Goal: Task Accomplishment & Management: Use online tool/utility

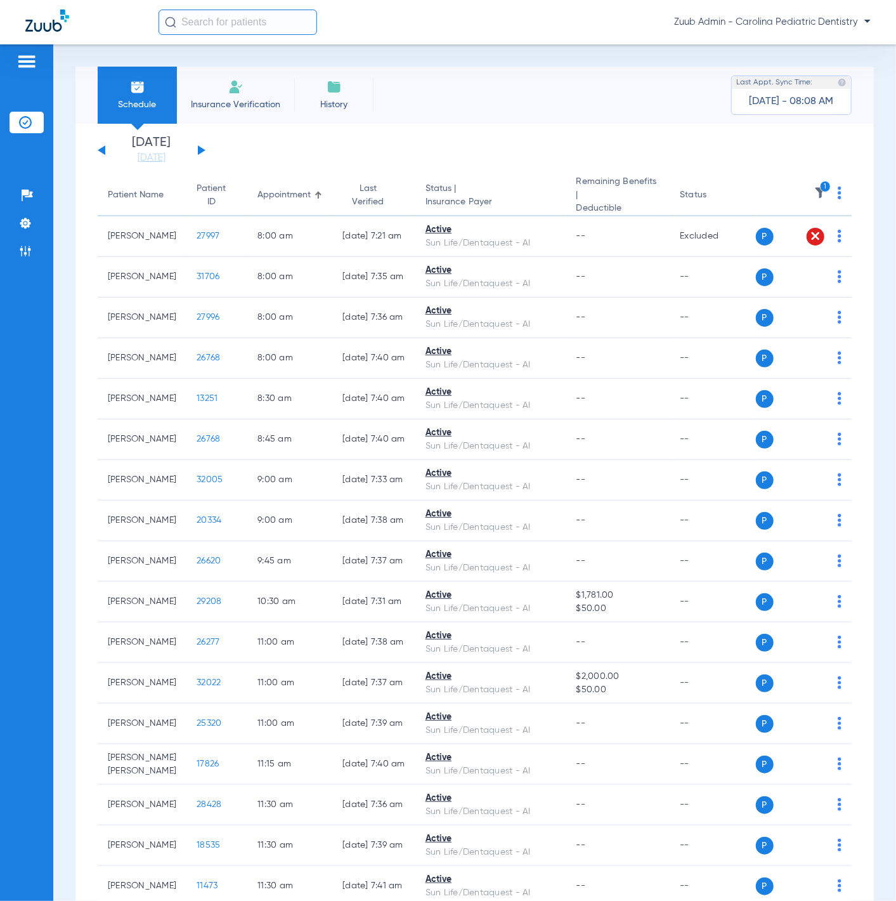
click at [198, 143] on div "[DATE] [DATE] [DATE] [DATE] [DATE] [DATE] [DATE] [DATE] [DATE] [DATE] [DATE] [D…" at bounding box center [152, 150] width 108 height 28
click at [200, 153] on button at bounding box center [202, 150] width 8 height 10
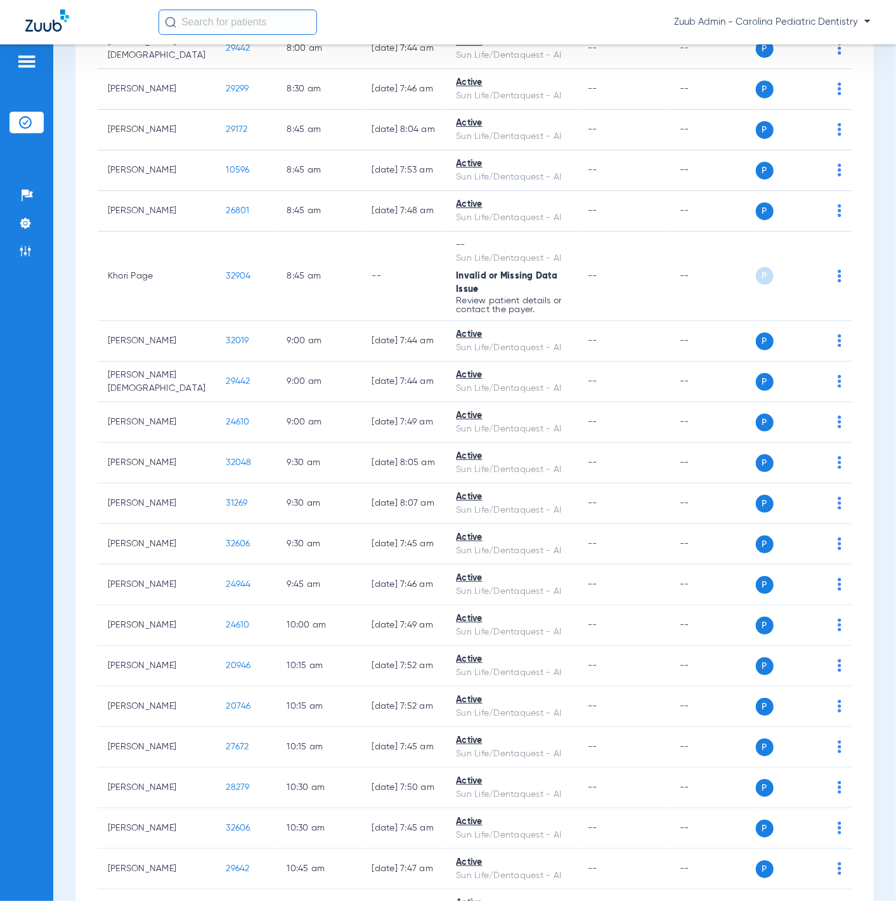
scroll to position [124, 0]
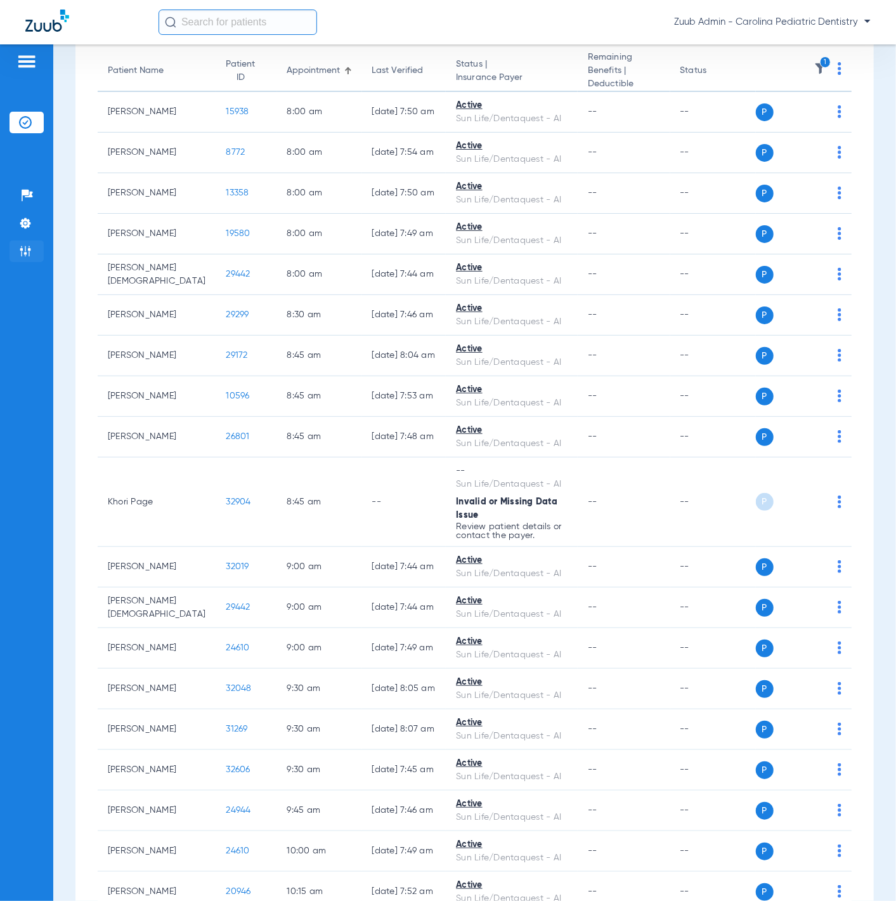
click at [36, 250] on li "Admin" at bounding box center [27, 251] width 34 height 22
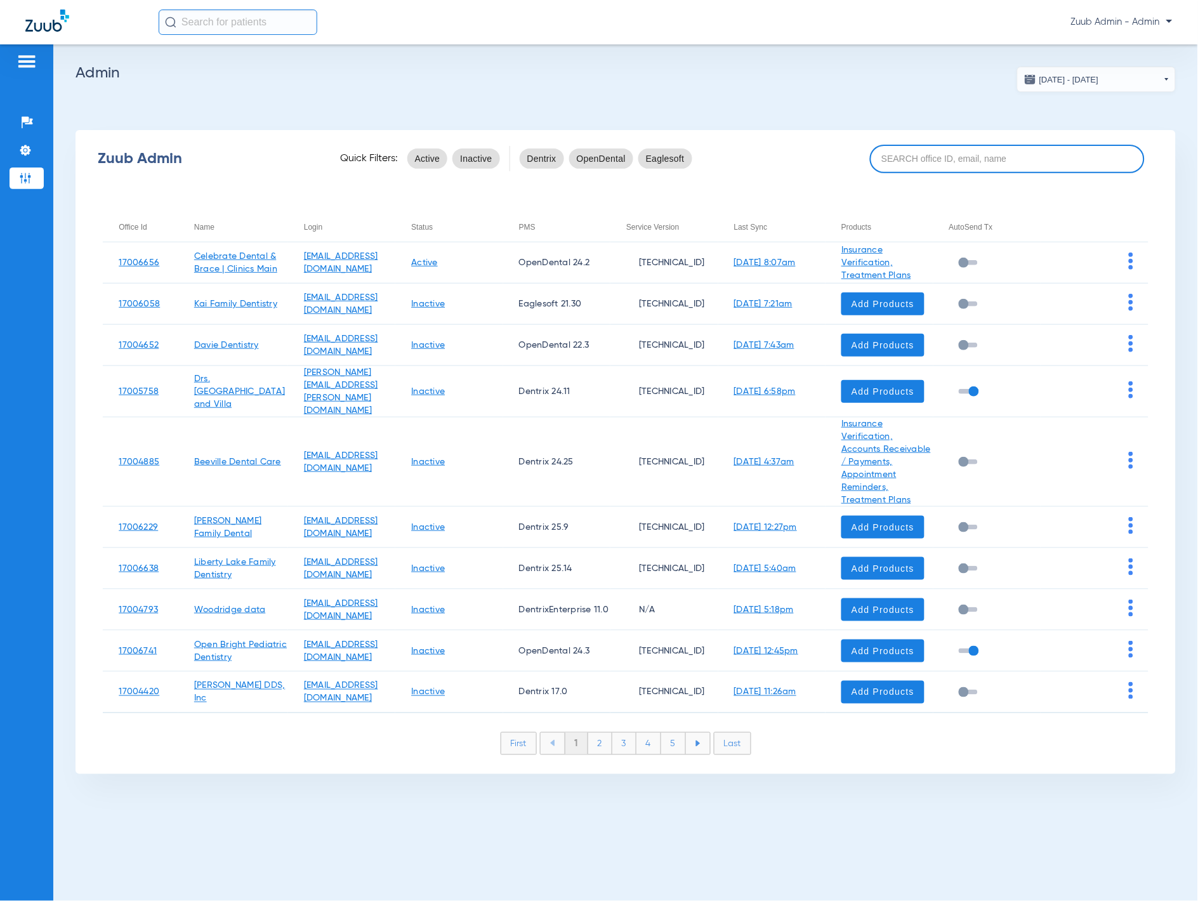
click at [896, 165] on input at bounding box center [1007, 159] width 275 height 29
paste input "17007221"
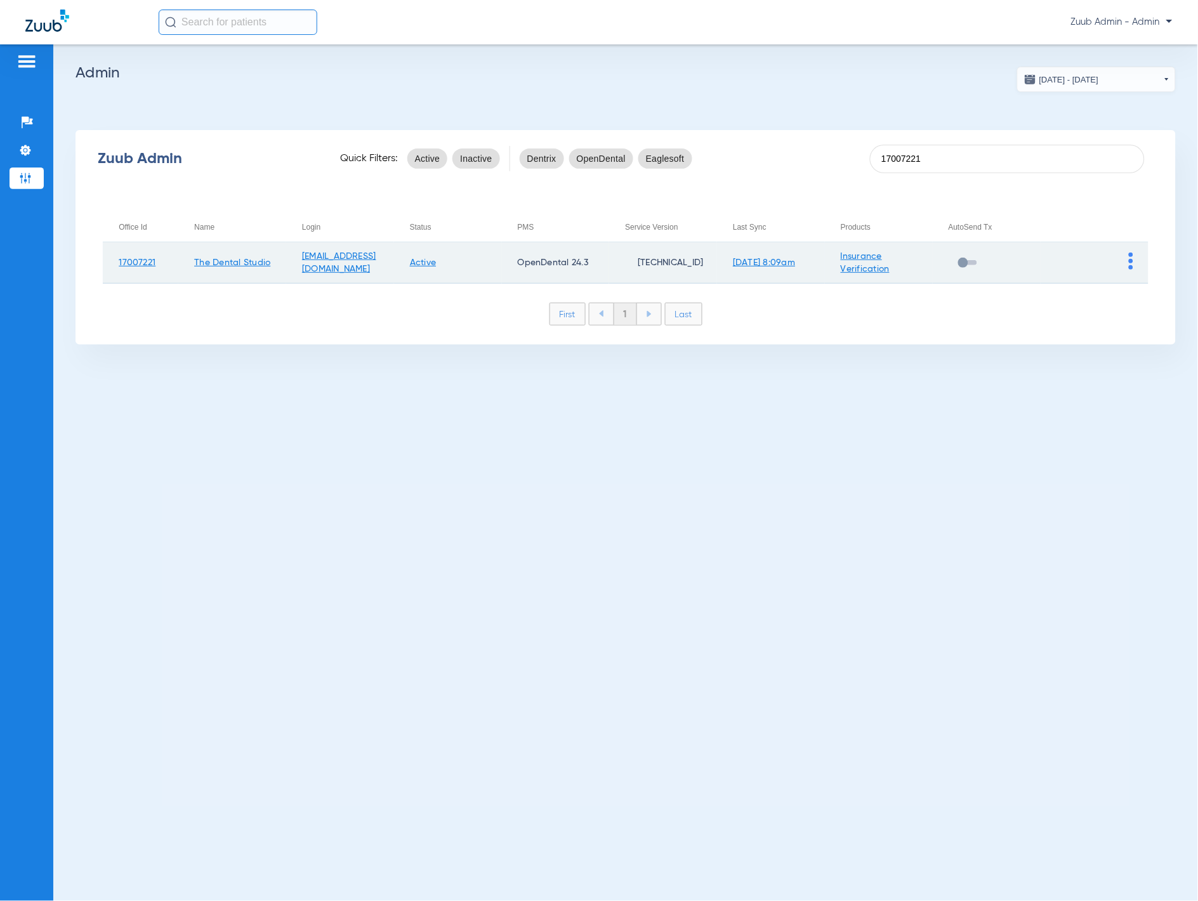
type input "17007221"
click at [896, 252] on td at bounding box center [1094, 262] width 108 height 41
click at [896, 259] on td at bounding box center [1094, 262] width 108 height 41
click at [896, 258] on img at bounding box center [1131, 260] width 4 height 17
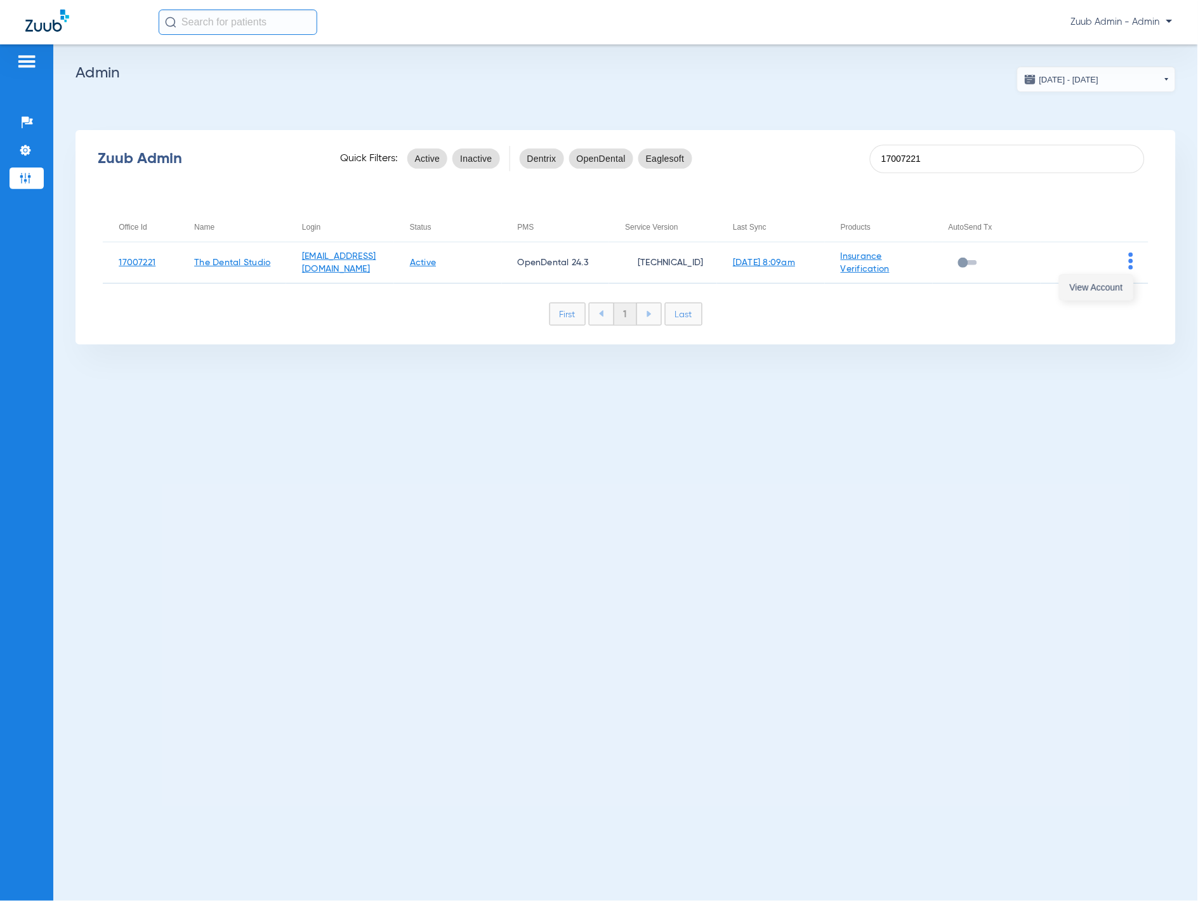
click at [896, 277] on button "View Account" at bounding box center [1096, 287] width 74 height 25
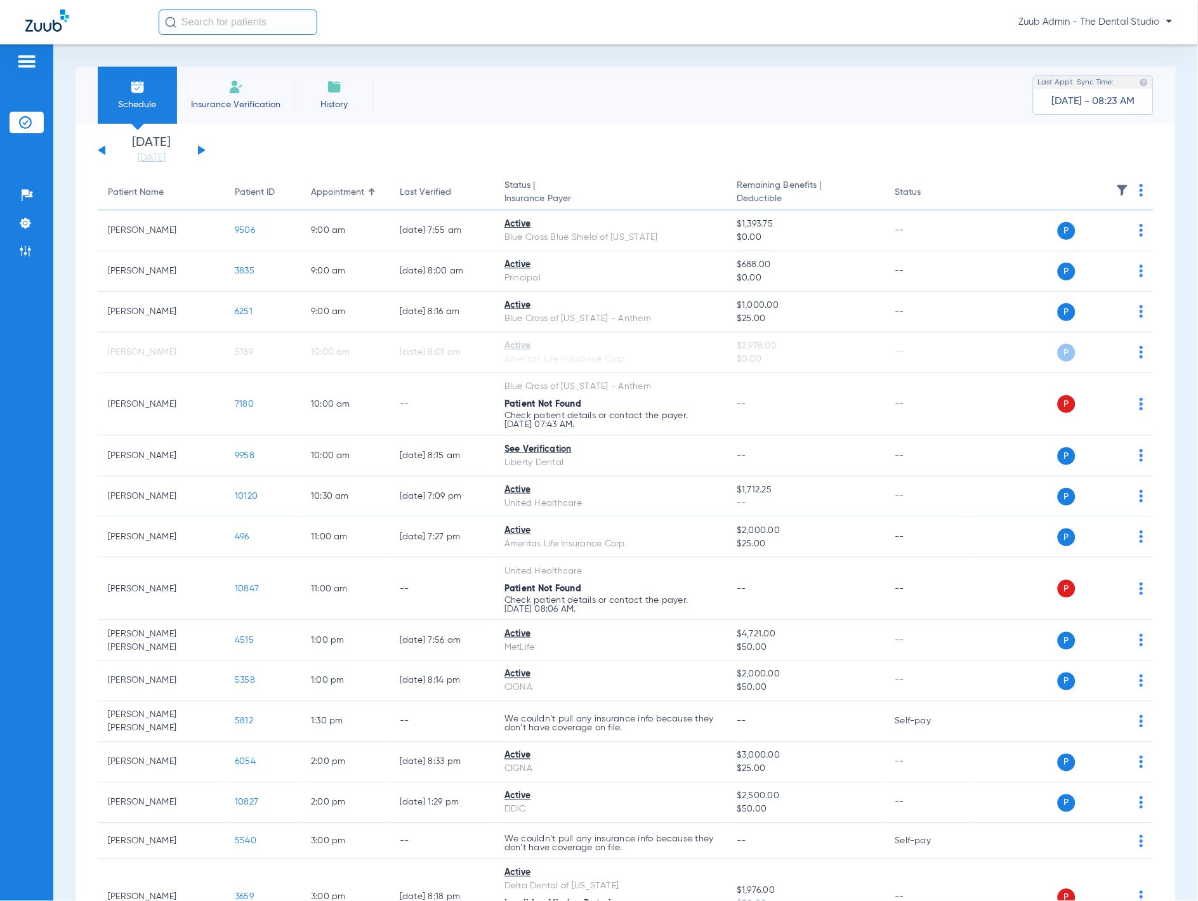
click at [202, 150] on button at bounding box center [202, 150] width 8 height 10
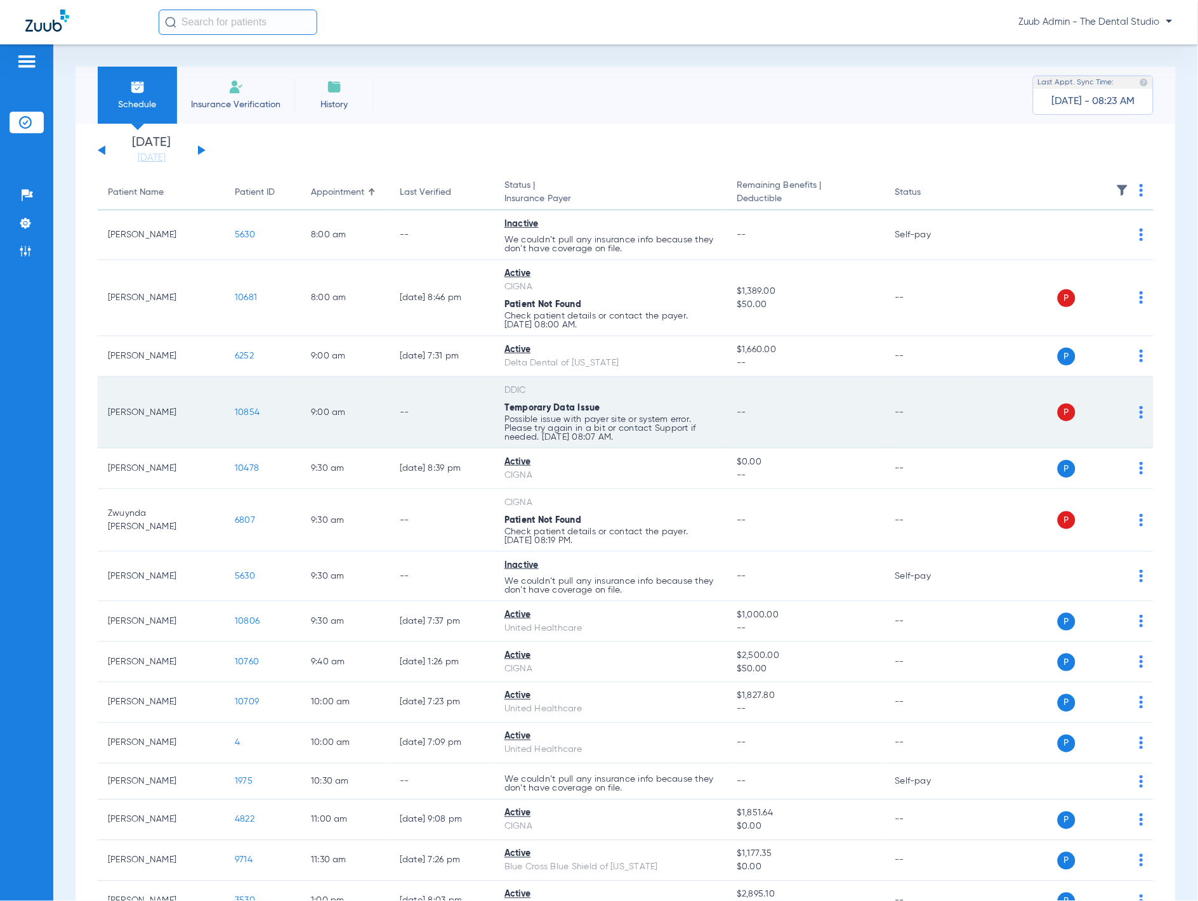
click at [252, 411] on span "10854" at bounding box center [247, 412] width 25 height 9
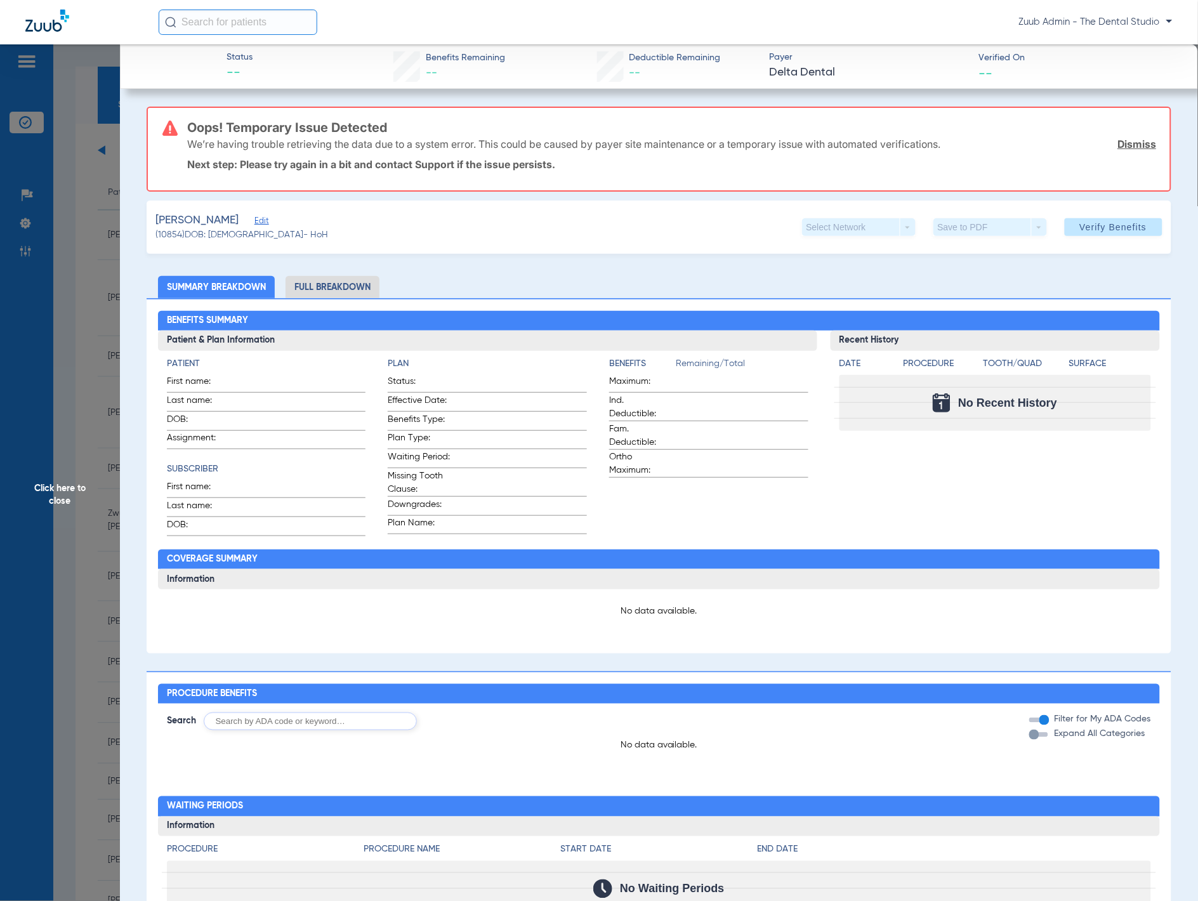
click at [70, 297] on span "Click here to close" at bounding box center [60, 494] width 120 height 901
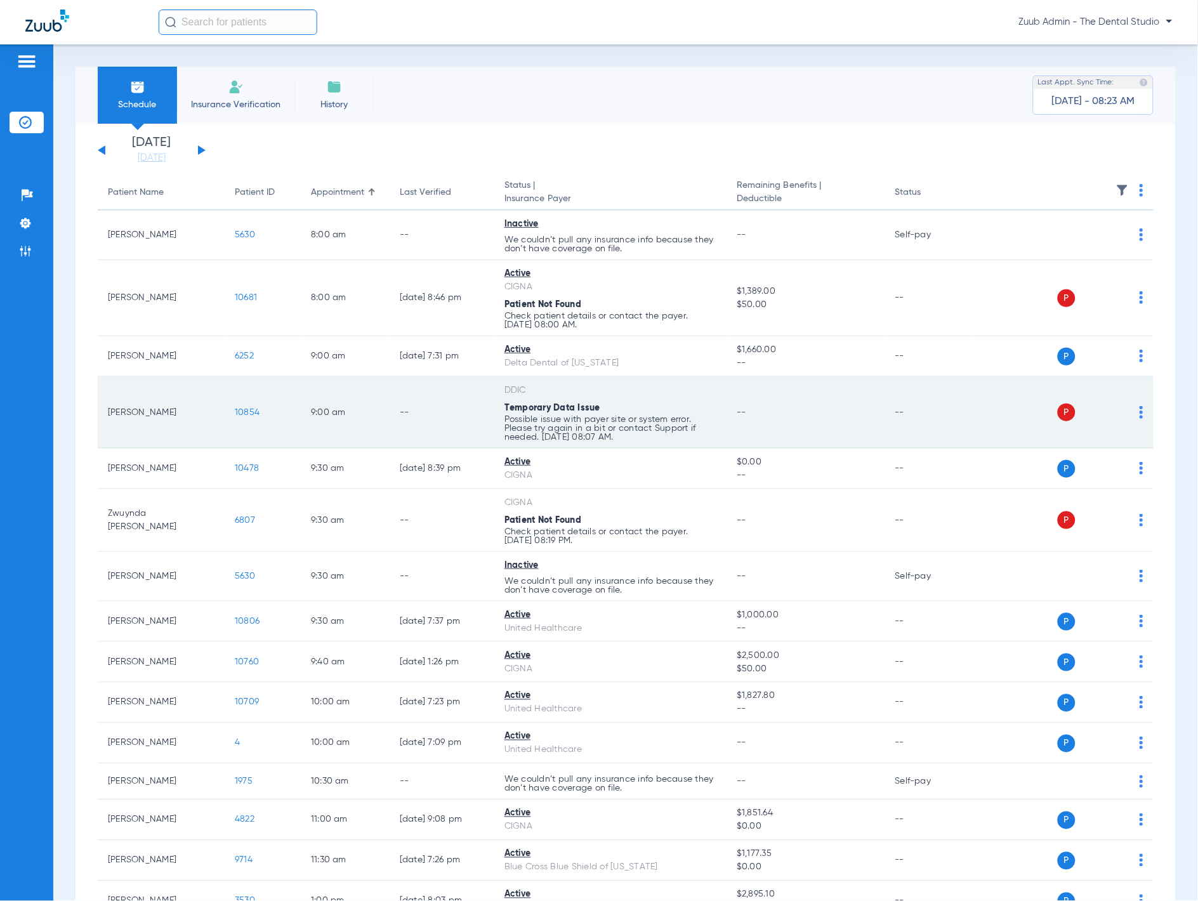
click at [896, 414] on img at bounding box center [1141, 412] width 4 height 13
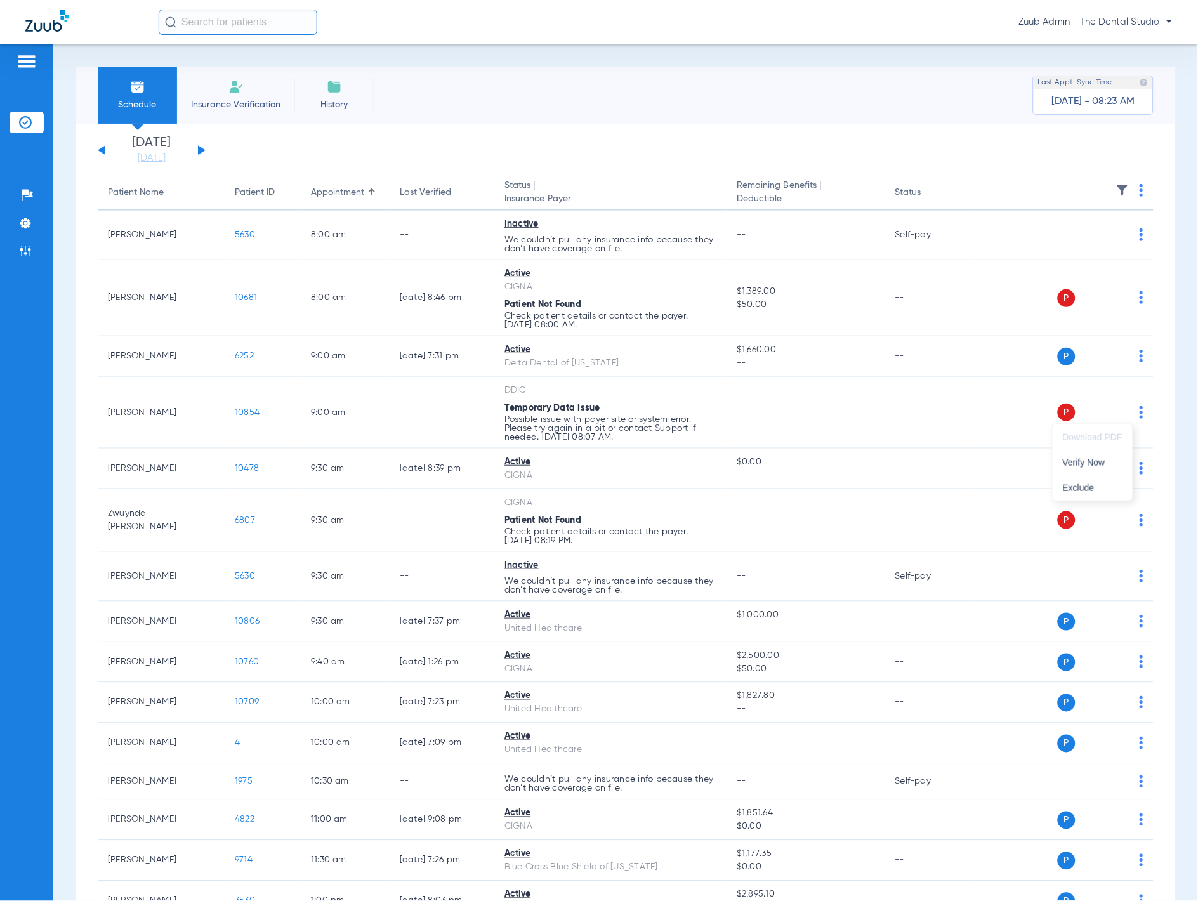
click at [896, 191] on div at bounding box center [599, 450] width 1198 height 901
click at [896, 191] on img at bounding box center [1122, 190] width 13 height 13
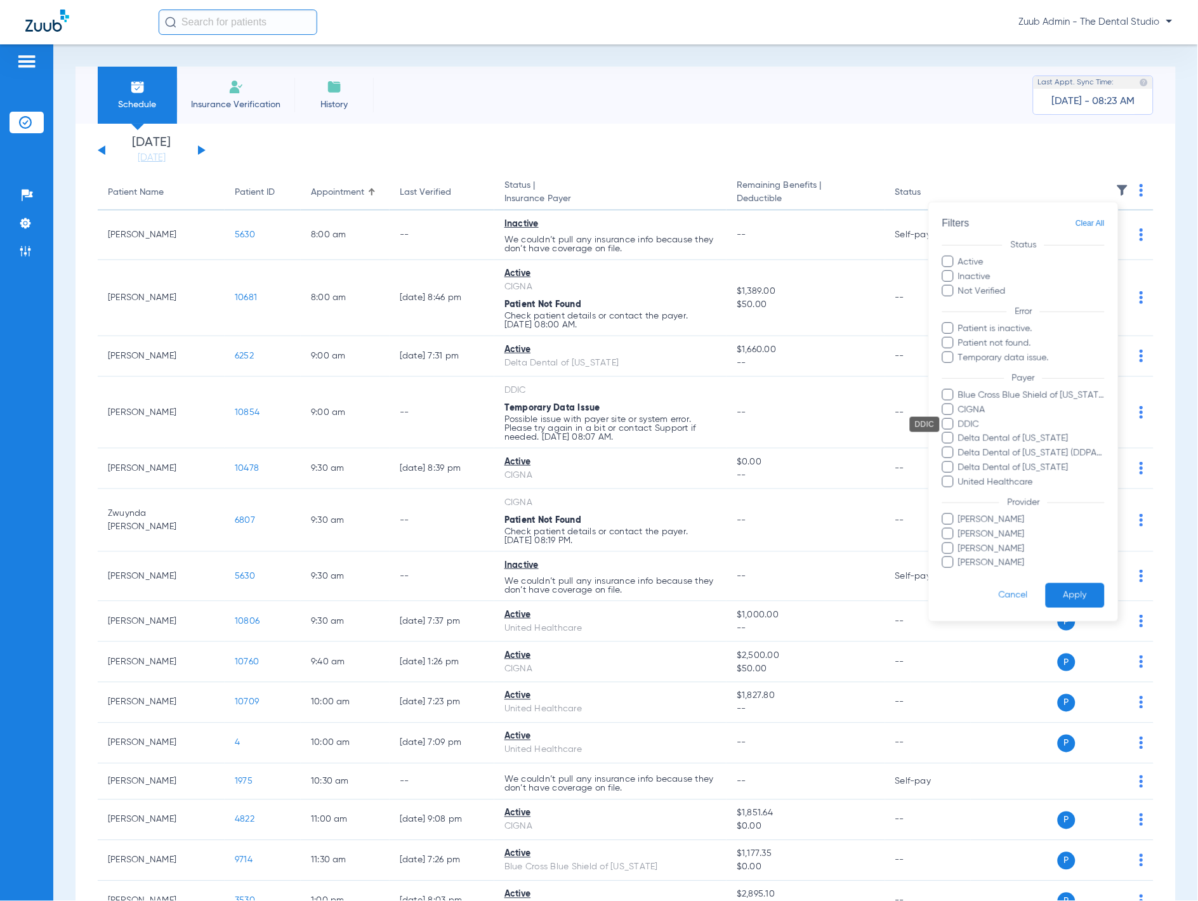
click at [896, 419] on span "DDIC" at bounding box center [1030, 423] width 147 height 13
click at [896, 433] on input "DDIC" at bounding box center [960, 433] width 0 height 0
click at [896, 591] on button "Apply" at bounding box center [1074, 595] width 59 height 25
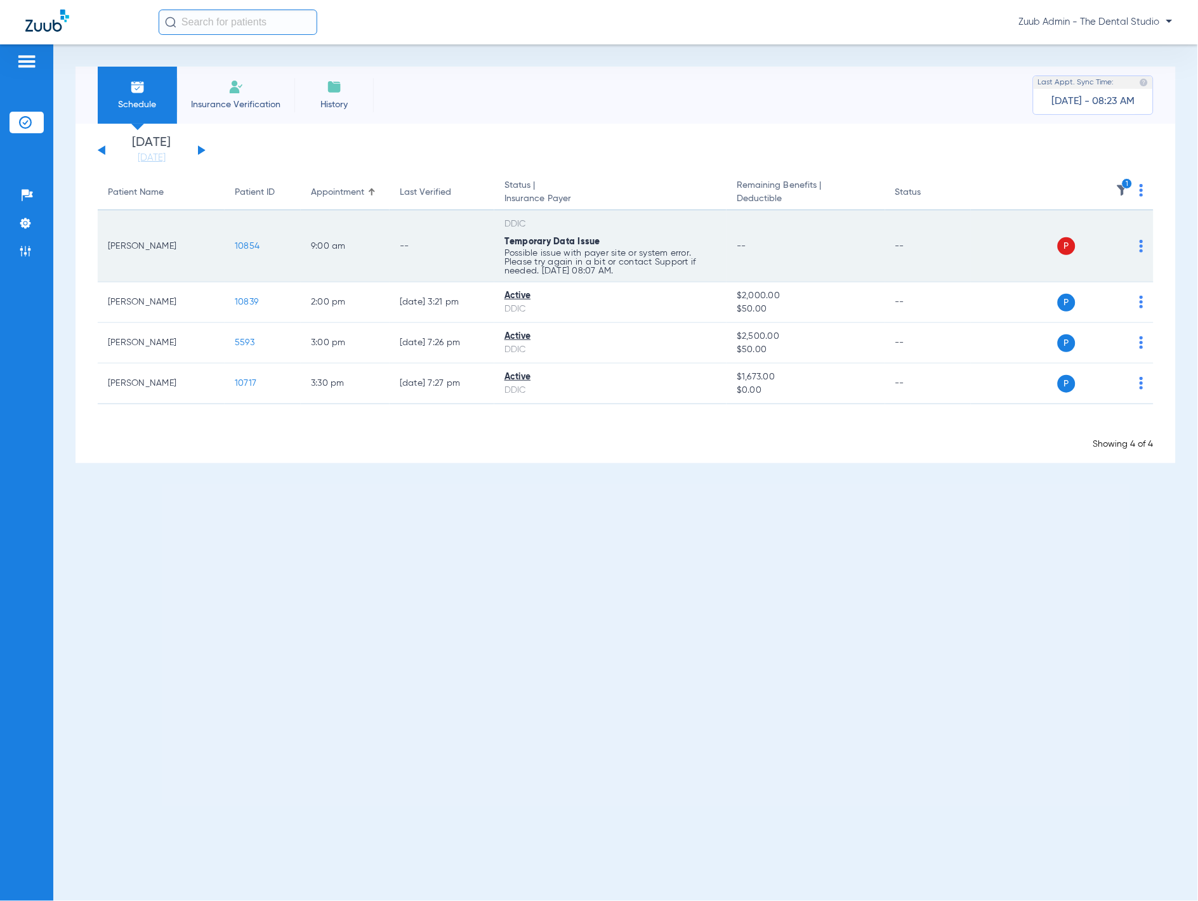
click at [896, 248] on img at bounding box center [1141, 246] width 4 height 13
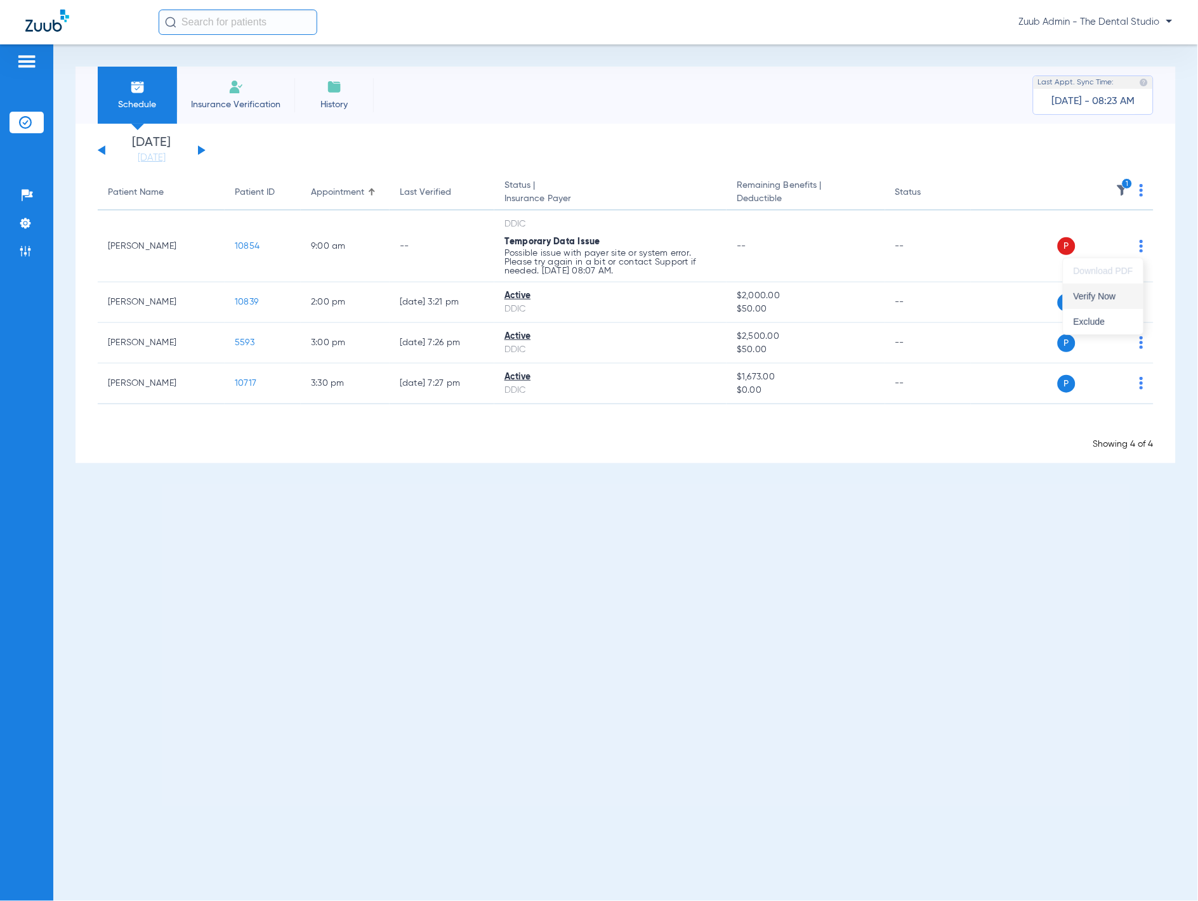
click at [896, 288] on button "Verify Now" at bounding box center [1103, 296] width 80 height 25
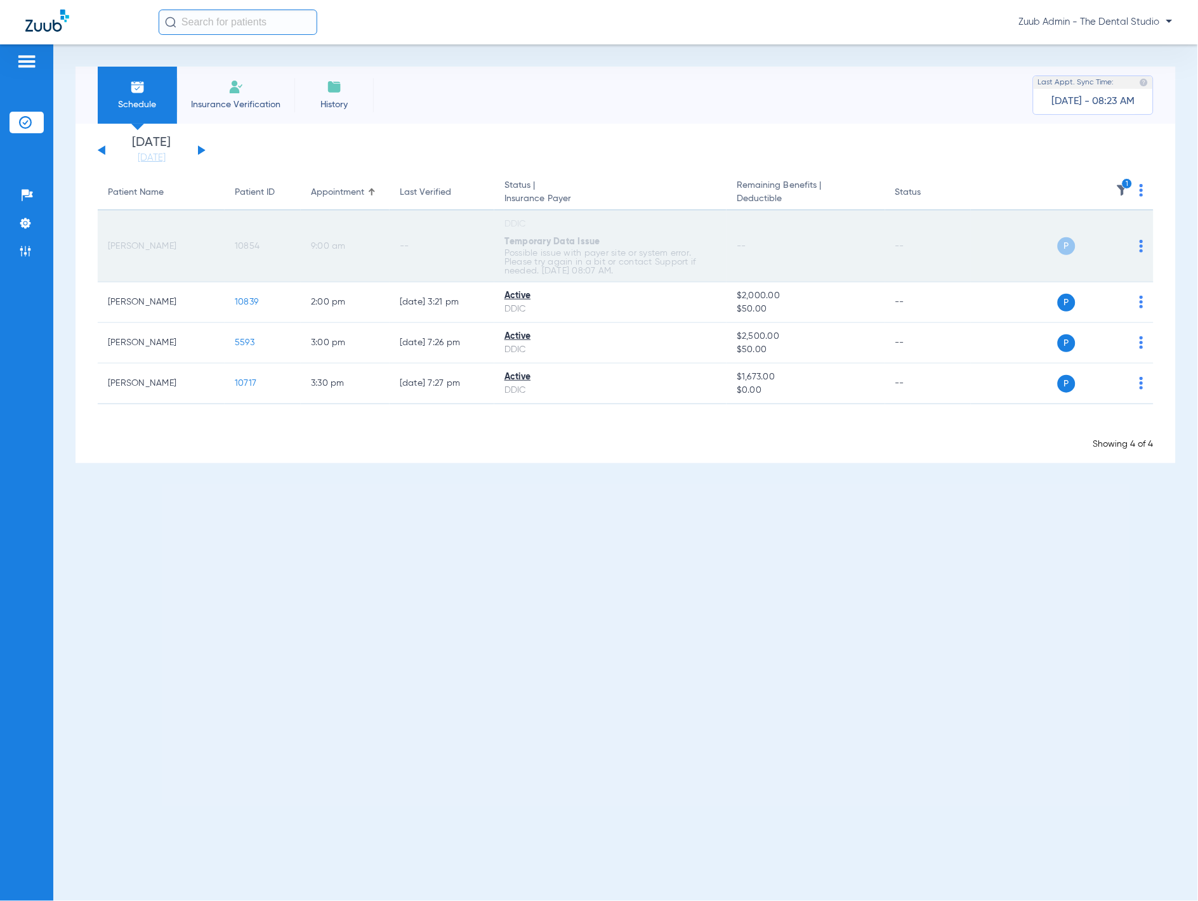
click at [239, 242] on span "10854" at bounding box center [247, 246] width 25 height 9
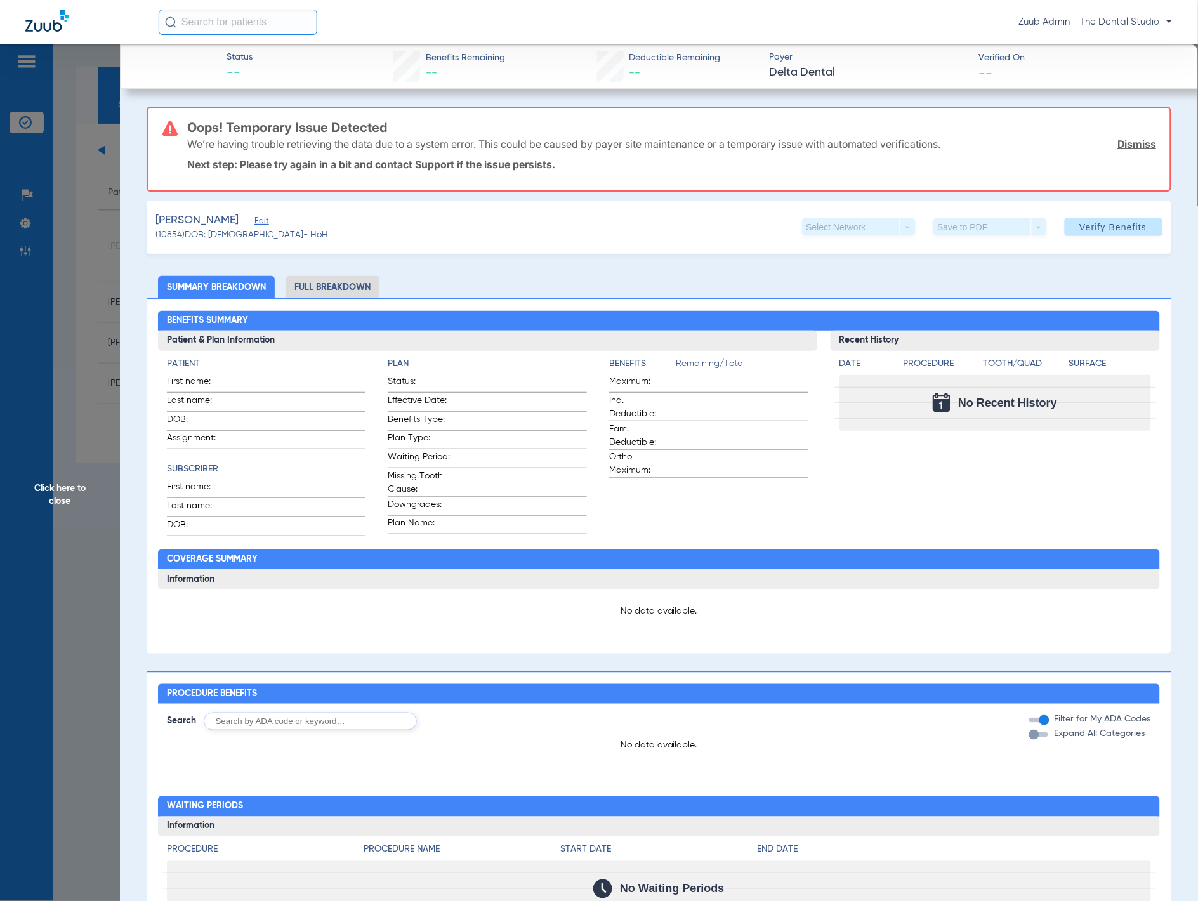
click at [259, 223] on span "Edit" at bounding box center [259, 222] width 11 height 12
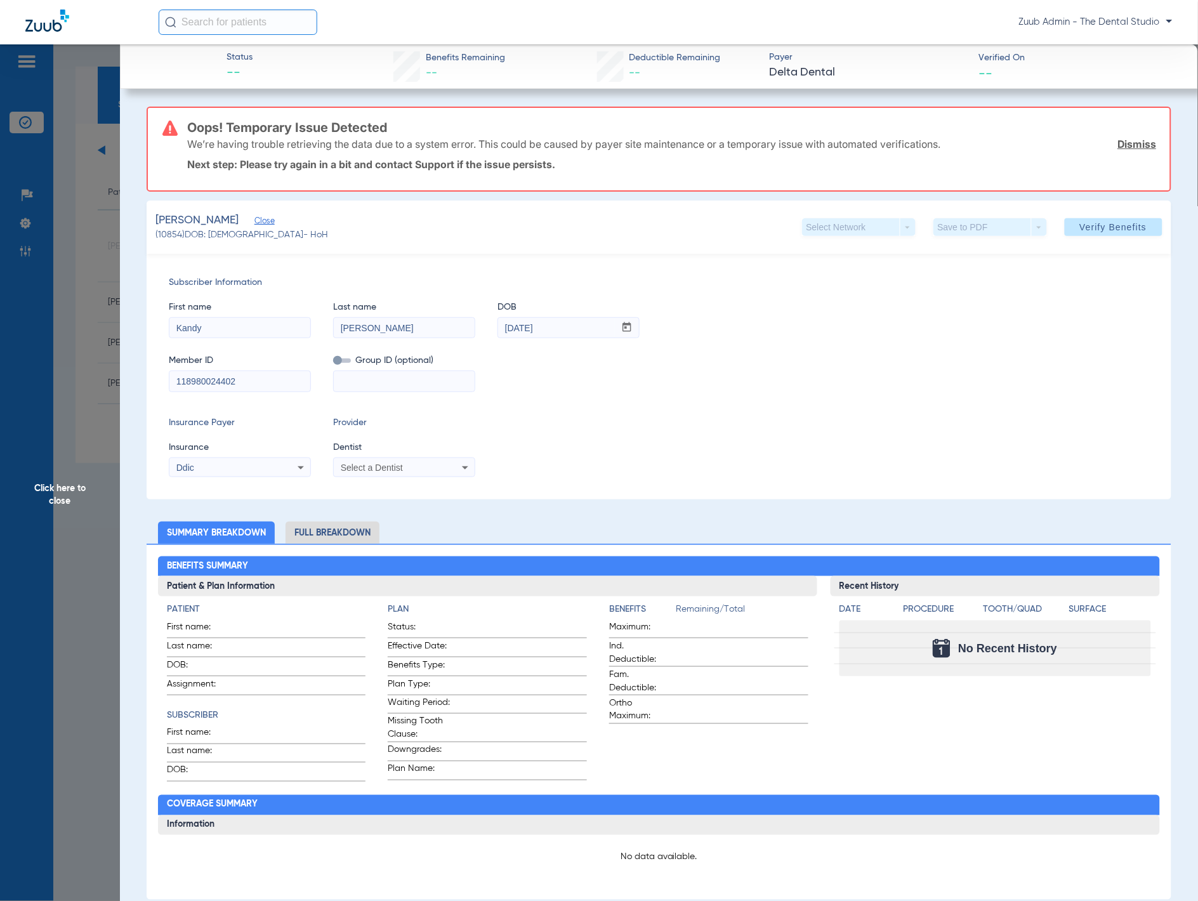
click at [83, 251] on span "Click here to close" at bounding box center [60, 494] width 120 height 901
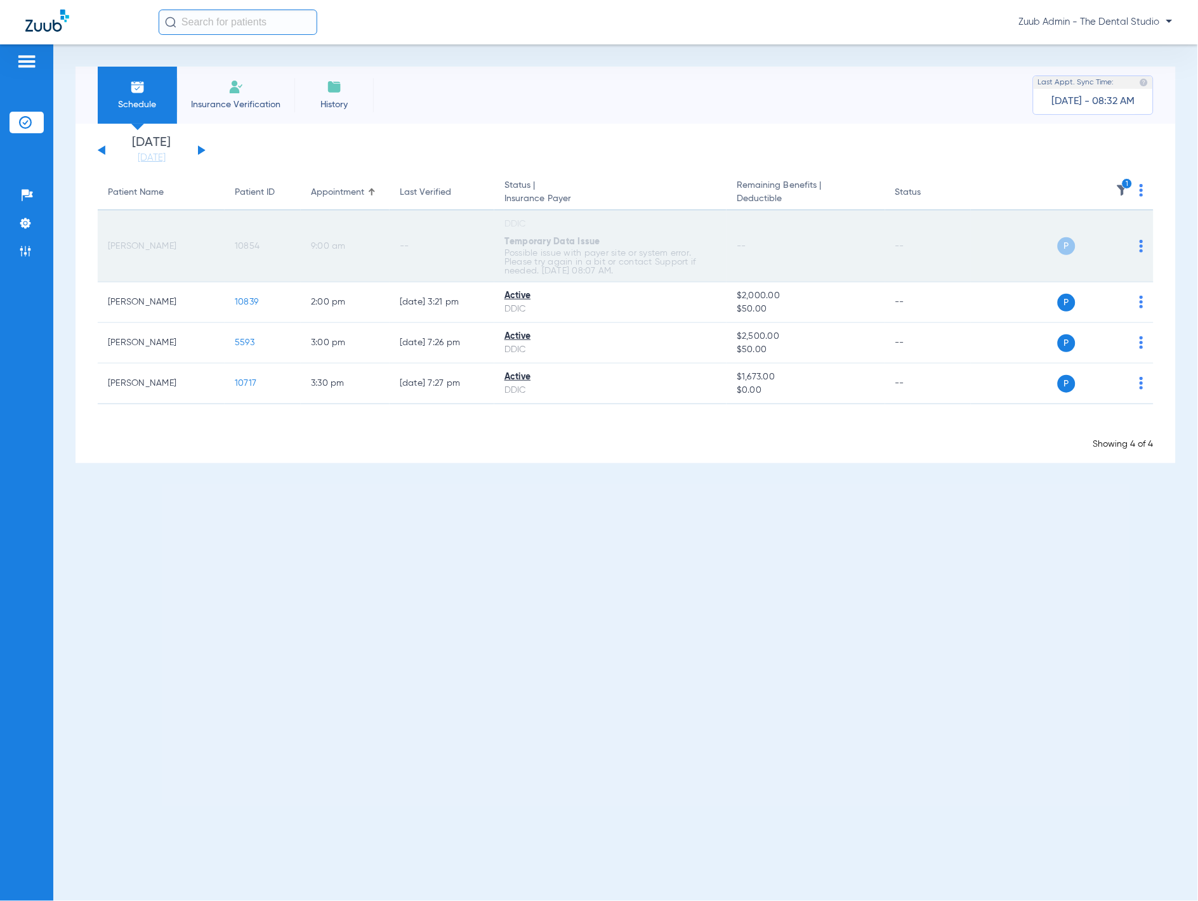
click at [254, 247] on span "10854" at bounding box center [247, 246] width 25 height 9
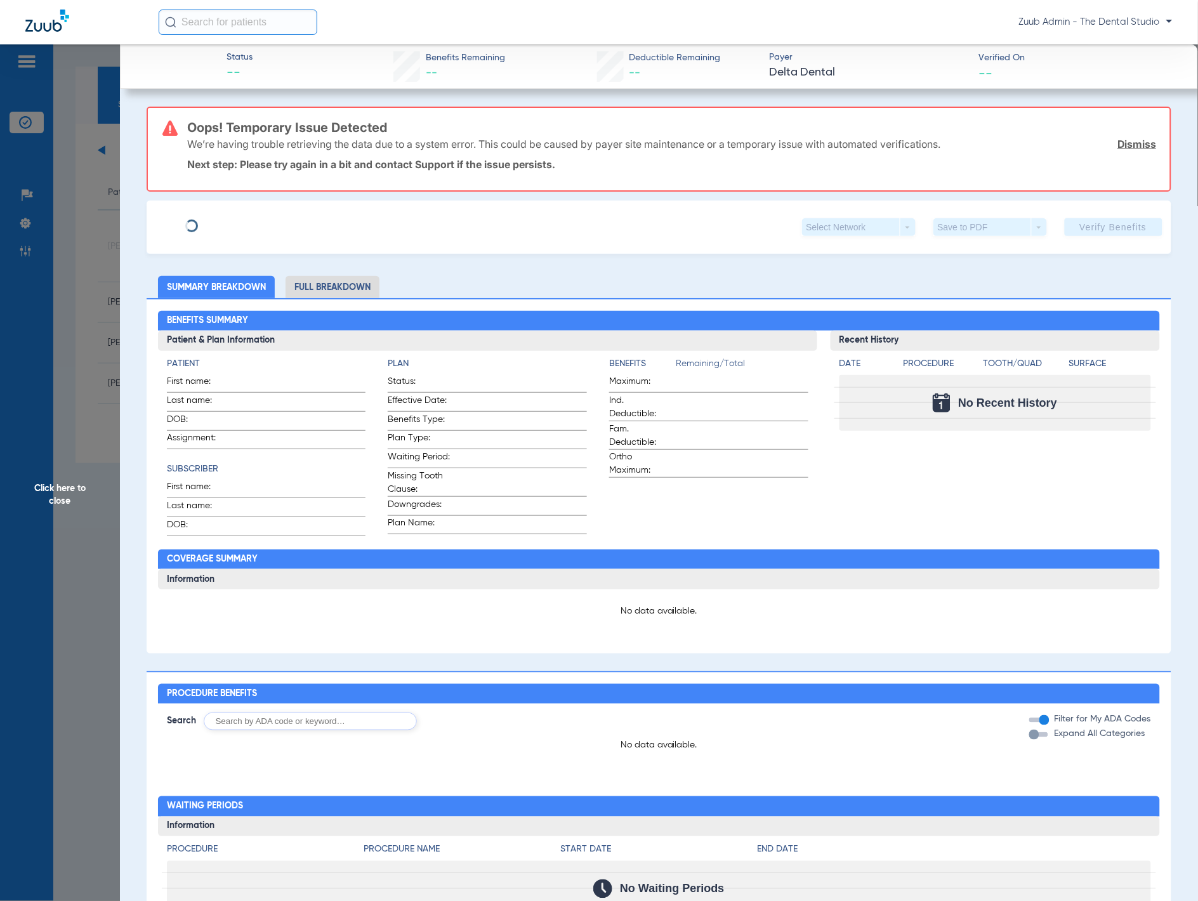
type input "Kandy"
type input "George"
type input "04/06/1957"
type input "118980024402"
click at [254, 223] on span "Edit" at bounding box center [259, 222] width 11 height 12
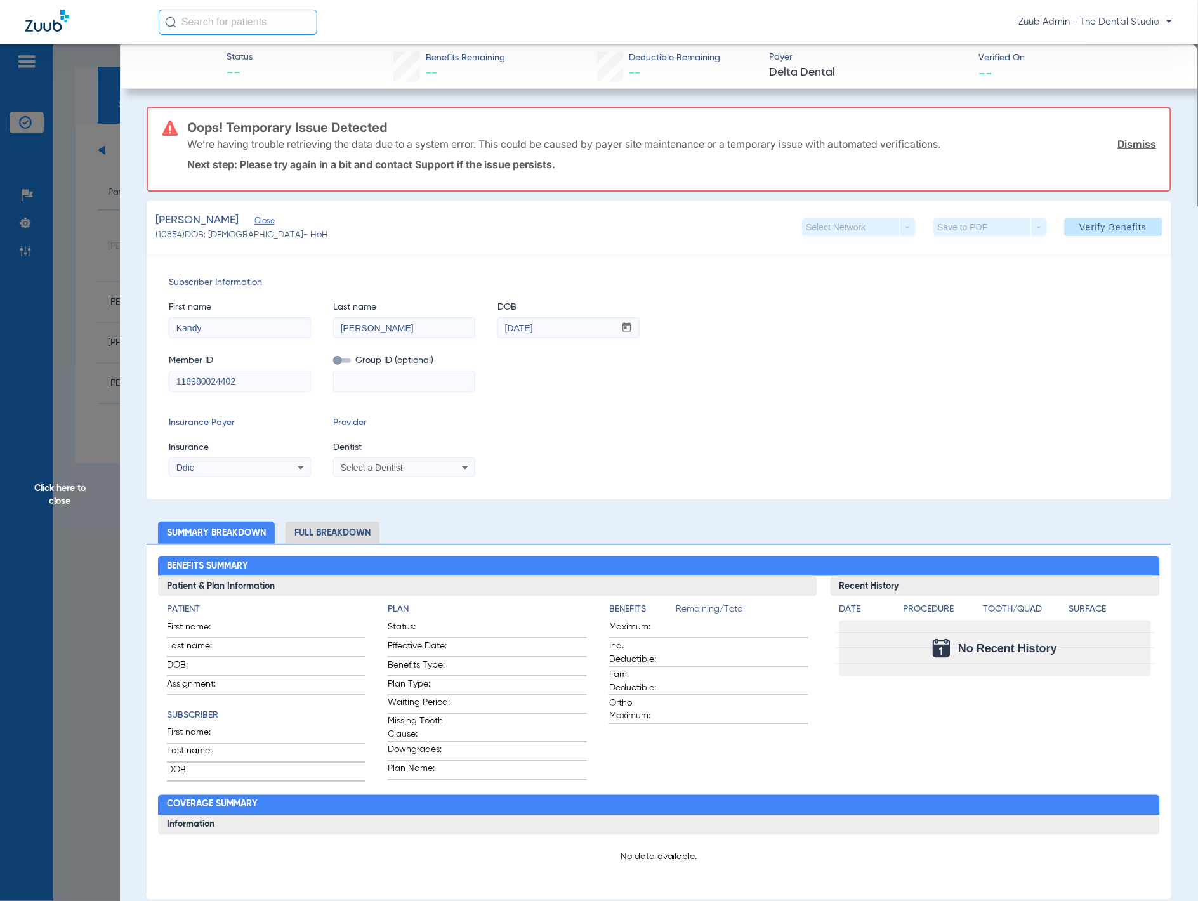
click at [288, 371] on input "118980024402" at bounding box center [239, 381] width 141 height 20
click at [88, 419] on span "Click here to close" at bounding box center [60, 494] width 120 height 901
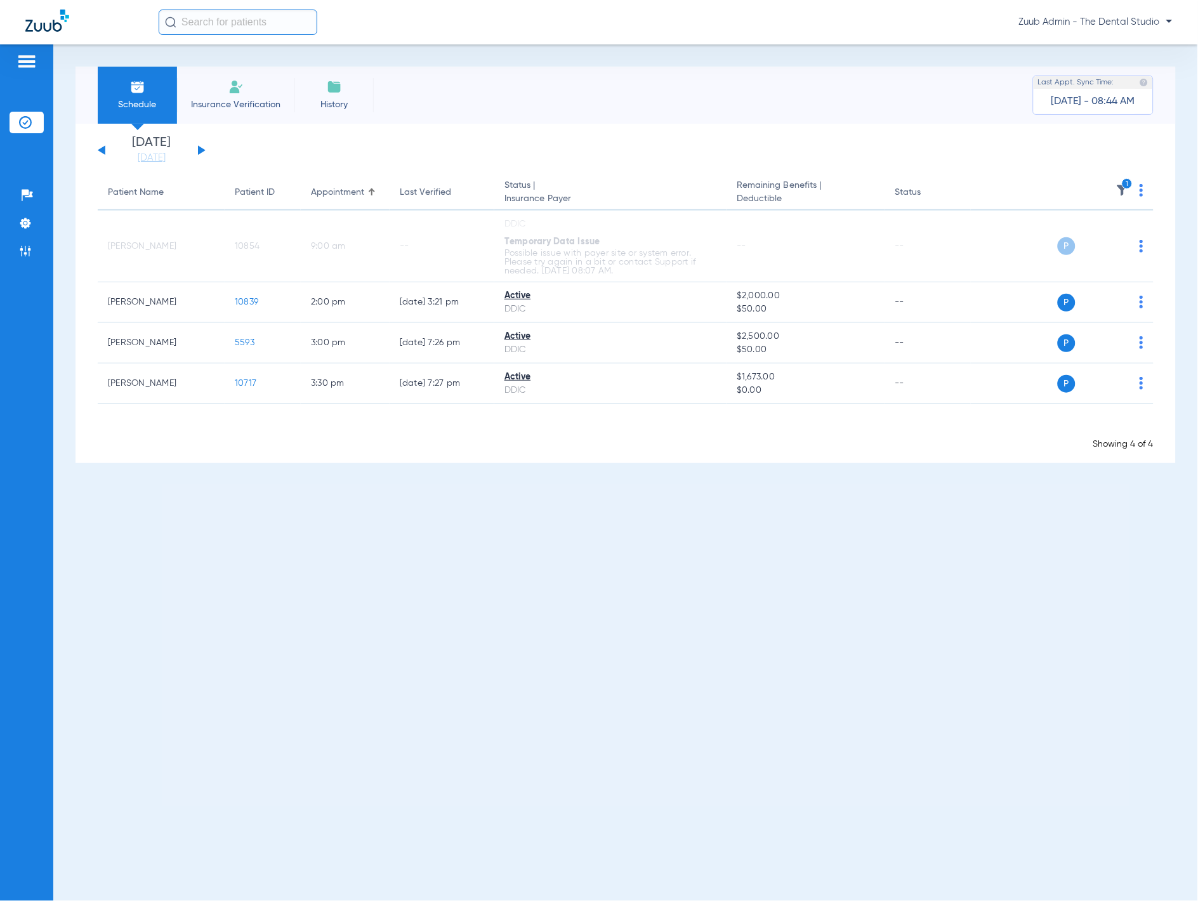
click at [296, 446] on div "Showing 4 of 4" at bounding box center [626, 444] width 1056 height 13
click at [198, 149] on button at bounding box center [202, 150] width 8 height 10
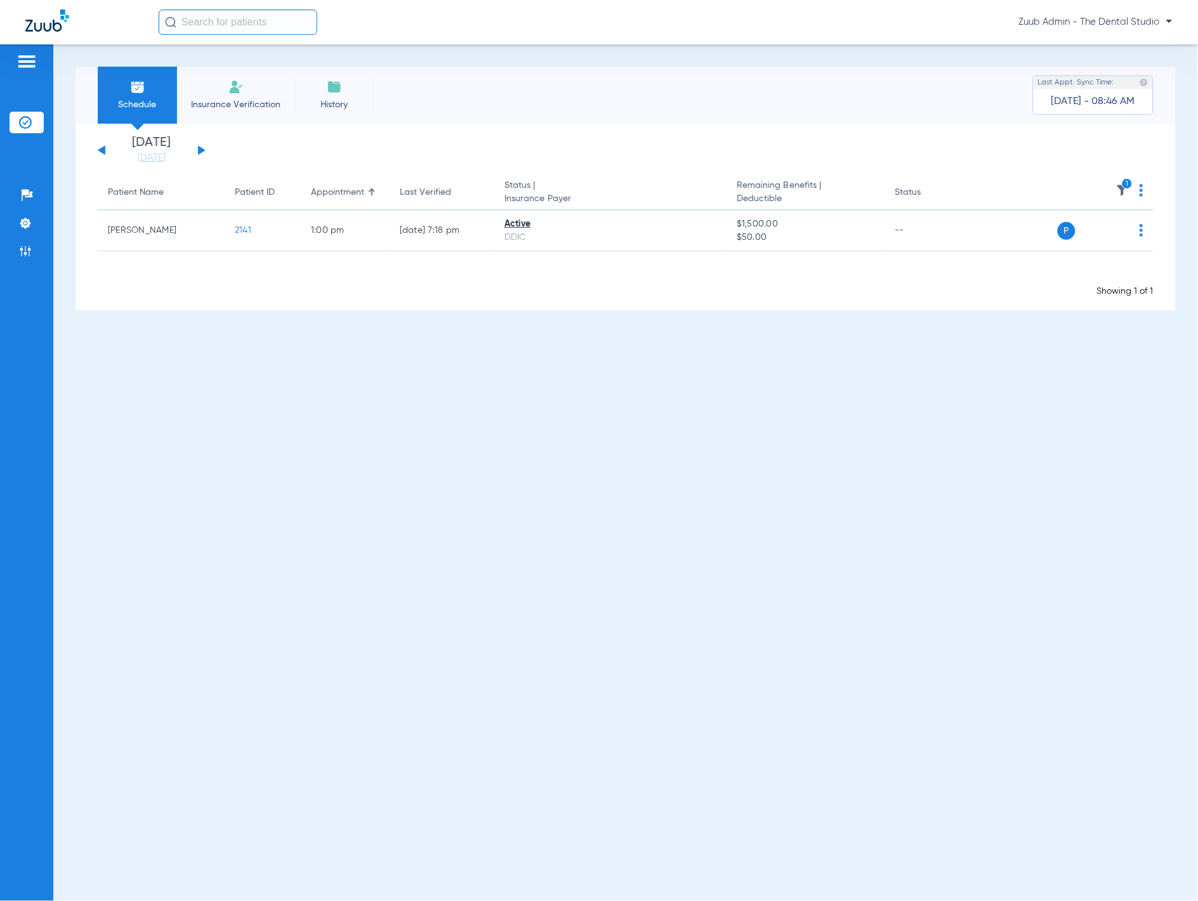
click at [103, 147] on button at bounding box center [102, 150] width 8 height 10
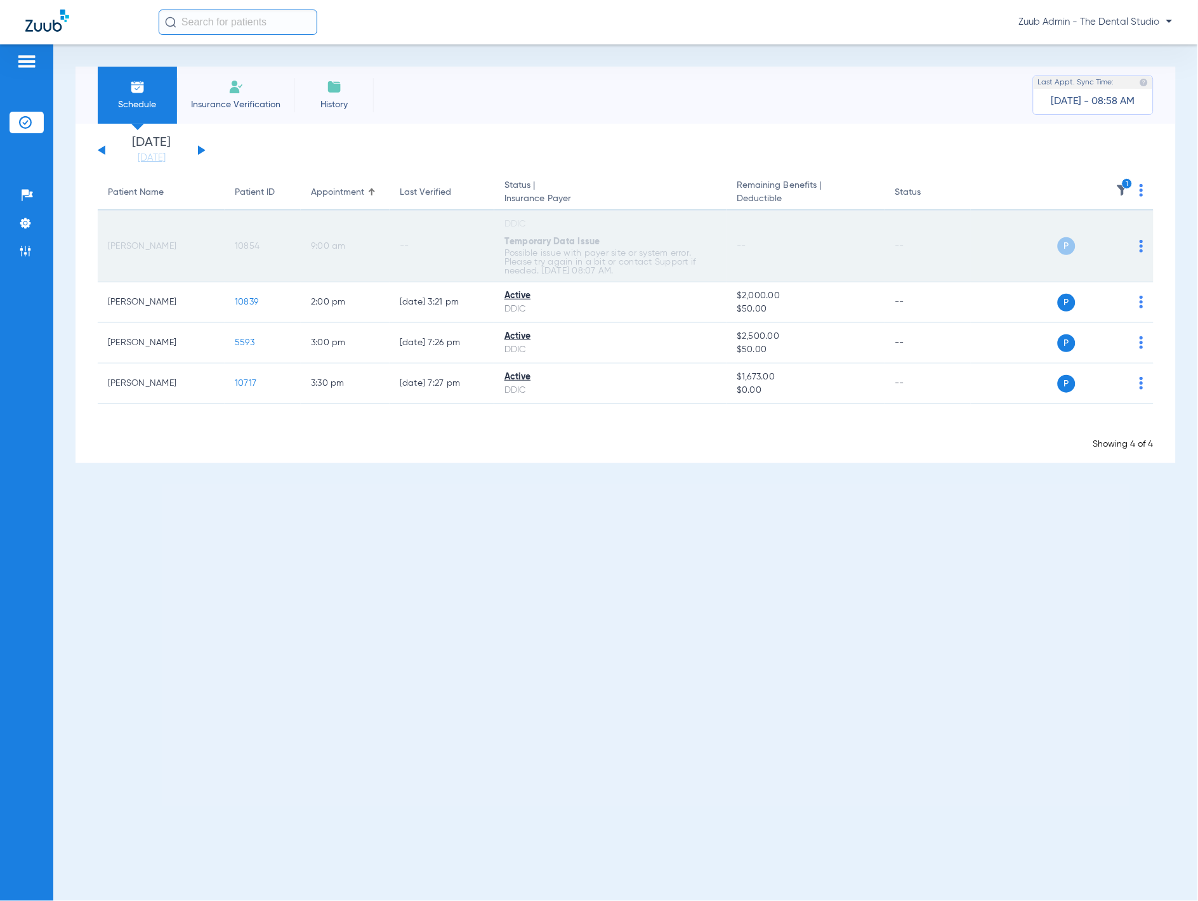
drag, startPoint x: 222, startPoint y: 244, endPoint x: 285, endPoint y: 256, distance: 64.6
click at [285, 256] on tr "Kandy George 10854 9:00 AM -- DDIC Temporary Data Issue Possible issue with pay…" at bounding box center [626, 247] width 1056 height 72
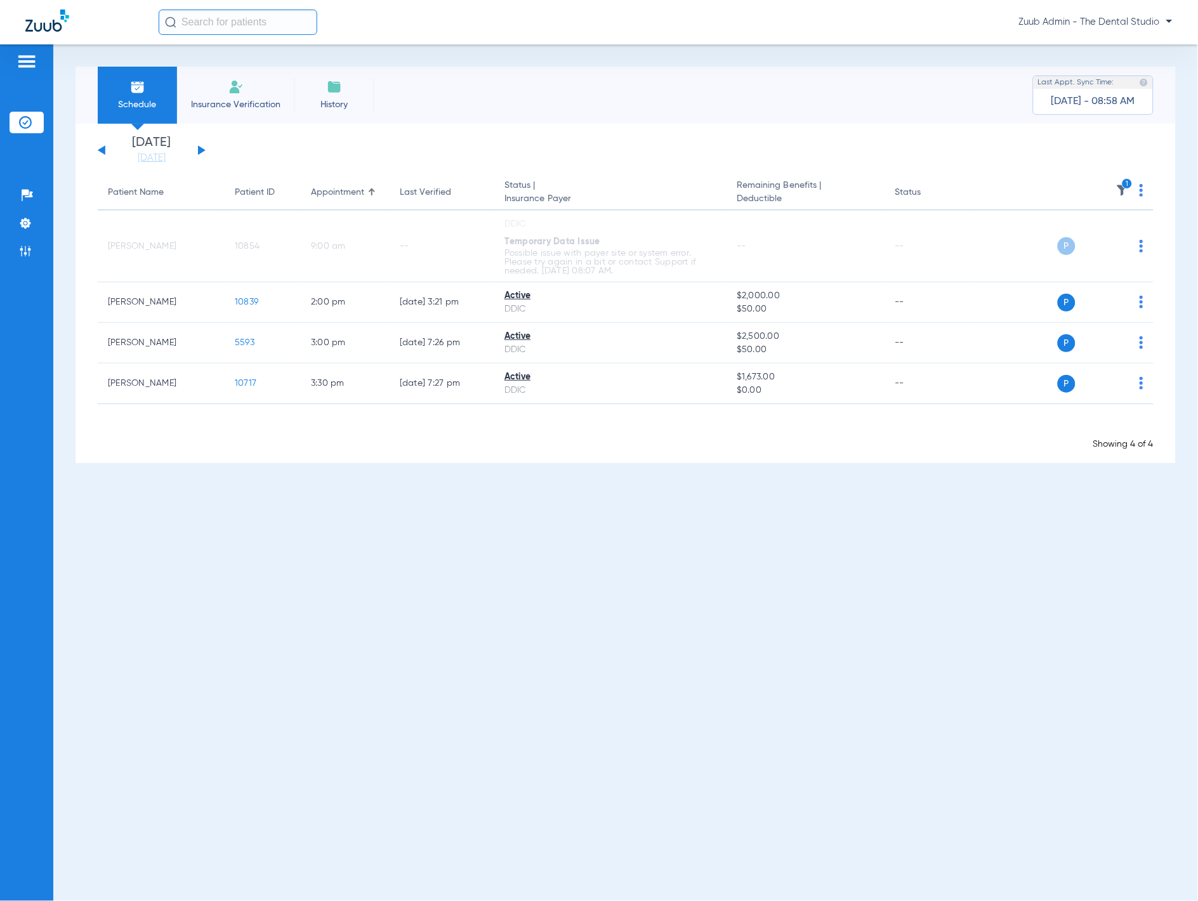
click at [358, 482] on div "Schedule Insurance Verification History Last Appt. Sync Time: Today - 08:58 AM …" at bounding box center [625, 472] width 1144 height 856
click at [202, 145] on div "Saturday 06-07-2025 Sunday 06-08-2025 Monday 06-09-2025 Tuesday 06-10-2025 Wedn…" at bounding box center [152, 150] width 108 height 28
click at [201, 147] on div "Saturday 06-07-2025 Sunday 06-08-2025 Monday 06-09-2025 Tuesday 06-10-2025 Wedn…" at bounding box center [152, 150] width 108 height 28
click at [201, 148] on button at bounding box center [202, 150] width 8 height 10
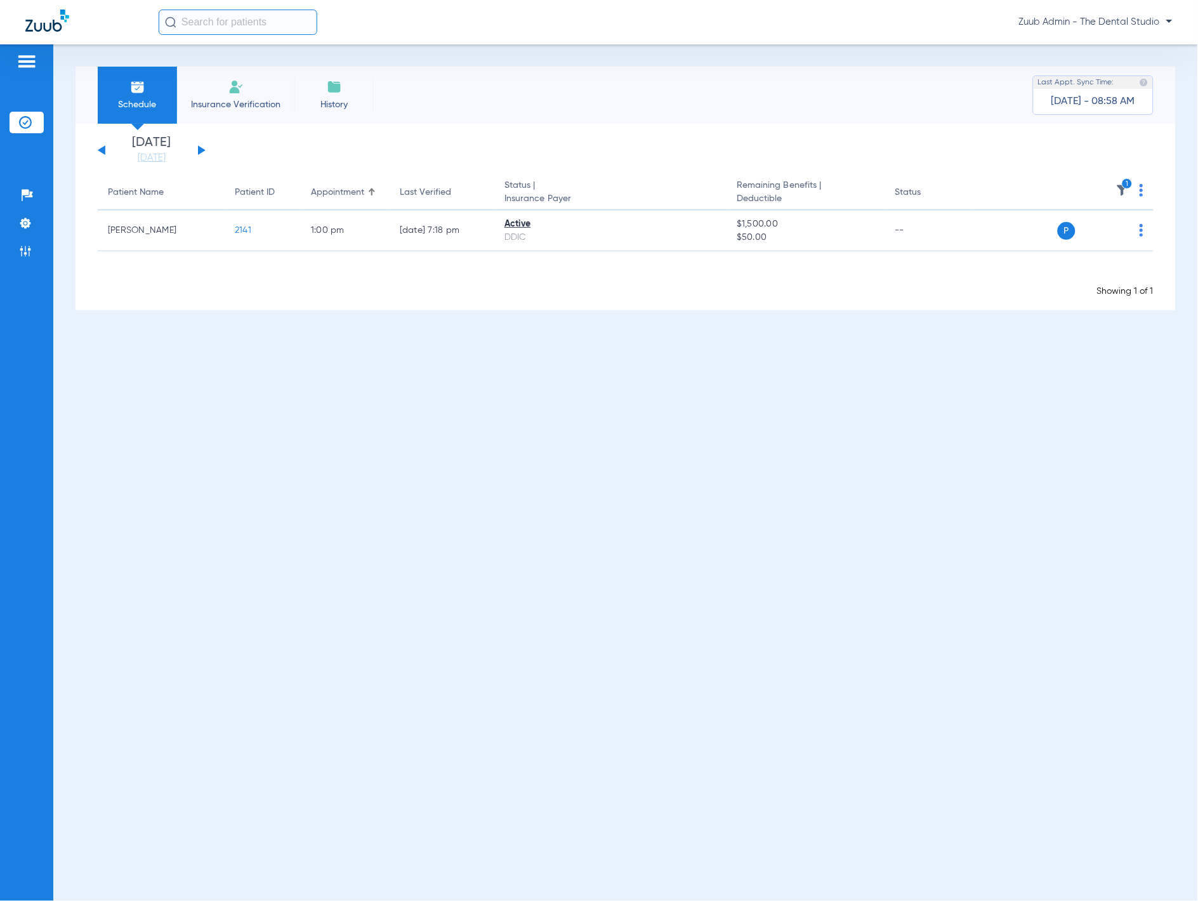
click at [102, 146] on div "Saturday 06-07-2025 Sunday 06-08-2025 Monday 06-09-2025 Tuesday 06-10-2025 Wedn…" at bounding box center [152, 150] width 108 height 28
click at [103, 148] on button at bounding box center [102, 150] width 8 height 10
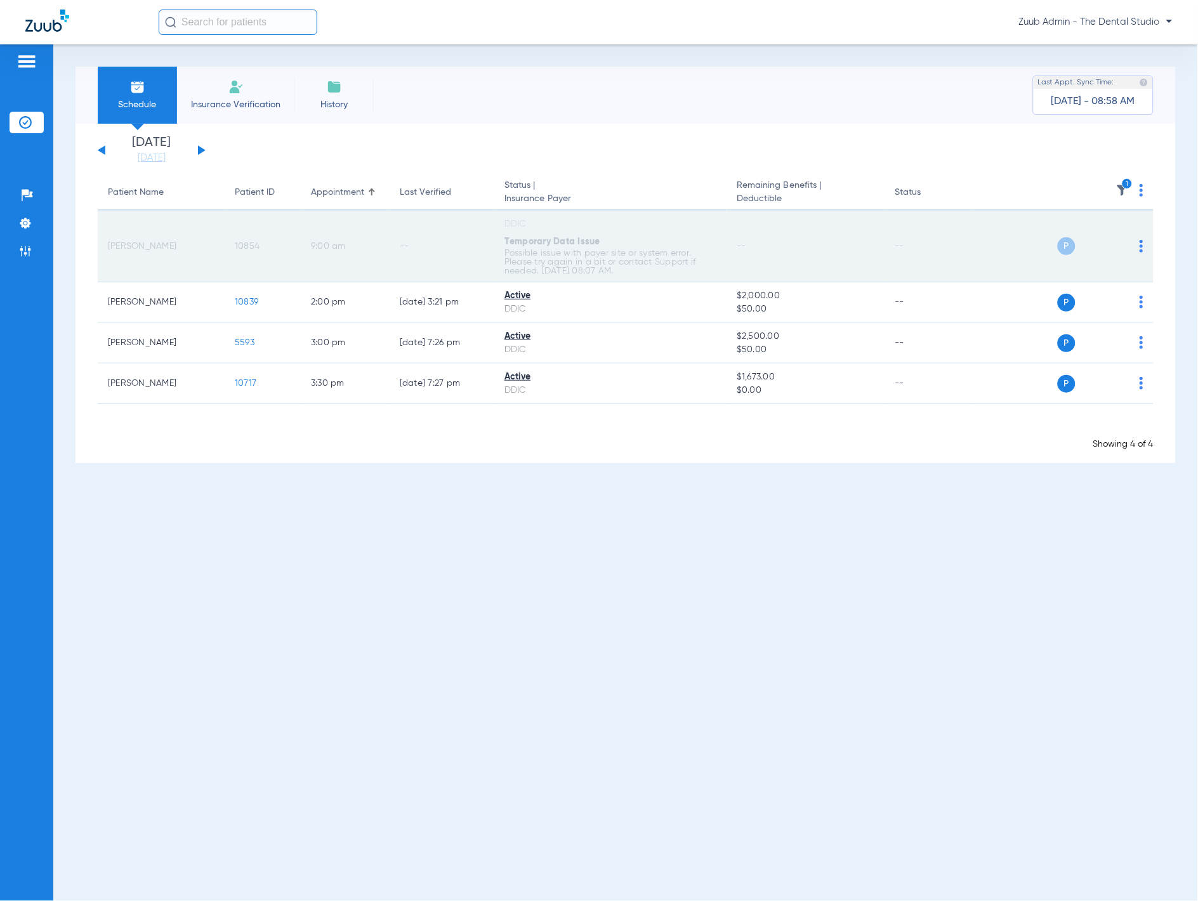
click at [249, 244] on span "10854" at bounding box center [247, 246] width 25 height 9
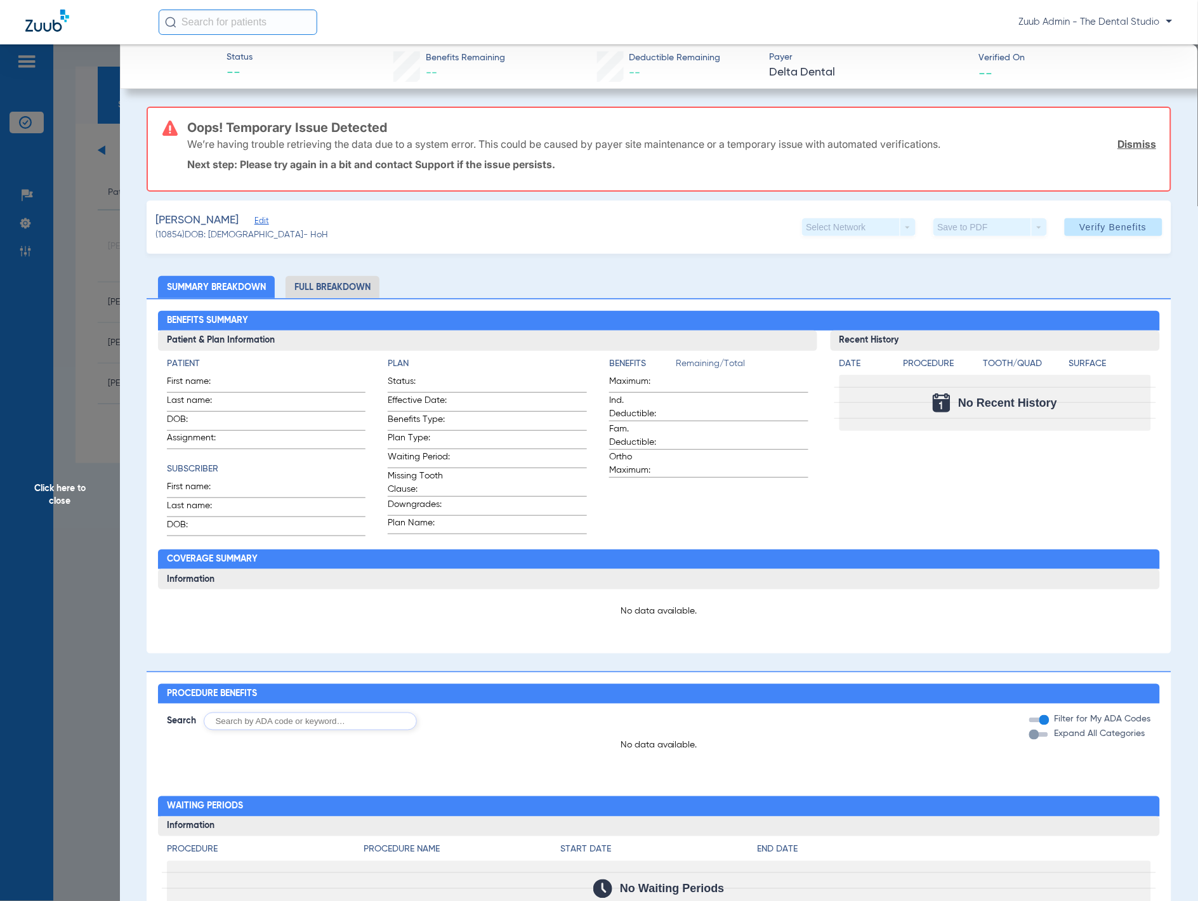
click at [254, 221] on span "Edit" at bounding box center [259, 222] width 11 height 12
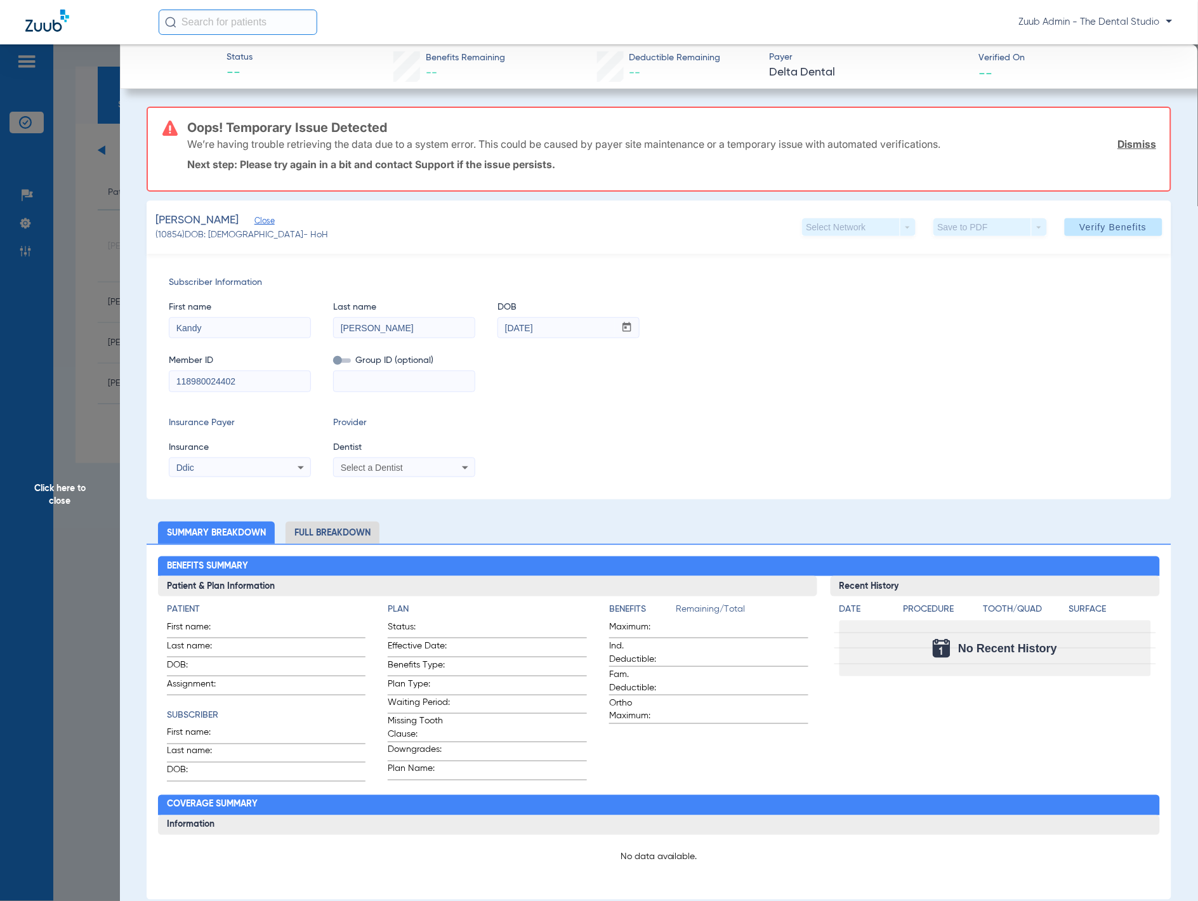
drag, startPoint x: 73, startPoint y: 325, endPoint x: 102, endPoint y: 379, distance: 61.9
click at [74, 325] on span "Click here to close" at bounding box center [60, 494] width 120 height 901
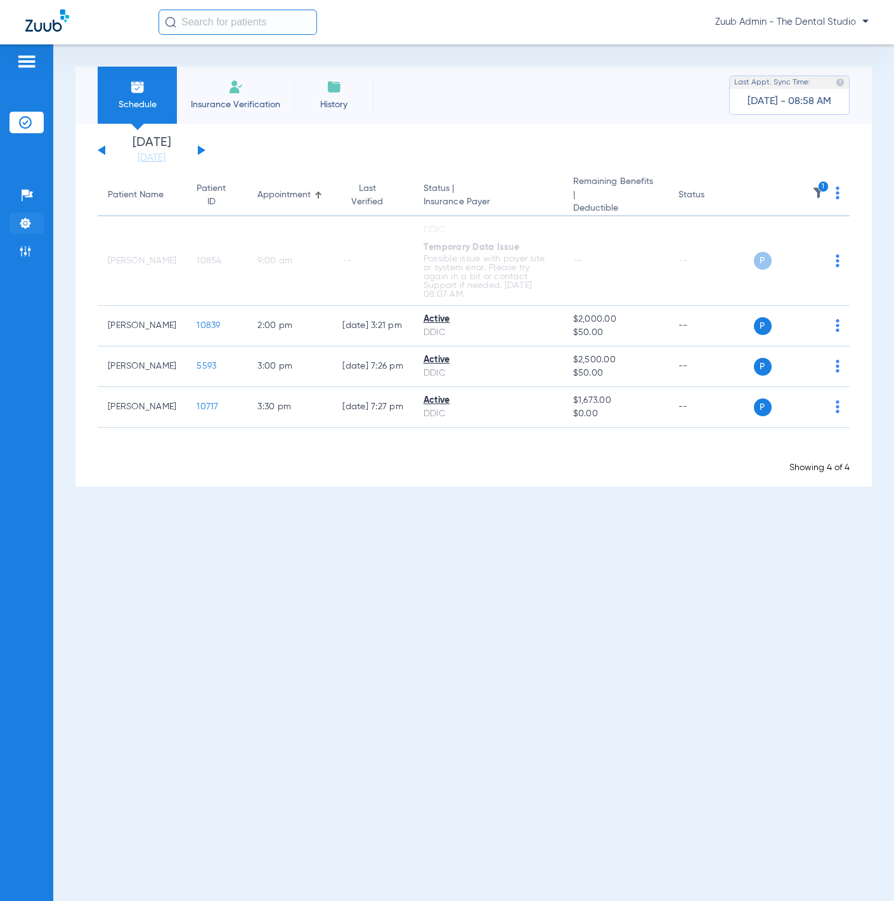
click at [32, 214] on li "Settings" at bounding box center [27, 224] width 34 height 22
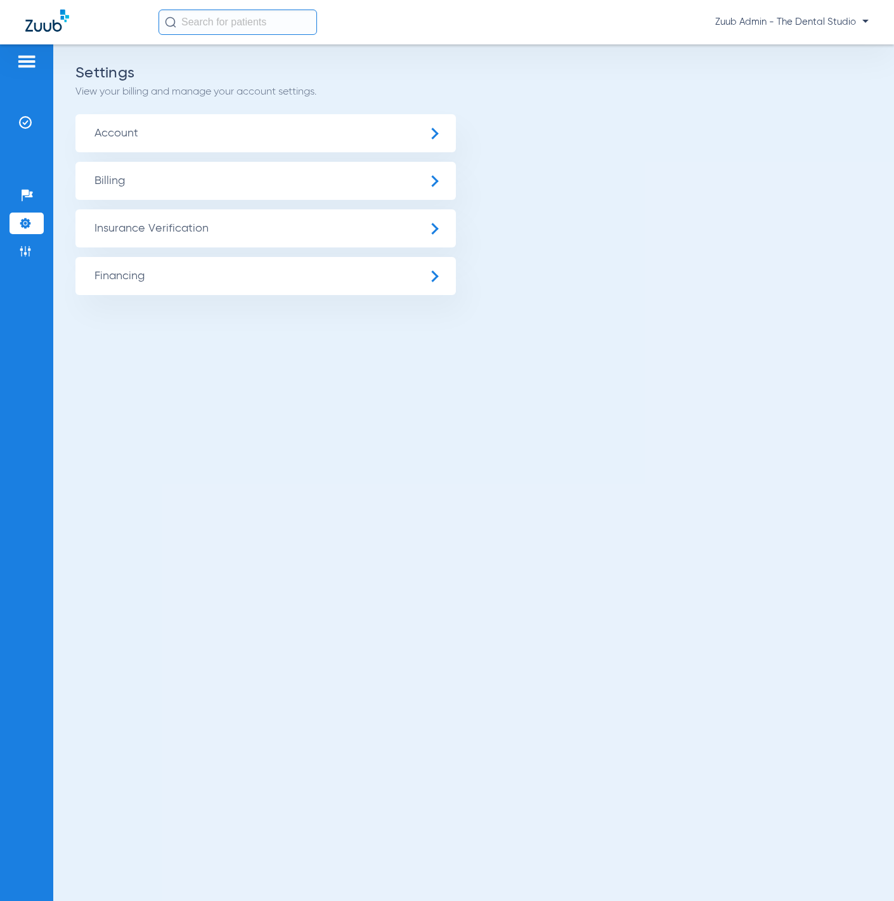
click at [104, 230] on span "Insurance Verification" at bounding box center [265, 228] width 381 height 38
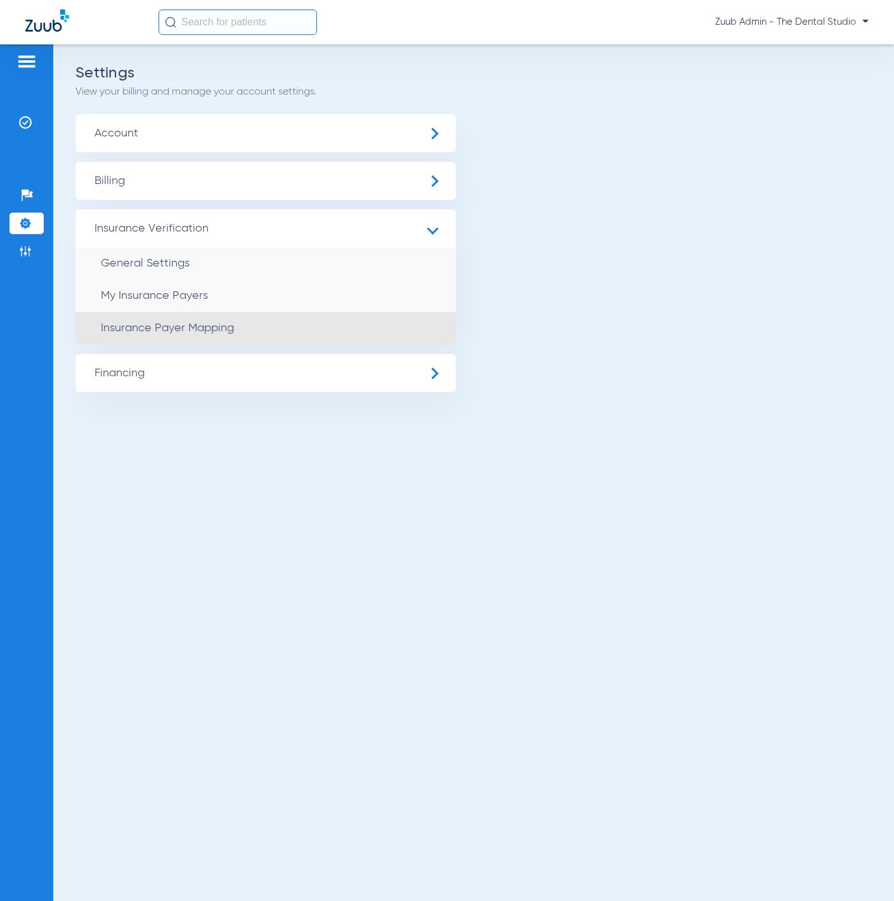
click at [290, 328] on li "Insurance Payer Mapping" at bounding box center [265, 328] width 381 height 32
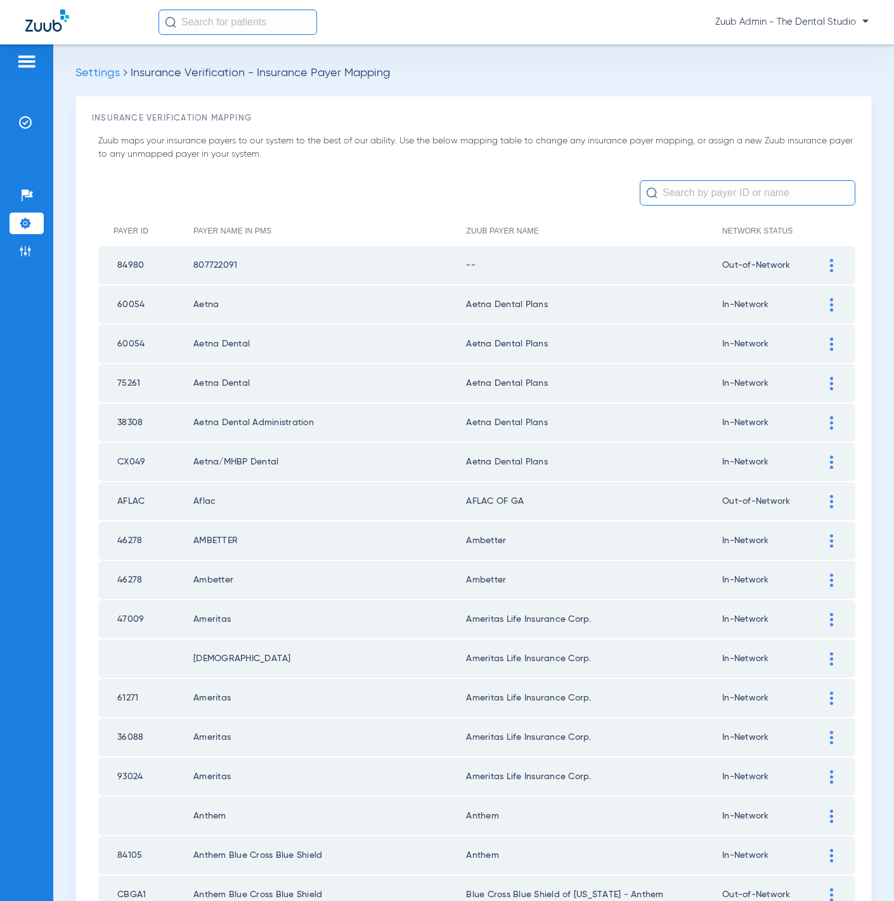
click at [771, 197] on input "text" at bounding box center [748, 192] width 216 height 25
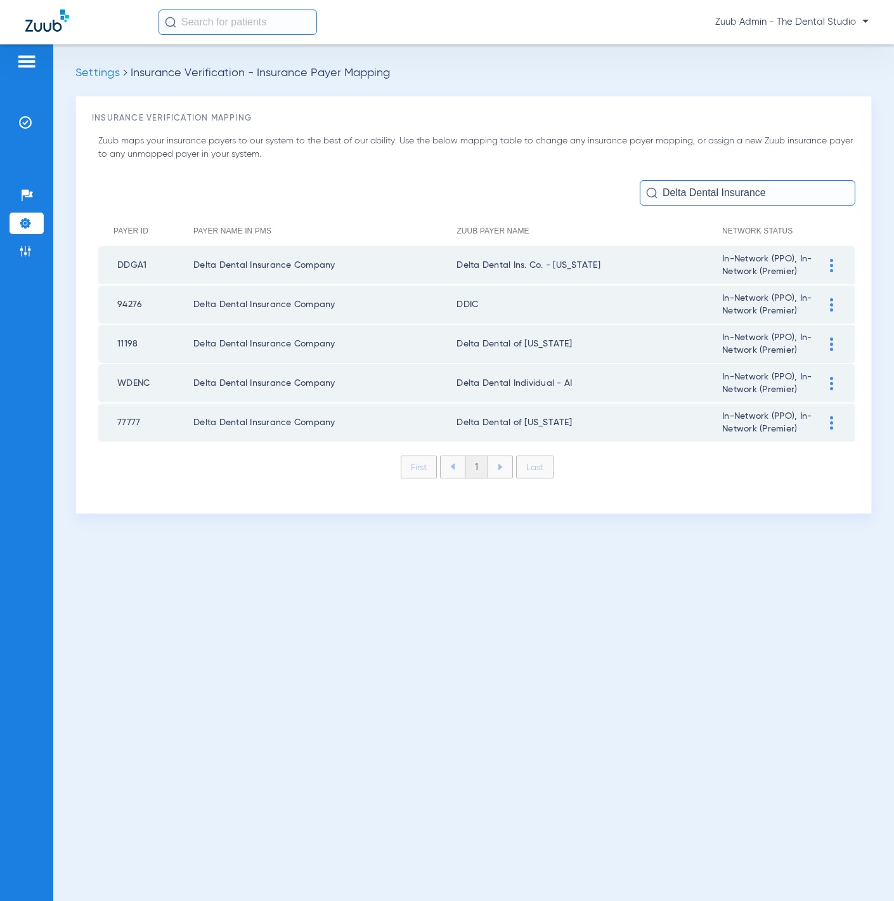
type input "Delta Dental Insurance"
click at [131, 298] on td "94276" at bounding box center [145, 304] width 95 height 38
copy td "94276"
click at [29, 112] on li "Insurance Verification" at bounding box center [27, 123] width 34 height 22
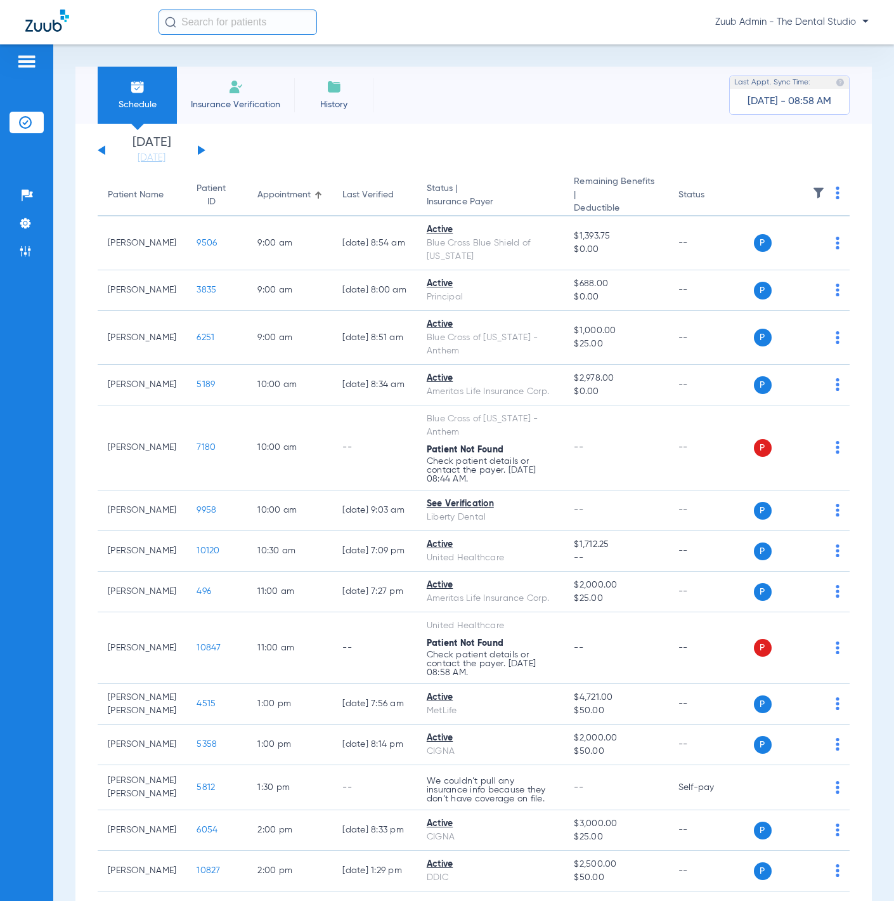
click at [193, 143] on div "Saturday 06-07-2025 Sunday 06-08-2025 Monday 06-09-2025 Tuesday 06-10-2025 Wedn…" at bounding box center [152, 150] width 108 height 28
click at [203, 152] on div "Saturday 06-07-2025 Sunday 06-08-2025 Monday 06-09-2025 Tuesday 06-10-2025 Wedn…" at bounding box center [152, 150] width 108 height 28
click at [199, 150] on button at bounding box center [202, 150] width 8 height 10
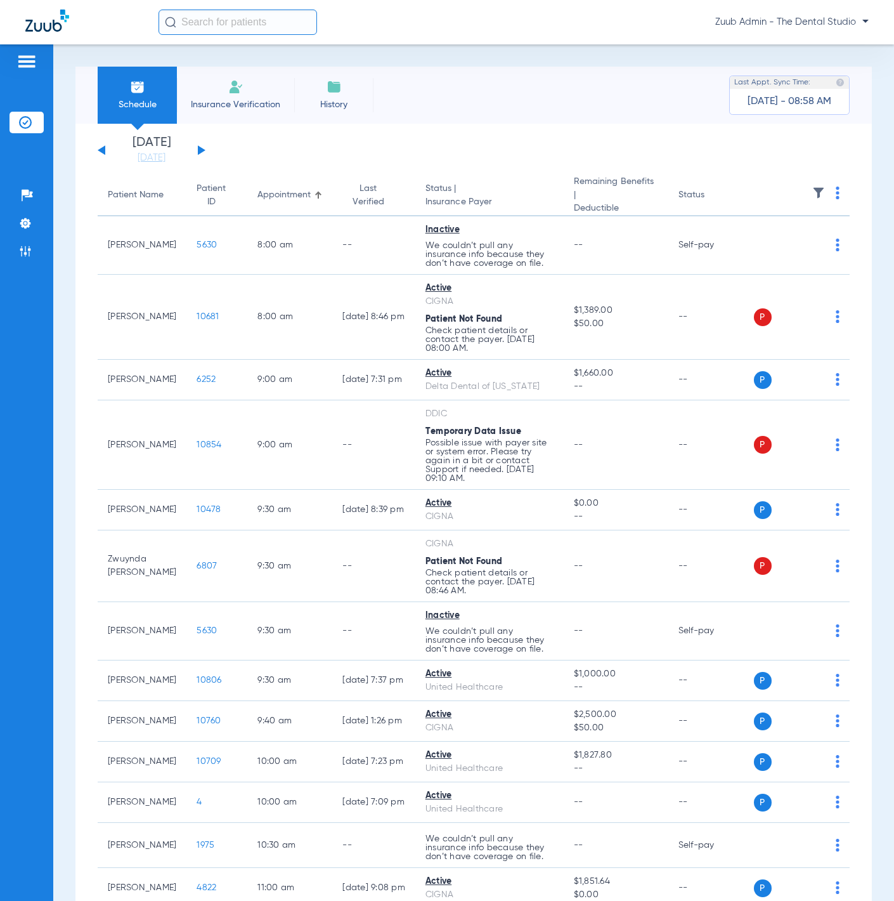
click at [813, 189] on img at bounding box center [819, 193] width 13 height 13
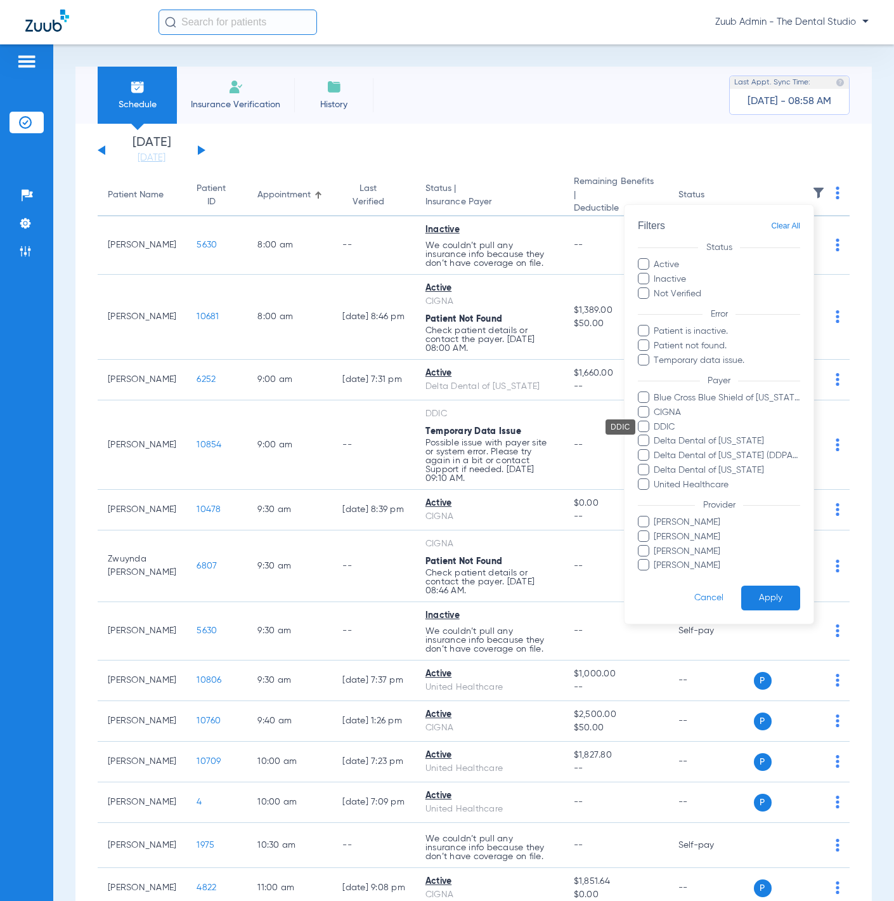
click at [671, 429] on span "DDIC" at bounding box center [726, 426] width 147 height 13
click at [656, 435] on input "DDIC" at bounding box center [656, 435] width 0 height 0
click at [775, 591] on button "Apply" at bounding box center [771, 598] width 59 height 25
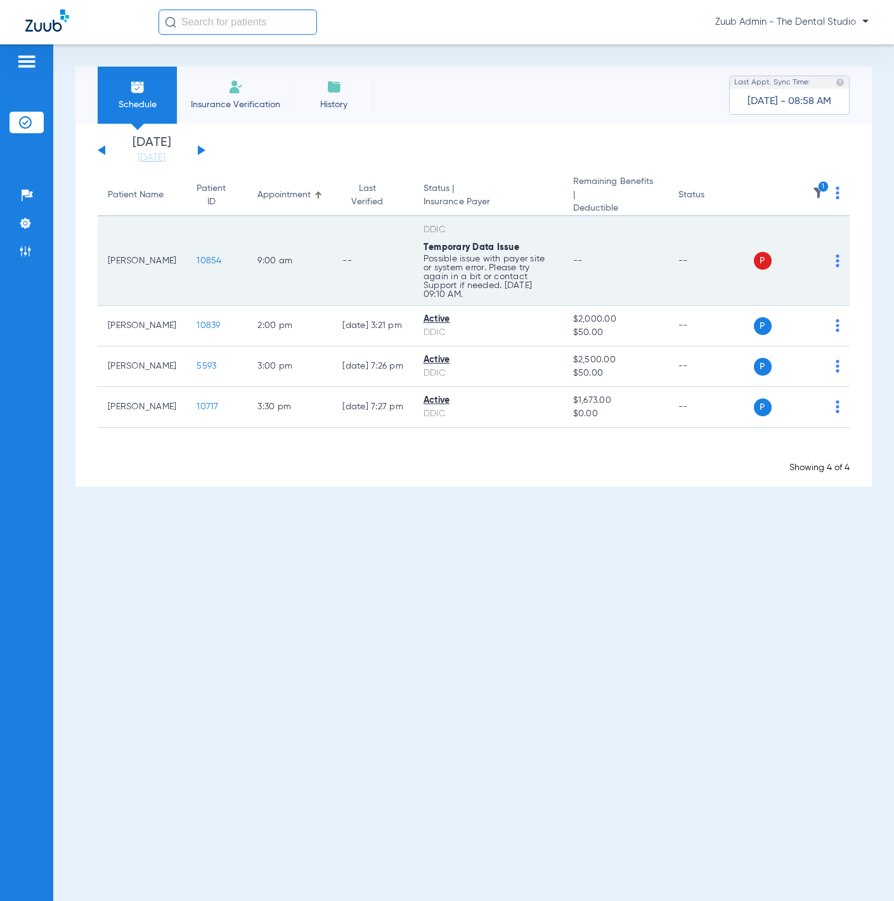
click at [834, 252] on div "P S" at bounding box center [797, 261] width 86 height 18
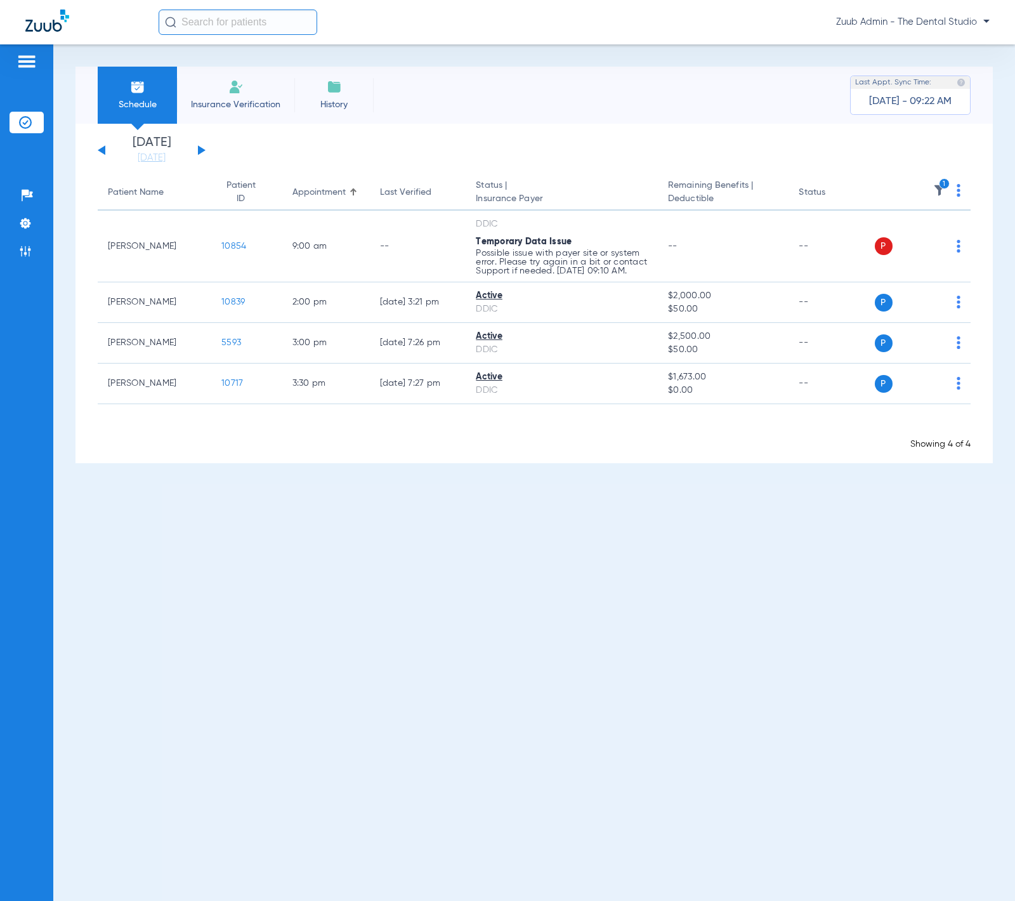
click at [193, 146] on div "Saturday 06-07-2025 Sunday 06-08-2025 Monday 06-09-2025 Tuesday 06-10-2025 Wedn…" at bounding box center [152, 150] width 108 height 28
click at [199, 148] on button at bounding box center [202, 150] width 8 height 10
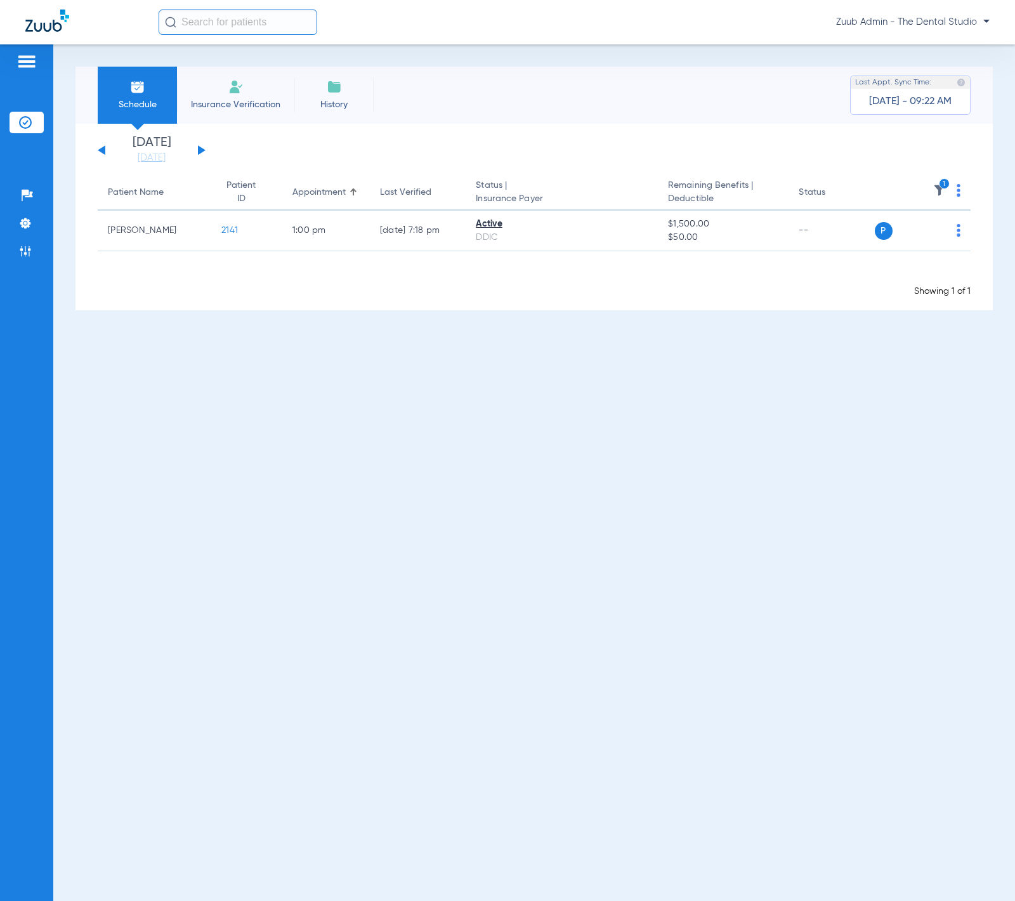
click at [98, 150] on button at bounding box center [102, 150] width 8 height 10
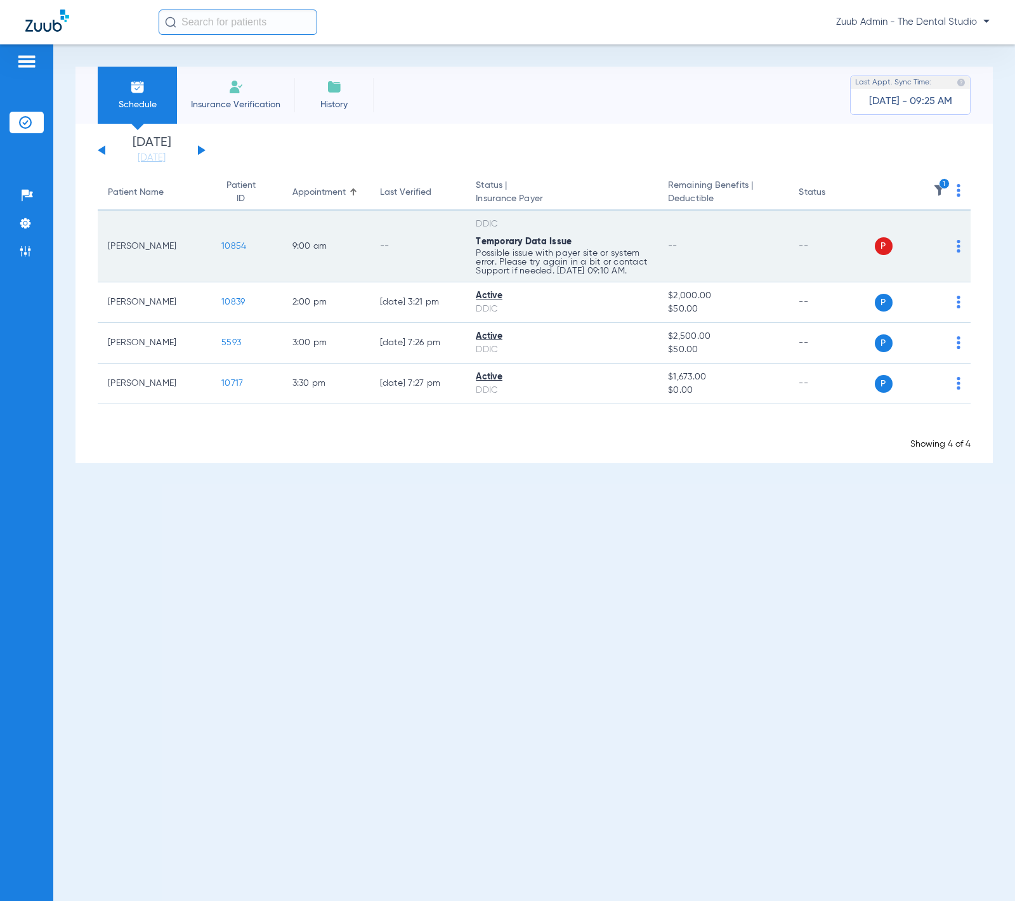
click at [896, 245] on div "P S" at bounding box center [918, 246] width 86 height 18
click at [896, 246] on img at bounding box center [959, 246] width 4 height 13
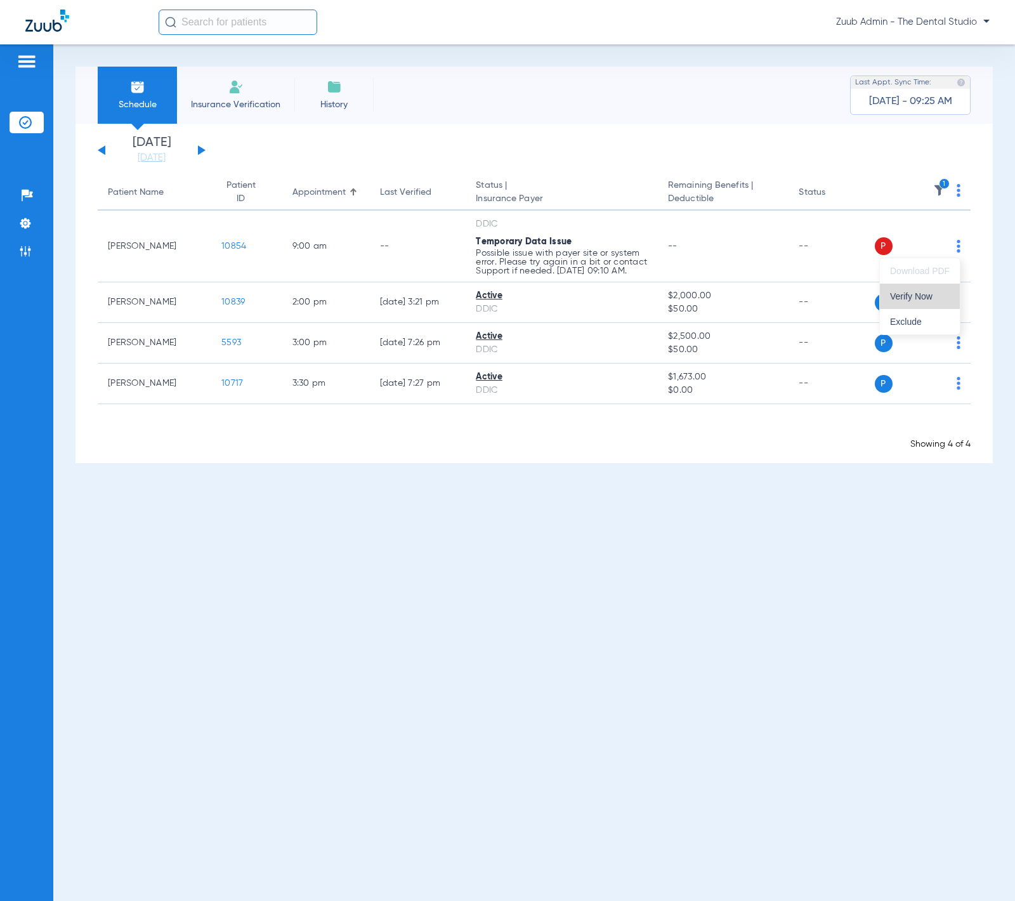
click at [896, 294] on span "Verify Now" at bounding box center [920, 296] width 60 height 9
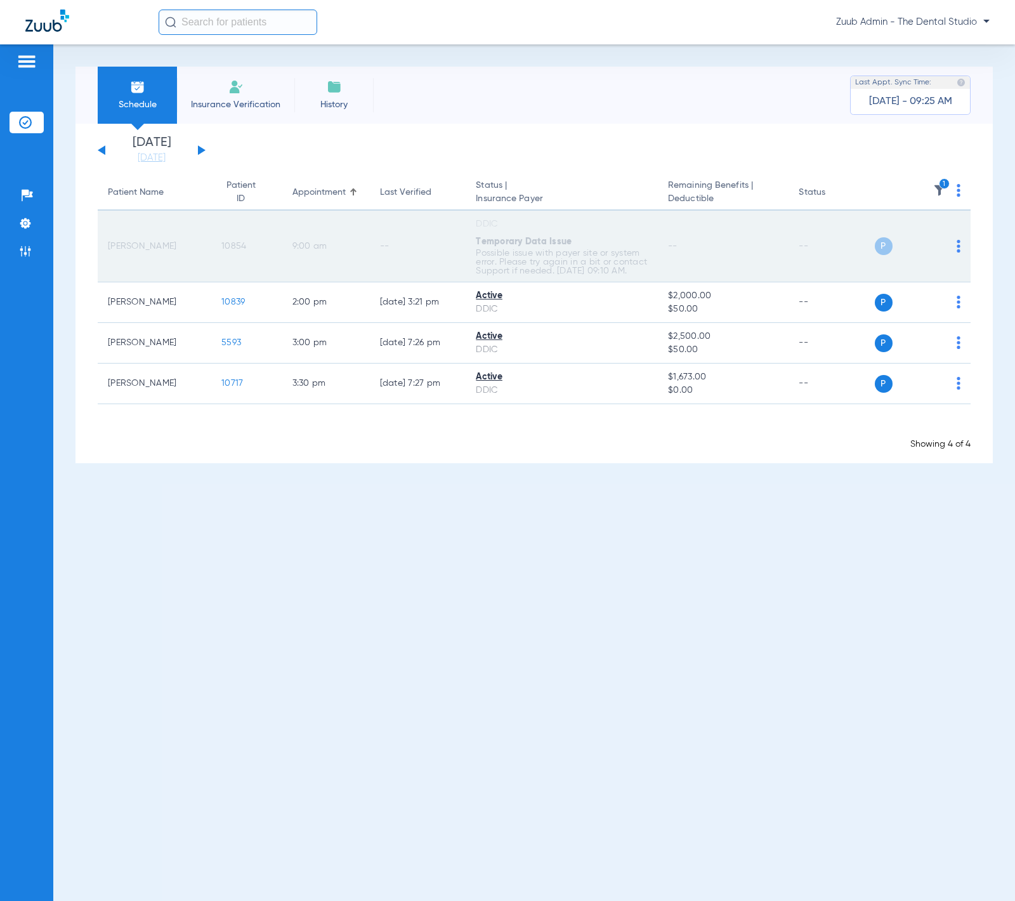
click at [228, 250] on td "10854" at bounding box center [246, 247] width 71 height 72
click at [229, 246] on span "10854" at bounding box center [233, 246] width 25 height 9
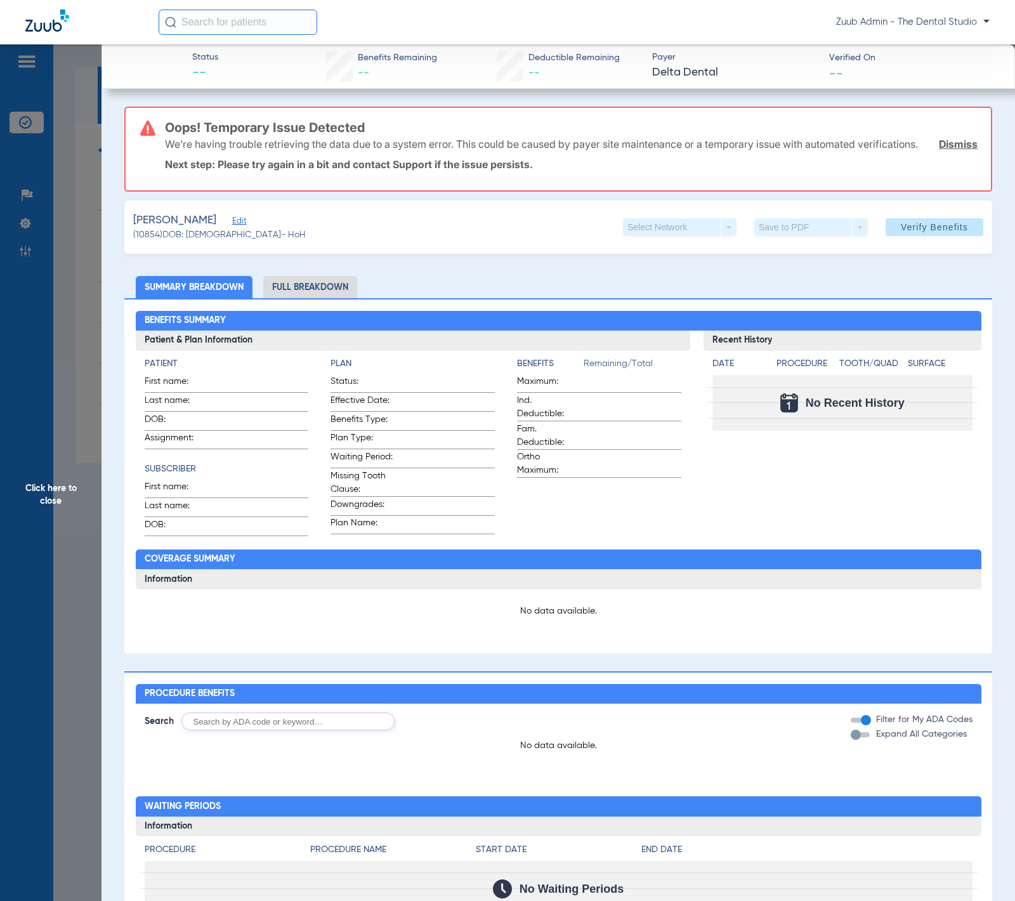
click at [234, 228] on span "Edit" at bounding box center [237, 222] width 11 height 12
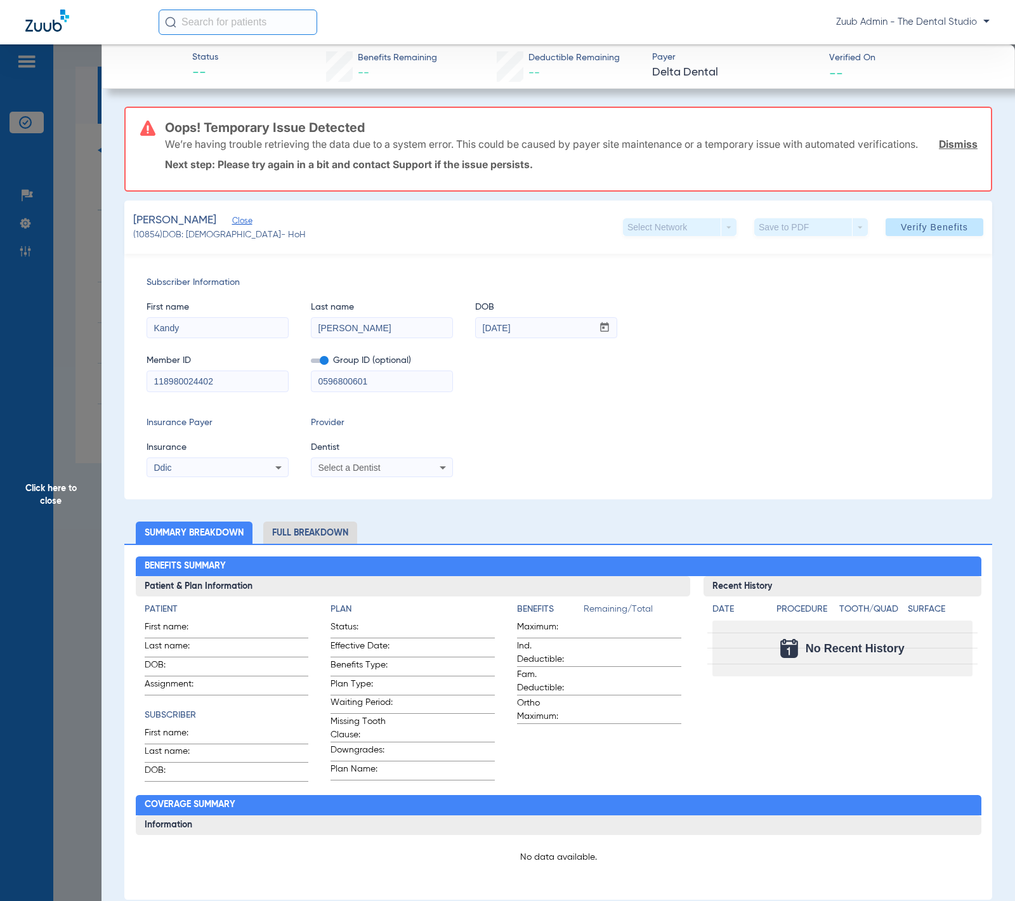
click at [428, 491] on div "Subscriber Information First name Kandy Last name George DOB mm / dd / yyyy 04/…" at bounding box center [558, 377] width 868 height 246
click at [426, 475] on div "Select a Dentist" at bounding box center [381, 467] width 141 height 15
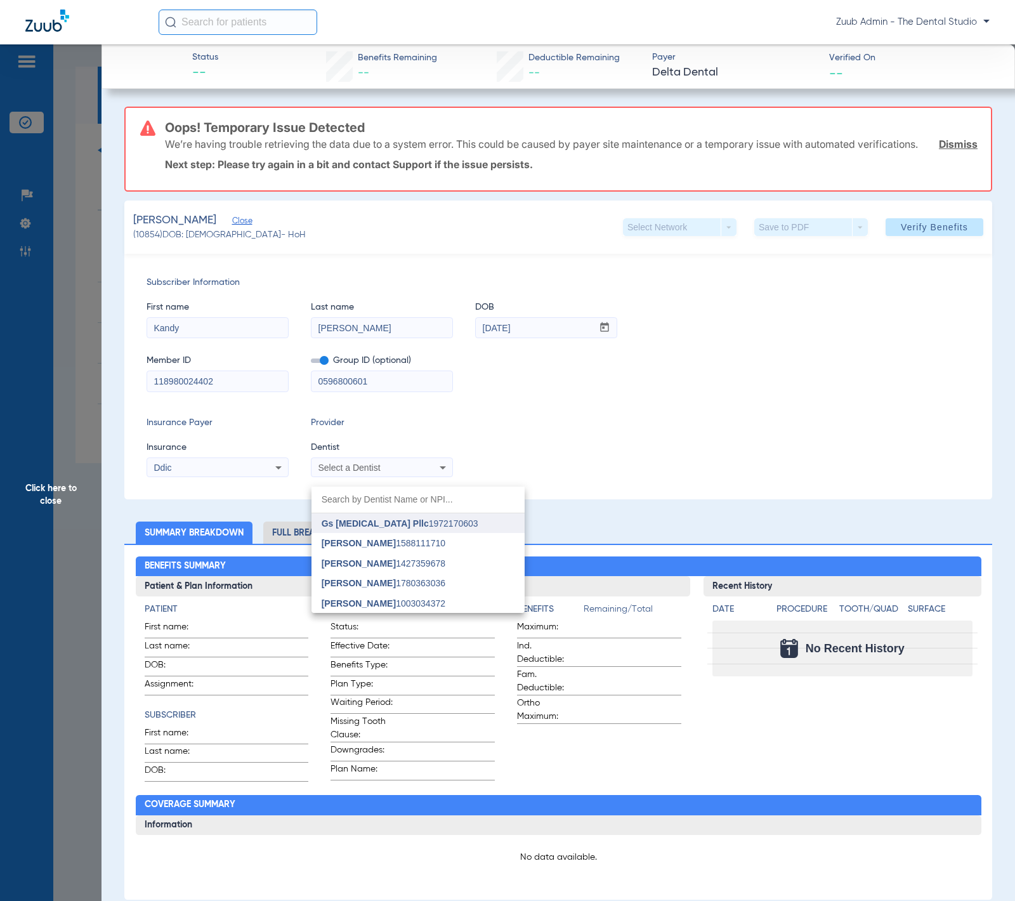
click at [442, 528] on mat-option "Gs Prosthodontics Pllc 1972170603" at bounding box center [417, 523] width 213 height 20
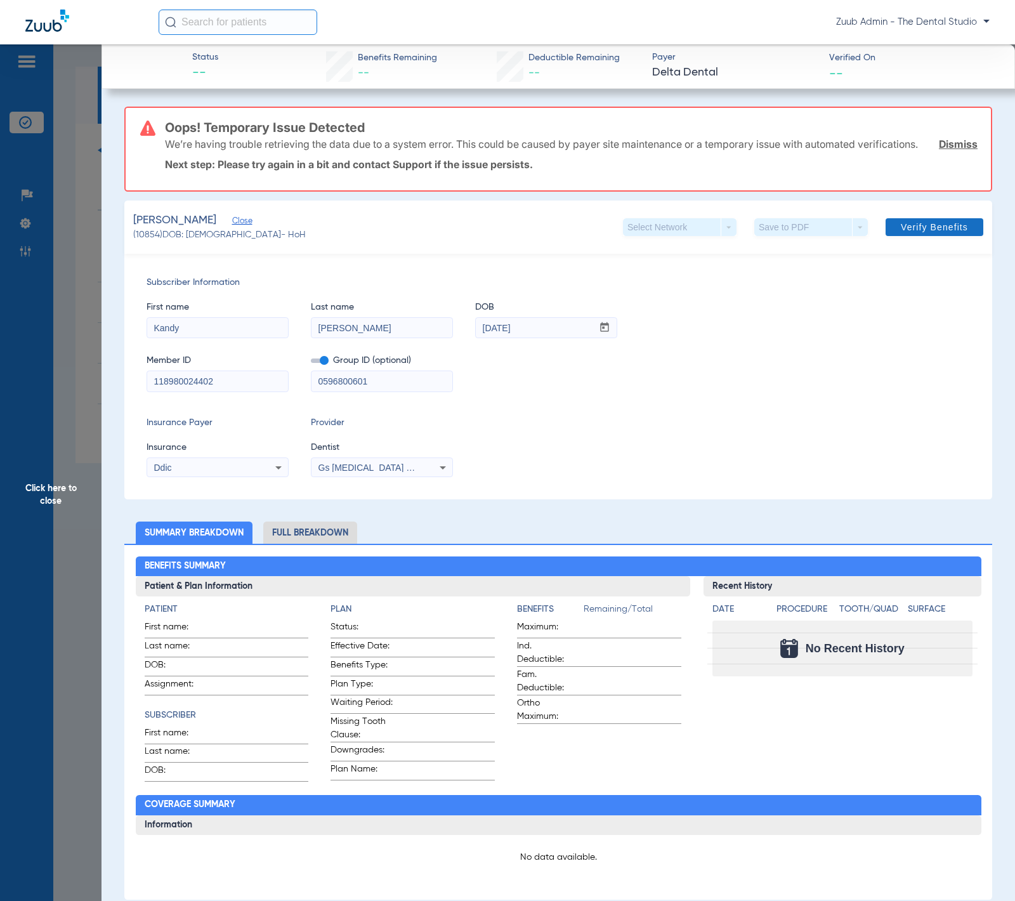
click at [896, 232] on span "Verify Benefits" at bounding box center [934, 227] width 67 height 10
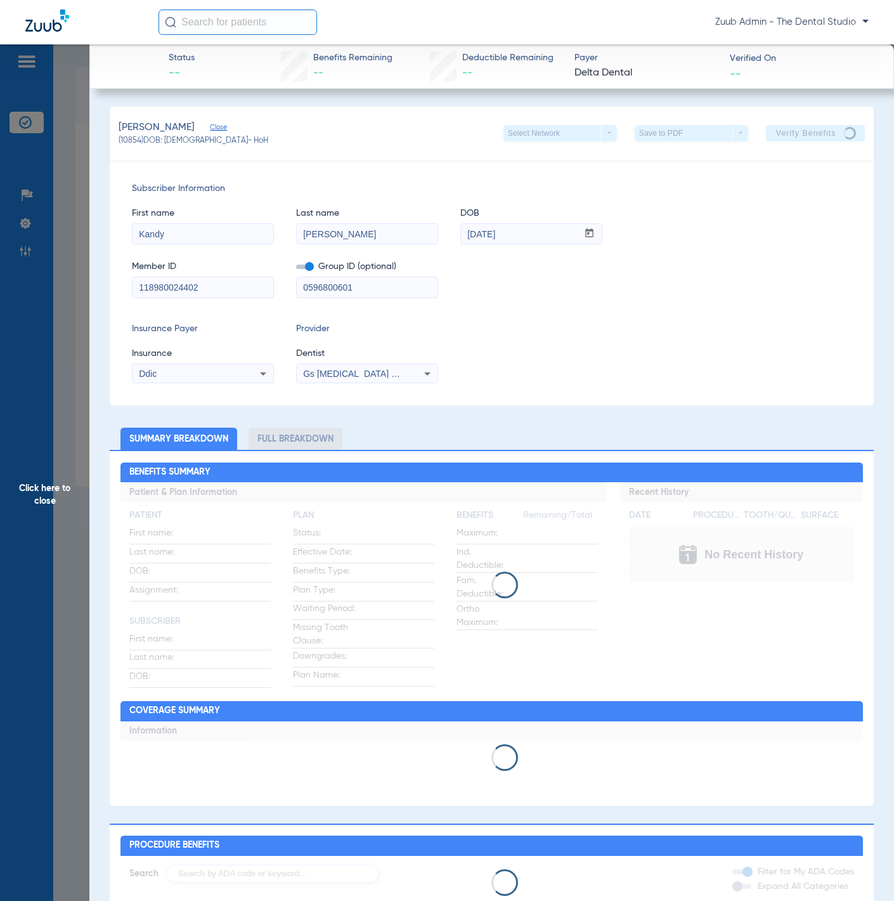
click at [134, 143] on span "(10854) DOB: 04/06/1957 - HoH" at bounding box center [194, 141] width 150 height 11
copy span "10854"
click at [72, 168] on span "Click here to close" at bounding box center [44, 494] width 89 height 901
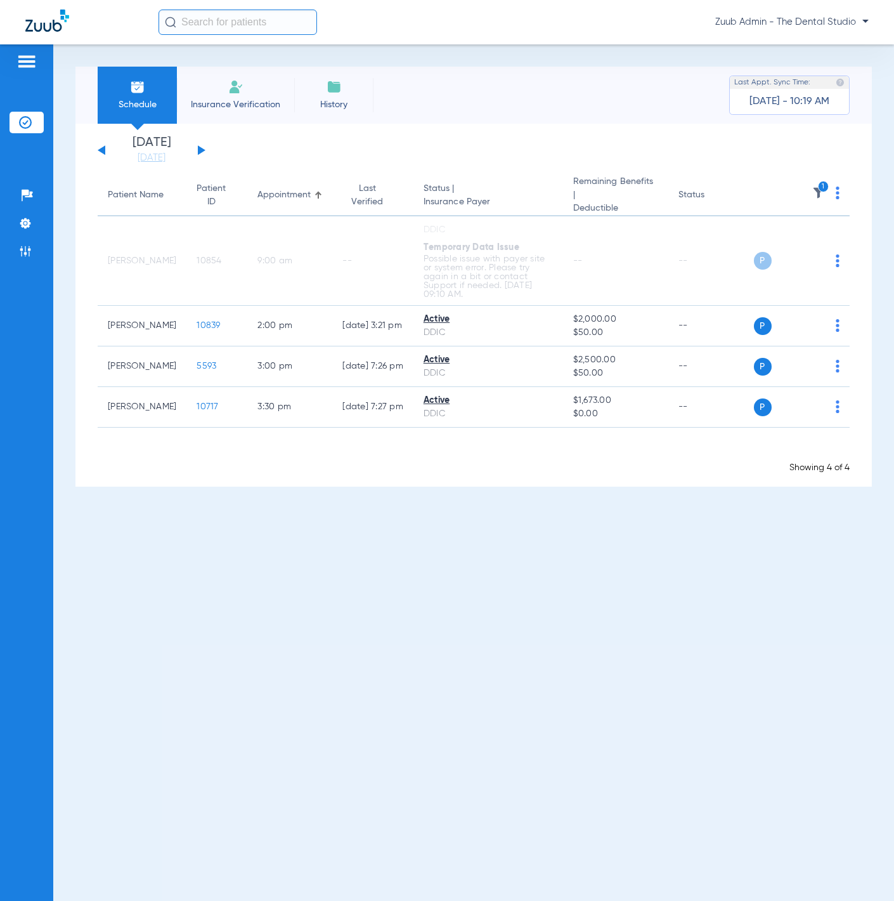
click at [200, 150] on button at bounding box center [202, 150] width 8 height 10
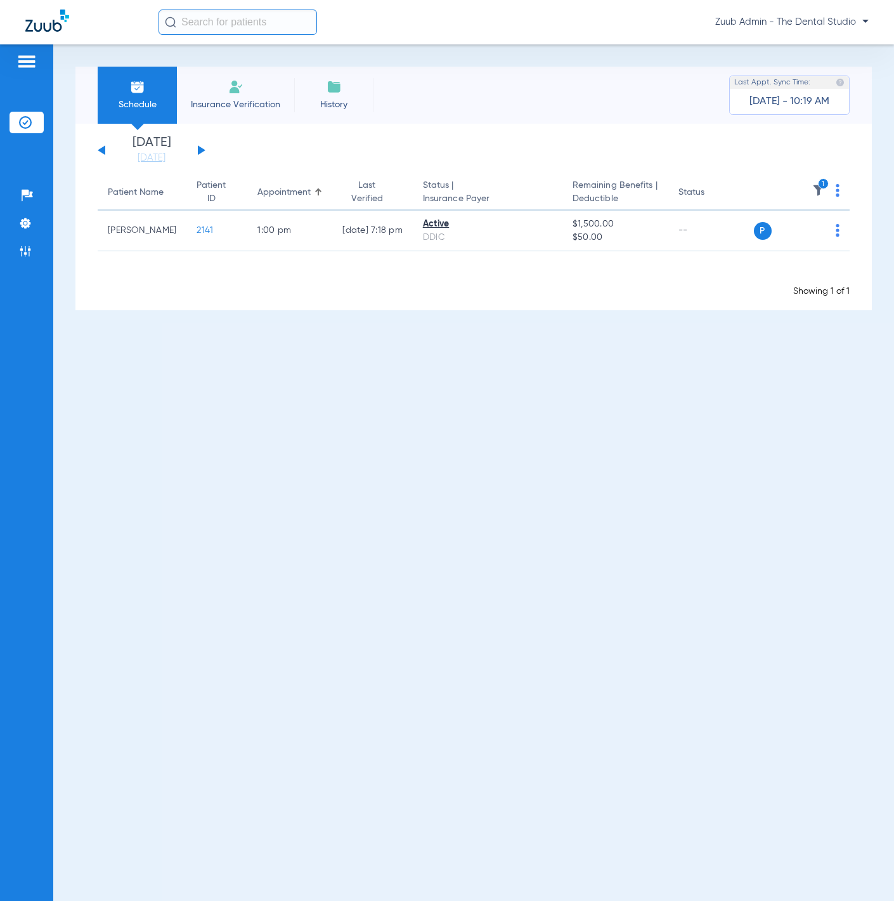
click at [102, 150] on button at bounding box center [102, 150] width 8 height 10
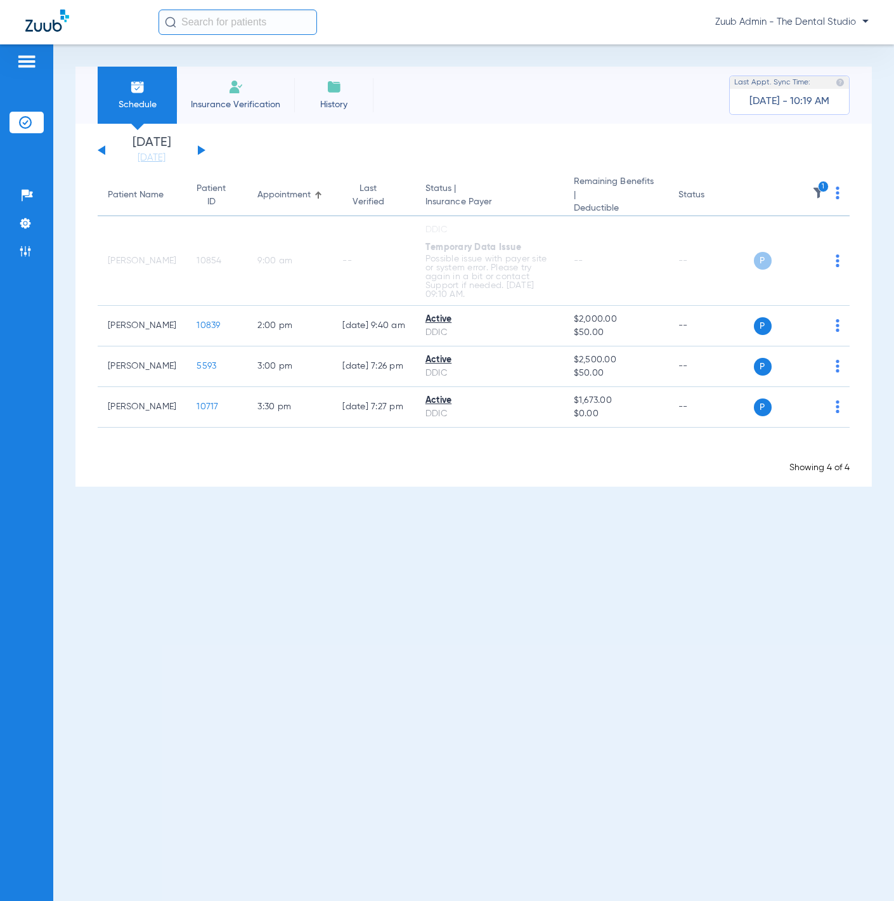
click at [200, 150] on button at bounding box center [202, 150] width 8 height 10
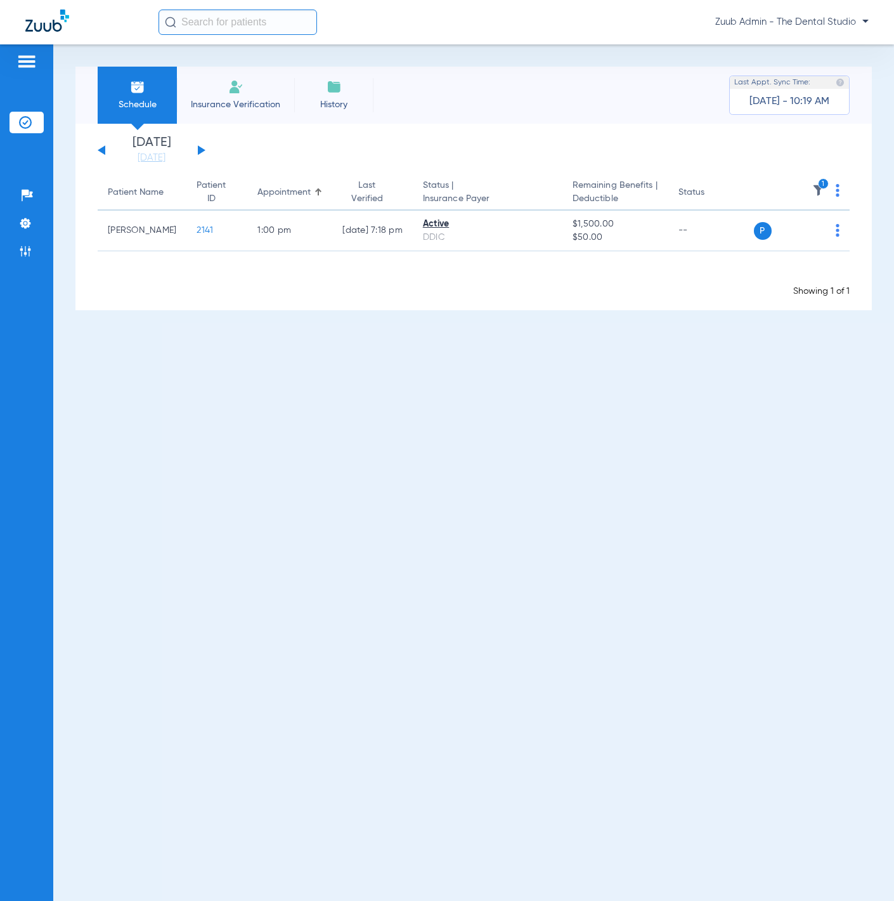
click at [200, 150] on button at bounding box center [202, 150] width 8 height 10
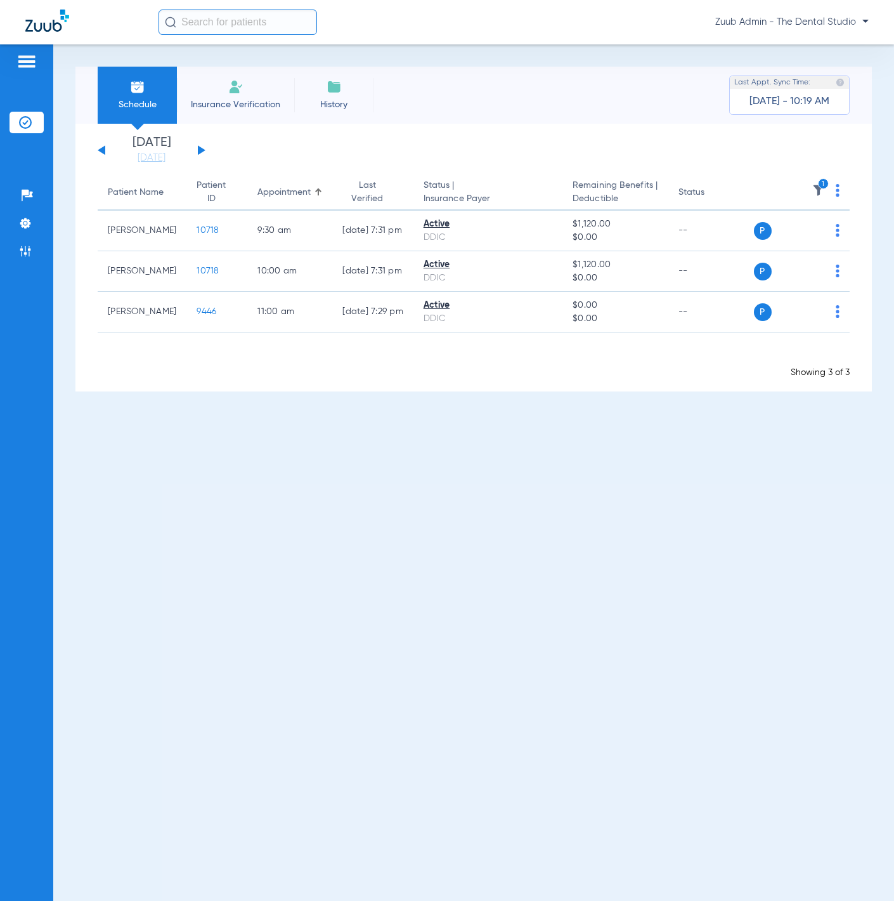
click at [200, 150] on button at bounding box center [202, 150] width 8 height 10
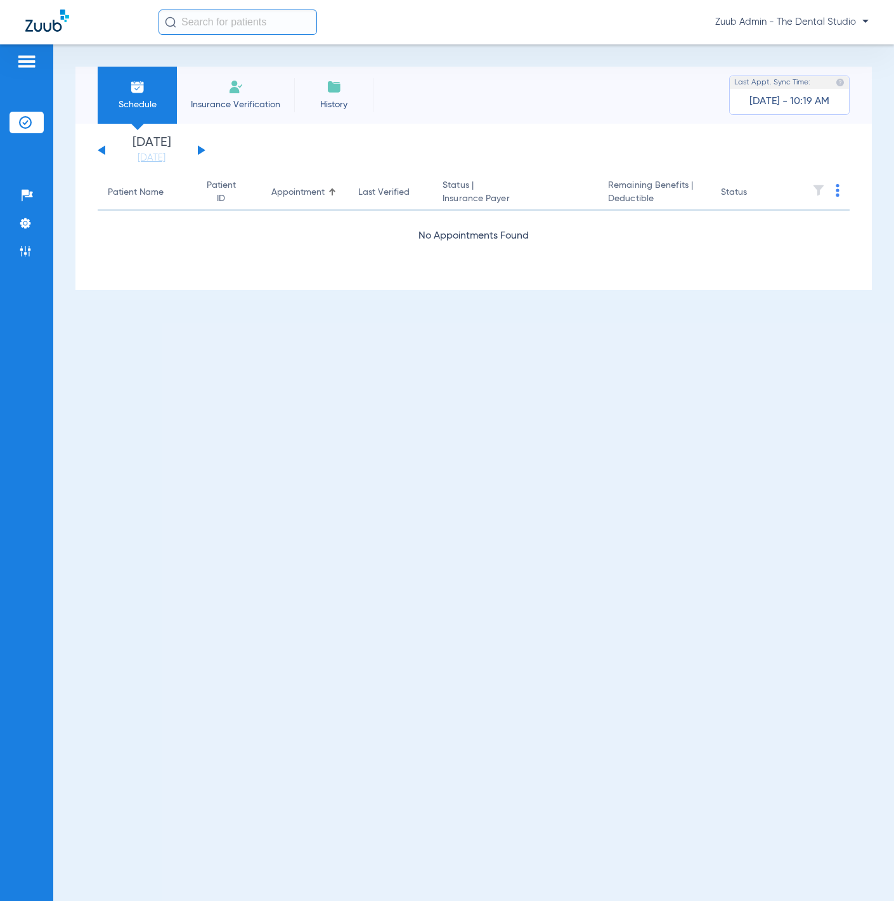
click at [200, 150] on button at bounding box center [202, 150] width 8 height 10
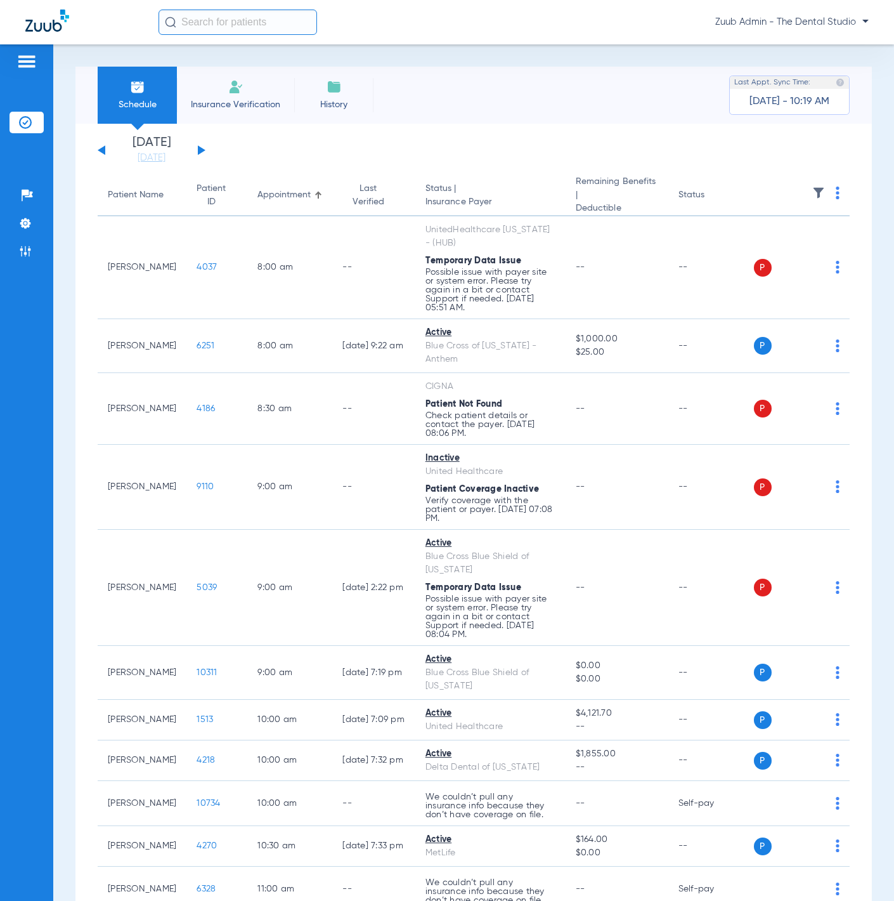
click at [813, 187] on img at bounding box center [819, 193] width 13 height 13
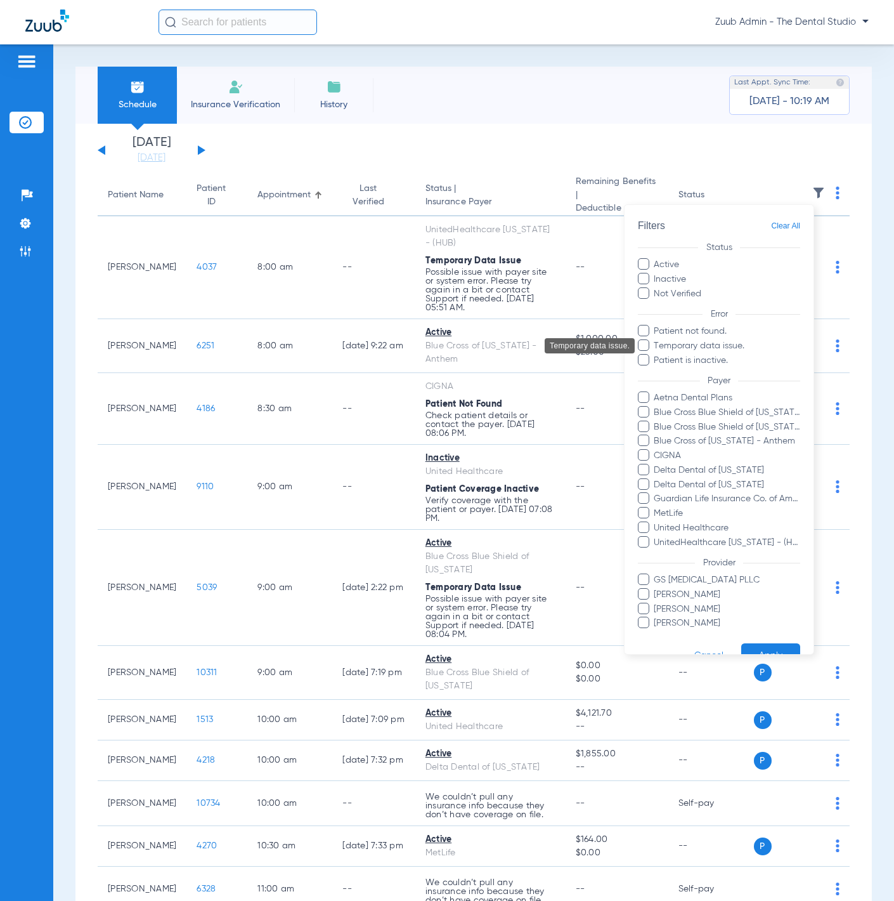
click at [712, 348] on span "Temporary data issue." at bounding box center [726, 345] width 147 height 13
click at [656, 355] on input "Temporary data issue." at bounding box center [656, 355] width 0 height 0
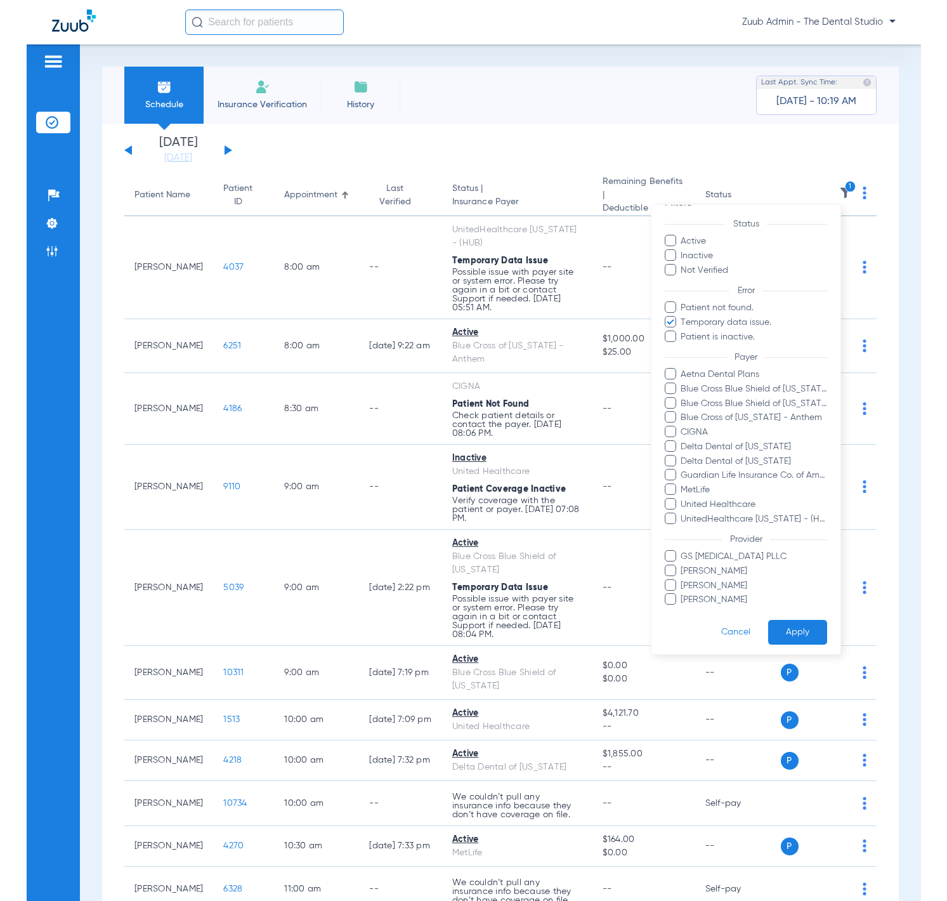
scroll to position [27, 0]
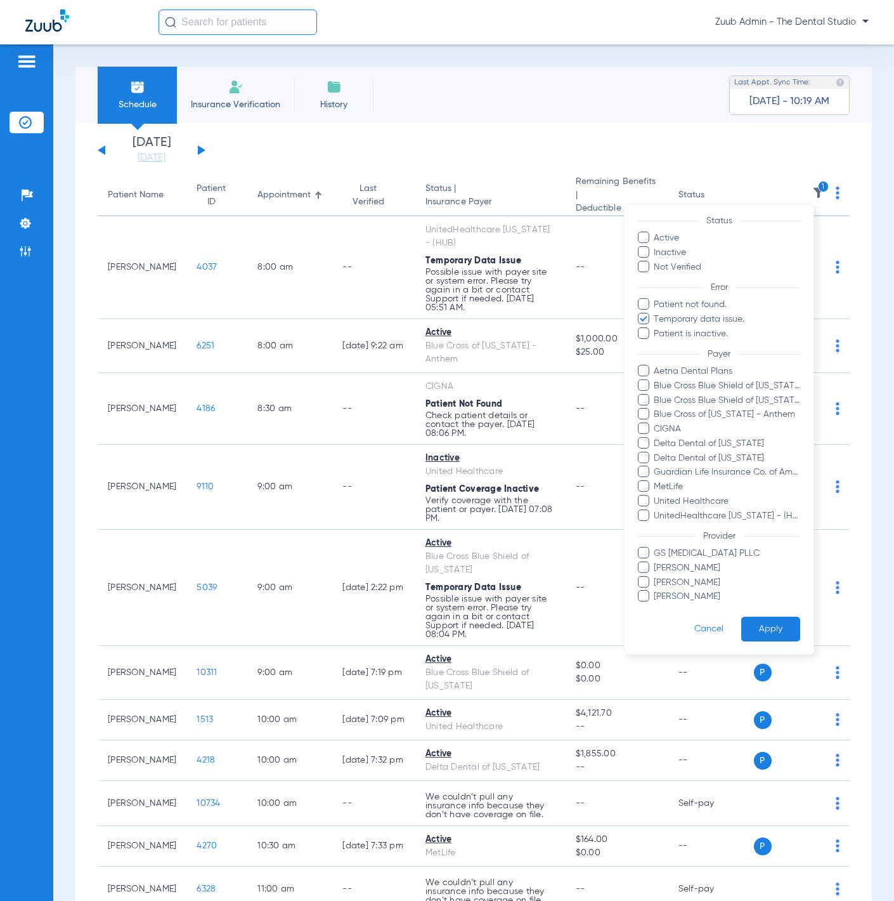
click at [750, 627] on button "Apply" at bounding box center [771, 629] width 59 height 25
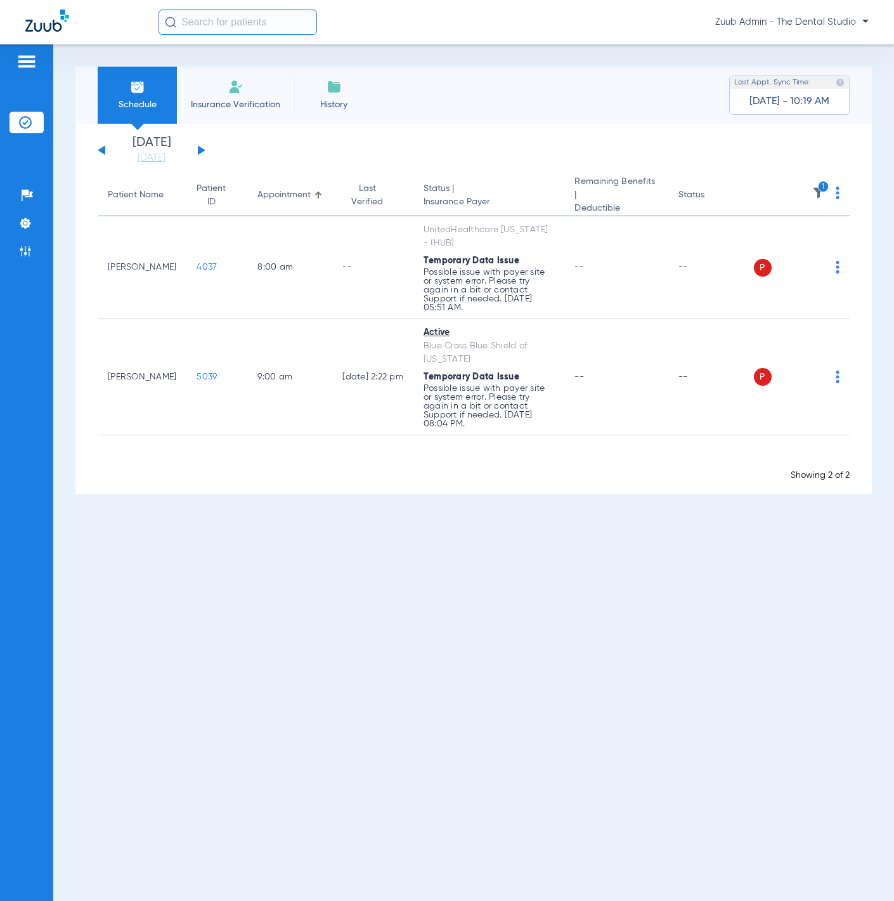
click at [837, 188] on img at bounding box center [838, 193] width 4 height 13
click at [819, 233] on button "Verify All" at bounding box center [791, 240] width 96 height 25
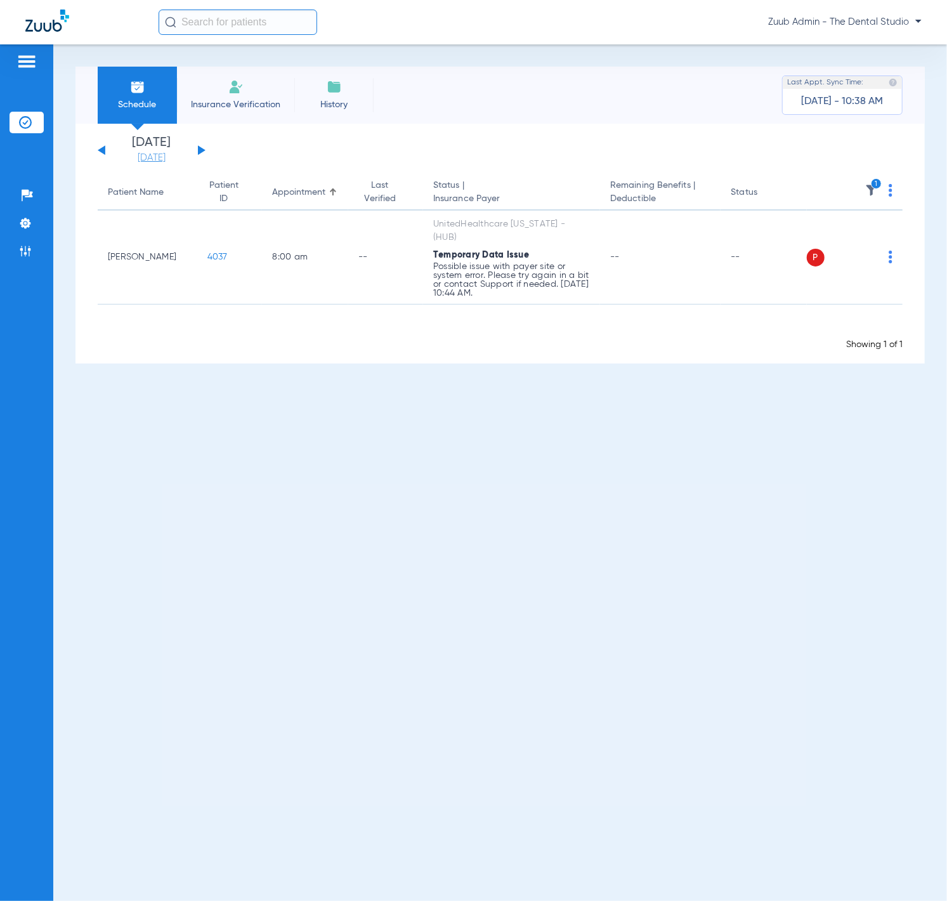
click at [124, 155] on link "[DATE]" at bounding box center [152, 158] width 76 height 13
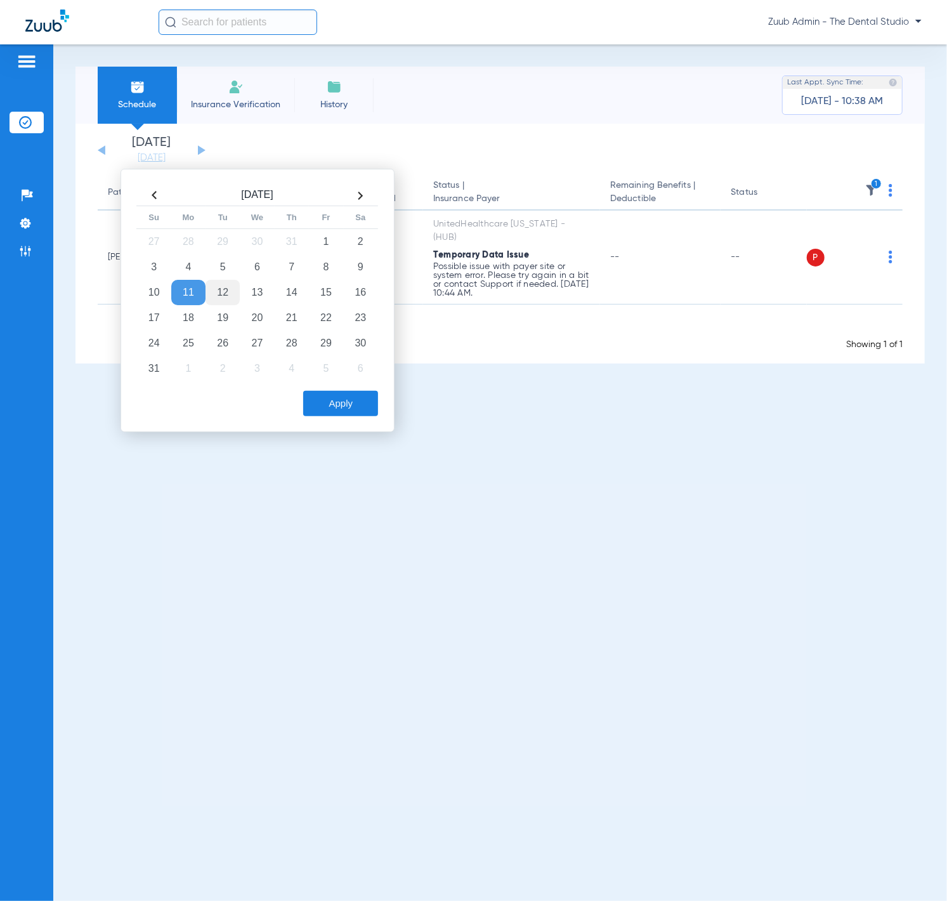
click at [231, 295] on td "12" at bounding box center [223, 292] width 34 height 25
click at [328, 405] on button "Apply" at bounding box center [340, 403] width 75 height 25
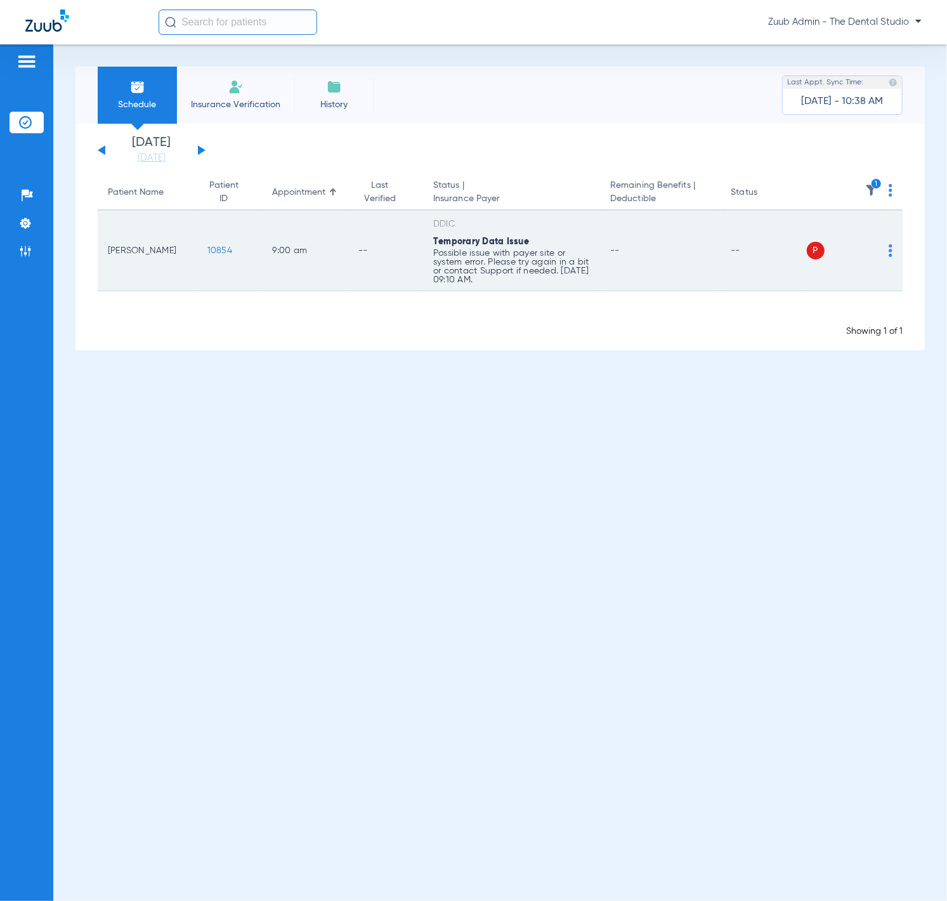
click at [882, 258] on div "P S" at bounding box center [850, 251] width 86 height 18
click at [889, 257] on span at bounding box center [891, 254] width 4 height 9
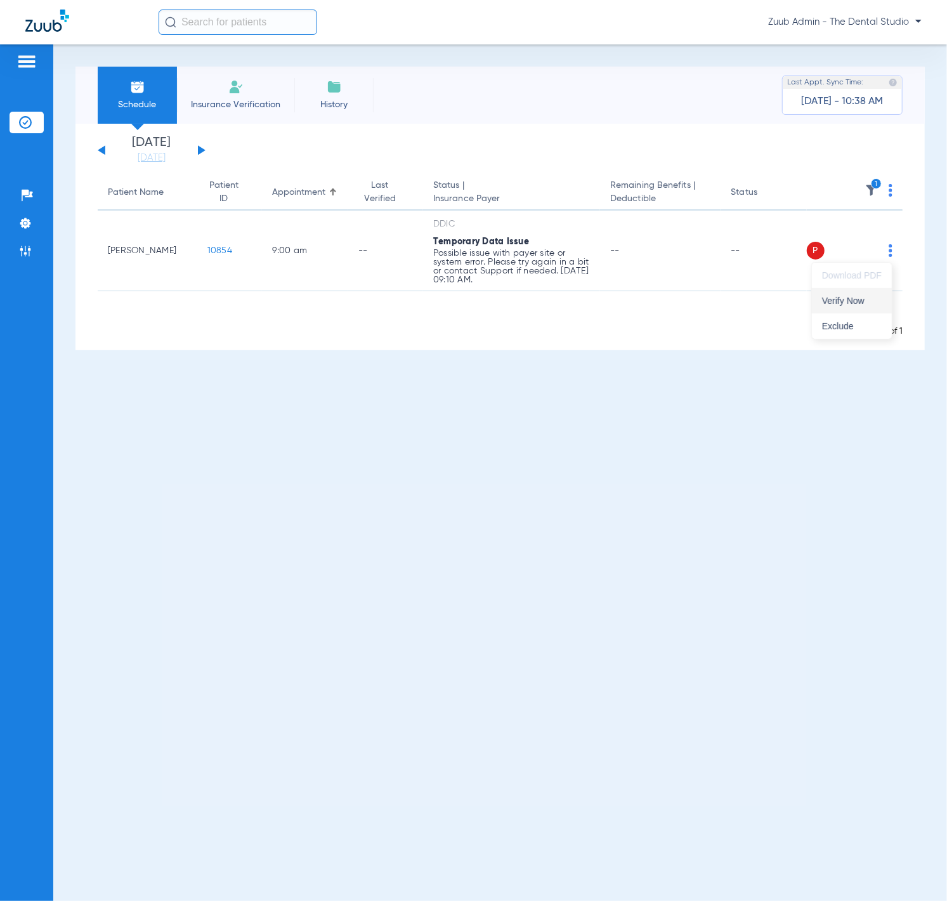
click at [873, 291] on button "Verify Now" at bounding box center [852, 300] width 80 height 25
click at [874, 187] on icon "1" at bounding box center [876, 183] width 11 height 11
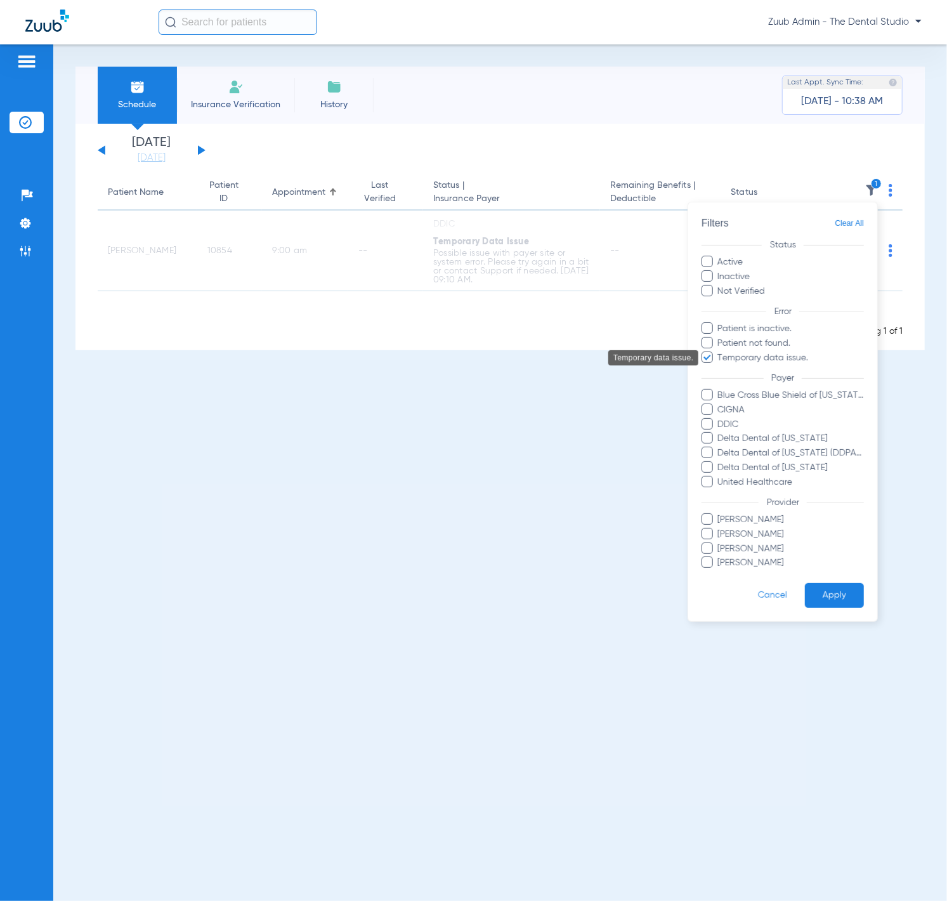
click at [776, 355] on span "Temporary data issue." at bounding box center [790, 357] width 147 height 13
click at [719, 366] on input "Temporary data issue." at bounding box center [719, 366] width 0 height 0
click at [820, 589] on button "Apply" at bounding box center [834, 595] width 59 height 25
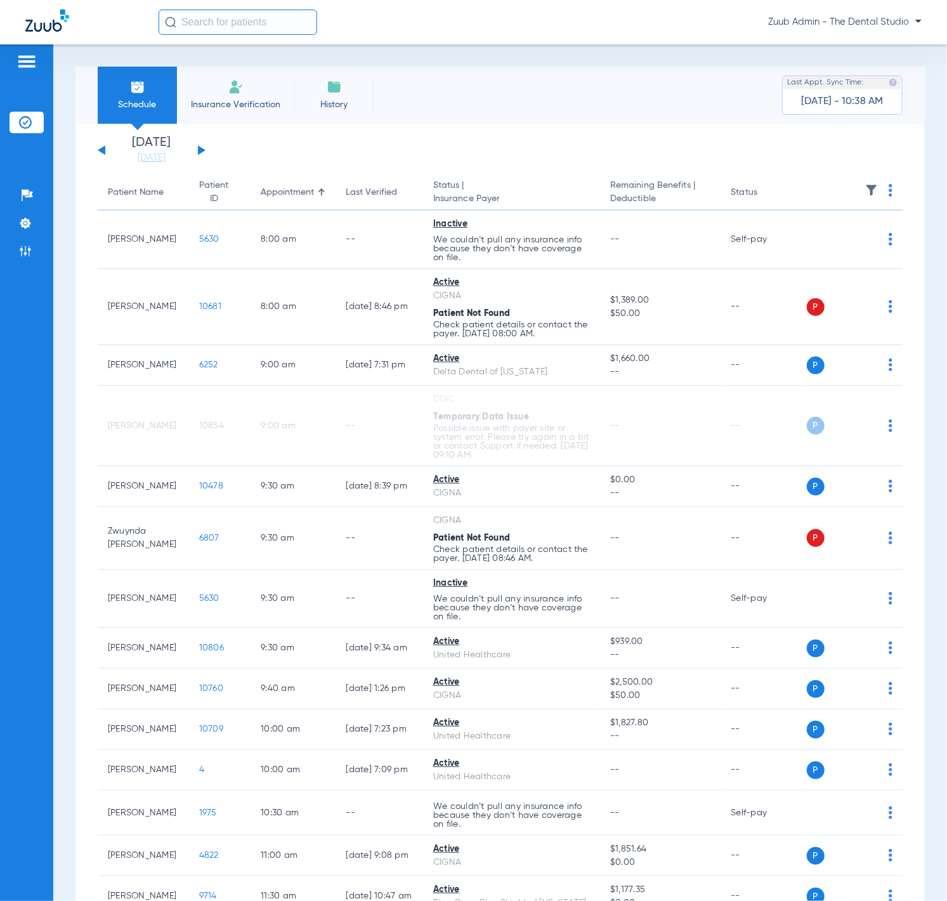
click at [199, 151] on button at bounding box center [202, 150] width 8 height 10
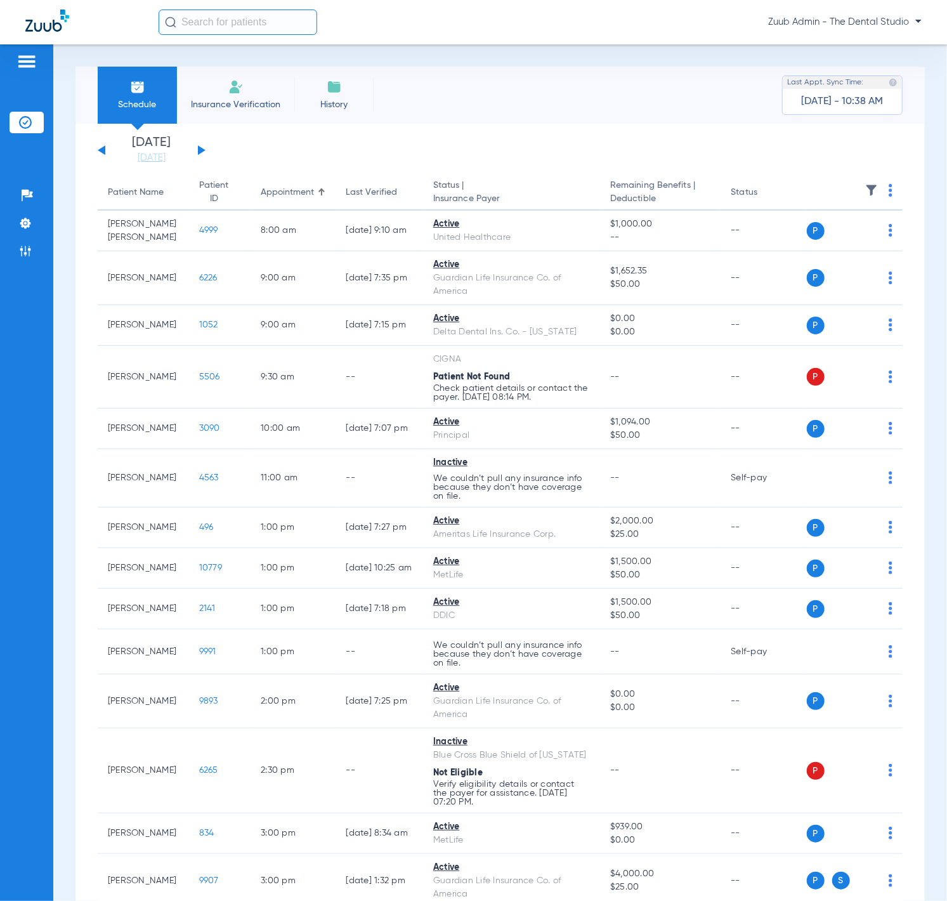
click at [865, 190] on img at bounding box center [871, 190] width 13 height 13
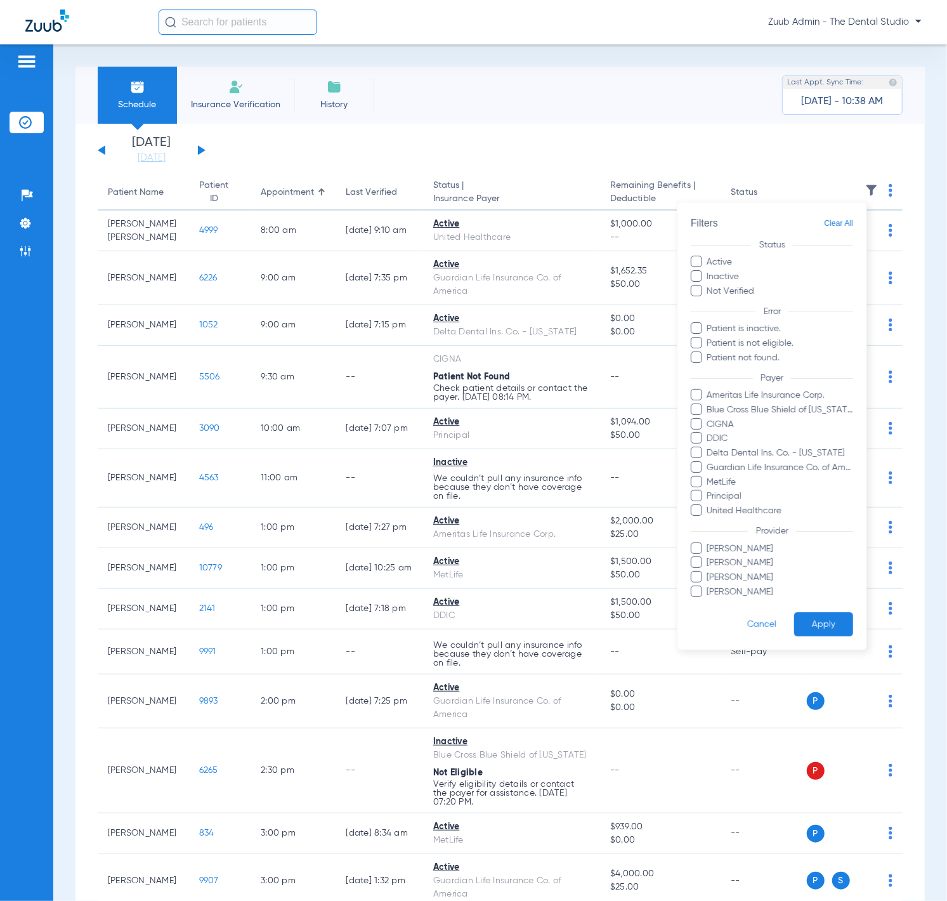
click at [504, 133] on div at bounding box center [473, 450] width 947 height 901
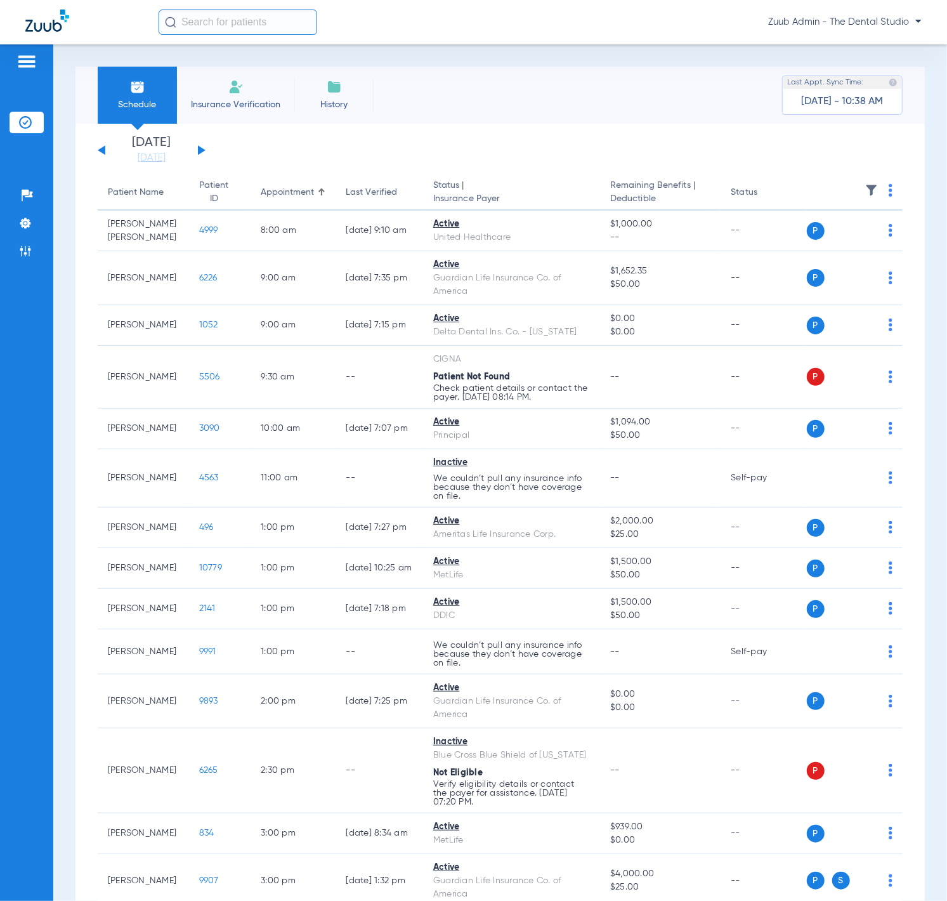
click at [200, 154] on div "Saturday 06-07-2025 Sunday 06-08-2025 Monday 06-09-2025 Tuesday 06-10-2025 Wedn…" at bounding box center [152, 150] width 108 height 28
click at [200, 149] on button at bounding box center [202, 150] width 8 height 10
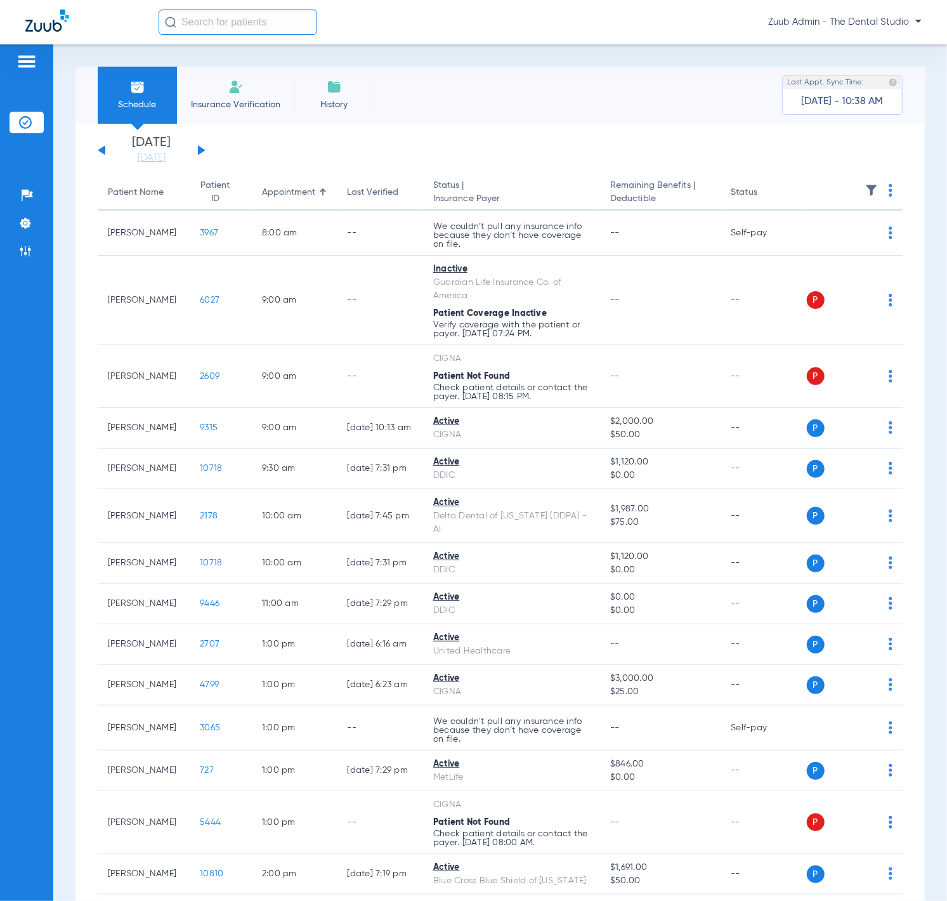
click at [865, 188] on img at bounding box center [871, 190] width 13 height 13
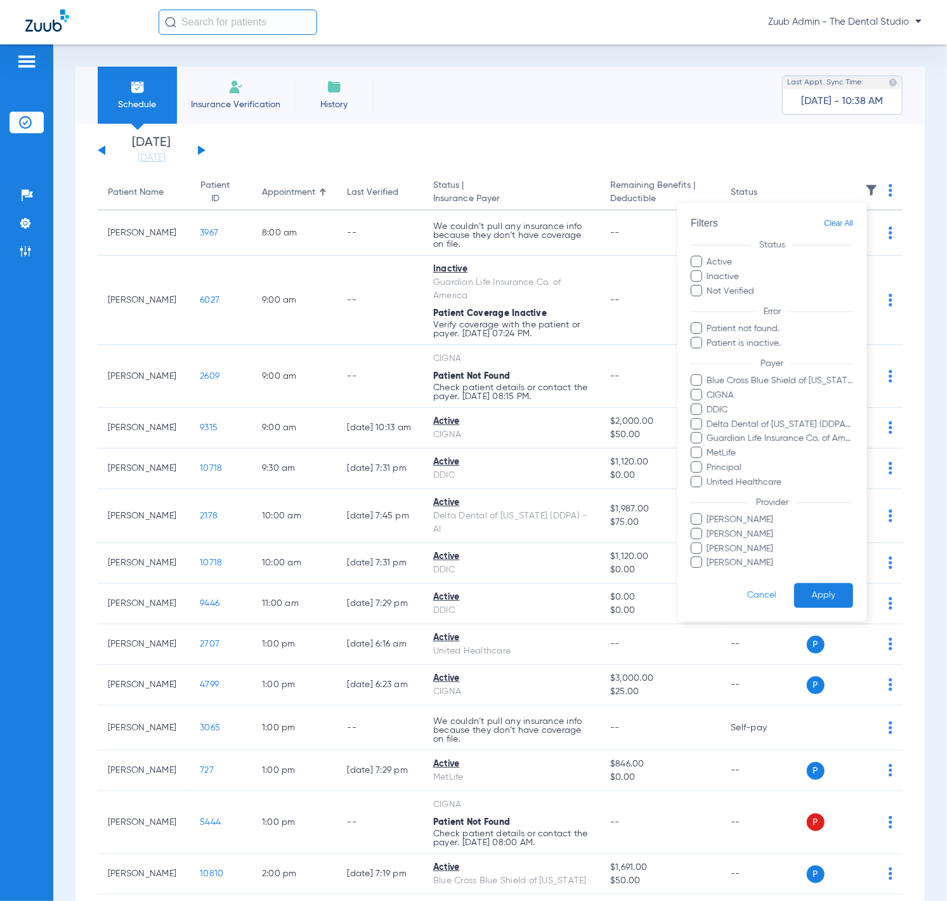
click at [638, 181] on div at bounding box center [473, 450] width 947 height 901
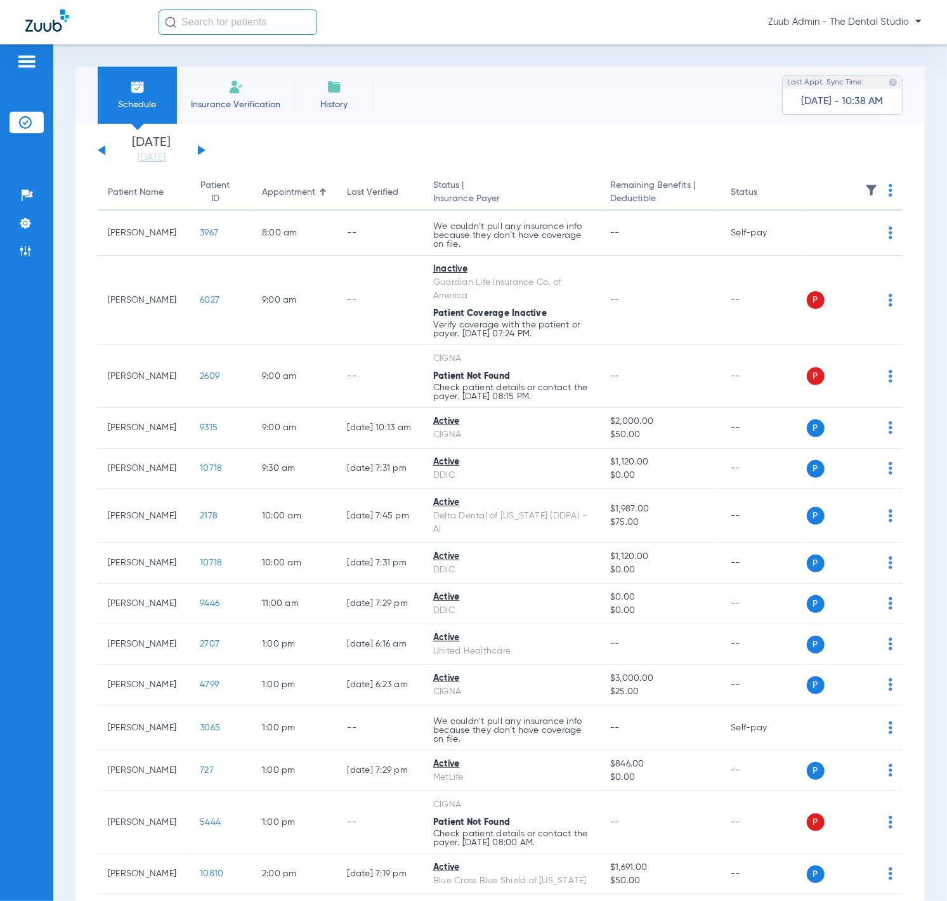
click at [205, 152] on div "Saturday 06-07-2025 Sunday 06-08-2025 Monday 06-09-2025 Tuesday 06-10-2025 Wedn…" at bounding box center [152, 150] width 108 height 28
click at [202, 151] on button at bounding box center [202, 150] width 8 height 10
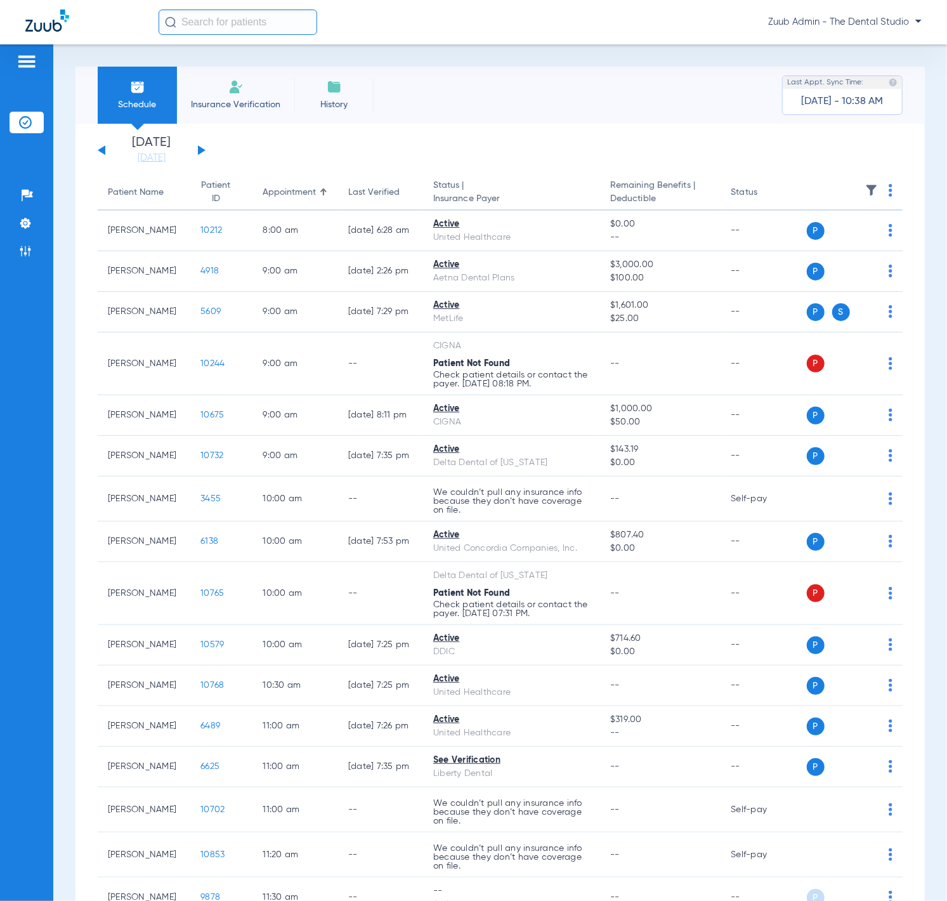
click at [865, 192] on img at bounding box center [871, 190] width 13 height 13
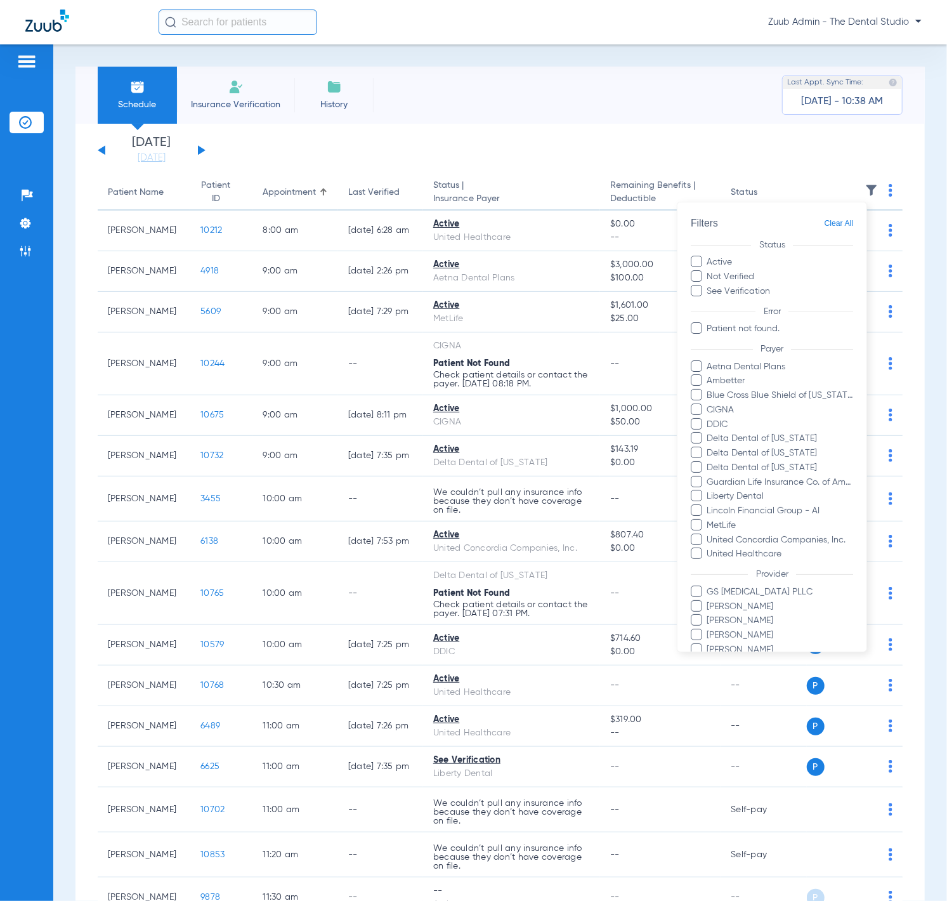
click at [524, 174] on div at bounding box center [473, 450] width 947 height 901
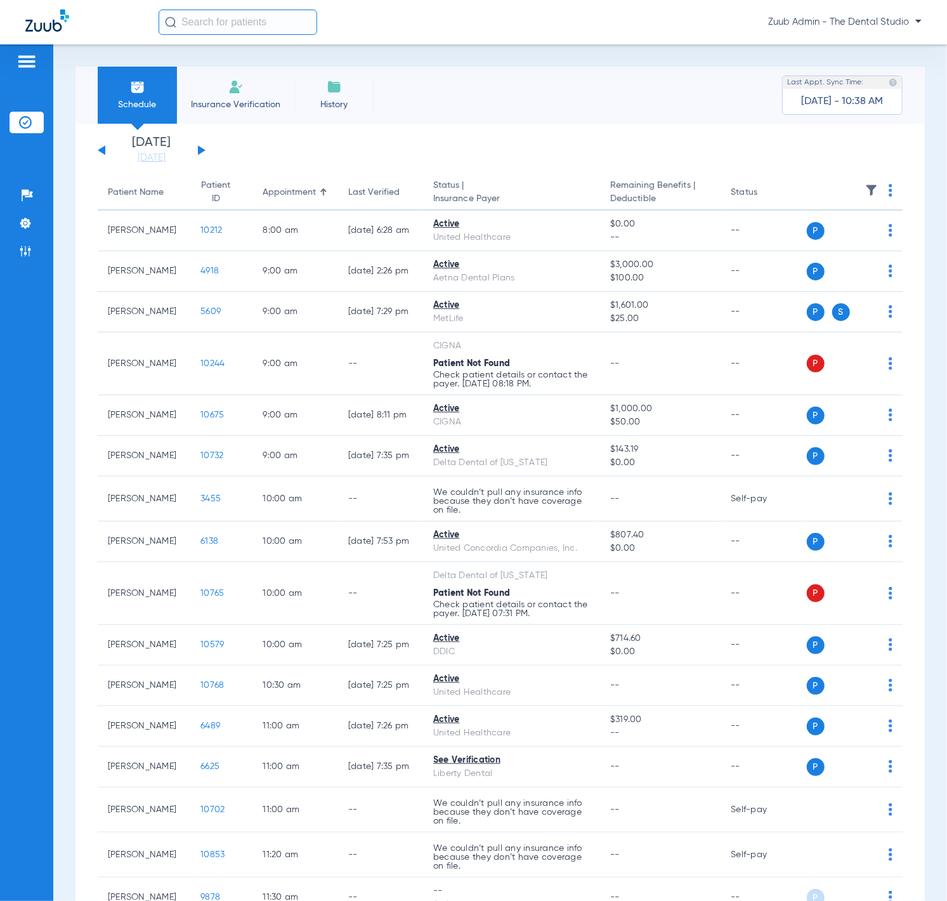
click at [197, 154] on div "Saturday 06-07-2025 Sunday 06-08-2025 Monday 06-09-2025 Tuesday 06-10-2025 Wedn…" at bounding box center [152, 150] width 108 height 28
click at [199, 151] on button at bounding box center [202, 150] width 8 height 10
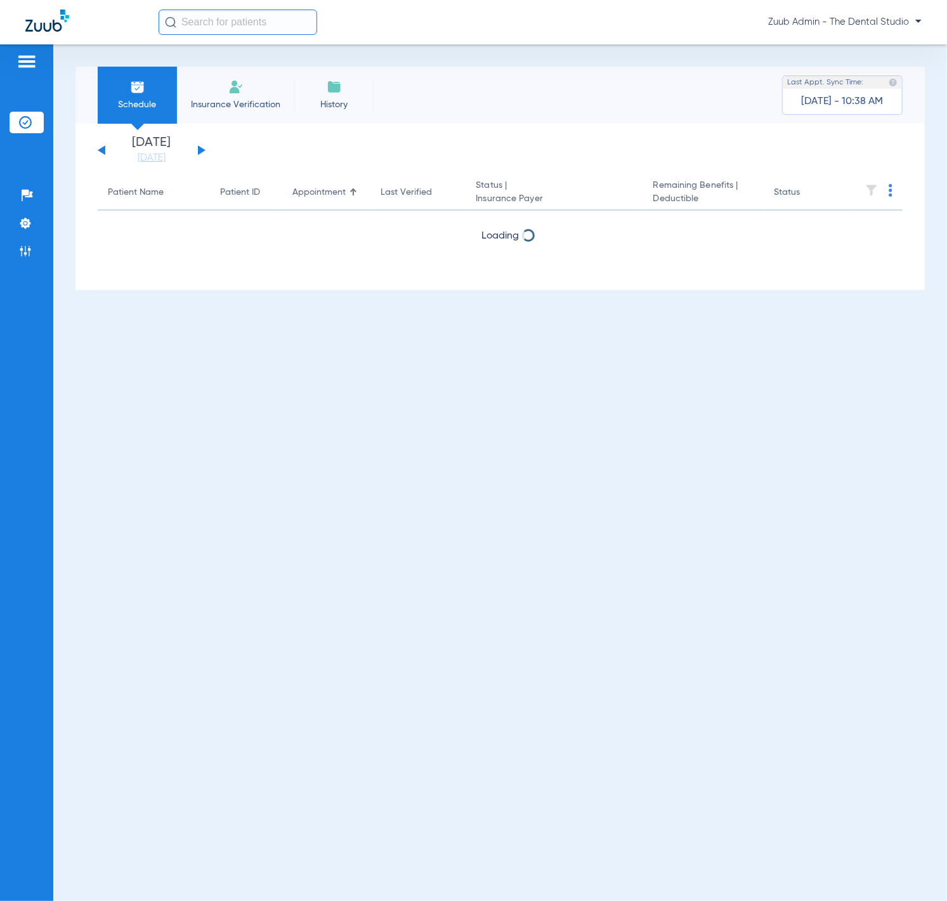
click at [199, 151] on button at bounding box center [202, 150] width 8 height 10
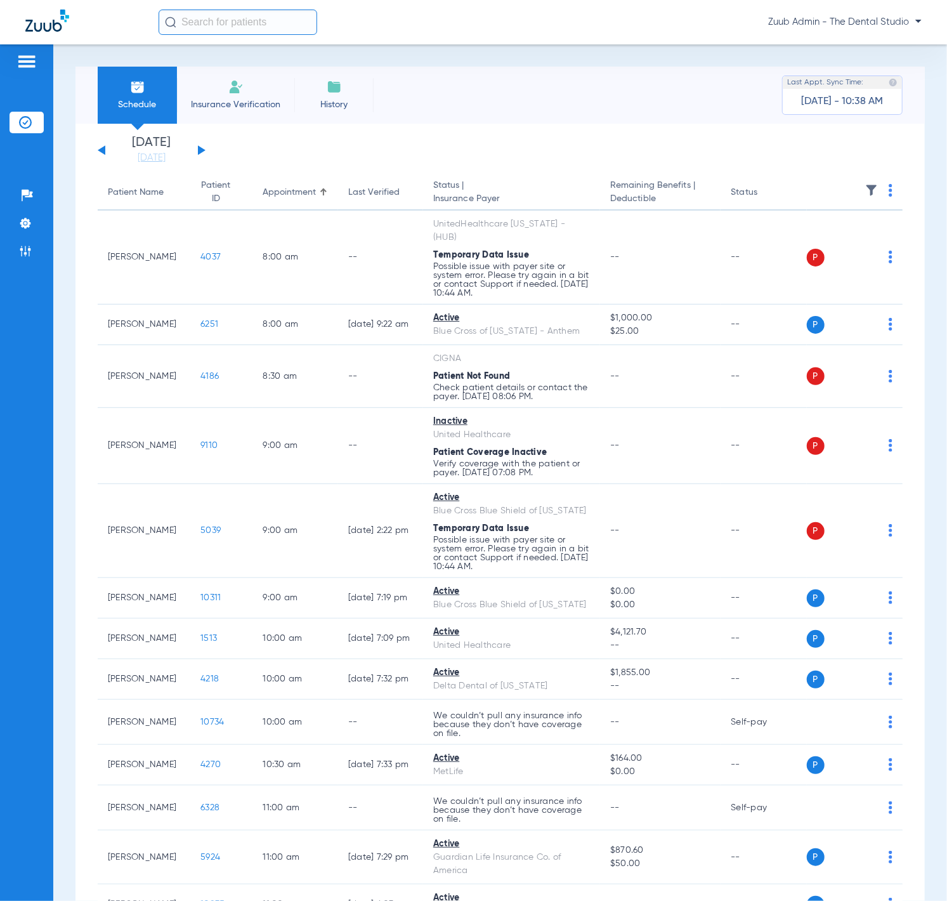
click at [865, 189] on img at bounding box center [871, 190] width 13 height 13
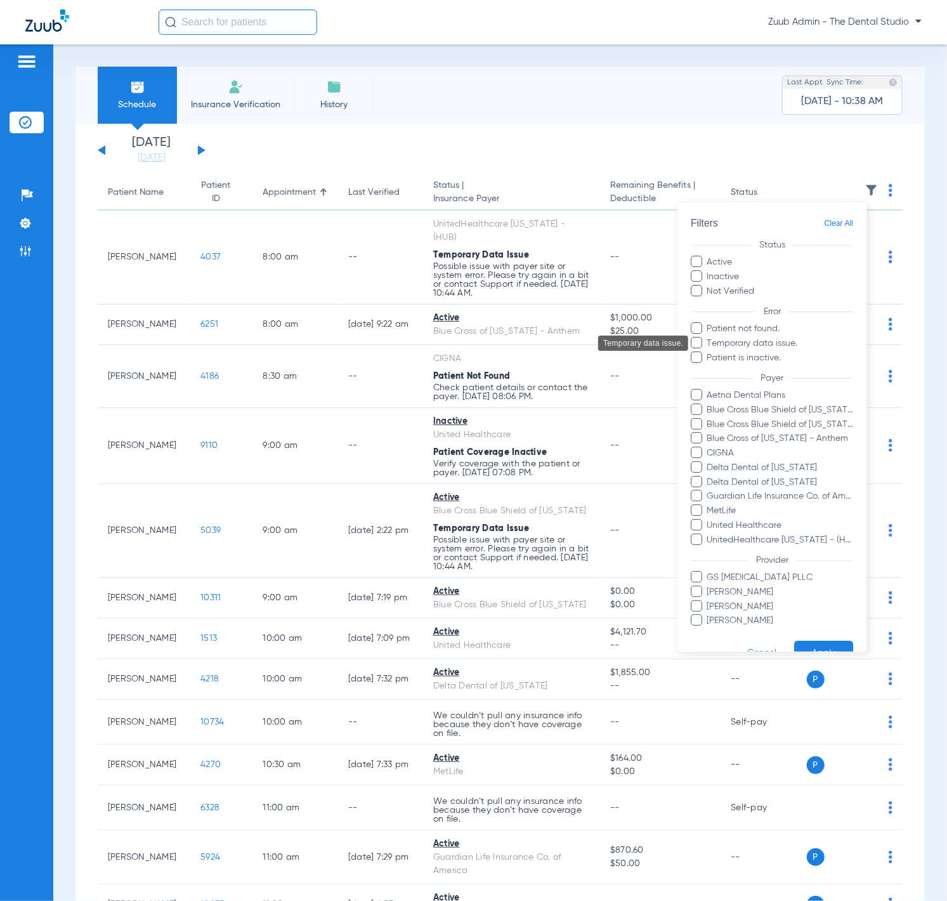
click at [790, 341] on span "Temporary data issue." at bounding box center [780, 343] width 147 height 13
click at [709, 352] on input "Temporary data issue." at bounding box center [709, 352] width 0 height 0
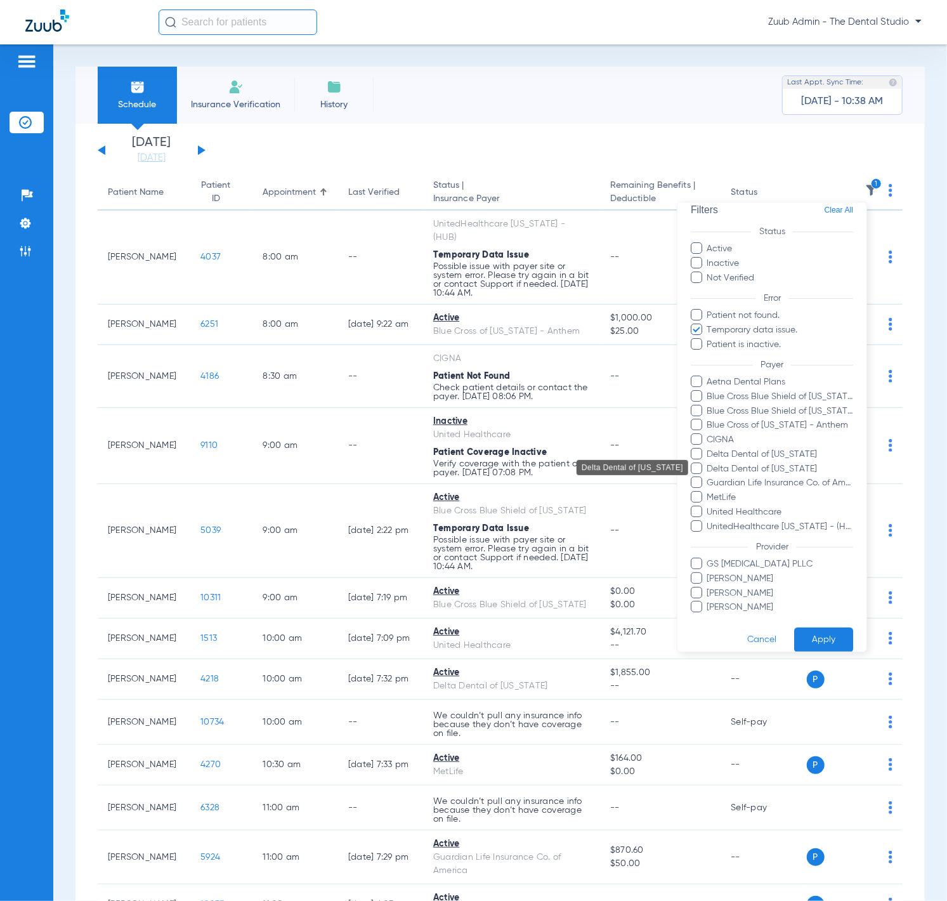
scroll to position [27, 0]
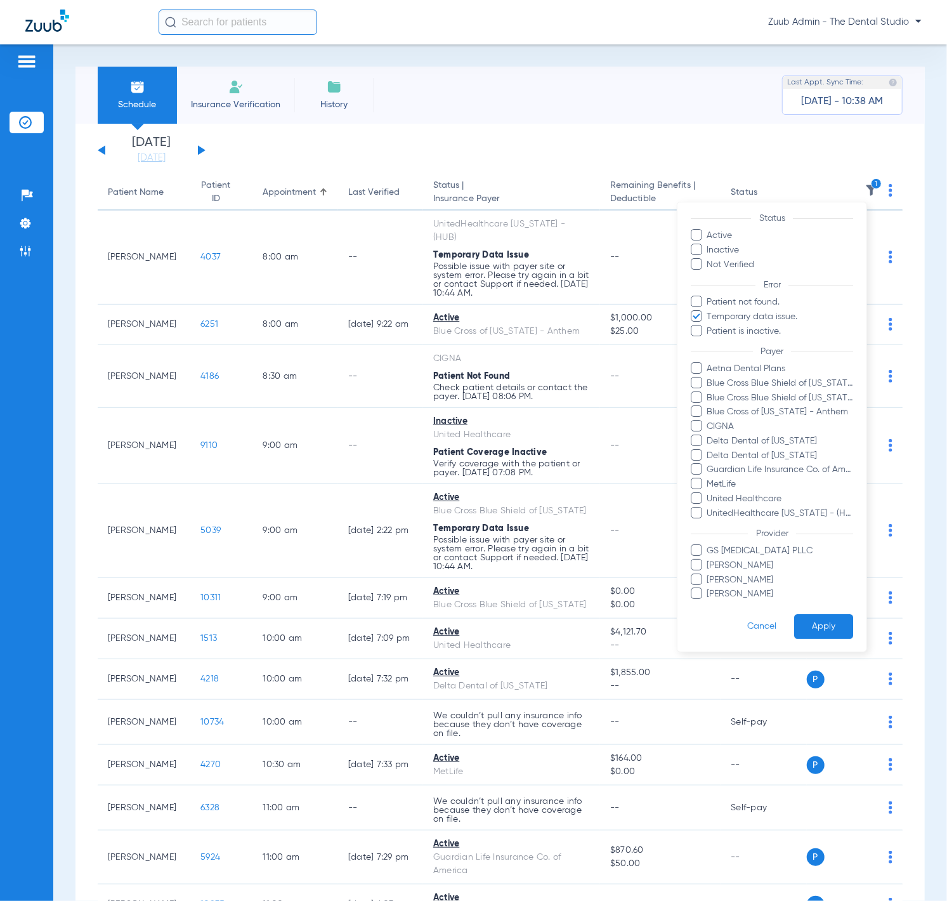
click at [808, 627] on button "Apply" at bounding box center [823, 626] width 59 height 25
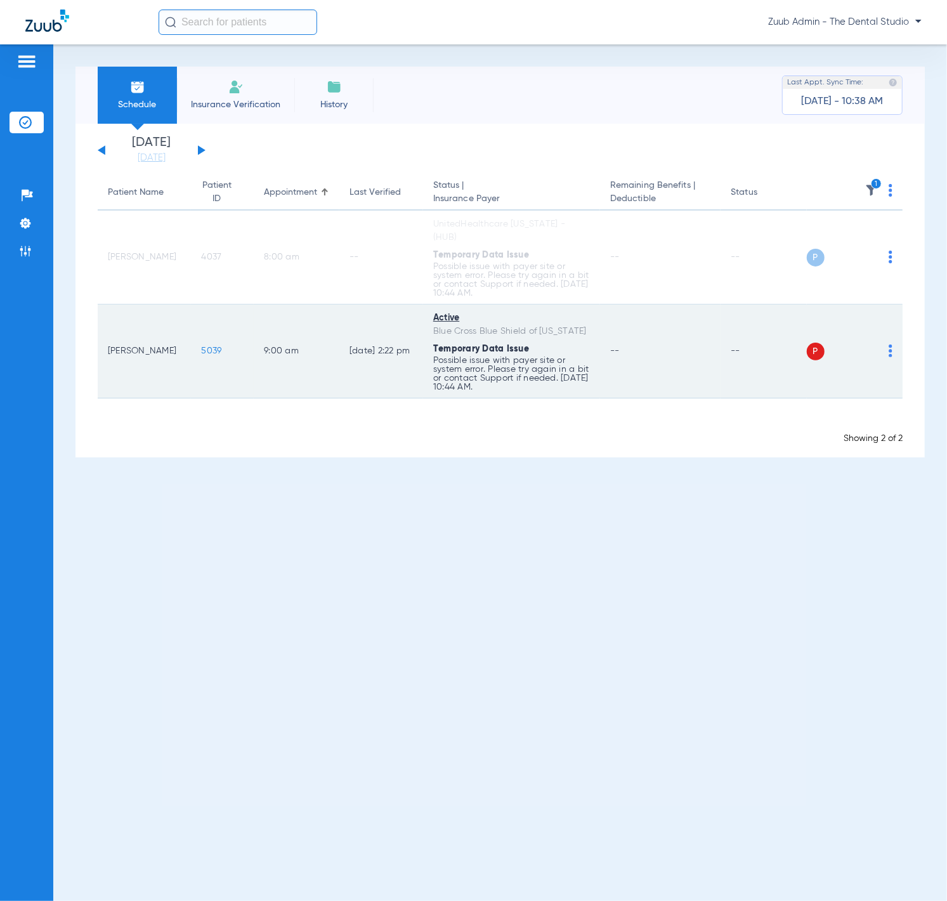
click at [891, 344] on img at bounding box center [891, 350] width 4 height 13
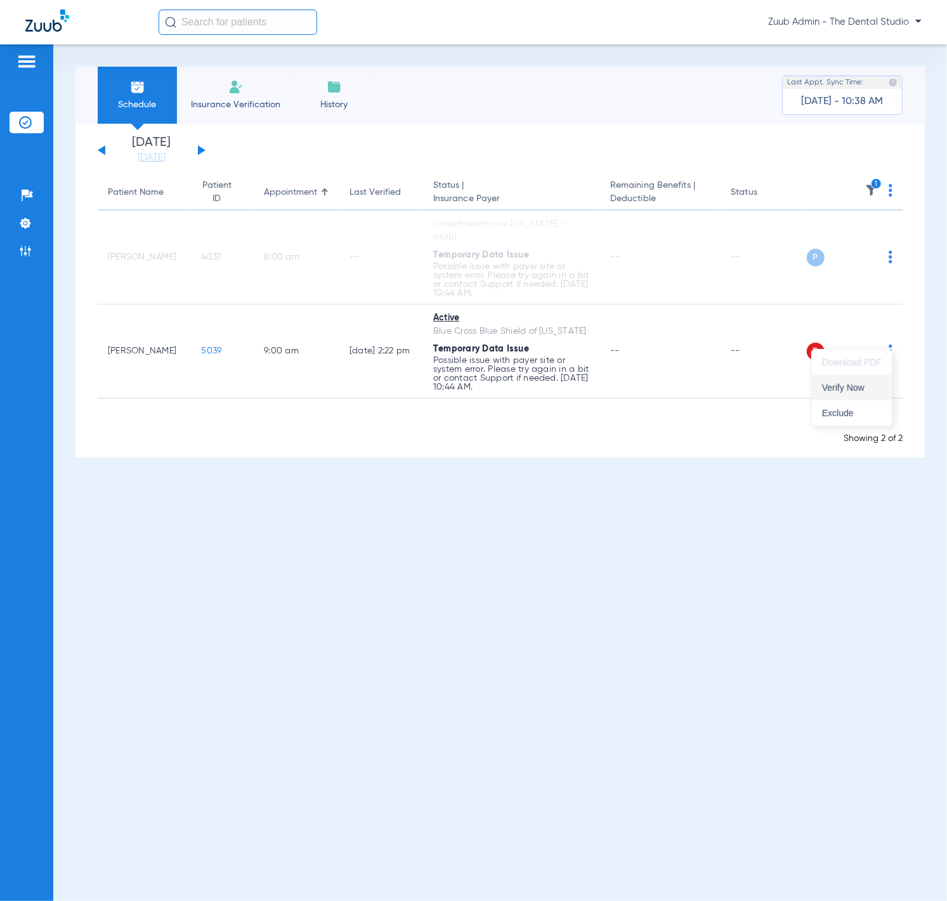
click at [862, 383] on span "Verify Now" at bounding box center [852, 387] width 60 height 9
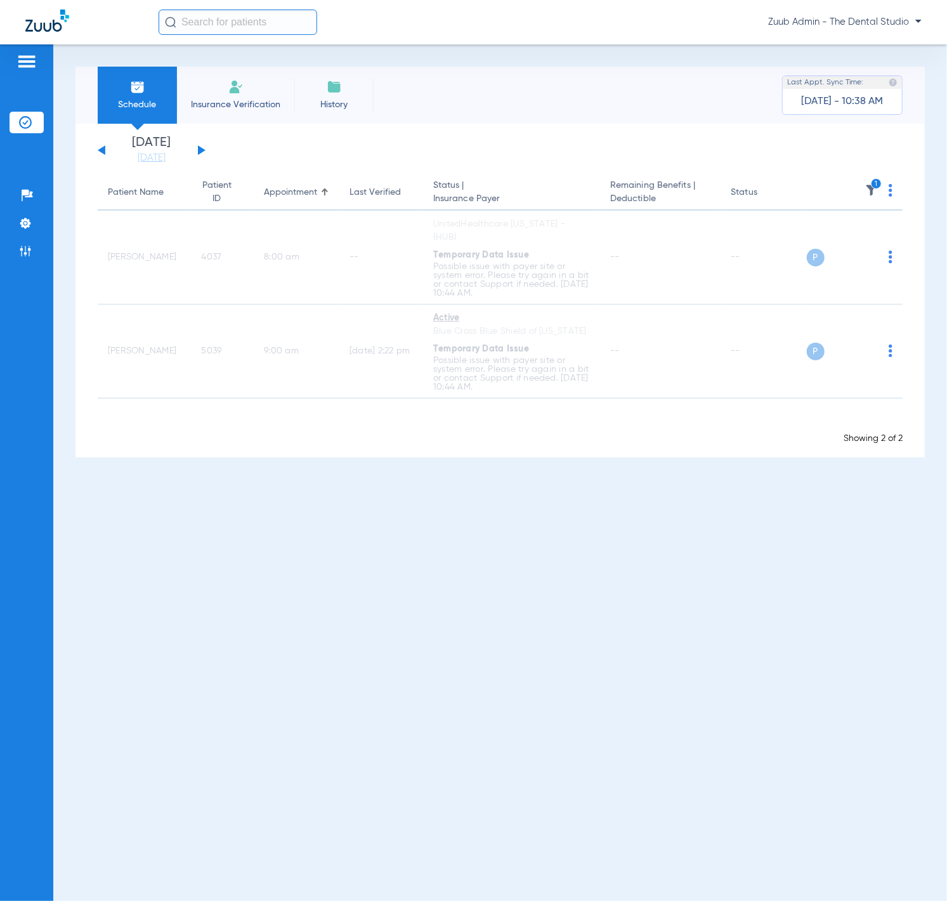
click at [877, 188] on icon "1" at bounding box center [876, 183] width 11 height 11
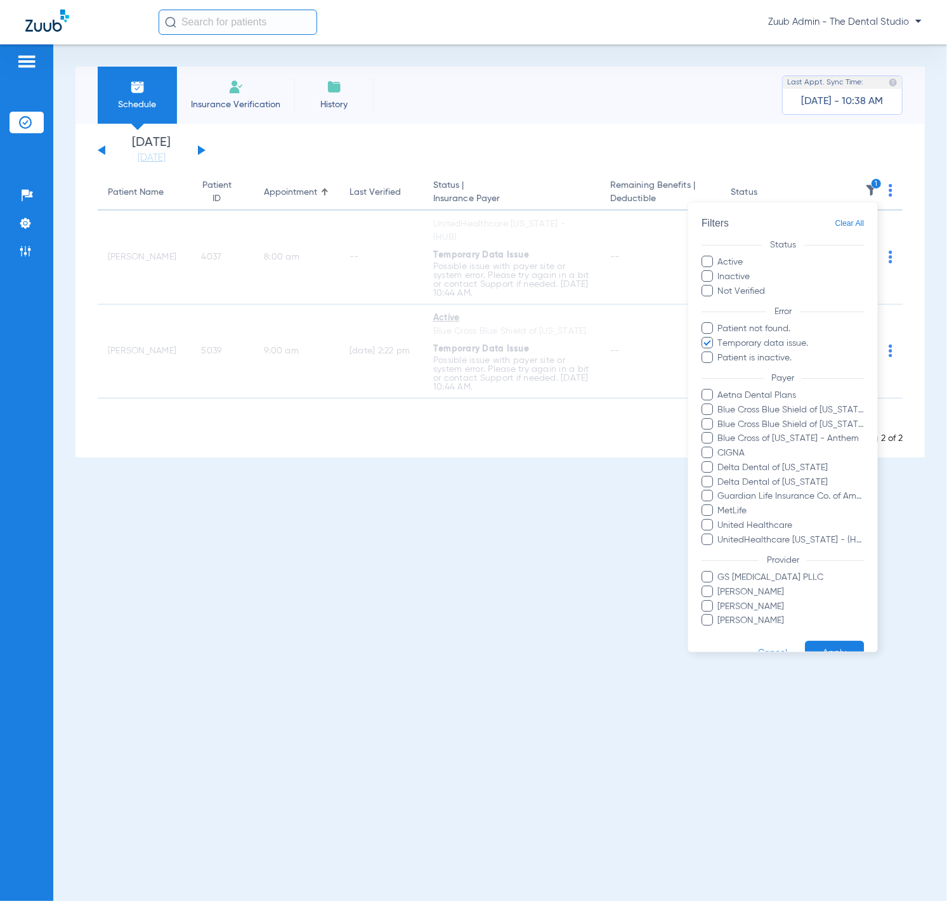
click at [849, 218] on span "Clear All" at bounding box center [849, 224] width 29 height 16
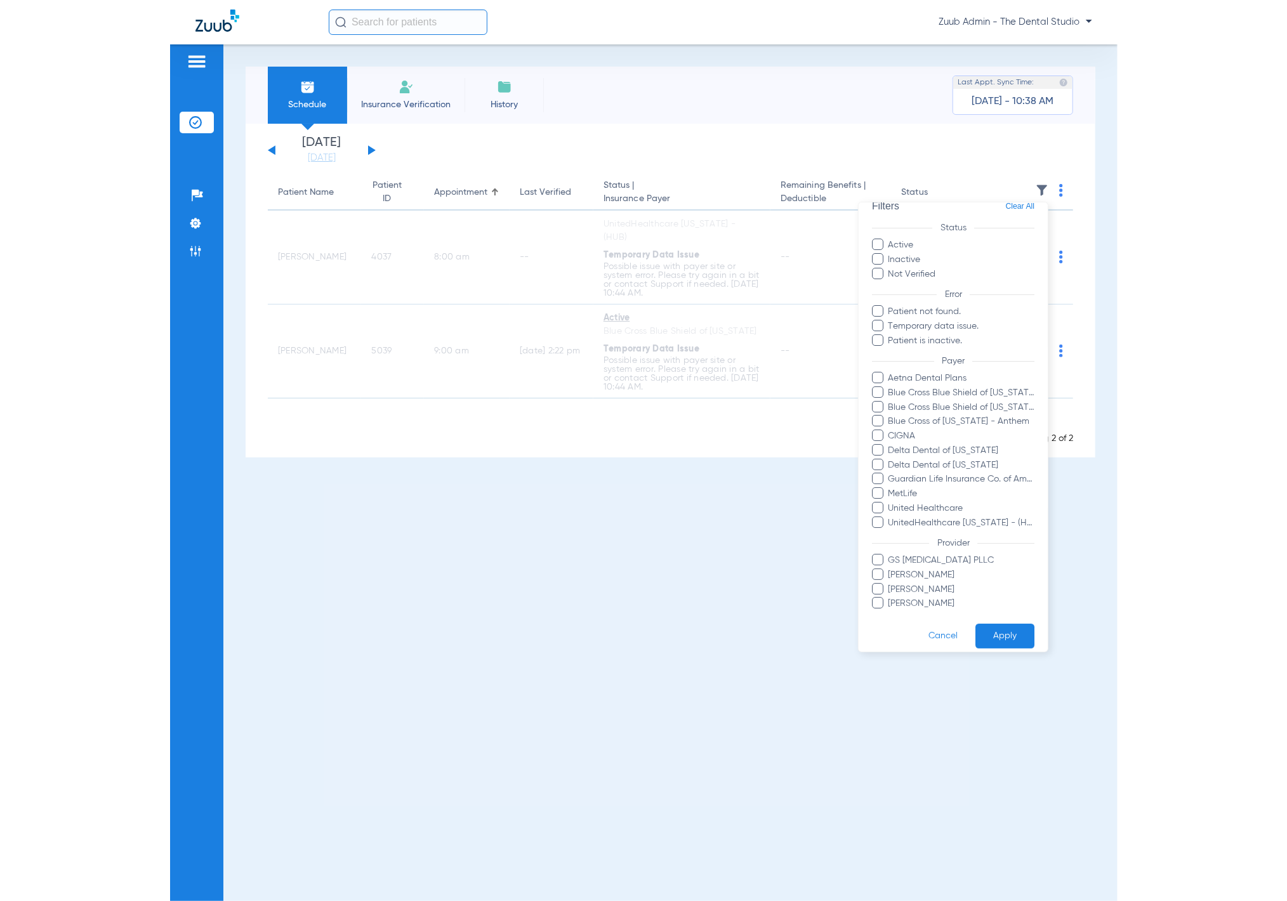
scroll to position [27, 0]
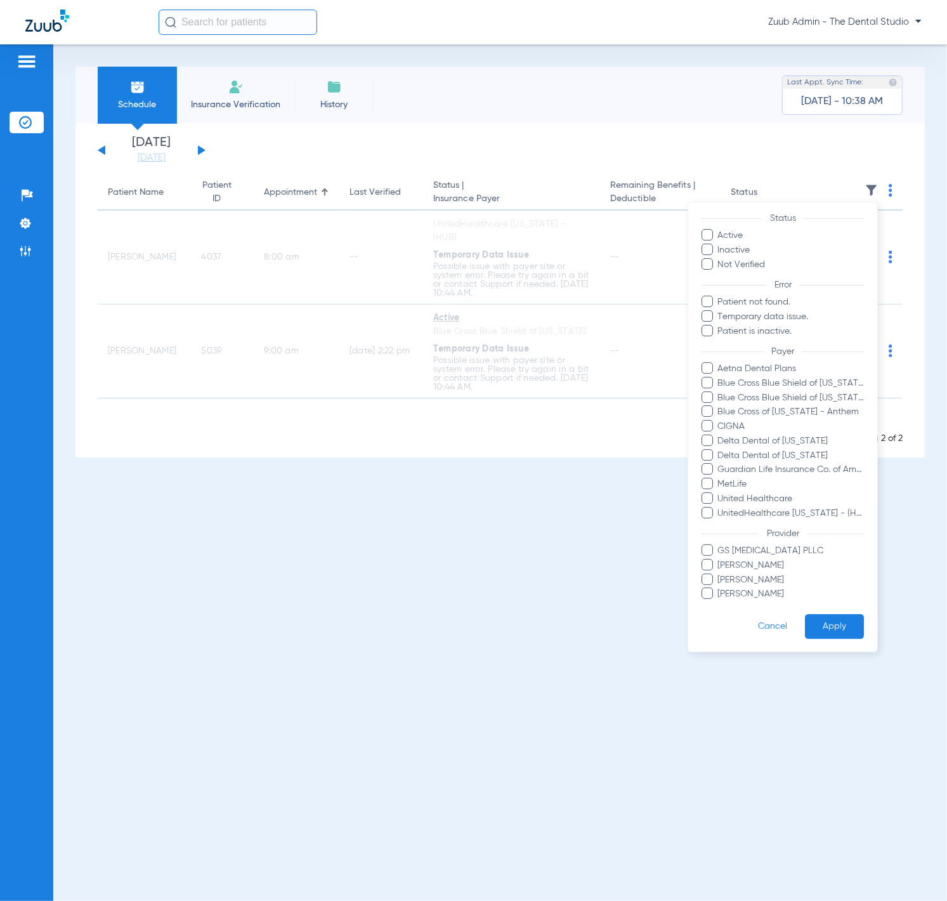
click at [825, 626] on button "Apply" at bounding box center [834, 626] width 59 height 25
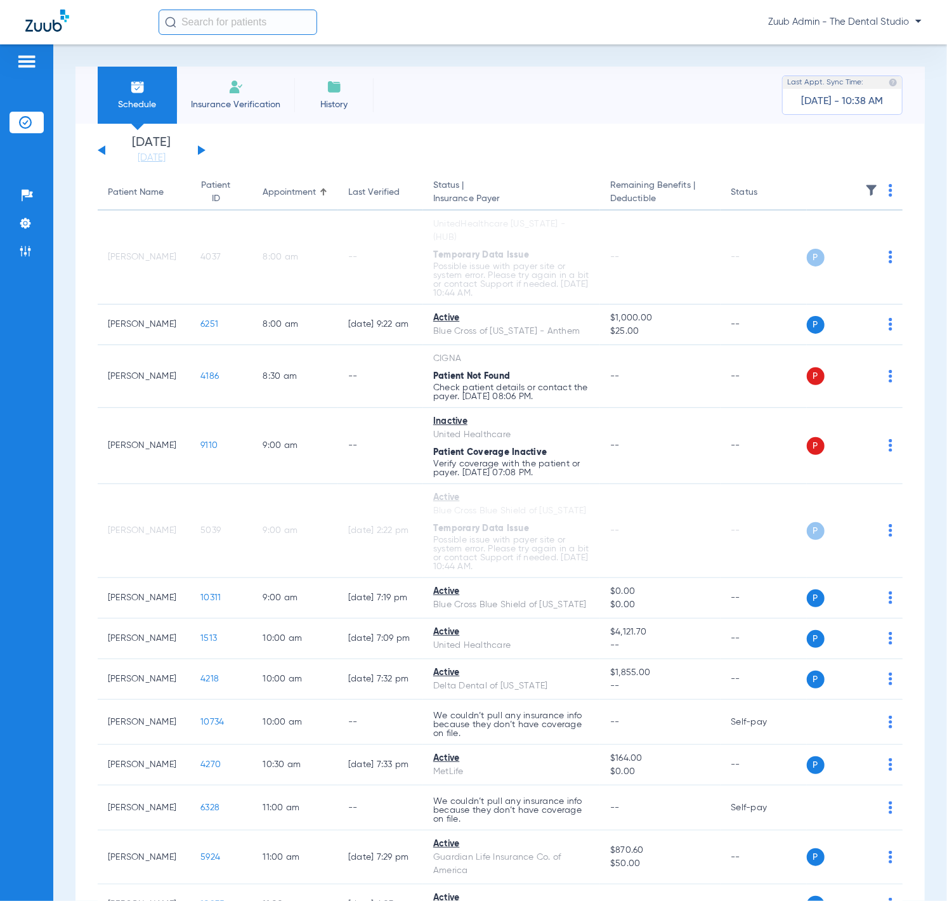
click at [199, 155] on div "Saturday 06-07-2025 Sunday 06-08-2025 Monday 06-09-2025 Tuesday 06-10-2025 Wedn…" at bounding box center [152, 150] width 108 height 28
click at [199, 154] on button at bounding box center [202, 150] width 8 height 10
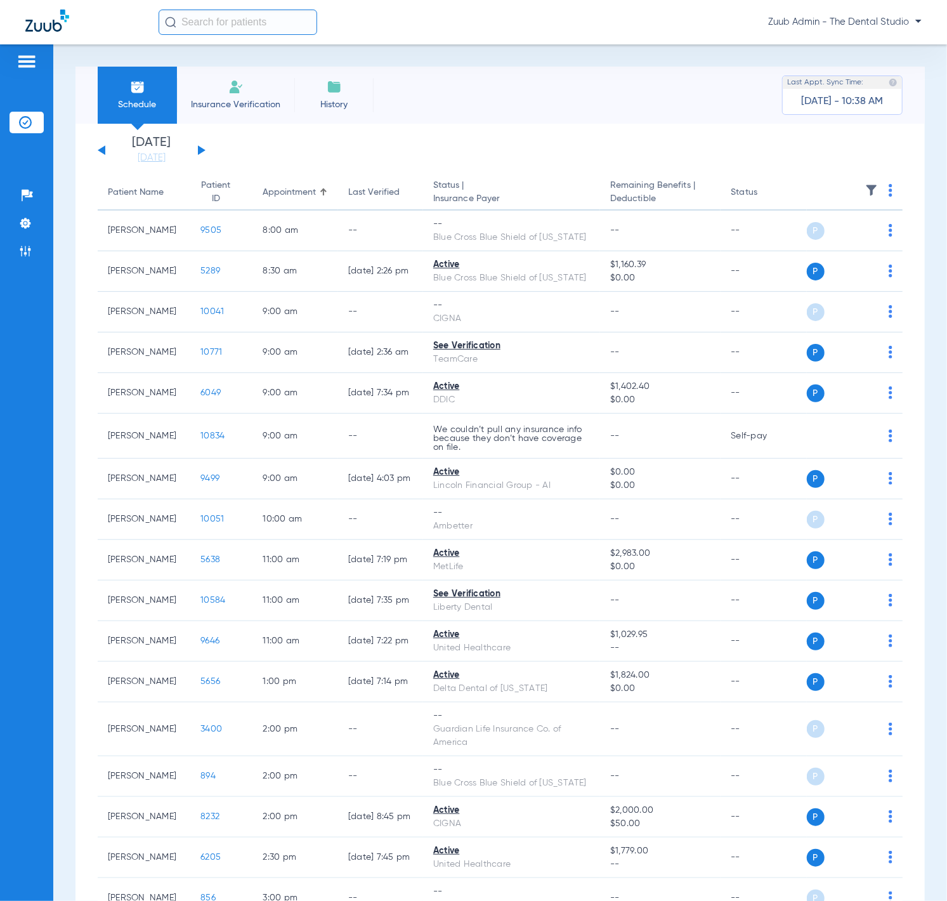
click at [865, 193] on img at bounding box center [871, 190] width 13 height 13
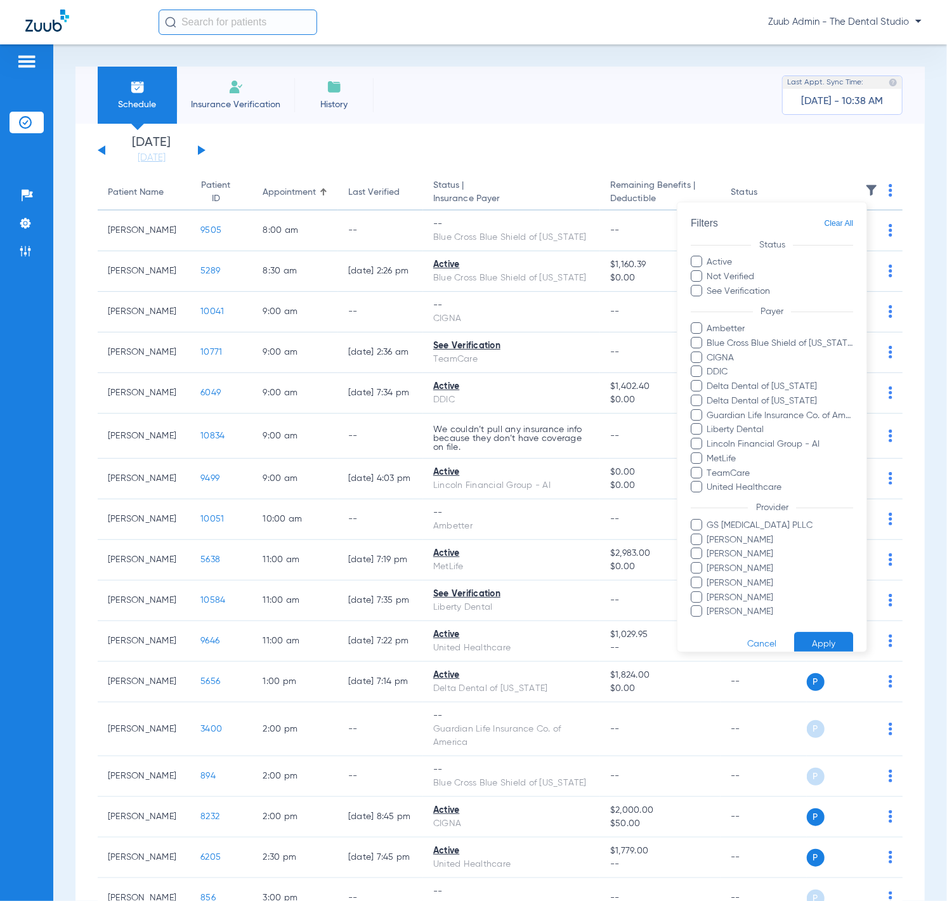
drag, startPoint x: 638, startPoint y: 176, endPoint x: 609, endPoint y: 176, distance: 29.2
click at [638, 176] on div at bounding box center [473, 450] width 947 height 901
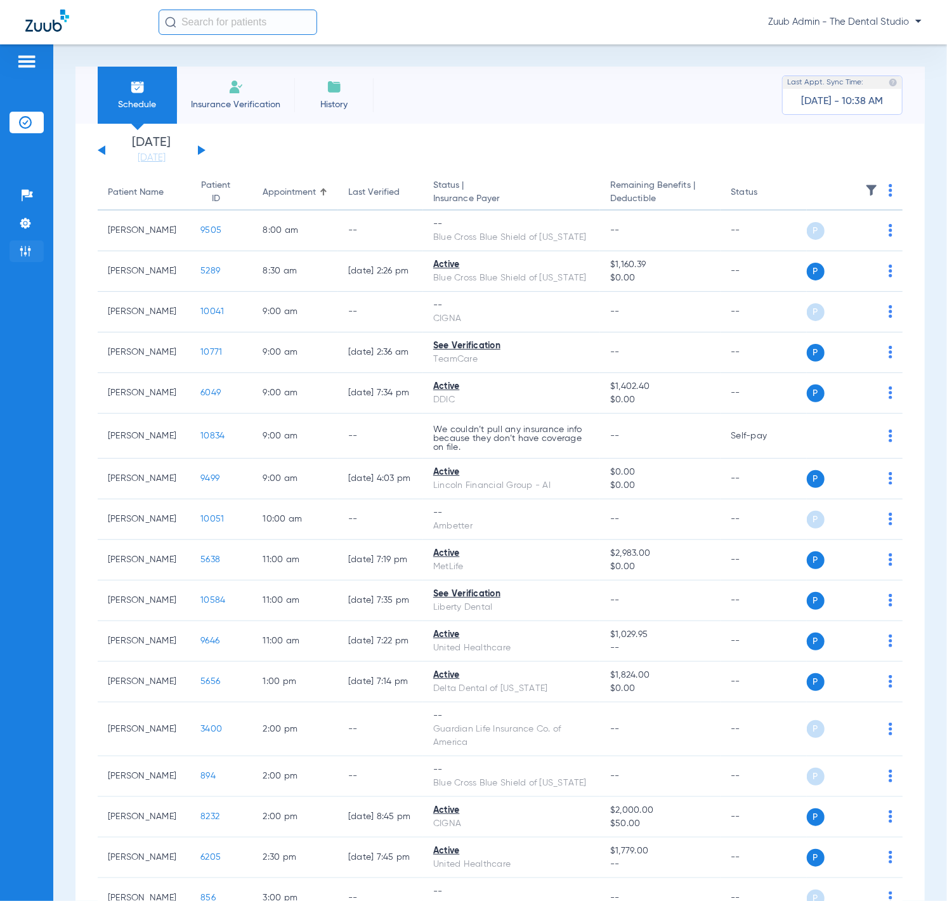
click at [17, 259] on li "Admin" at bounding box center [27, 251] width 34 height 22
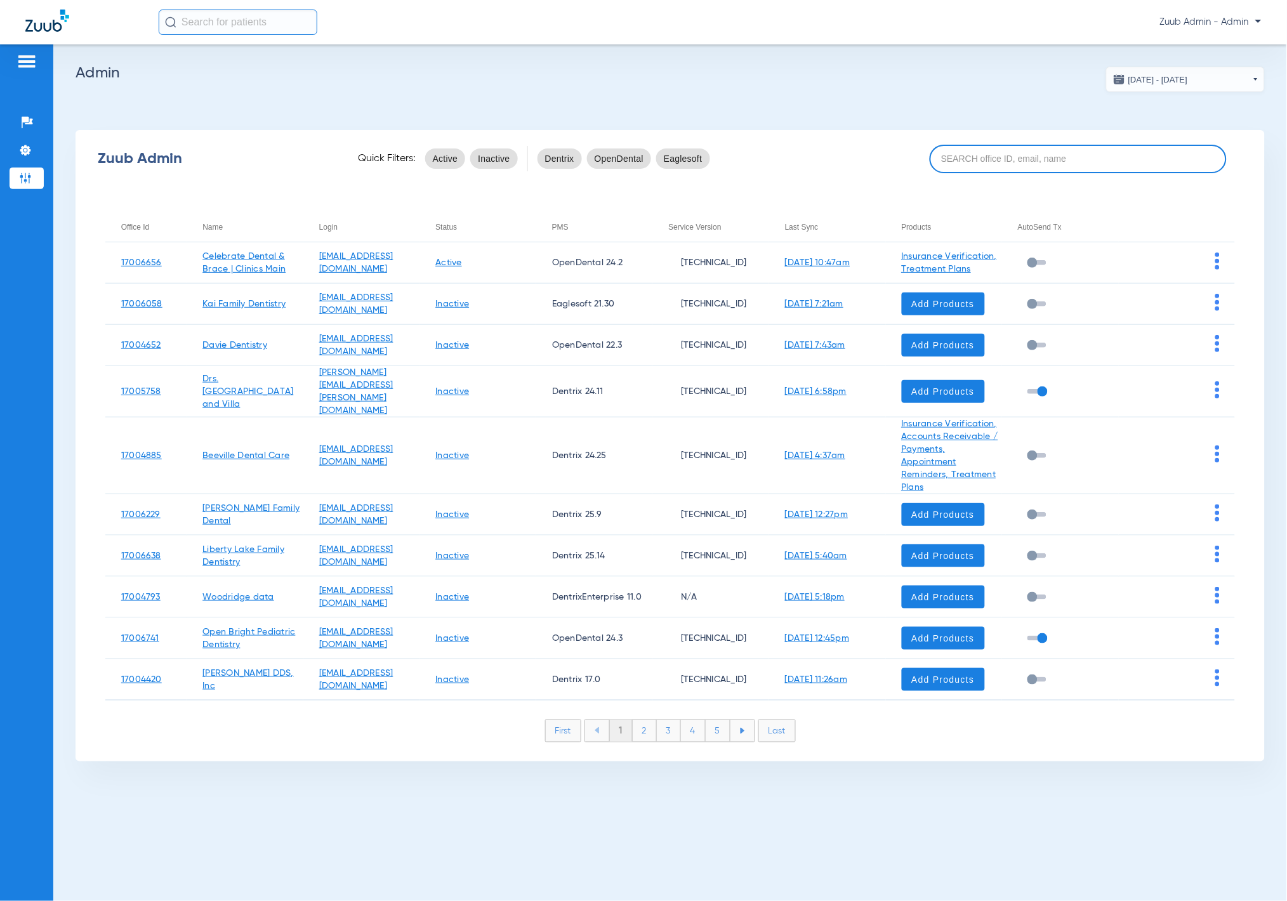
click at [896, 145] on input at bounding box center [1078, 159] width 298 height 29
paste input "Sturgis"
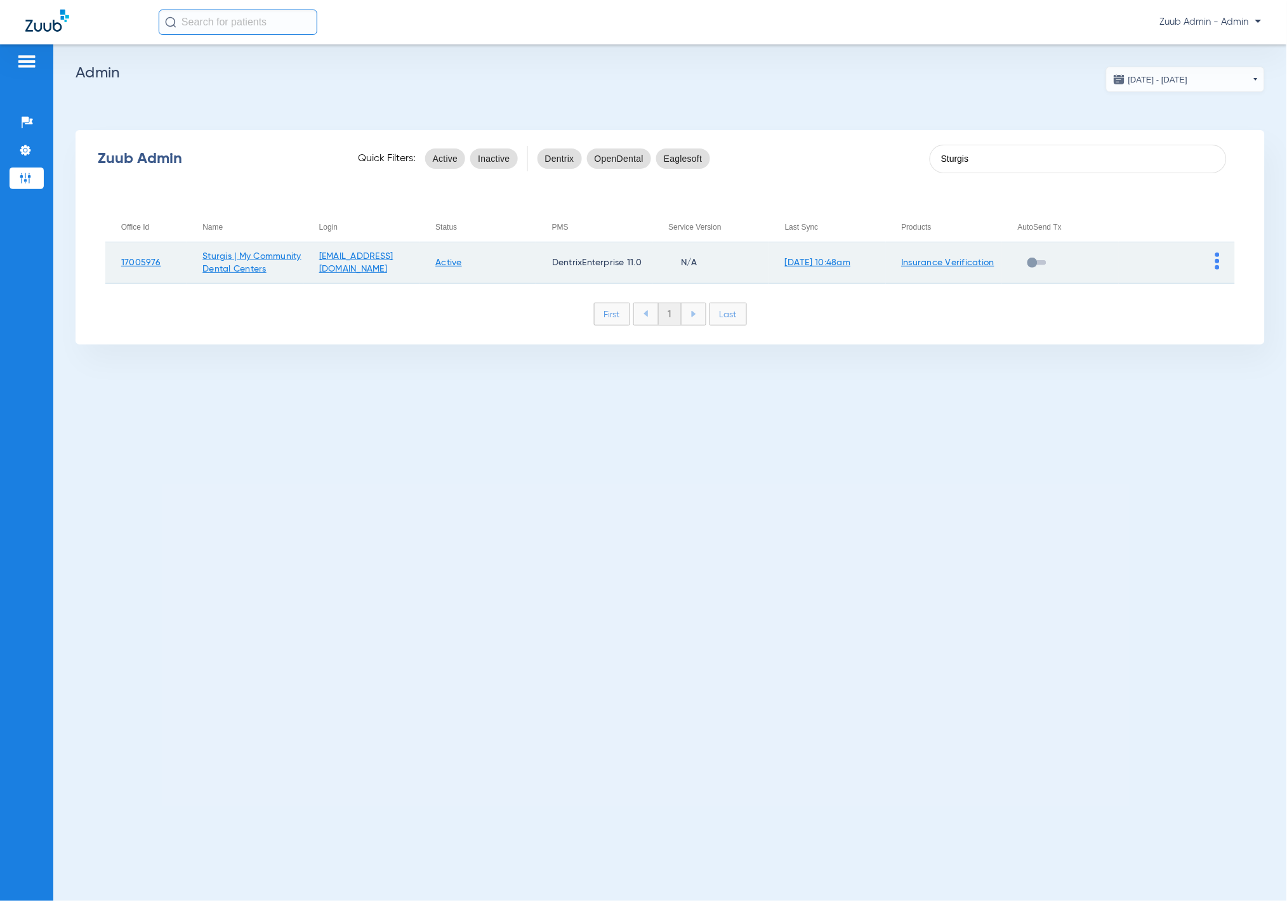
type input "Sturgis"
click at [896, 256] on td at bounding box center [1176, 262] width 117 height 41
click at [896, 254] on img at bounding box center [1217, 260] width 4 height 17
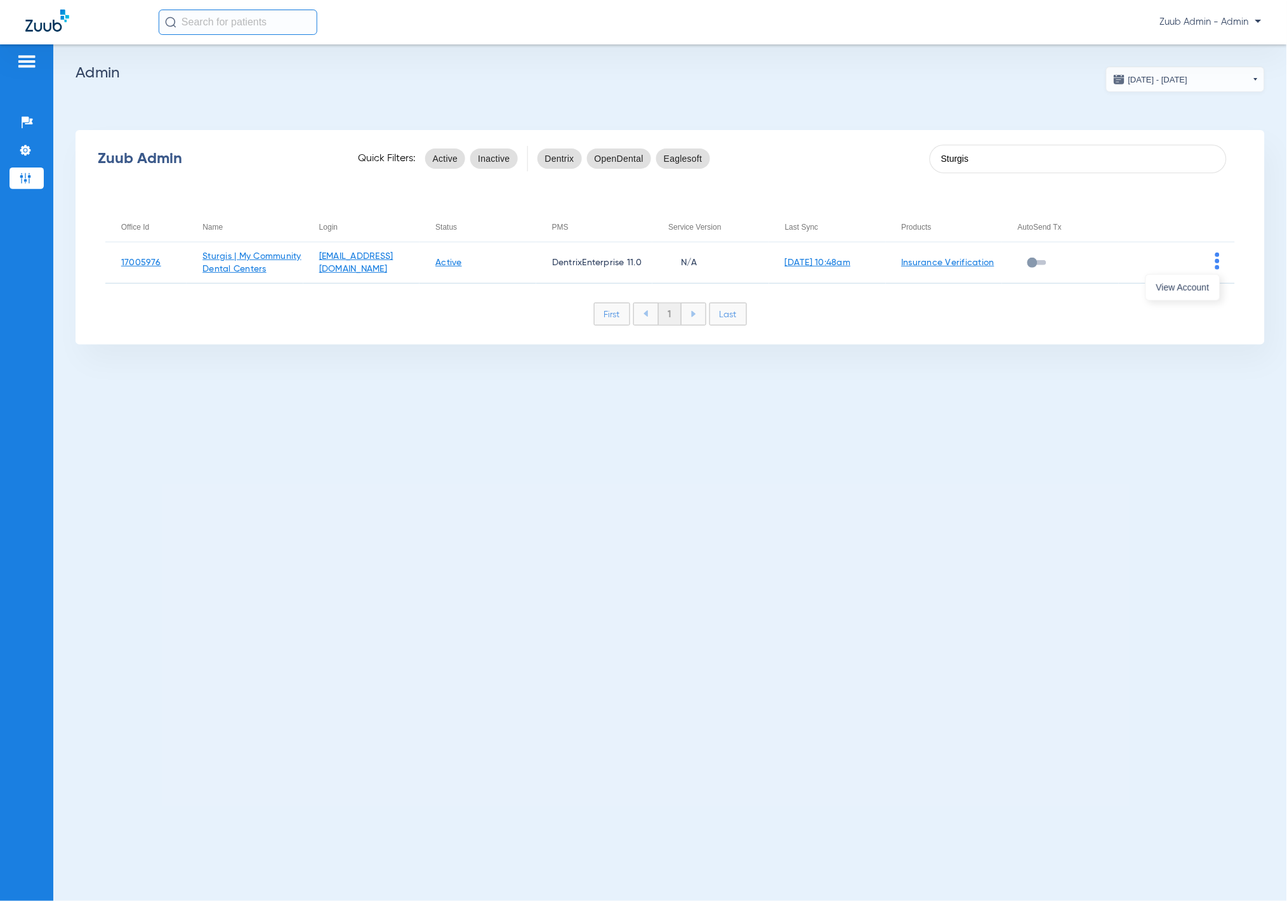
drag, startPoint x: 1205, startPoint y: 281, endPoint x: 1204, endPoint y: 311, distance: 30.5
click at [896, 283] on span "View Account" at bounding box center [1182, 287] width 53 height 9
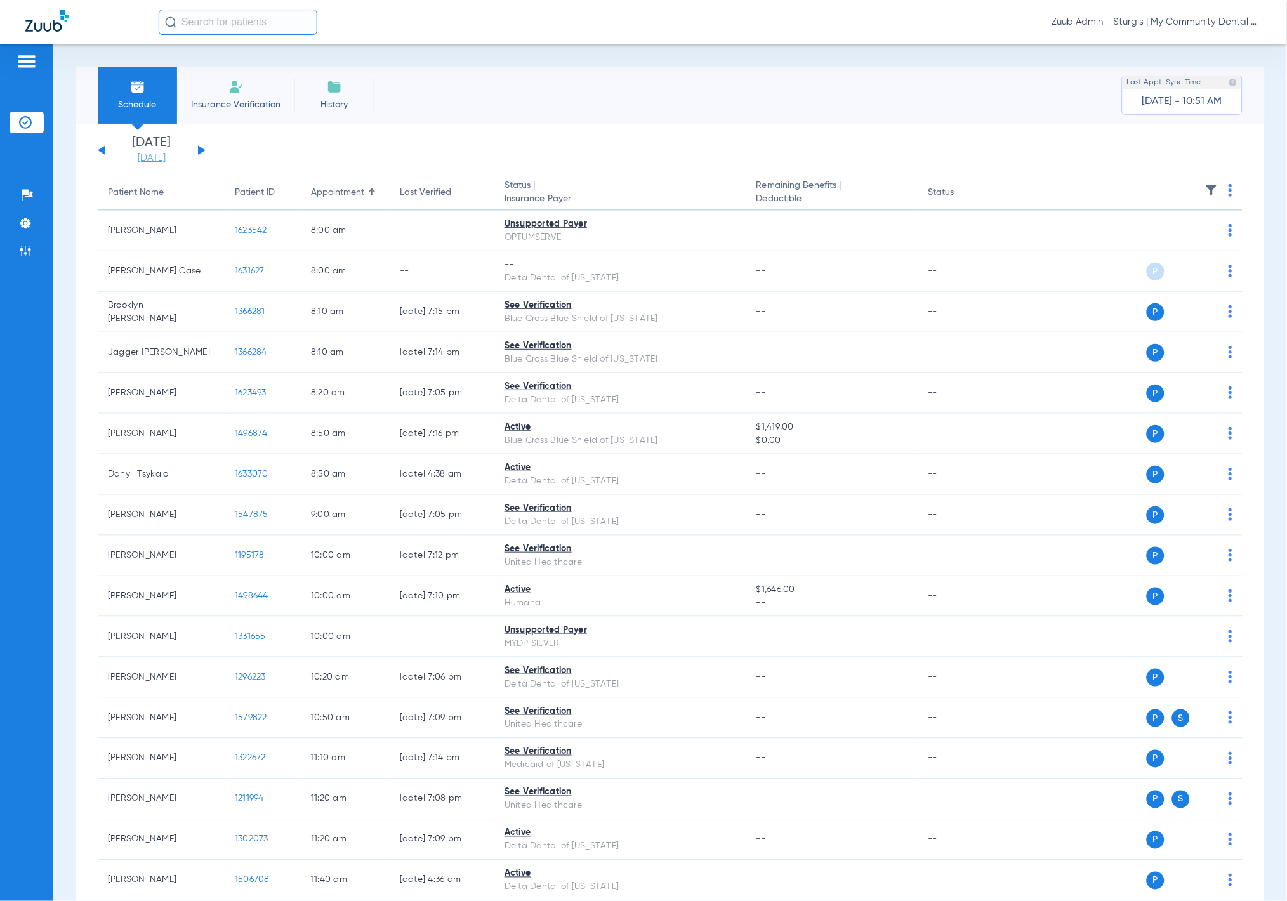
click at [151, 163] on link "[DATE]" at bounding box center [152, 158] width 76 height 13
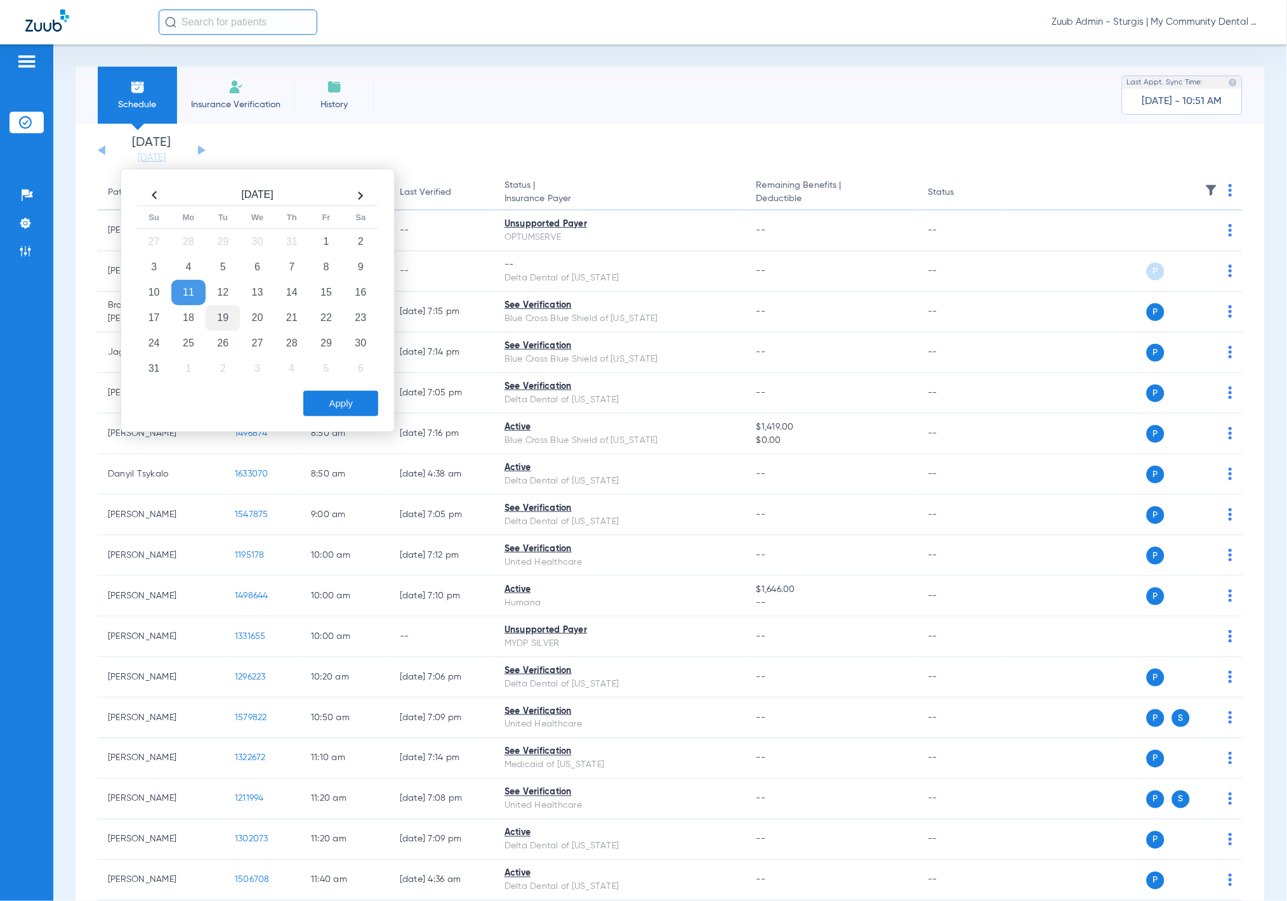
click at [230, 318] on td "19" at bounding box center [223, 317] width 34 height 25
click at [329, 391] on button "Apply" at bounding box center [340, 403] width 75 height 25
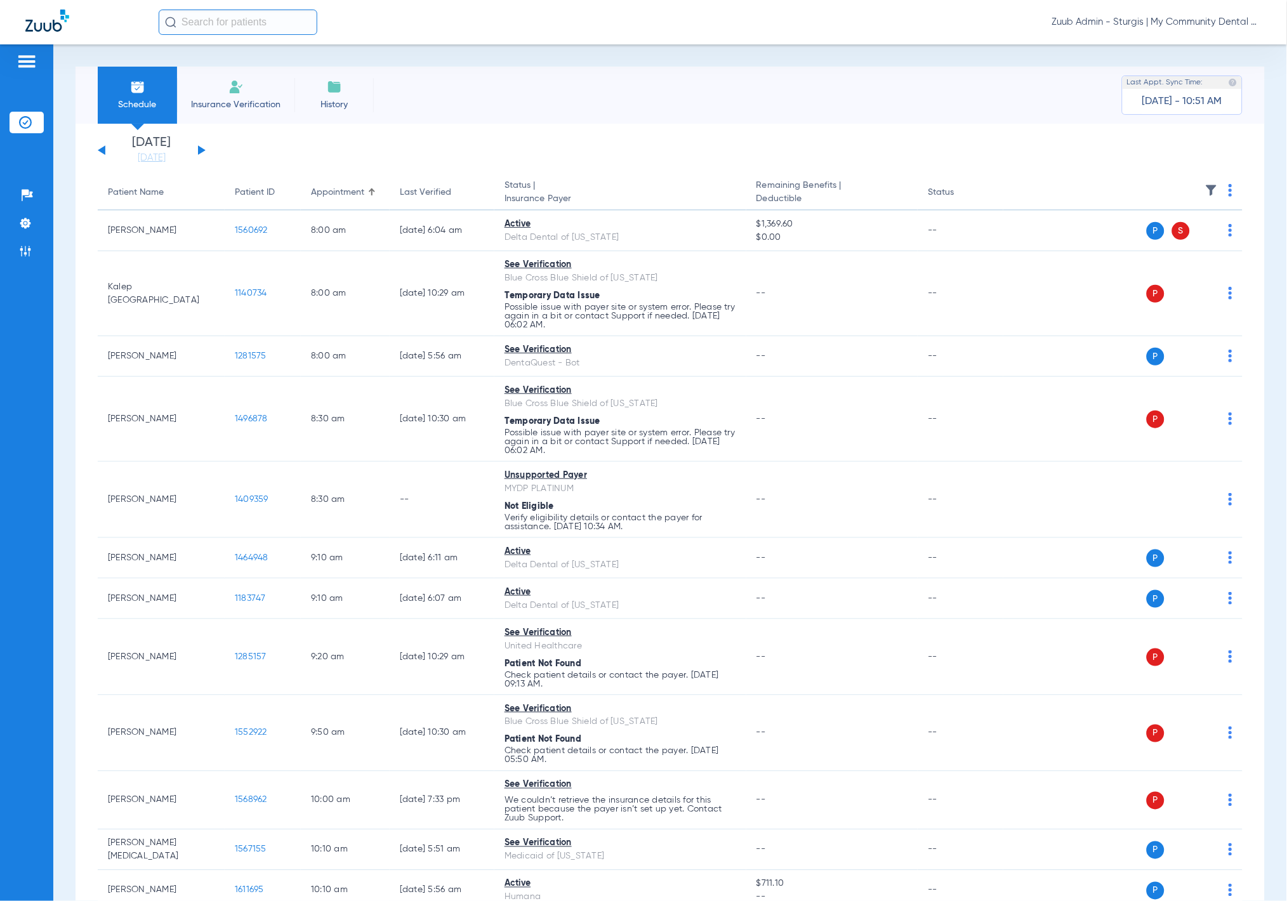
click at [896, 189] on img at bounding box center [1211, 190] width 13 height 13
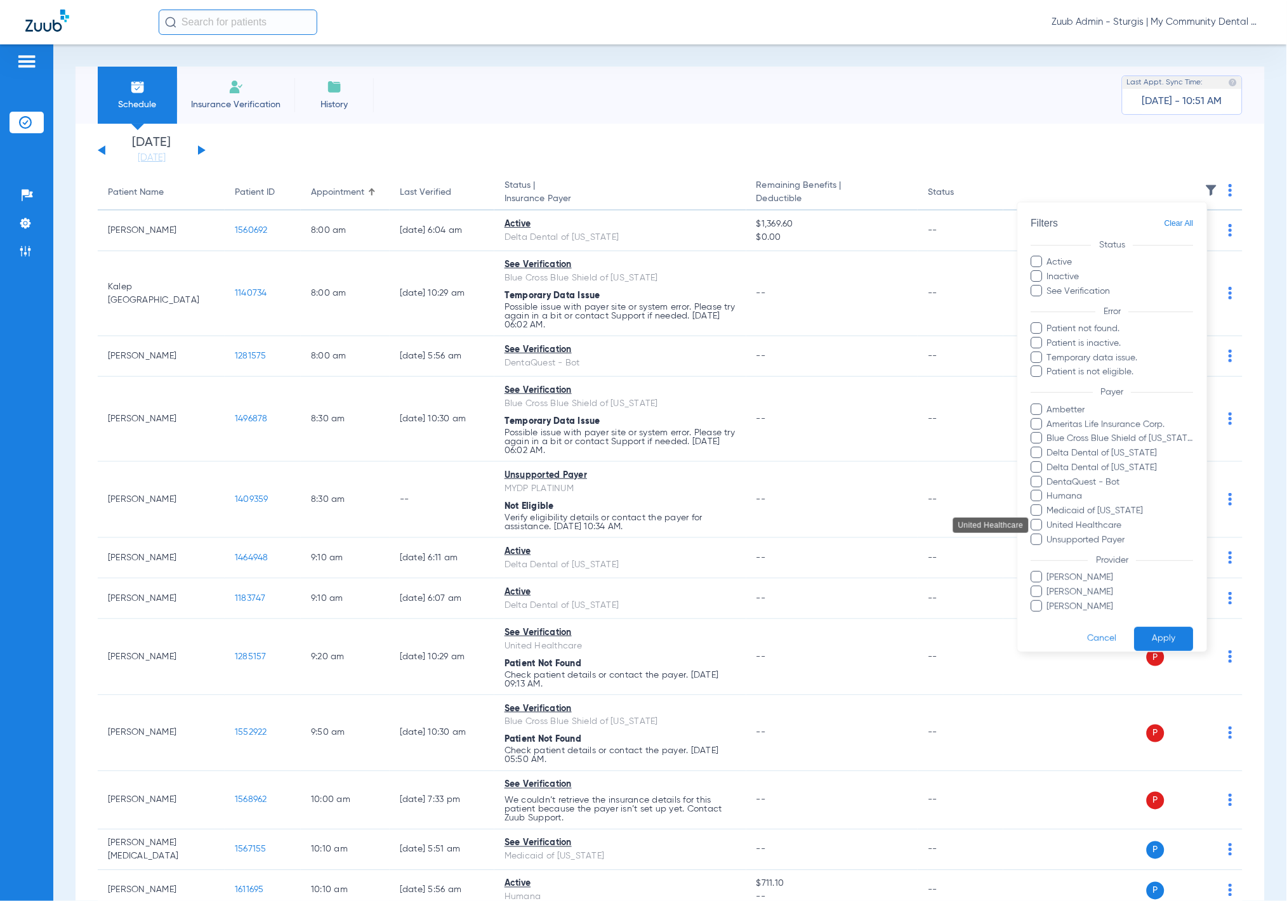
click at [896, 521] on span "United Healthcare" at bounding box center [1119, 525] width 147 height 13
click at [896, 534] on input "United Healthcare" at bounding box center [1049, 534] width 0 height 0
click at [896, 643] on button "Apply" at bounding box center [1163, 638] width 59 height 25
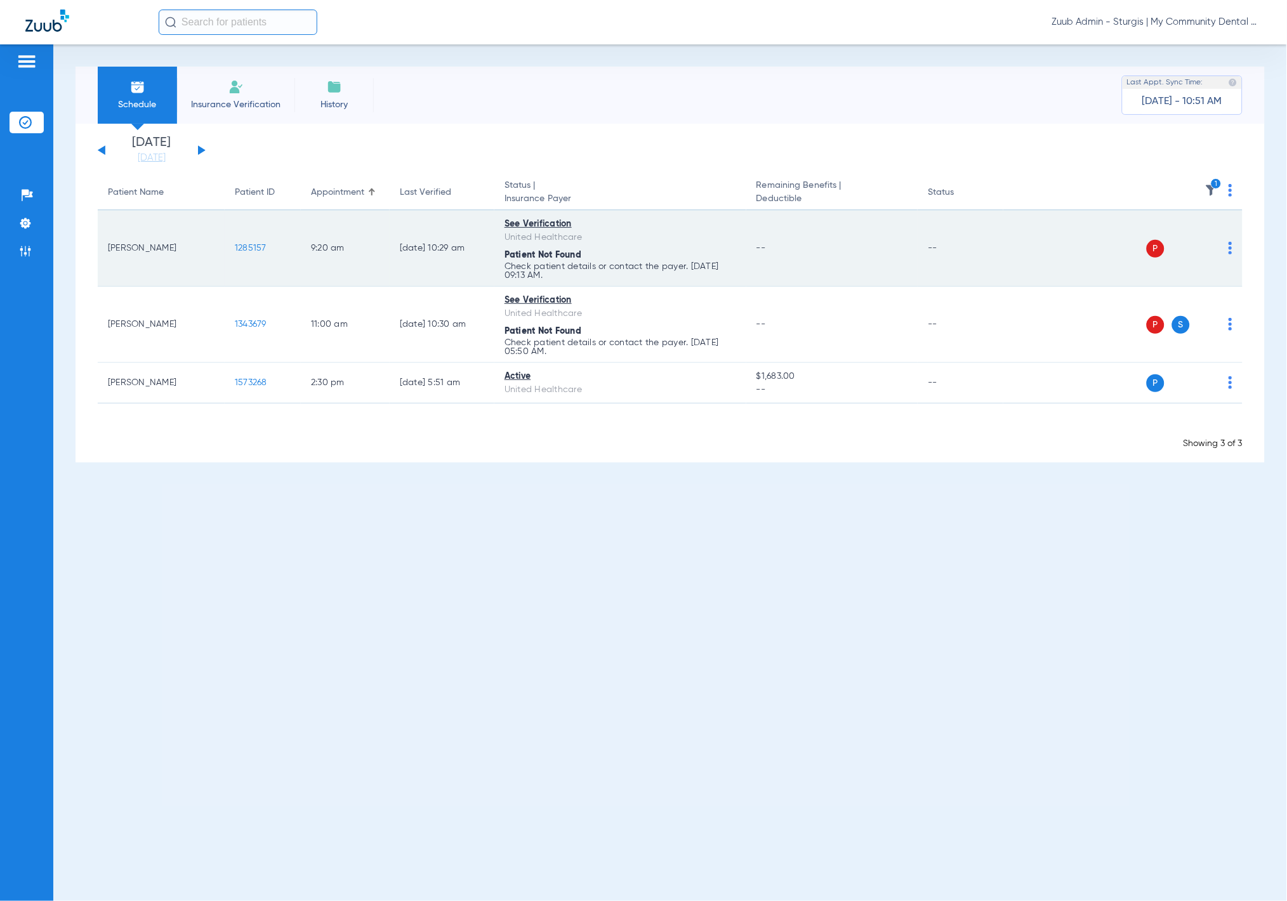
click at [257, 240] on td "1285157" at bounding box center [263, 249] width 76 height 76
click at [257, 244] on span "1285157" at bounding box center [251, 248] width 32 height 9
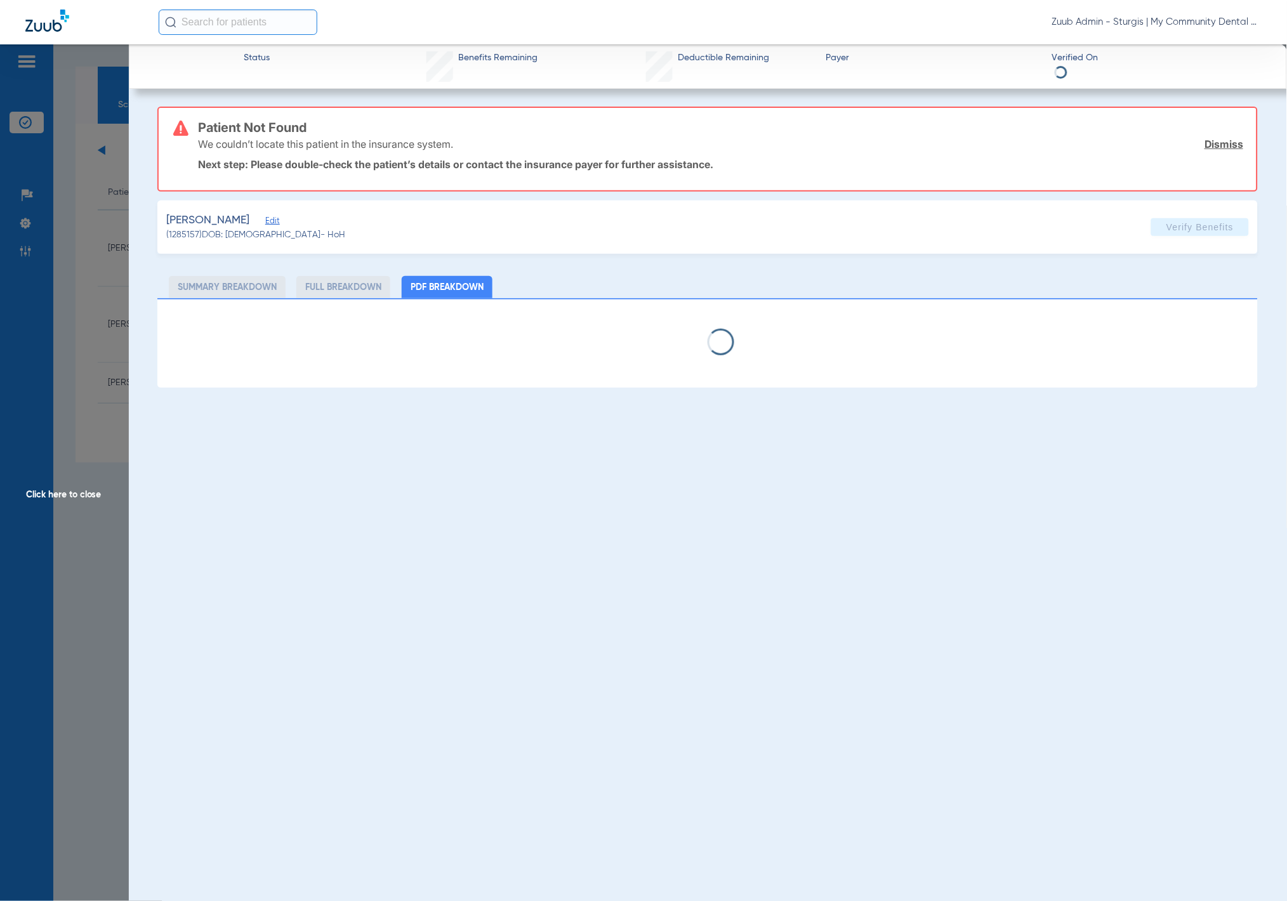
select select "page-width"
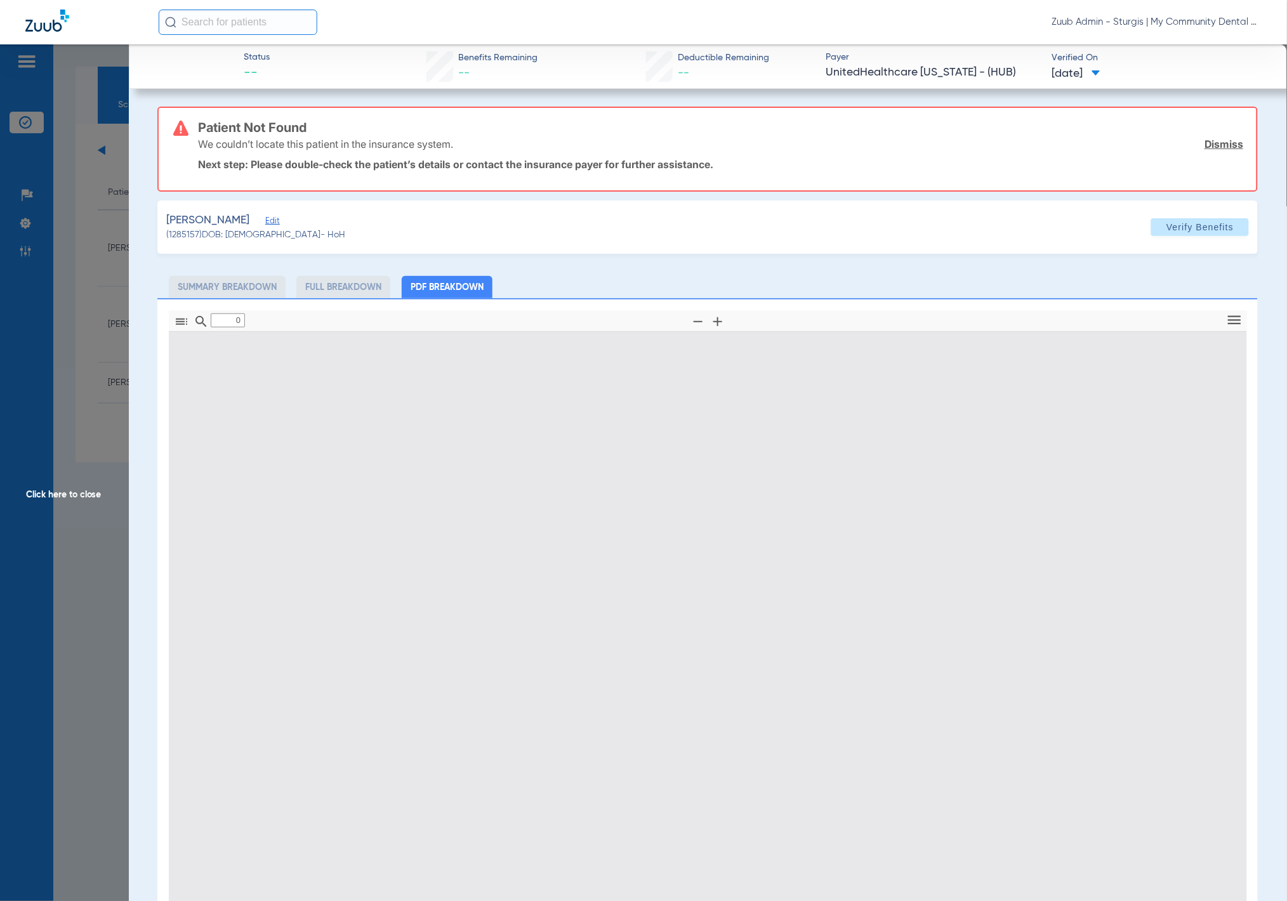
type input "1"
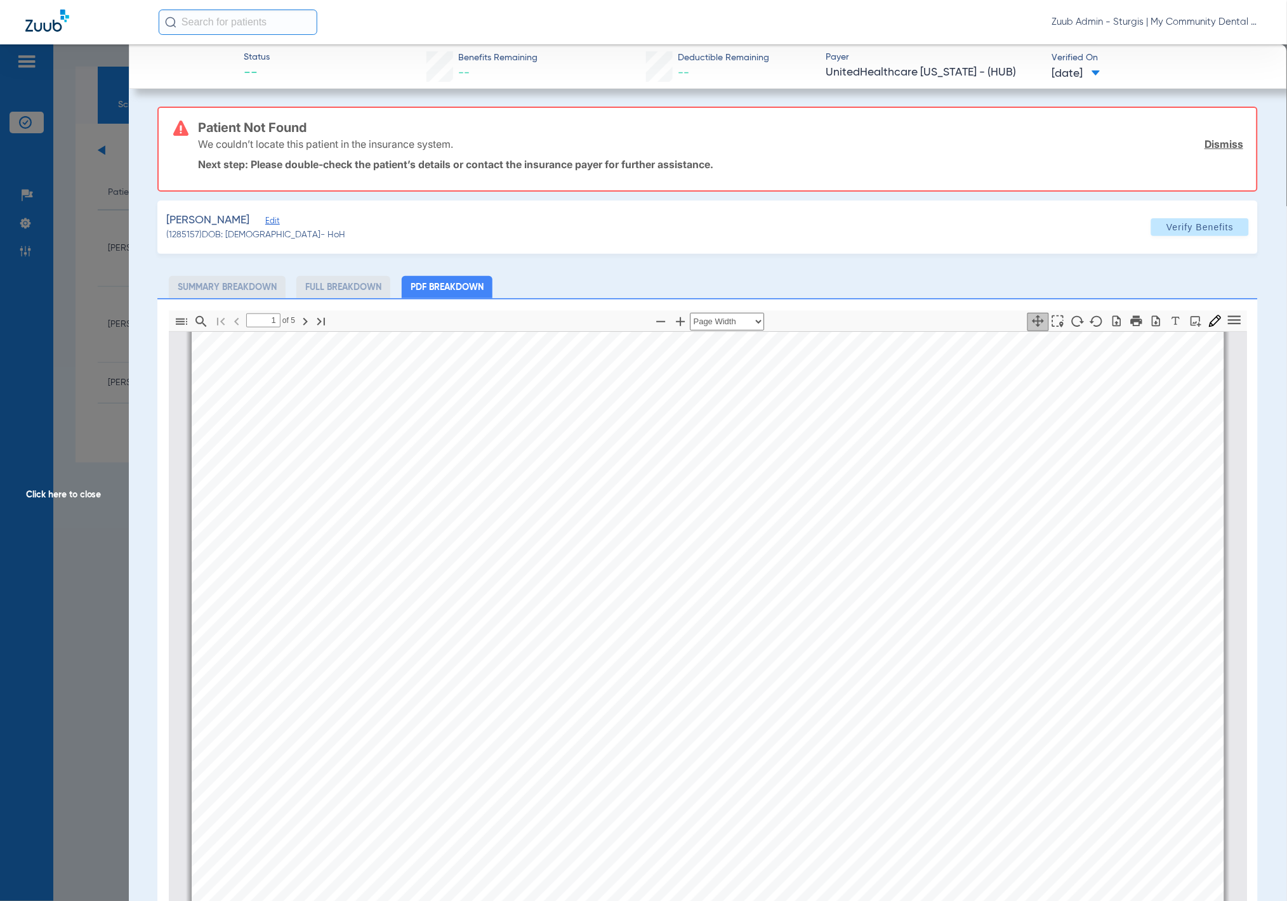
click at [275, 221] on span "Edit" at bounding box center [270, 222] width 11 height 12
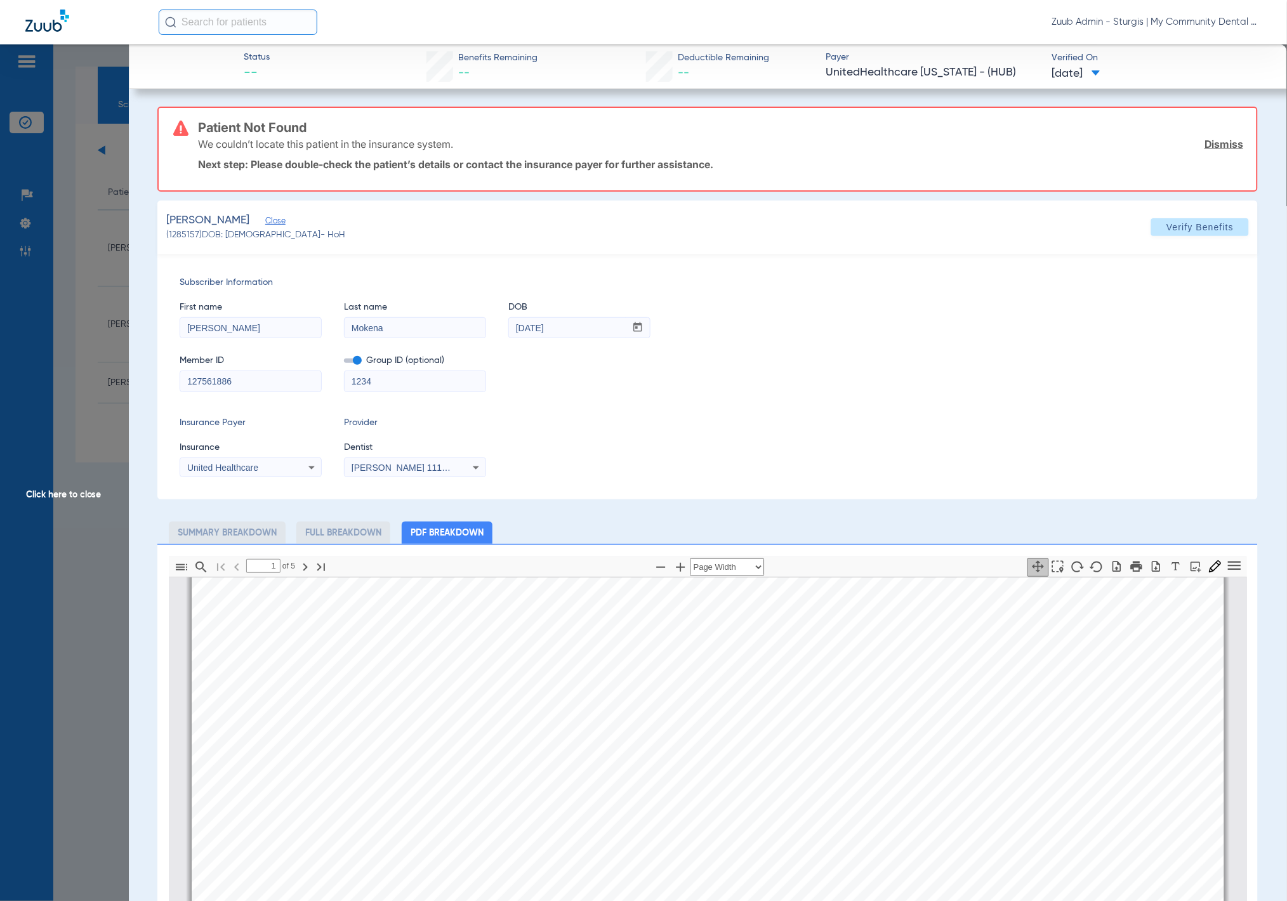
click at [284, 457] on mat-select "United Healthcare" at bounding box center [251, 467] width 142 height 20
click at [287, 461] on div "United Healthcare" at bounding box center [250, 467] width 141 height 15
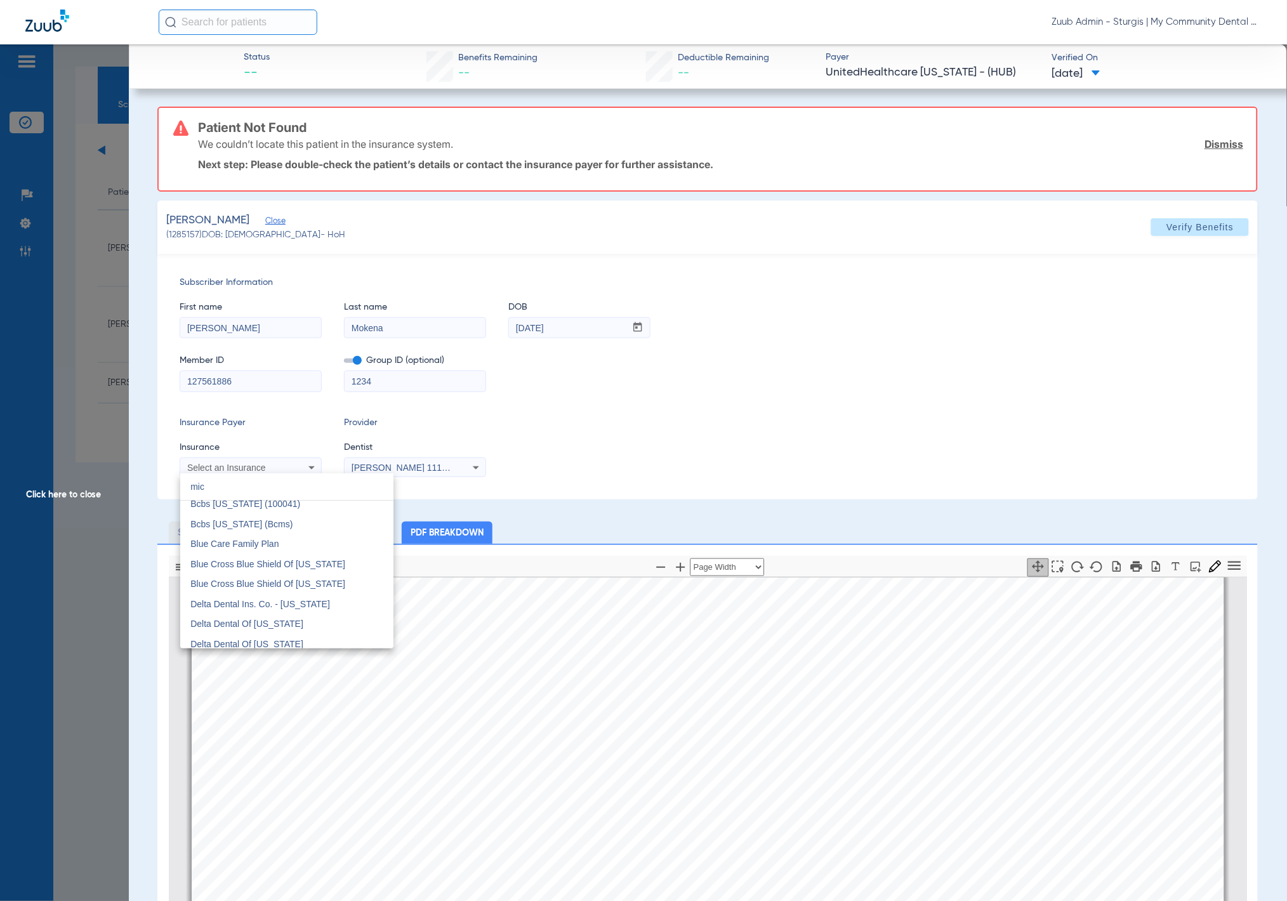
scroll to position [0, 0]
type input "mich"
click at [336, 562] on mat-option "Unitedhealthcare [US_STATE] - (Hub)" at bounding box center [286, 570] width 213 height 20
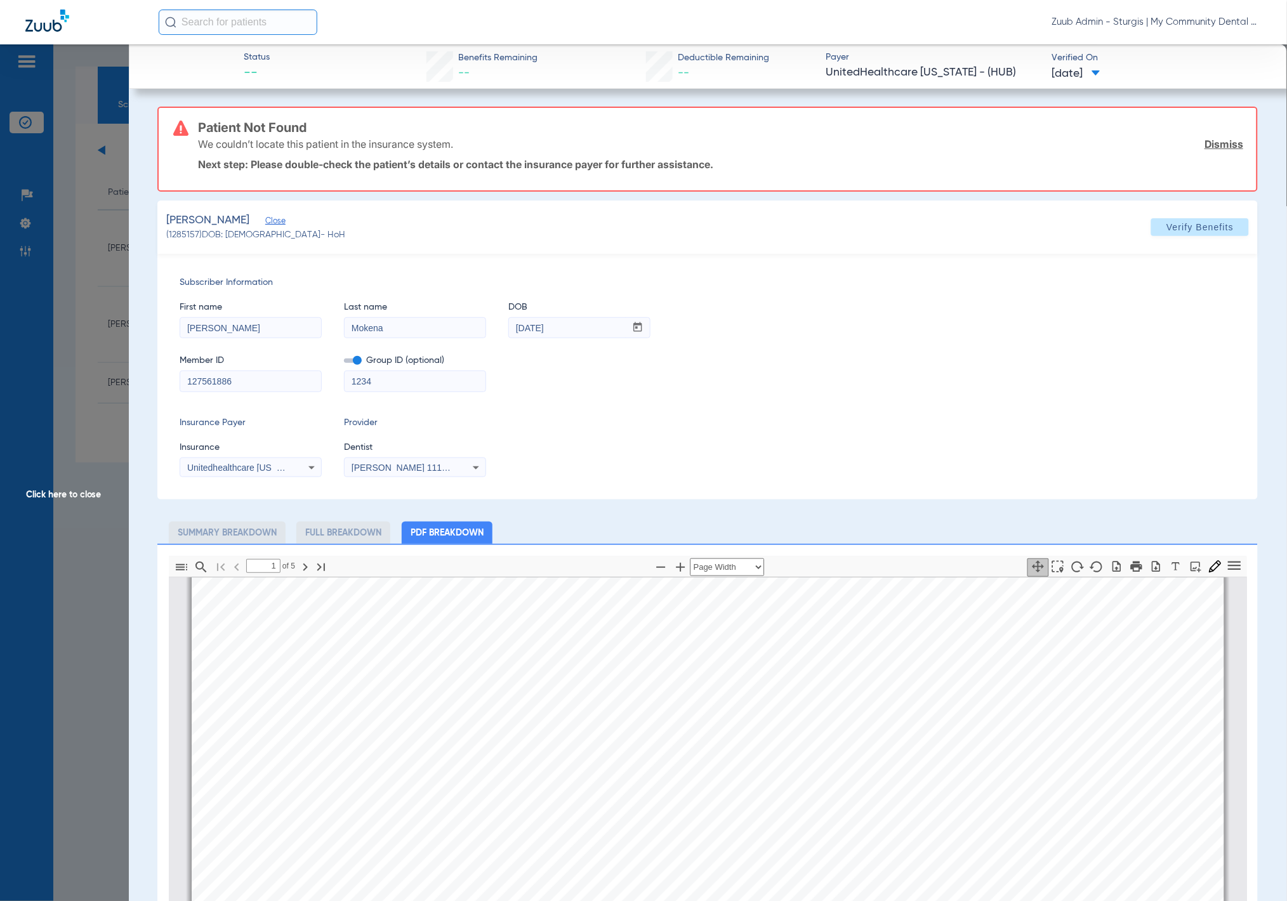
click at [896, 348] on div "Member ID 127561886 Group ID (optional) 1234" at bounding box center [708, 367] width 1056 height 49
click at [896, 222] on span "Verify Benefits" at bounding box center [1199, 227] width 67 height 10
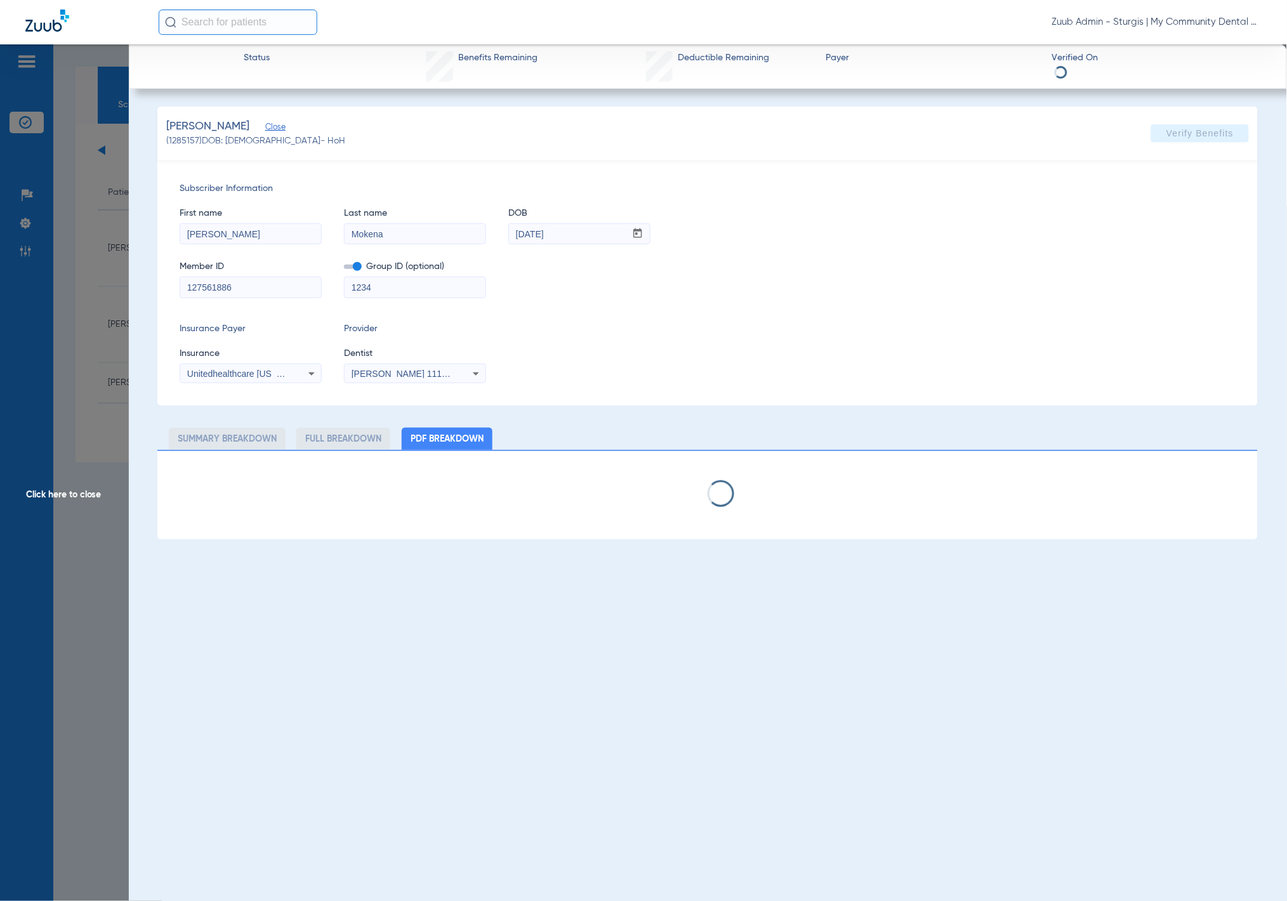
select select "page-width"
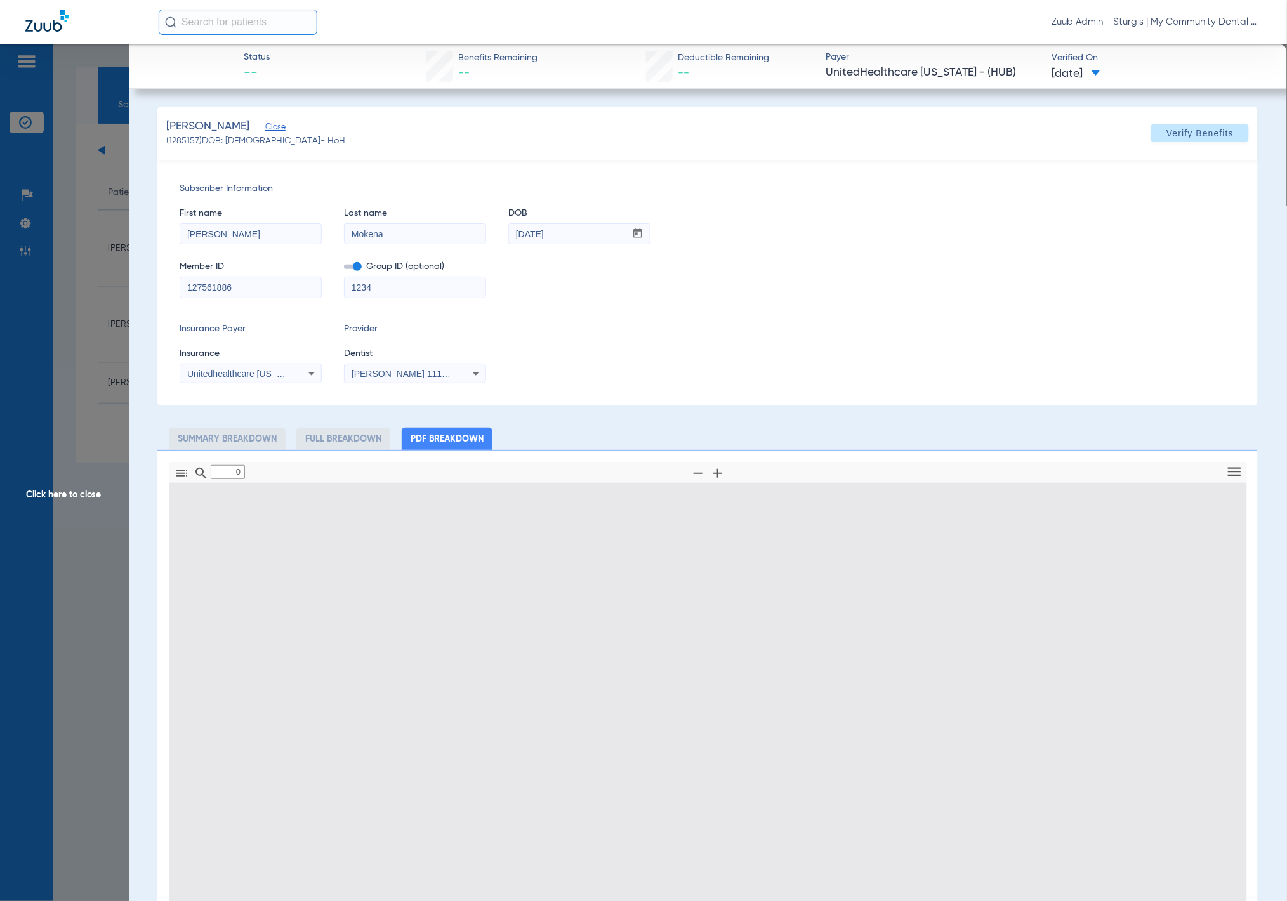
type input "1"
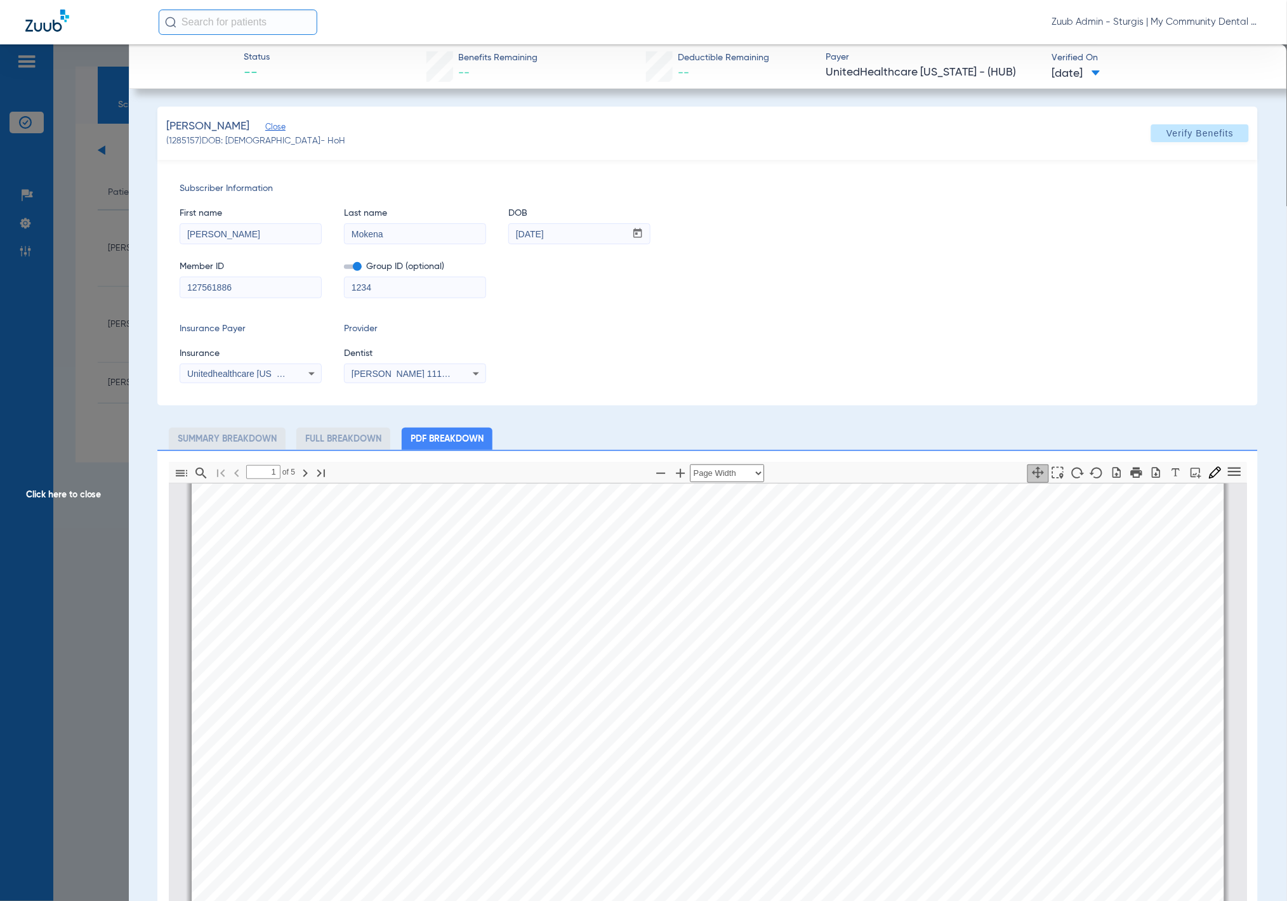
click at [95, 310] on span "Click here to close" at bounding box center [64, 494] width 129 height 901
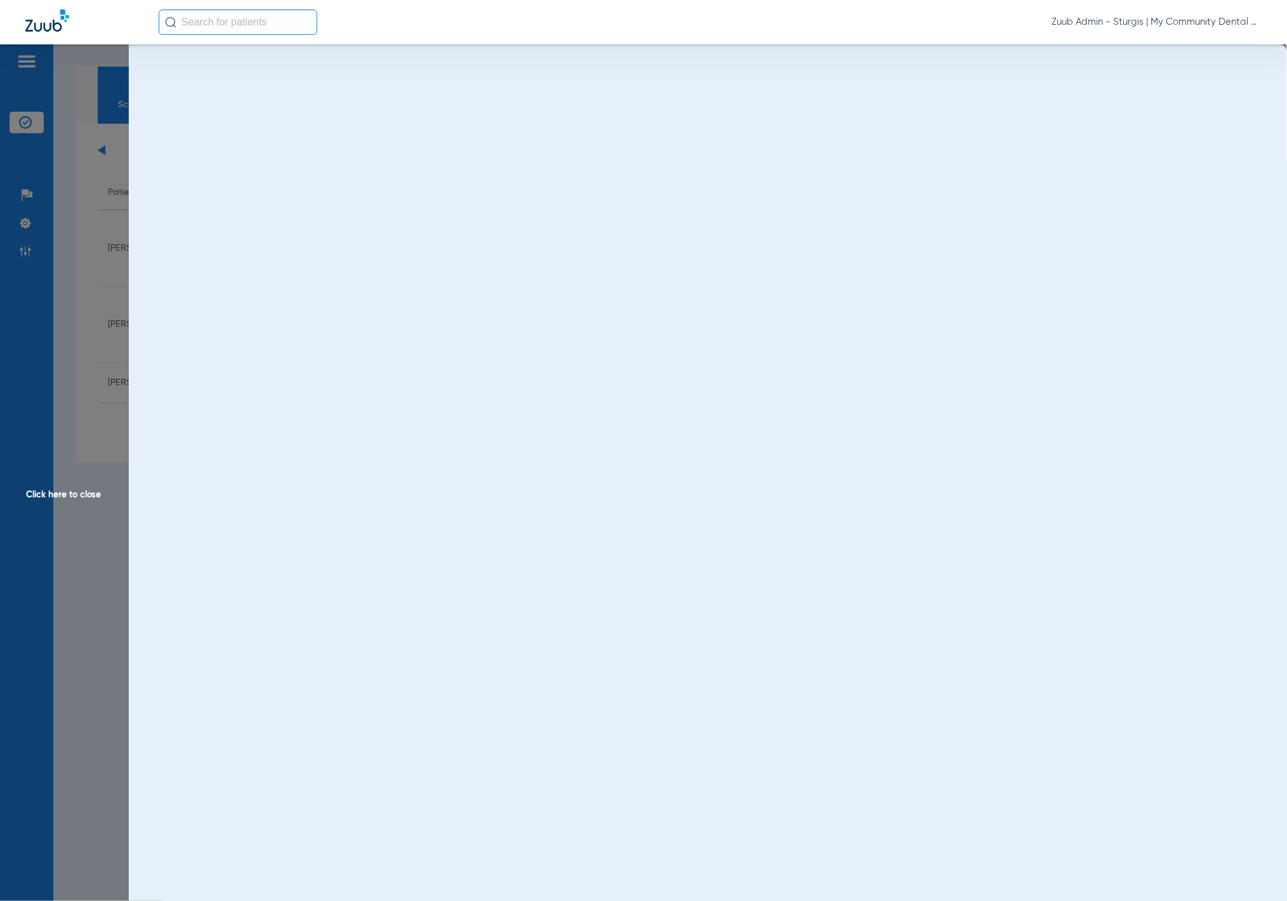
click at [20, 225] on img at bounding box center [25, 223] width 13 height 13
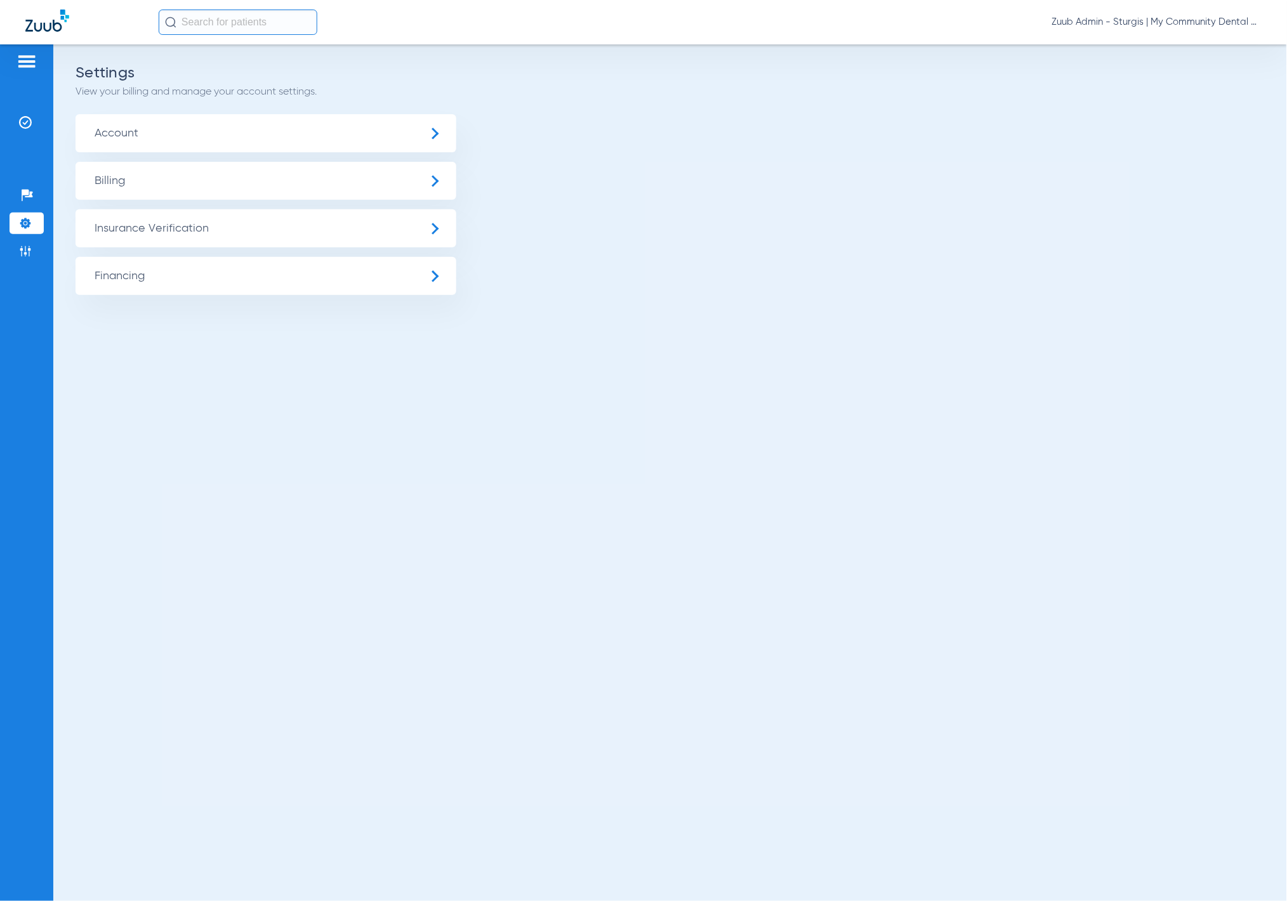
click at [122, 224] on span "Insurance Verification" at bounding box center [265, 228] width 381 height 38
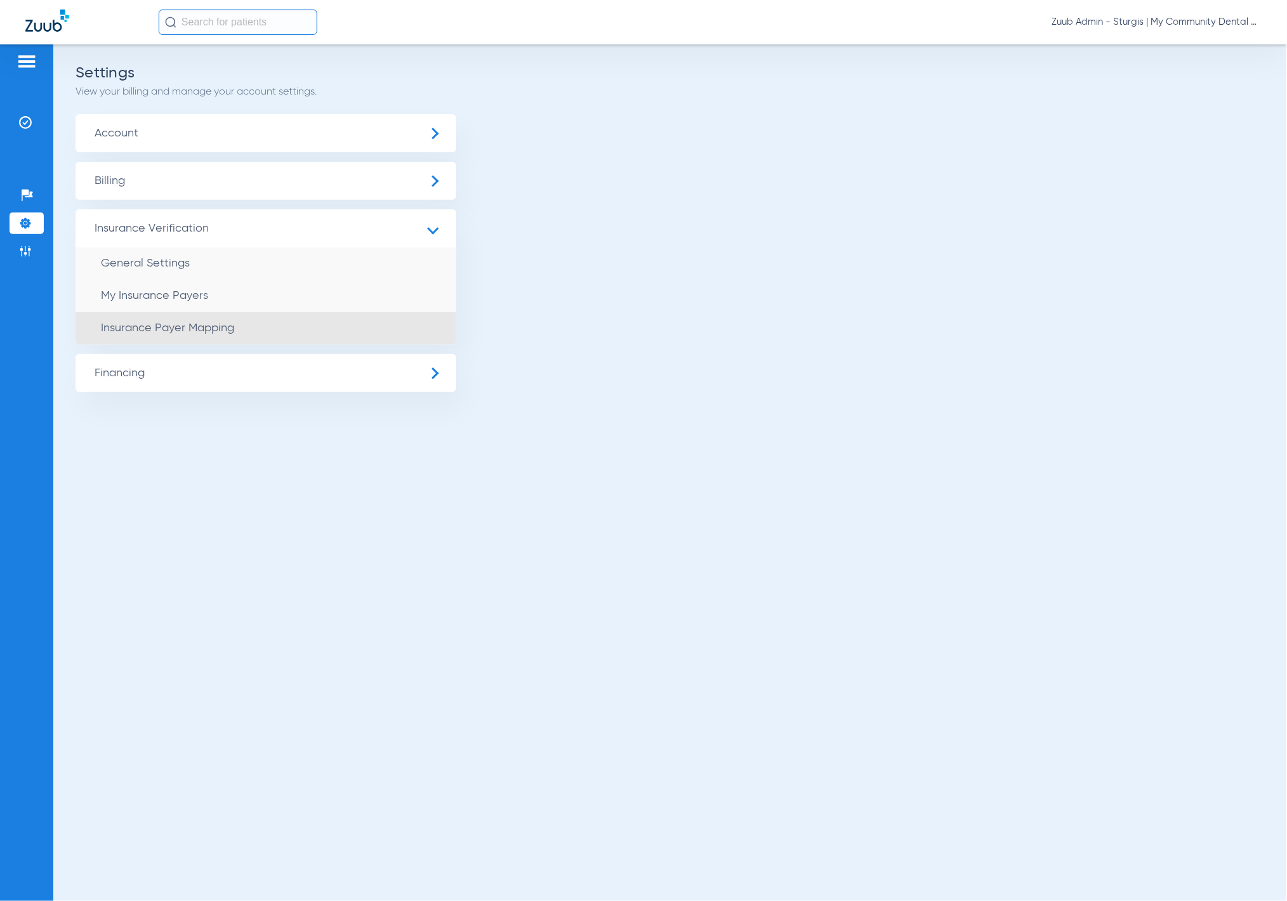
click at [270, 317] on li "Insurance Payer Mapping" at bounding box center [265, 328] width 381 height 32
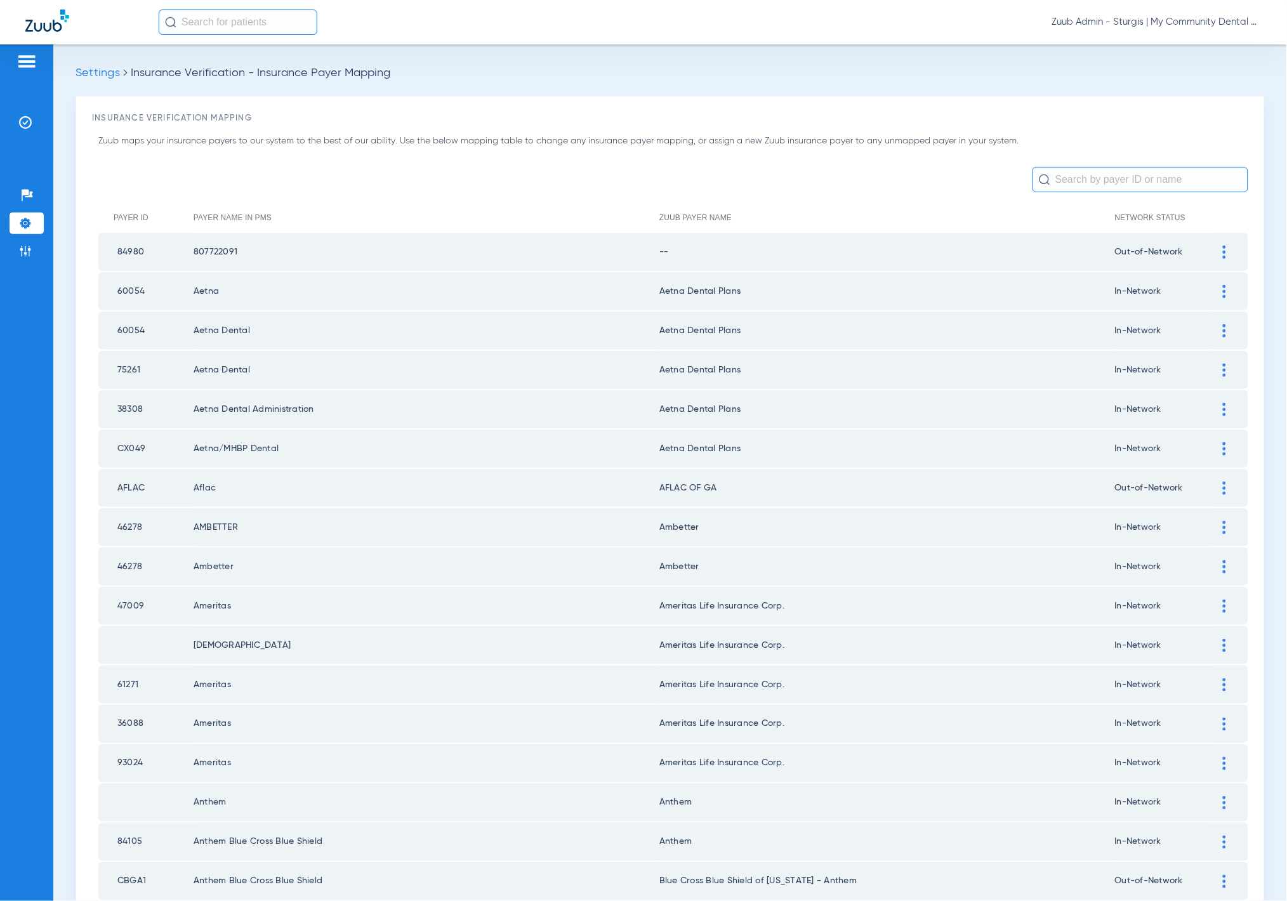
click at [896, 176] on input "text" at bounding box center [1140, 179] width 216 height 25
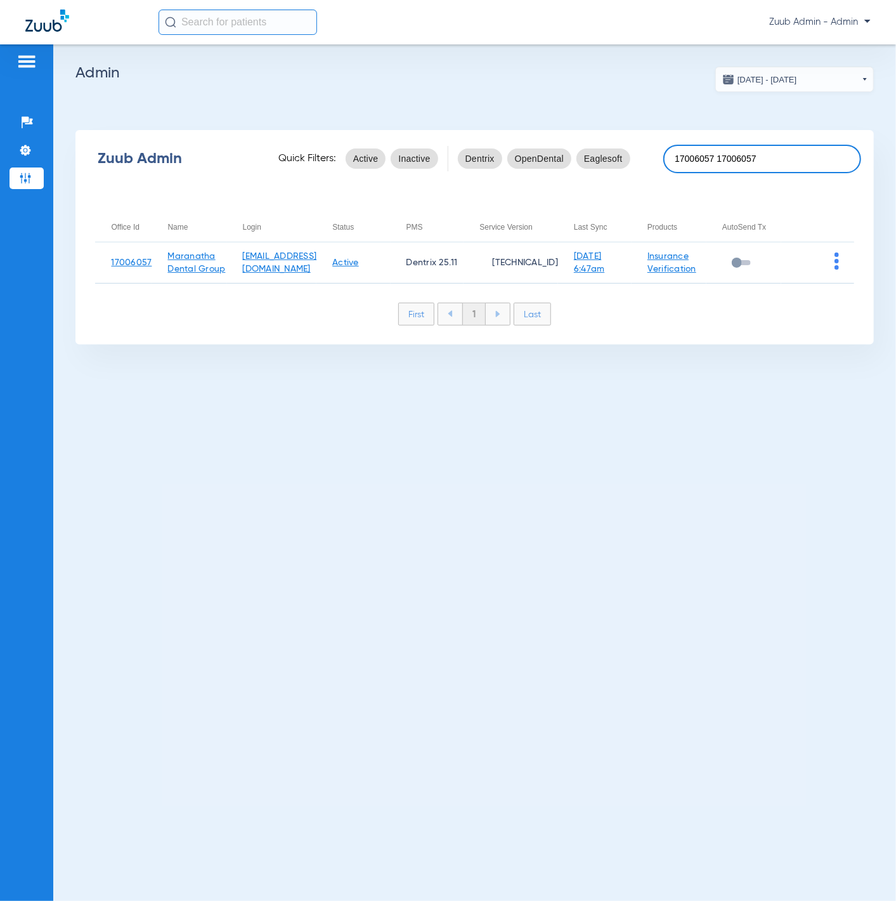
click at [776, 161] on input "17006057 17006057" at bounding box center [763, 159] width 198 height 29
paste input "Maranatha Dental Group"
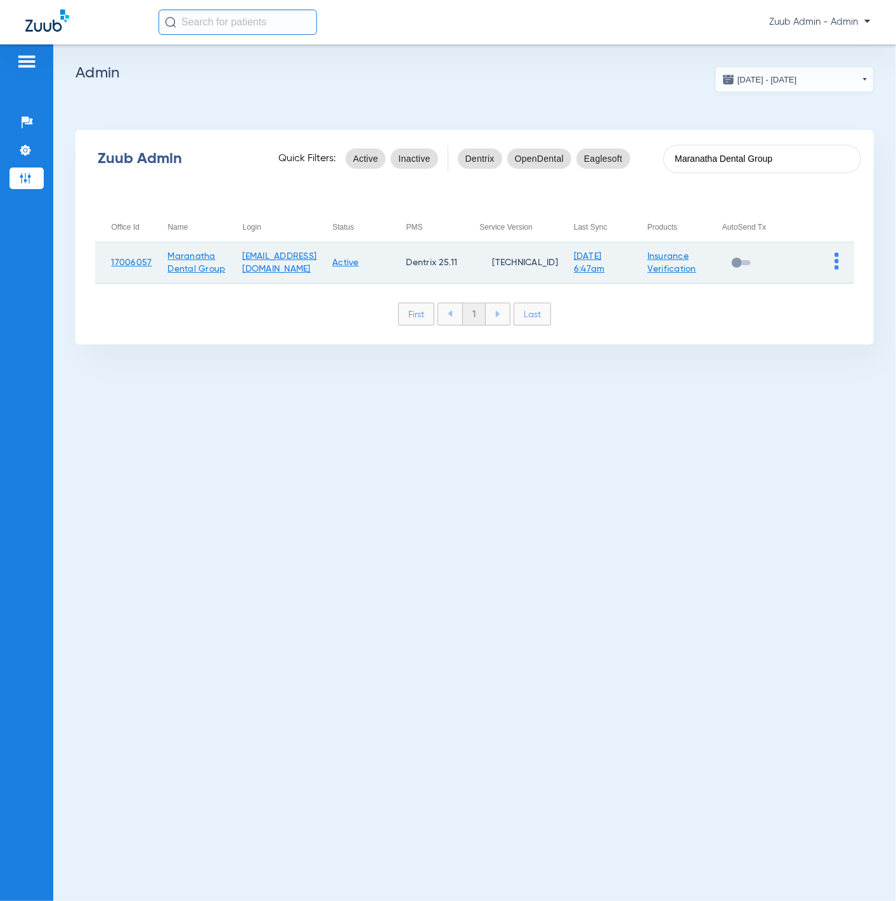
paste input "17006902"
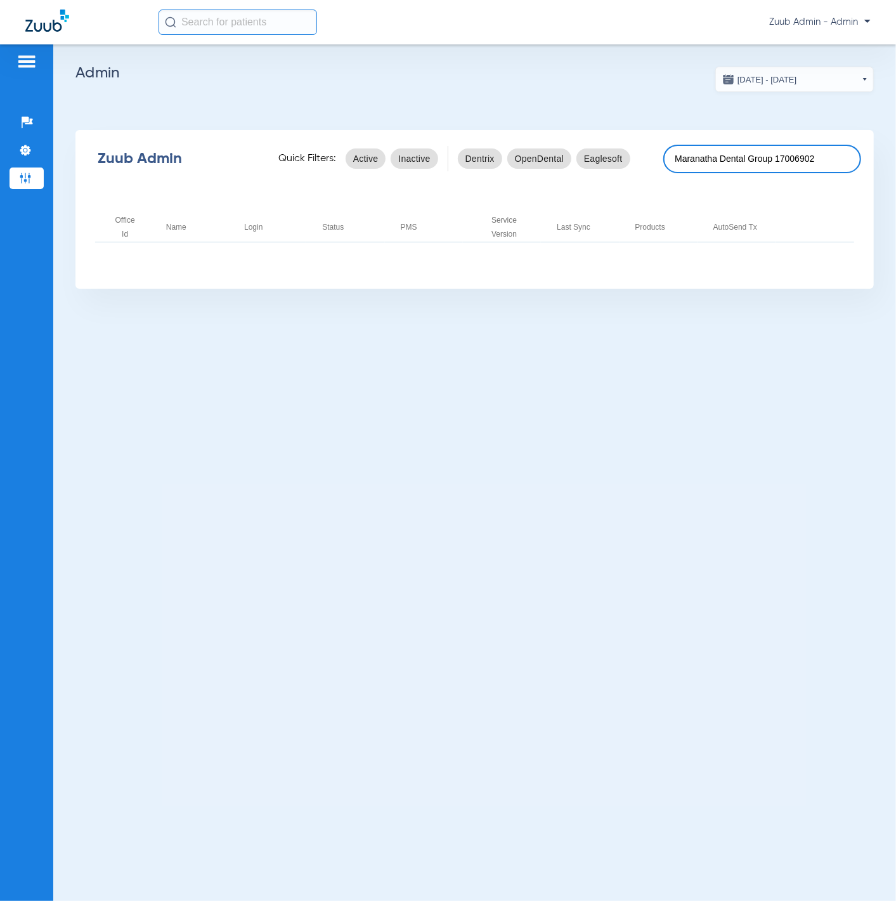
click at [812, 162] on input "Maranatha Dental Group 17006902" at bounding box center [763, 159] width 198 height 29
paste input
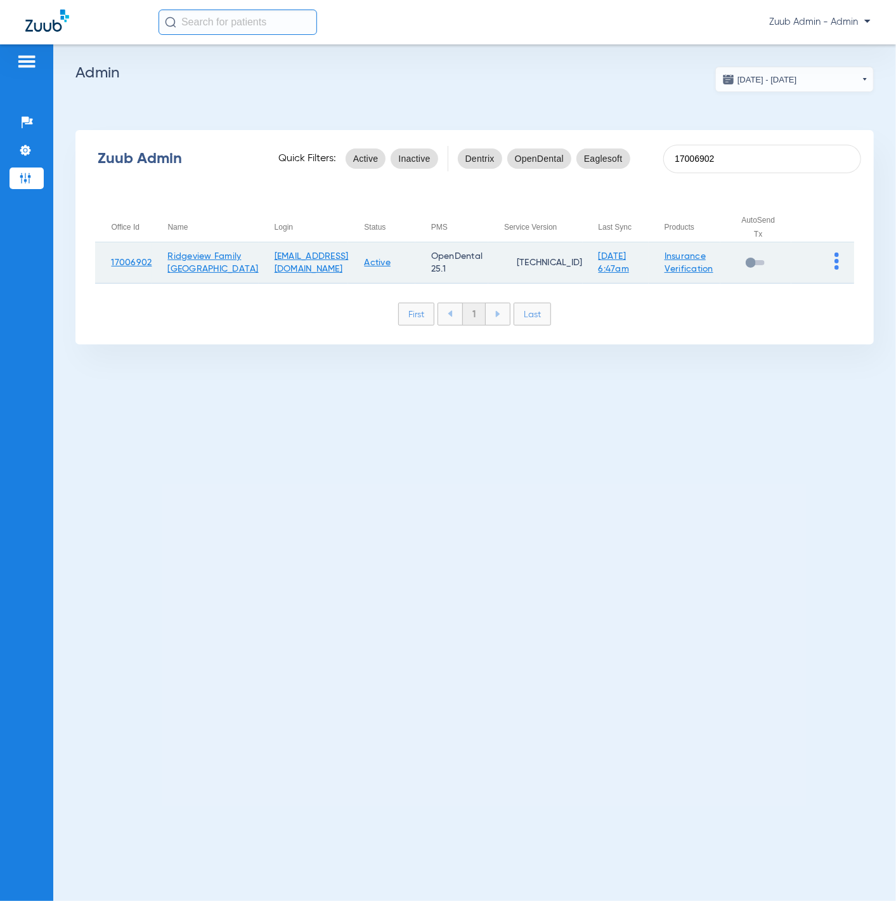
type input "17006902"
click at [835, 259] on img at bounding box center [837, 260] width 4 height 17
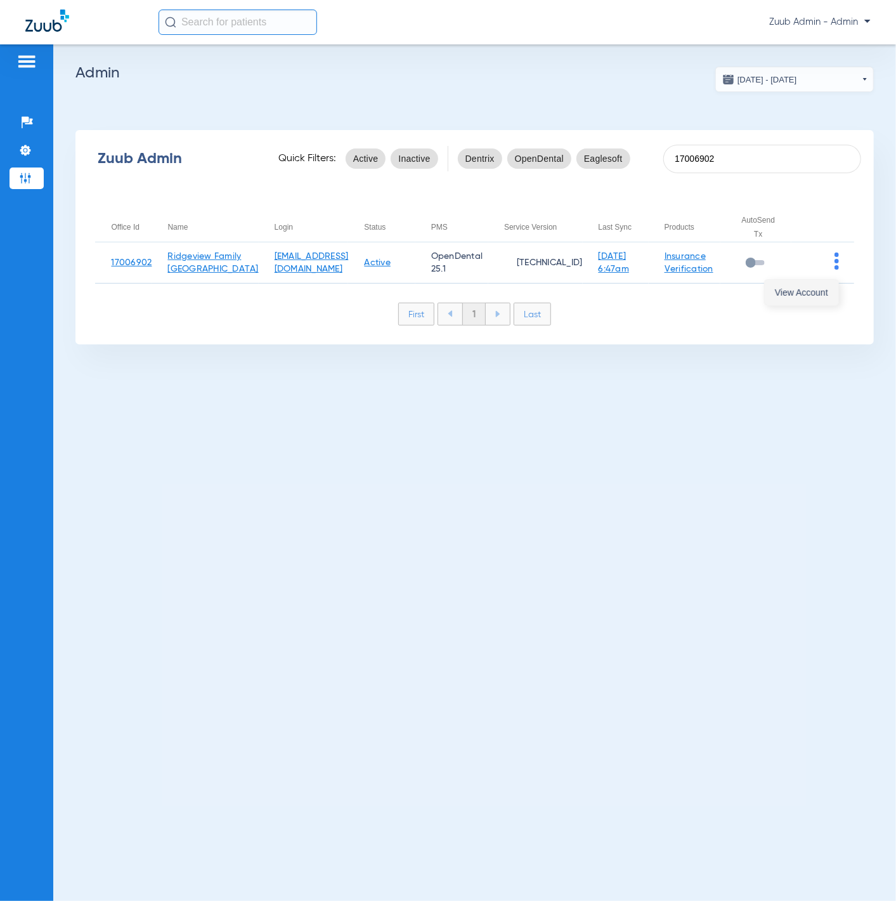
click at [815, 284] on button "View Account" at bounding box center [802, 292] width 74 height 25
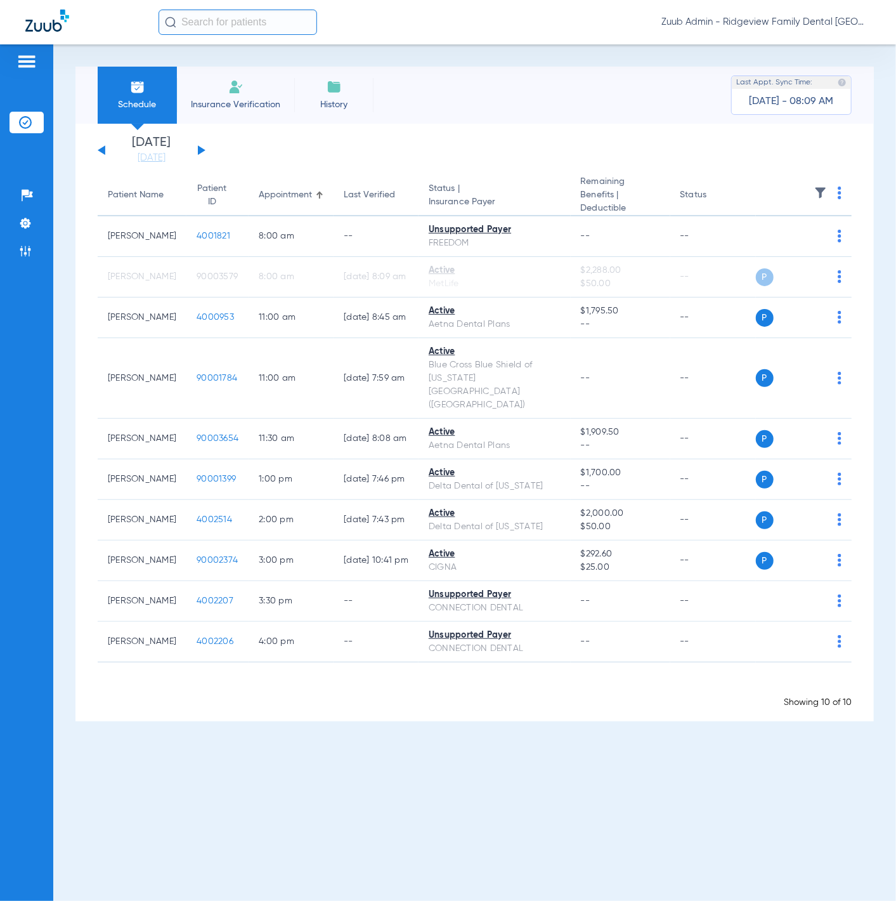
click at [200, 147] on button at bounding box center [202, 150] width 8 height 10
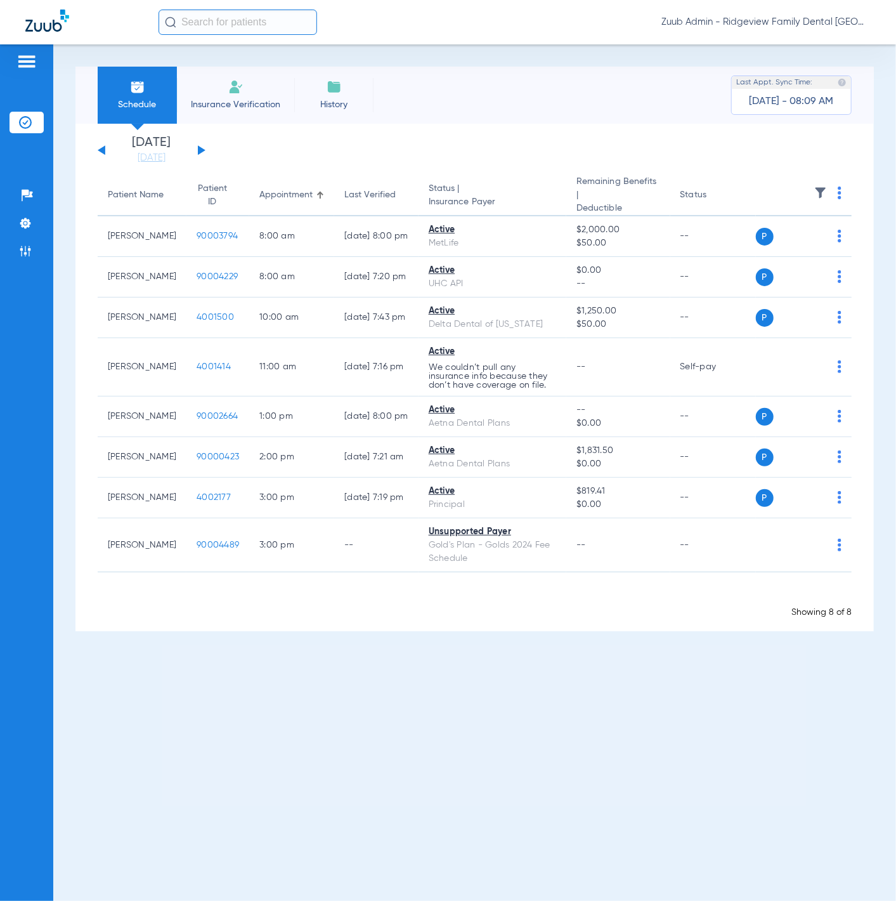
click at [200, 147] on button at bounding box center [202, 150] width 8 height 10
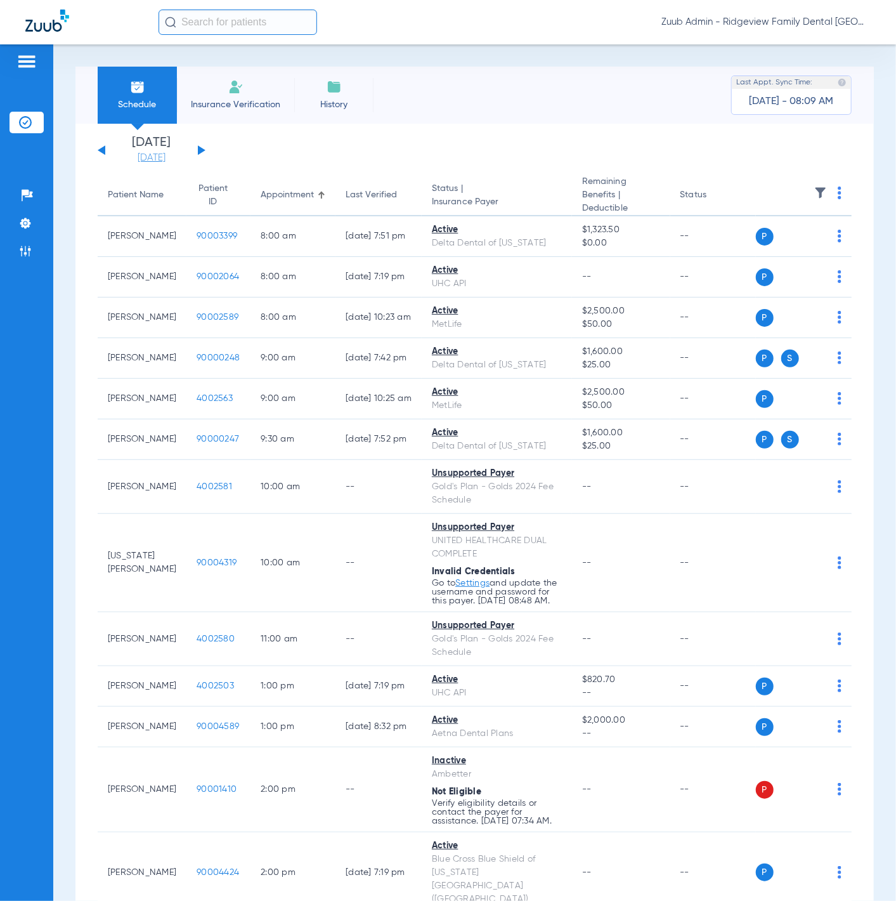
click at [147, 157] on link "[DATE]" at bounding box center [152, 158] width 76 height 13
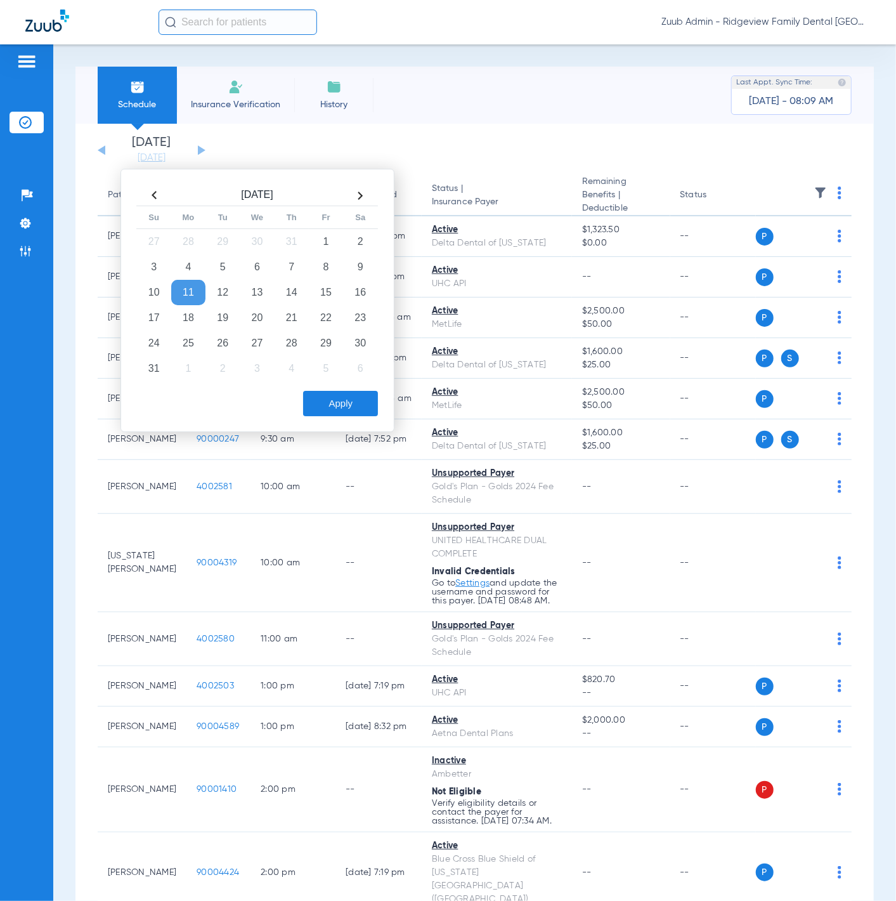
click at [576, 162] on app-single-date-navigator "Saturday 06-07-2025 Sunday 06-08-2025 Monday 06-09-2025 Tuesday 06-10-2025 Wedn…" at bounding box center [475, 150] width 754 height 28
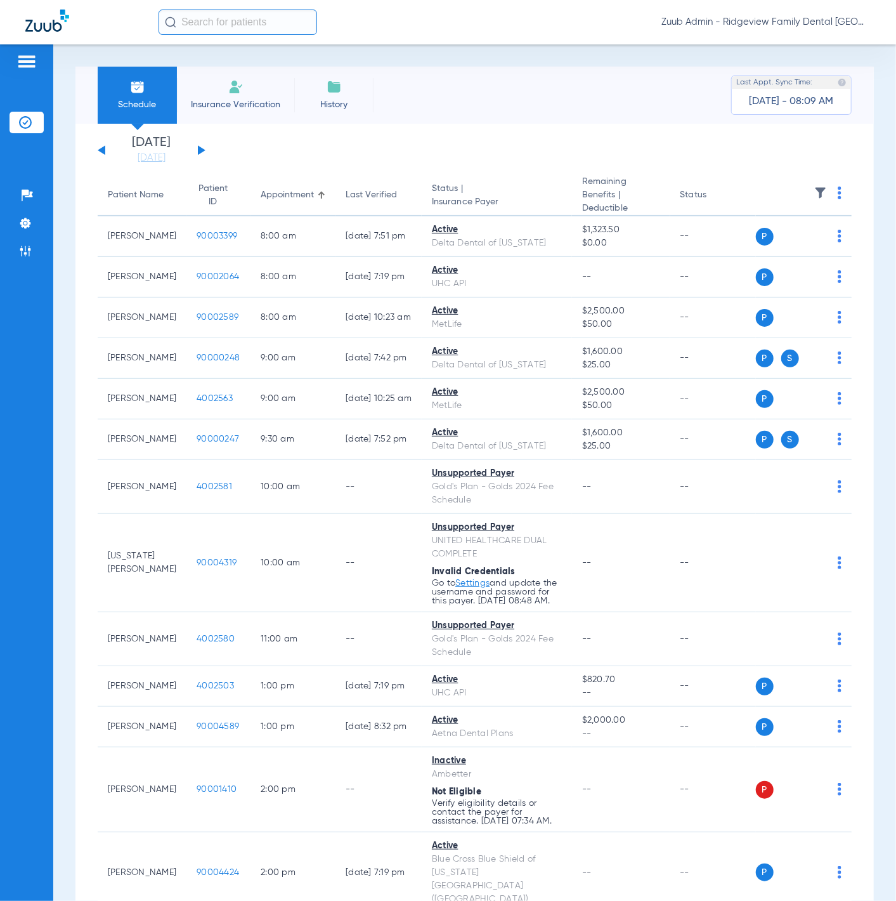
click at [815, 190] on img at bounding box center [821, 193] width 13 height 13
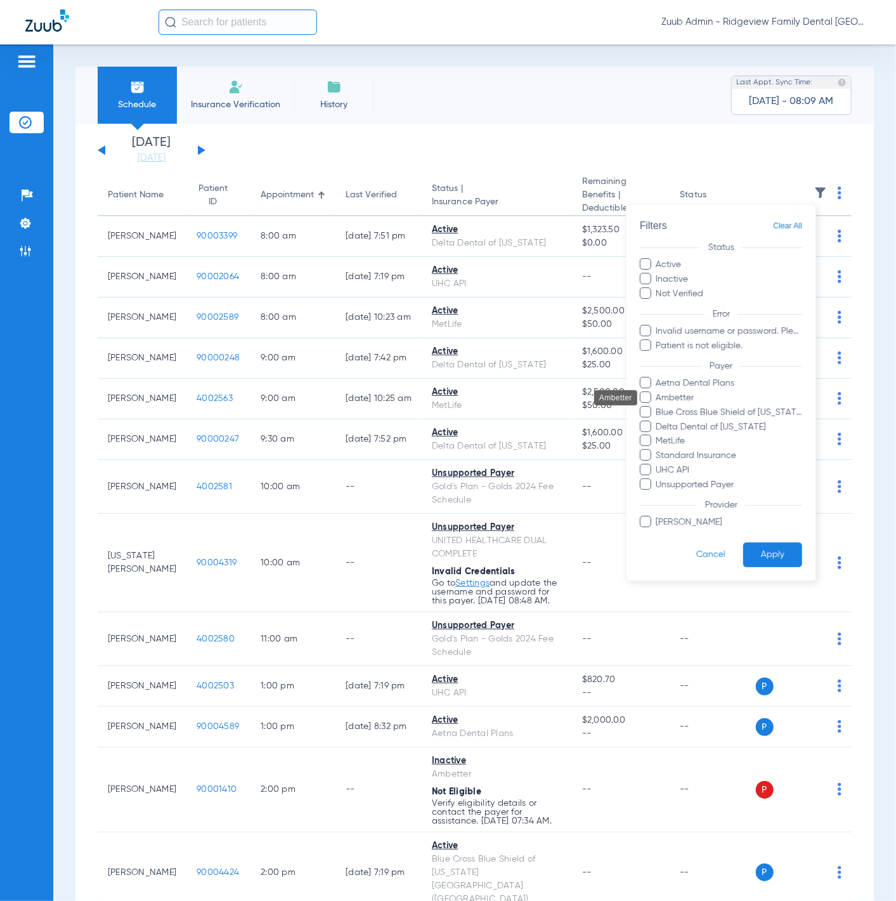
click at [688, 393] on span "Ambetter" at bounding box center [729, 397] width 147 height 13
click at [659, 407] on input "Ambetter" at bounding box center [659, 407] width 0 height 0
click at [787, 558] on button "Apply" at bounding box center [773, 554] width 59 height 25
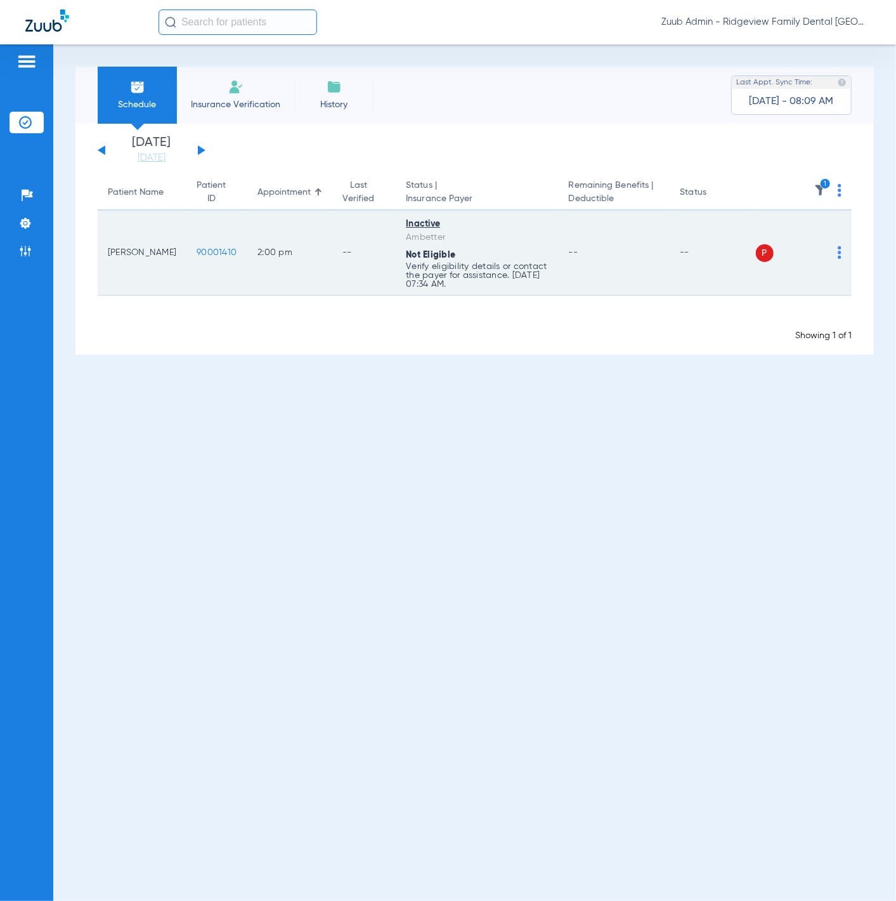
click at [209, 242] on td "90001410" at bounding box center [217, 253] width 61 height 85
click at [212, 250] on span "90001410" at bounding box center [217, 252] width 40 height 9
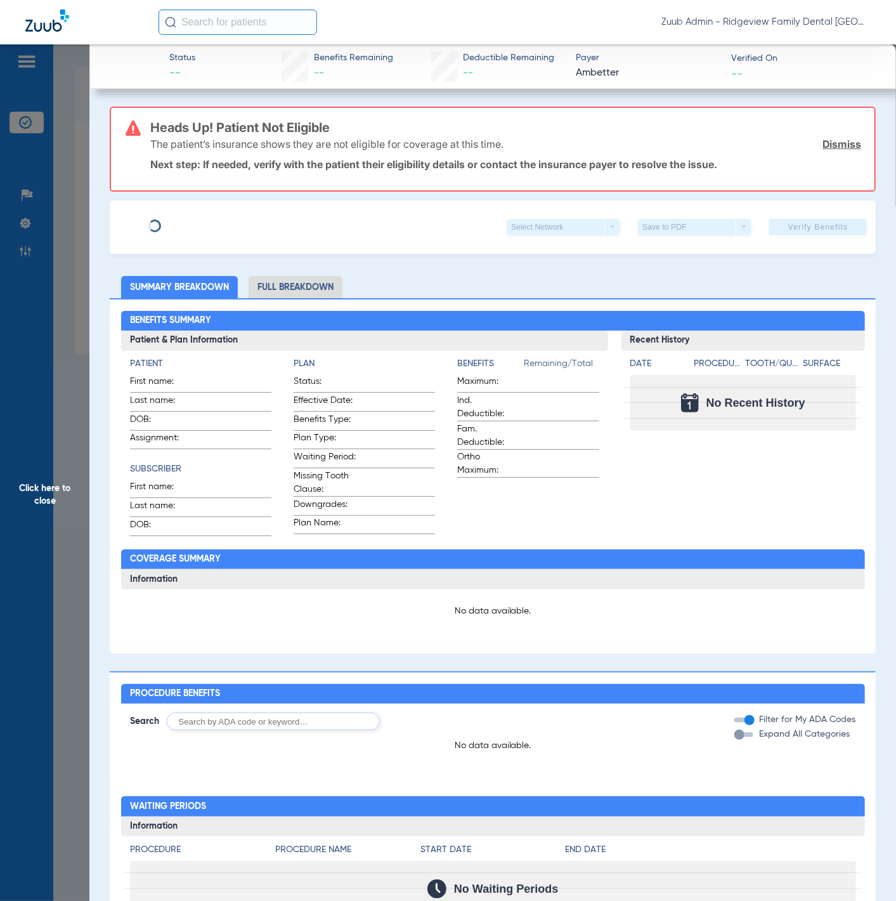
type input "LEANNE"
type input "HALL"
type input "05/19/1968"
type input "U95448734"
type input "None"
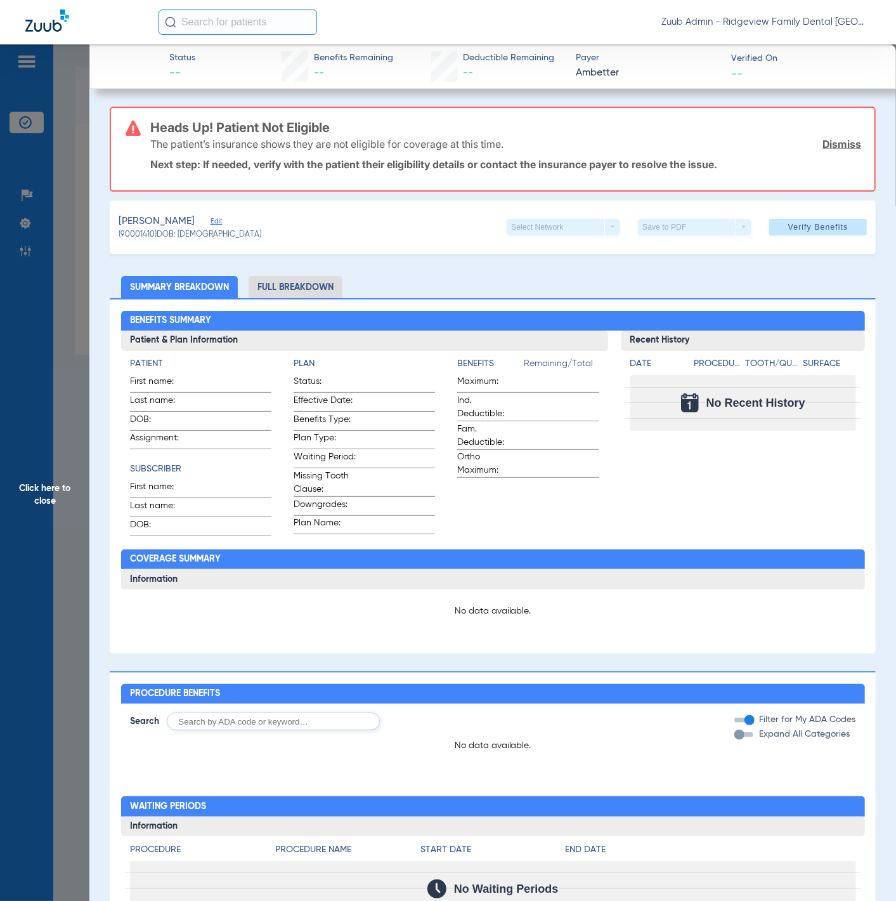
click at [211, 217] on span "Edit" at bounding box center [216, 223] width 11 height 12
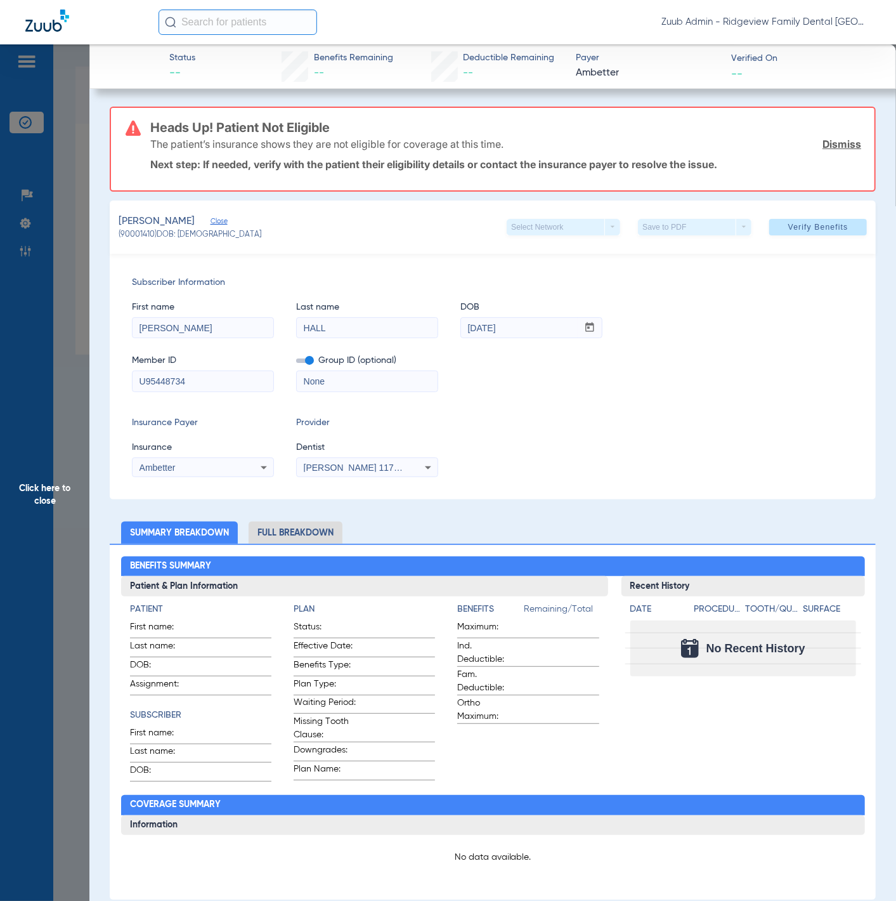
drag, startPoint x: 294, startPoint y: 466, endPoint x: 369, endPoint y: 468, distance: 74.3
click at [369, 468] on div "Insurance Payer Insurance Ambetter Provider Dentist Arezo Hesaraki 1174928857" at bounding box center [493, 446] width 722 height 61
copy span "Arezo Hesaraki"
click at [50, 271] on span "Click here to close" at bounding box center [44, 494] width 89 height 901
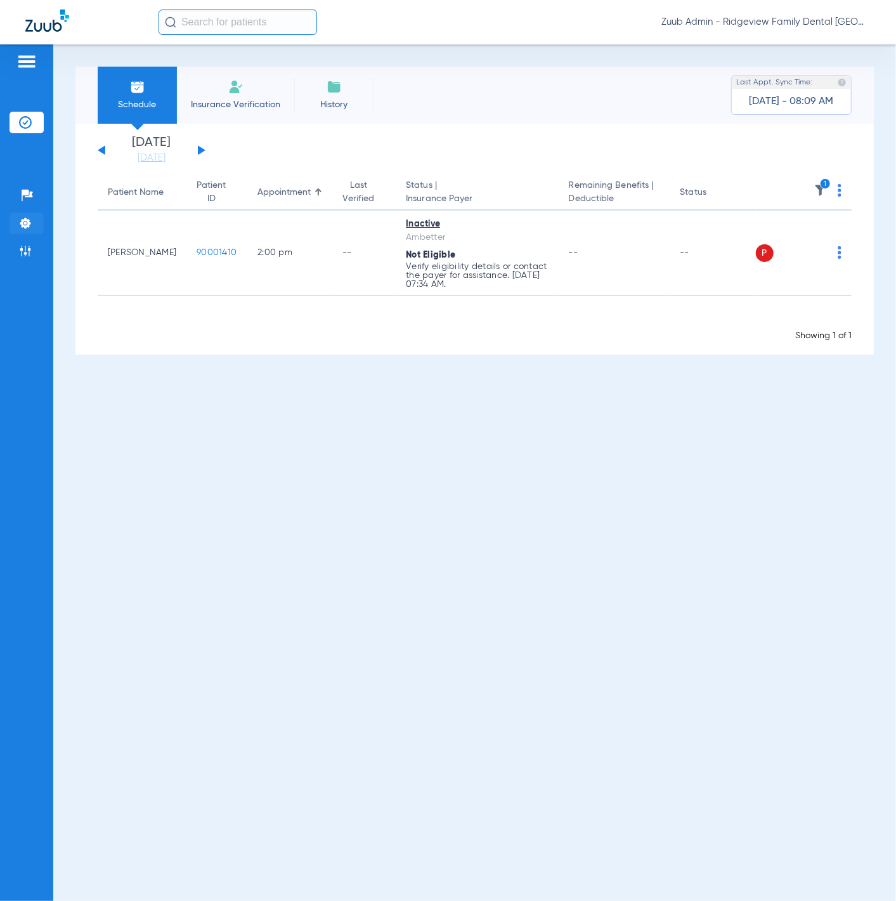
click at [31, 221] on li "Settings" at bounding box center [27, 224] width 34 height 22
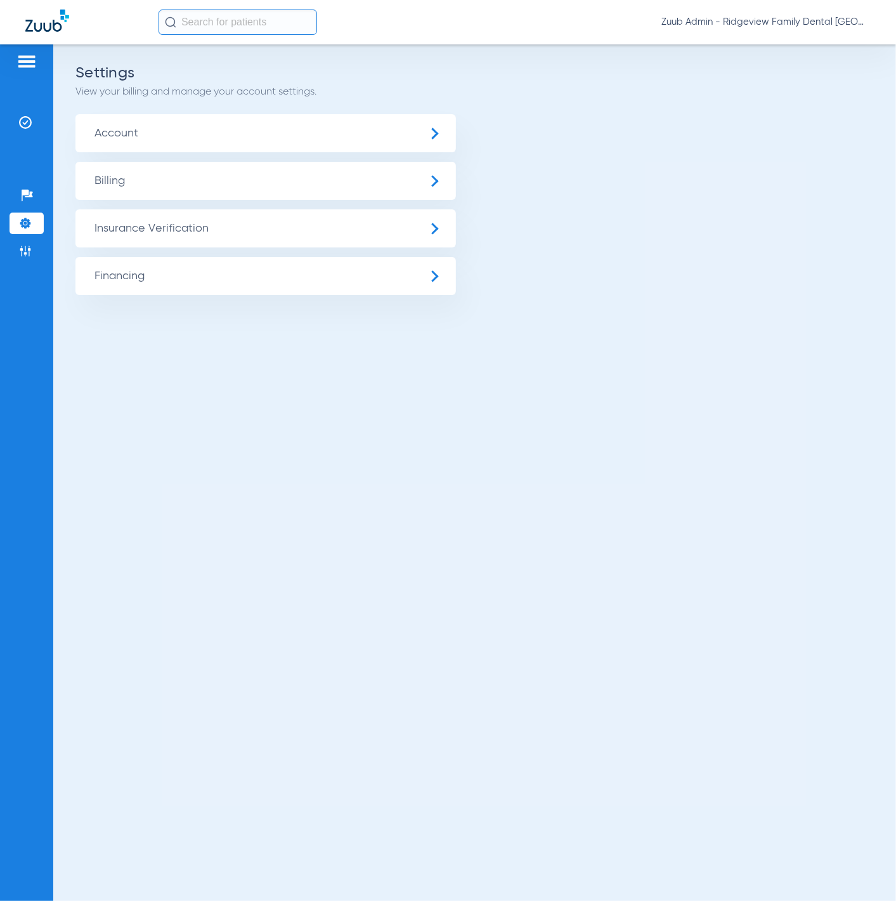
click at [119, 223] on span "Insurance Verification" at bounding box center [265, 228] width 381 height 38
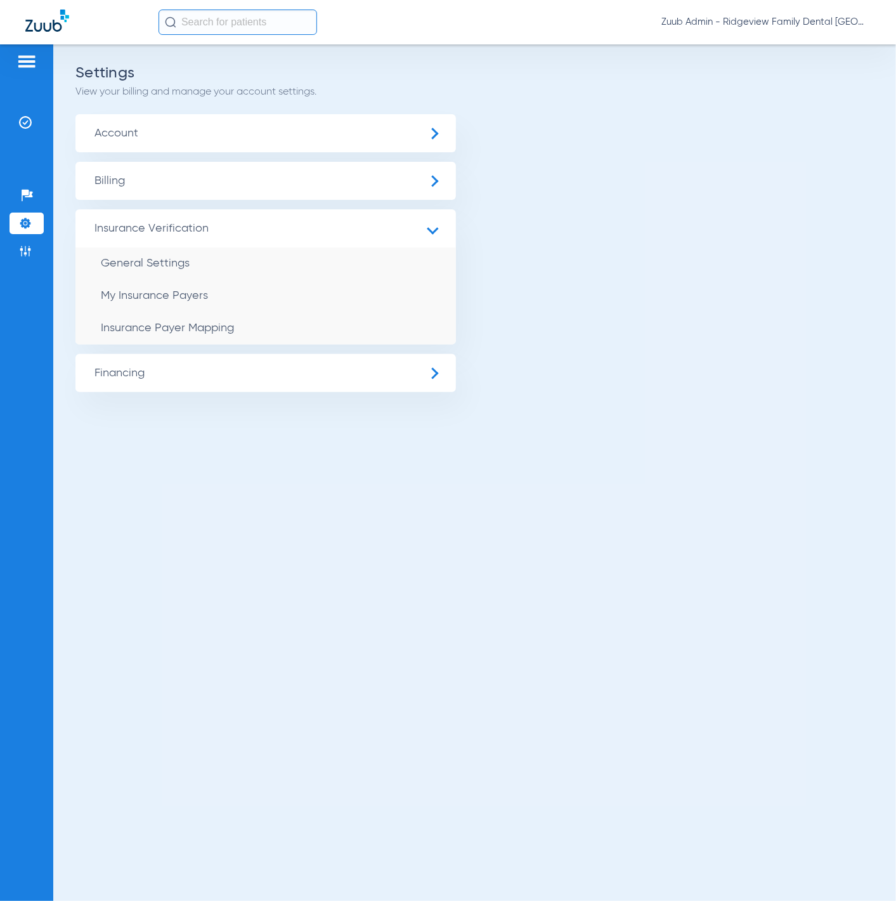
click at [210, 129] on span "Account" at bounding box center [265, 133] width 381 height 38
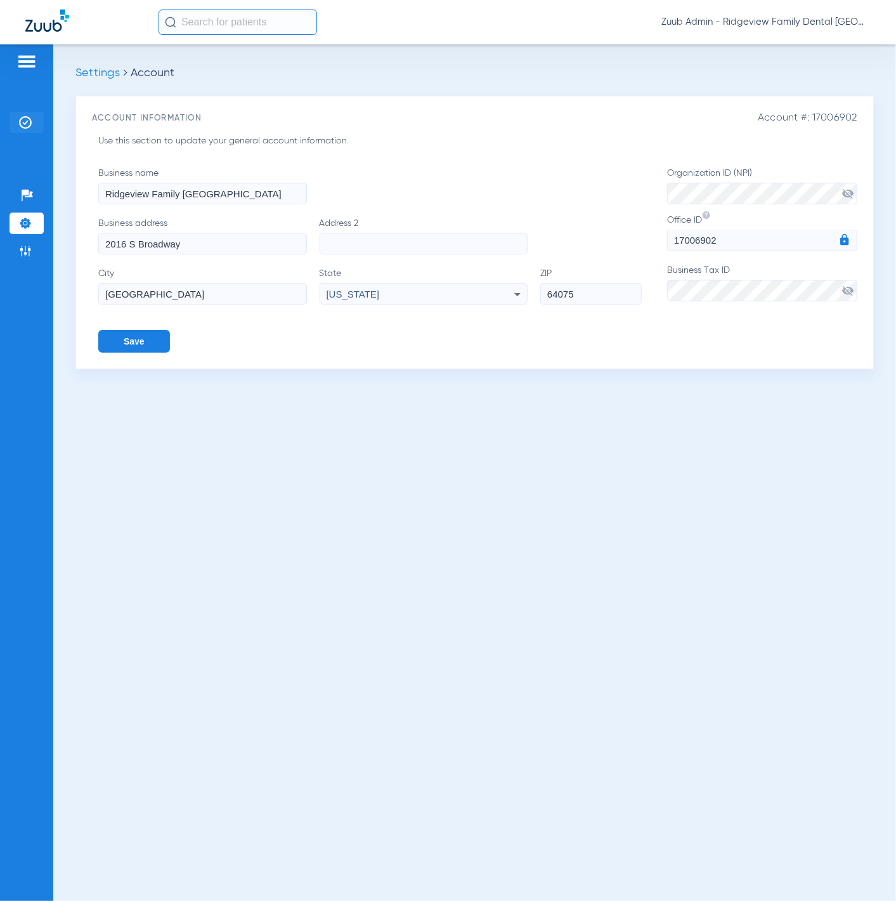
click at [24, 128] on img at bounding box center [25, 122] width 13 height 13
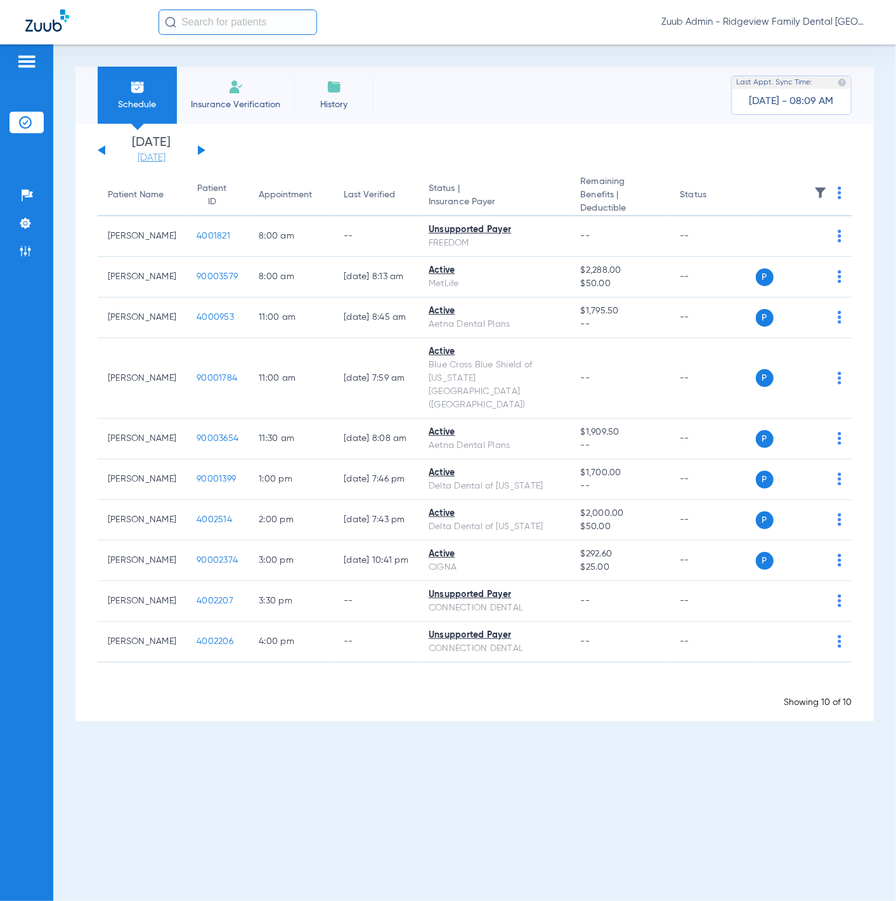
click at [157, 156] on link "[DATE]" at bounding box center [152, 158] width 76 height 13
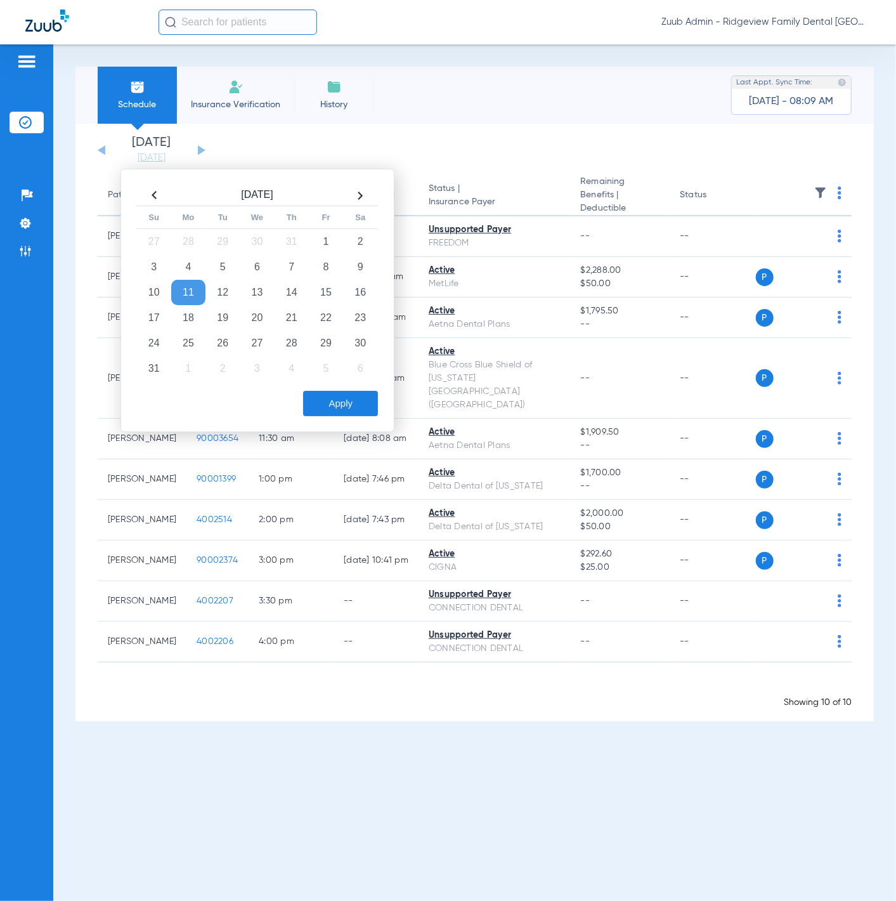
click at [450, 126] on div "[DATE] [DATE] [DATE] [DATE] [DATE] [DATE] [DATE] [DATE] [DATE] [DATE] [DATE] [D…" at bounding box center [474, 423] width 799 height 598
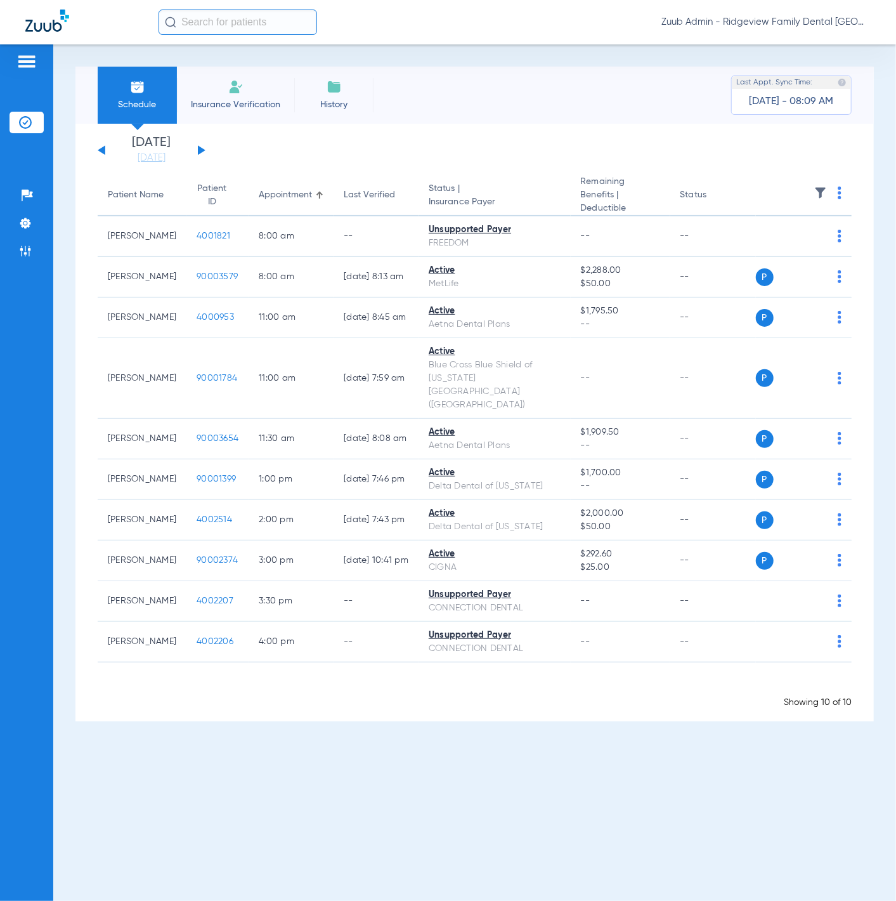
click at [820, 188] on img at bounding box center [821, 193] width 13 height 13
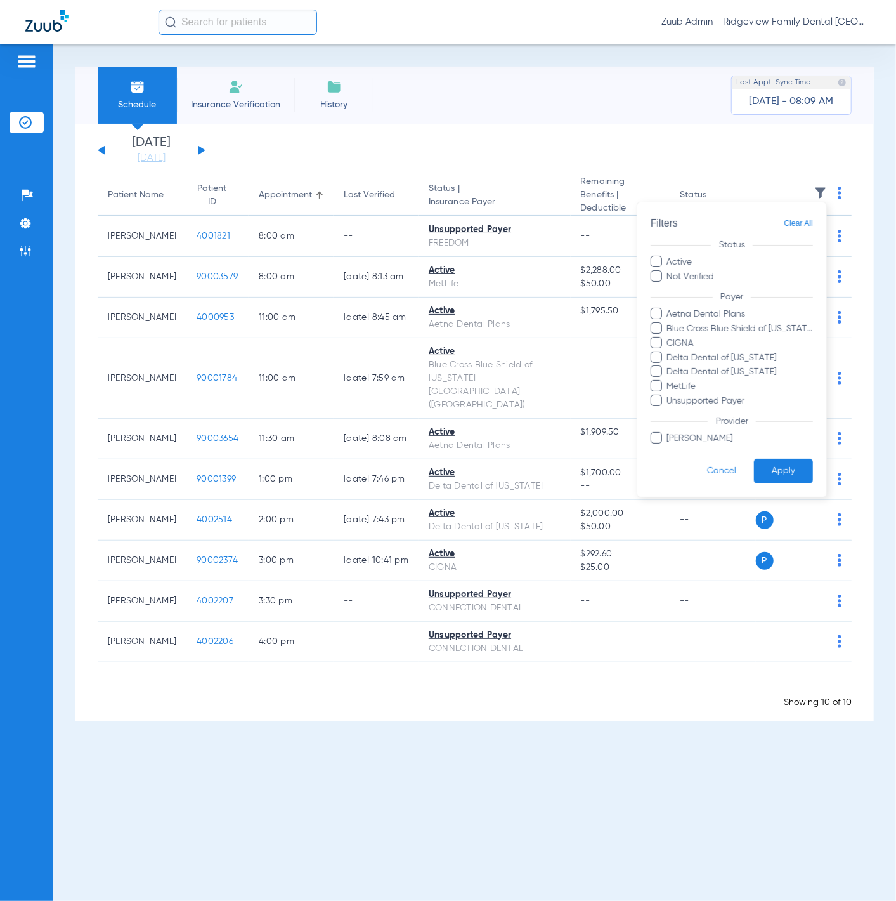
drag, startPoint x: 731, startPoint y: 436, endPoint x: 681, endPoint y: 437, distance: 50.1
click at [682, 437] on span "Arezo Hesaraki" at bounding box center [739, 438] width 147 height 13
click at [669, 447] on input "Arezo Hesaraki" at bounding box center [669, 447] width 0 height 0
drag, startPoint x: 669, startPoint y: 438, endPoint x: 731, endPoint y: 441, distance: 62.3
click at [731, 441] on span "Arezo Hesaraki" at bounding box center [739, 438] width 147 height 13
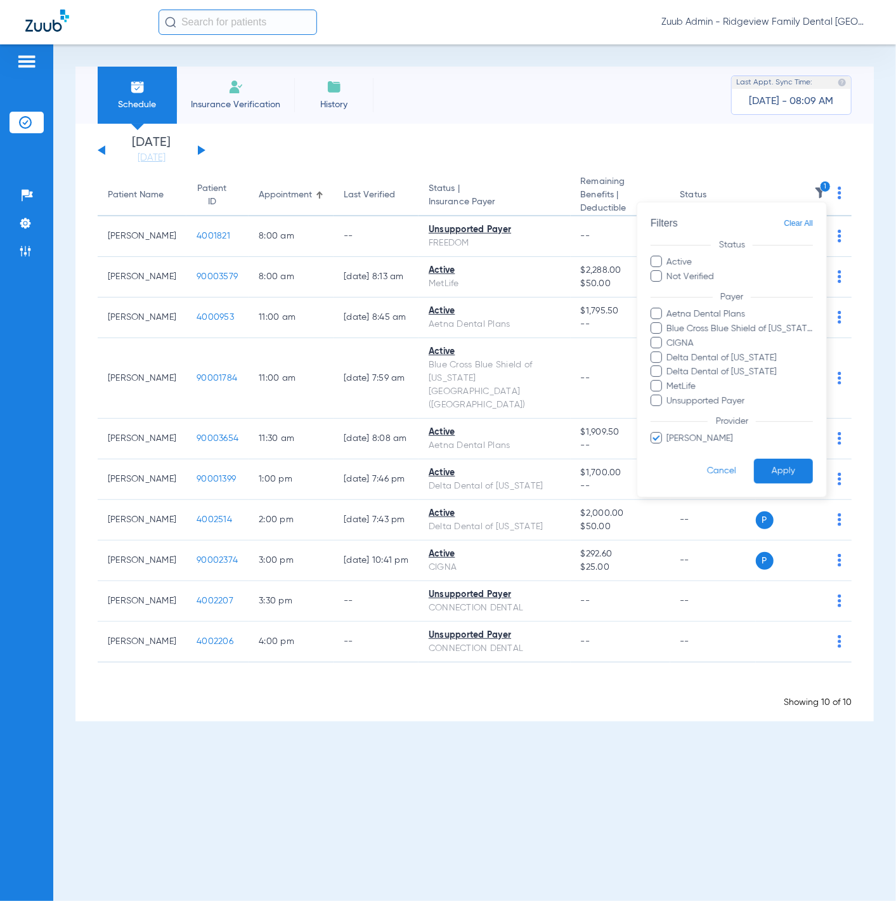
click at [669, 447] on input "Arezo Hesaraki" at bounding box center [669, 447] width 0 height 0
click at [466, 173] on div at bounding box center [448, 450] width 896 height 901
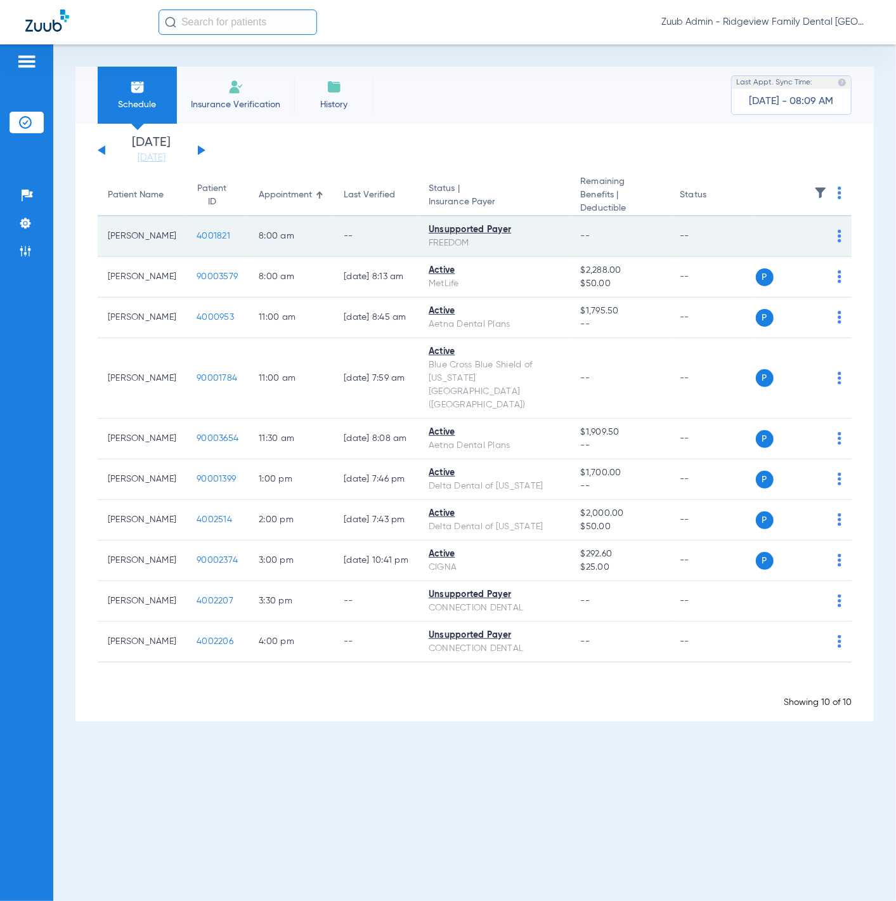
click at [197, 232] on span "4001821" at bounding box center [214, 236] width 34 height 9
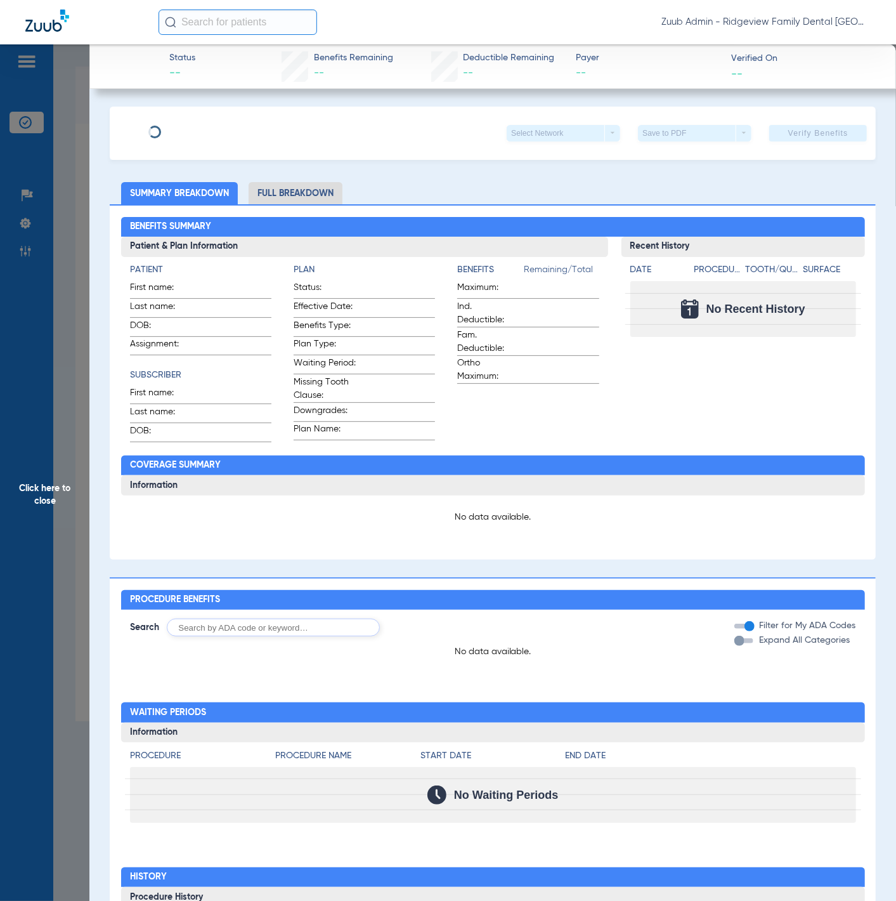
type input "BRANDEN"
type input "SALLEY"
type input "10/23/1985"
type input "0013817340"
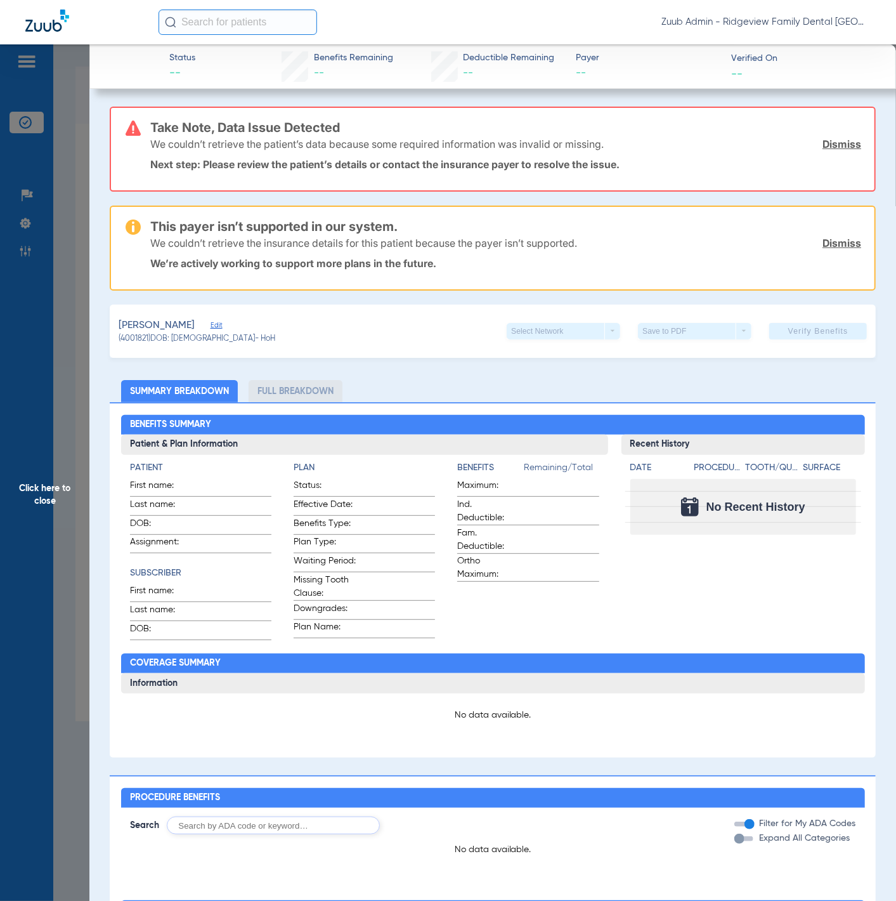
click at [222, 321] on span "Edit" at bounding box center [216, 327] width 11 height 12
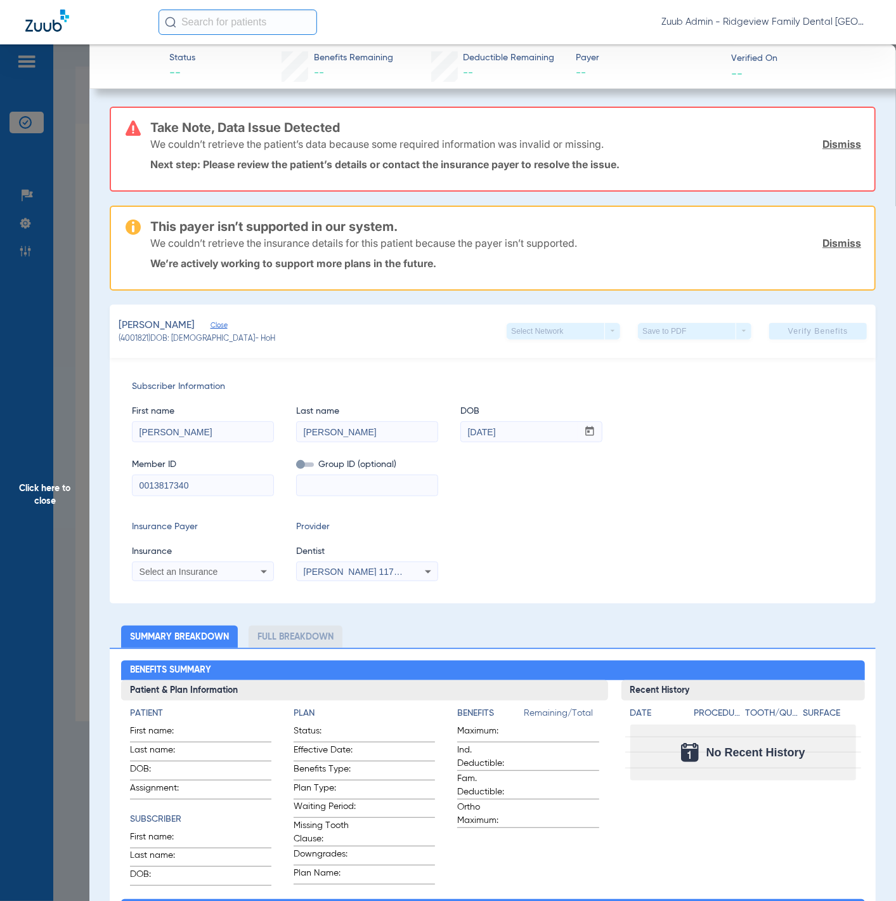
drag, startPoint x: 304, startPoint y: 570, endPoint x: 364, endPoint y: 570, distance: 60.3
click at [364, 570] on span "Arezo Hesaraki 1174928857" at bounding box center [366, 572] width 125 height 10
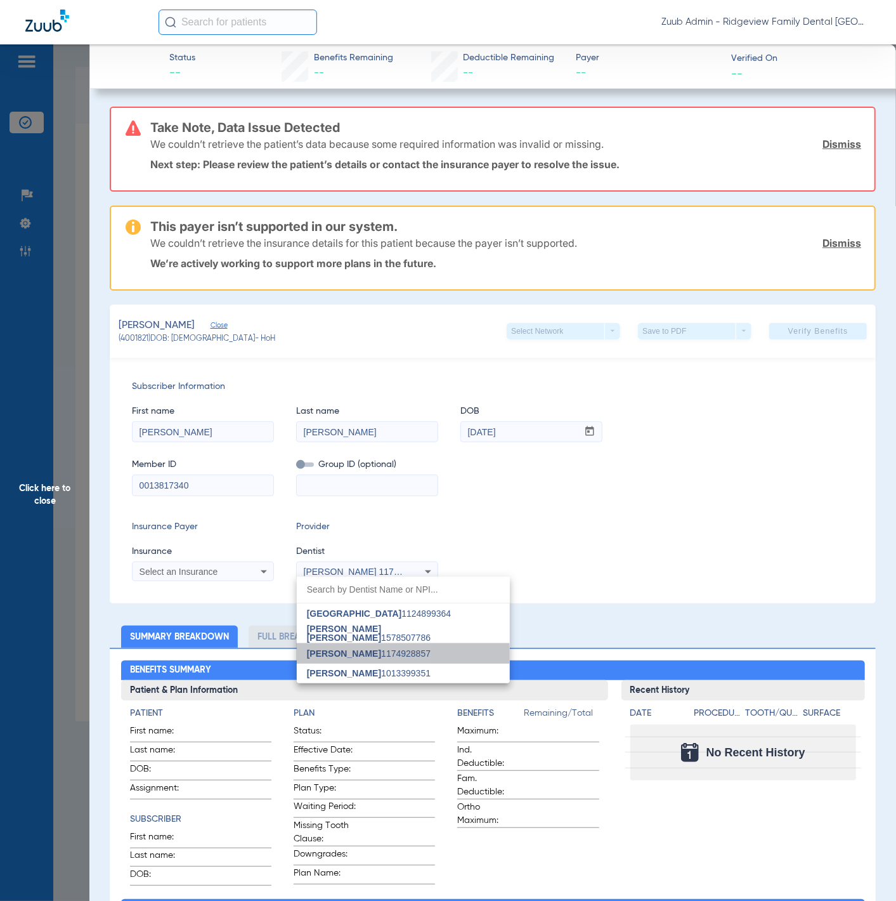
drag, startPoint x: 309, startPoint y: 656, endPoint x: 357, endPoint y: 657, distance: 48.2
click at [357, 657] on span "Arezo Hesaraki" at bounding box center [344, 653] width 74 height 10
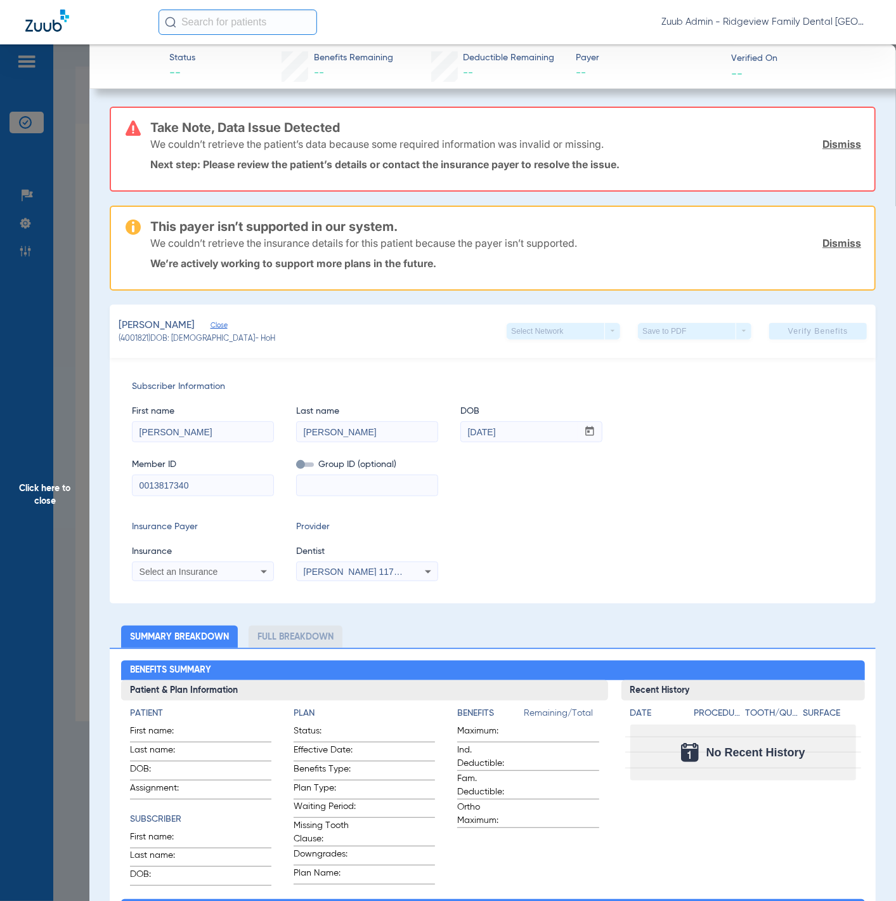
drag, startPoint x: 301, startPoint y: 571, endPoint x: 363, endPoint y: 573, distance: 61.6
click at [363, 573] on div "Arezo Hesaraki 1174928857" at bounding box center [367, 571] width 141 height 15
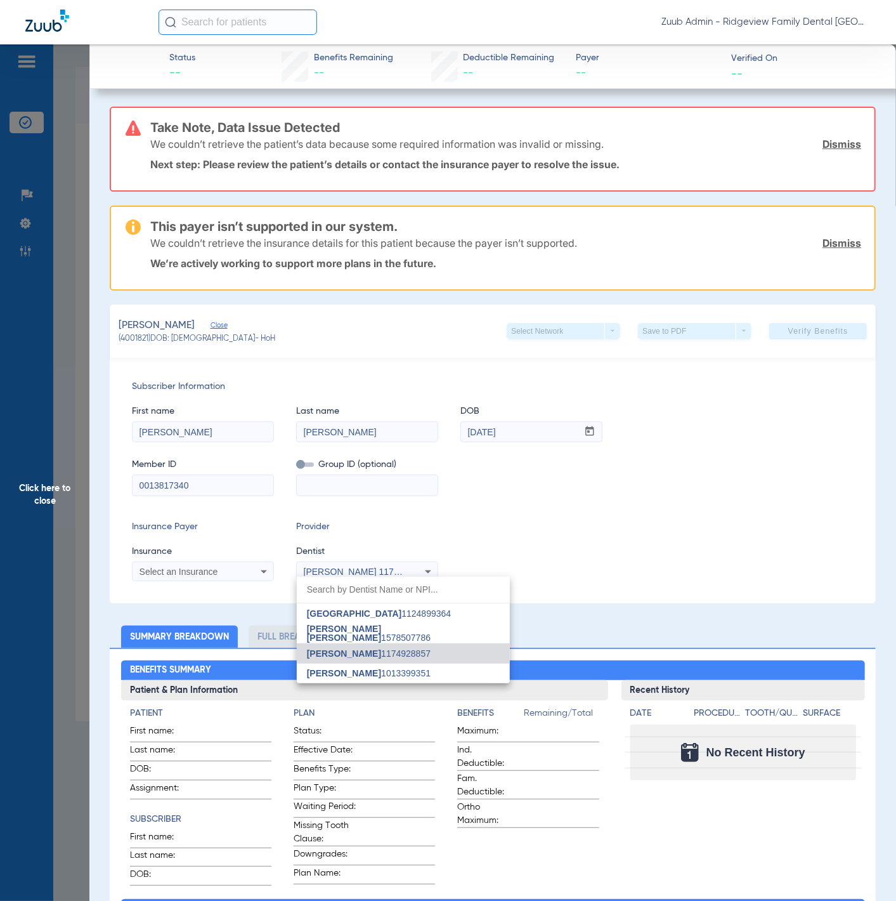
click at [718, 540] on div at bounding box center [448, 450] width 896 height 901
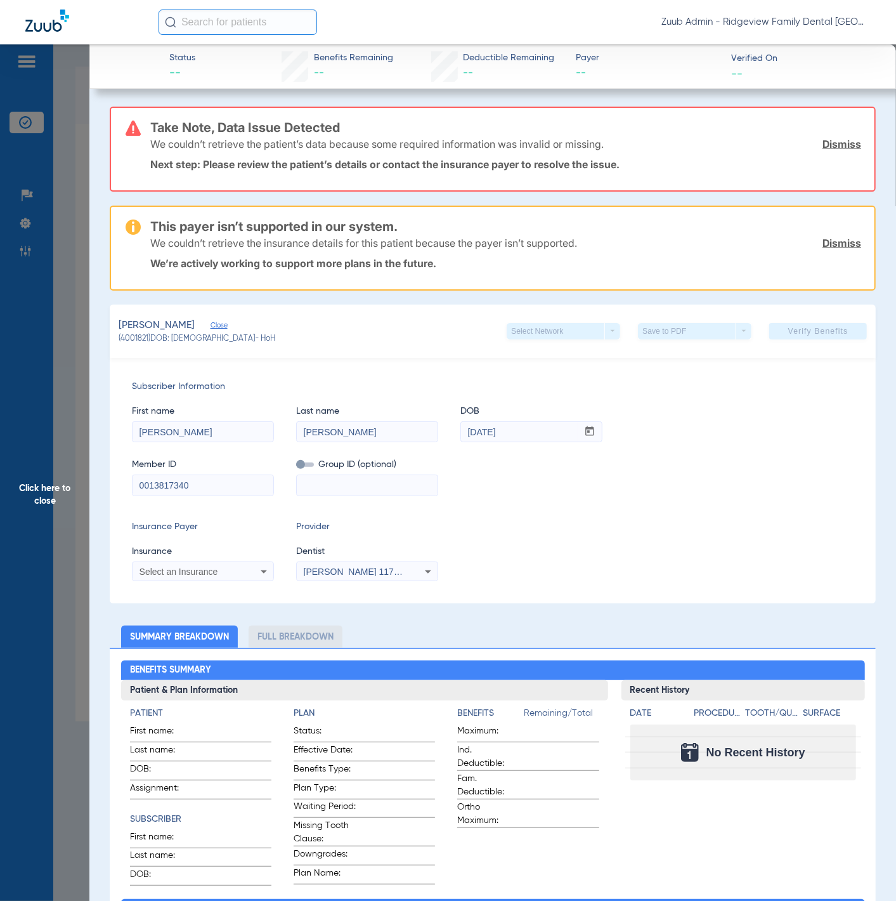
drag, startPoint x: 304, startPoint y: 567, endPoint x: 365, endPoint y: 568, distance: 60.9
click at [365, 568] on span "Arezo Hesaraki 1174928857" at bounding box center [366, 572] width 125 height 10
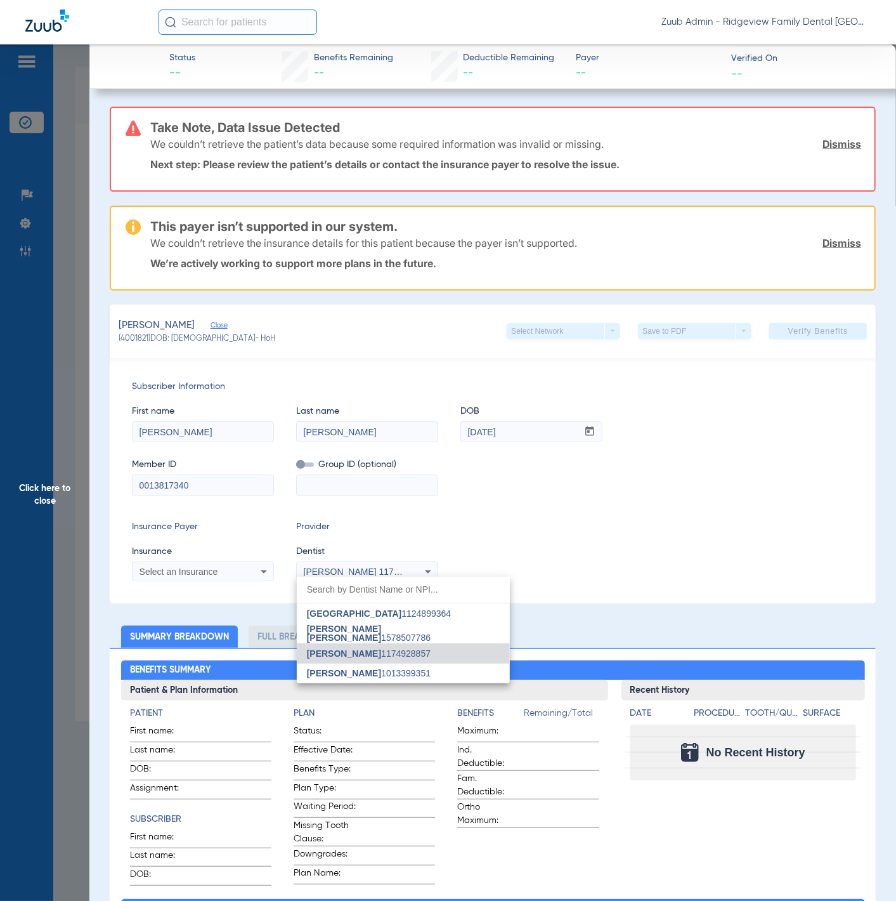
click at [454, 537] on div at bounding box center [448, 450] width 896 height 901
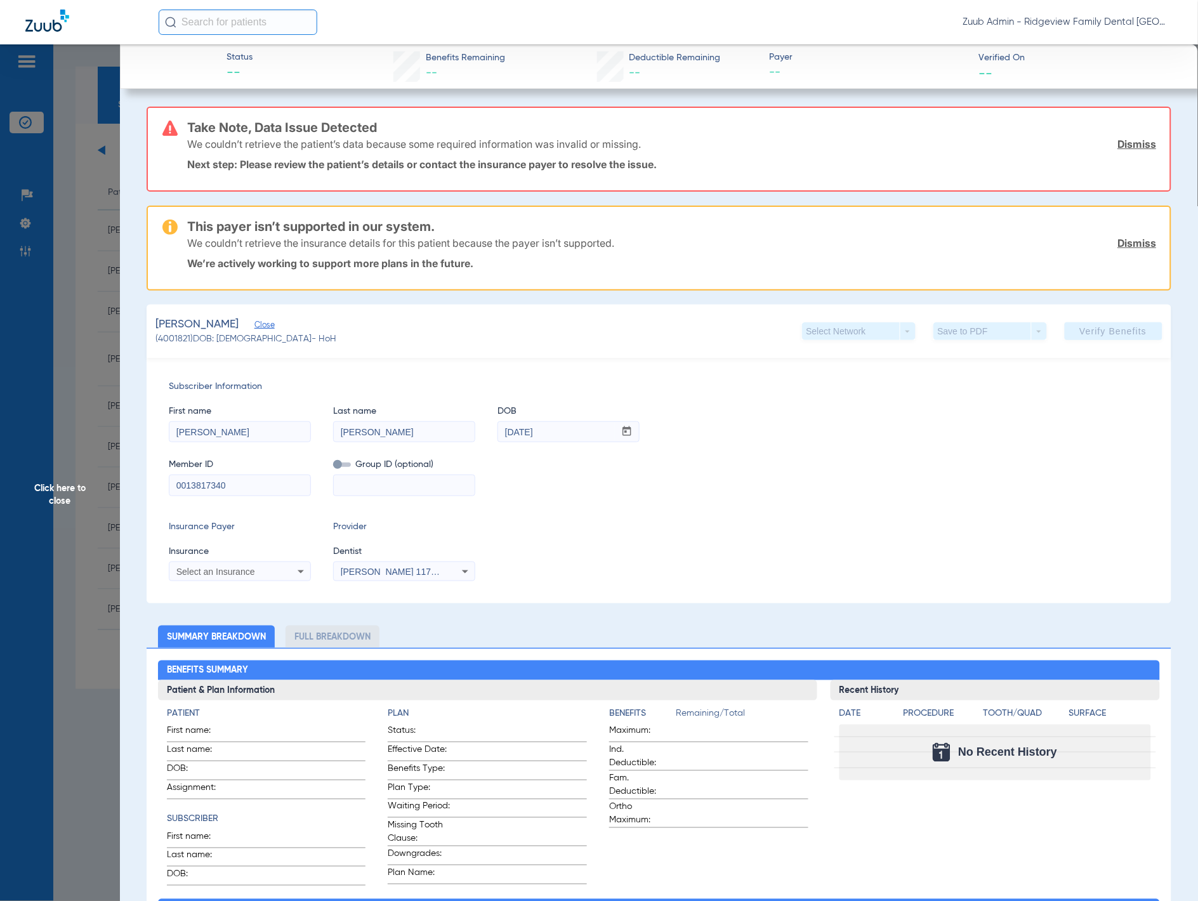
click at [82, 301] on span "Click here to close" at bounding box center [60, 494] width 120 height 901
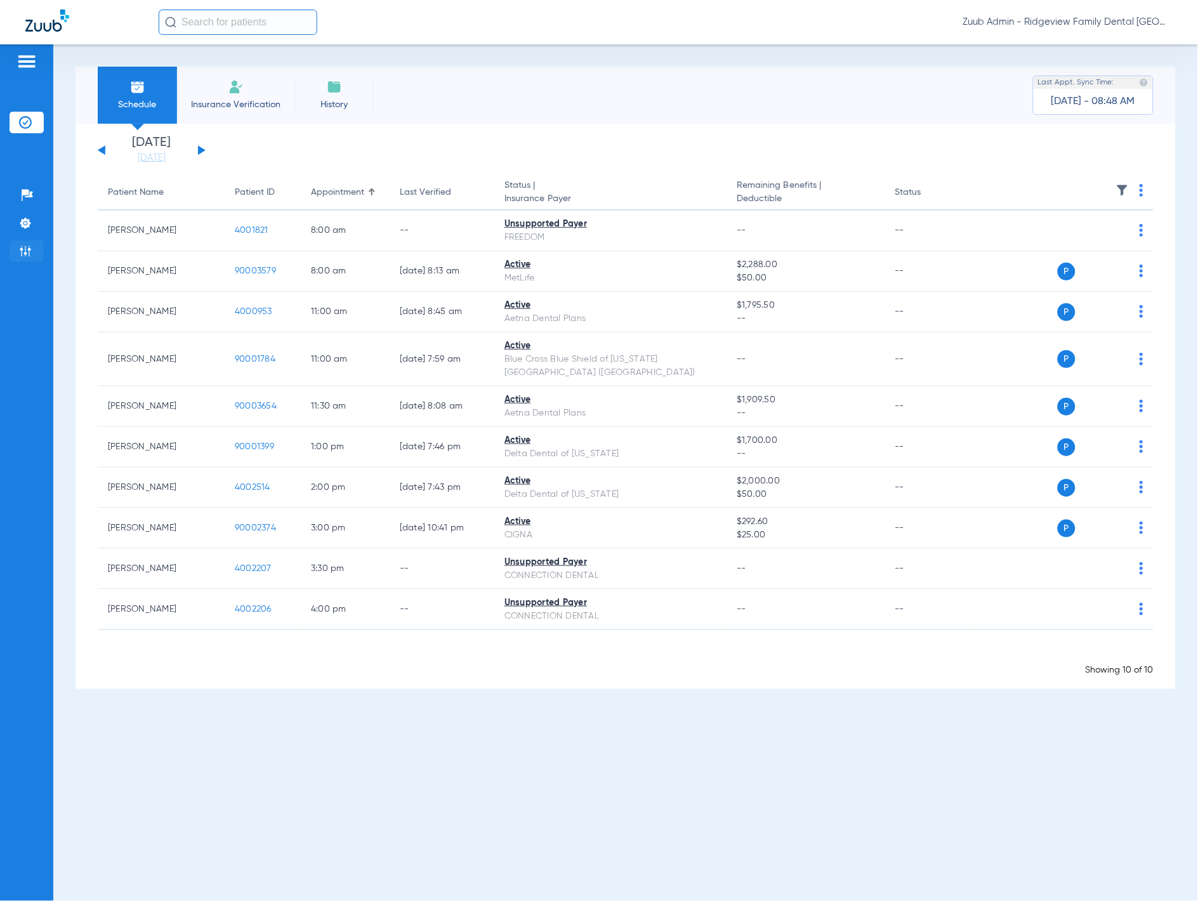
click at [28, 246] on img at bounding box center [25, 251] width 13 height 13
click at [27, 247] on img at bounding box center [25, 251] width 13 height 13
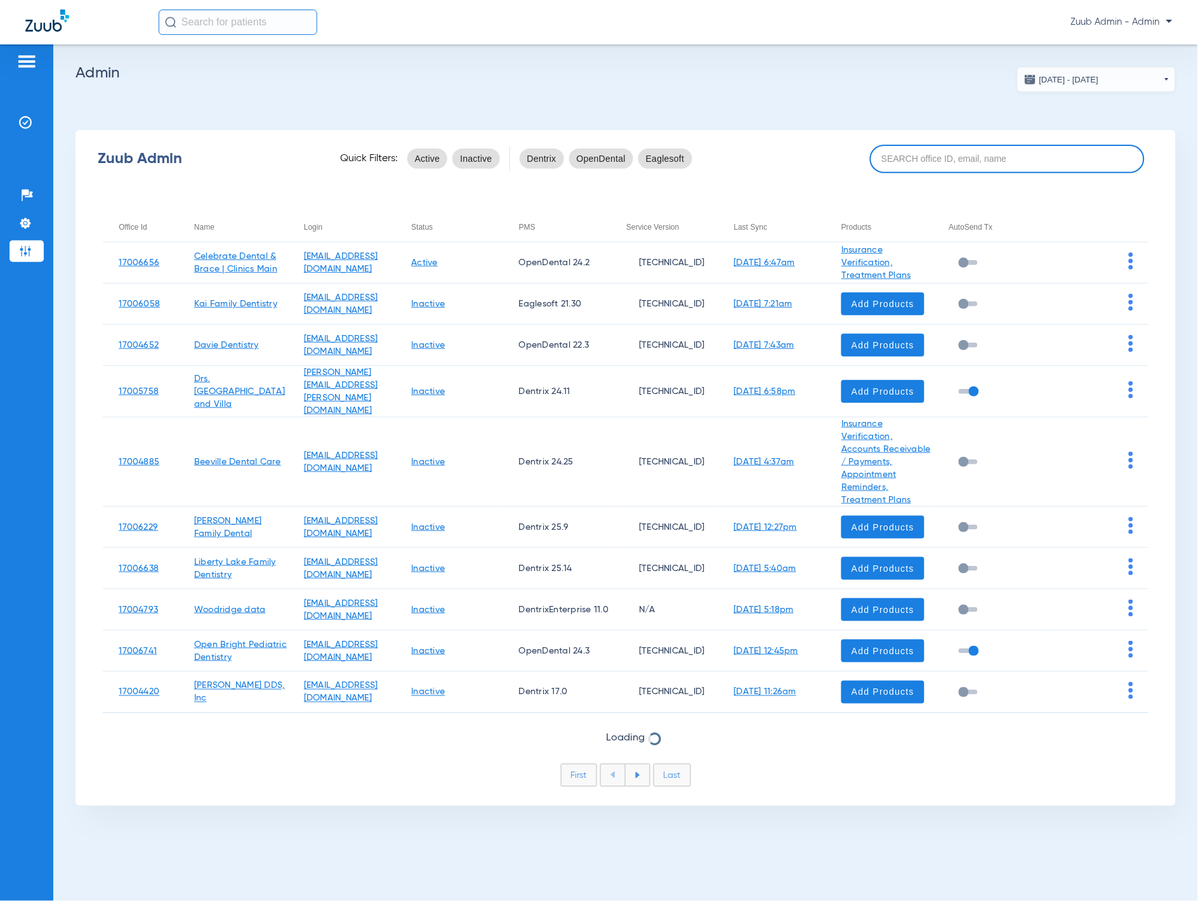
click at [926, 150] on input at bounding box center [1007, 159] width 275 height 29
click at [927, 153] on input at bounding box center [1007, 159] width 275 height 29
paste input "17006761"
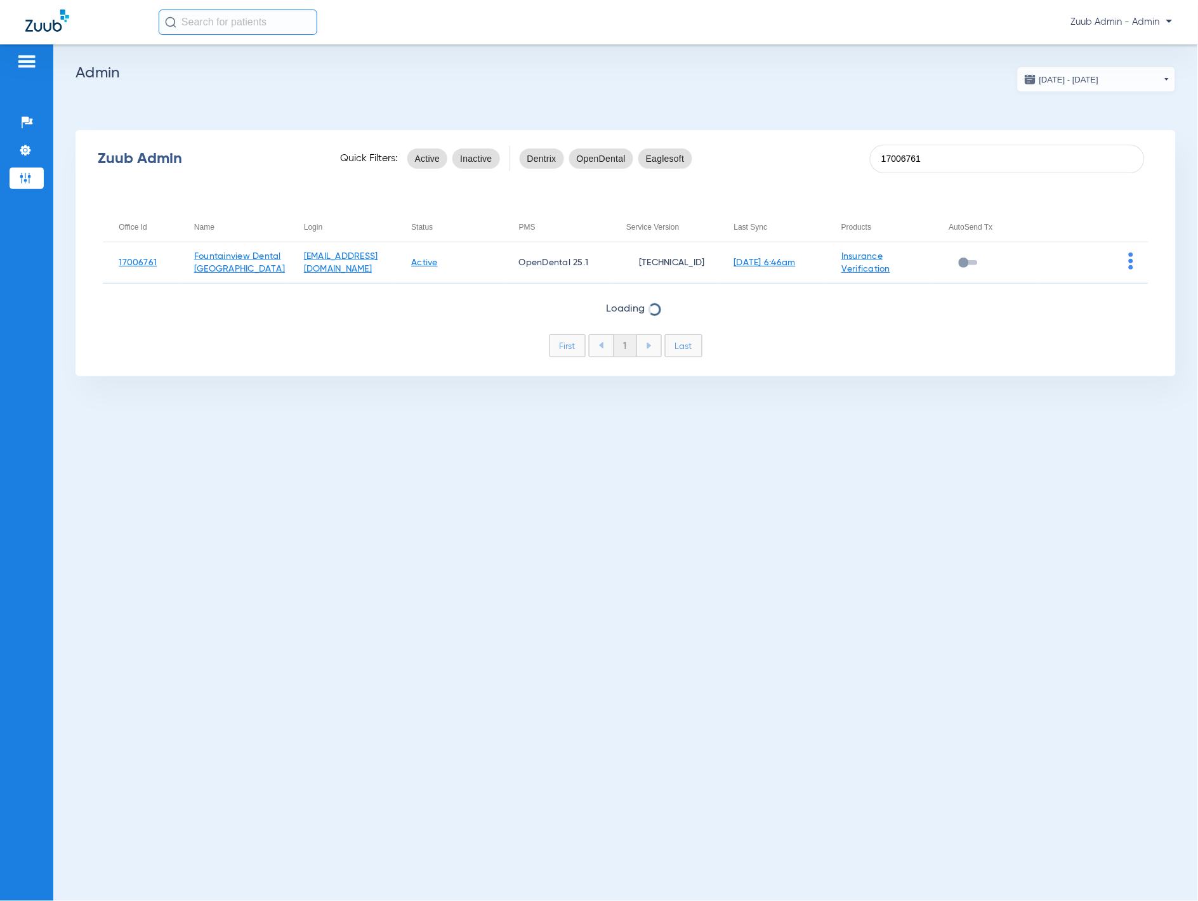
type input "17006761"
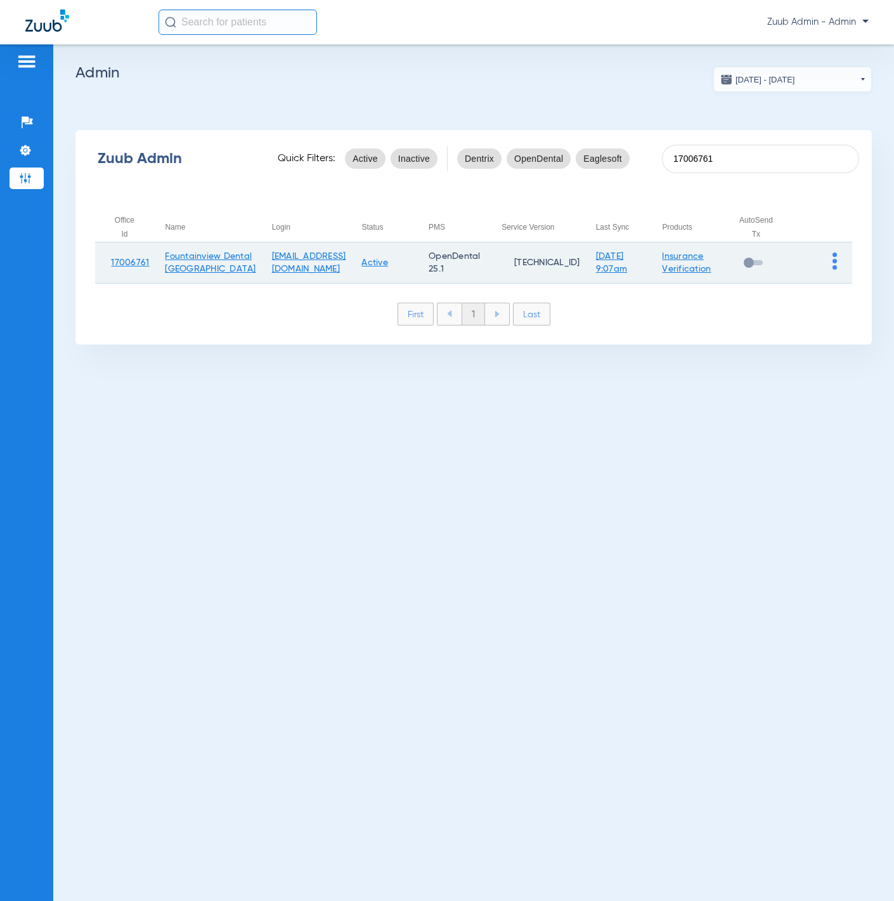
click at [835, 254] on img at bounding box center [835, 260] width 4 height 17
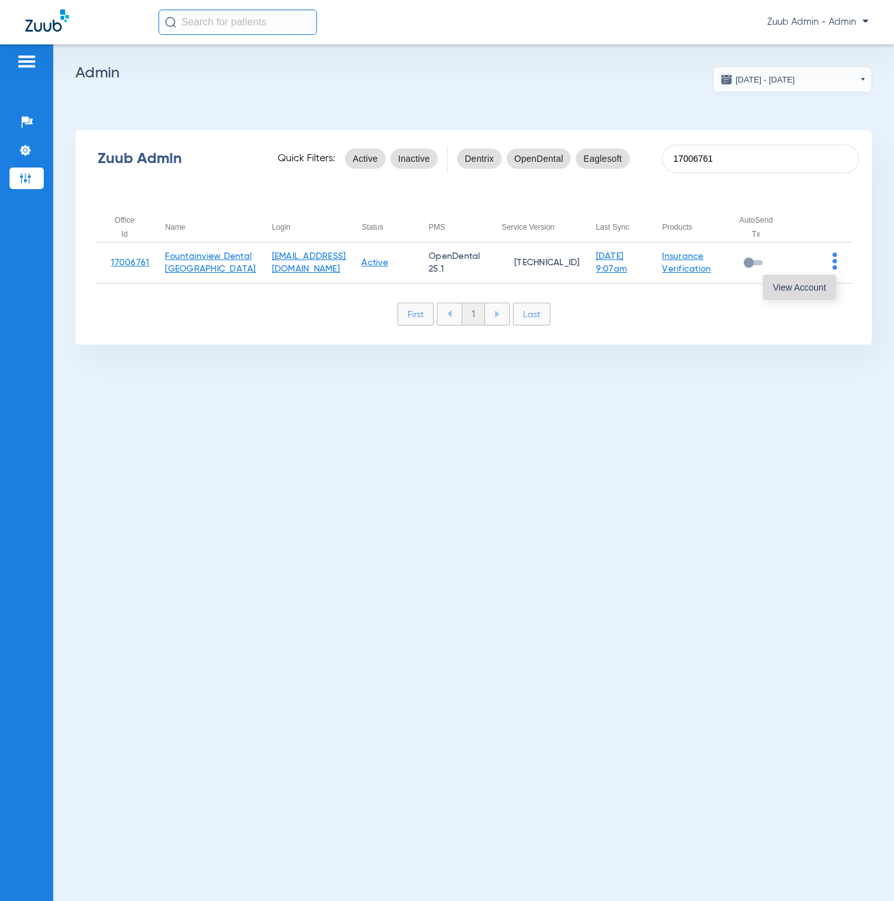
click at [811, 278] on button "View Account" at bounding box center [800, 287] width 74 height 25
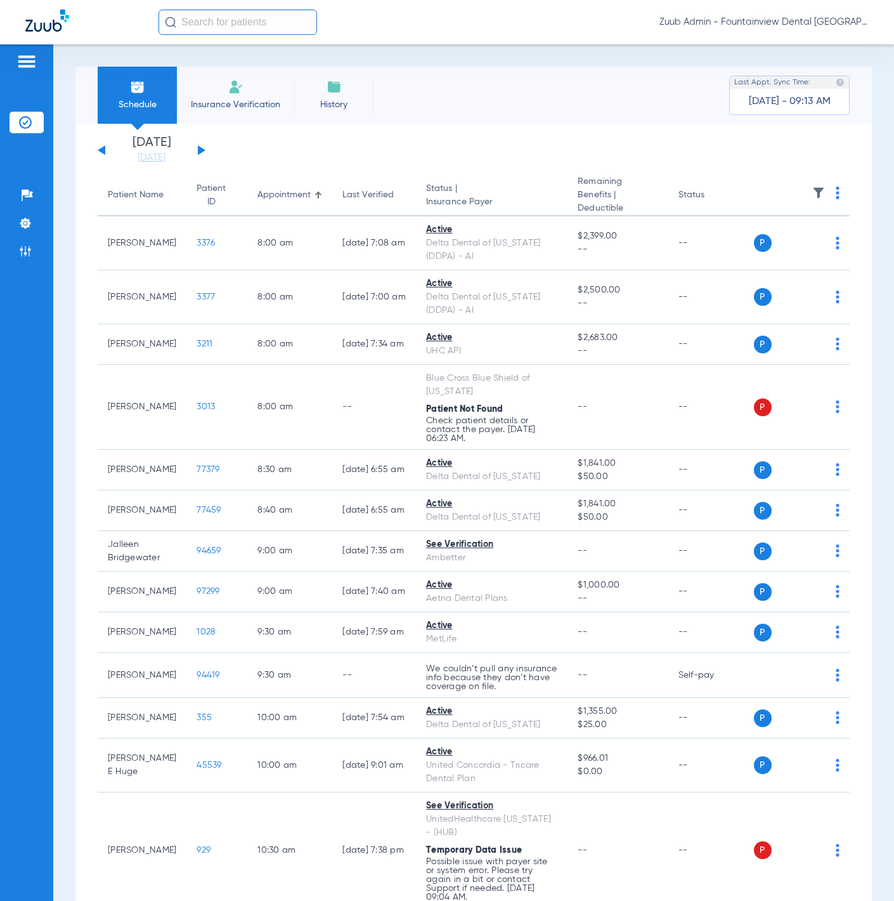
click at [813, 192] on img at bounding box center [819, 193] width 13 height 13
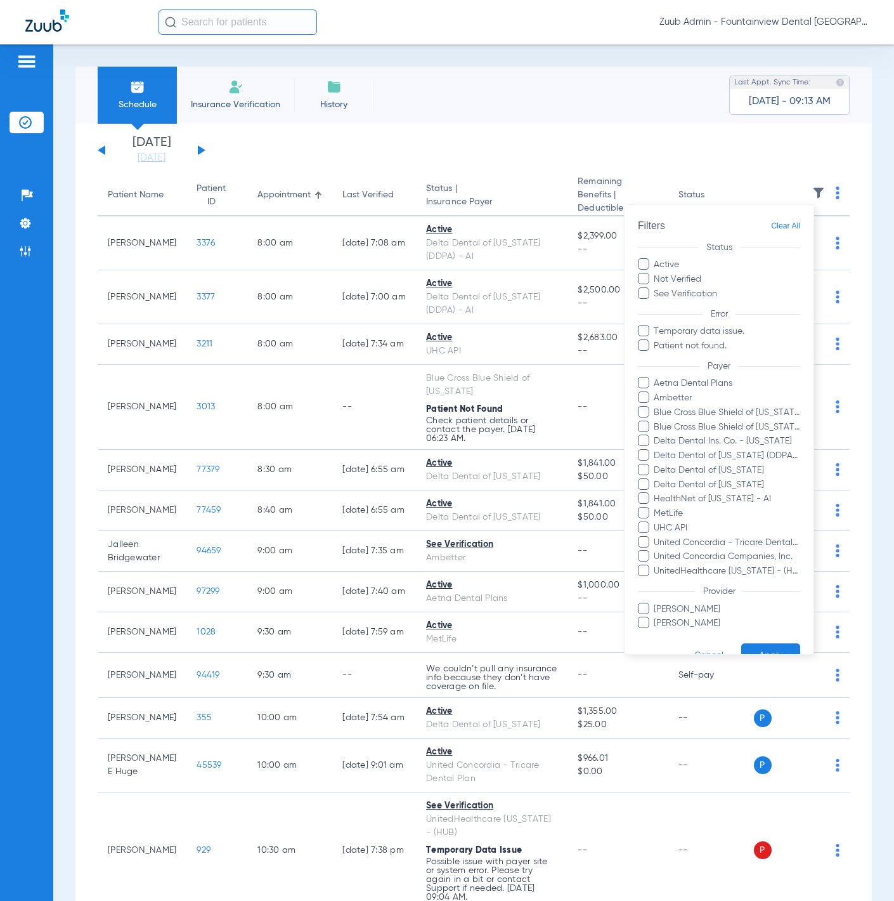
click at [731, 325] on span "Temporary data issue." at bounding box center [726, 331] width 147 height 13
click at [656, 340] on input "Temporary data issue." at bounding box center [656, 340] width 0 height 0
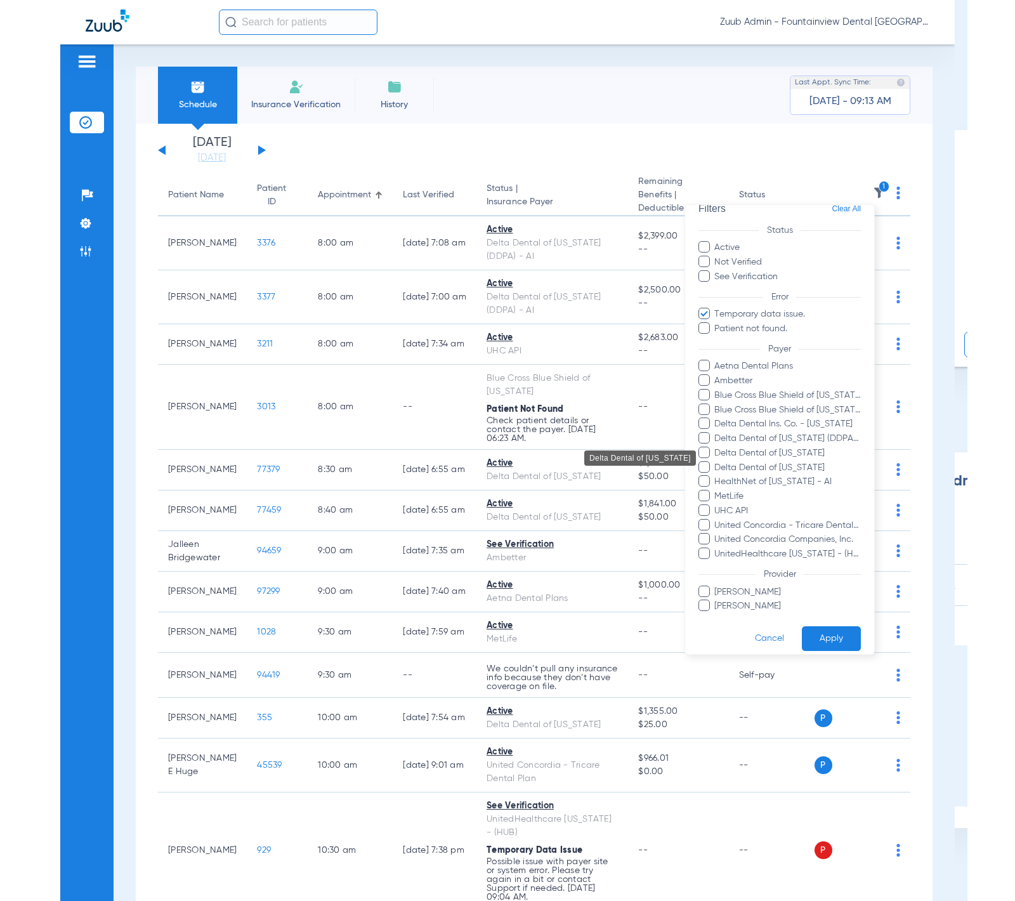
scroll to position [27, 0]
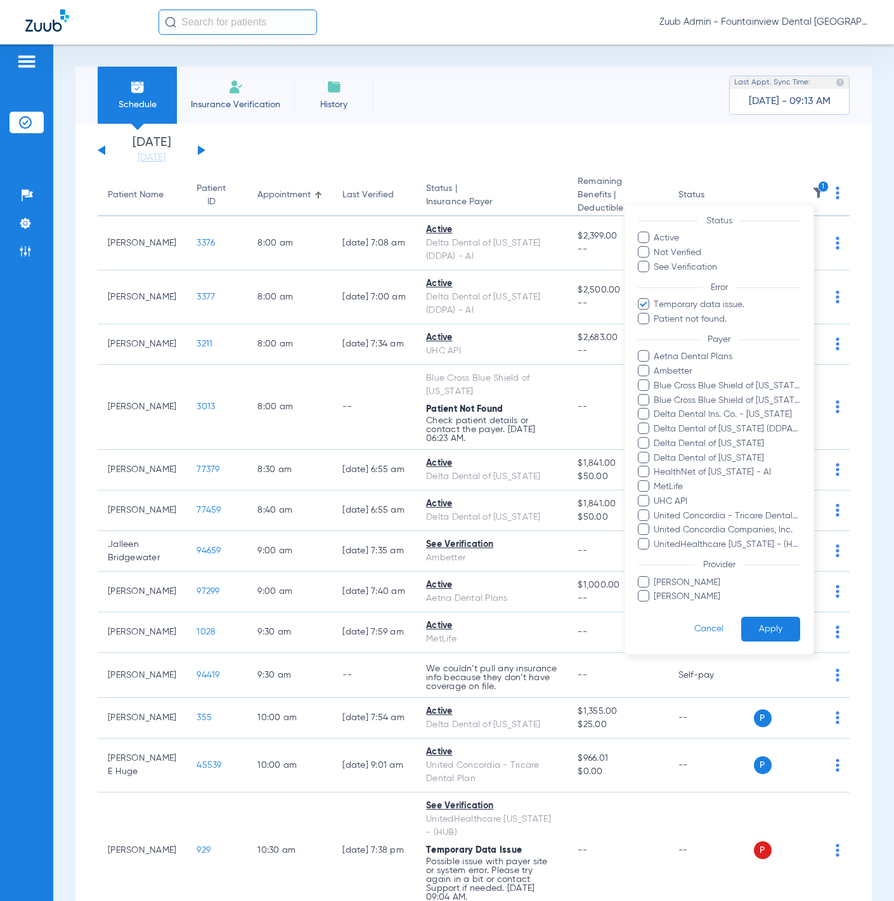
click at [758, 624] on button "Apply" at bounding box center [771, 629] width 59 height 25
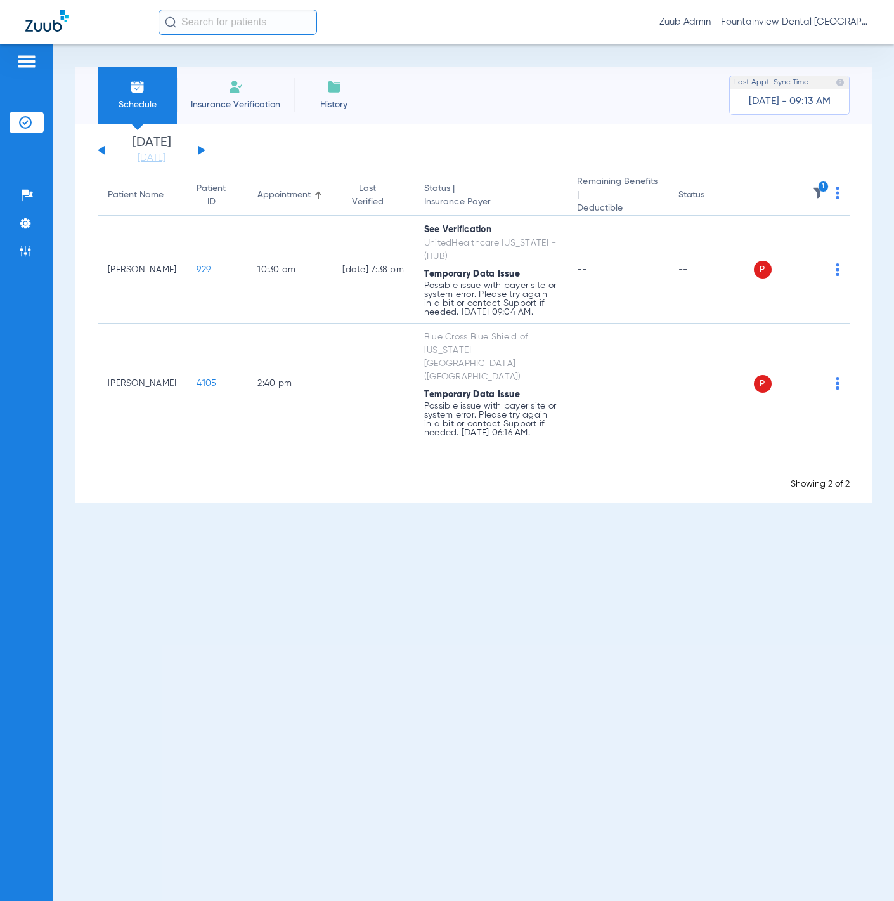
click at [837, 198] on span at bounding box center [838, 196] width 4 height 9
click at [826, 241] on span "Verify All" at bounding box center [791, 240] width 76 height 9
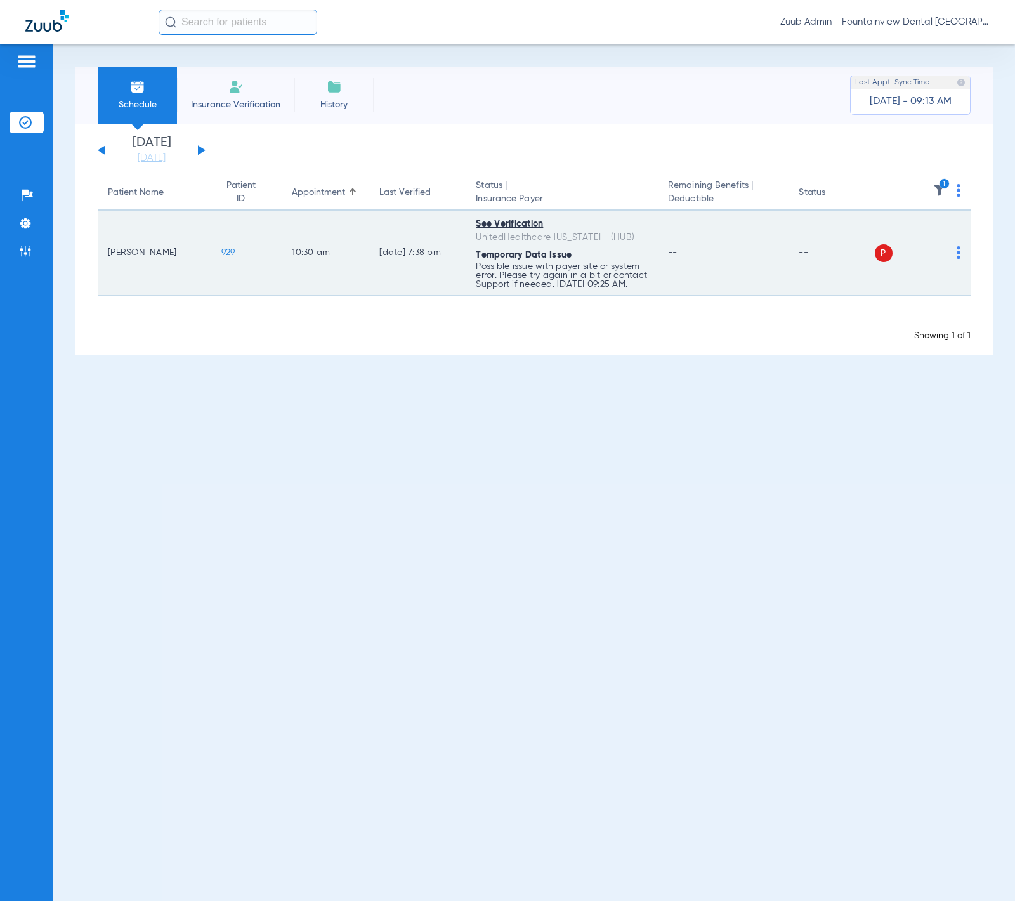
click at [957, 251] on img at bounding box center [959, 252] width 4 height 13
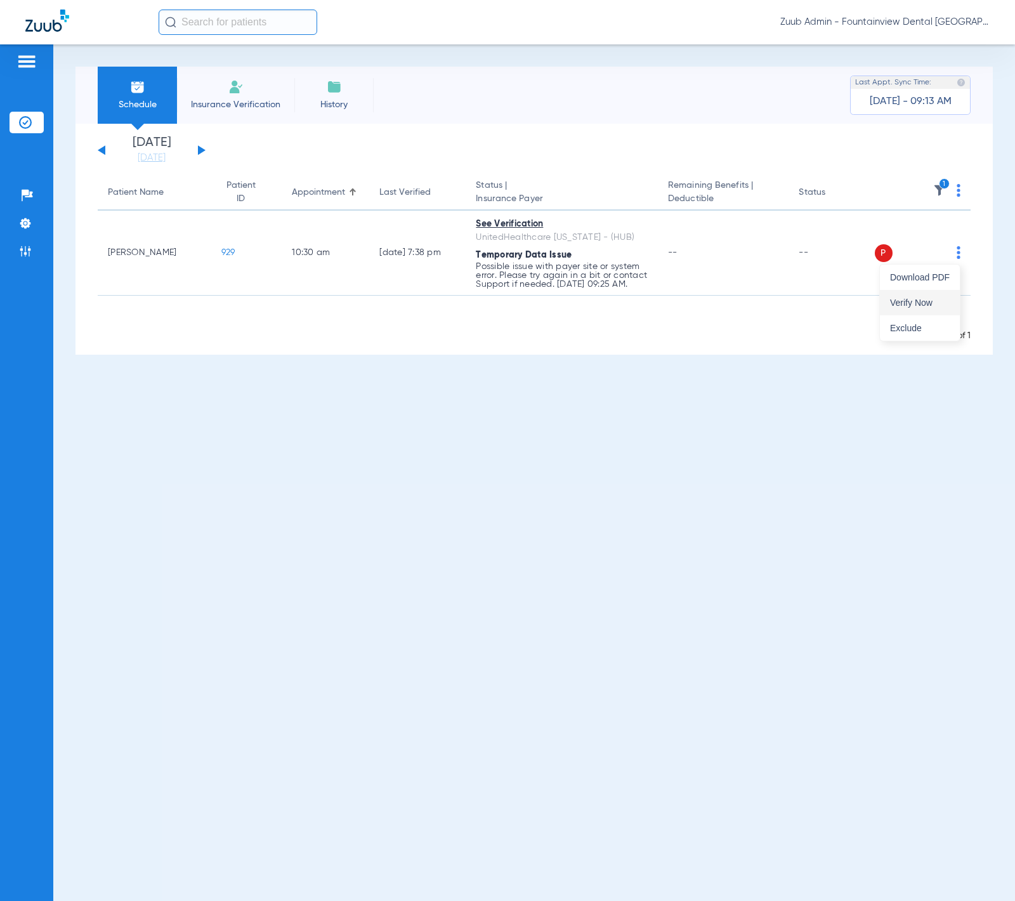
click at [936, 301] on span "Verify Now" at bounding box center [920, 302] width 60 height 9
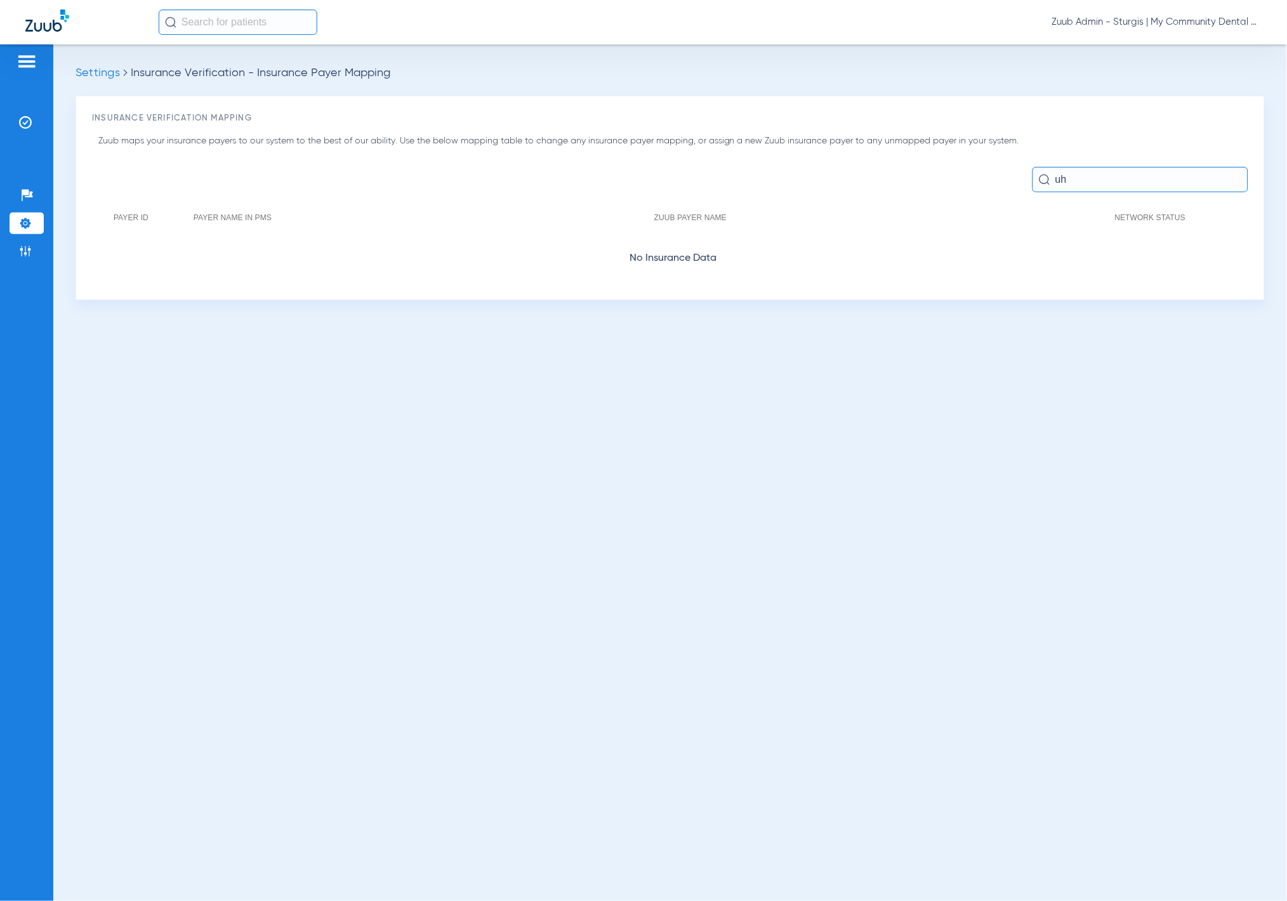
type input "u"
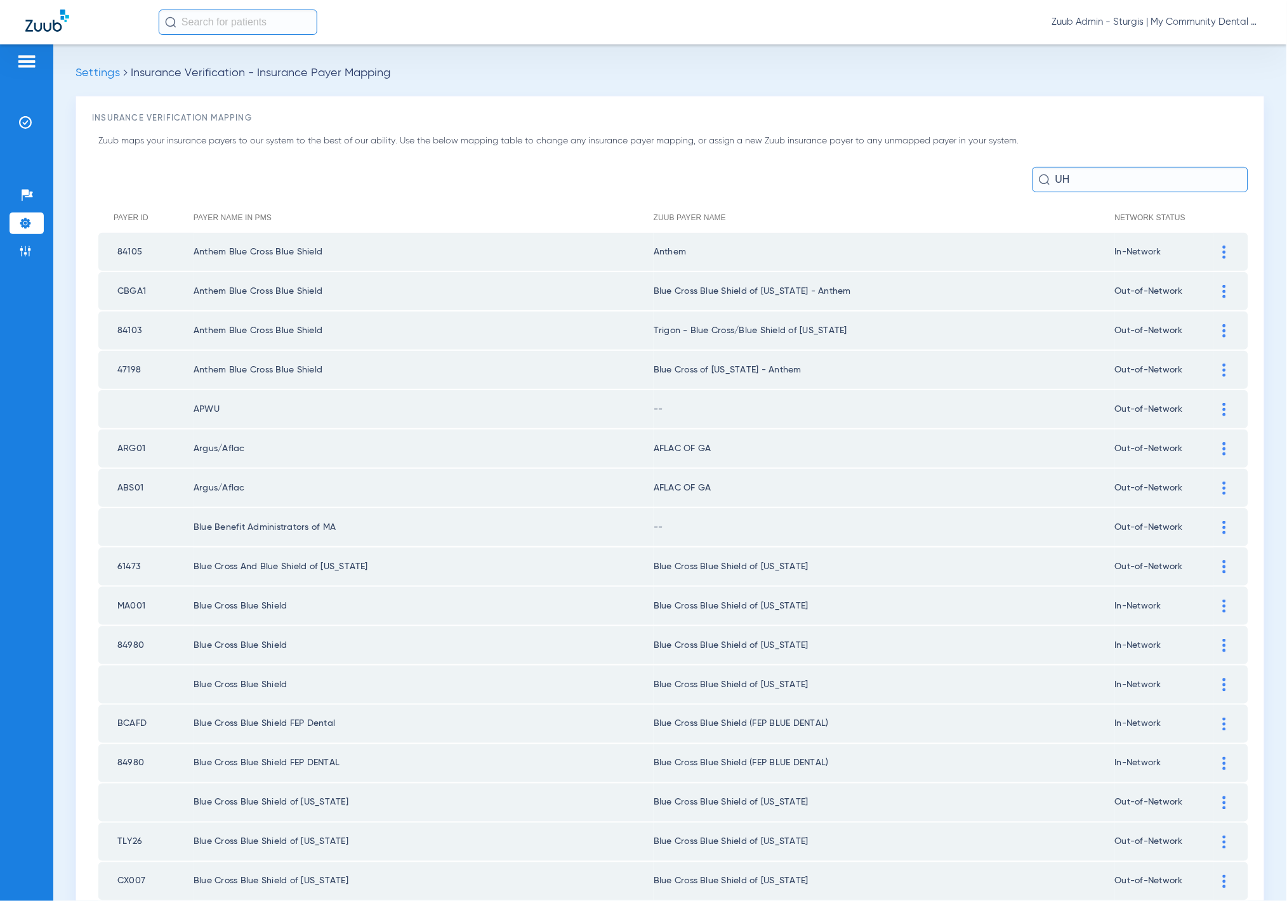
type input "UHC"
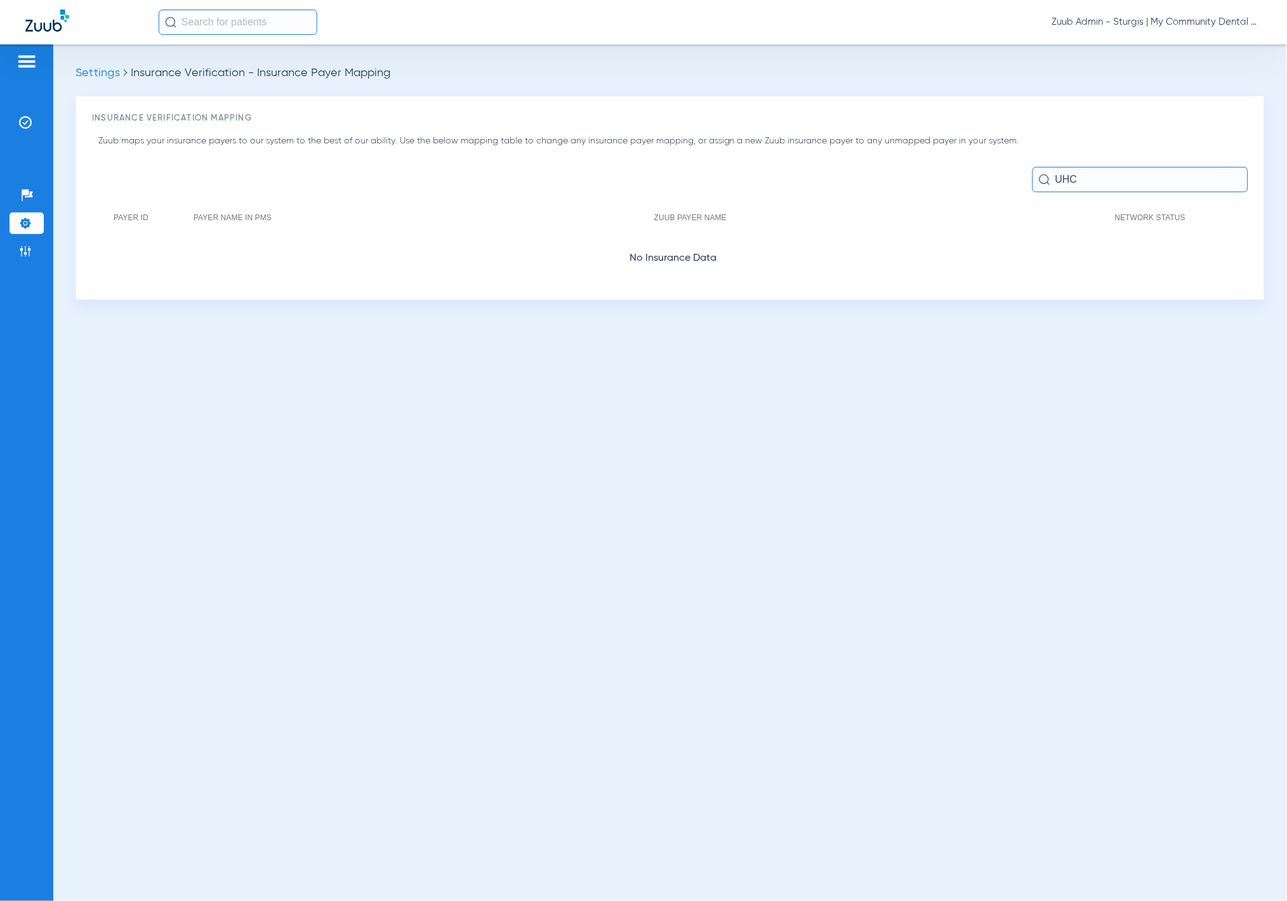
click at [1161, 176] on input "UHC" at bounding box center [1140, 179] width 216 height 25
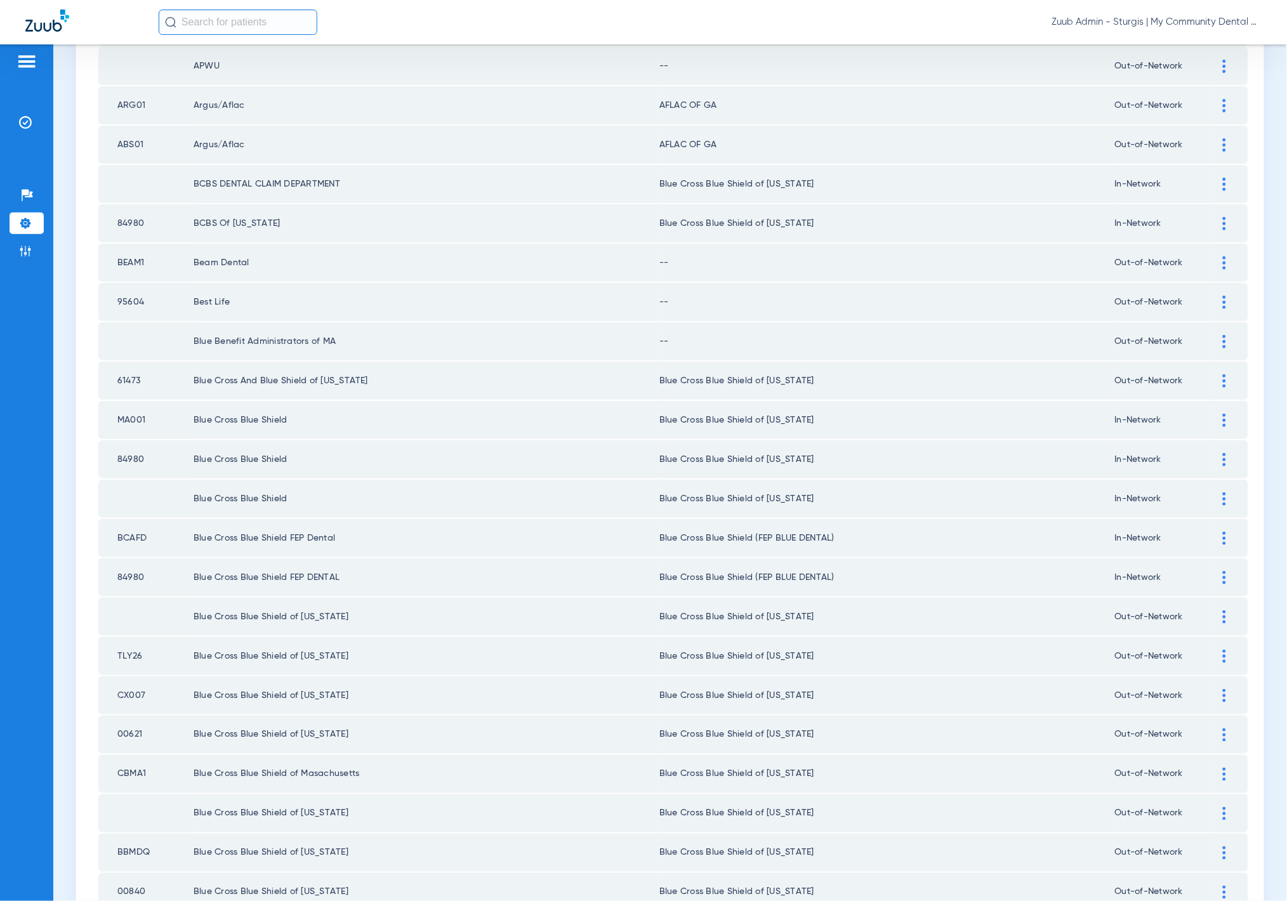
scroll to position [1327, 0]
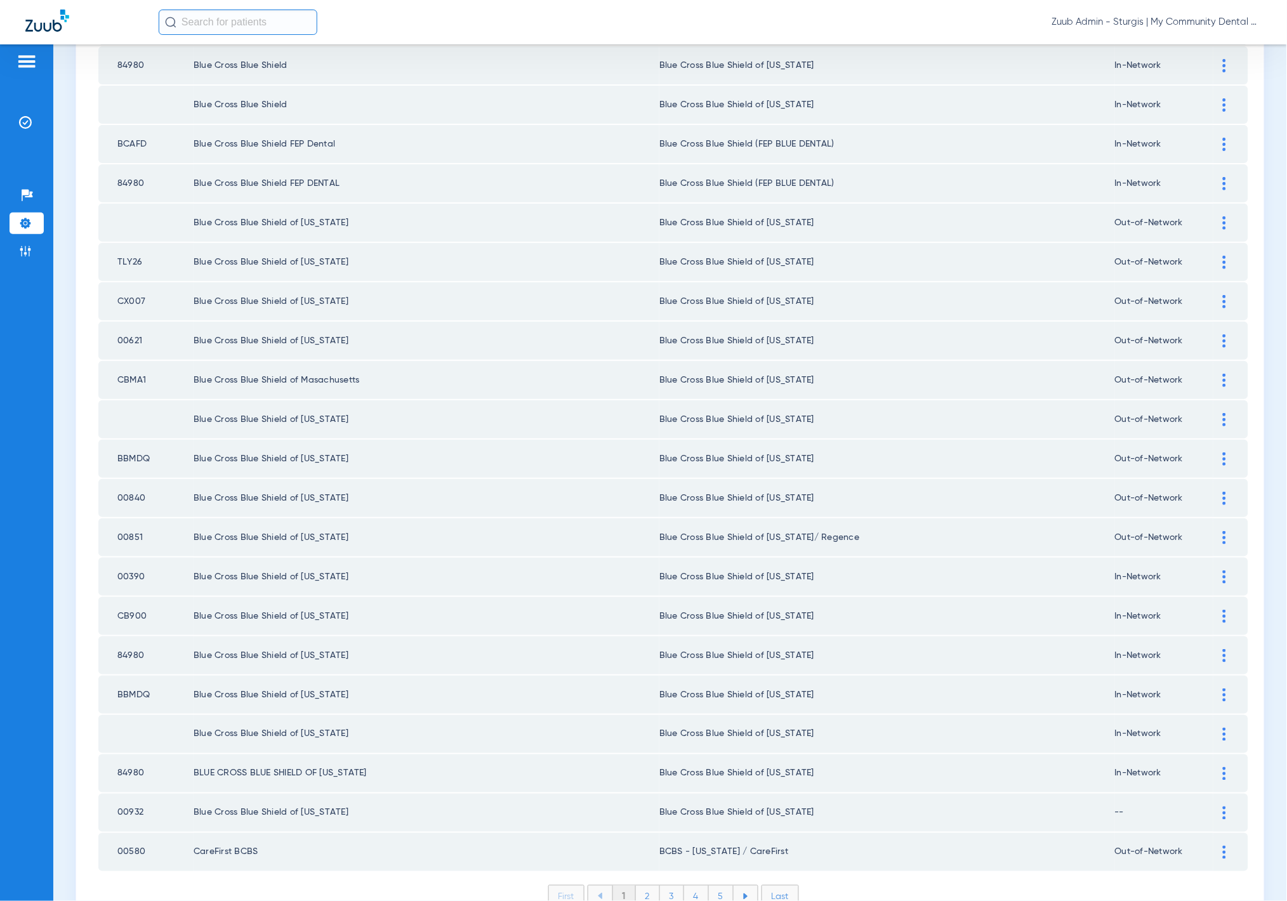
click at [761, 885] on li "Last" at bounding box center [779, 896] width 37 height 23
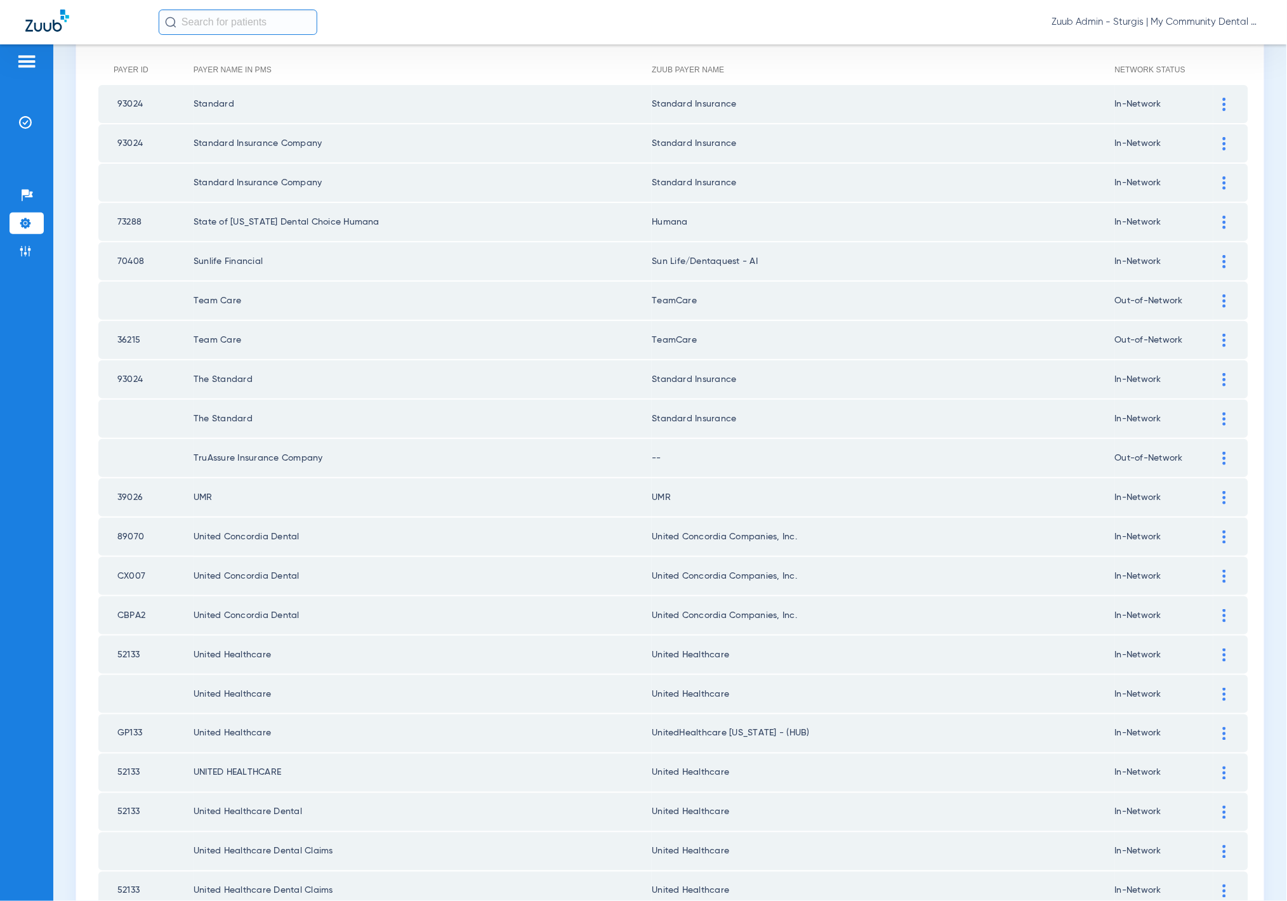
scroll to position [0, 0]
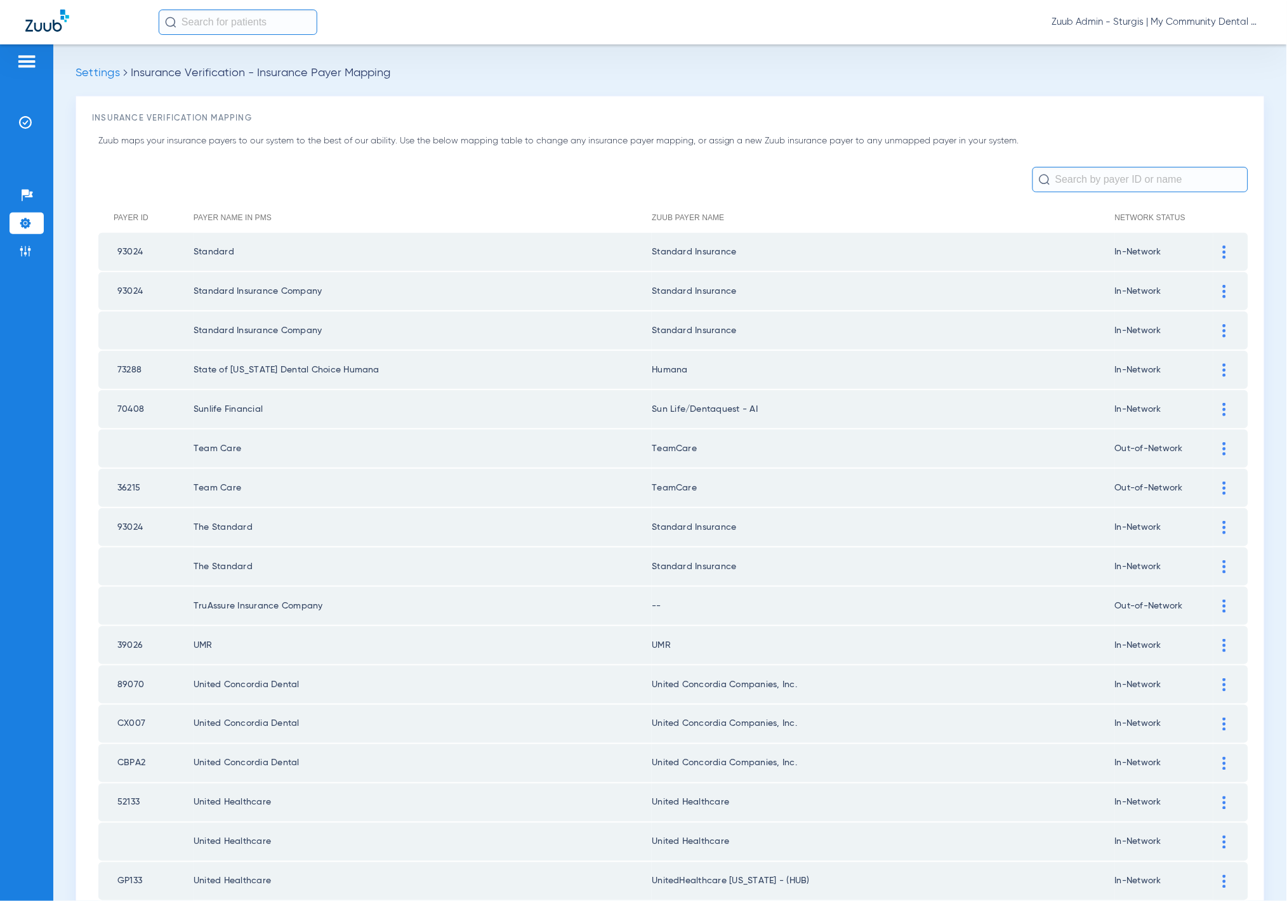
click at [1147, 185] on input "text" at bounding box center [1140, 179] width 216 height 25
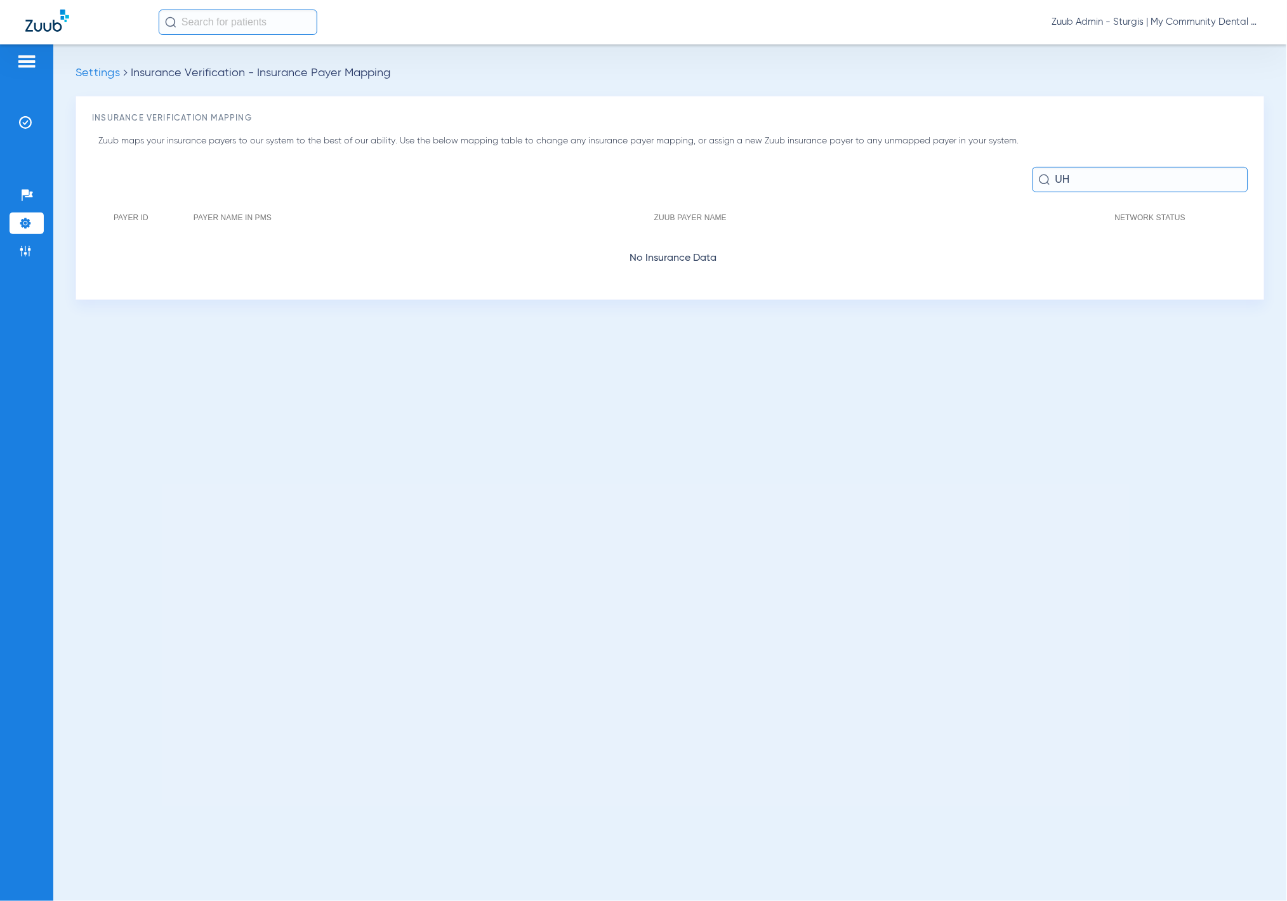
type input "UH"
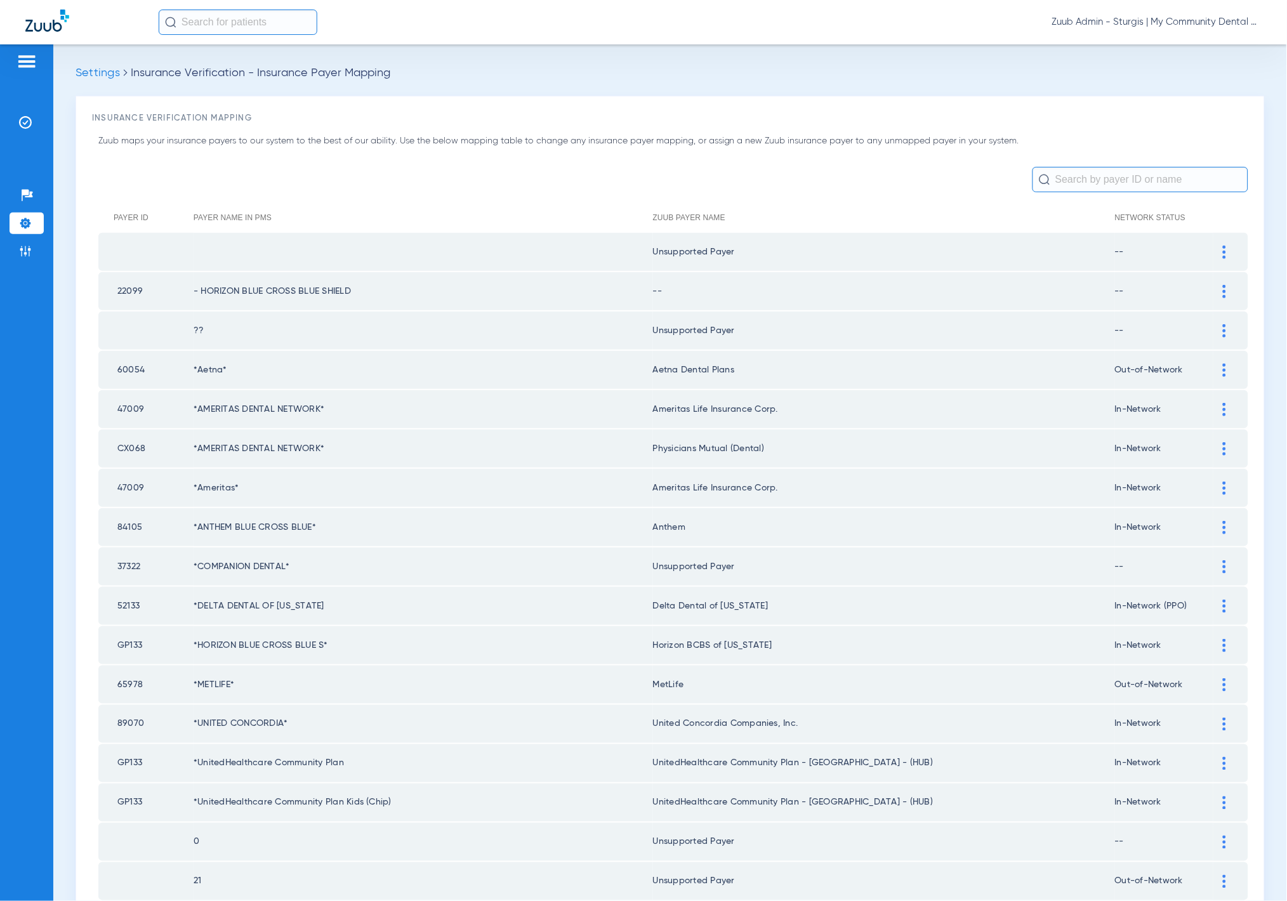
click at [1213, 293] on div at bounding box center [1224, 291] width 22 height 13
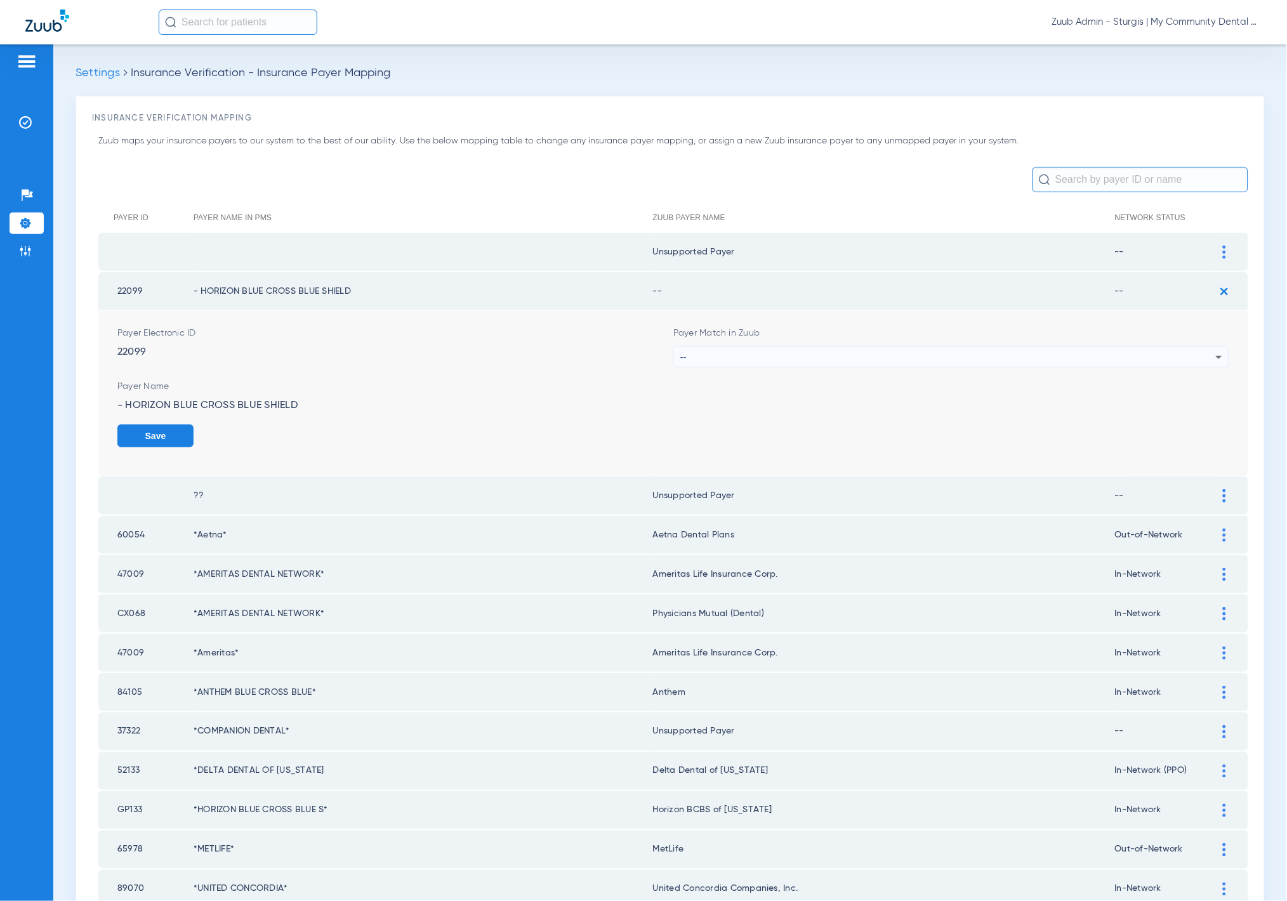
click at [868, 358] on div "--" at bounding box center [947, 357] width 535 height 22
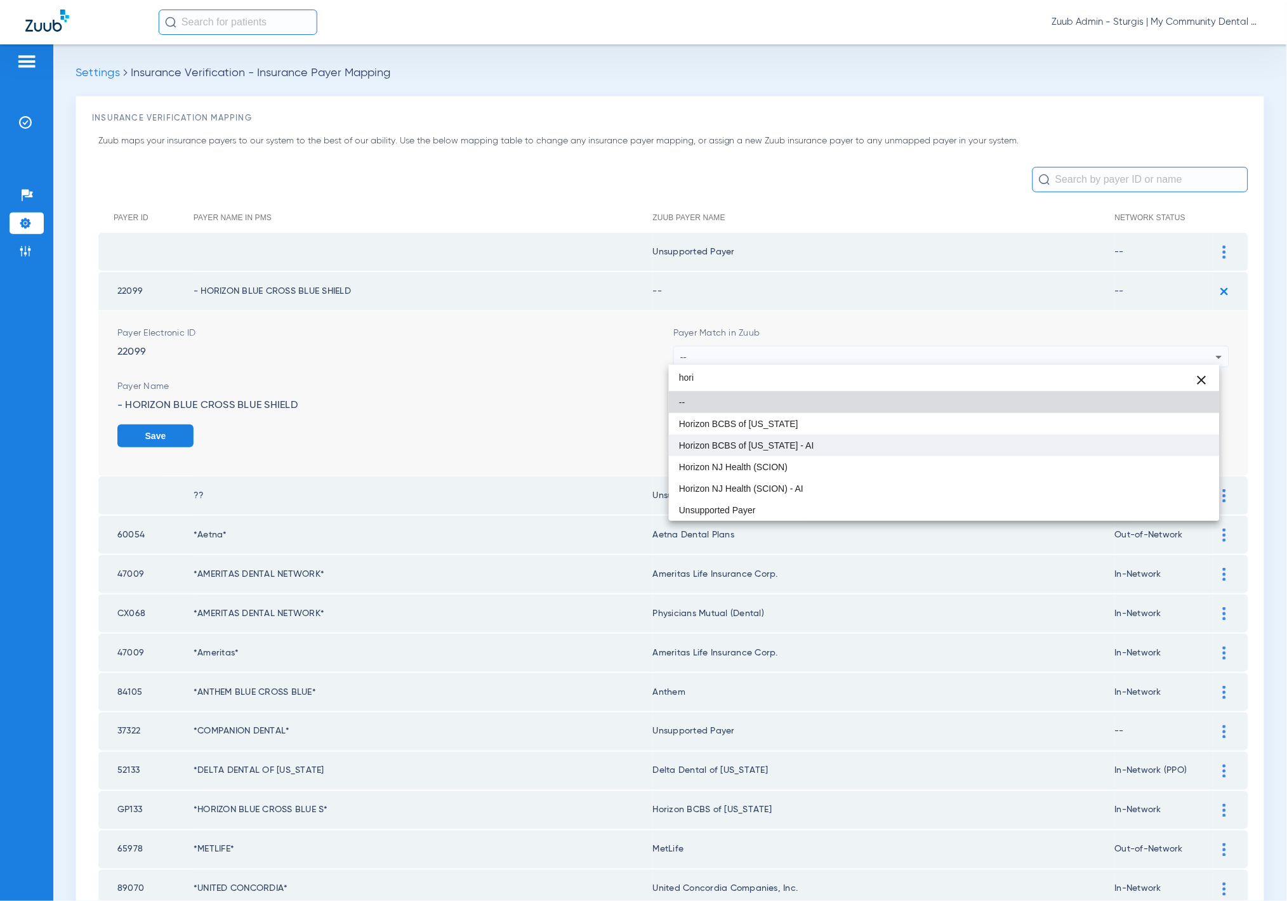
type input "hori"
click at [865, 443] on mat-option "Horizon BCBS of [US_STATE] - AI" at bounding box center [944, 446] width 551 height 22
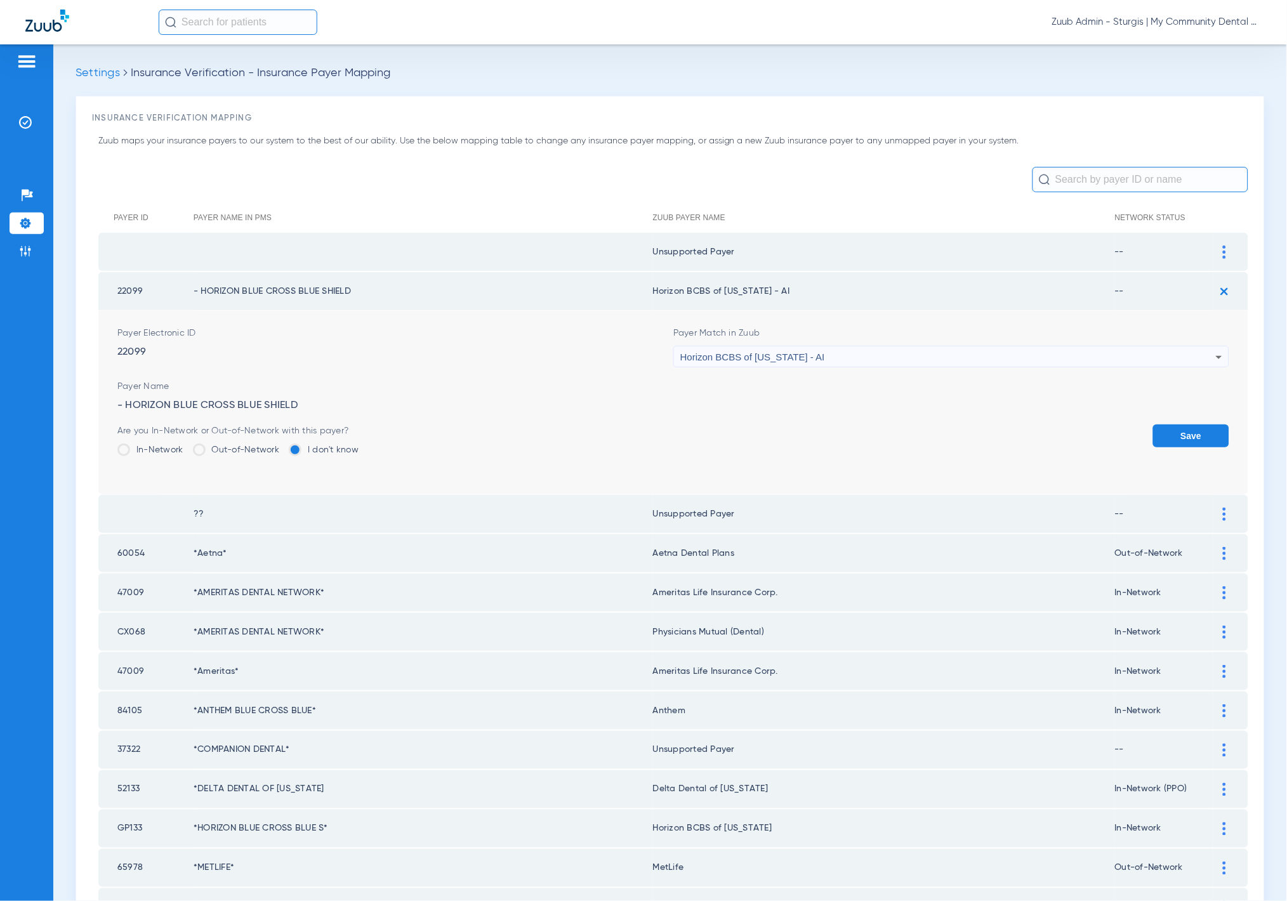
click at [1205, 433] on button "Save" at bounding box center [1191, 435] width 76 height 23
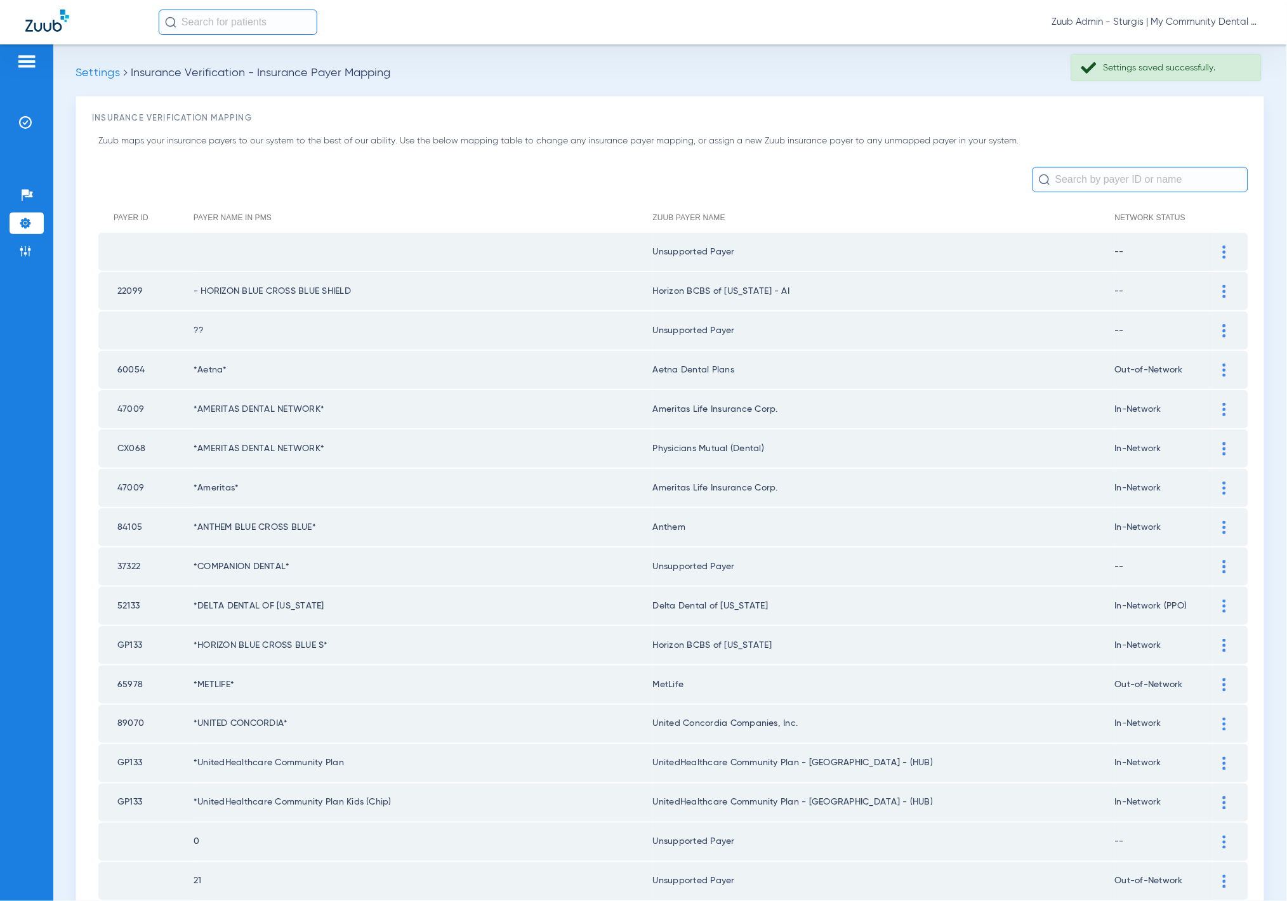
click at [1131, 182] on input "text" at bounding box center [1140, 179] width 216 height 25
click at [1104, 177] on input "text" at bounding box center [1140, 179] width 216 height 25
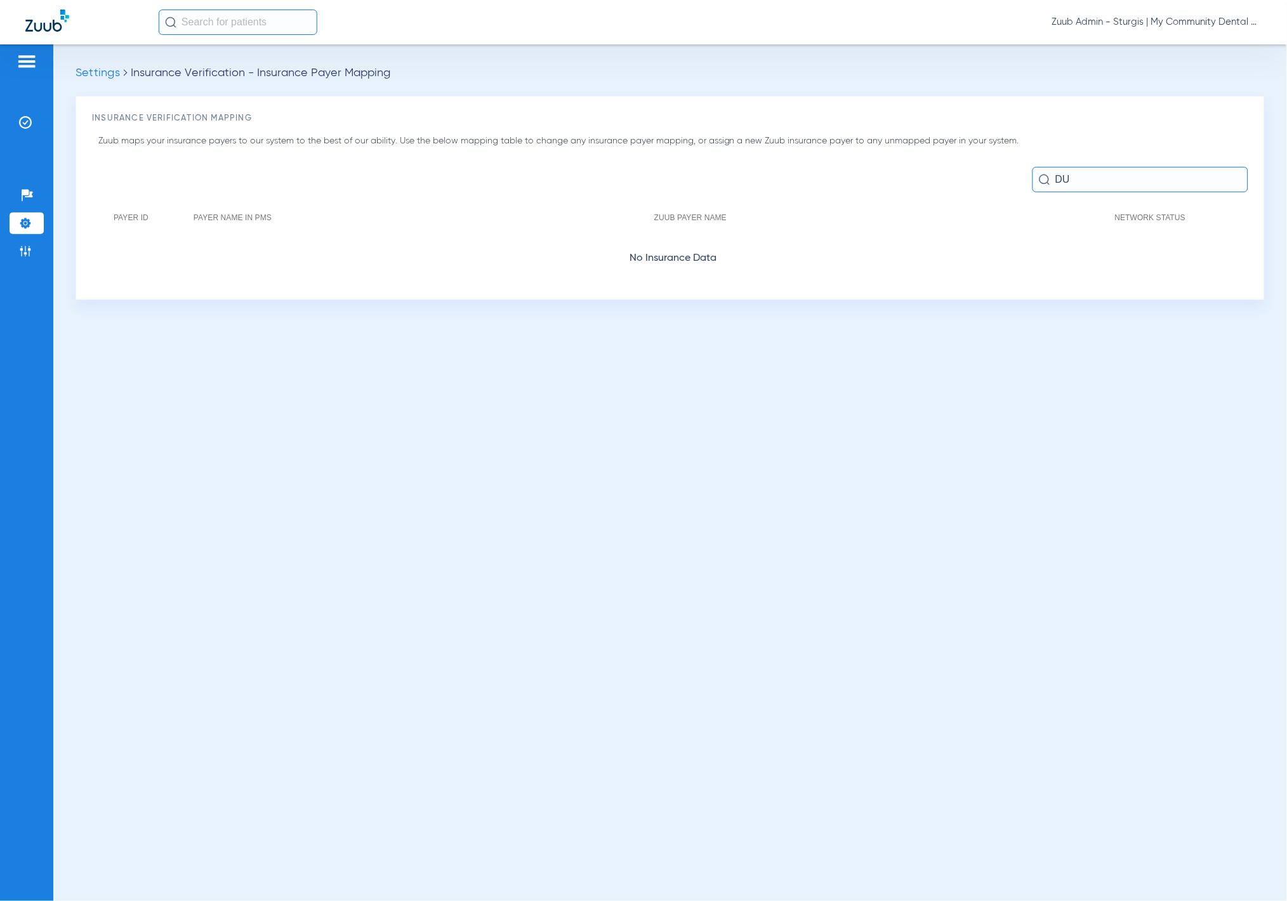
type input "D"
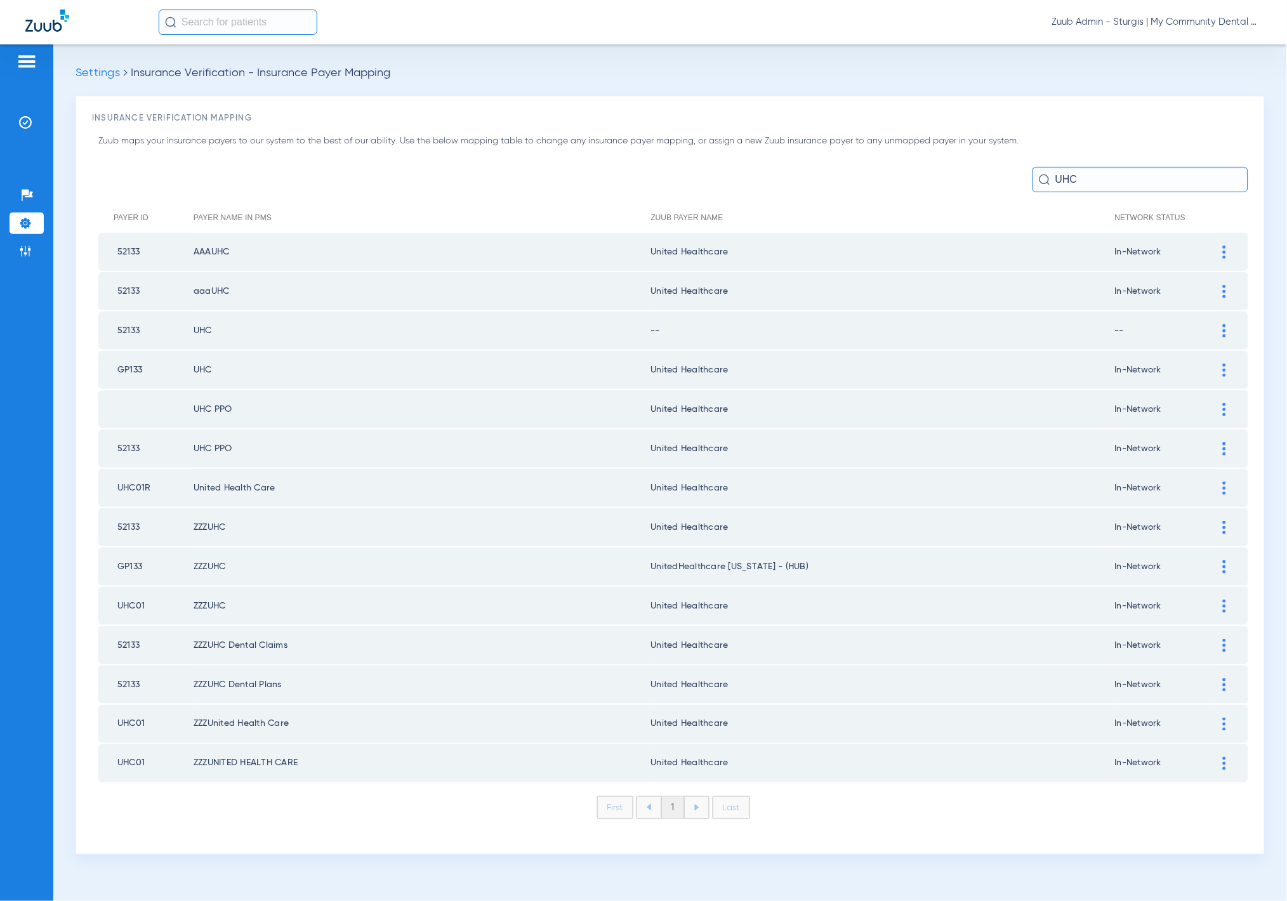
type input "UHC"
click at [1217, 339] on td at bounding box center [1230, 330] width 35 height 38
click at [1224, 334] on td at bounding box center [1230, 330] width 35 height 38
click at [1224, 329] on img at bounding box center [1223, 330] width 3 height 13
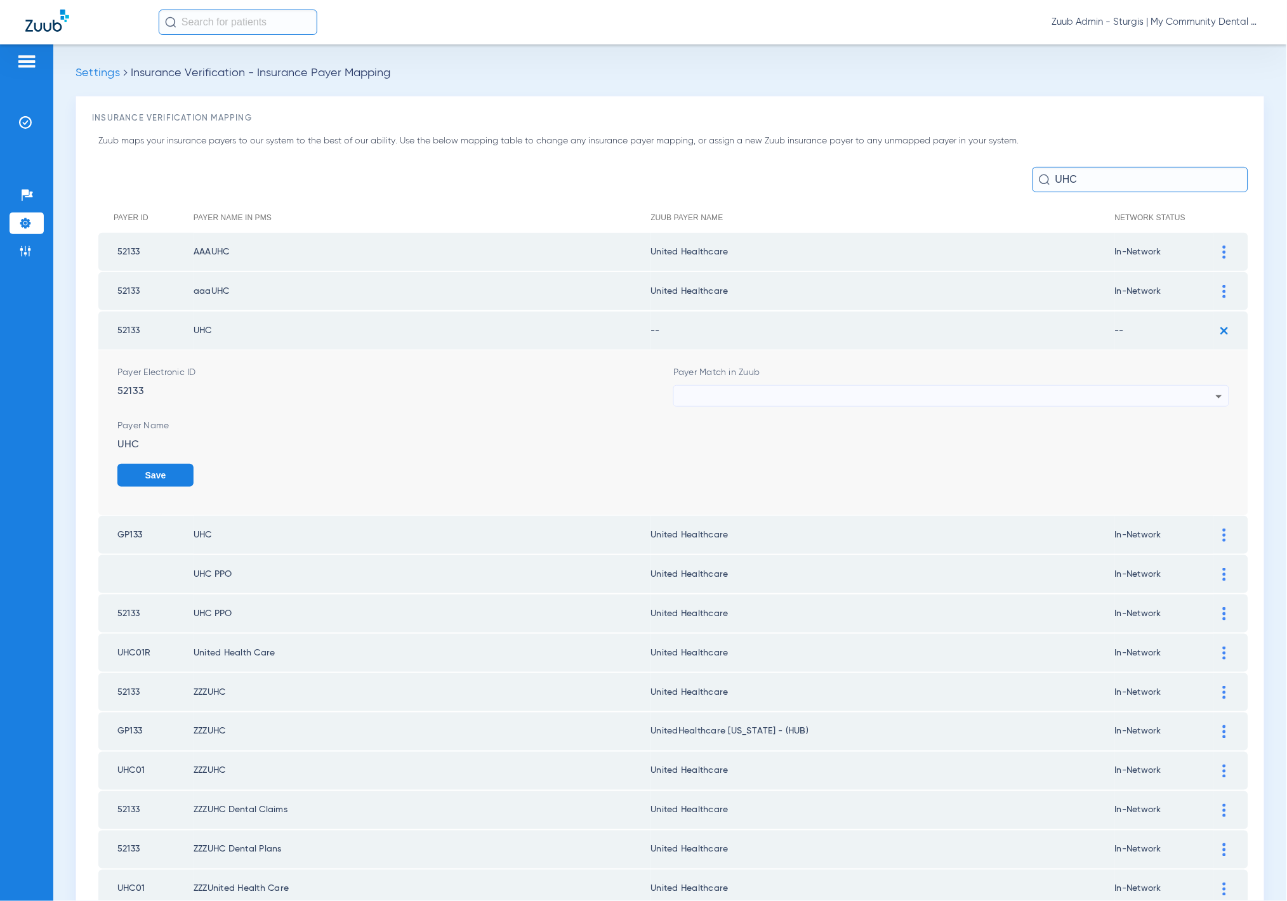
click at [768, 388] on div at bounding box center [947, 397] width 535 height 22
type input "united heal"
click at [787, 459] on mat-option "United Healthcare" at bounding box center [944, 462] width 551 height 22
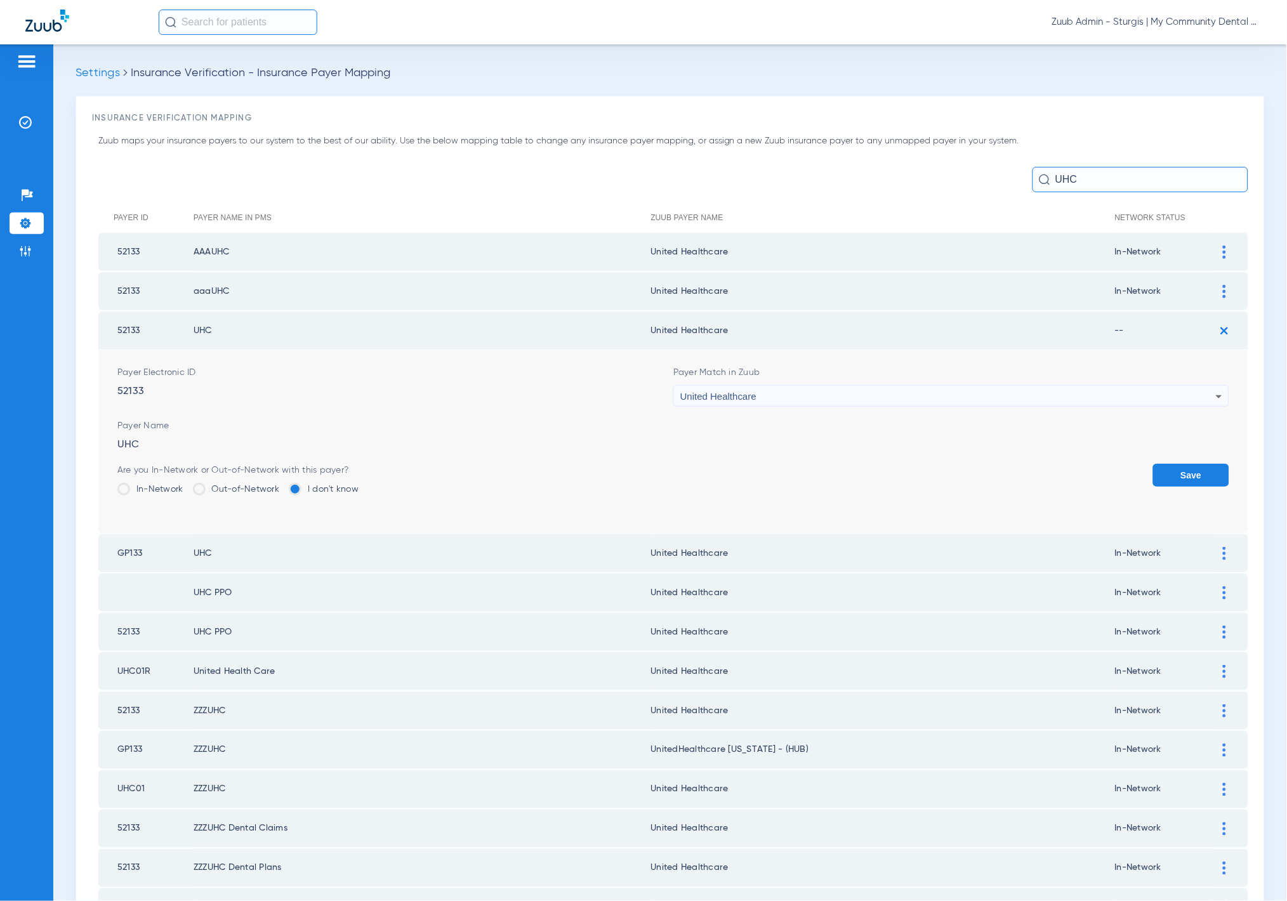
click at [155, 484] on label "In-Network" at bounding box center [150, 489] width 66 height 13
click at [187, 485] on input "In-Network" at bounding box center [187, 485] width 0 height 0
click at [1153, 479] on button "Save" at bounding box center [1191, 475] width 76 height 23
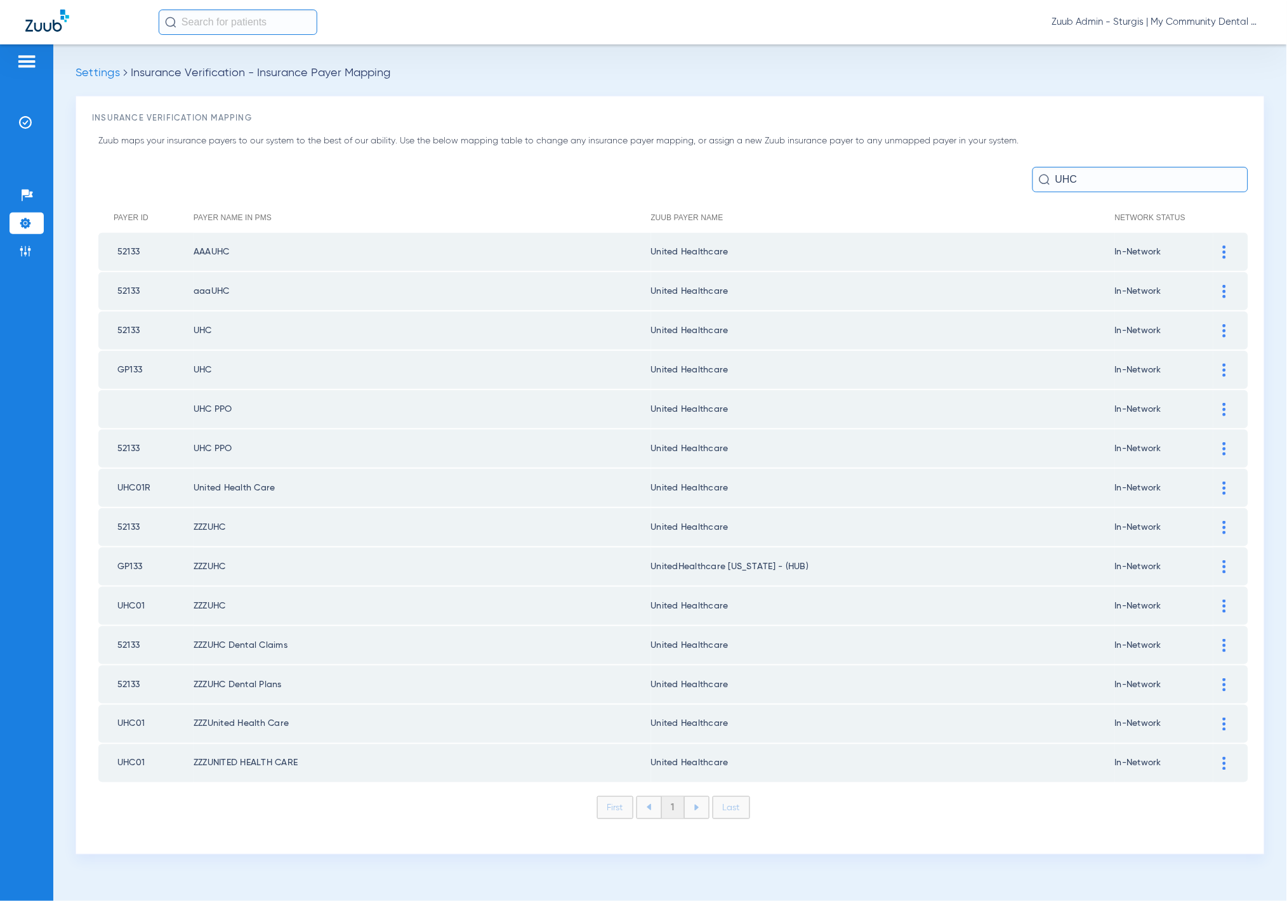
click at [1221, 370] on div at bounding box center [1224, 370] width 22 height 13
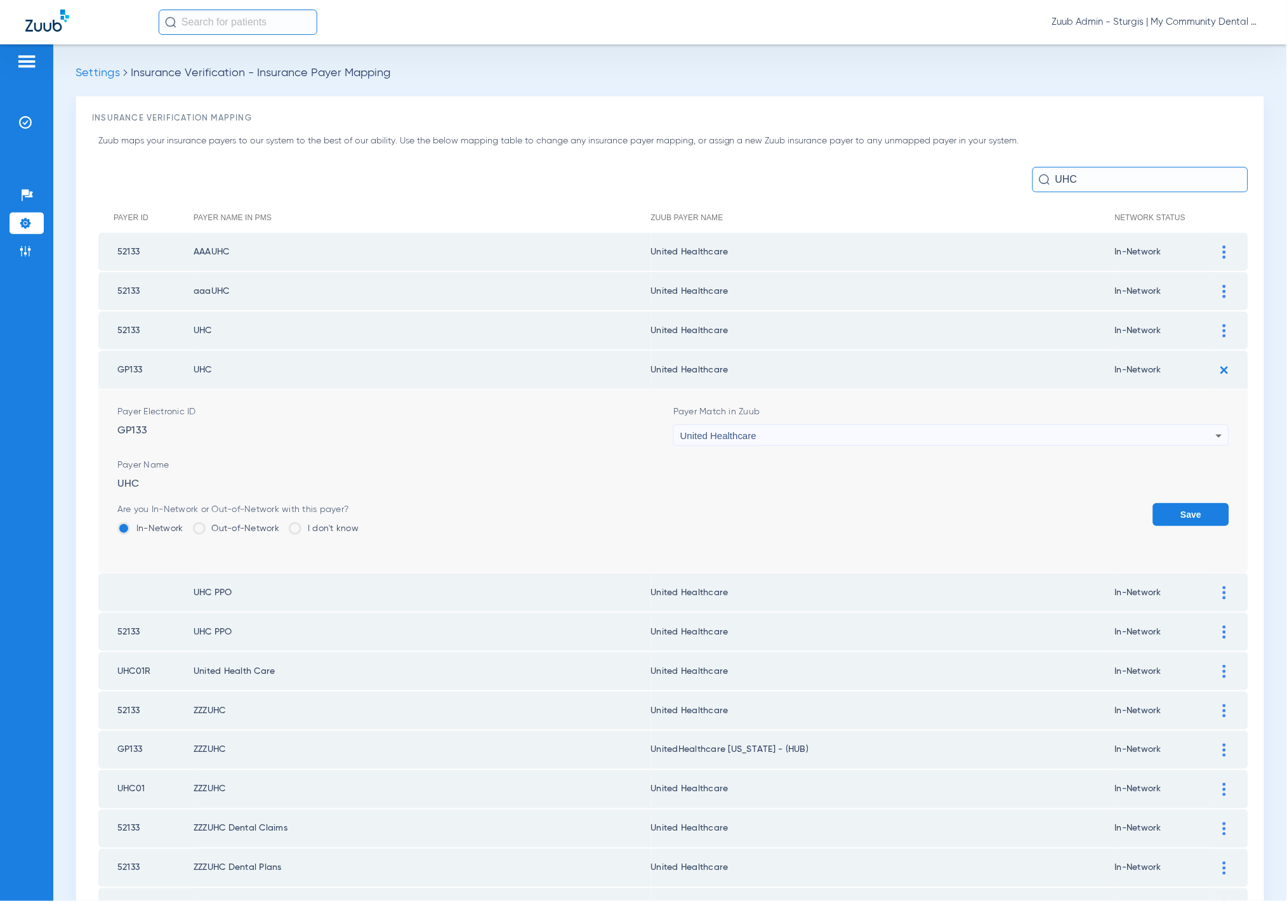
click at [804, 425] on div "United Healthcare" at bounding box center [947, 436] width 535 height 22
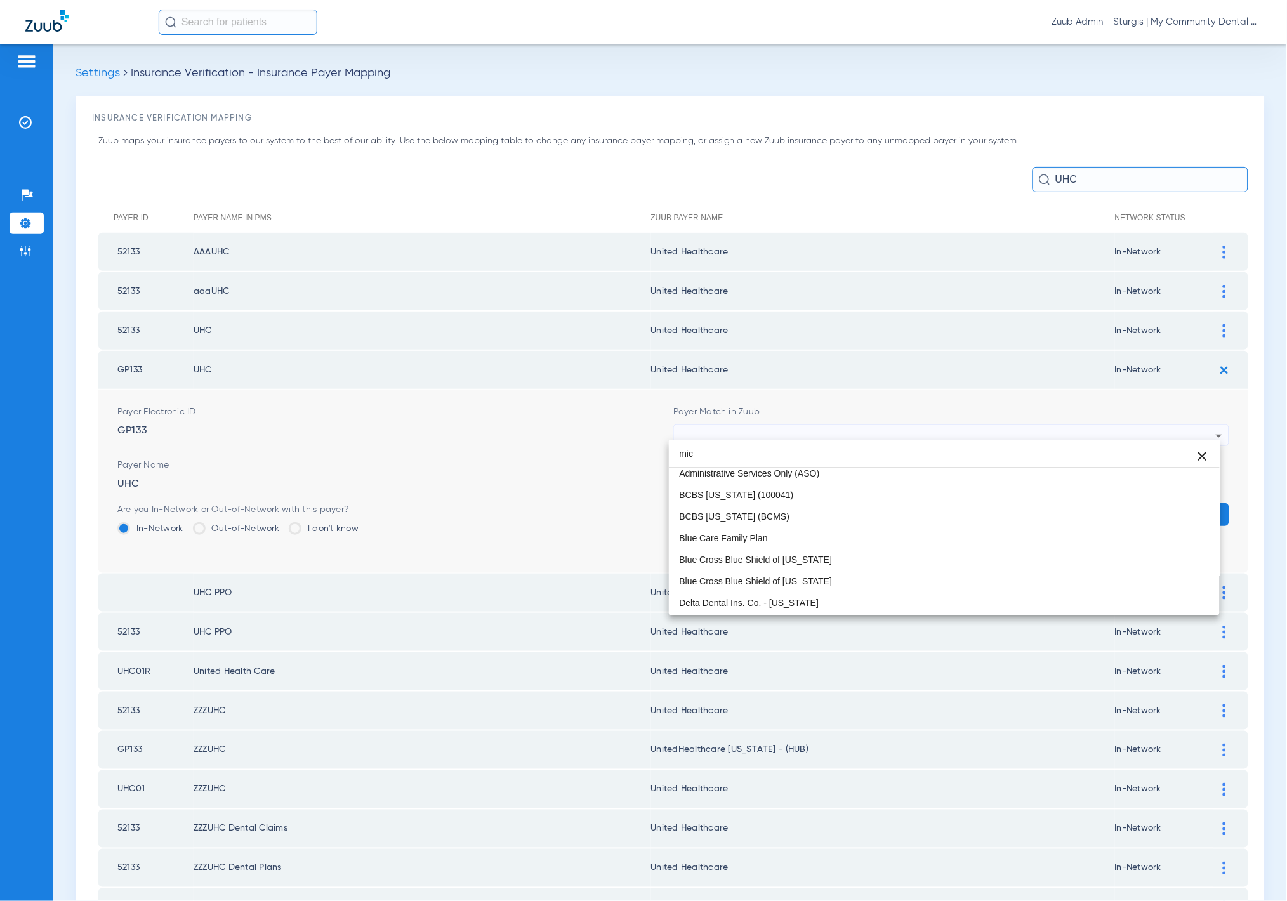
scroll to position [3, 0]
type input "mich"
click at [865, 588] on mat-option "UnitedHealthcare Michigan - (HUB) - AI" at bounding box center [944, 584] width 551 height 22
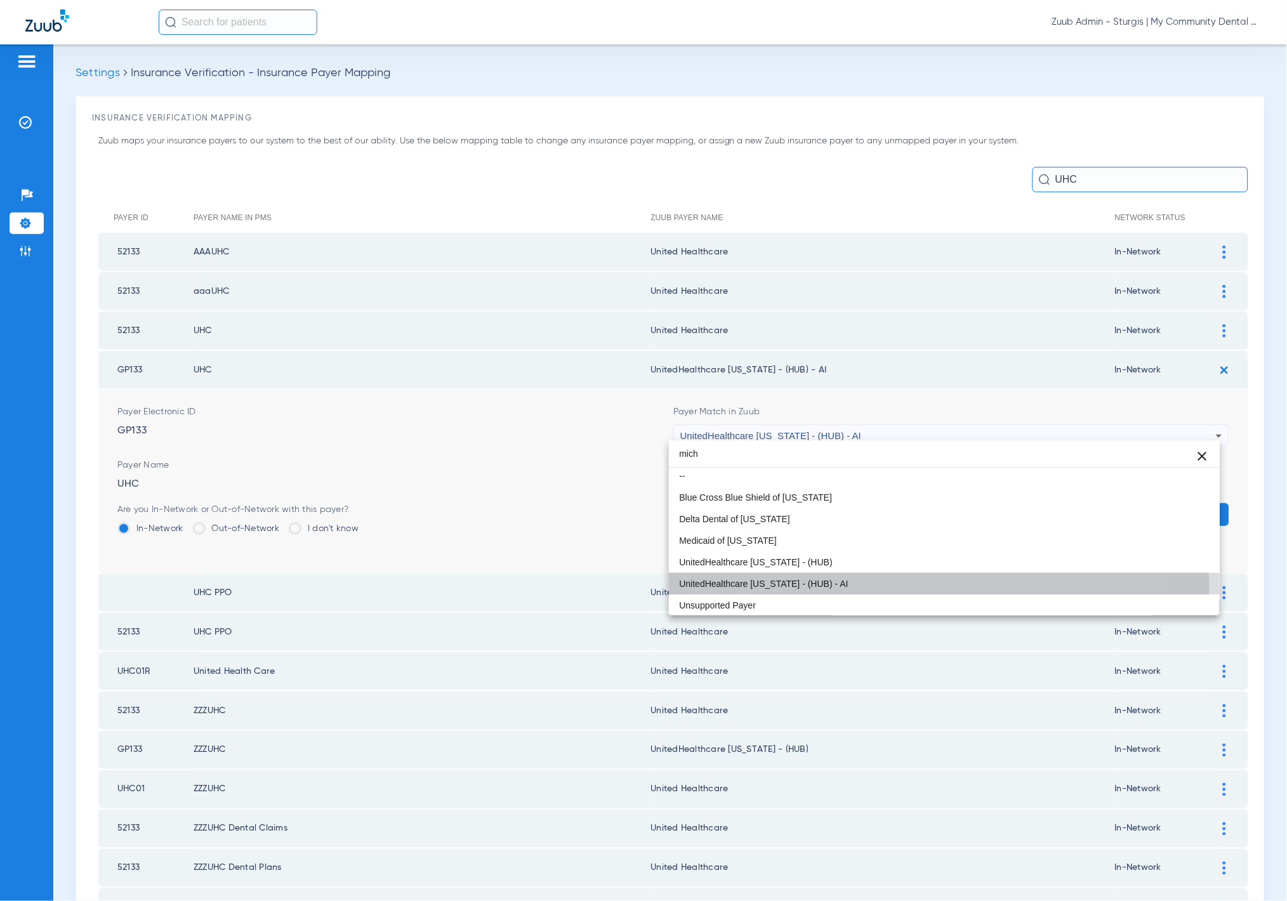
click at [865, 588] on td "United Healthcare" at bounding box center [883, 592] width 464 height 38
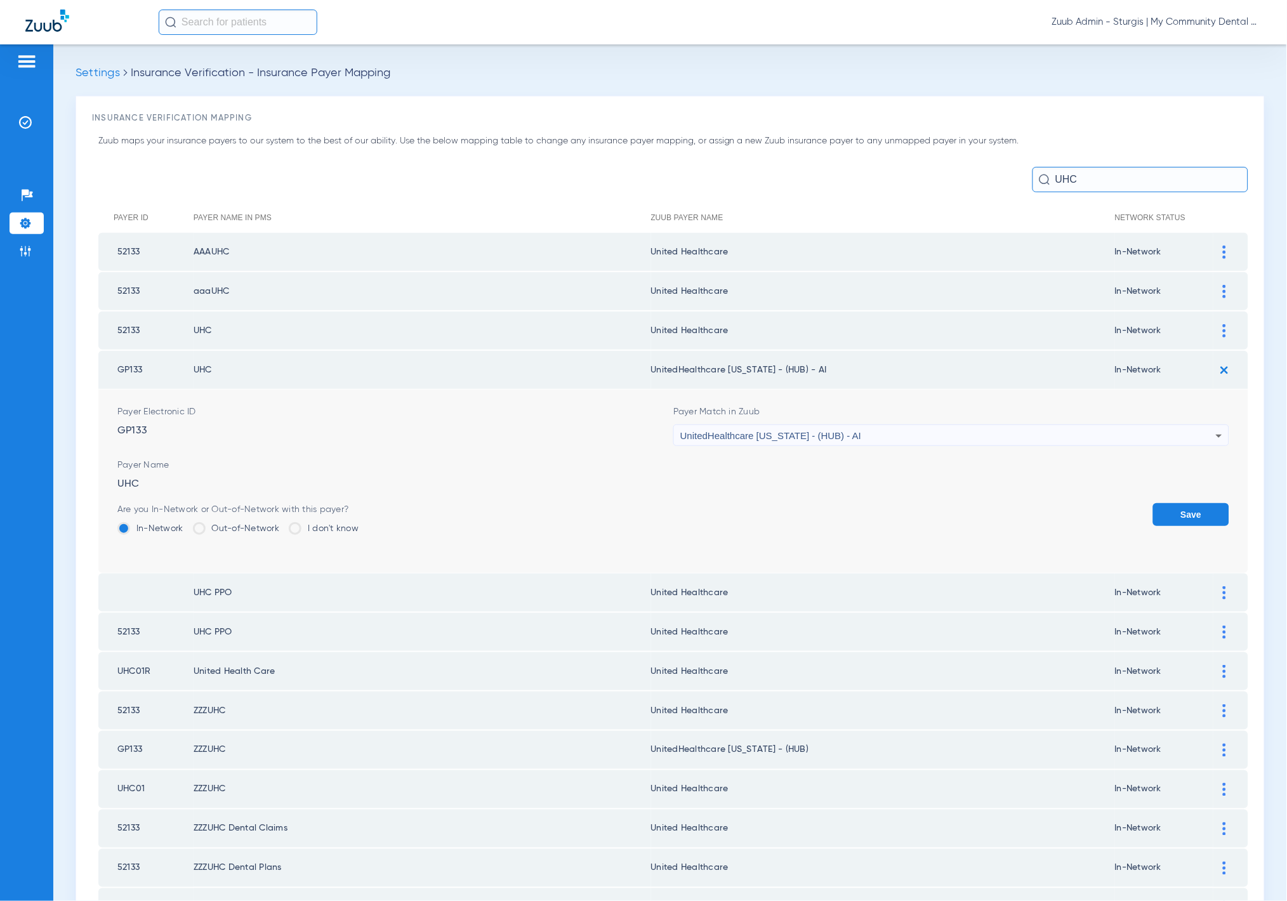
click at [860, 435] on div "UnitedHealthcare Michigan - (HUB) - AI" at bounding box center [947, 436] width 535 height 22
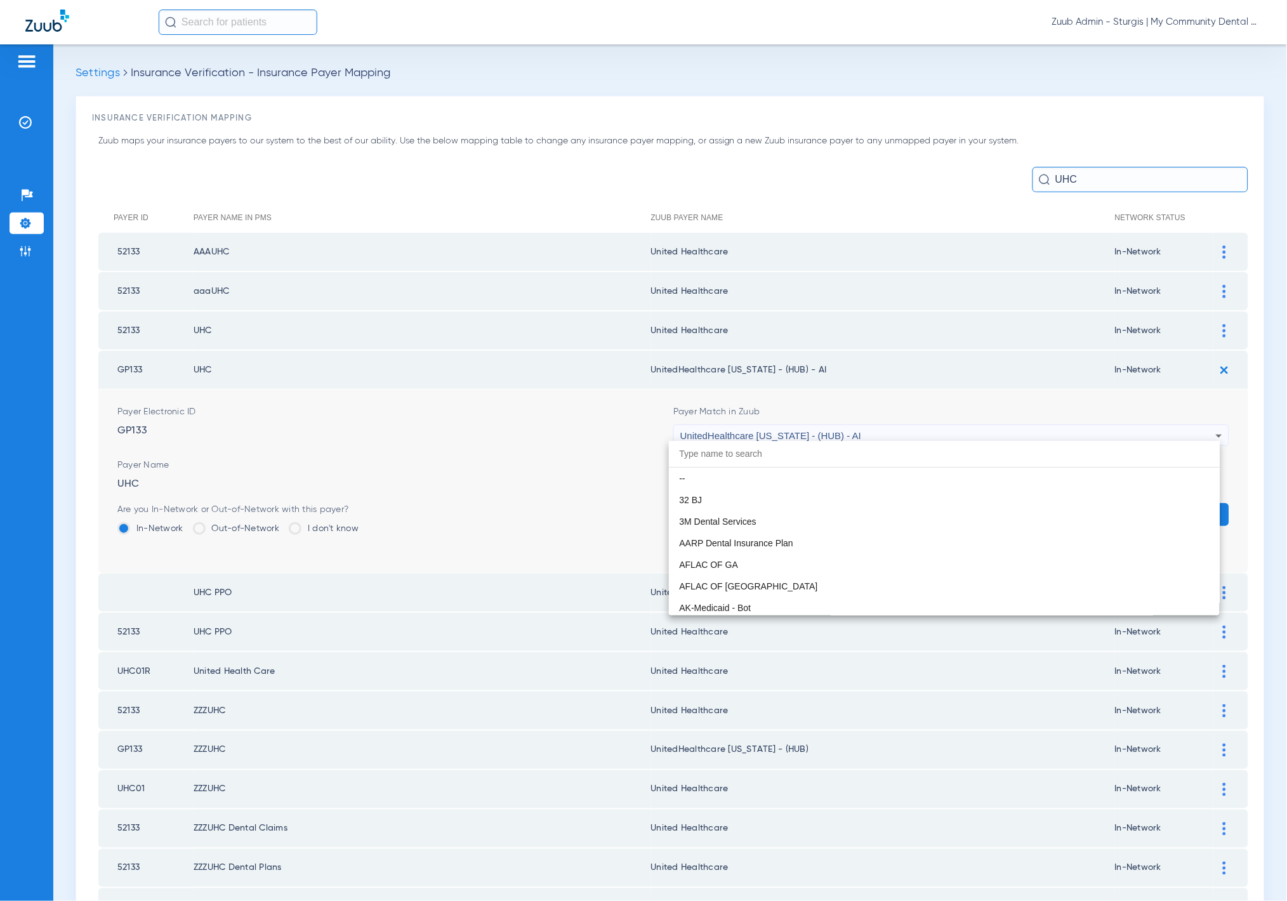
scroll to position [9276, 0]
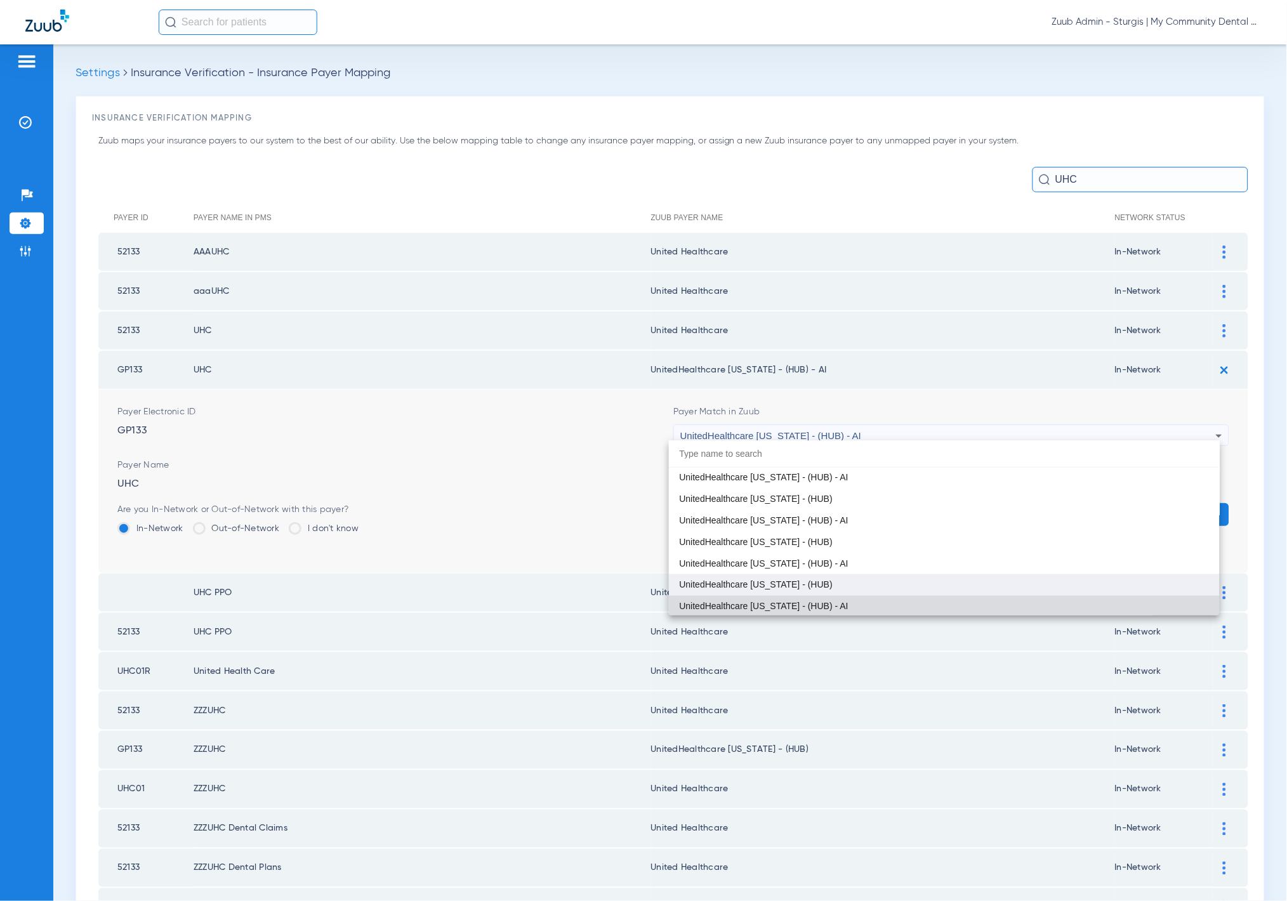
click at [829, 575] on mat-option "UnitedHealthcare [US_STATE] - (HUB)" at bounding box center [944, 585] width 551 height 22
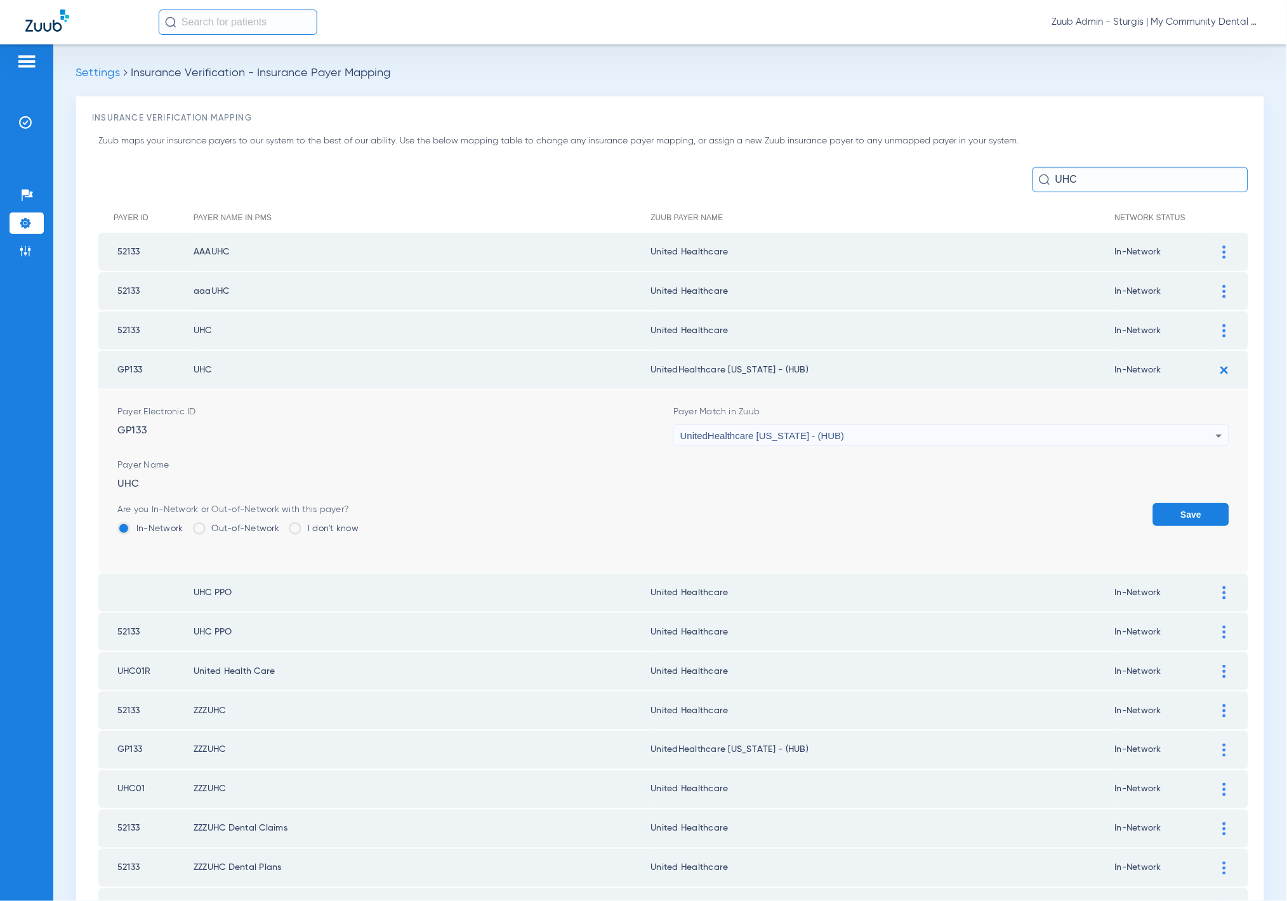
click at [1162, 503] on button "Save" at bounding box center [1191, 514] width 76 height 23
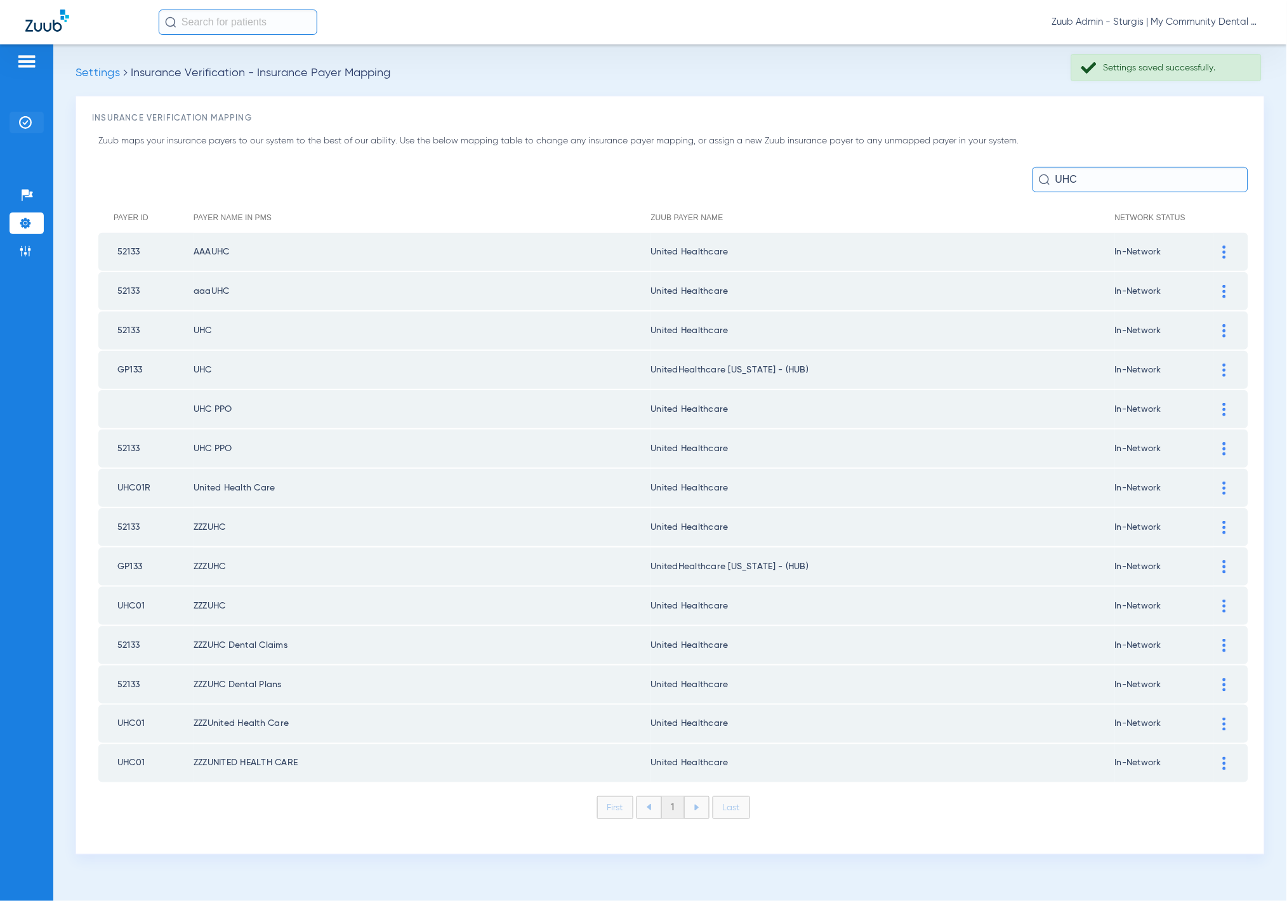
click at [28, 131] on li "Insurance Verification" at bounding box center [27, 123] width 34 height 22
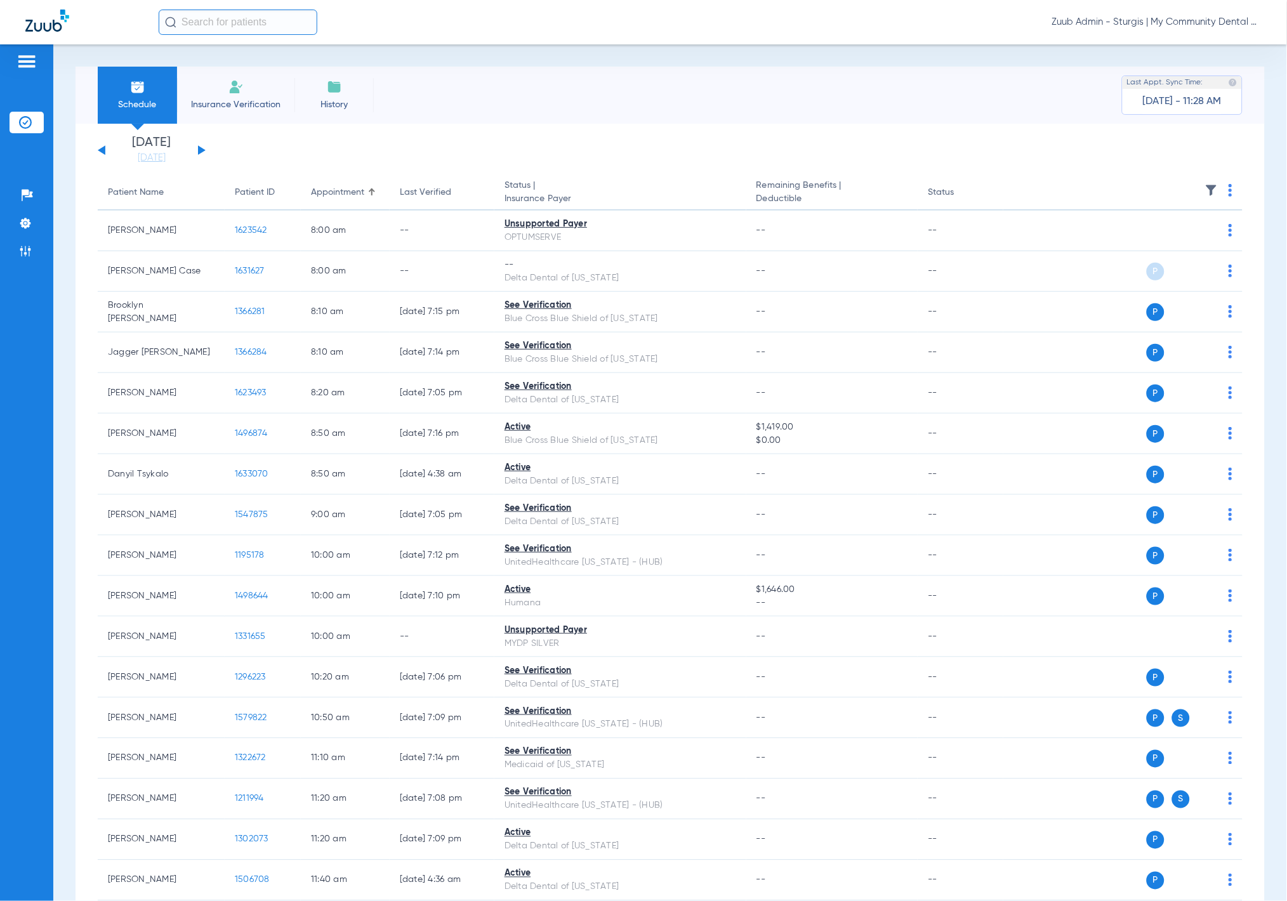
click at [155, 150] on li "Today 08-11-2025" at bounding box center [152, 150] width 76 height 28
click at [156, 153] on link "08-11-2025" at bounding box center [152, 158] width 76 height 13
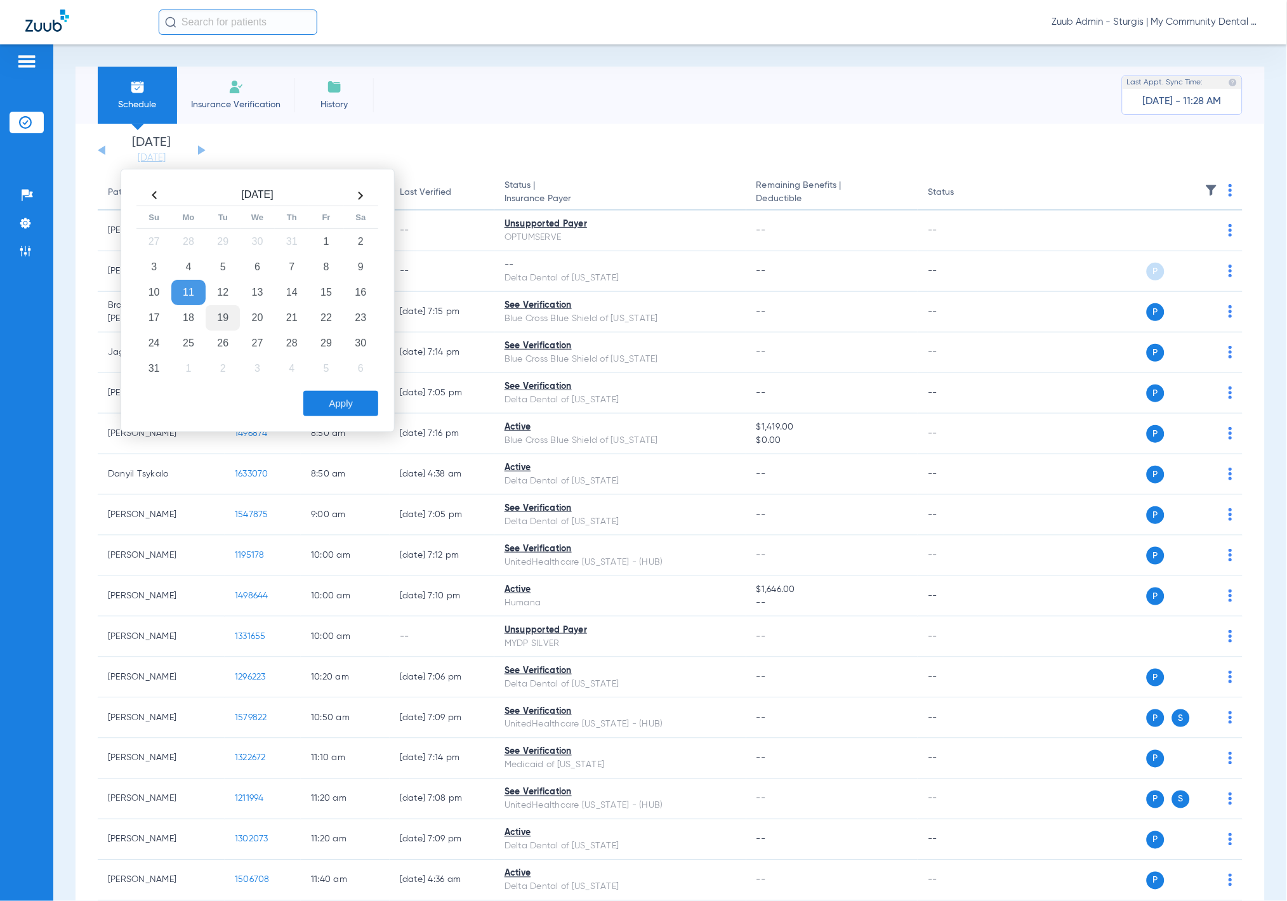
click at [234, 311] on td "19" at bounding box center [223, 317] width 34 height 25
click at [328, 402] on button "Apply" at bounding box center [340, 403] width 75 height 25
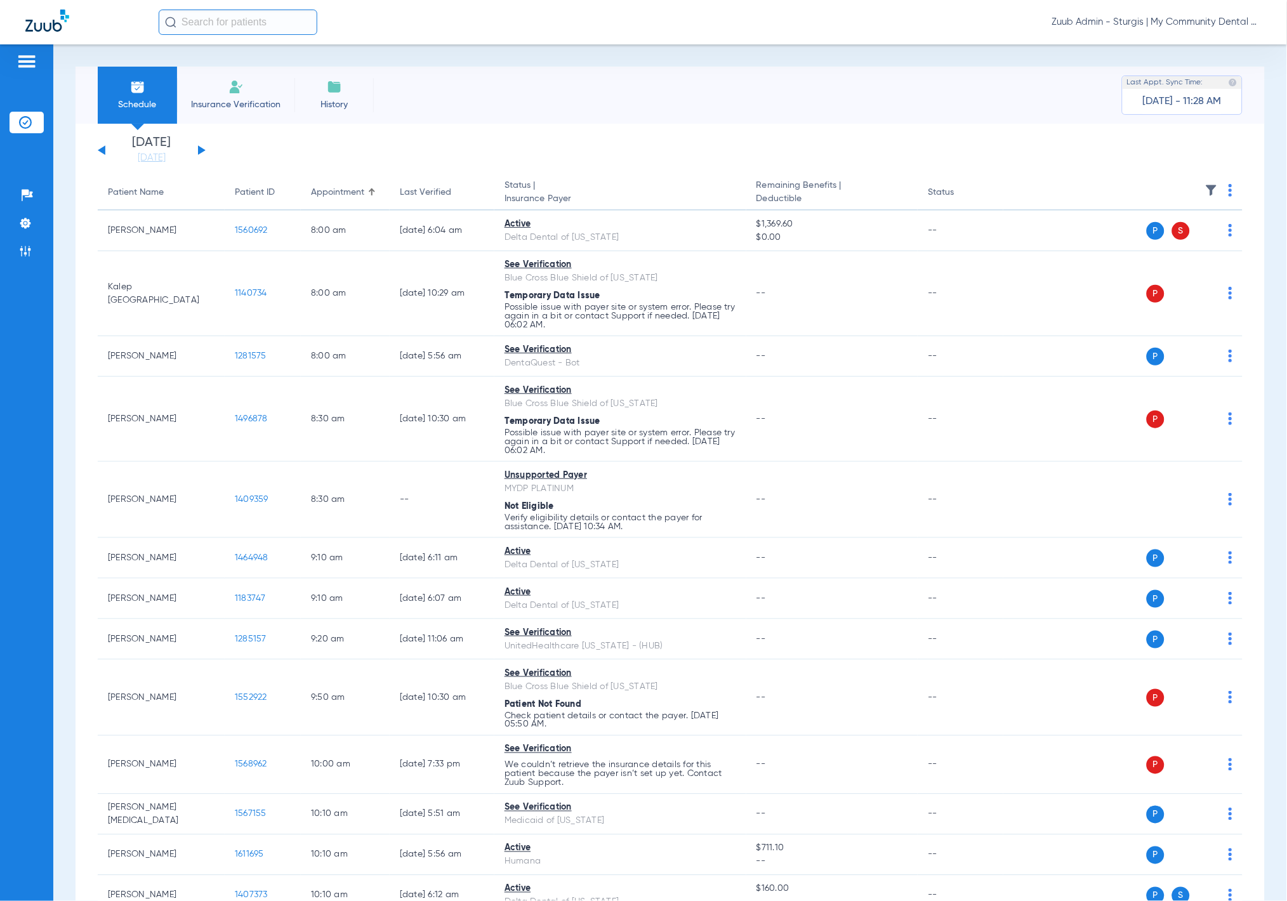
click at [1205, 193] on img at bounding box center [1211, 190] width 13 height 13
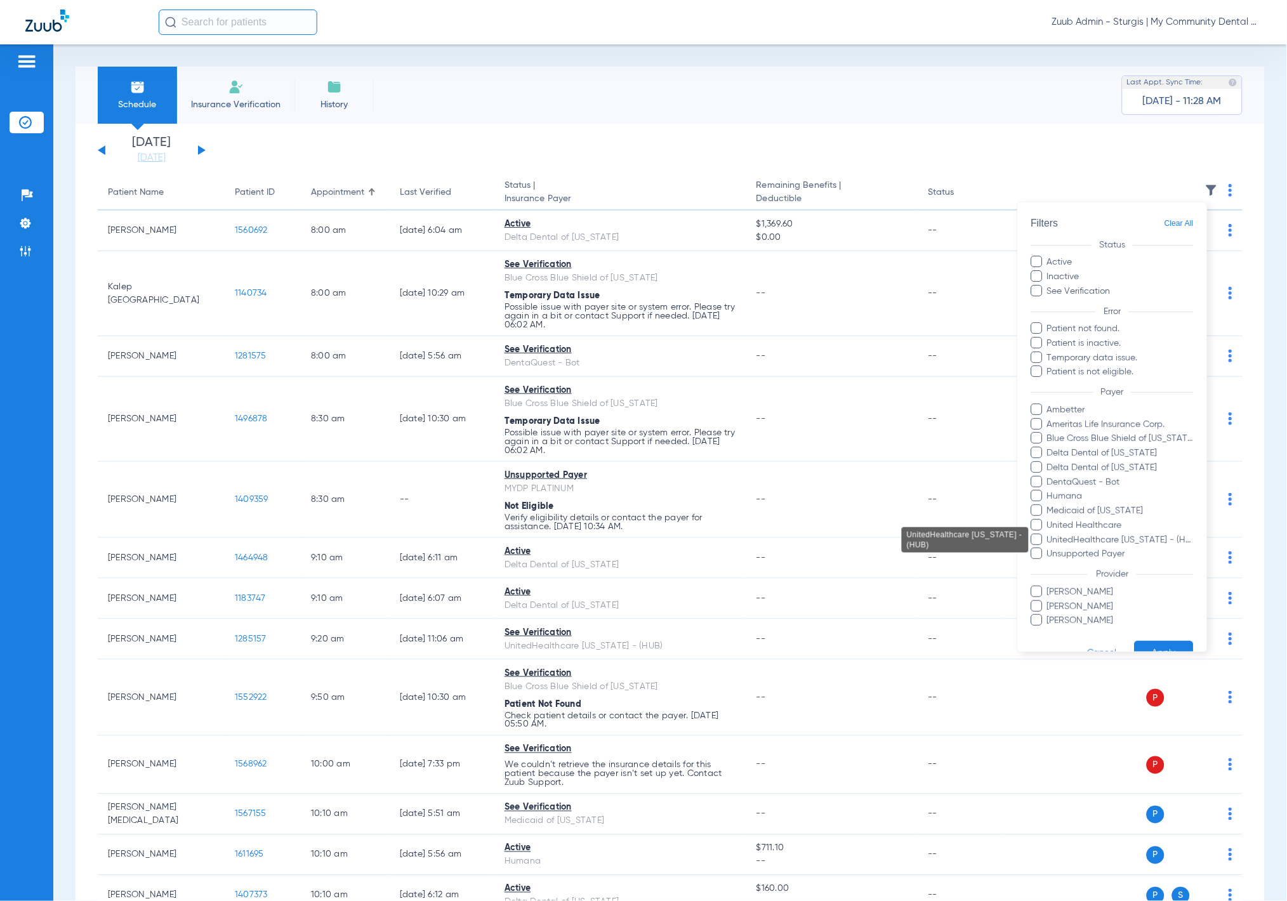
click at [1113, 544] on span "UnitedHealthcare [US_STATE] - (HUB)" at bounding box center [1119, 539] width 147 height 13
click at [1049, 548] on input "UnitedHealthcare [US_STATE] - (HUB)" at bounding box center [1049, 548] width 0 height 0
click at [1113, 529] on span "United Healthcare" at bounding box center [1119, 525] width 147 height 13
click at [1049, 534] on input "United Healthcare" at bounding box center [1049, 534] width 0 height 0
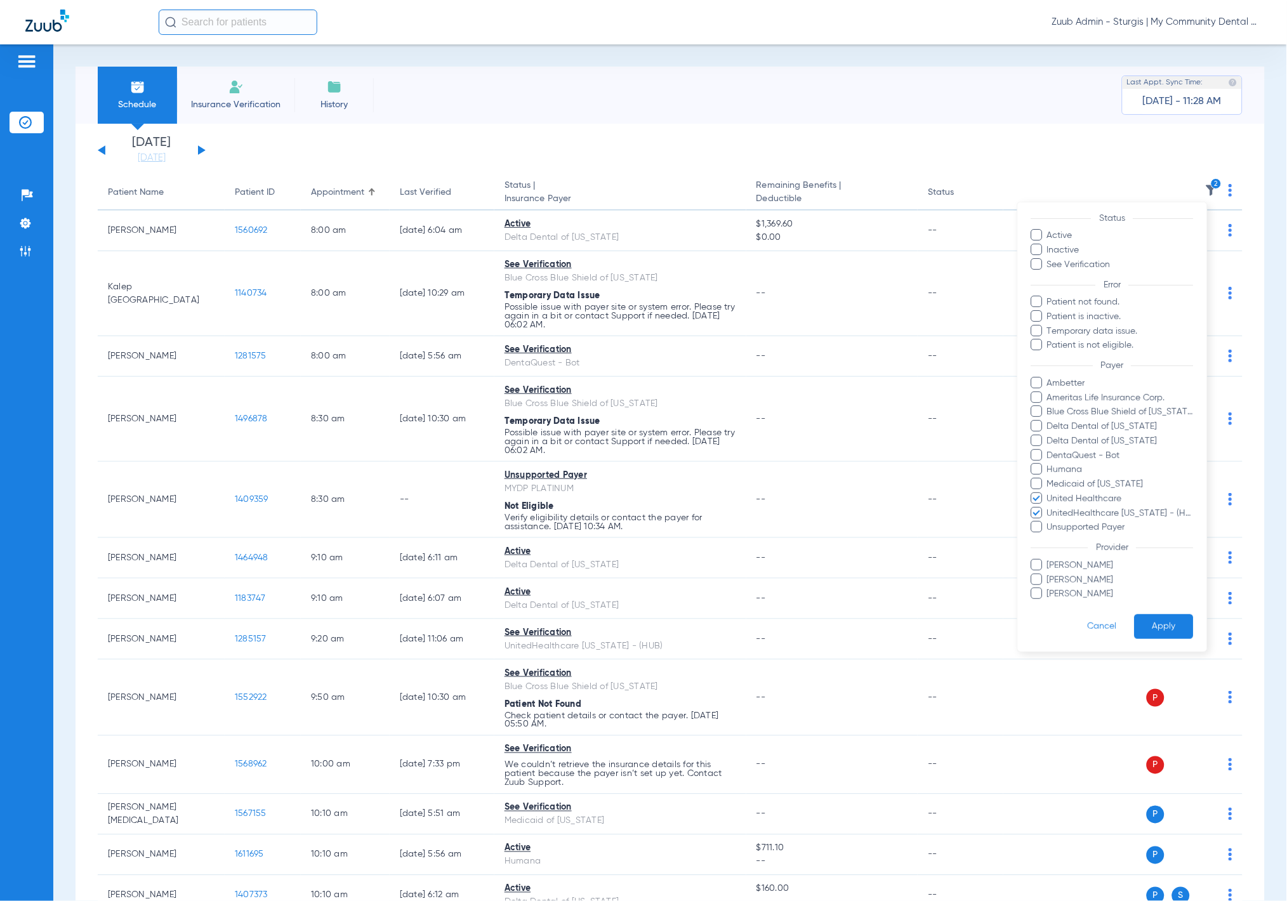
click at [1144, 621] on button "Apply" at bounding box center [1163, 626] width 59 height 25
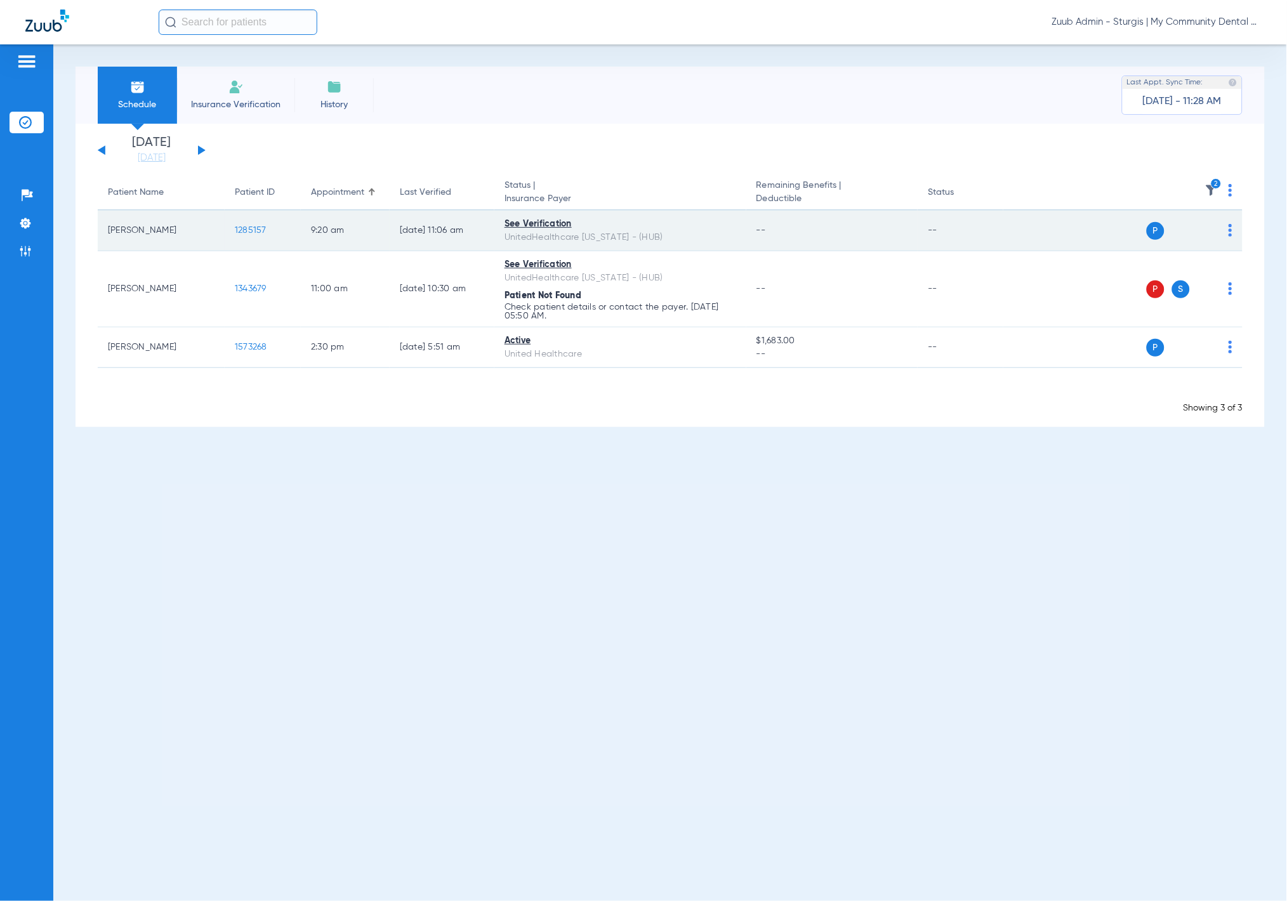
click at [262, 226] on span "1285157" at bounding box center [251, 230] width 32 height 9
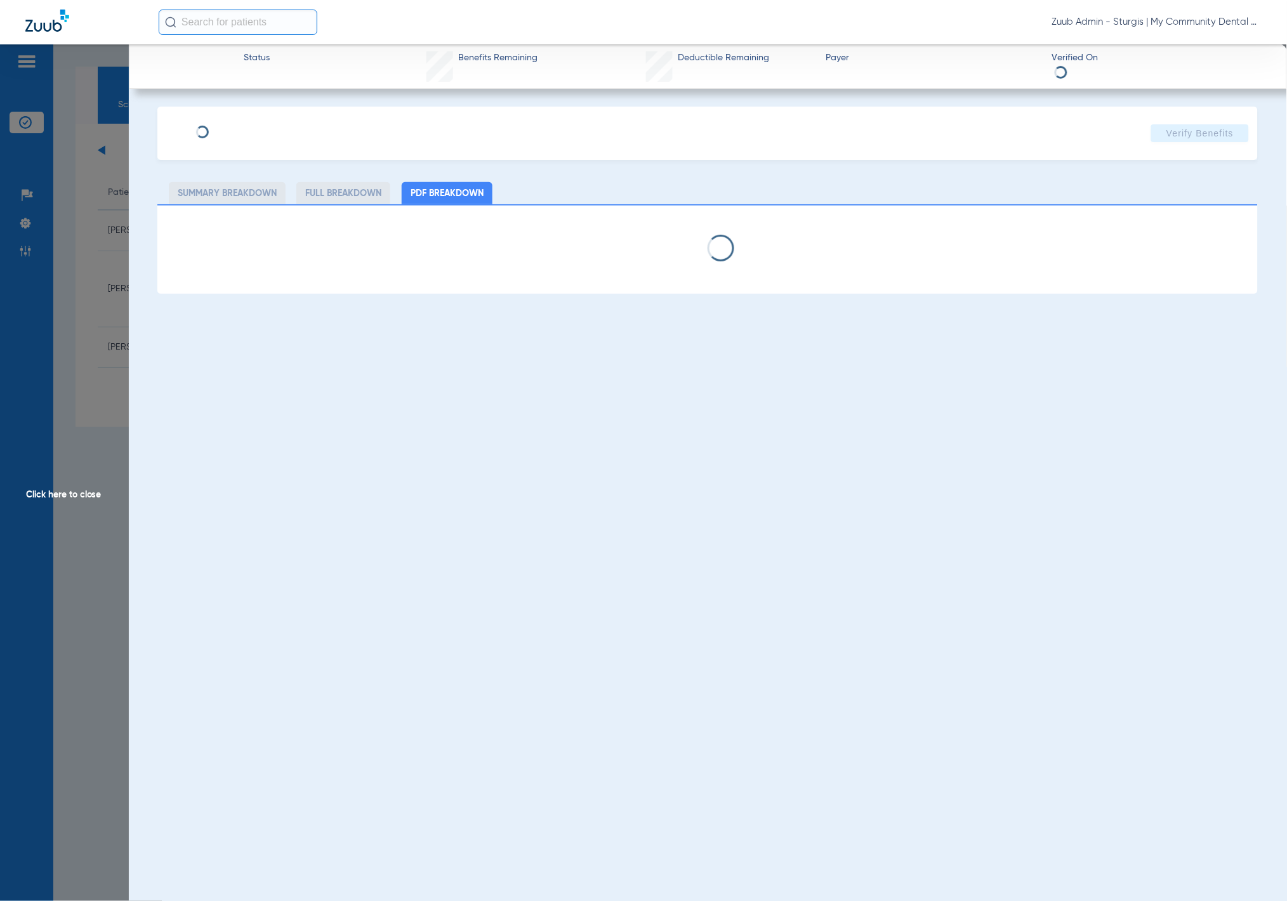
type input "Jessica"
type input "Mokena"
type input "08/03/1980"
type input "127561886"
type input "1234"
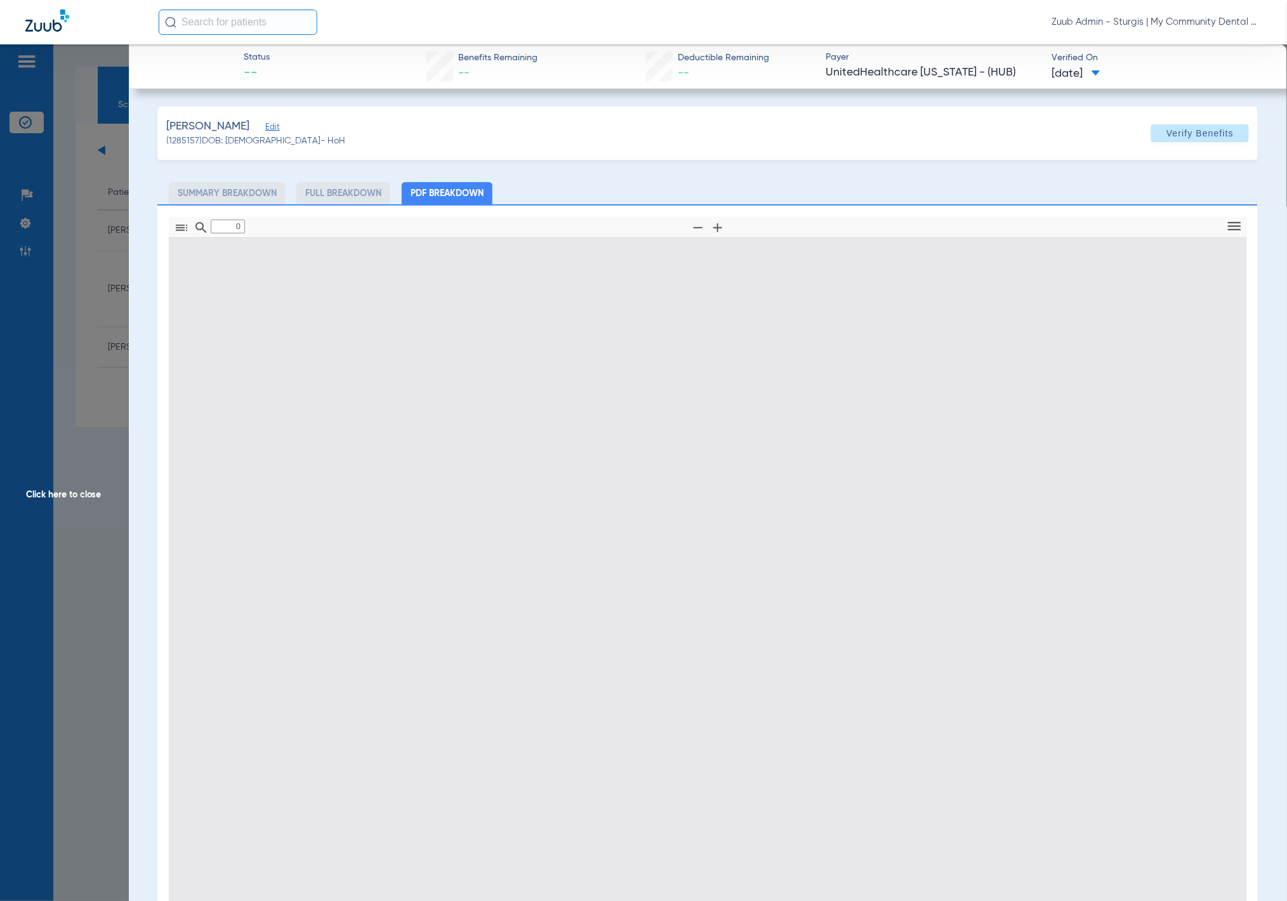
type input "1"
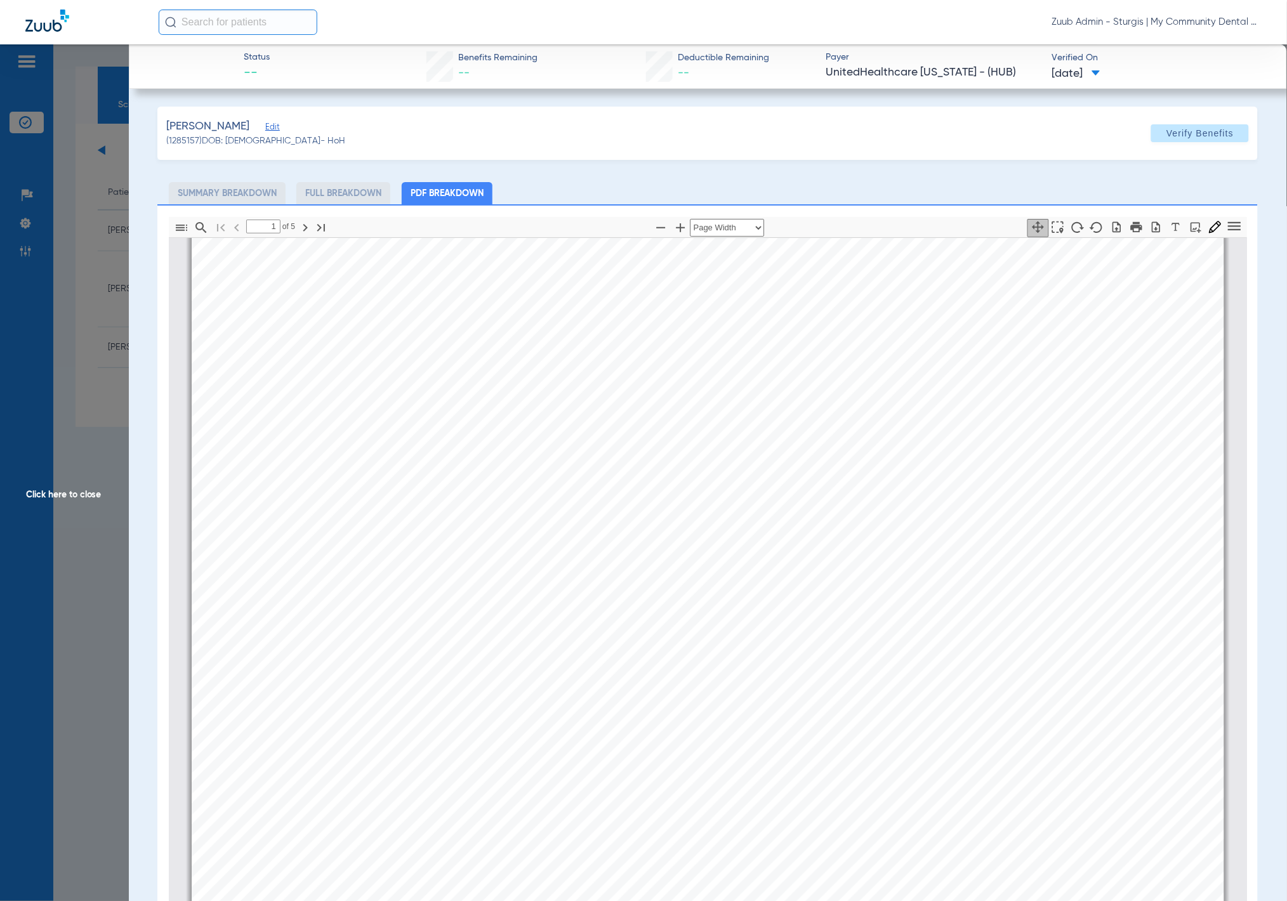
click at [276, 128] on span "Edit" at bounding box center [270, 128] width 11 height 12
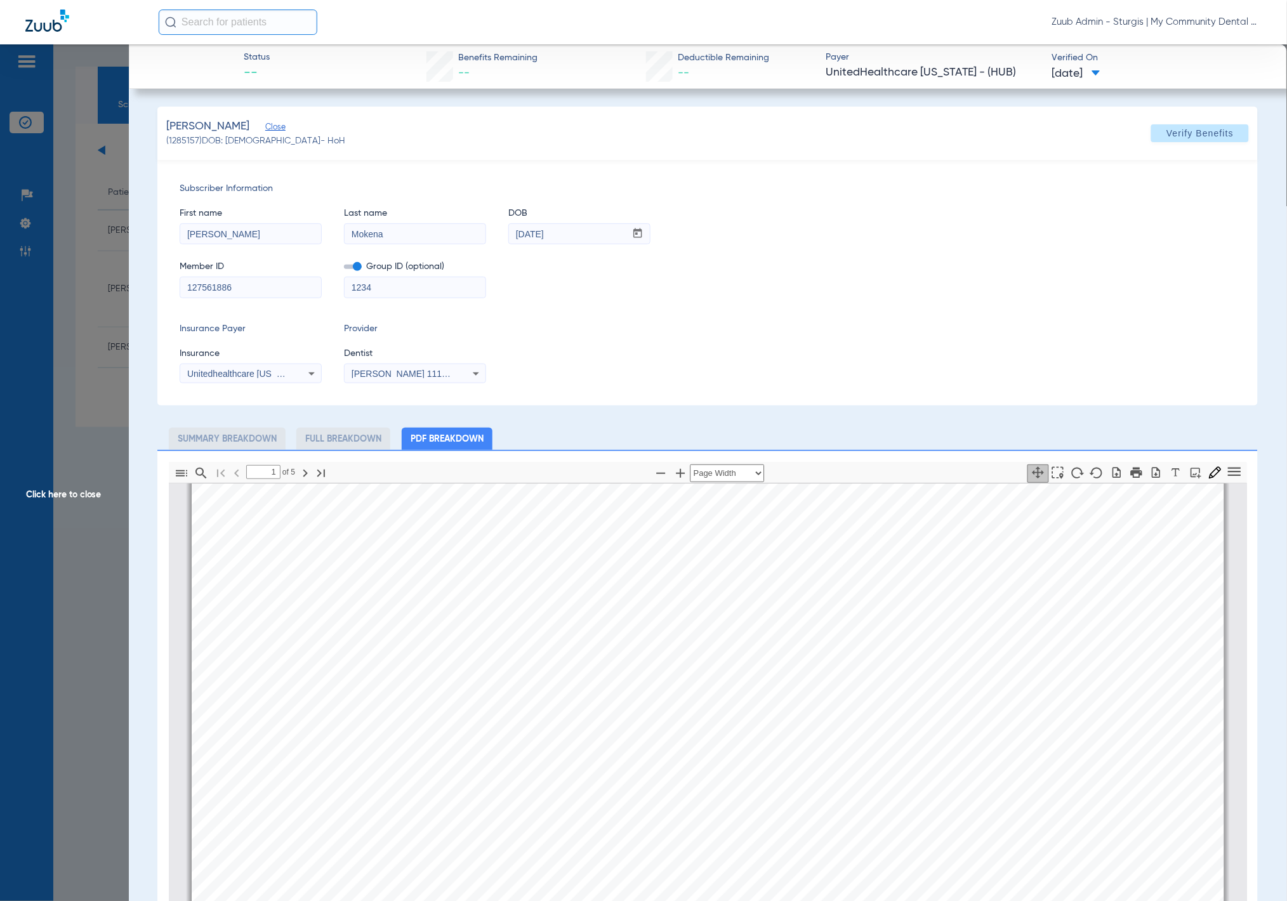
click at [88, 320] on span "Click here to close" at bounding box center [64, 494] width 129 height 901
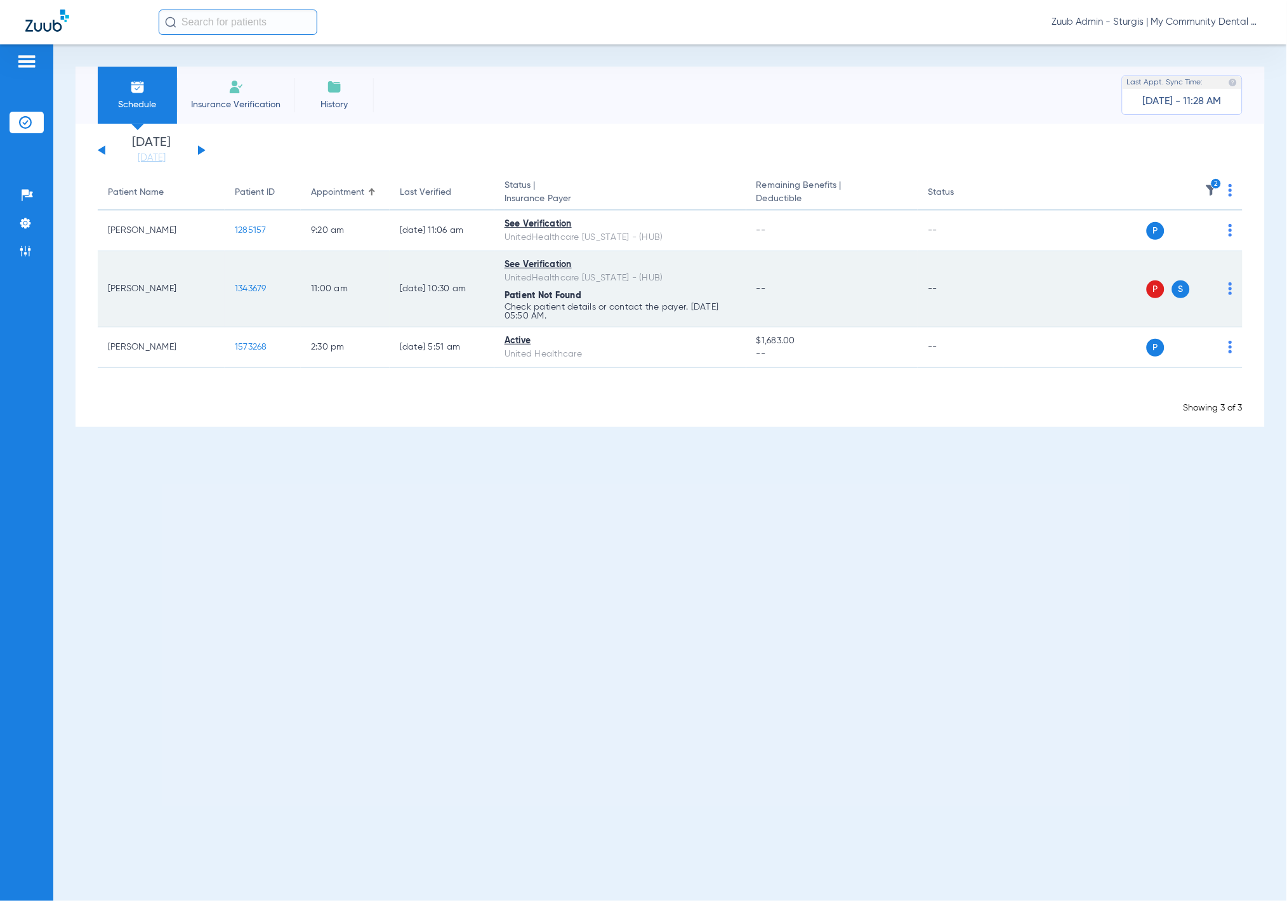
click at [1228, 289] on img at bounding box center [1230, 288] width 4 height 13
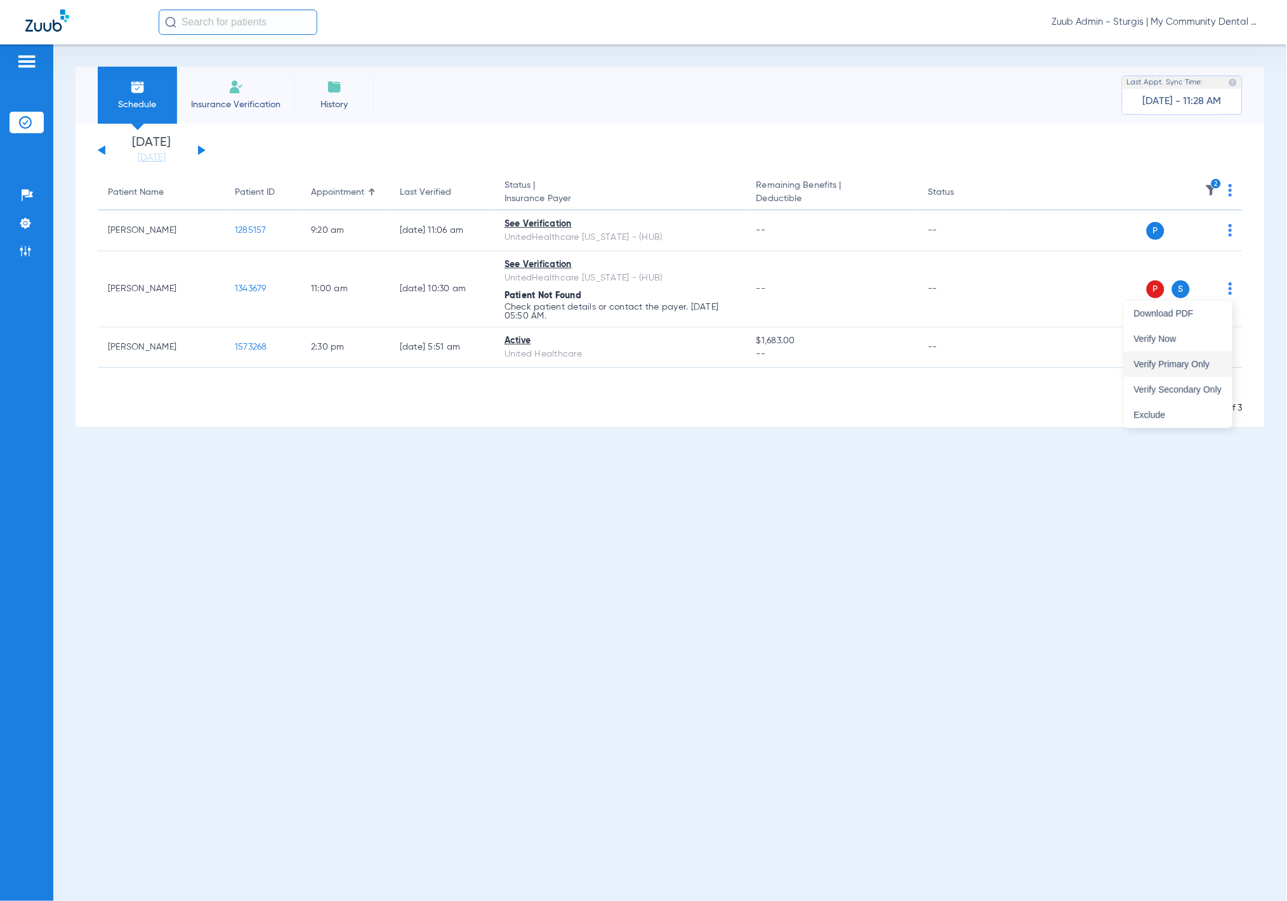
click at [1191, 360] on span "Verify Primary Only" at bounding box center [1178, 364] width 88 height 9
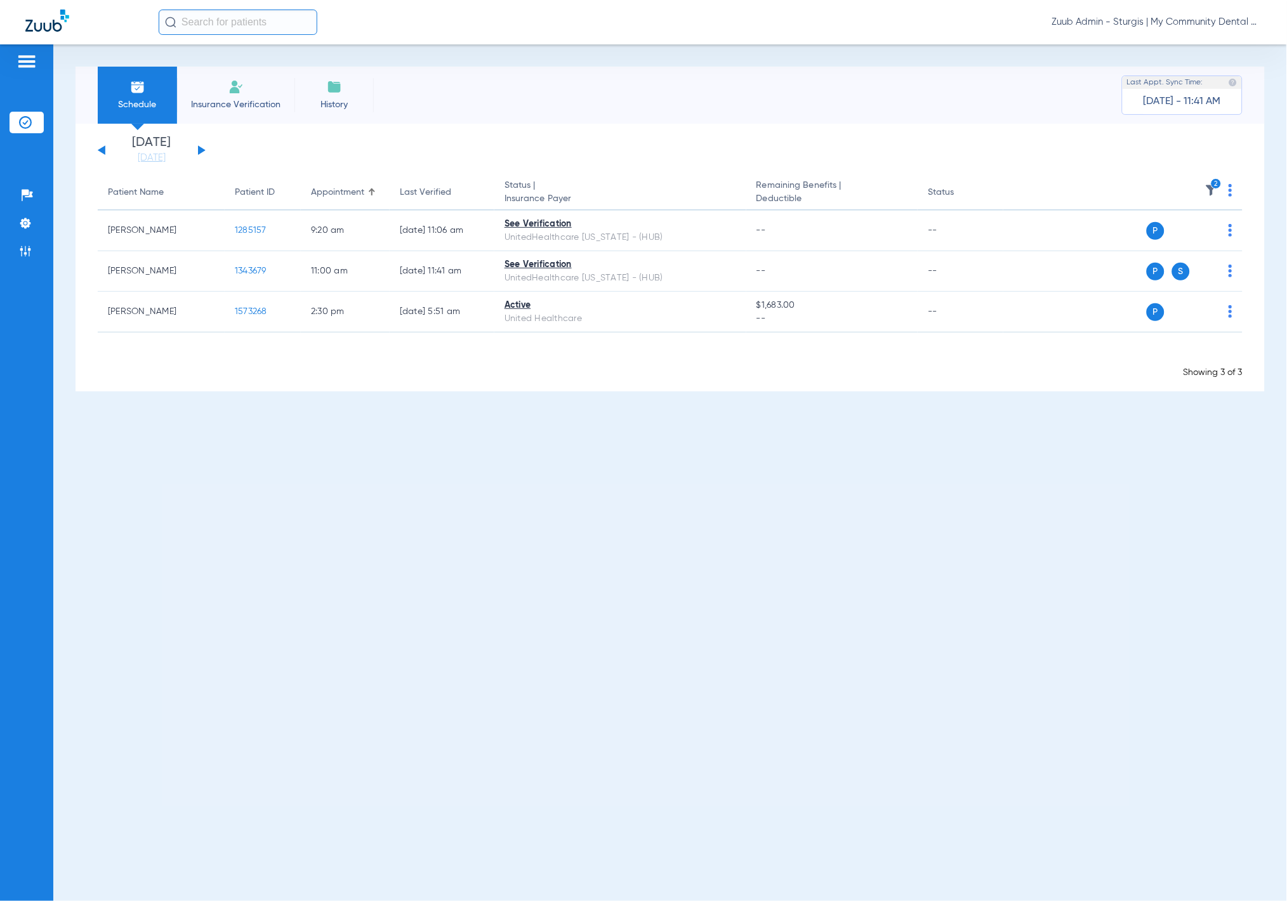
click at [147, 148] on li "Tuesday 08-19-2025" at bounding box center [152, 150] width 76 height 28
click at [148, 149] on li "Tuesday 08-19-2025" at bounding box center [152, 150] width 76 height 28
click at [147, 152] on link "08-19-2025" at bounding box center [152, 158] width 76 height 13
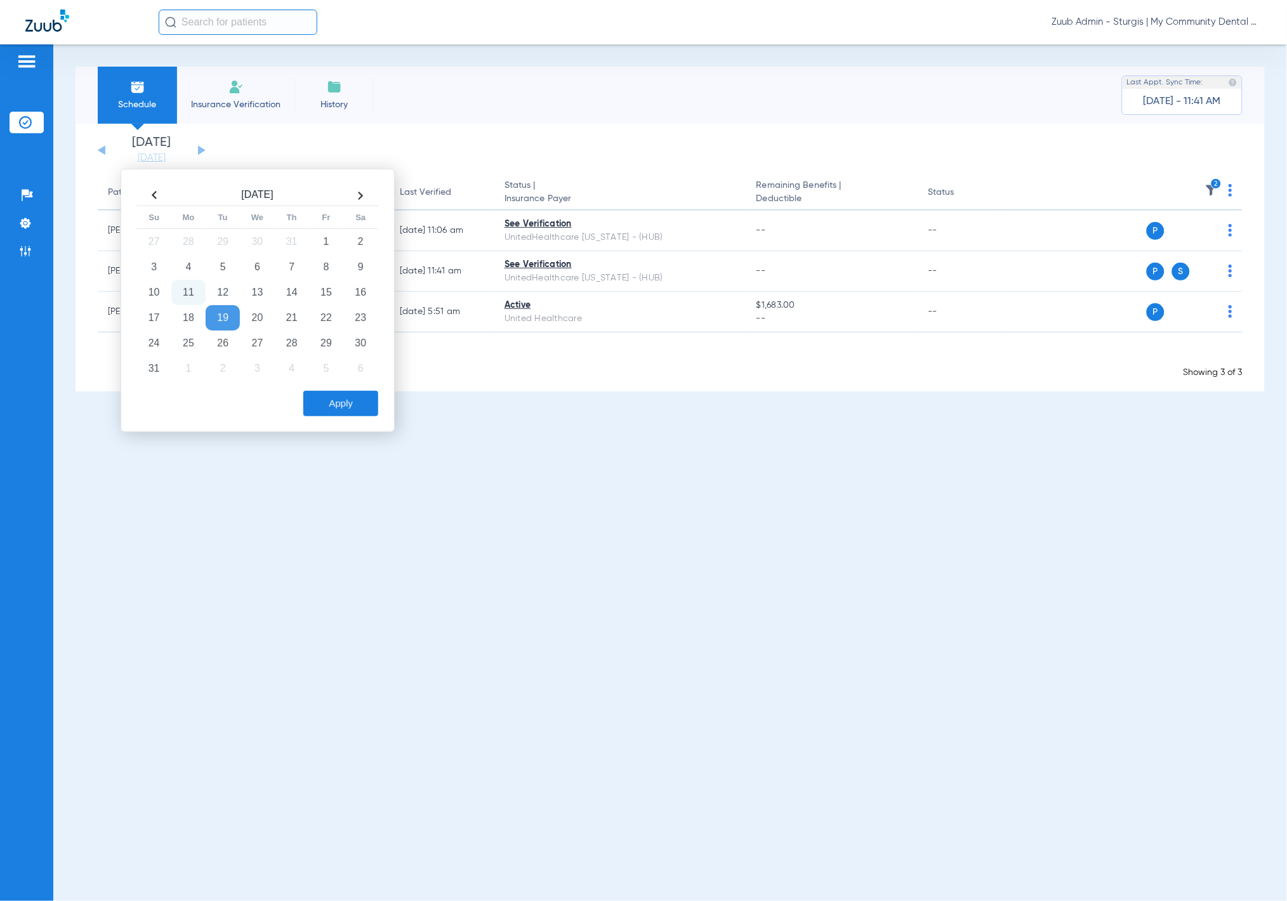
click at [189, 288] on td "11" at bounding box center [188, 292] width 34 height 25
click at [346, 391] on button "Apply" at bounding box center [340, 403] width 75 height 25
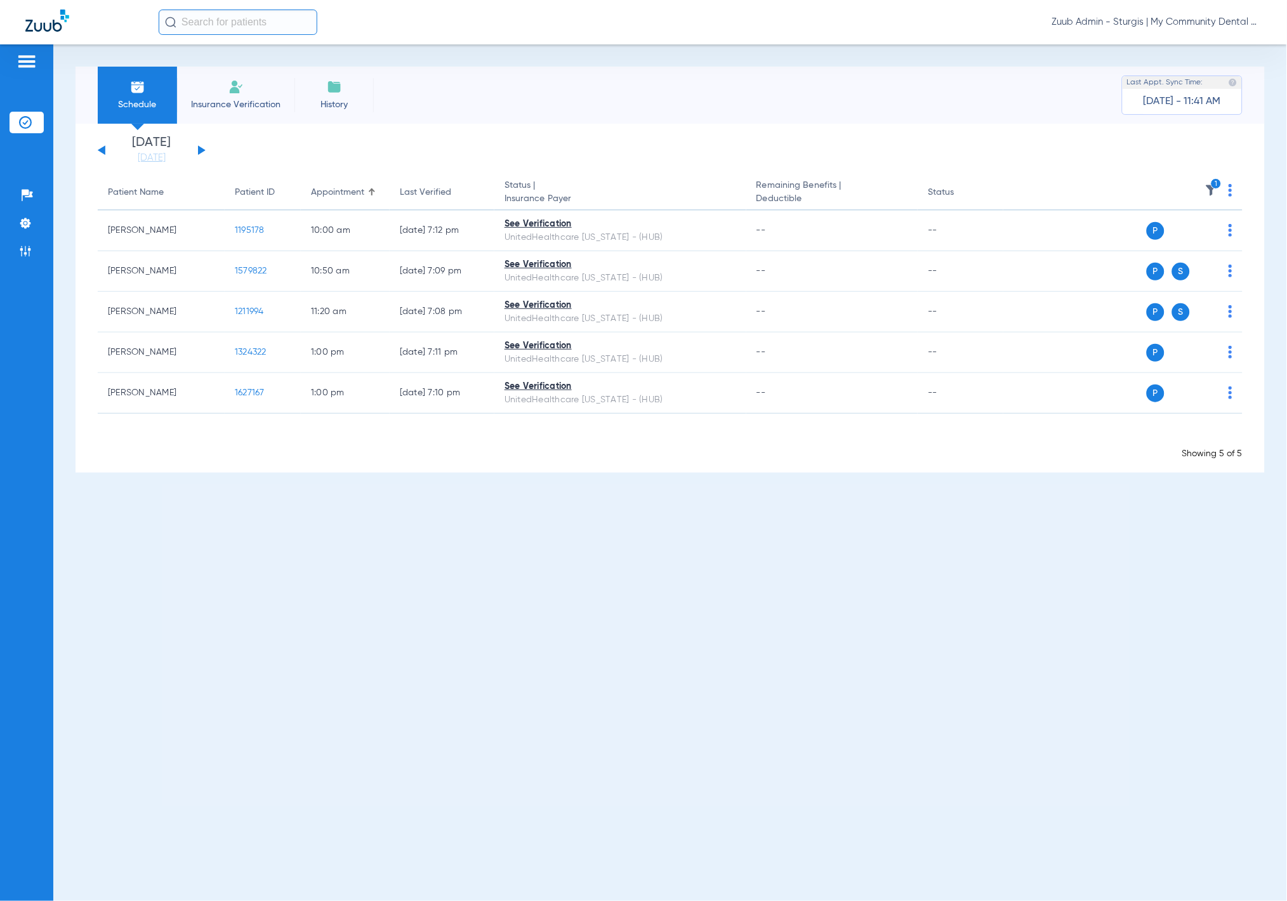
click at [1213, 192] on img at bounding box center [1211, 190] width 13 height 13
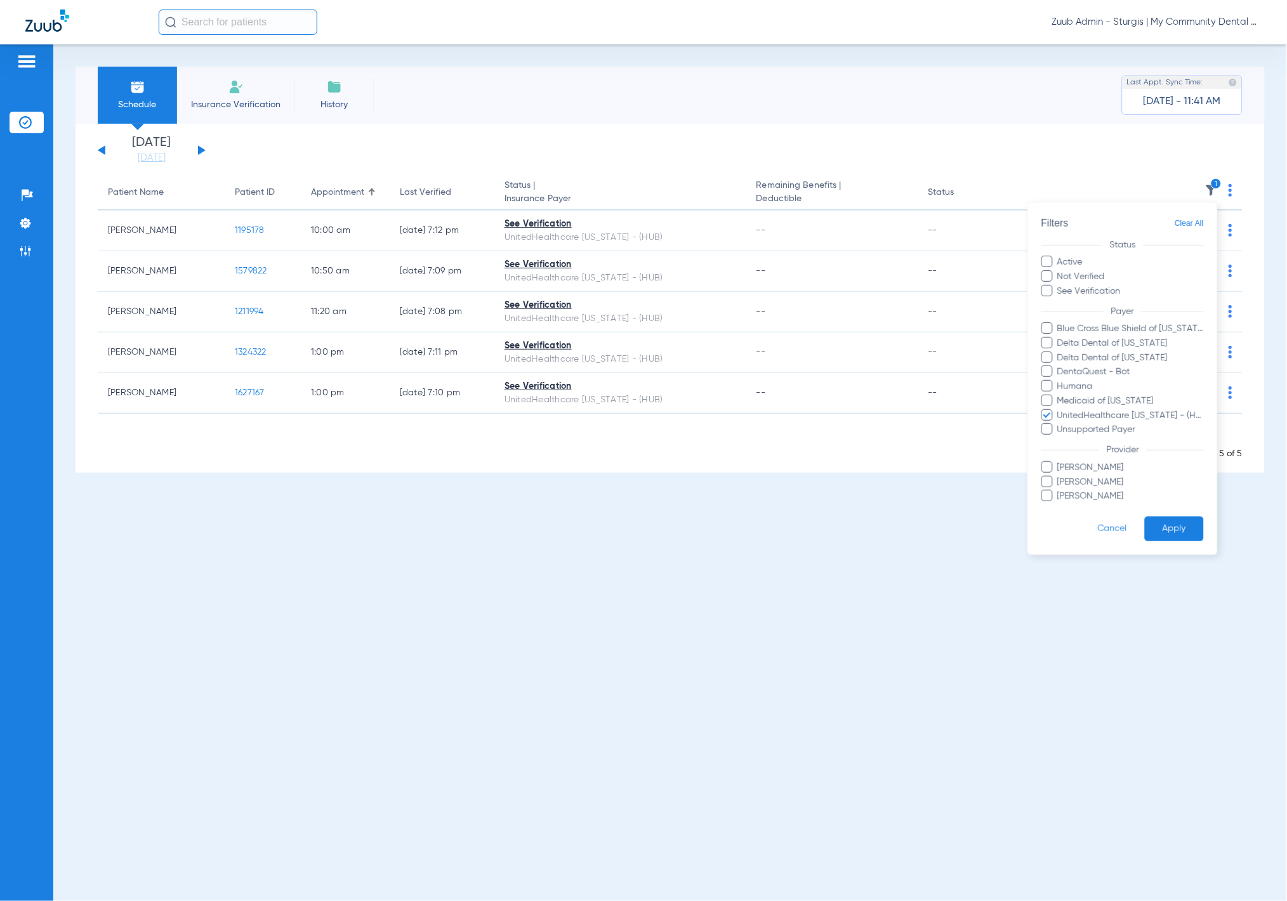
click at [1169, 532] on button "Apply" at bounding box center [1173, 528] width 59 height 25
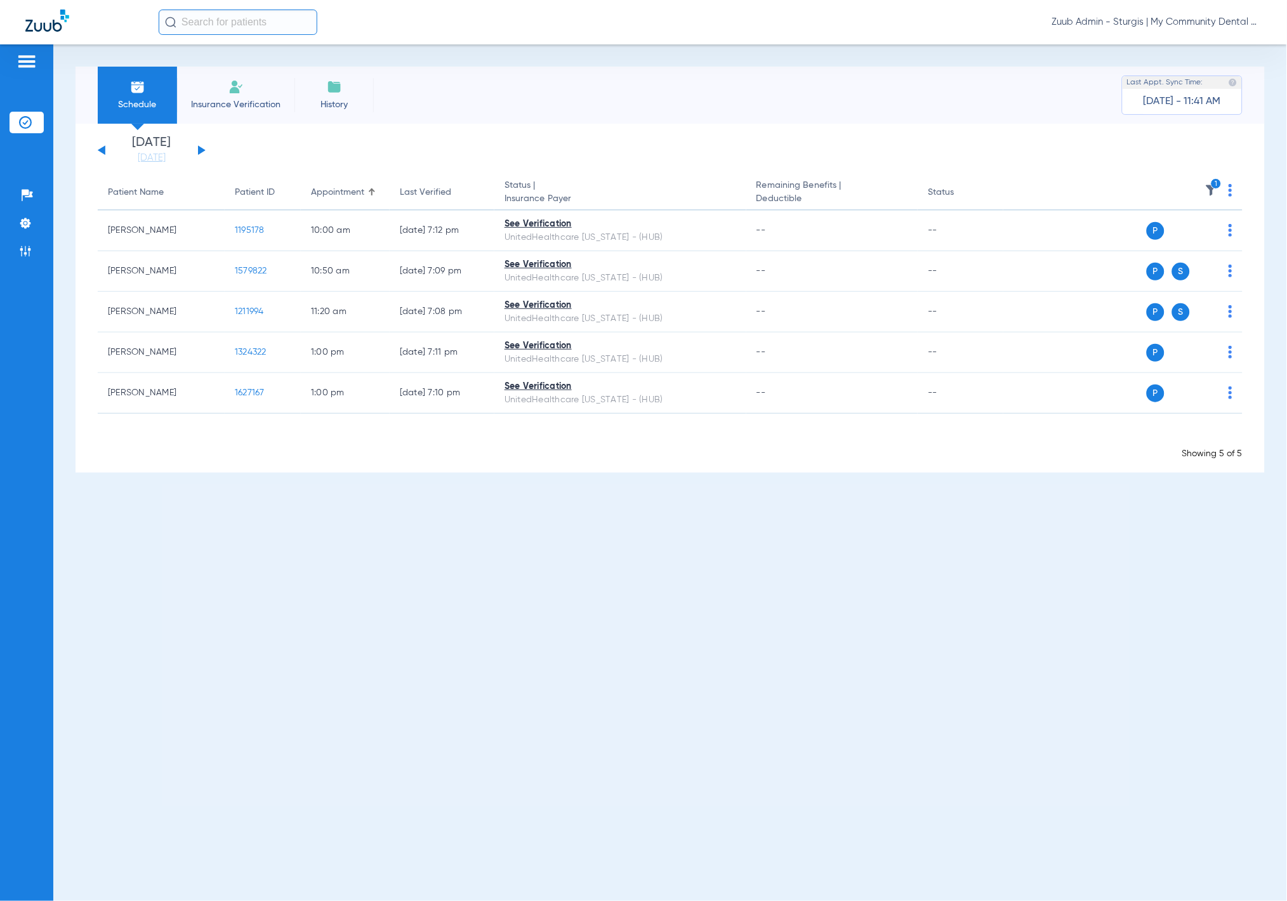
click at [201, 151] on button at bounding box center [202, 150] width 8 height 10
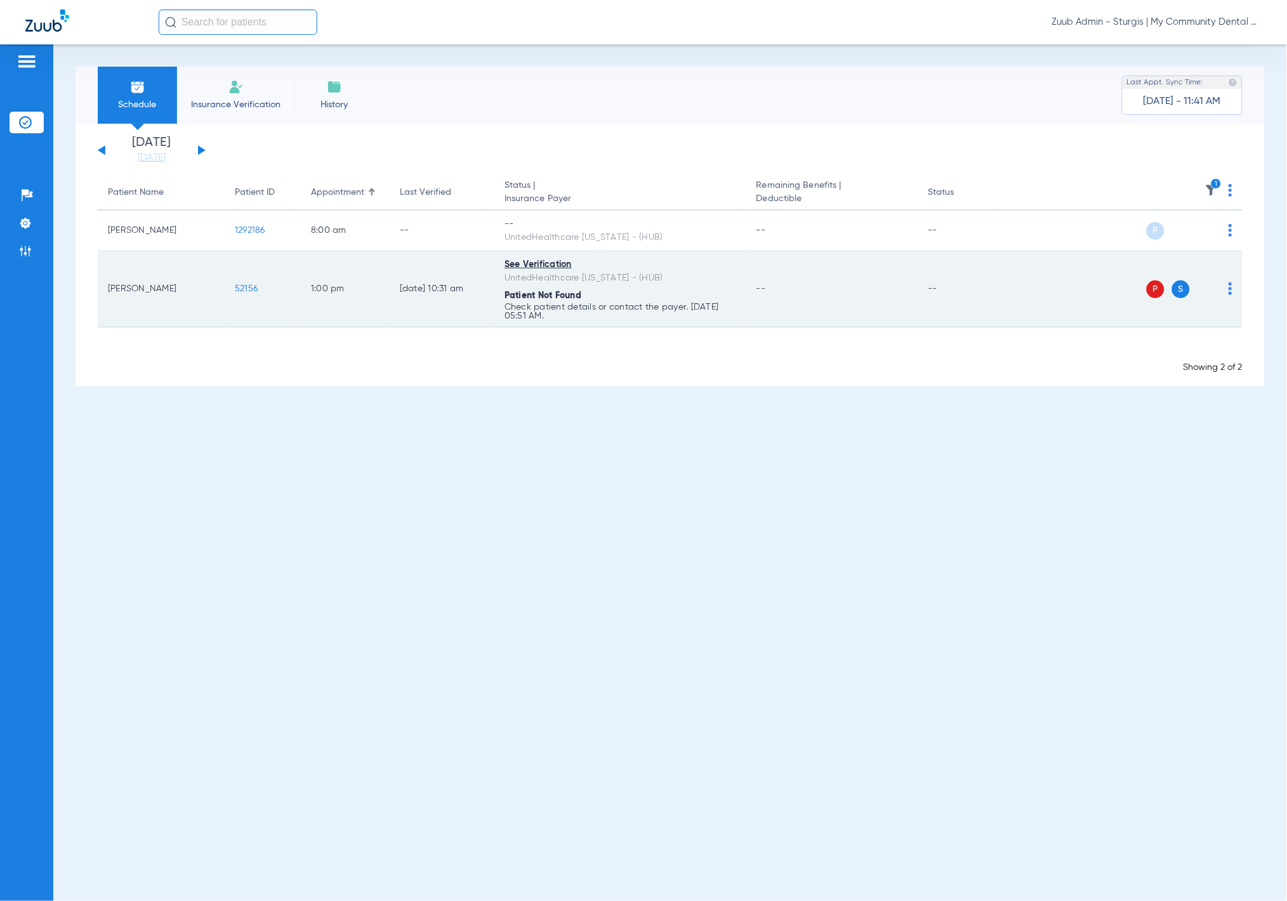
click at [1233, 290] on td "P S" at bounding box center [1122, 289] width 239 height 76
click at [1230, 290] on img at bounding box center [1230, 288] width 4 height 13
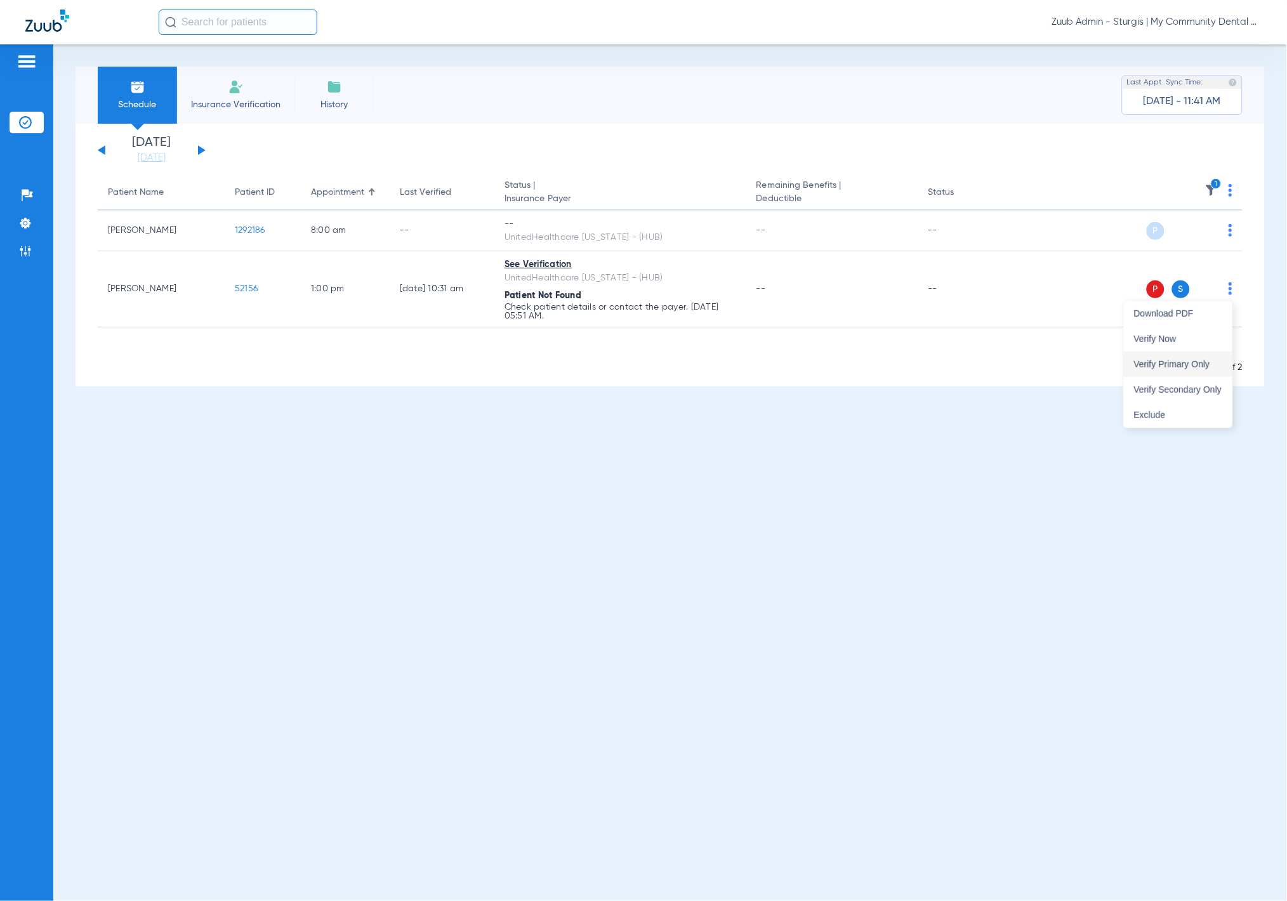
click at [1185, 362] on span "Verify Primary Only" at bounding box center [1178, 364] width 88 height 9
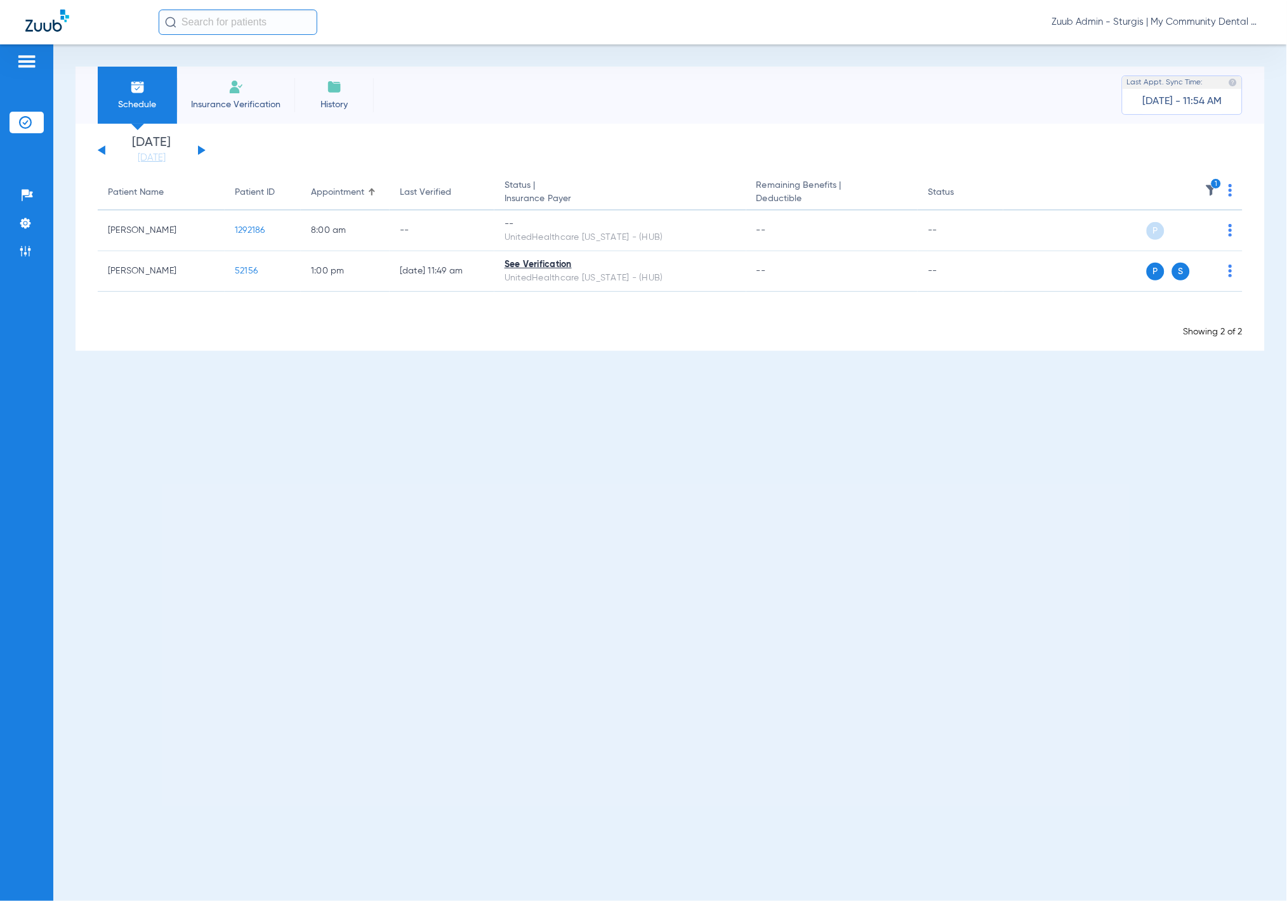
click at [1208, 185] on img at bounding box center [1211, 190] width 13 height 13
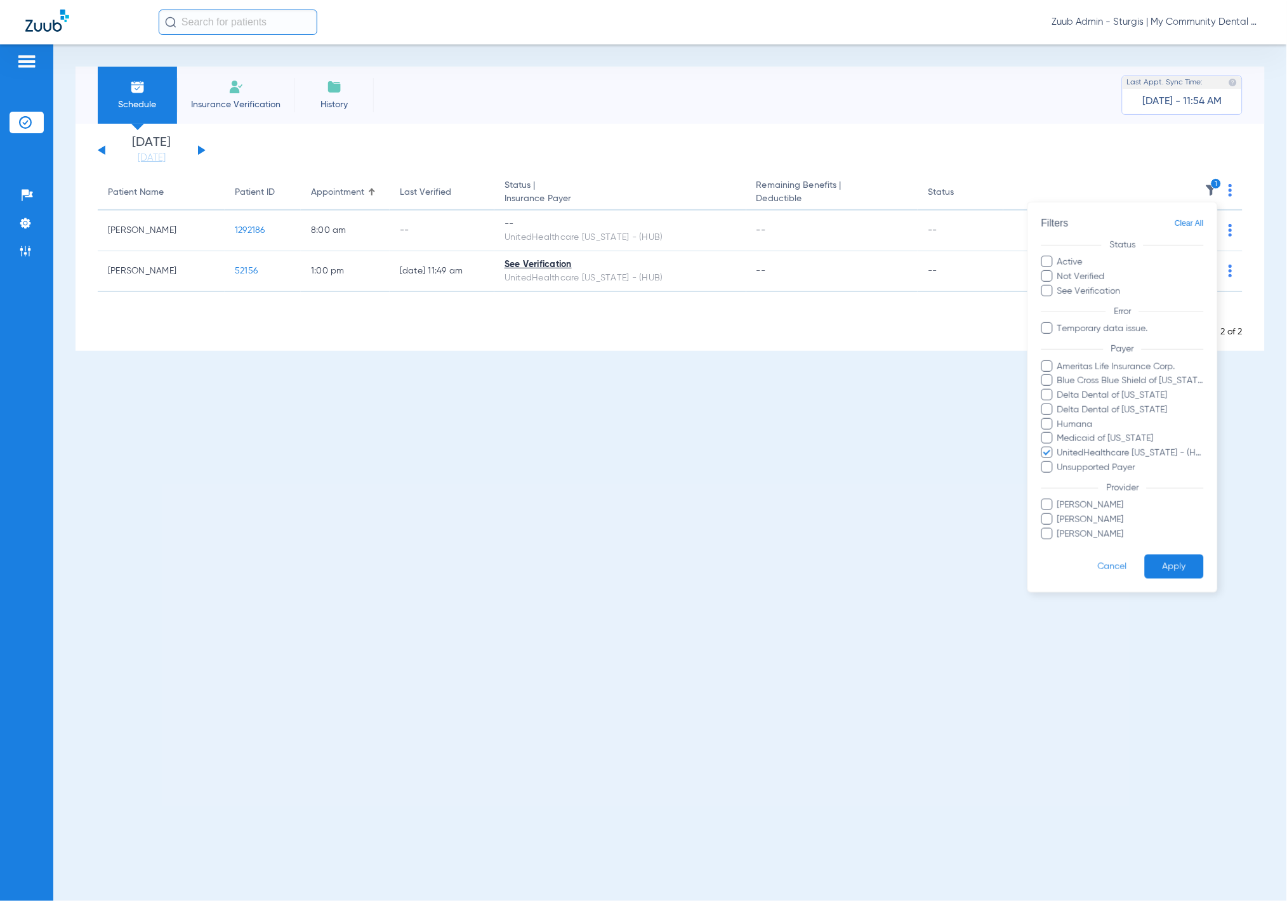
drag, startPoint x: 672, startPoint y: 131, endPoint x: 490, endPoint y: 131, distance: 182.1
click at [664, 131] on div at bounding box center [643, 450] width 1287 height 901
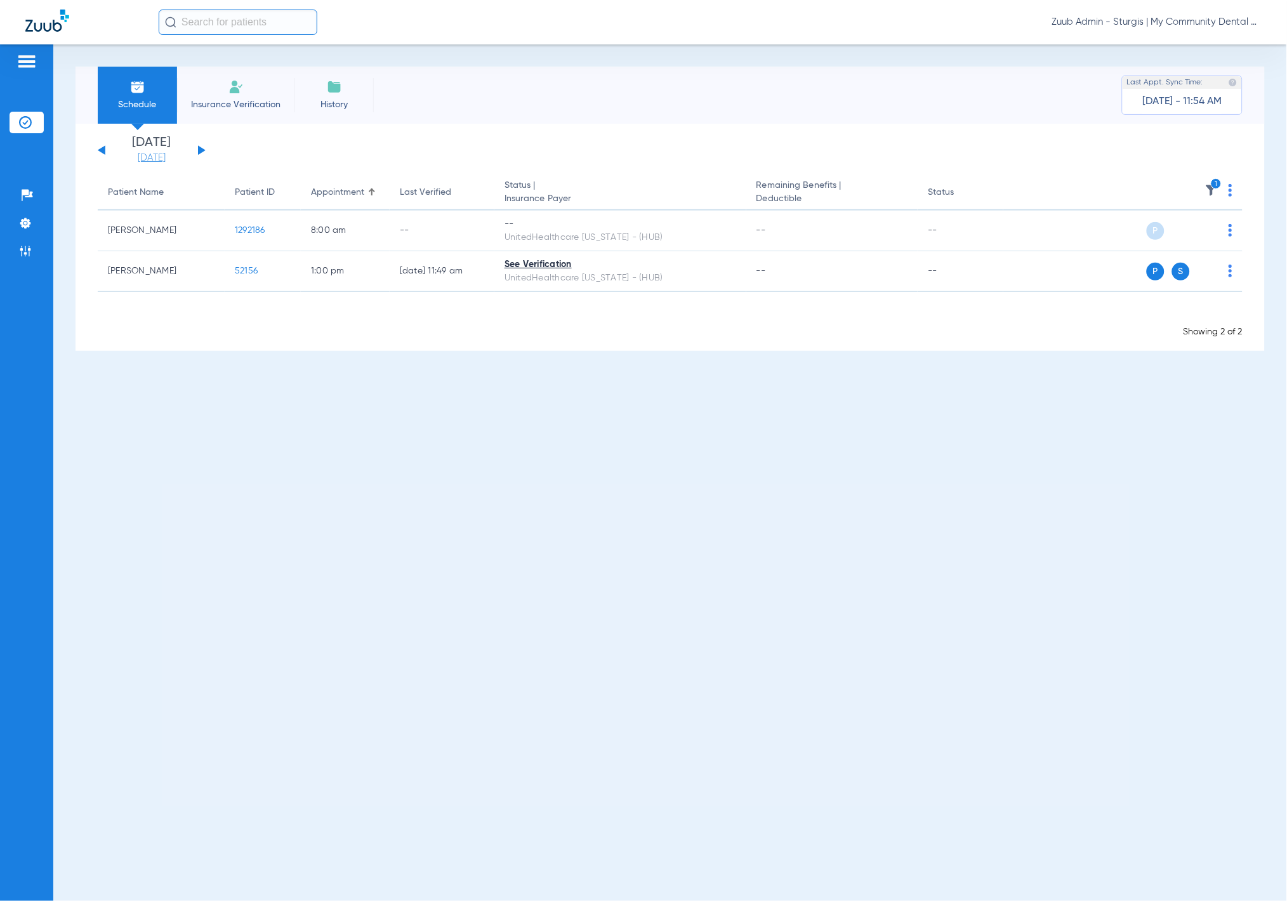
click at [147, 157] on link "08-12-2025" at bounding box center [152, 158] width 76 height 13
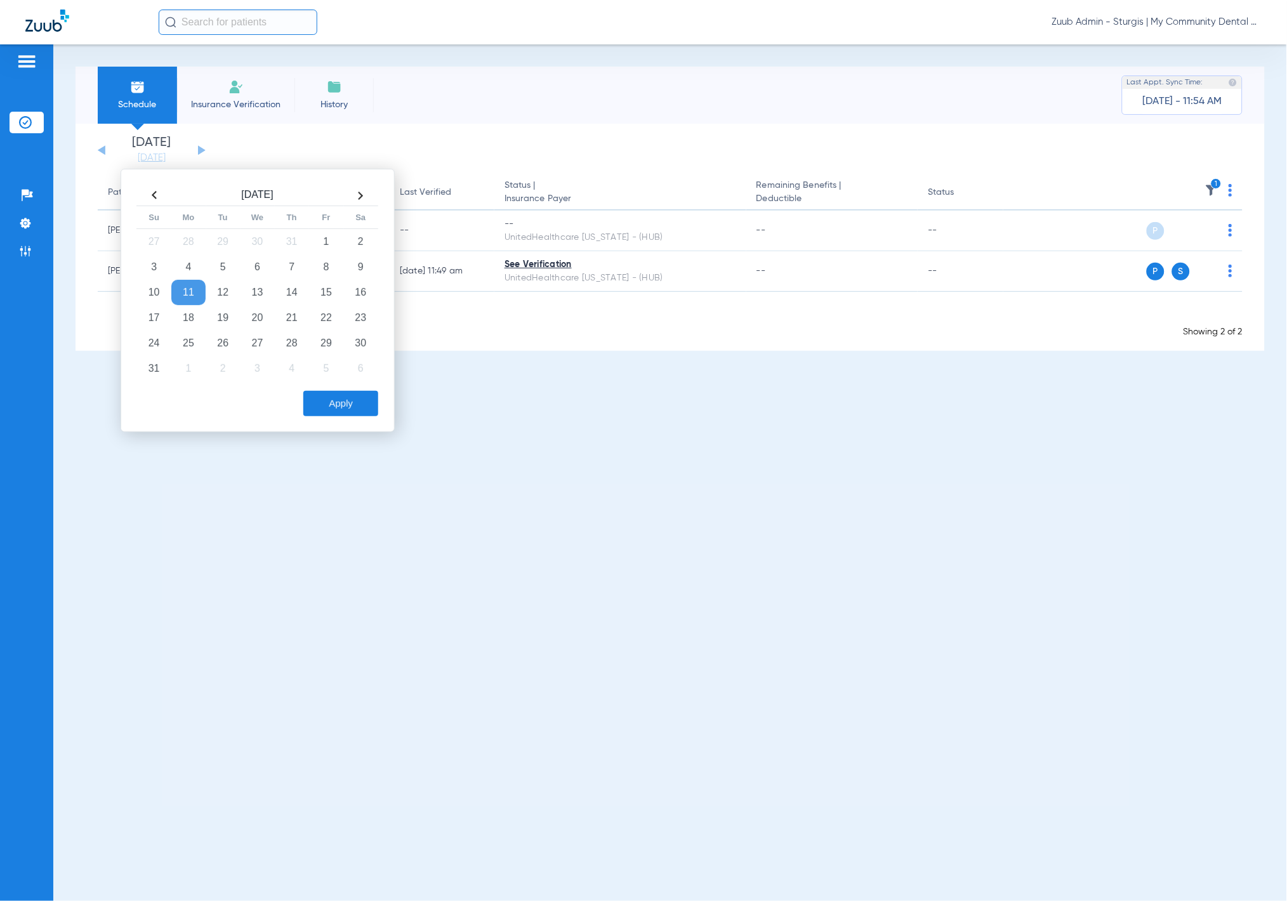
drag, startPoint x: 249, startPoint y: 140, endPoint x: 210, endPoint y: 145, distance: 39.7
click at [249, 140] on app-single-date-navigator "Saturday 06-07-2025 Sunday 06-08-2025 Monday 06-09-2025 Tuesday 06-10-2025 Wedn…" at bounding box center [670, 150] width 1144 height 28
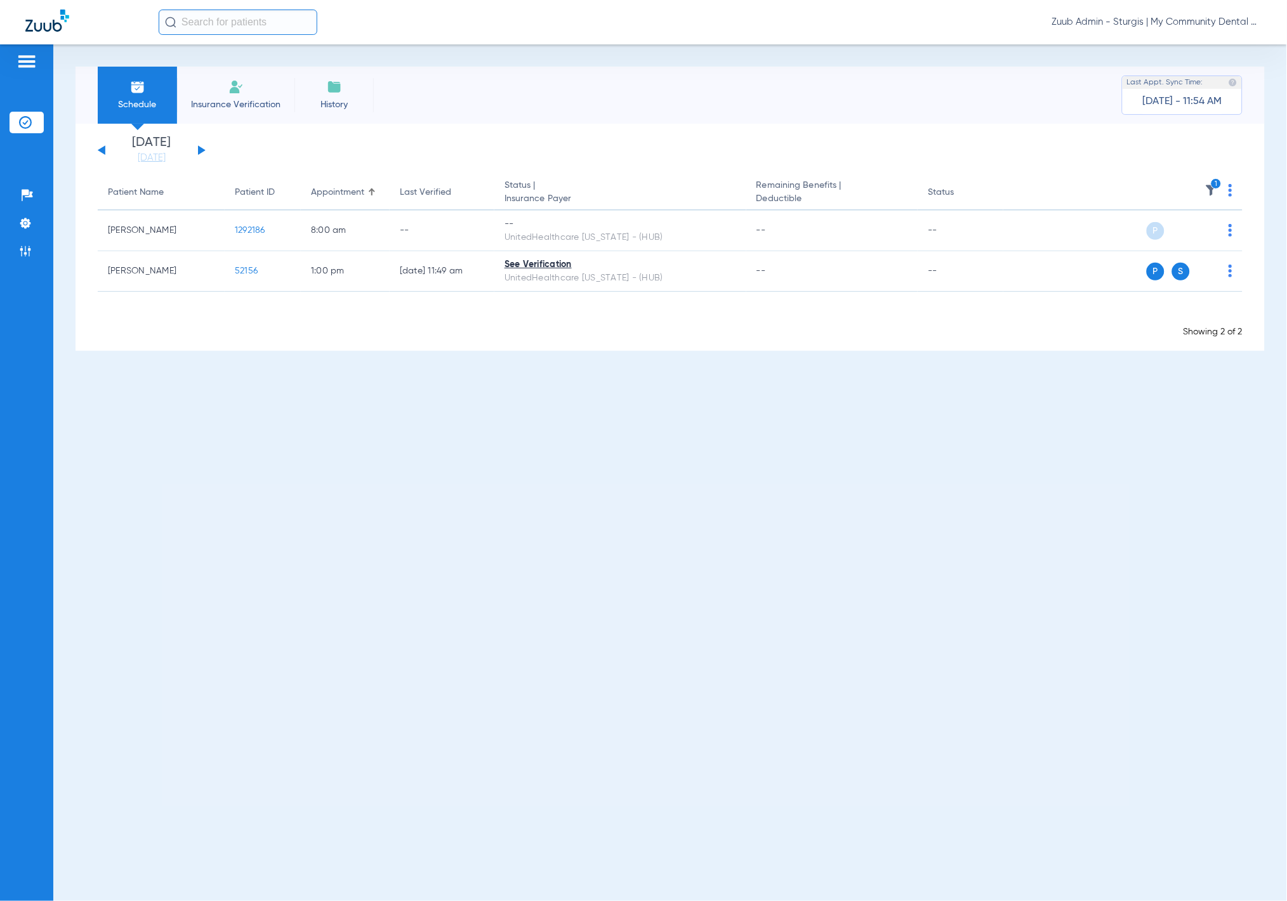
click at [201, 146] on div "Saturday 06-07-2025 Sunday 06-08-2025 Monday 06-09-2025 Tuesday 06-10-2025 Wedn…" at bounding box center [152, 150] width 108 height 28
click at [200, 150] on button at bounding box center [202, 150] width 8 height 10
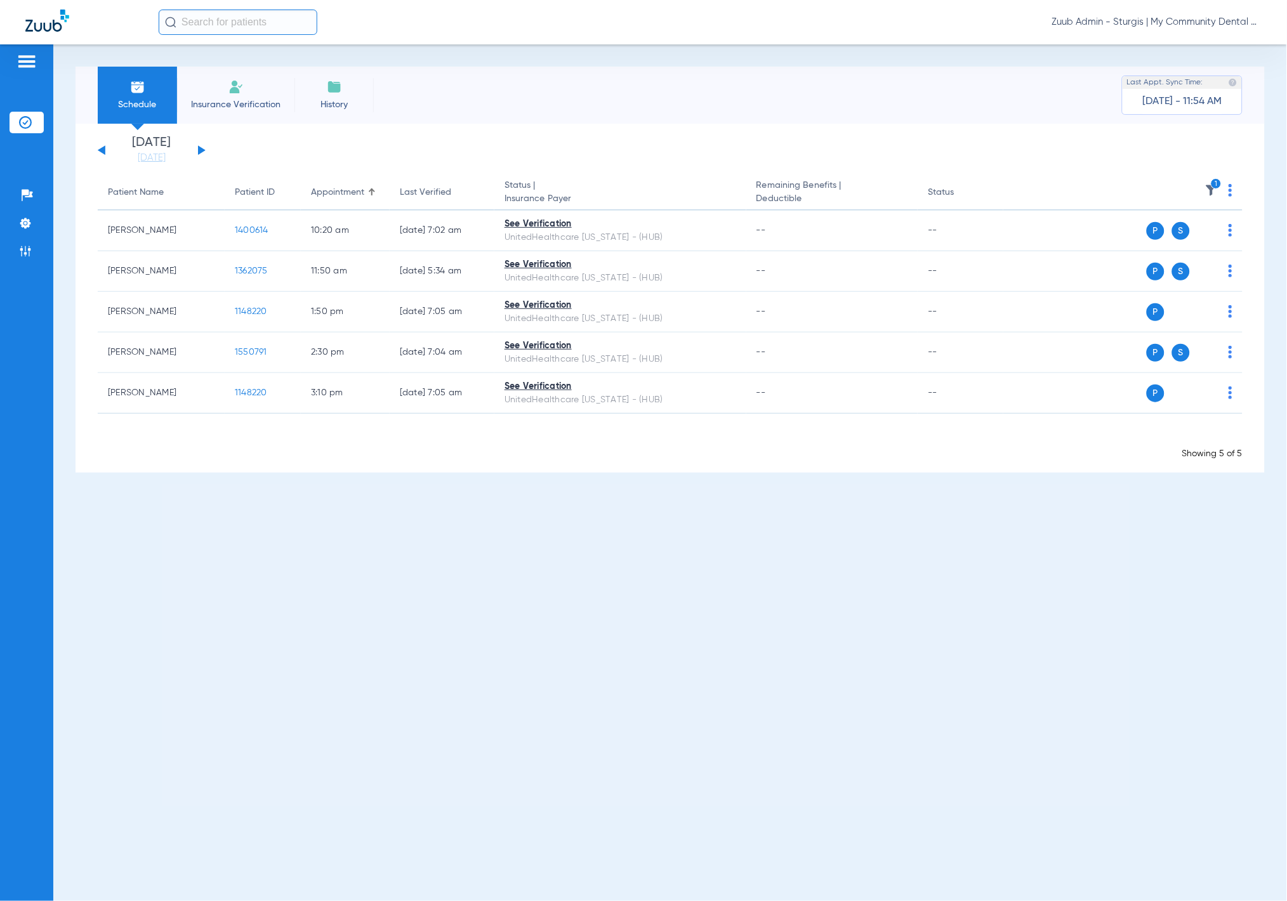
click at [200, 150] on button at bounding box center [202, 150] width 8 height 10
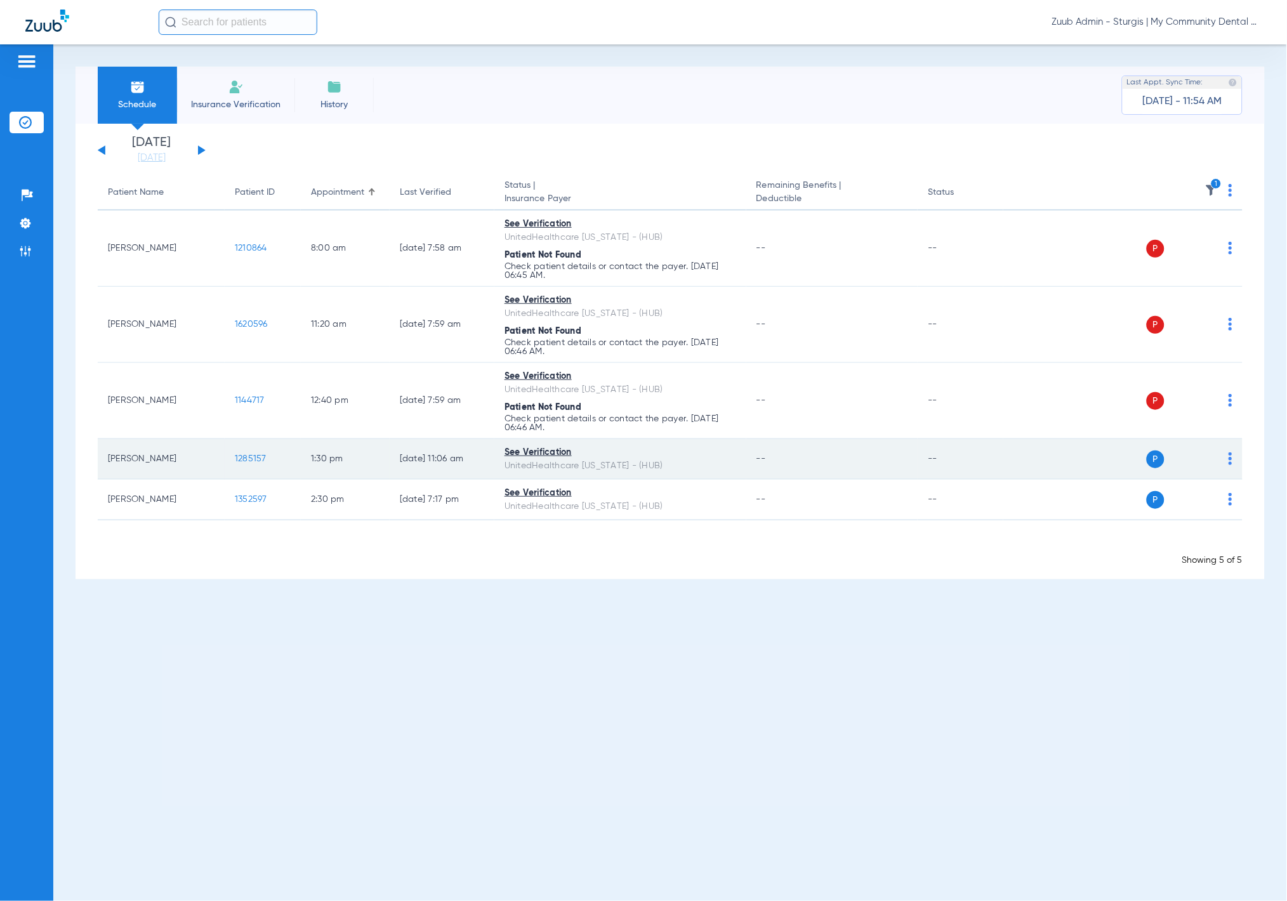
click at [1231, 461] on img at bounding box center [1230, 458] width 4 height 13
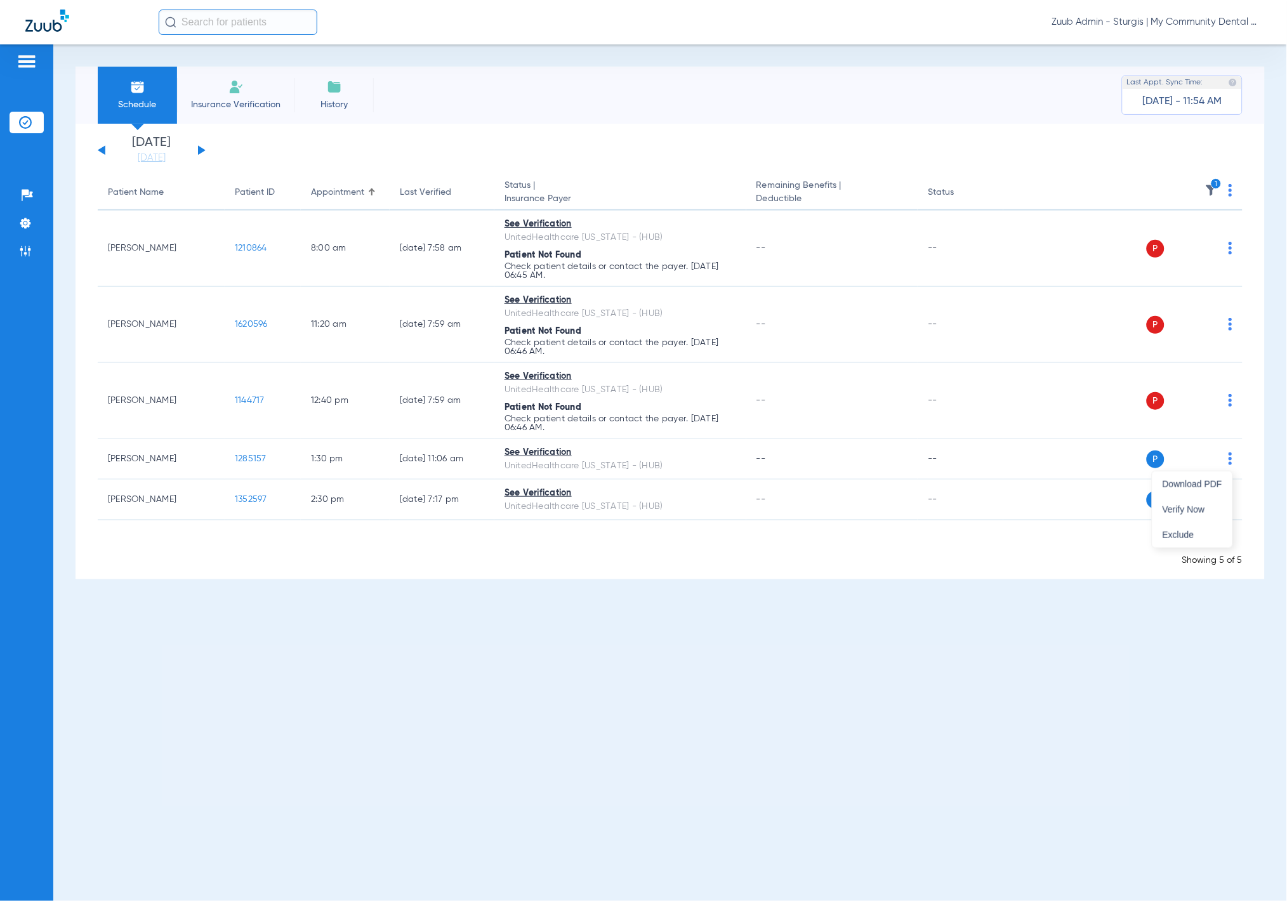
click at [1195, 533] on span "Exclude" at bounding box center [1192, 534] width 60 height 9
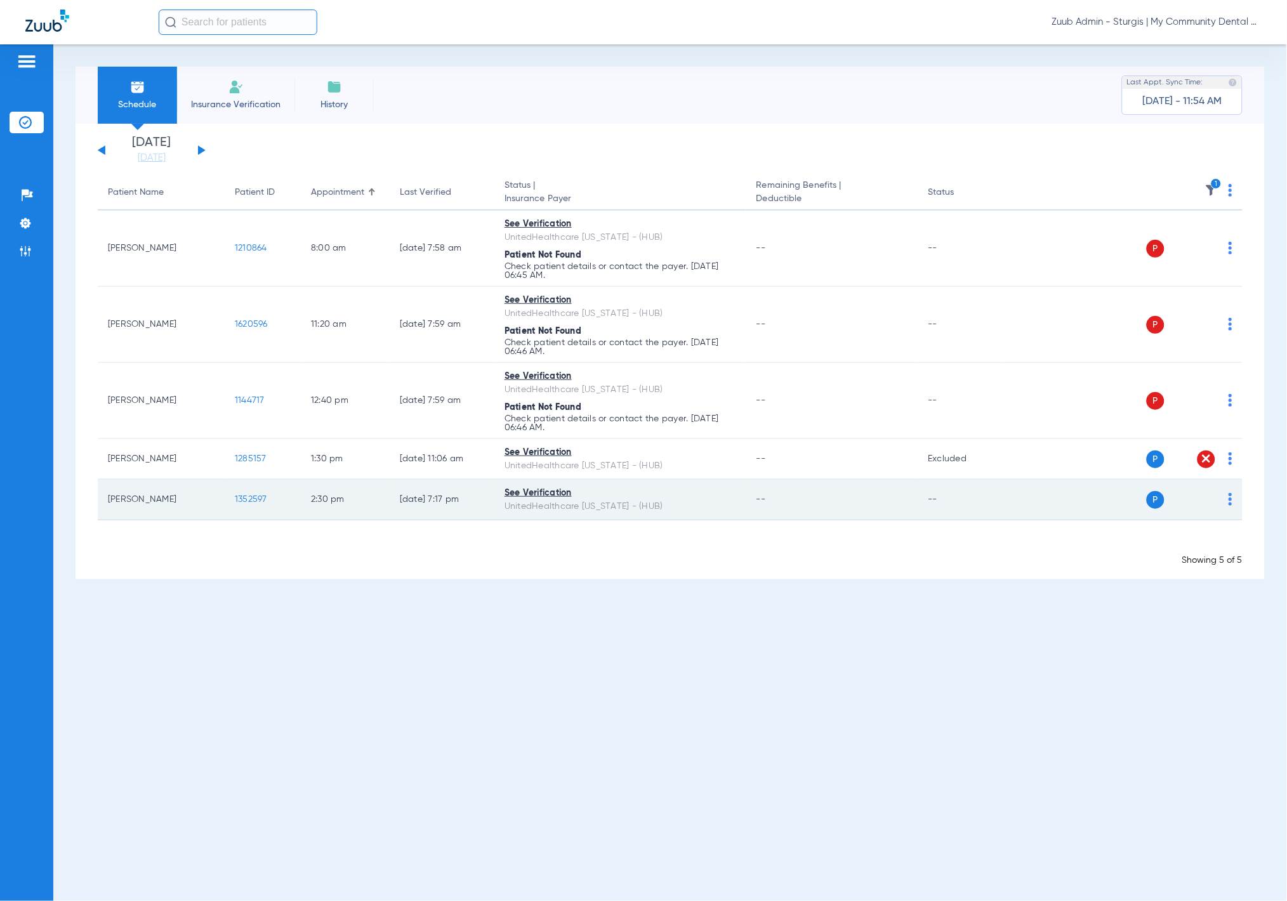
click at [1231, 502] on img at bounding box center [1230, 499] width 4 height 13
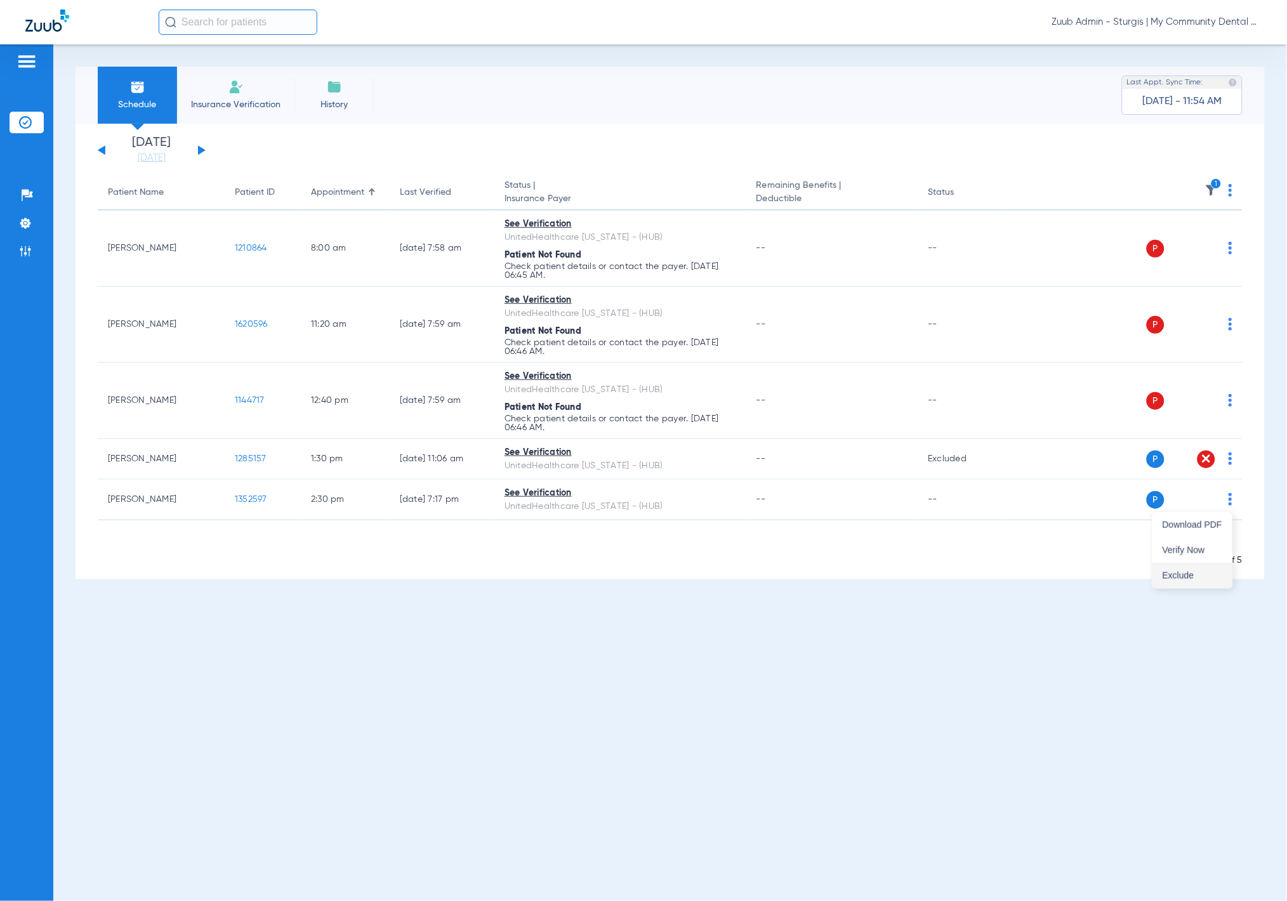
click at [1203, 568] on button "Exclude" at bounding box center [1192, 575] width 80 height 25
click at [1231, 191] on img at bounding box center [1230, 190] width 4 height 13
click at [1195, 245] on button "Verify All" at bounding box center [1184, 240] width 96 height 25
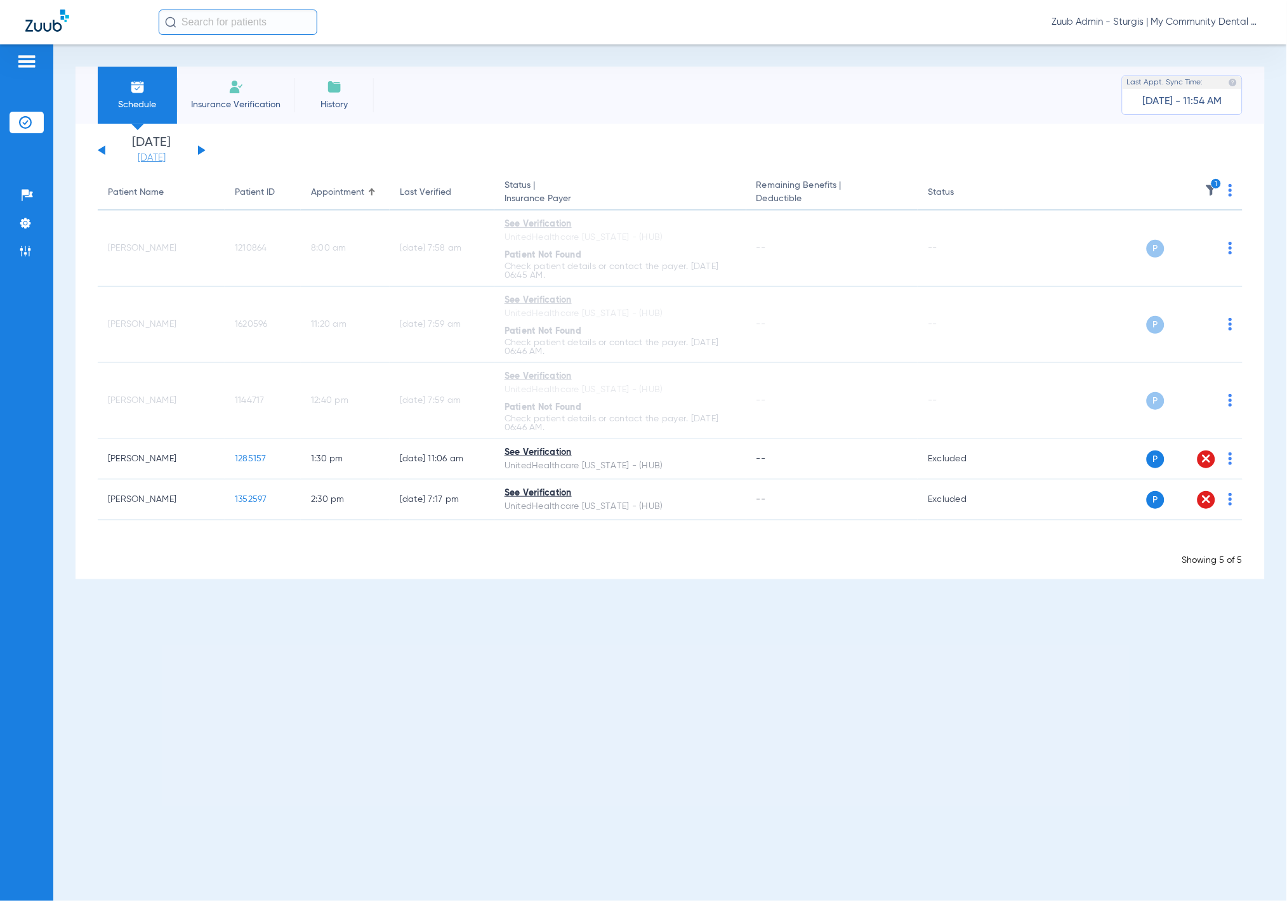
click at [171, 152] on link "08-15-2025" at bounding box center [152, 158] width 76 height 13
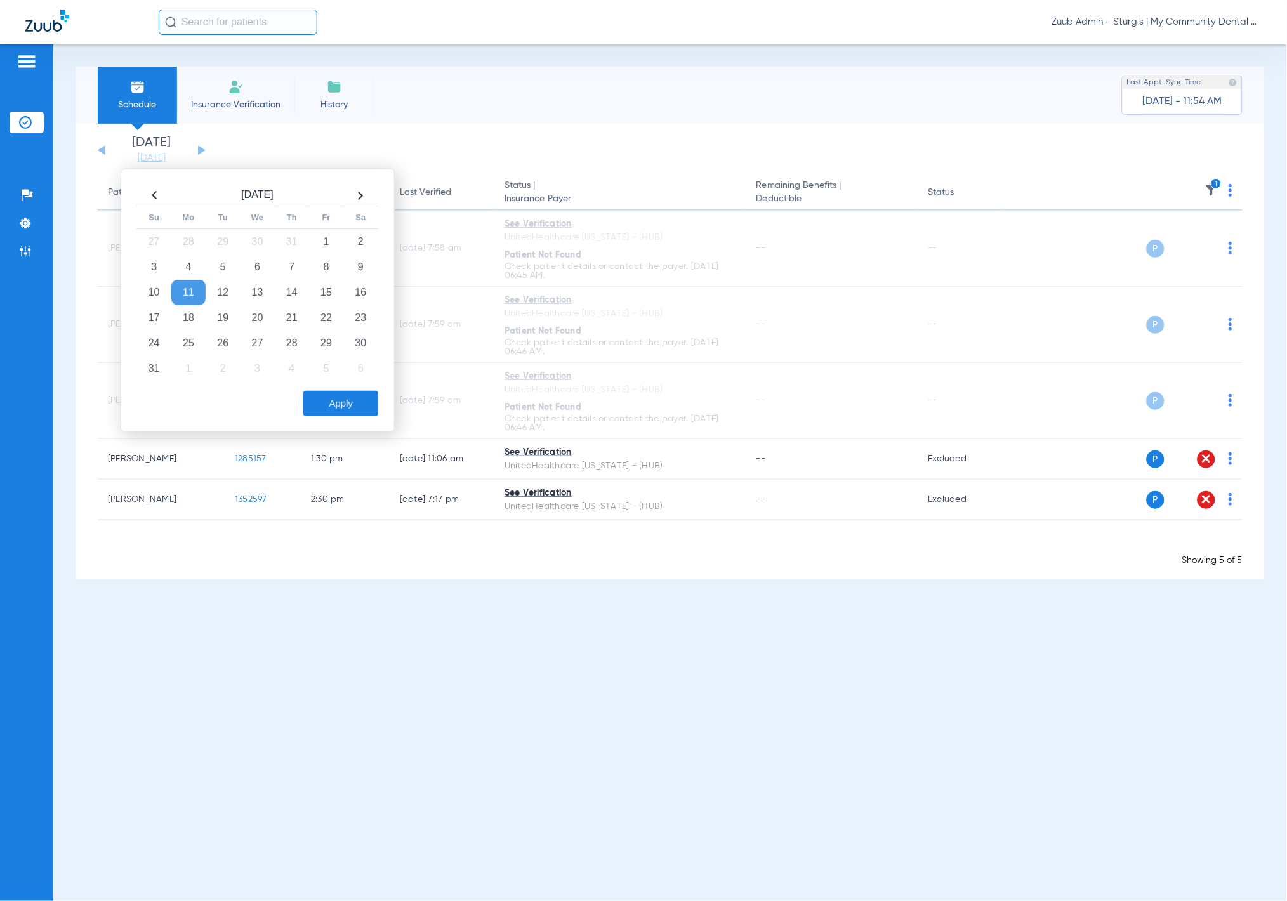
click at [525, 124] on div "Saturday 06-07-2025 Sunday 06-08-2025 Monday 06-09-2025 Tuesday 06-10-2025 Wedn…" at bounding box center [669, 351] width 1189 height 455
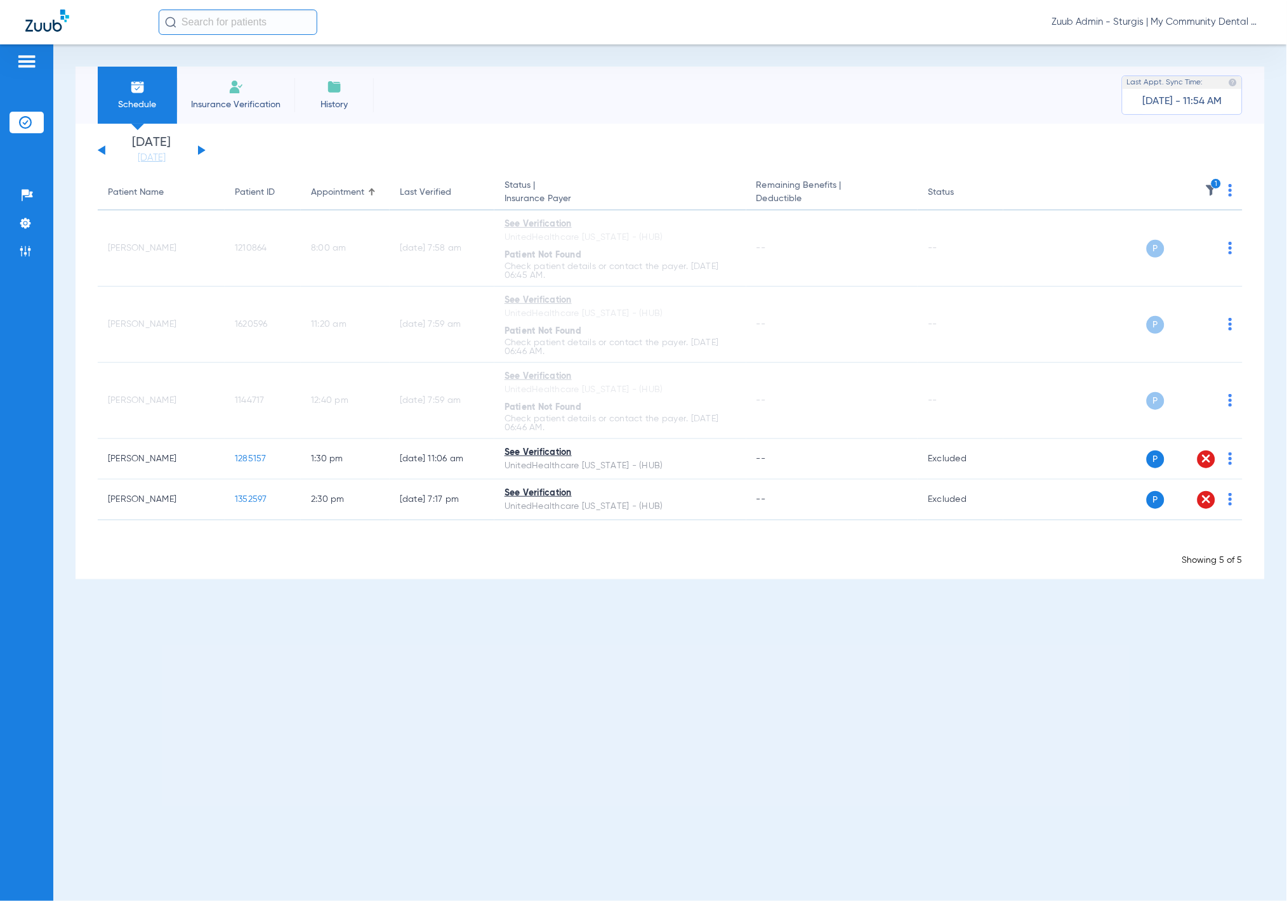
click at [200, 152] on button at bounding box center [202, 150] width 8 height 10
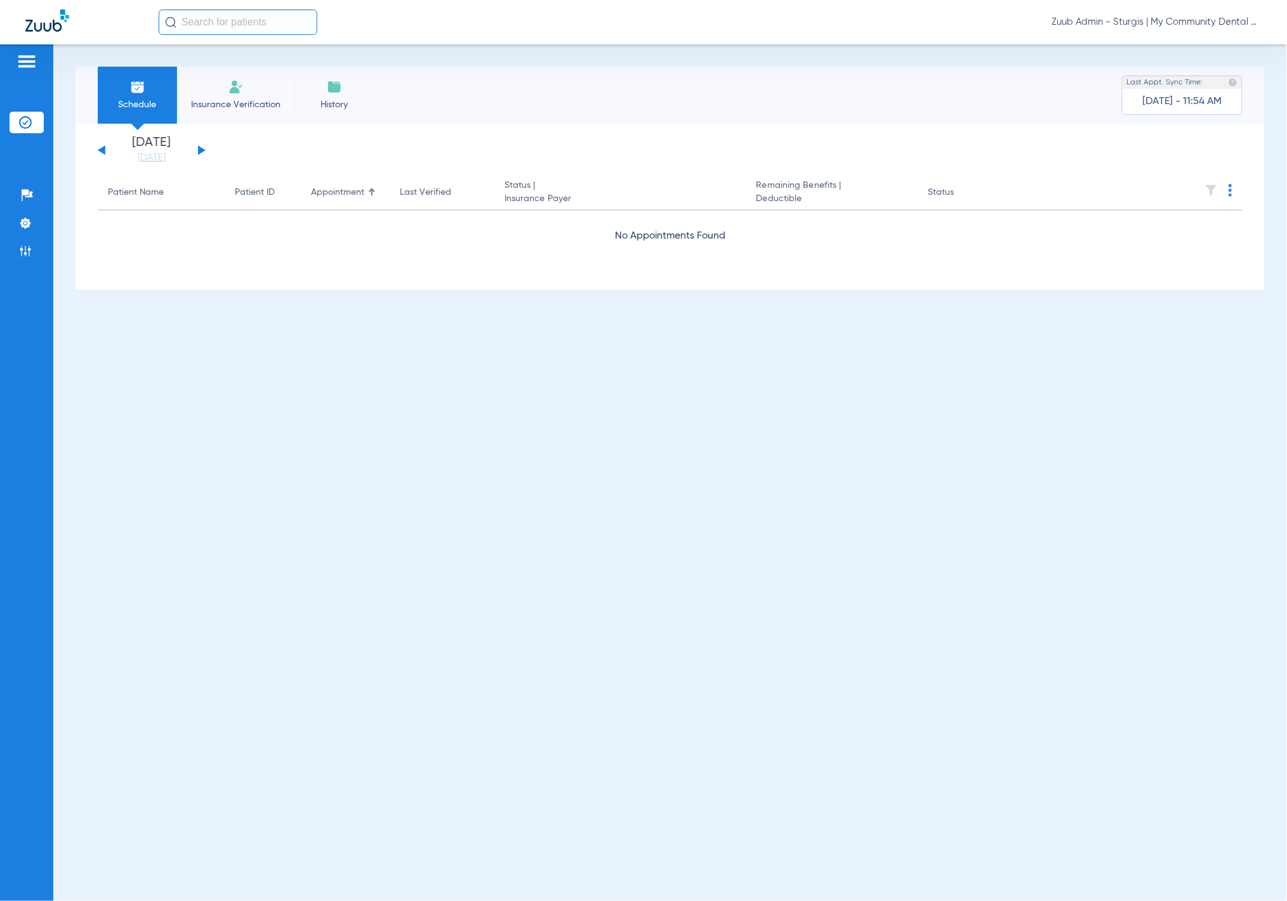
click at [200, 152] on button at bounding box center [202, 150] width 8 height 10
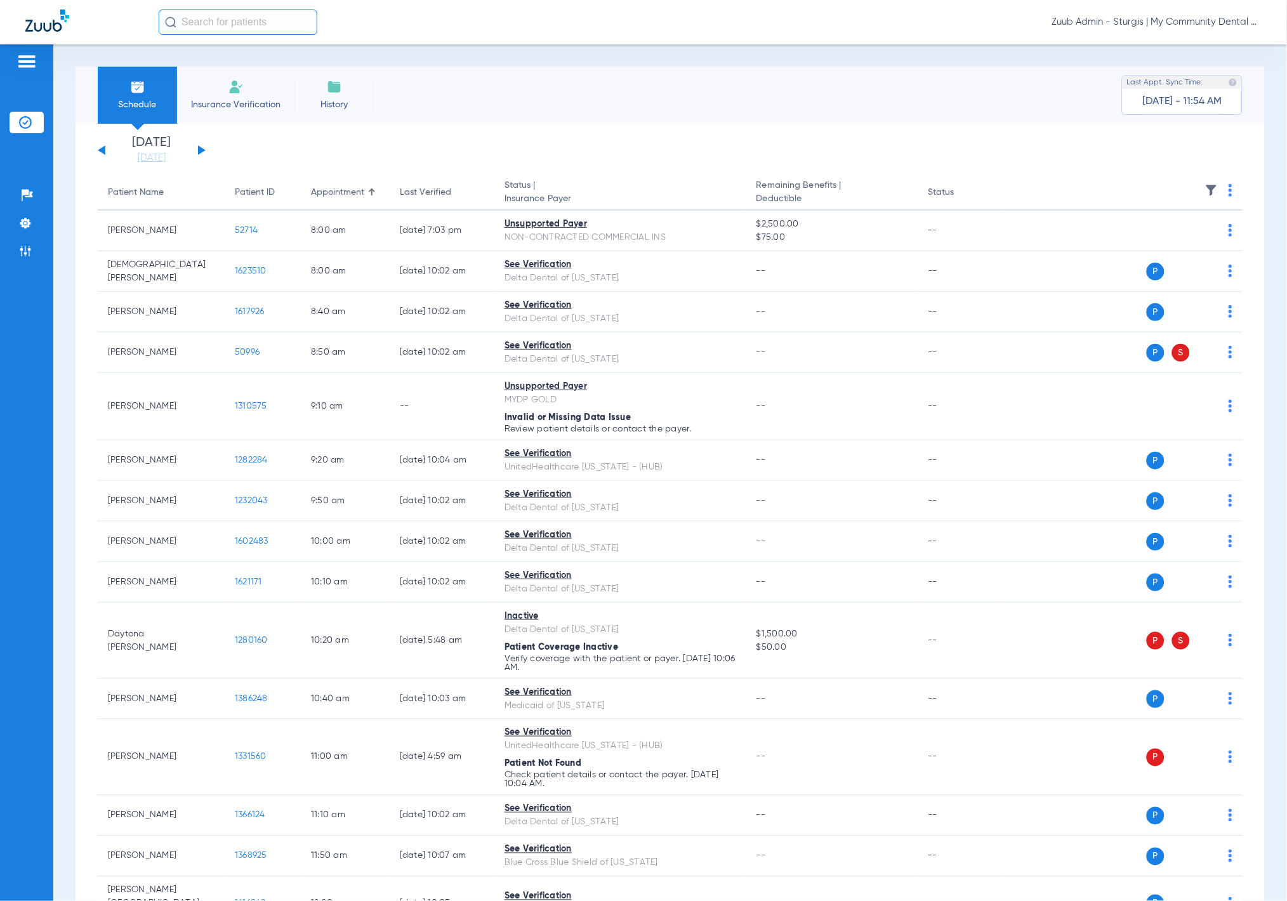
click at [1205, 186] on img at bounding box center [1211, 190] width 13 height 13
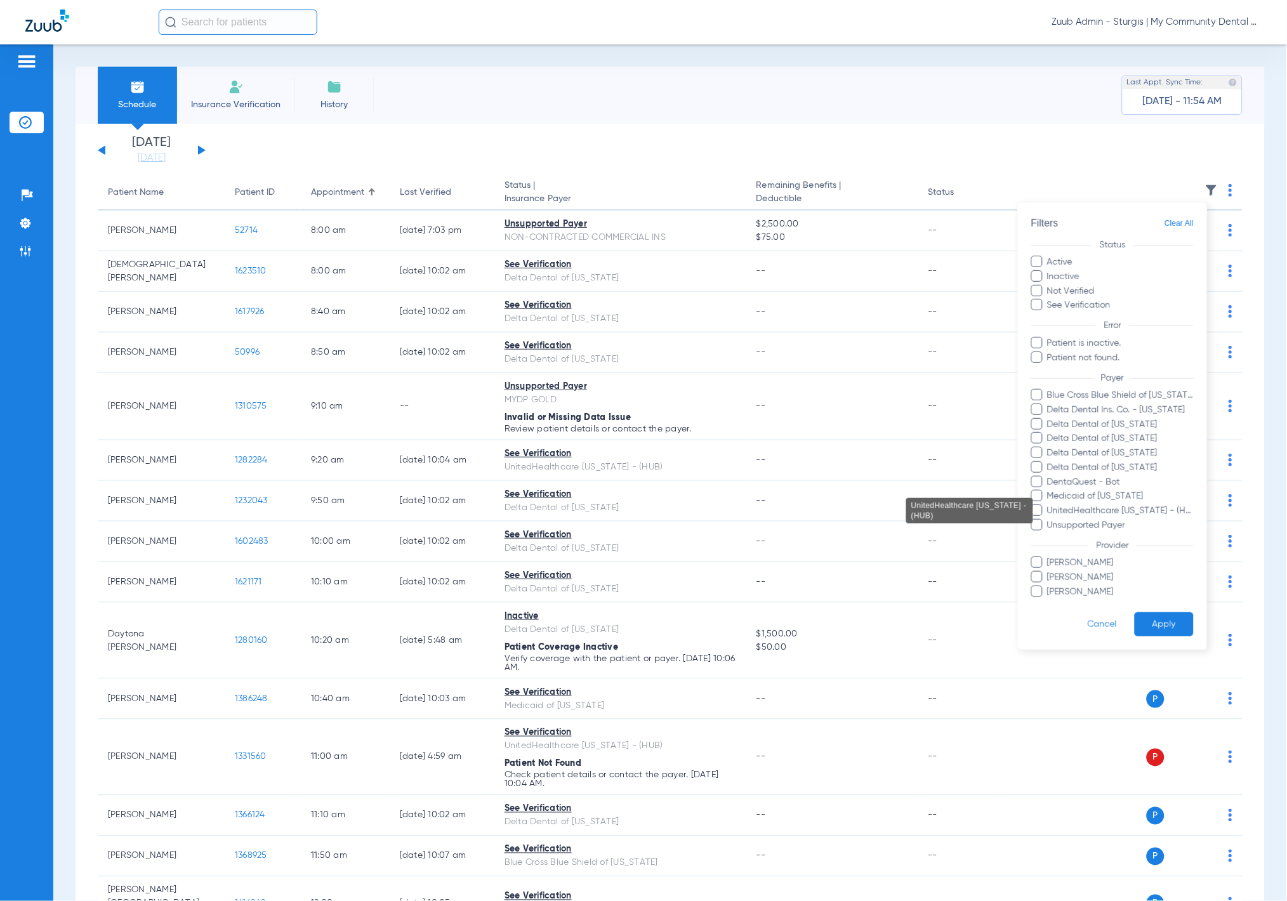
click at [1155, 504] on span "UnitedHealthcare [US_STATE] - (HUB)" at bounding box center [1119, 510] width 147 height 13
click at [1049, 520] on input "UnitedHealthcare [US_STATE] - (HUB)" at bounding box center [1049, 520] width 0 height 0
click at [1169, 625] on button "Apply" at bounding box center [1163, 624] width 59 height 25
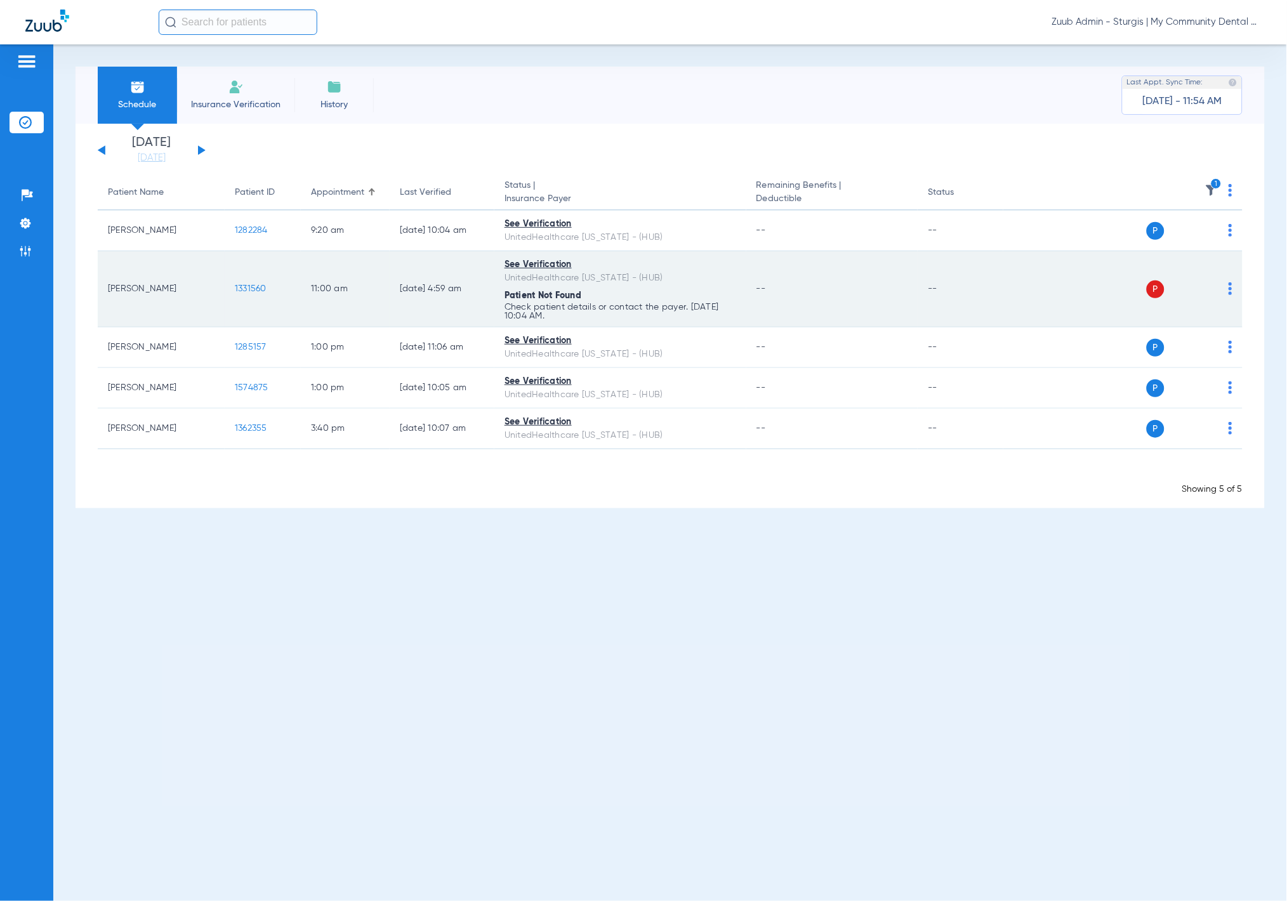
click at [1229, 291] on img at bounding box center [1230, 288] width 4 height 13
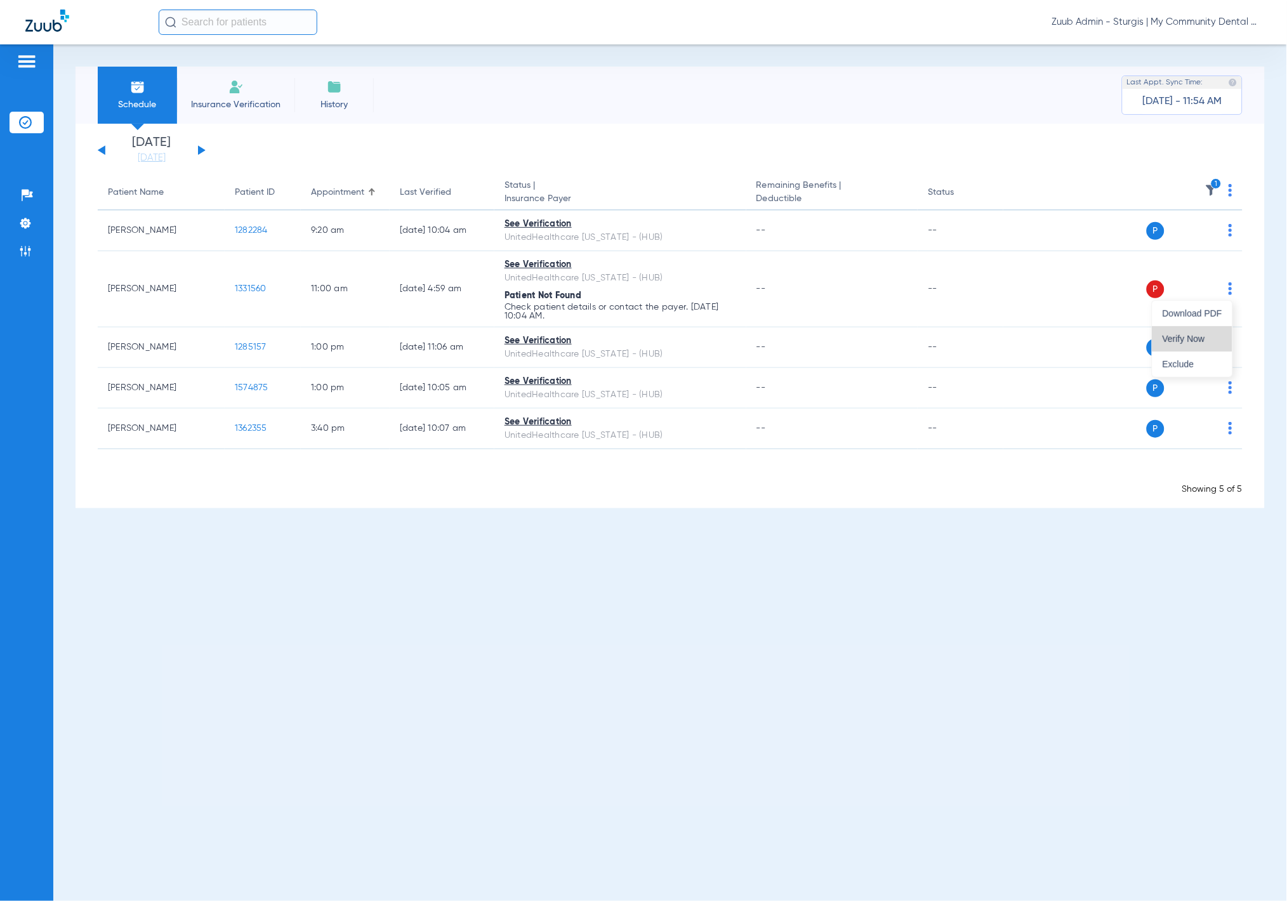
click at [1216, 330] on button "Verify Now" at bounding box center [1192, 338] width 80 height 25
click at [202, 150] on button at bounding box center [202, 150] width 8 height 10
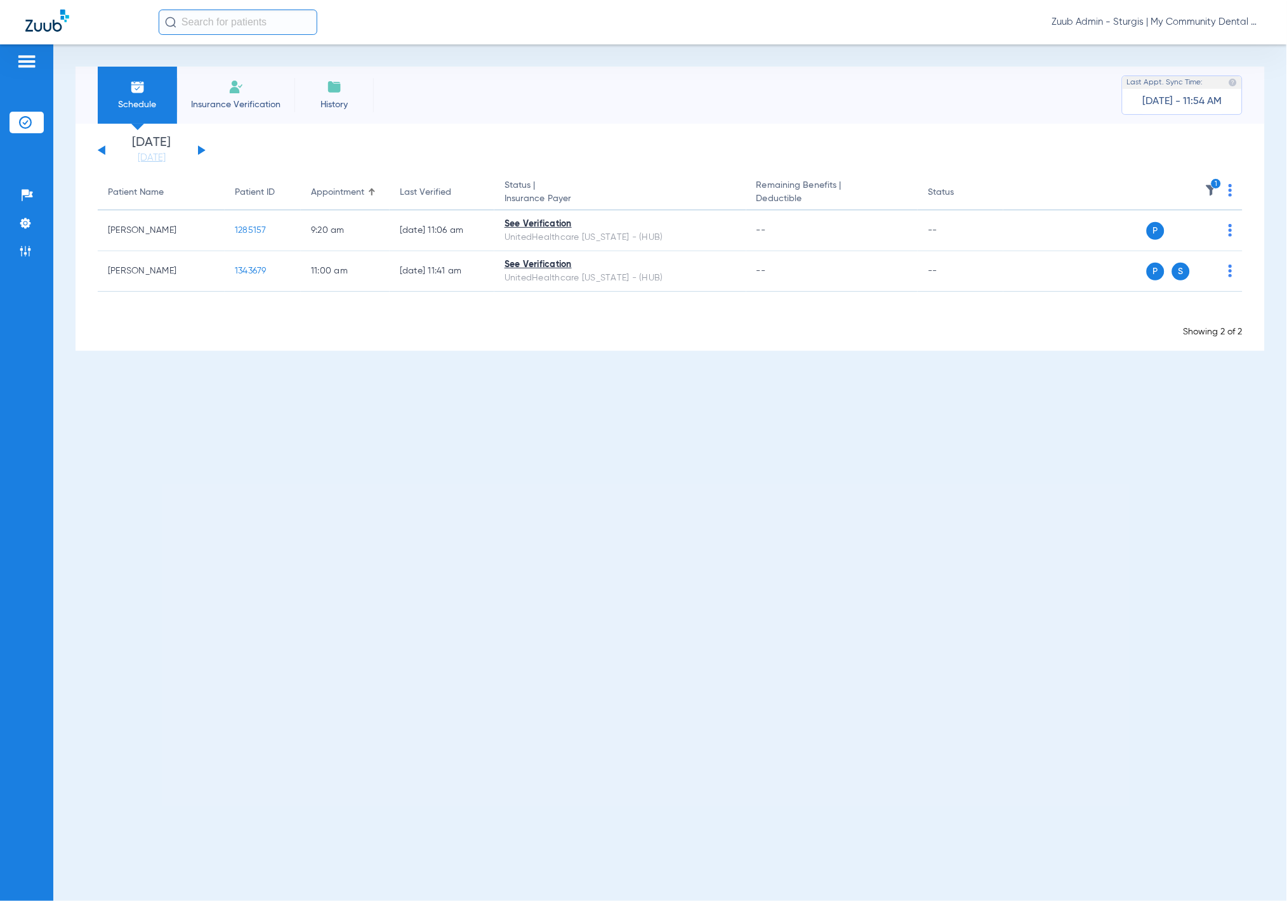
click at [202, 150] on button at bounding box center [202, 150] width 8 height 10
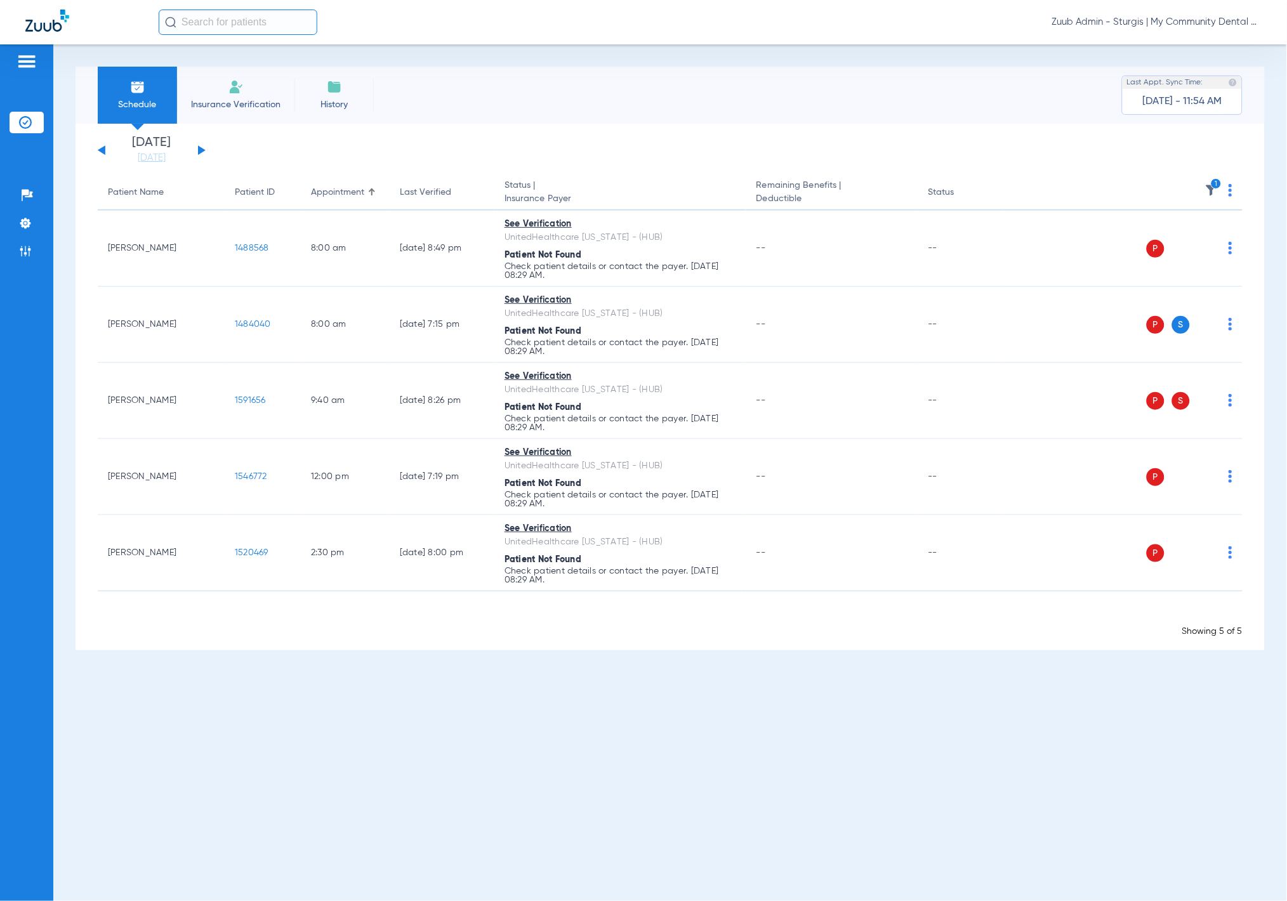
click at [1231, 188] on img at bounding box center [1230, 190] width 4 height 13
click at [1213, 230] on button "Verify All" at bounding box center [1182, 240] width 100 height 25
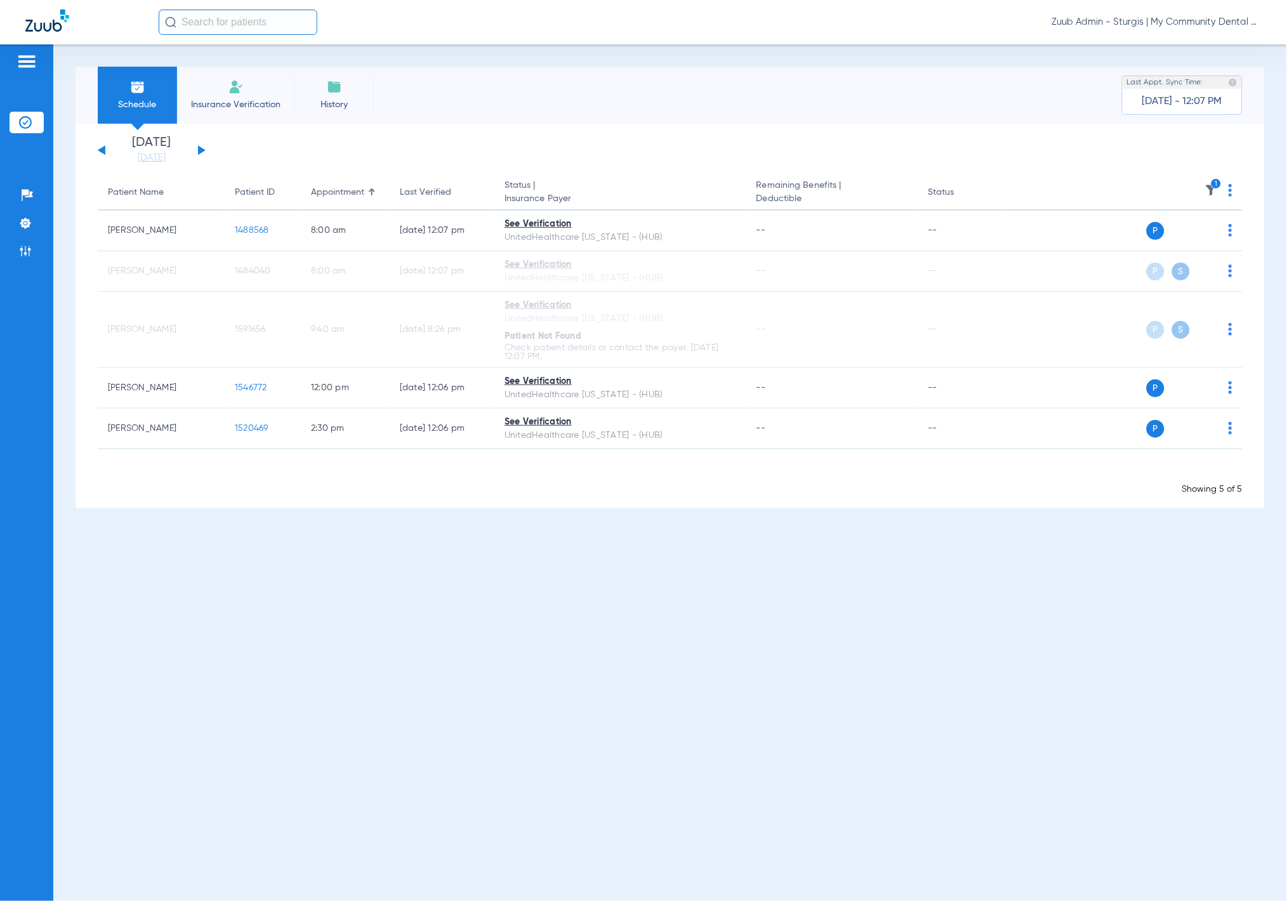
click at [199, 145] on div "Saturday 06-07-2025 Sunday 06-08-2025 Monday 06-09-2025 Tuesday 06-10-2025 Wedn…" at bounding box center [152, 150] width 108 height 28
click at [200, 148] on button at bounding box center [202, 150] width 8 height 10
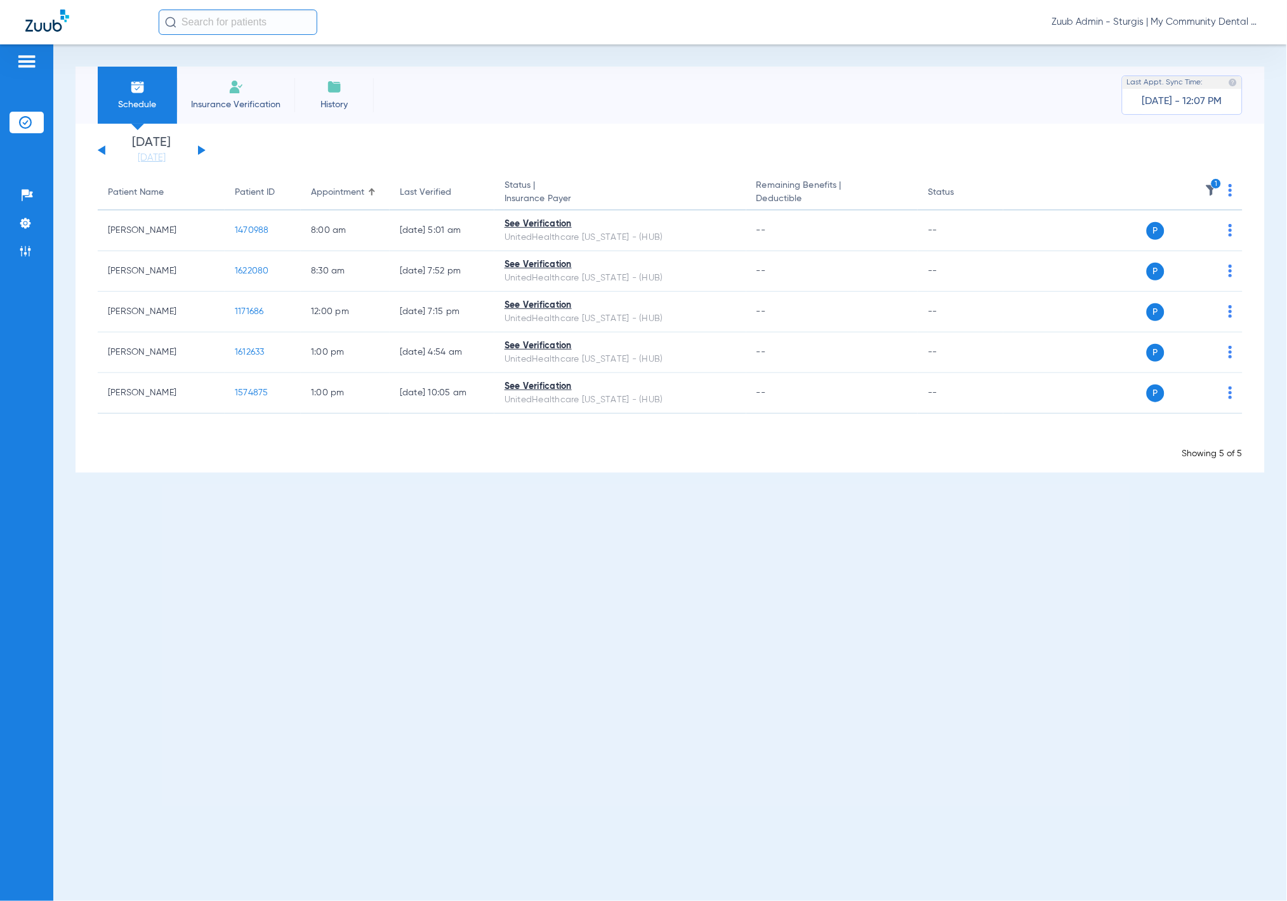
click at [202, 147] on div "Saturday 06-07-2025 Sunday 06-08-2025 Monday 06-09-2025 Tuesday 06-10-2025 Wedn…" at bounding box center [152, 150] width 108 height 28
click at [200, 147] on button at bounding box center [202, 150] width 8 height 10
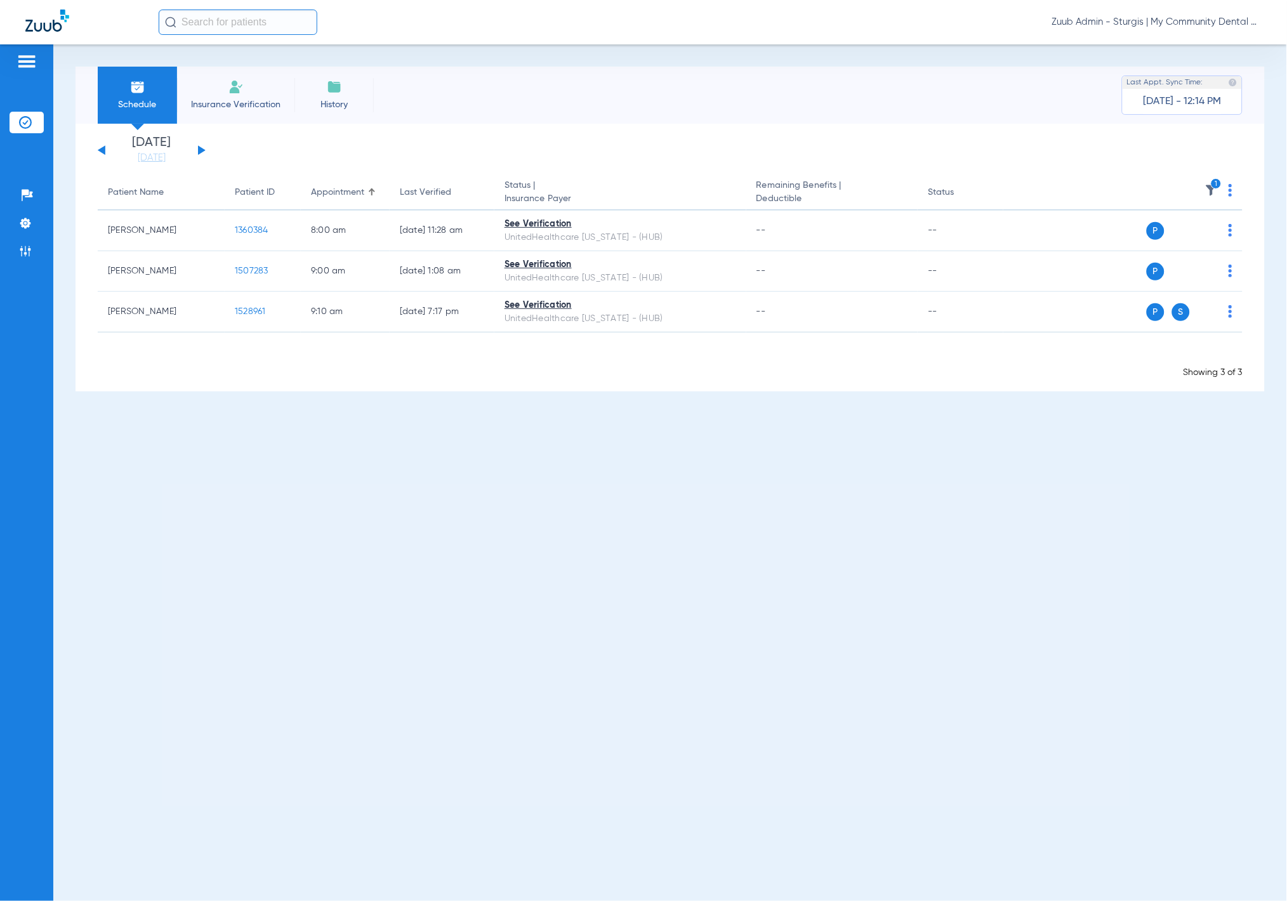
click at [45, 244] on div "Patients Insurance Verification Setup Help Center Settings Admin" at bounding box center [26, 494] width 53 height 901
click at [27, 248] on img at bounding box center [25, 251] width 13 height 13
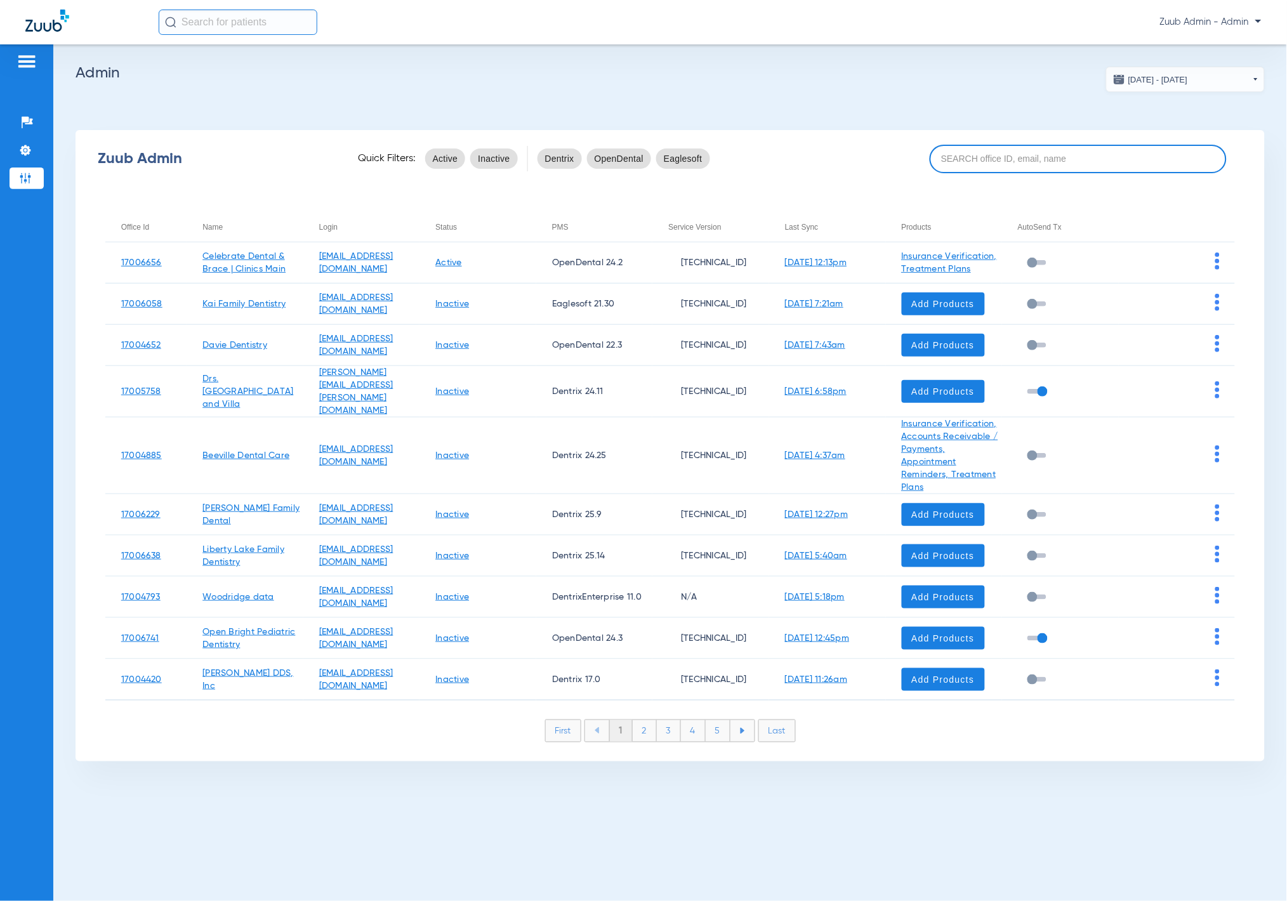
click at [1047, 161] on input at bounding box center [1078, 159] width 298 height 29
paste input "Ypsilanti"
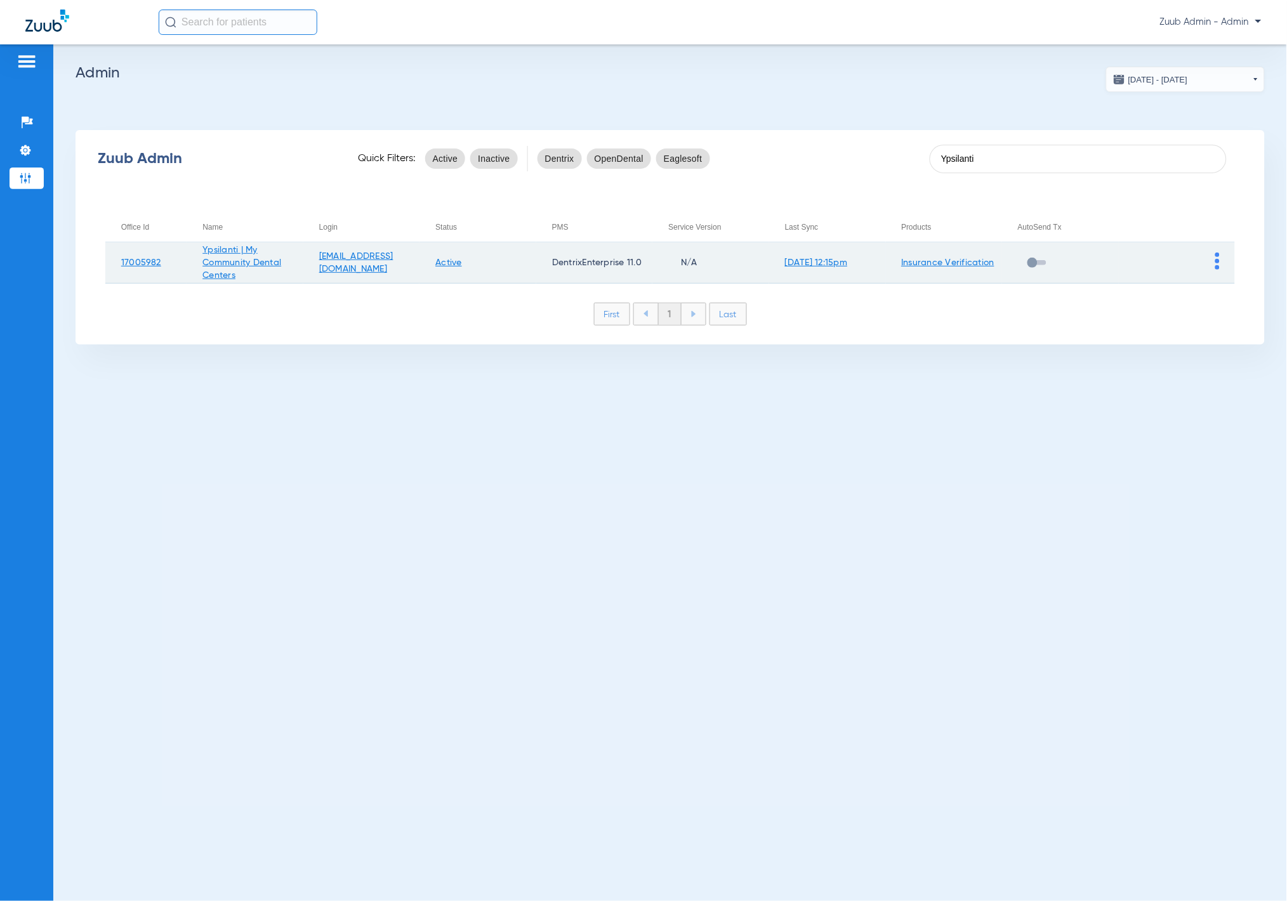
type input "Ypsilanti"
click at [1219, 265] on img at bounding box center [1217, 260] width 4 height 17
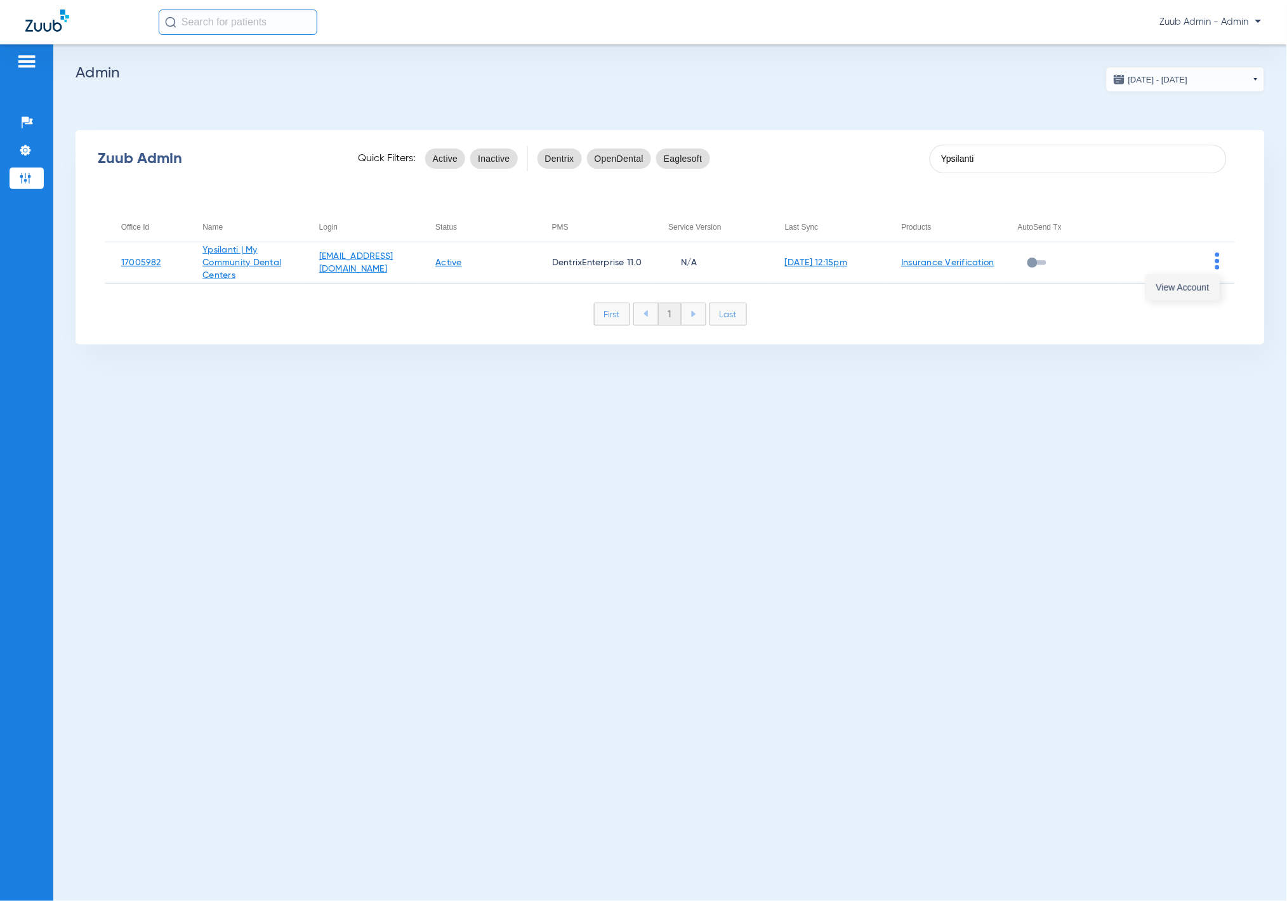
click at [1203, 287] on span "View Account" at bounding box center [1182, 287] width 53 height 9
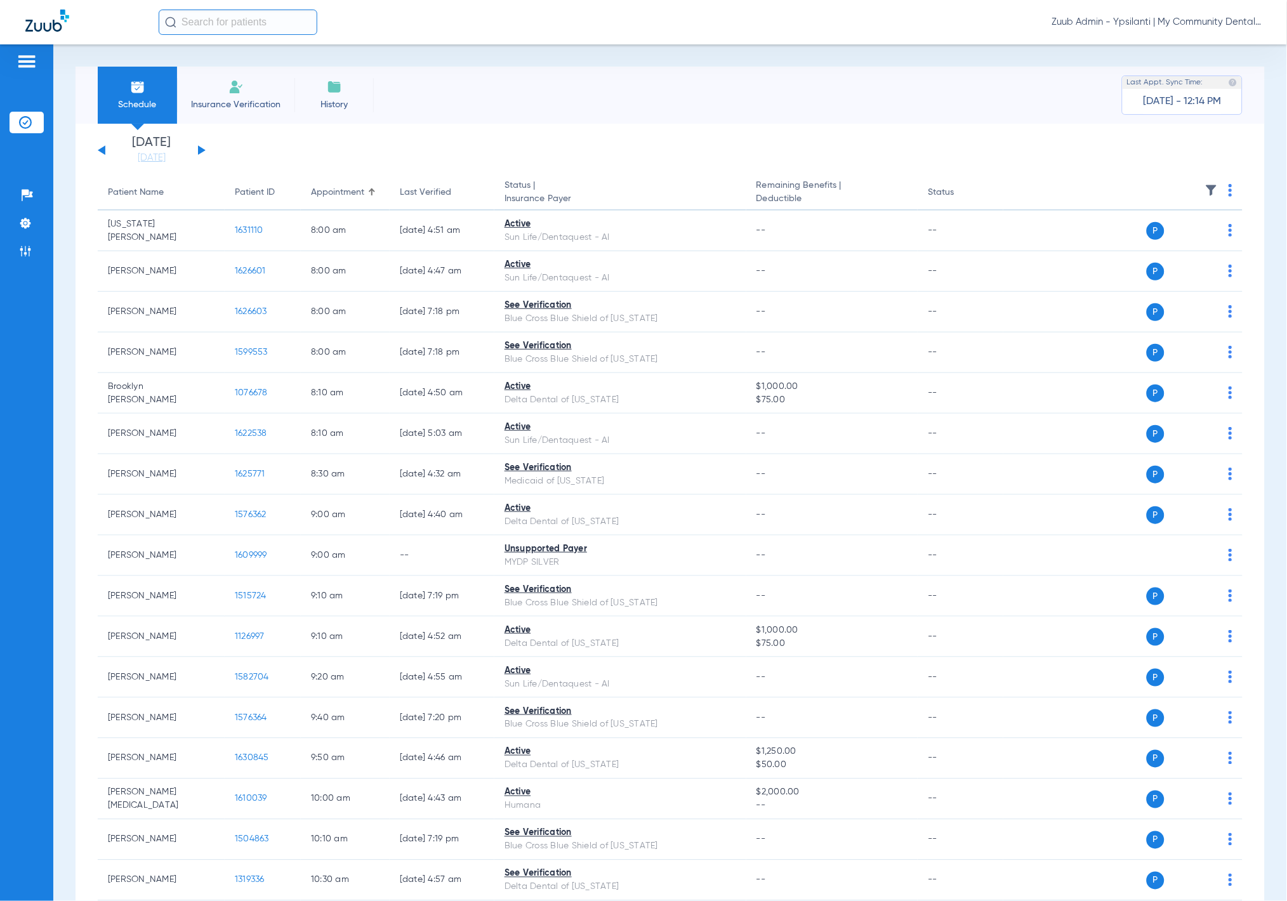
click at [1198, 181] on th at bounding box center [1122, 193] width 239 height 36
click at [1205, 185] on img at bounding box center [1211, 190] width 13 height 13
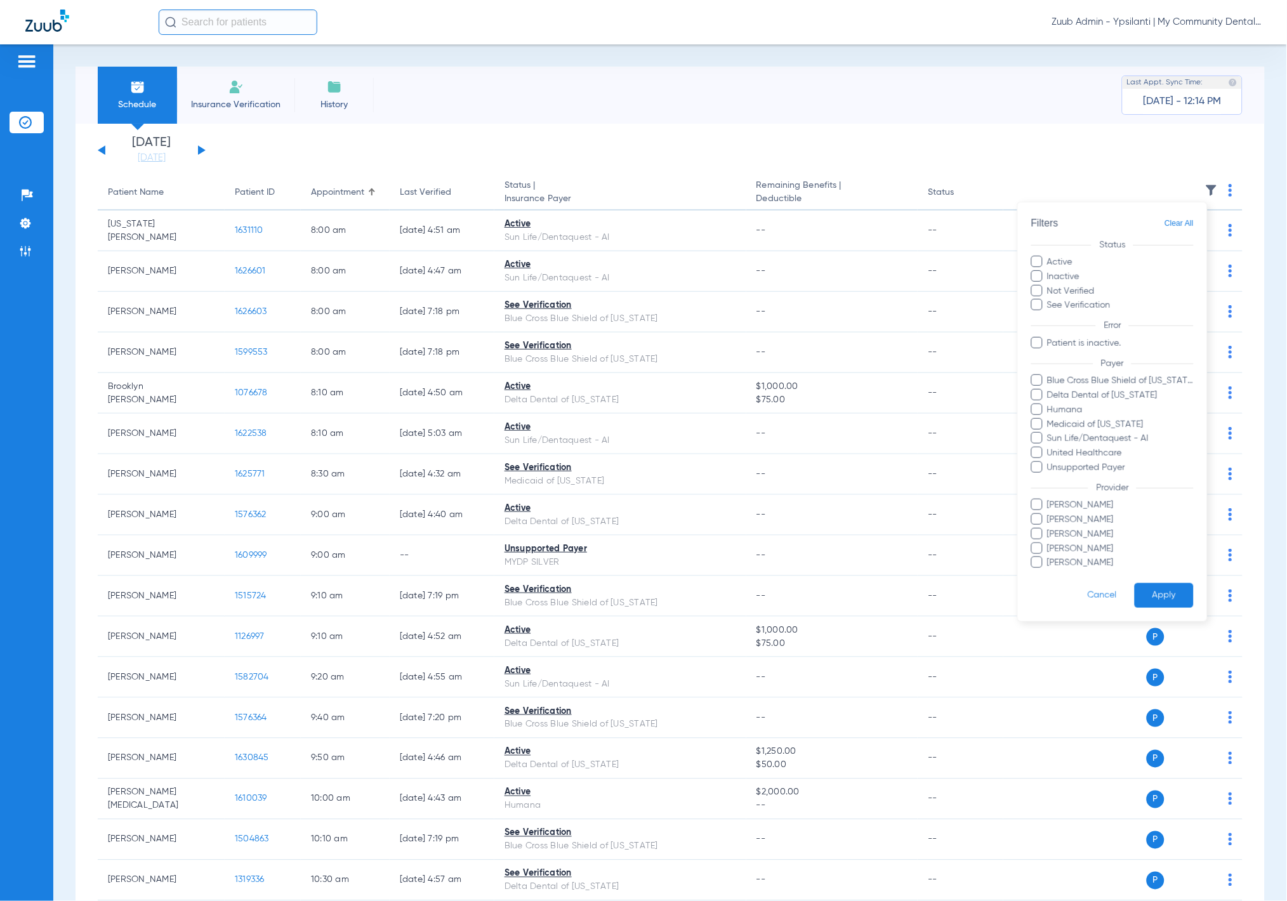
click at [671, 95] on div at bounding box center [643, 450] width 1287 height 901
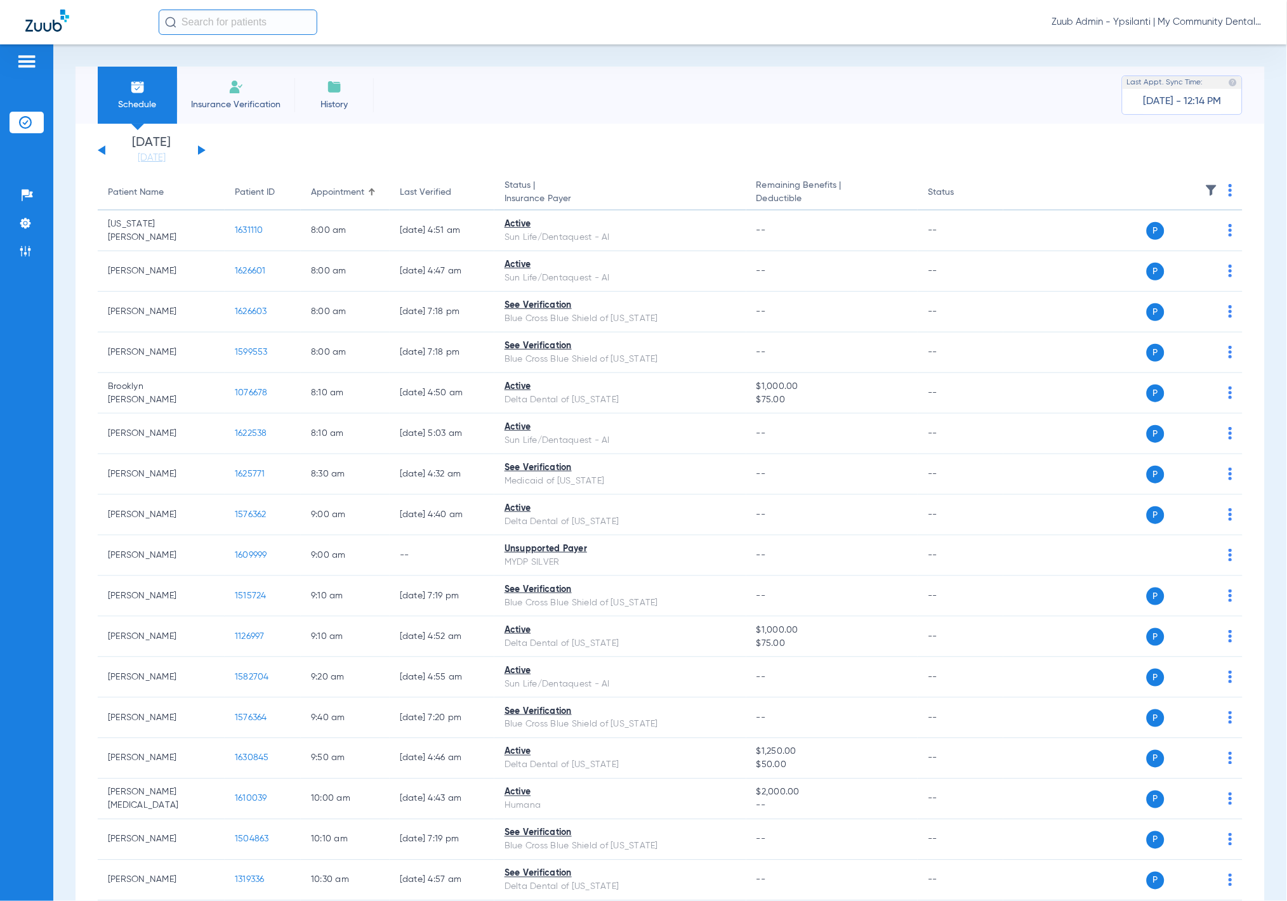
click at [199, 151] on button at bounding box center [202, 150] width 8 height 10
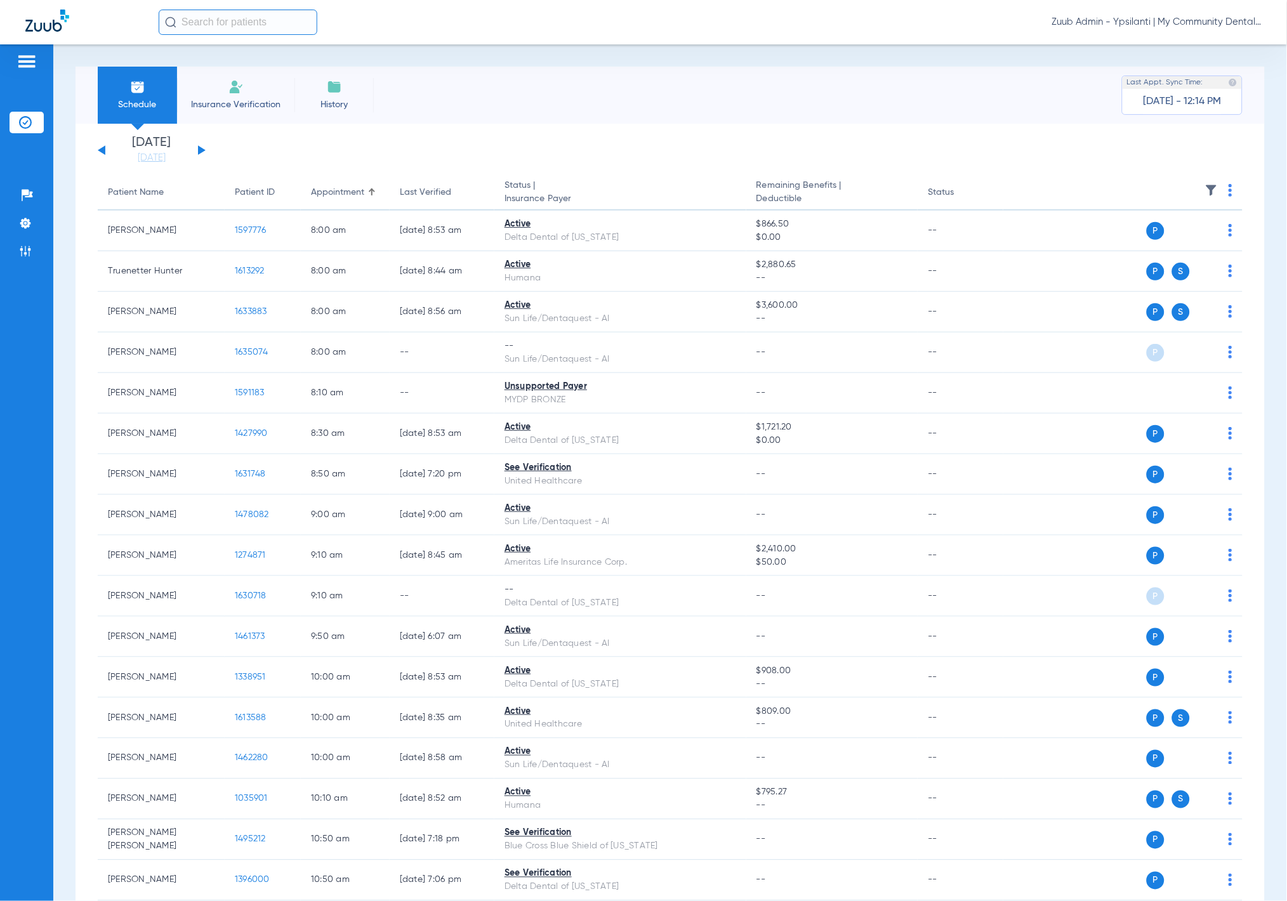
click at [1205, 187] on img at bounding box center [1211, 190] width 13 height 13
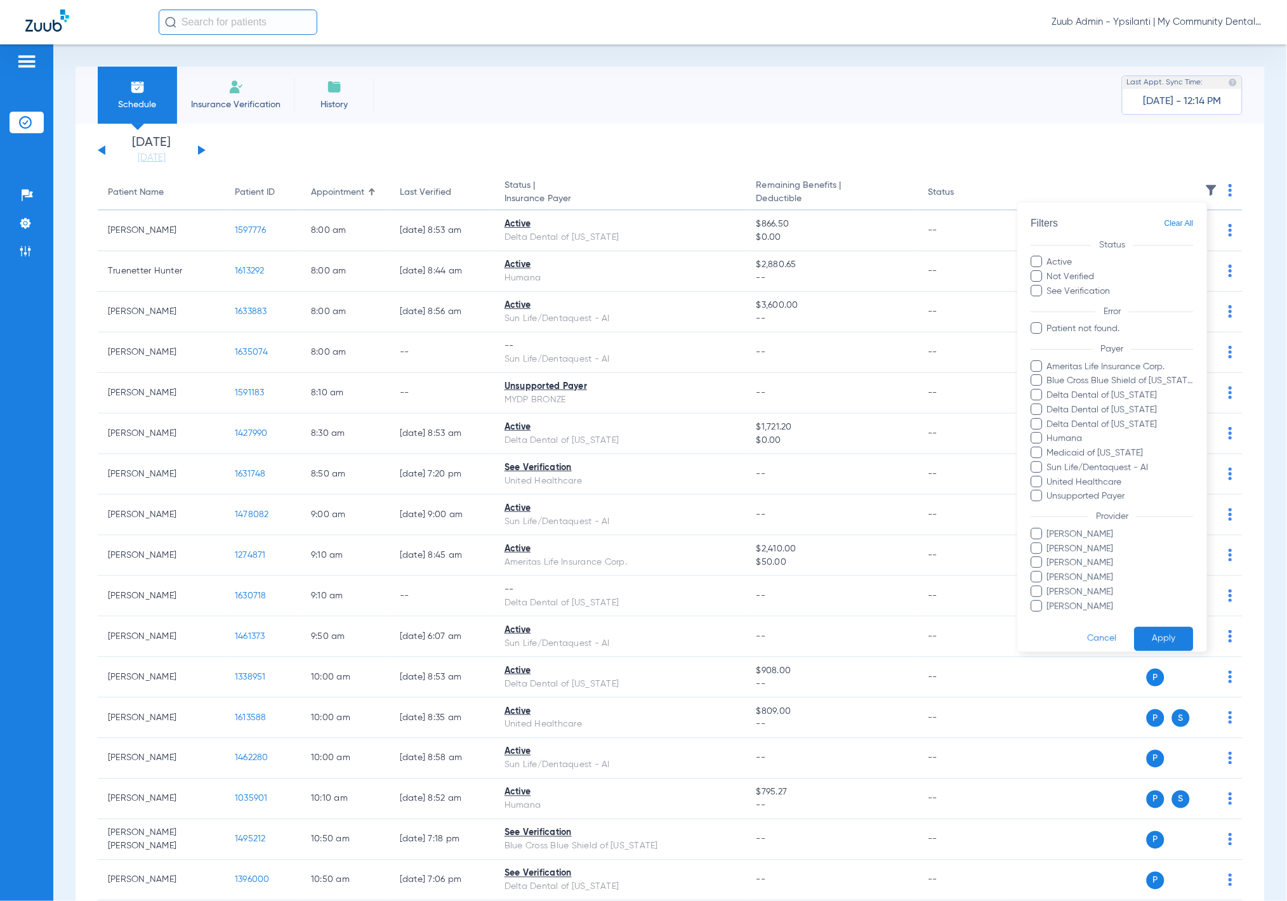
click at [623, 147] on div at bounding box center [643, 450] width 1287 height 901
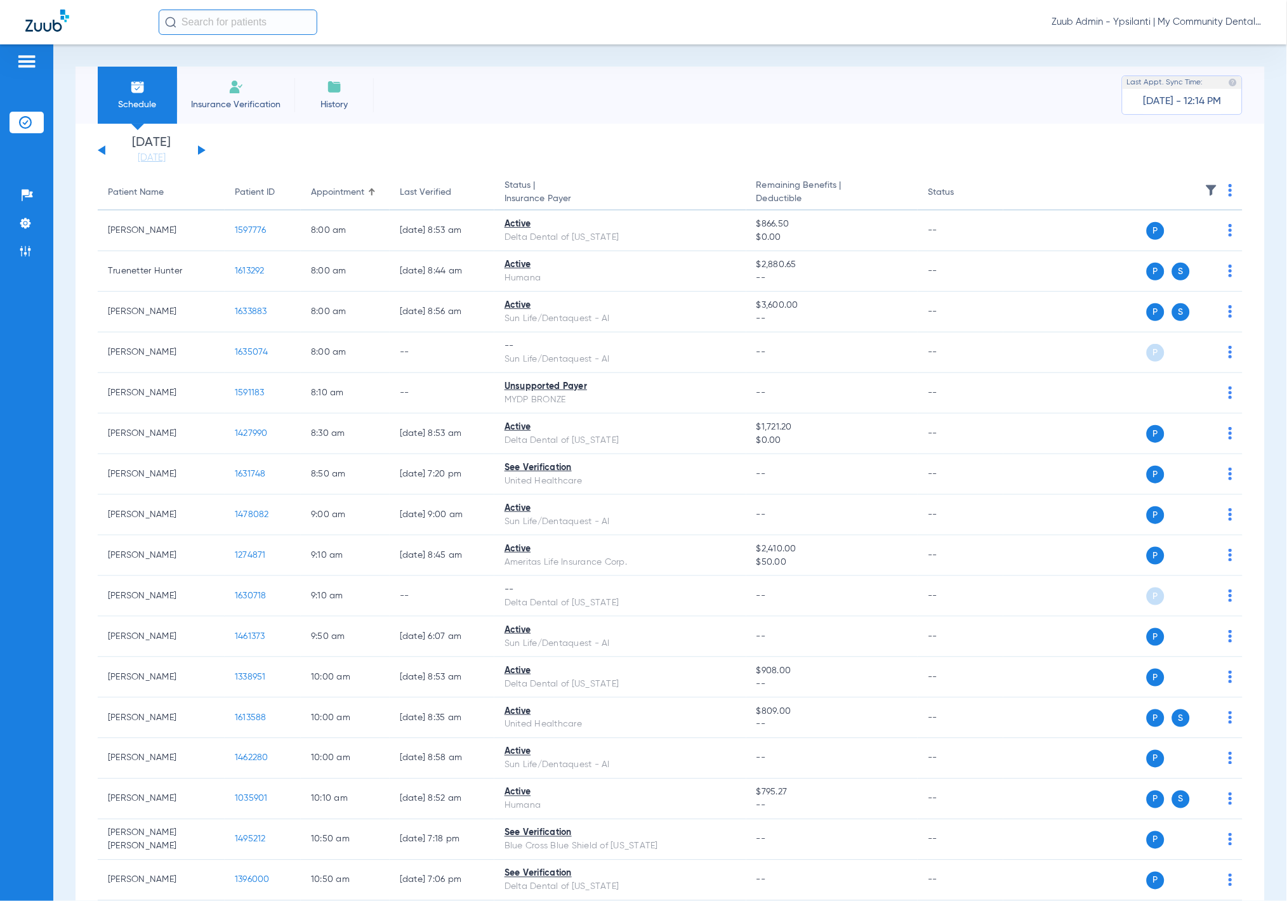
click at [197, 145] on div "Saturday 06-07-2025 Sunday 06-08-2025 Monday 06-09-2025 Tuesday 06-10-2025 Wedn…" at bounding box center [152, 150] width 108 height 28
click at [199, 145] on div "Saturday 06-07-2025 Sunday 06-08-2025 Monday 06-09-2025 Tuesday 06-10-2025 Wedn…" at bounding box center [152, 150] width 108 height 28
click at [200, 149] on button at bounding box center [202, 150] width 8 height 10
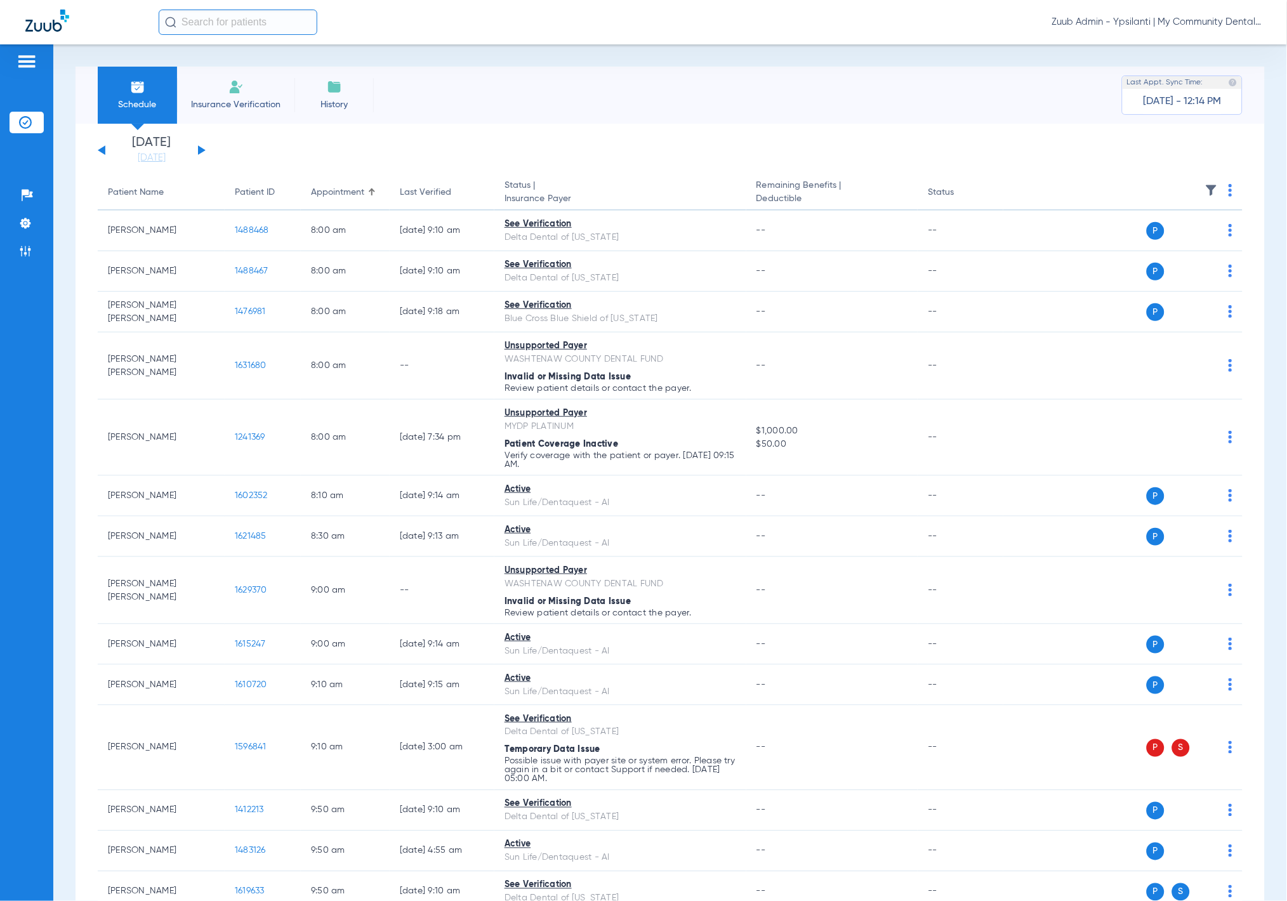
click at [1205, 186] on img at bounding box center [1211, 190] width 13 height 13
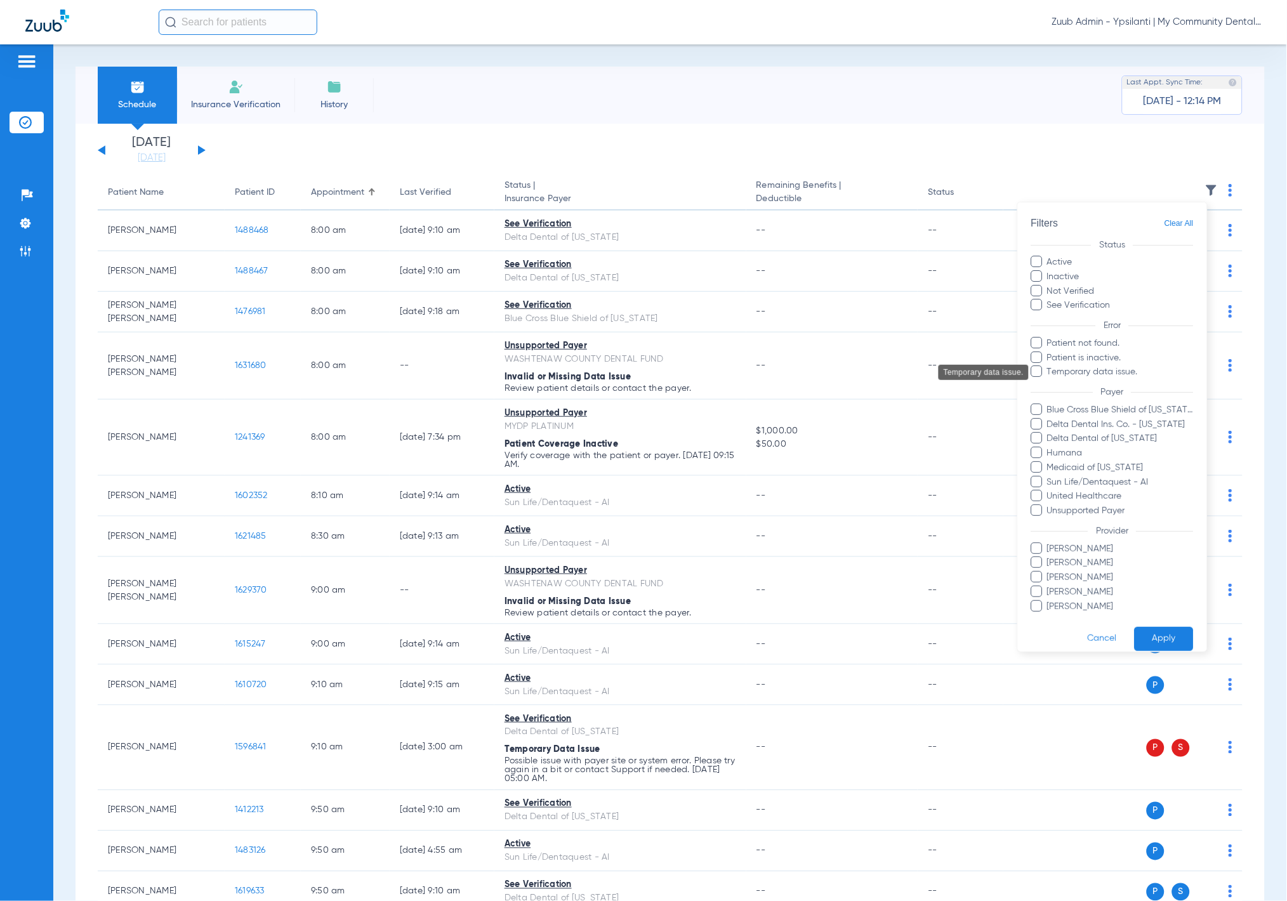
click at [1125, 367] on span "Temporary data issue." at bounding box center [1119, 371] width 147 height 13
click at [1049, 381] on input "Temporary data issue." at bounding box center [1049, 381] width 0 height 0
click at [1151, 633] on button "Apply" at bounding box center [1163, 638] width 59 height 25
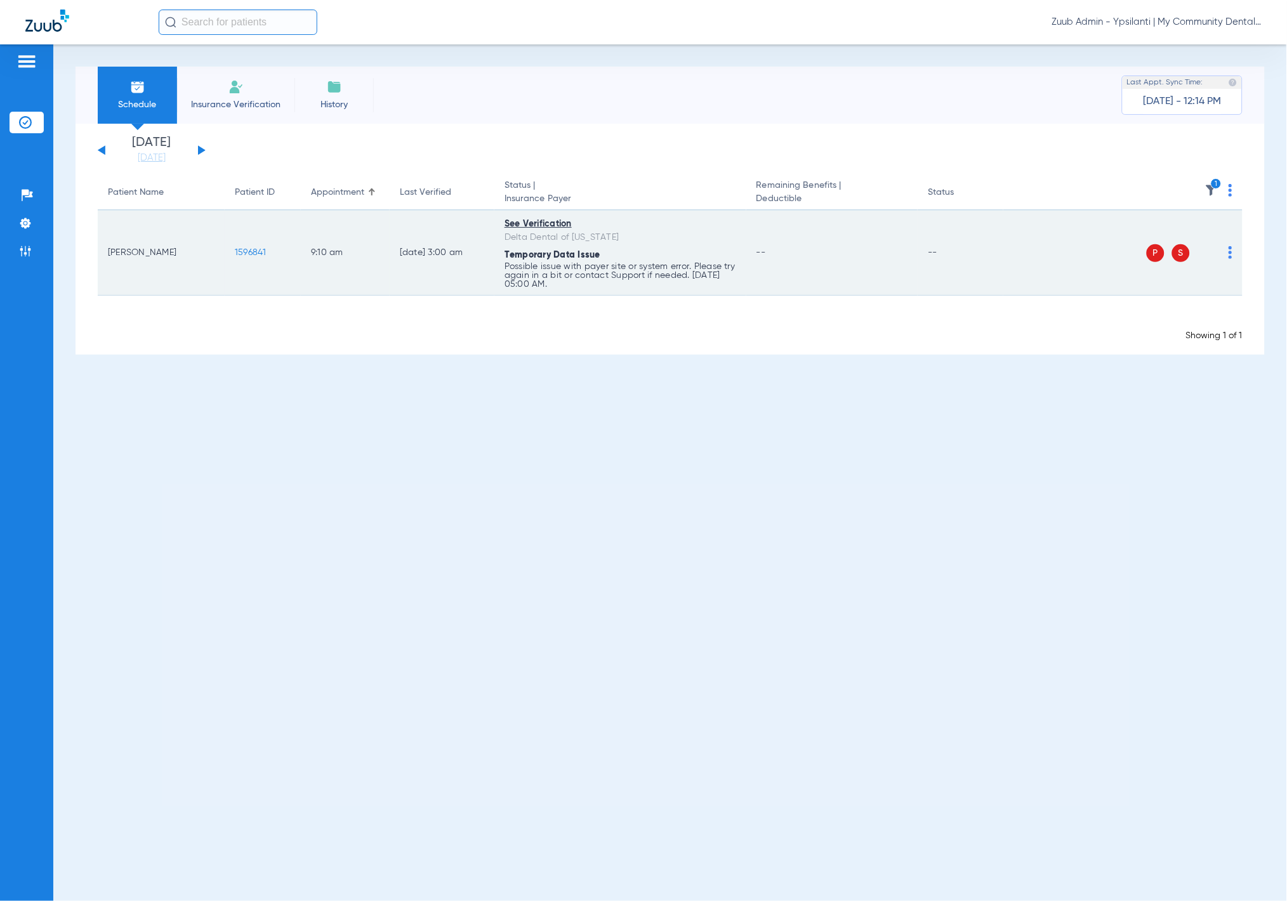
click at [1226, 250] on div "P S" at bounding box center [1117, 253] width 229 height 18
click at [1231, 251] on img at bounding box center [1230, 252] width 4 height 13
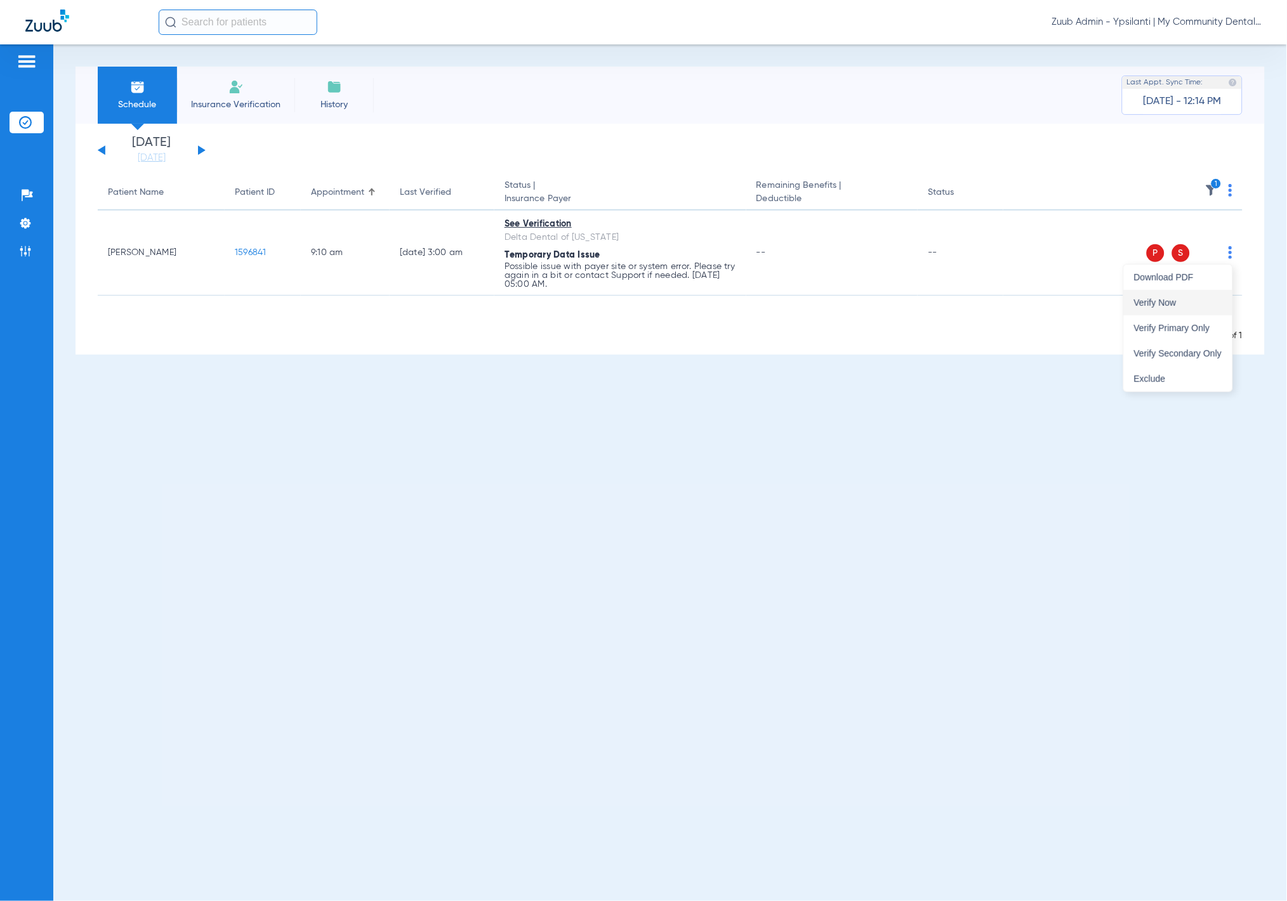
click at [1197, 310] on button "Verify Now" at bounding box center [1178, 302] width 108 height 25
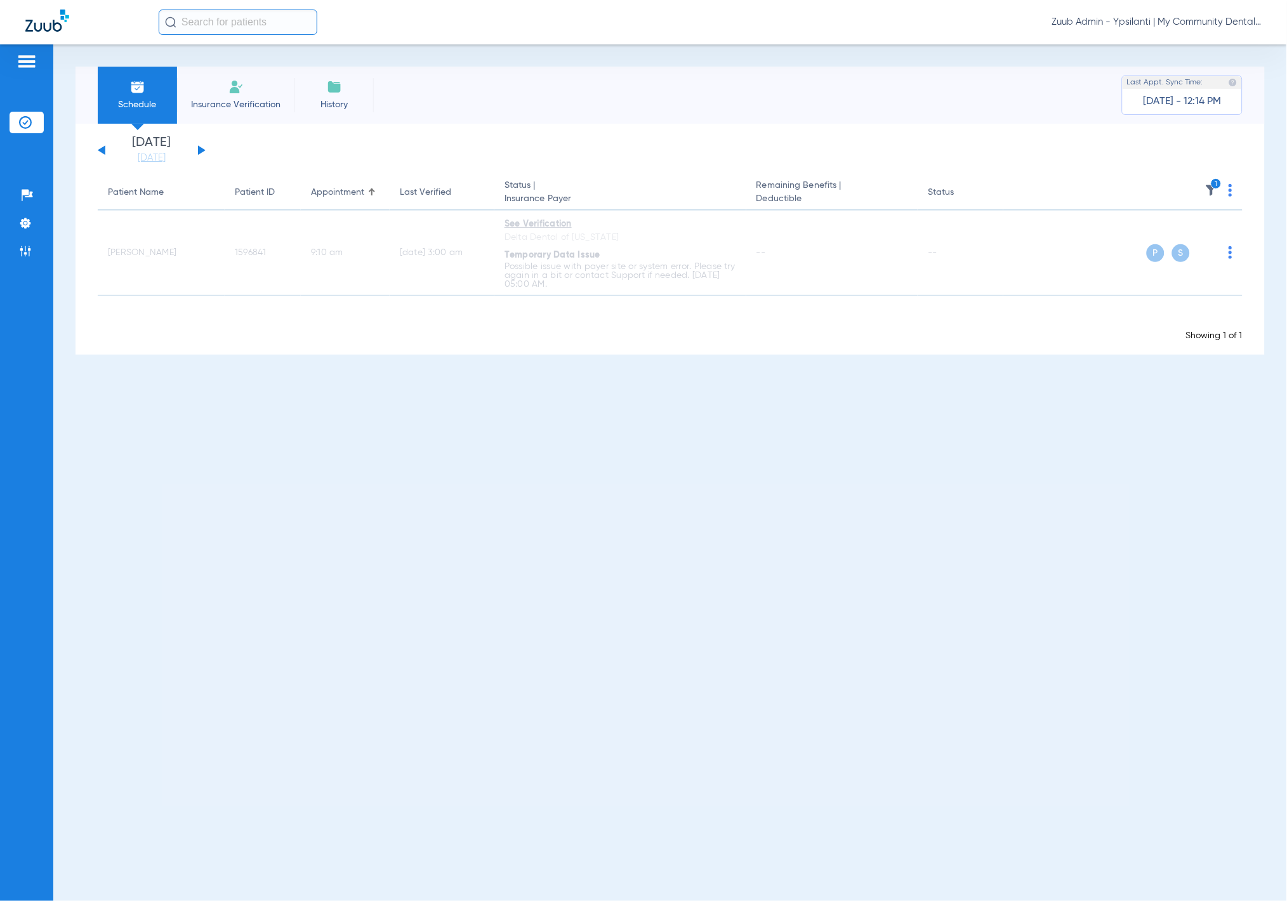
click at [1207, 193] on img at bounding box center [1211, 190] width 13 height 13
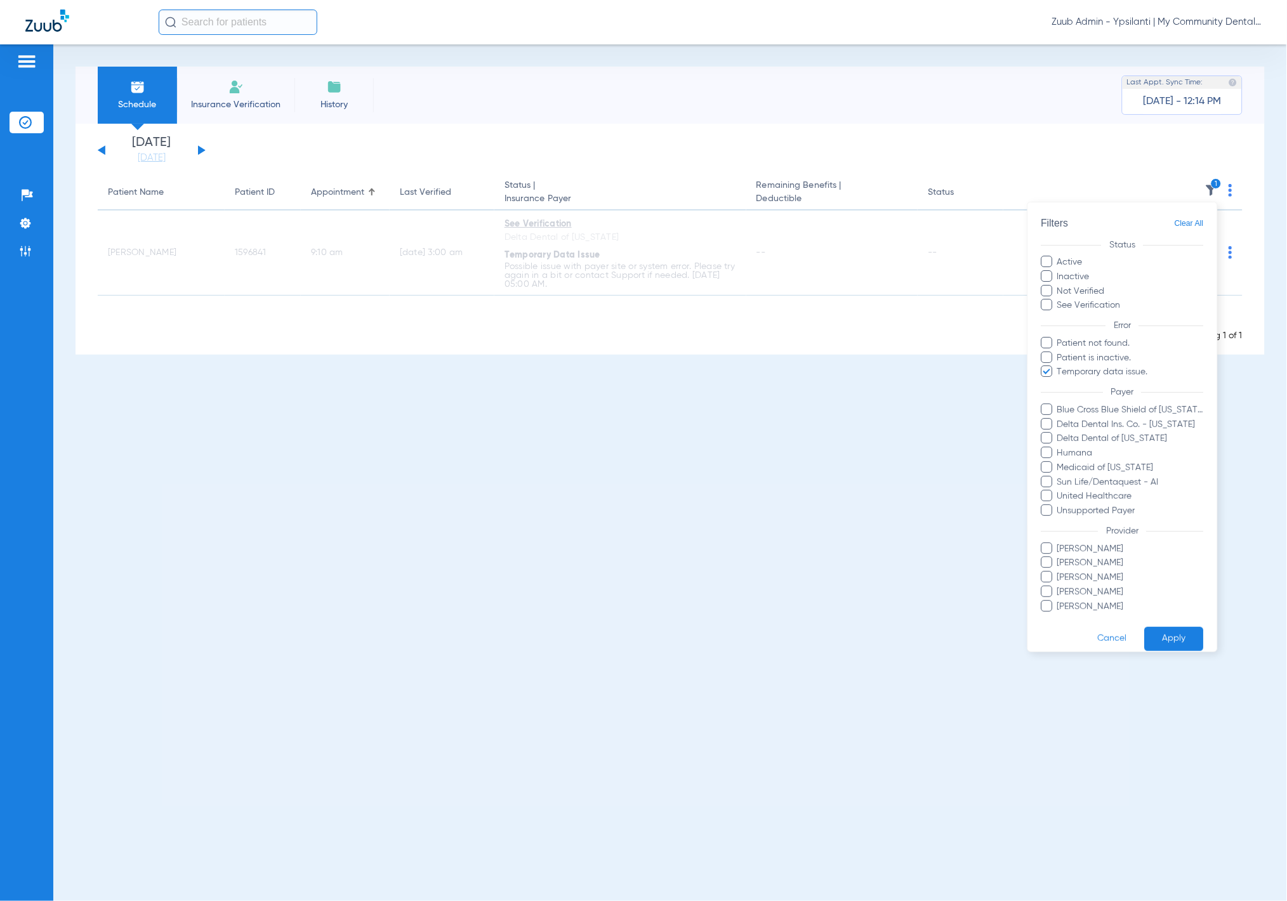
click at [1183, 220] on span "Clear All" at bounding box center [1189, 224] width 29 height 16
click at [1175, 627] on button "Apply" at bounding box center [1173, 638] width 59 height 25
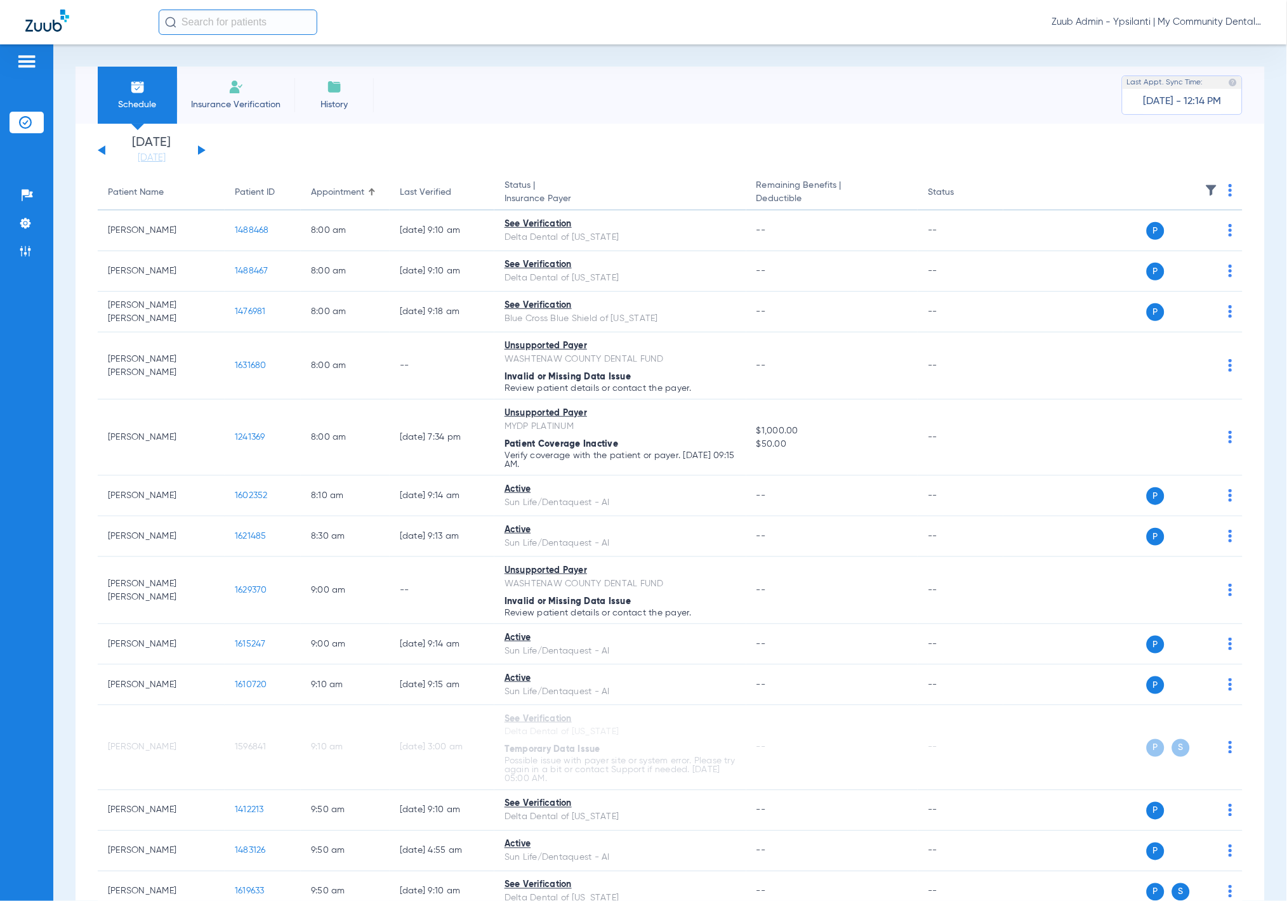
click at [201, 148] on button at bounding box center [202, 150] width 8 height 10
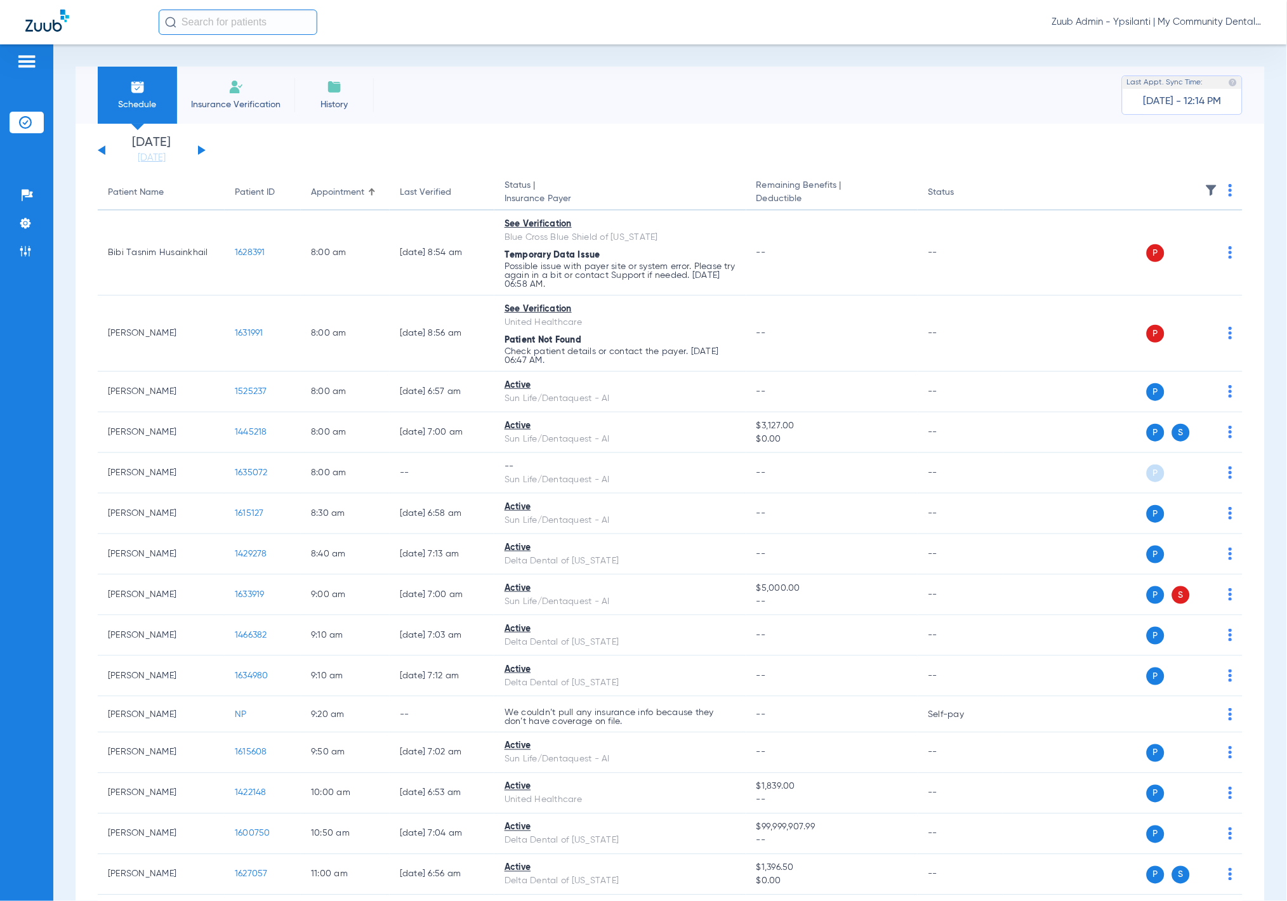
click at [1205, 188] on img at bounding box center [1211, 190] width 13 height 13
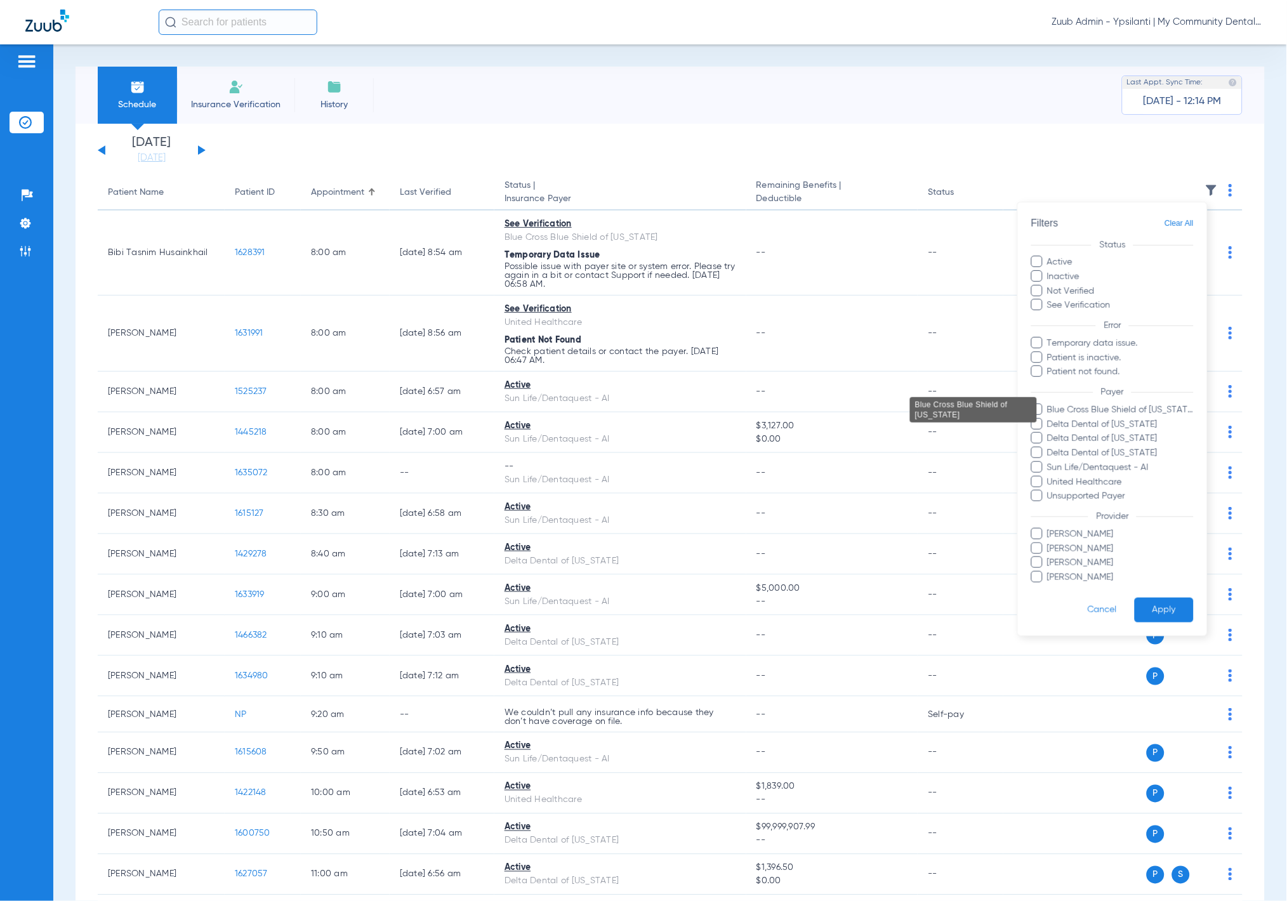
click at [1157, 404] on span "Blue Cross Blue Shield of [US_STATE]" at bounding box center [1119, 409] width 147 height 13
click at [1049, 419] on input "Blue Cross Blue Shield of [US_STATE]" at bounding box center [1049, 419] width 0 height 0
click at [1173, 602] on button "Apply" at bounding box center [1163, 610] width 59 height 25
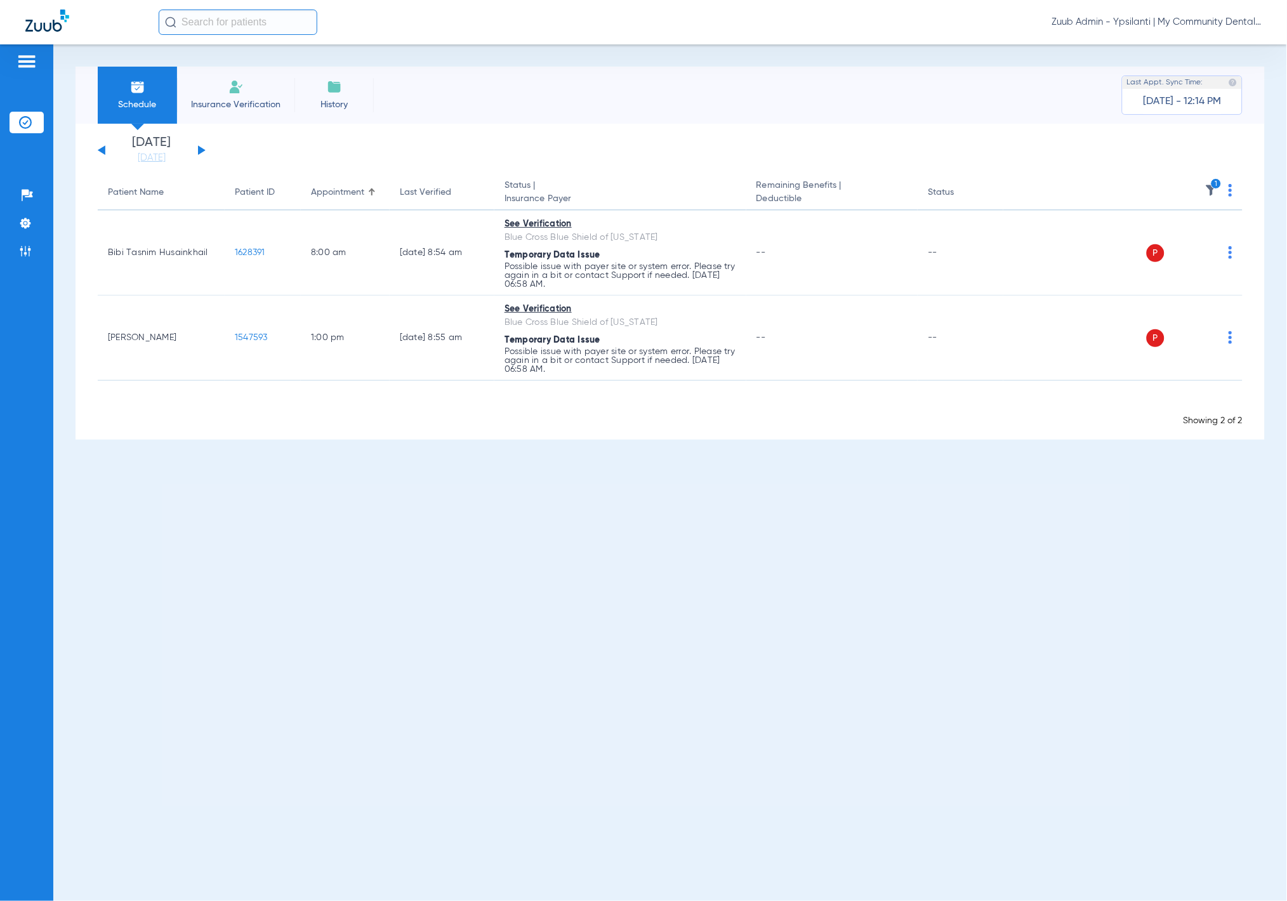
click at [1228, 188] on img at bounding box center [1230, 190] width 4 height 13
click at [1217, 236] on span "Verify All" at bounding box center [1184, 240] width 76 height 9
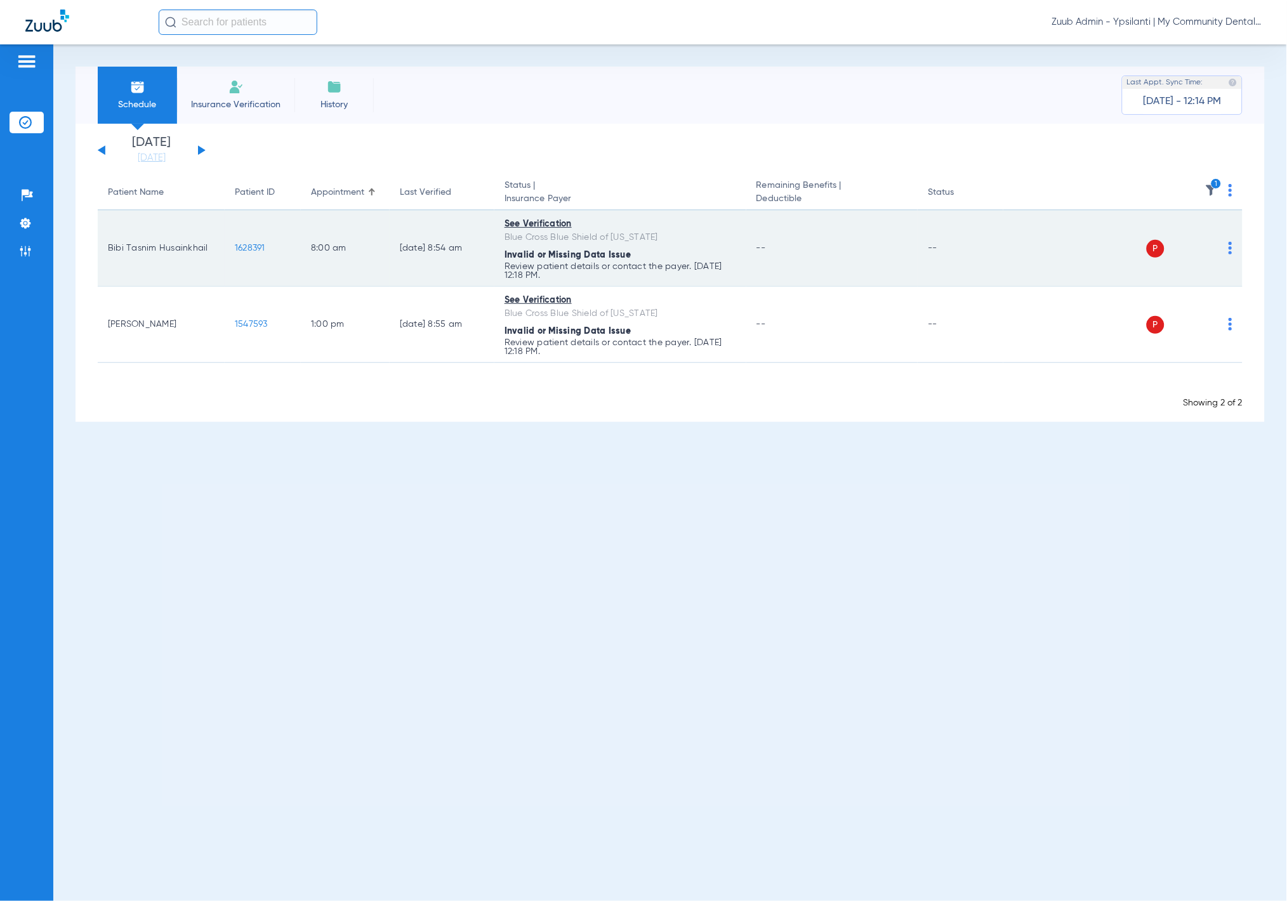
click at [243, 240] on td "1628391" at bounding box center [263, 249] width 76 height 76
click at [246, 244] on span "1628391" at bounding box center [250, 248] width 30 height 9
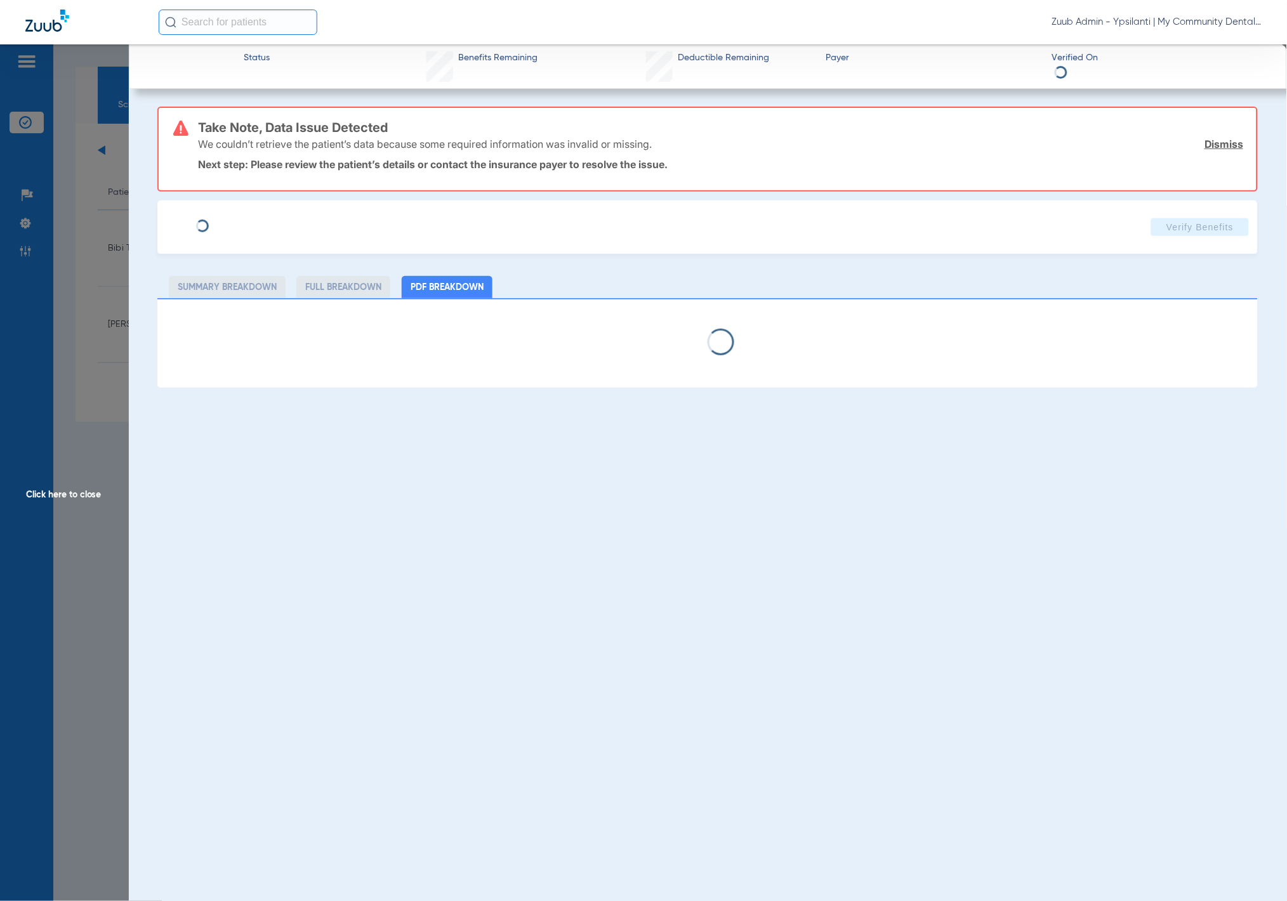
select select "page-width"
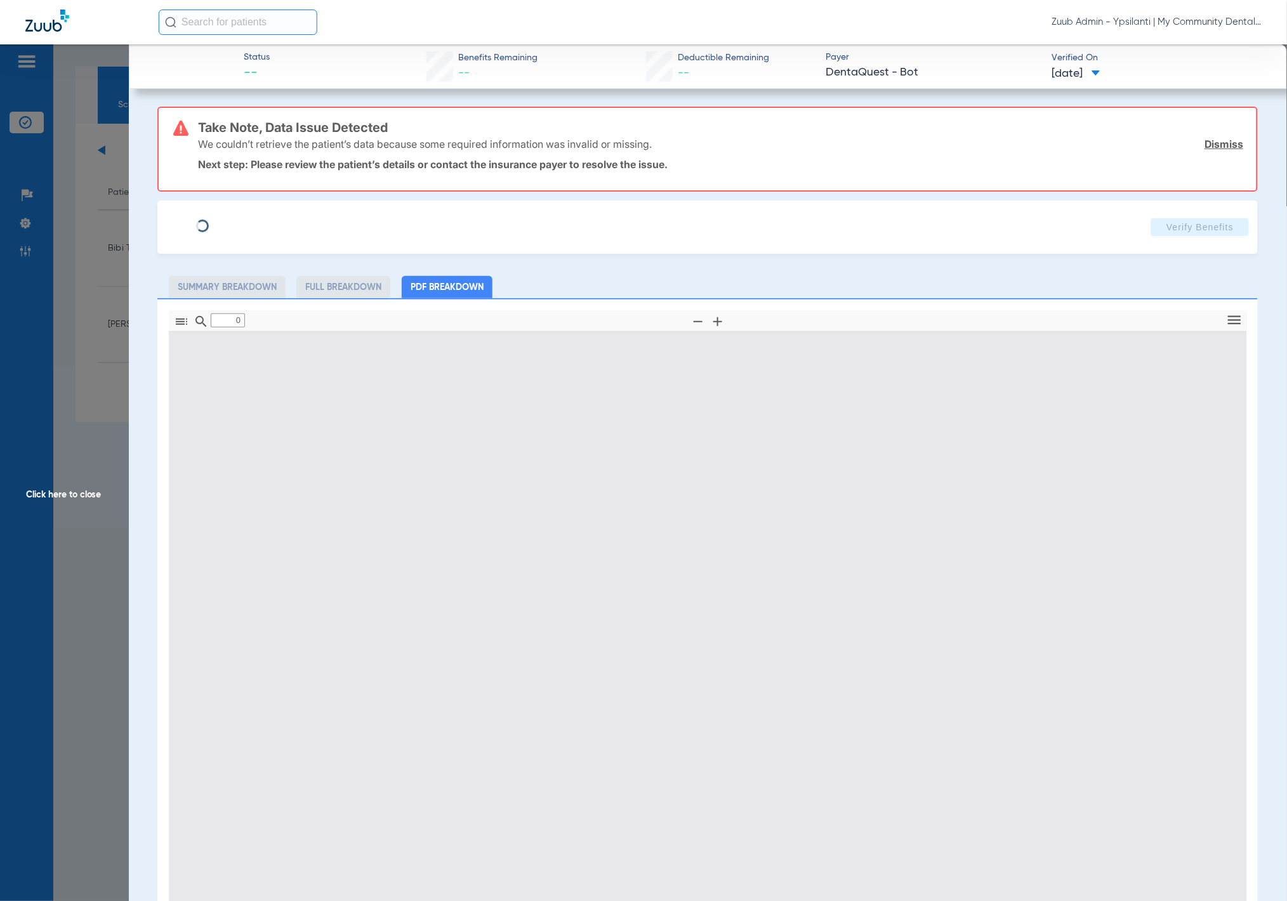
type input "1"
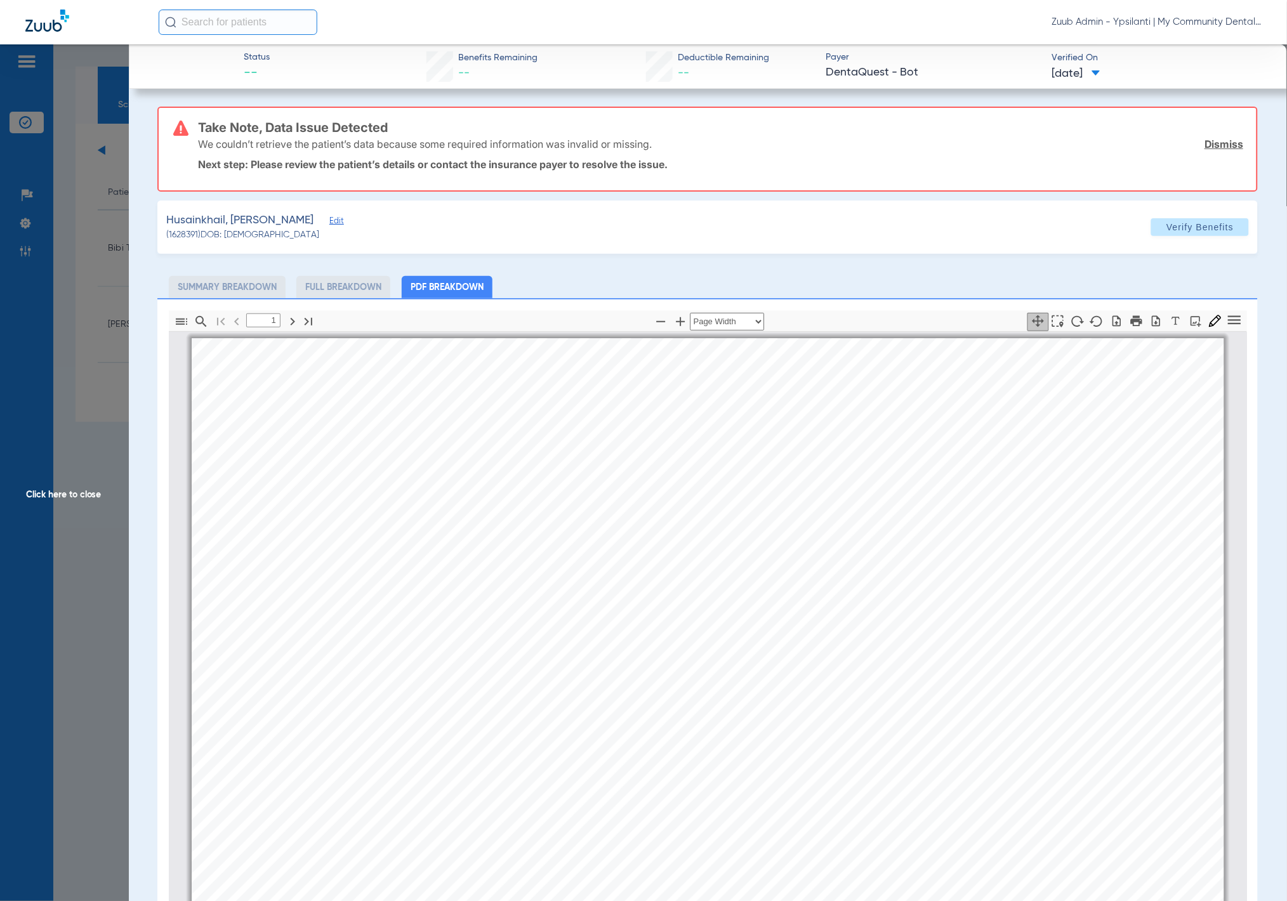
scroll to position [6, 0]
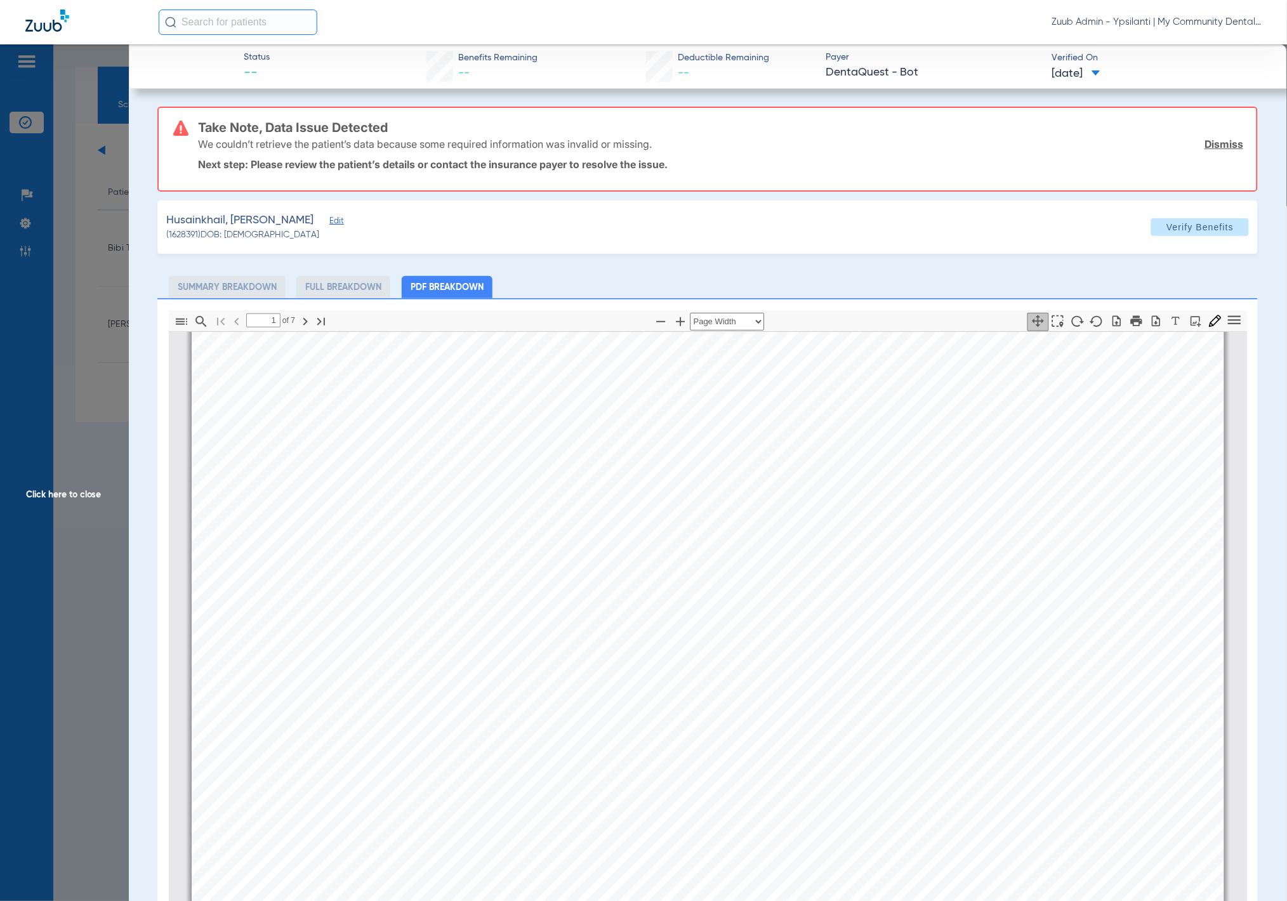
click at [148, 312] on app-member-insurance-verification-view "Status -- Benefits Remaining -- Deductible Remaining -- Payer DentaQuest - Bot …" at bounding box center [708, 633] width 1158 height 1178
click at [108, 312] on span "Click here to close" at bounding box center [64, 494] width 129 height 901
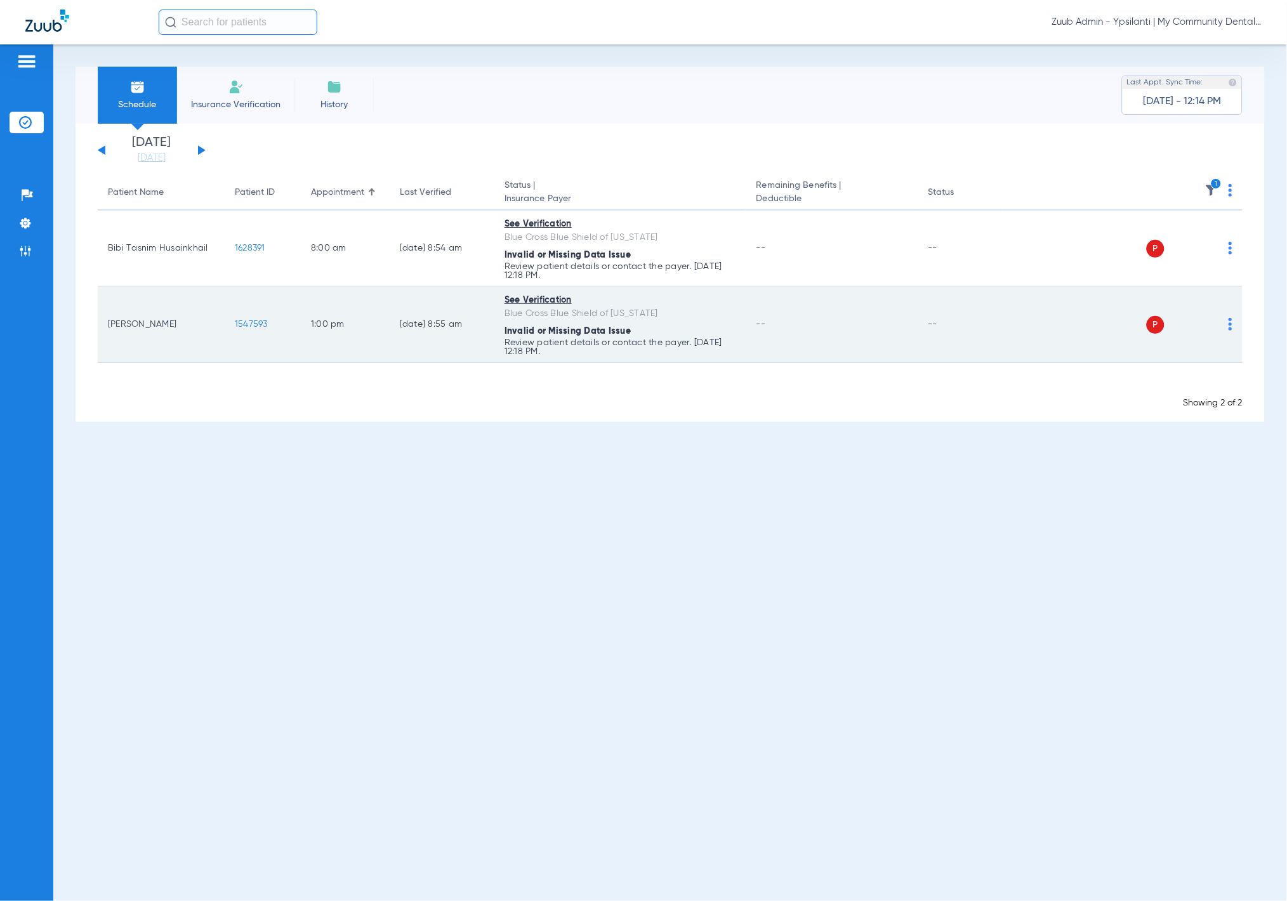
click at [239, 317] on td "1547593" at bounding box center [263, 325] width 76 height 76
click at [254, 312] on td "1547593" at bounding box center [263, 325] width 76 height 76
click at [254, 320] on span "1547593" at bounding box center [251, 324] width 33 height 9
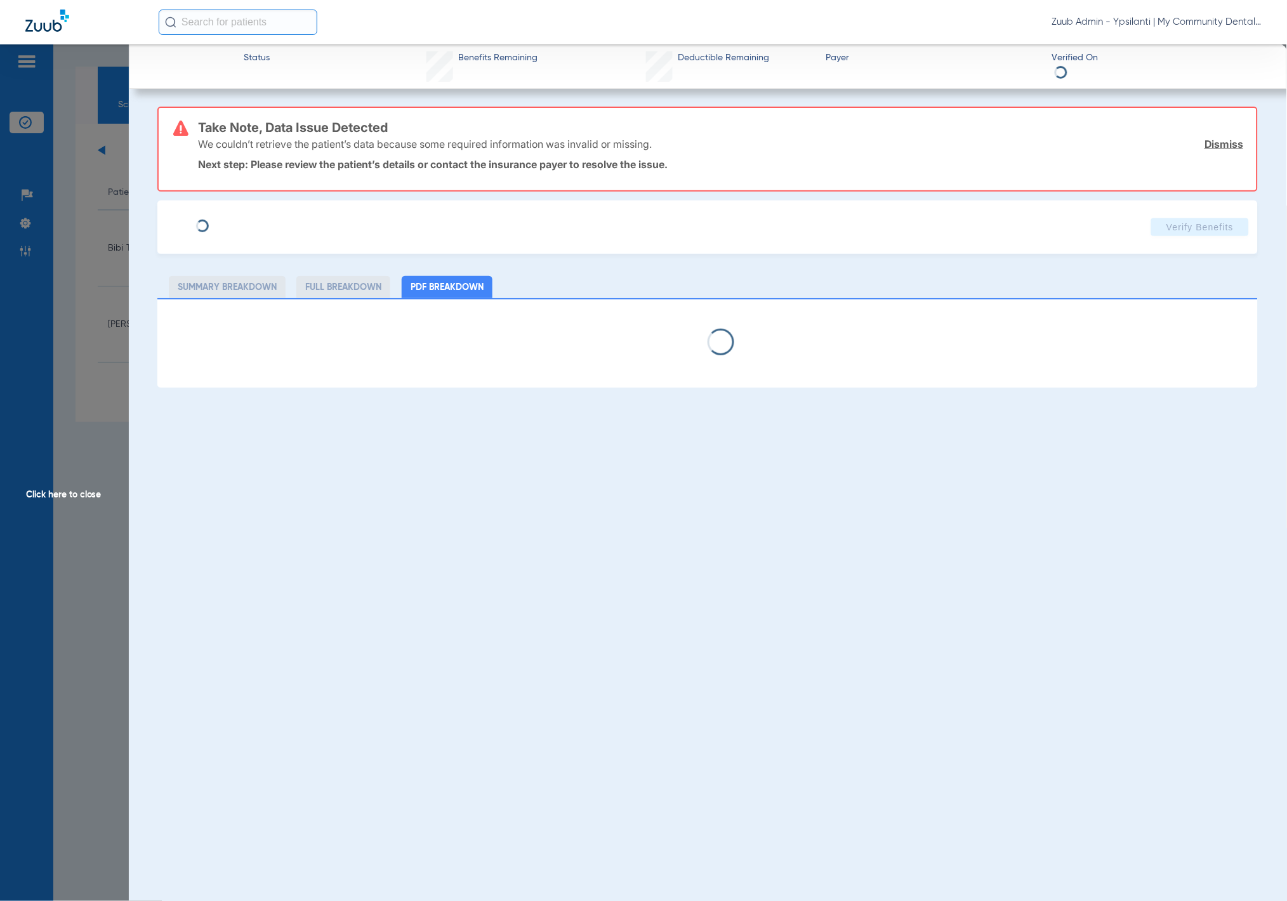
select select "page-width"
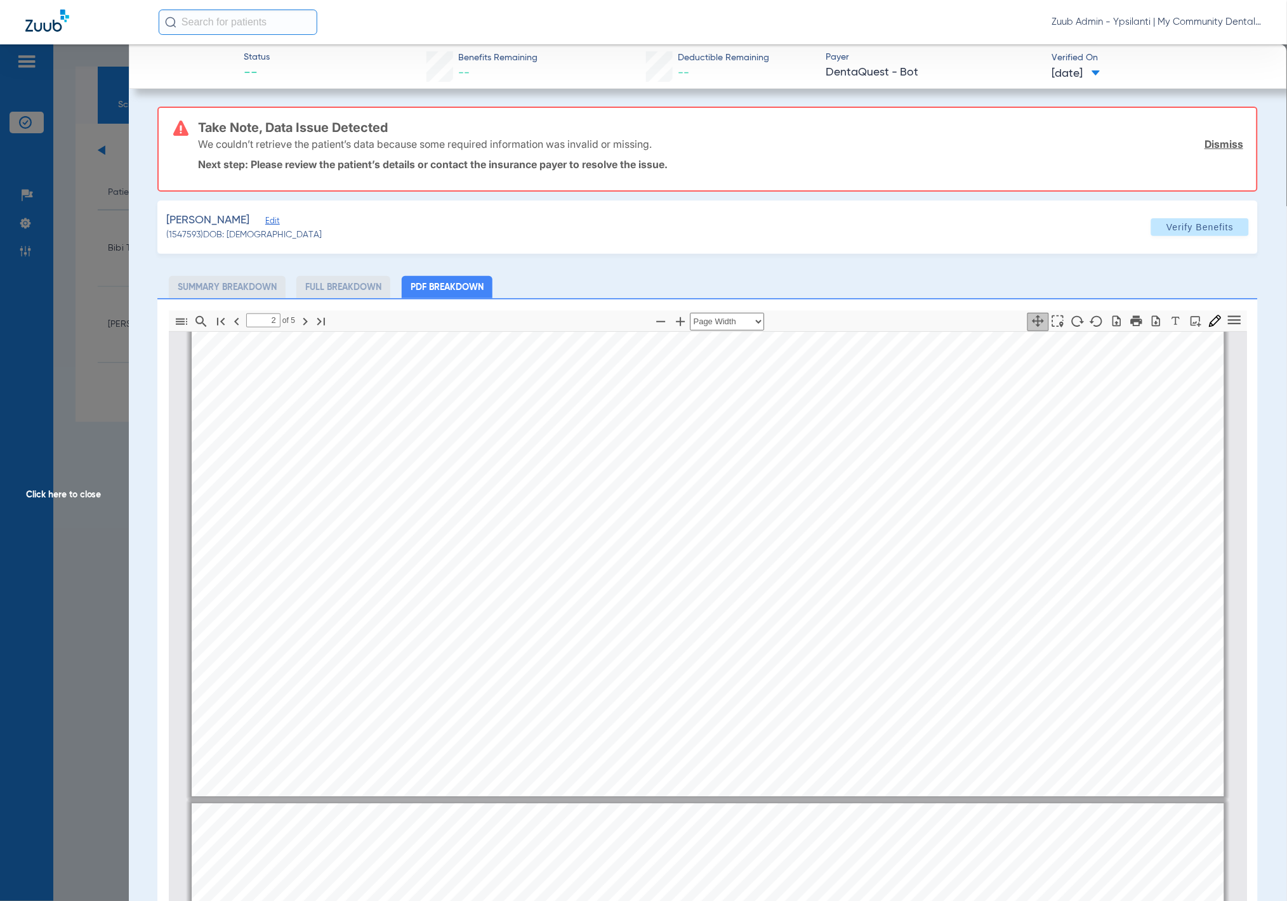
scroll to position [0, 0]
type input "1"
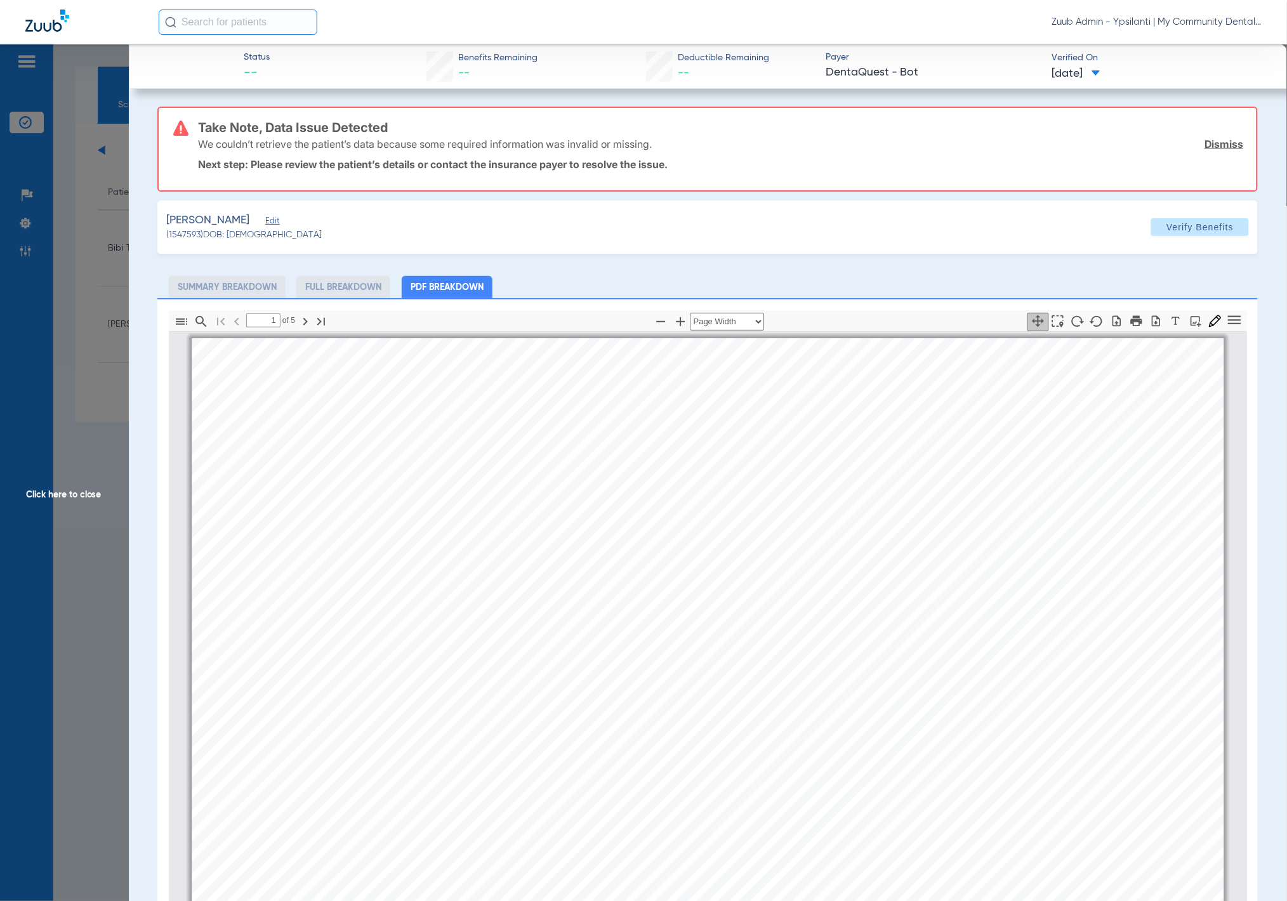
click at [100, 256] on span "Click here to close" at bounding box center [64, 494] width 129 height 901
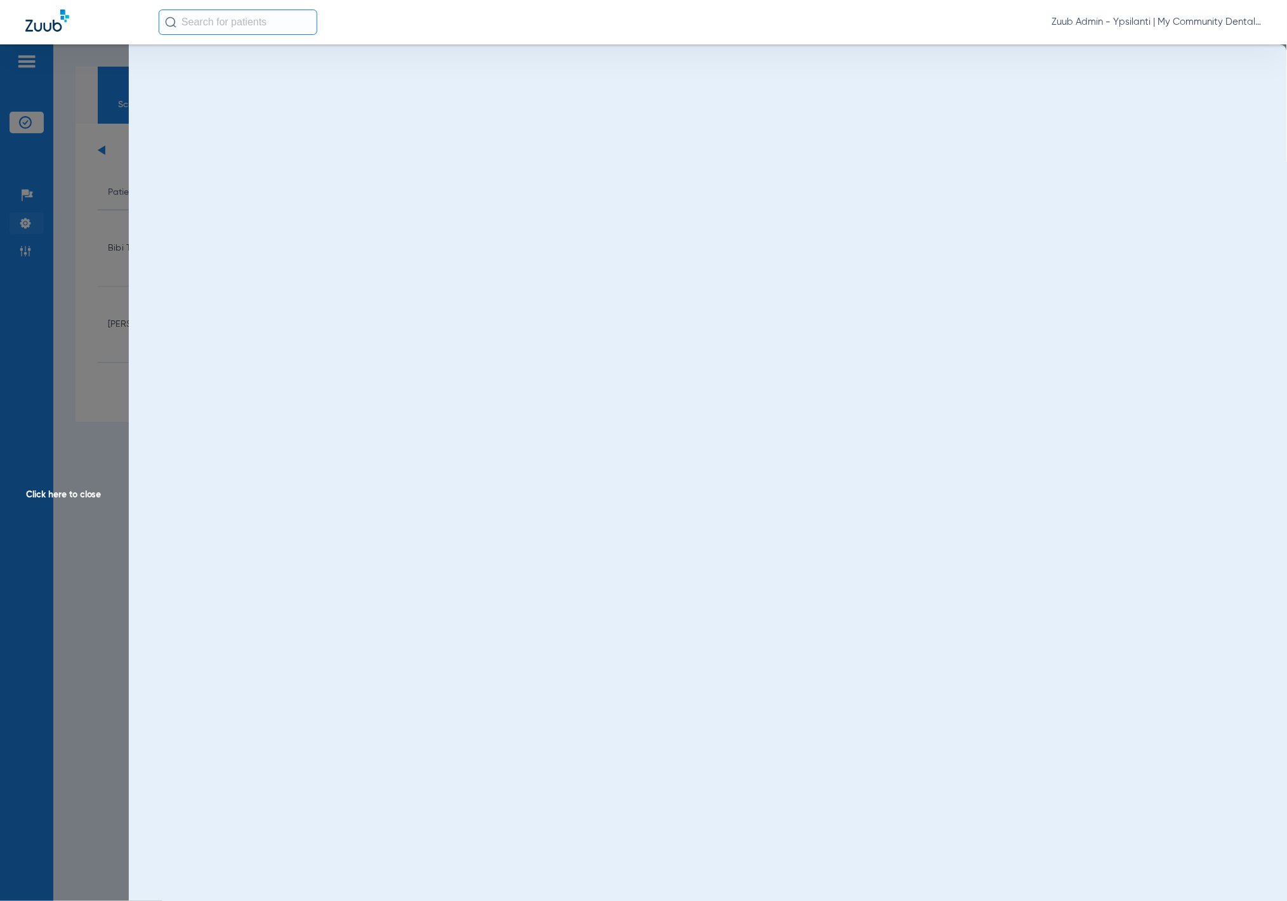
click at [13, 220] on li "Settings" at bounding box center [27, 224] width 34 height 22
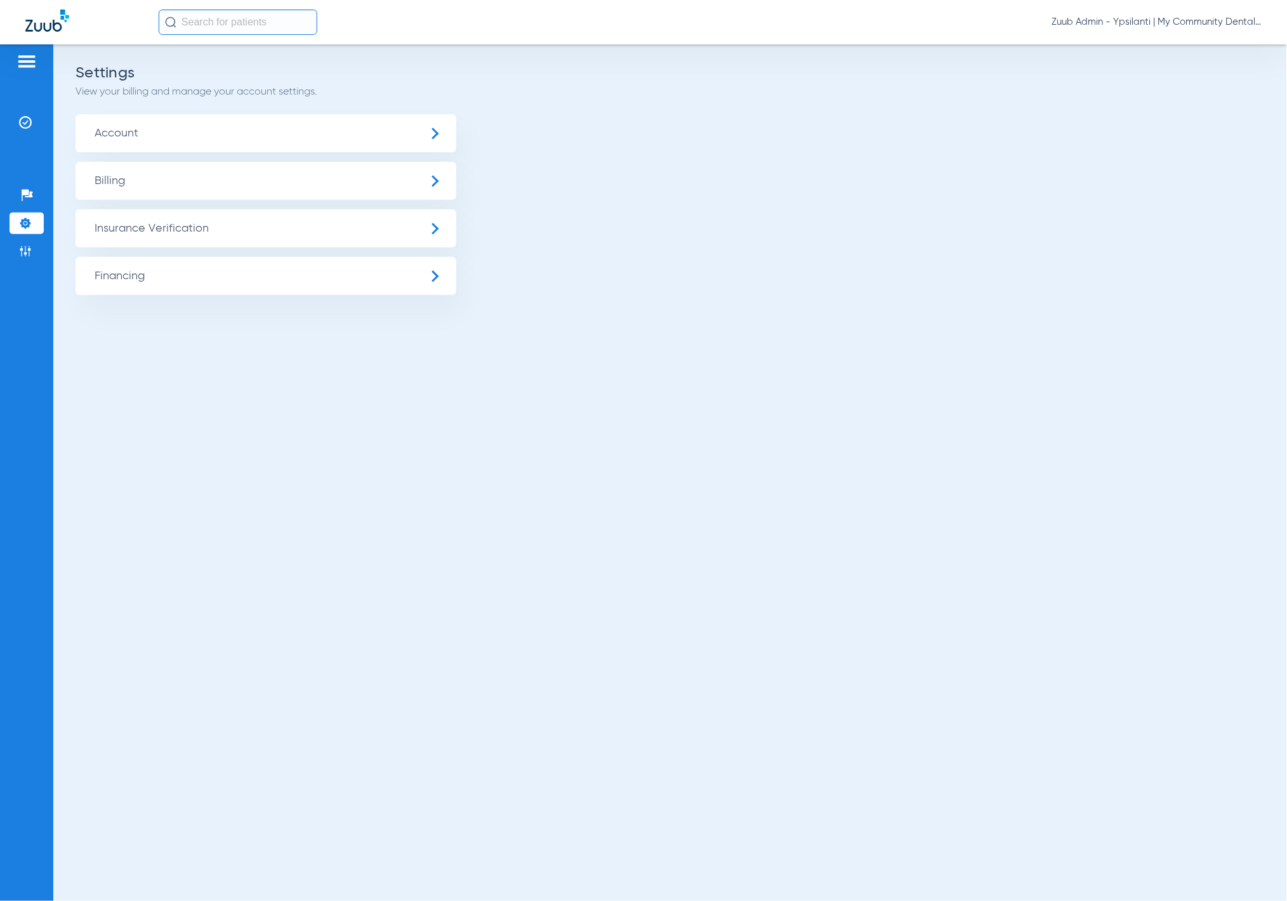
click at [129, 231] on span "Insurance Verification" at bounding box center [265, 228] width 381 height 38
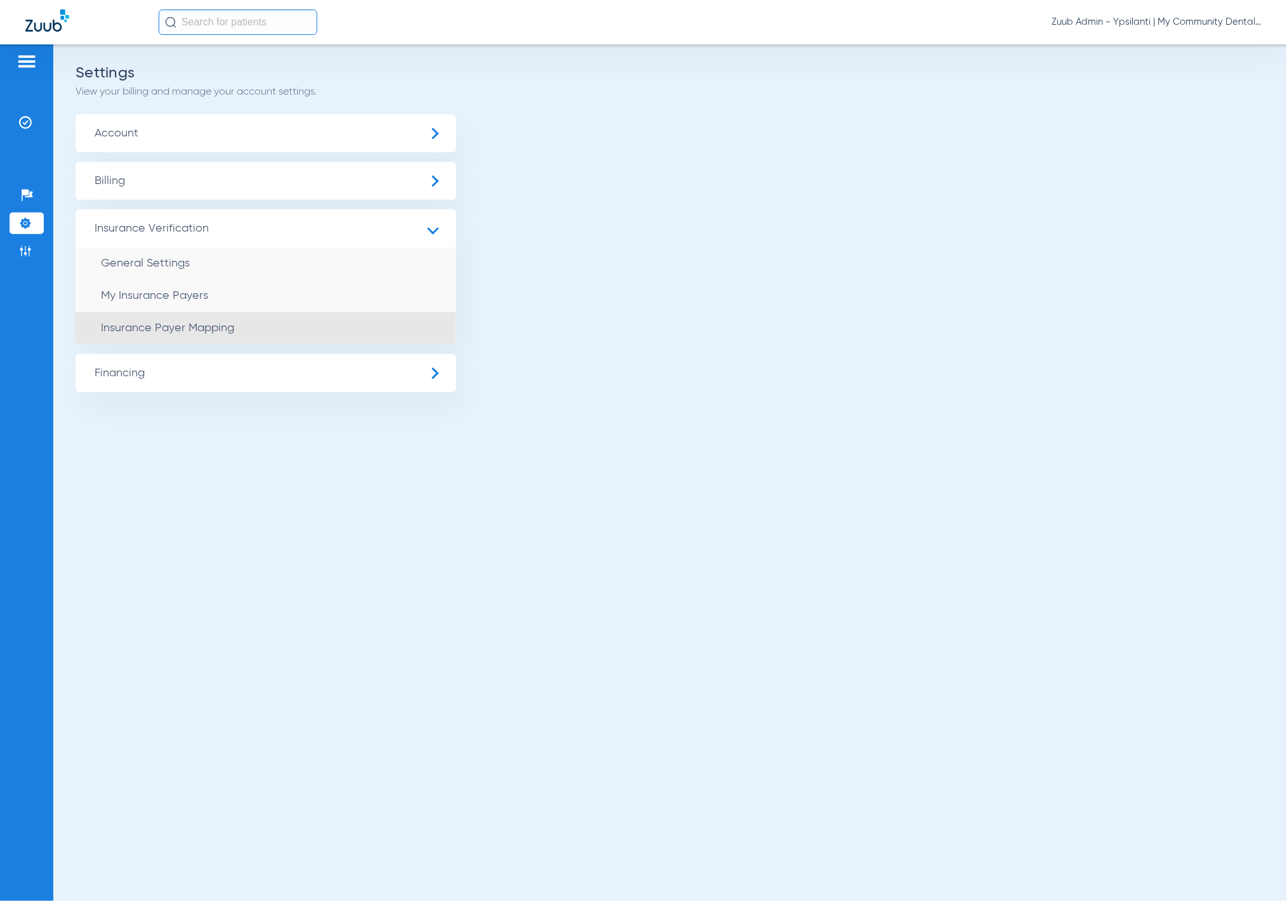
click at [281, 315] on li "Insurance Payer Mapping" at bounding box center [265, 328] width 381 height 32
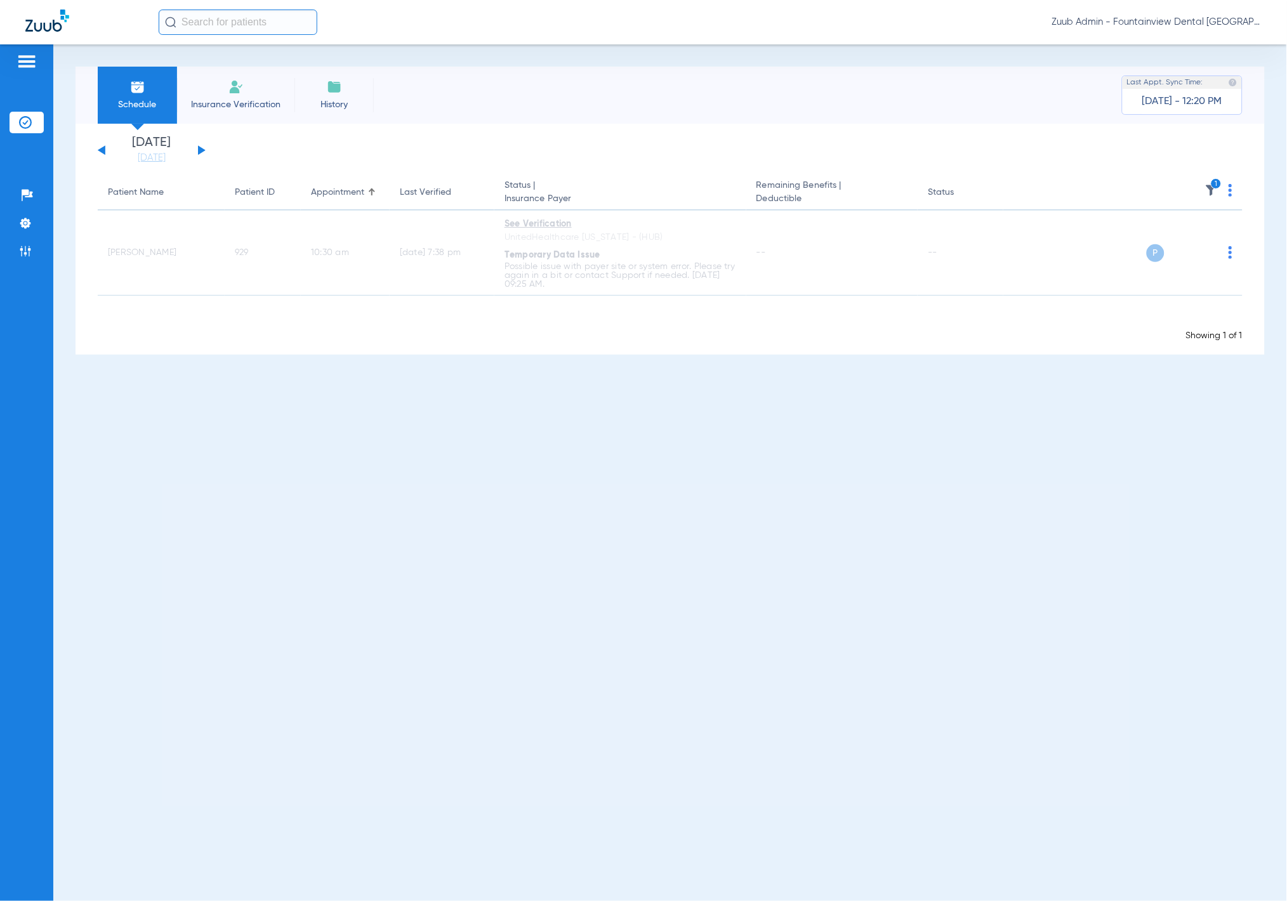
drag, startPoint x: 19, startPoint y: 249, endPoint x: 86, endPoint y: 24, distance: 235.0
click at [20, 249] on img at bounding box center [25, 251] width 13 height 13
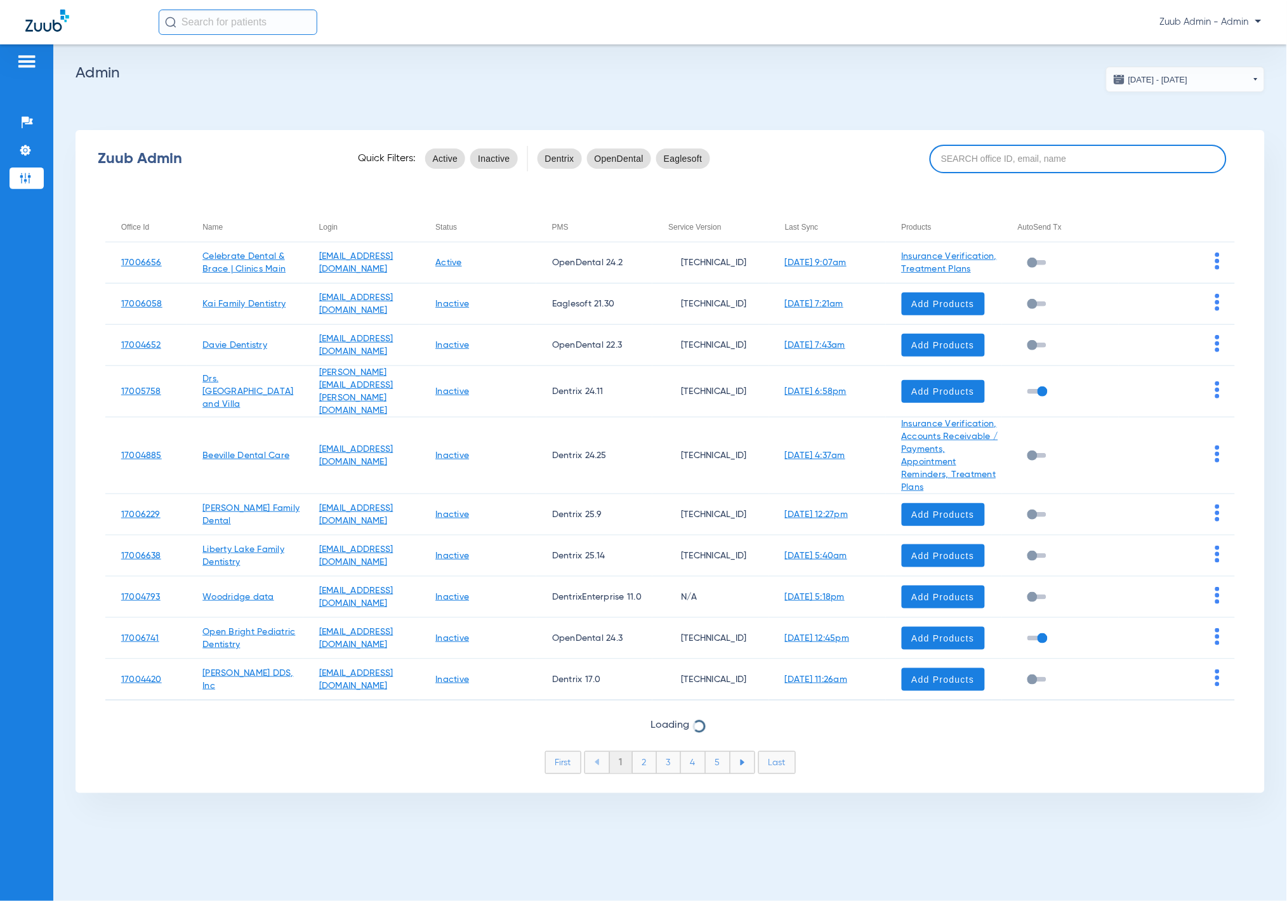
click at [1038, 154] on input at bounding box center [1078, 159] width 298 height 29
paste input "17007221"
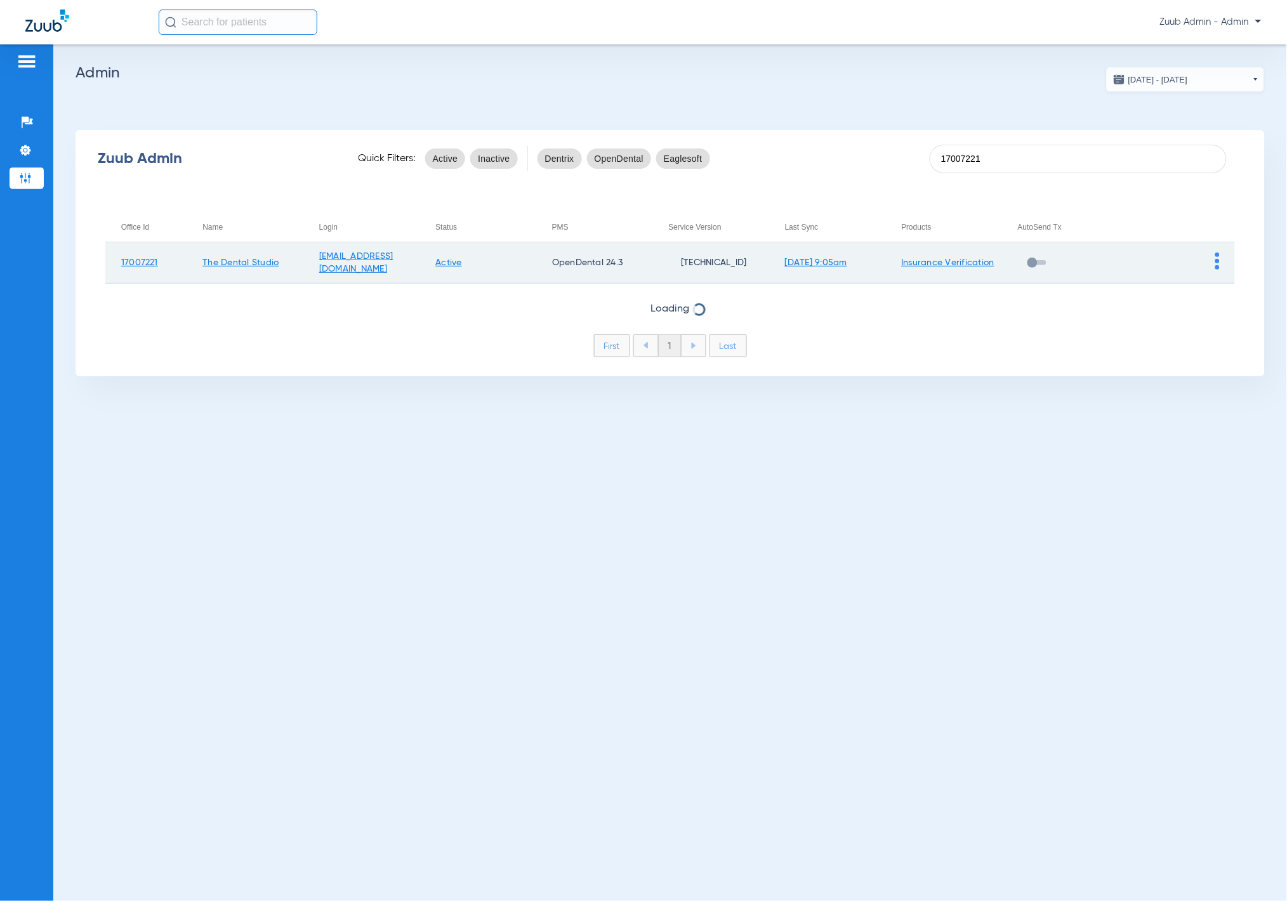
type input "17007221"
click at [1216, 257] on img at bounding box center [1217, 260] width 4 height 17
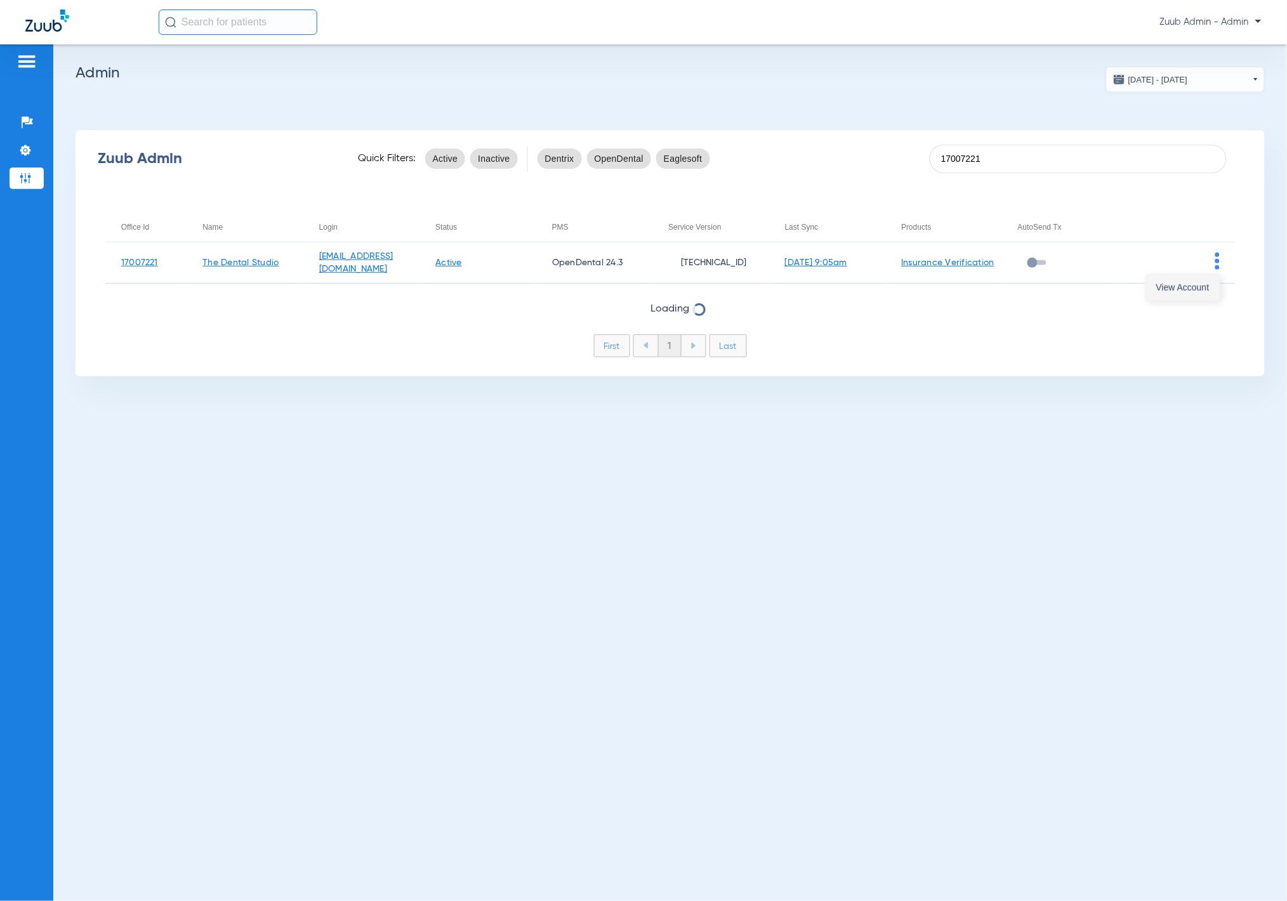
click at [1209, 294] on button "View Account" at bounding box center [1183, 287] width 74 height 25
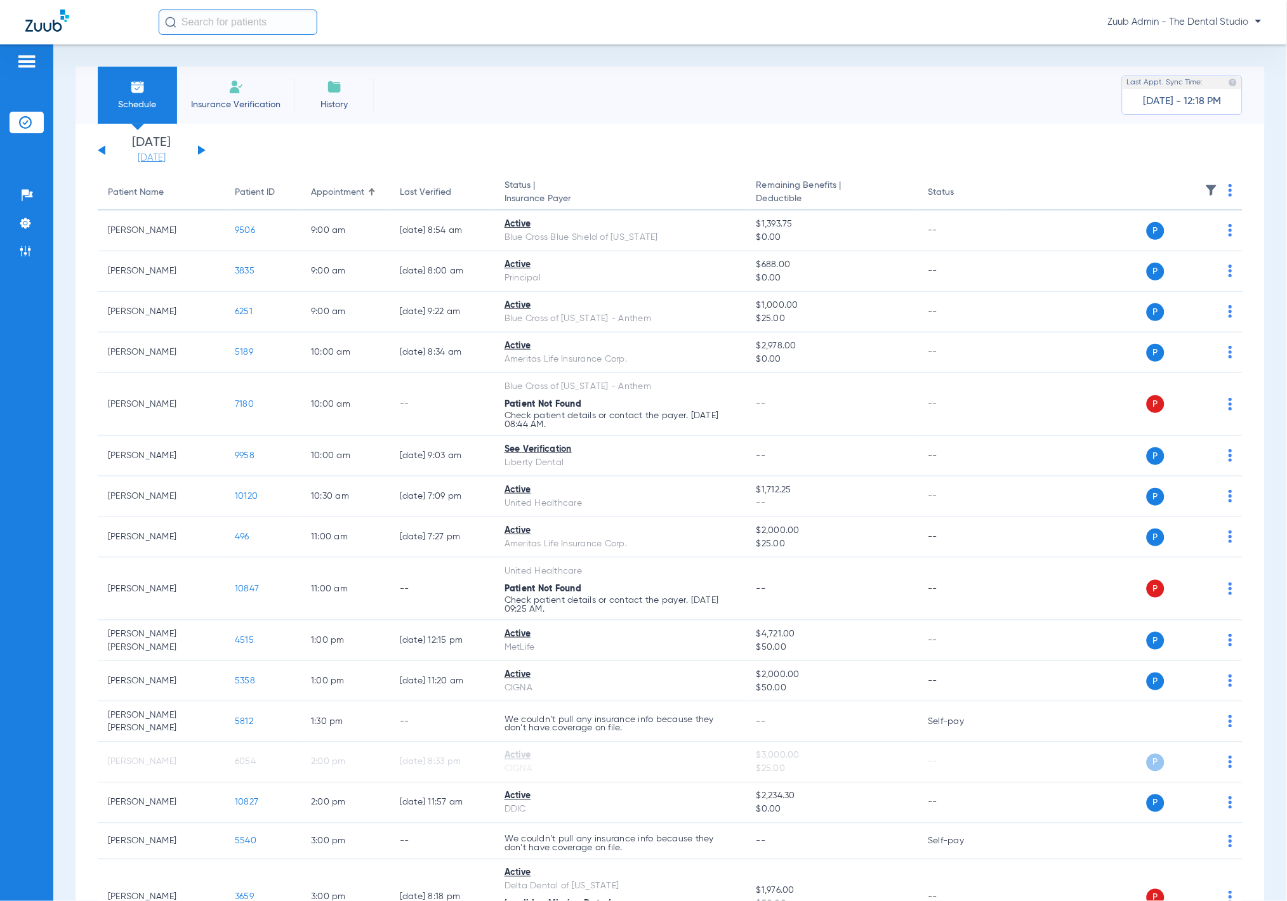
click at [157, 154] on link "[DATE]" at bounding box center [152, 158] width 76 height 13
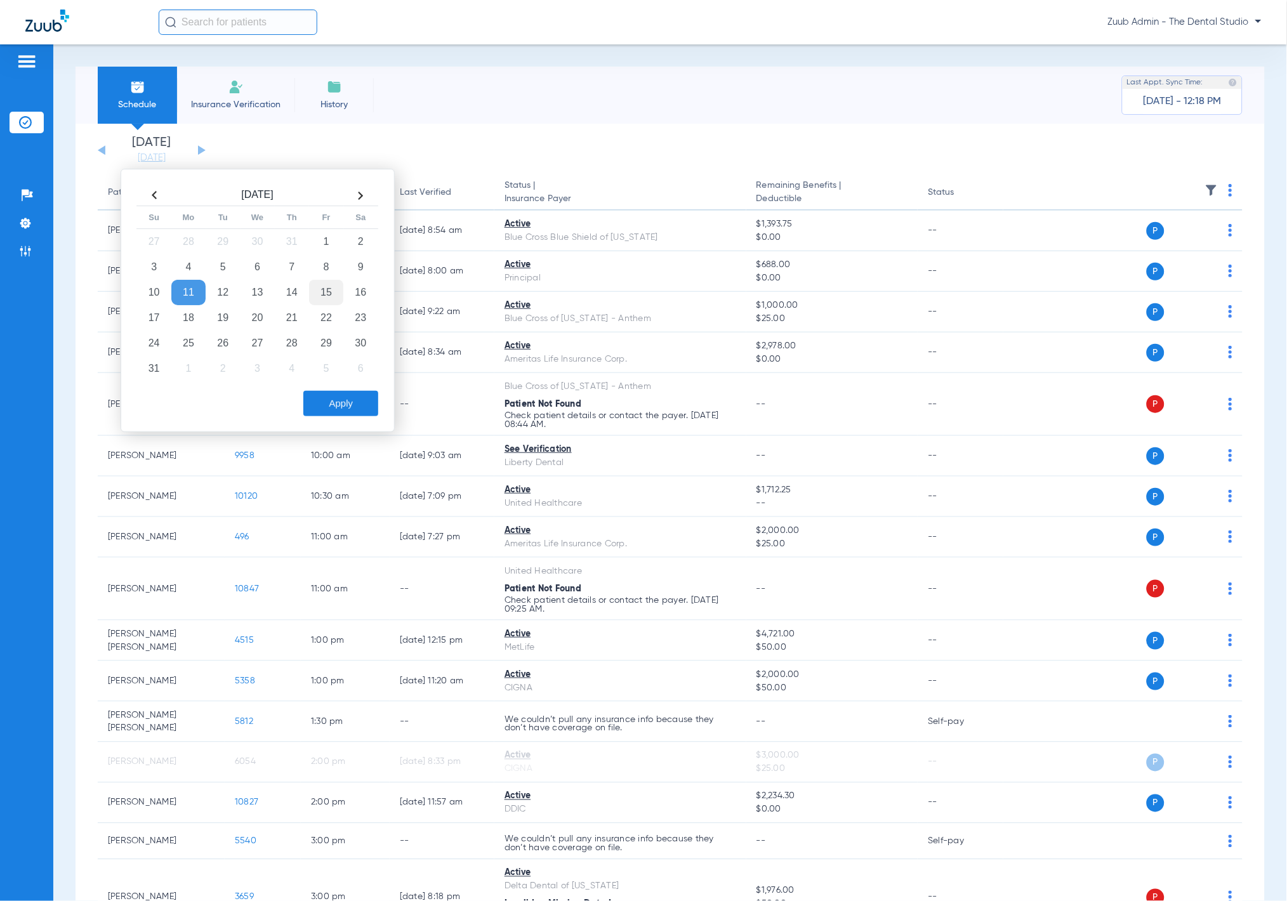
click at [329, 287] on td "15" at bounding box center [326, 292] width 34 height 25
click at [347, 397] on button "Apply" at bounding box center [340, 403] width 75 height 25
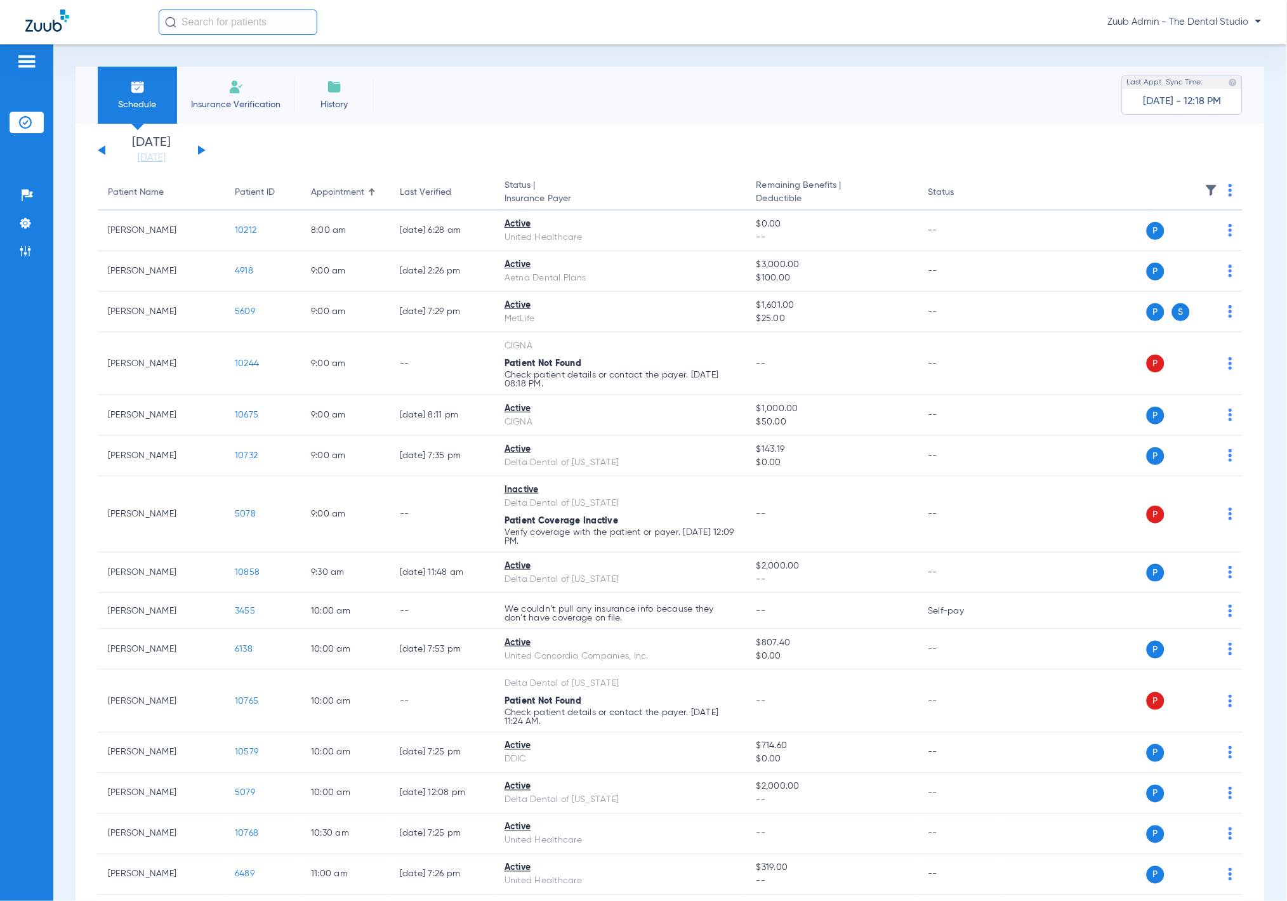
click at [1205, 188] on img at bounding box center [1211, 190] width 13 height 13
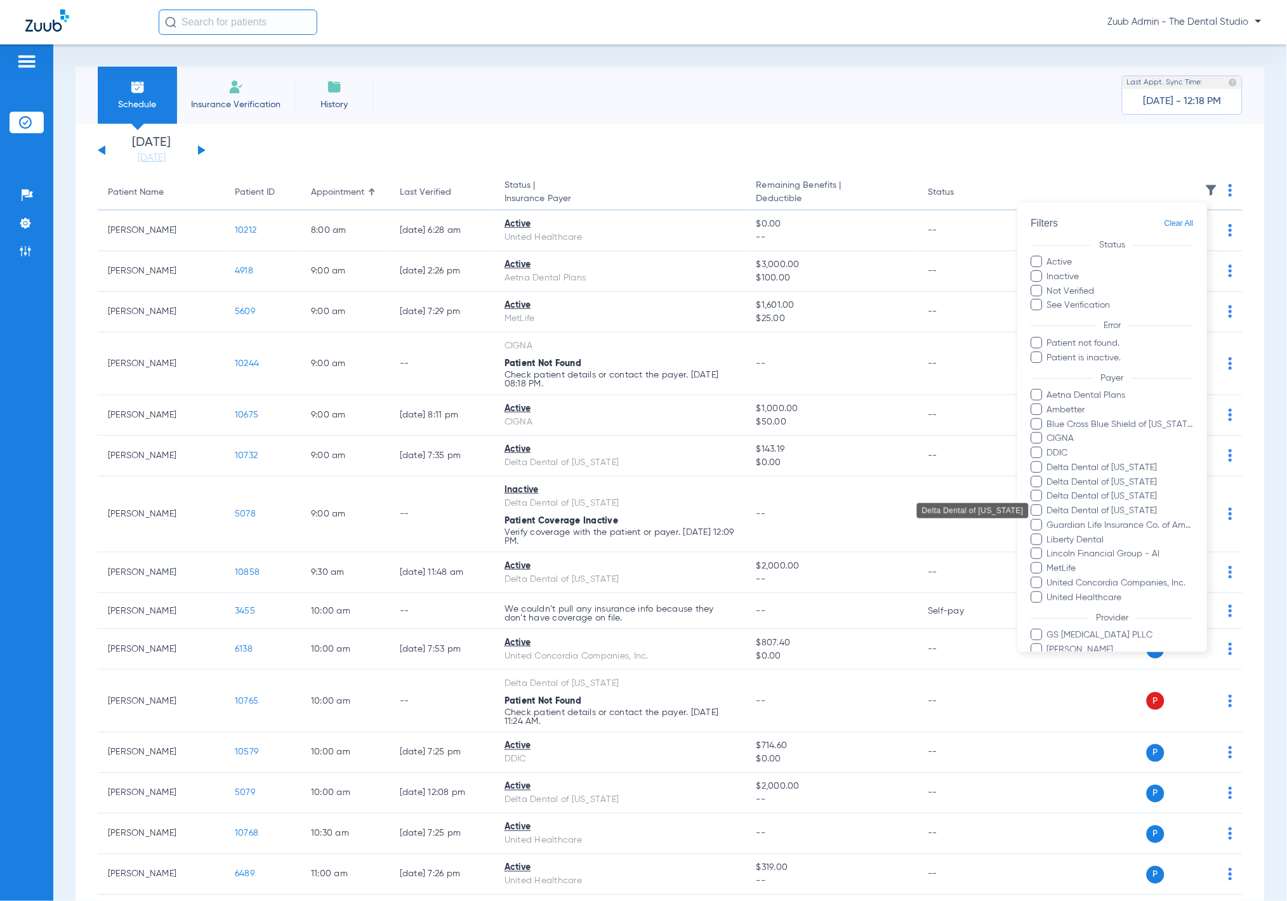
click at [1135, 514] on span "Delta Dental of [US_STATE]" at bounding box center [1119, 510] width 147 height 13
click at [1049, 520] on input "Delta Dental of [US_STATE]" at bounding box center [1049, 520] width 0 height 0
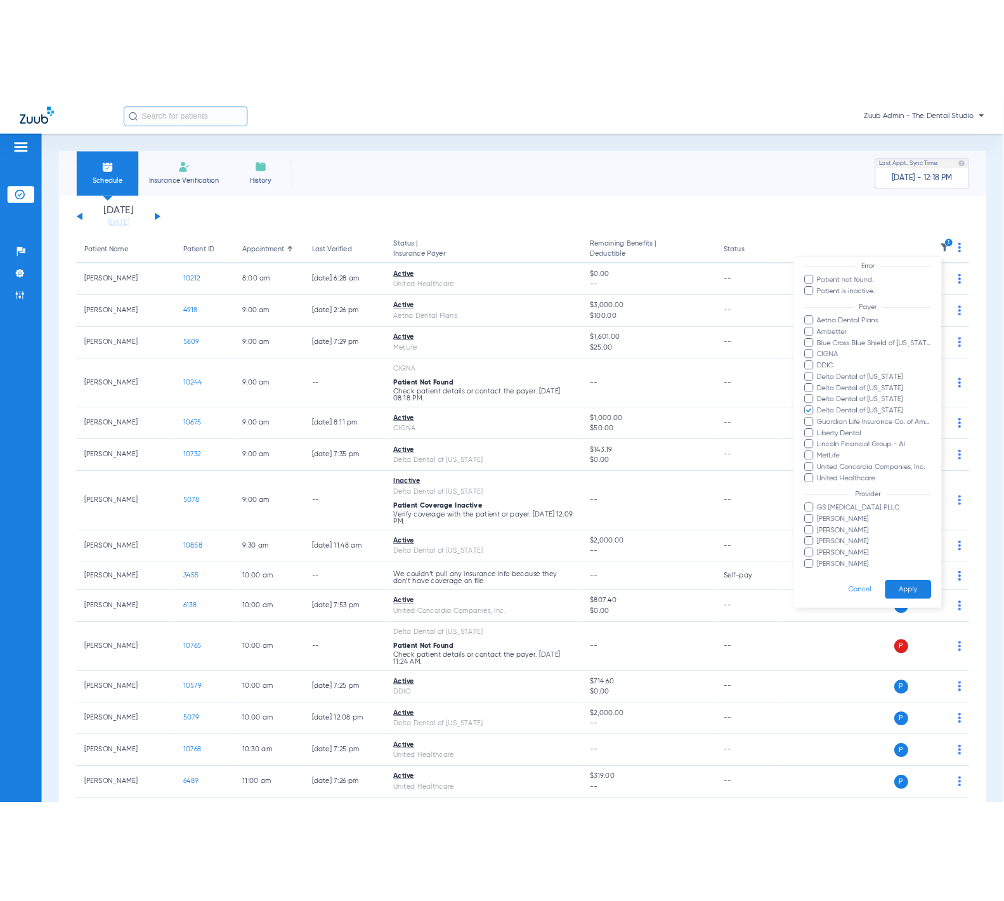
scroll to position [113, 0]
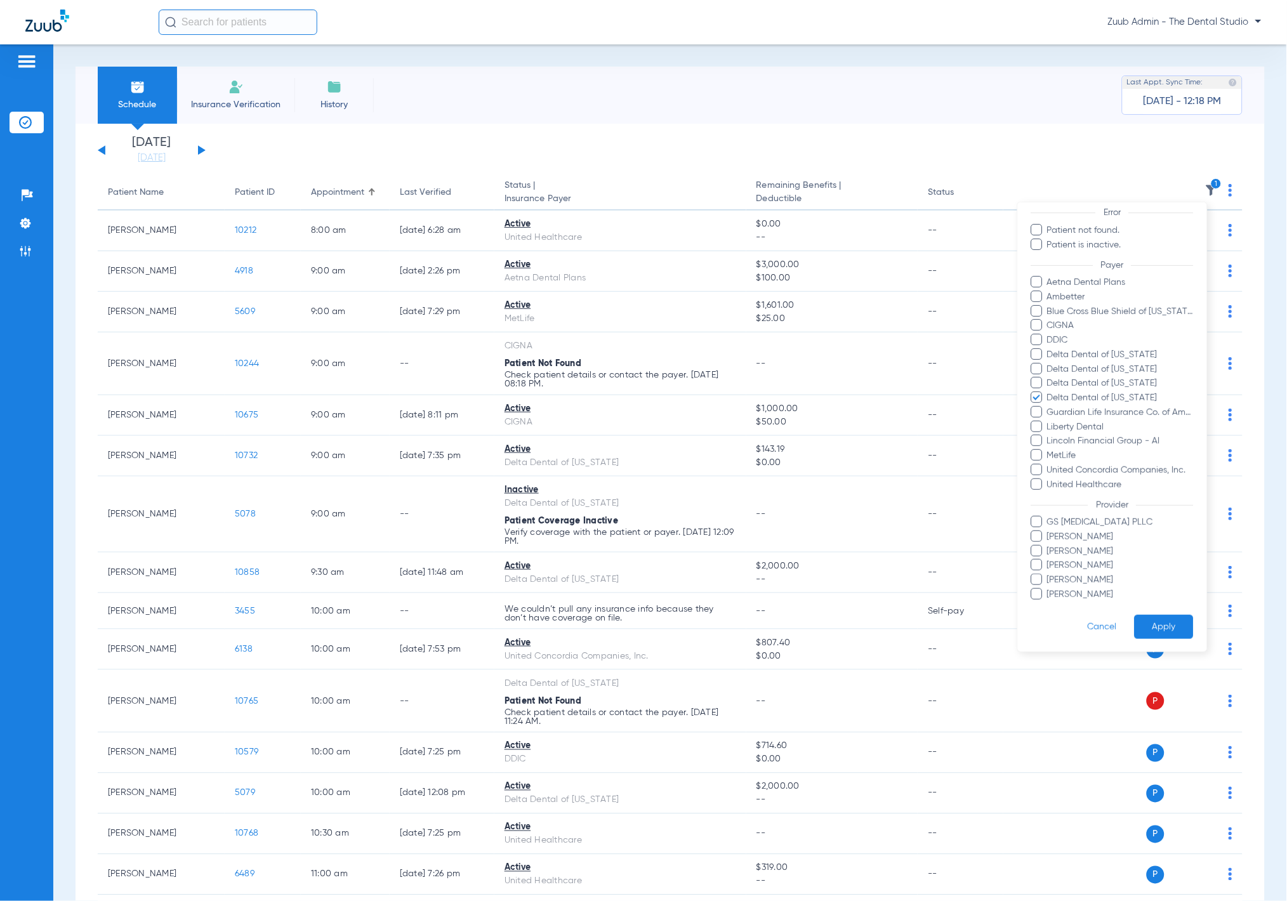
click at [1148, 622] on button "Apply" at bounding box center [1163, 627] width 59 height 25
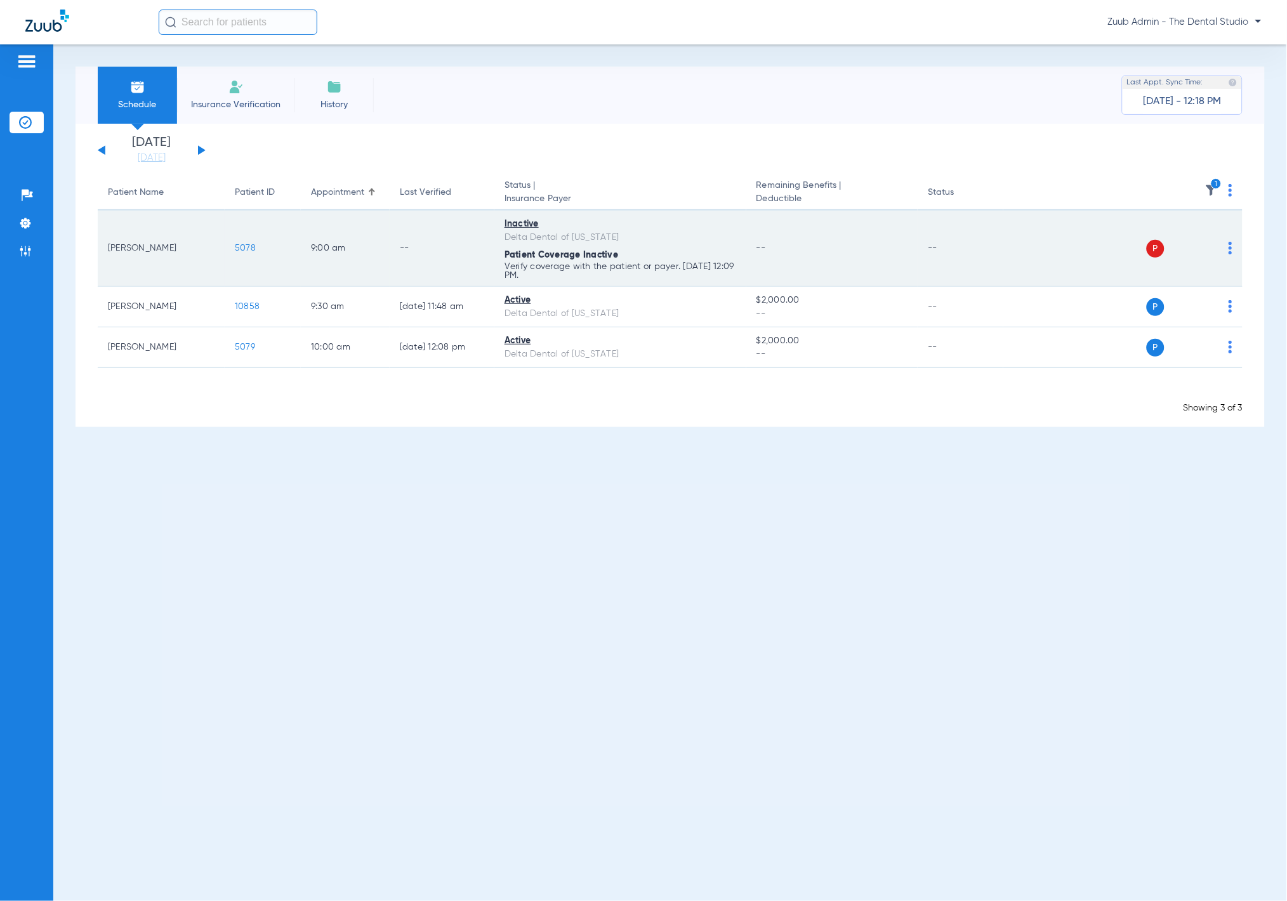
click at [1230, 246] on img at bounding box center [1230, 248] width 4 height 13
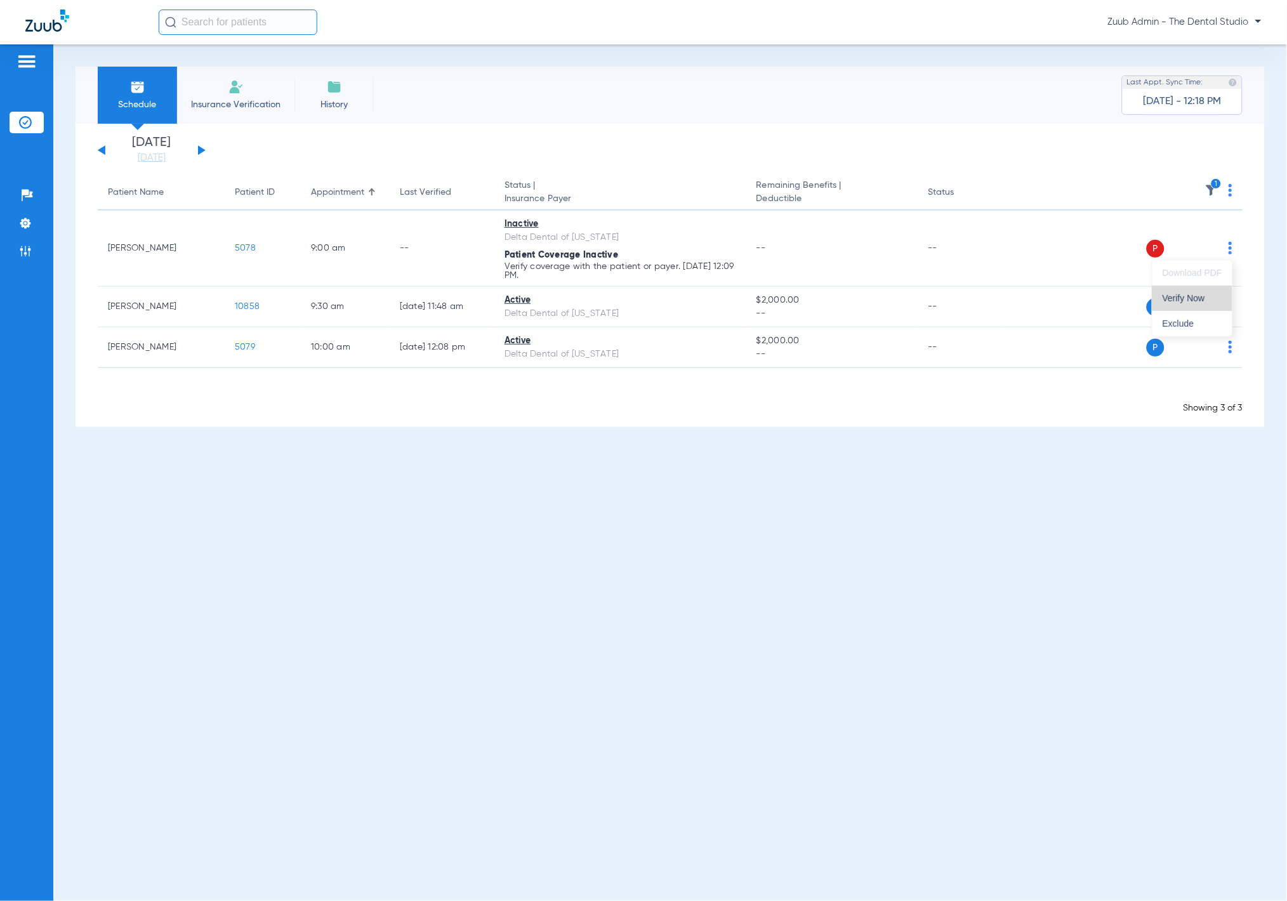
click at [1189, 294] on span "Verify Now" at bounding box center [1192, 298] width 60 height 9
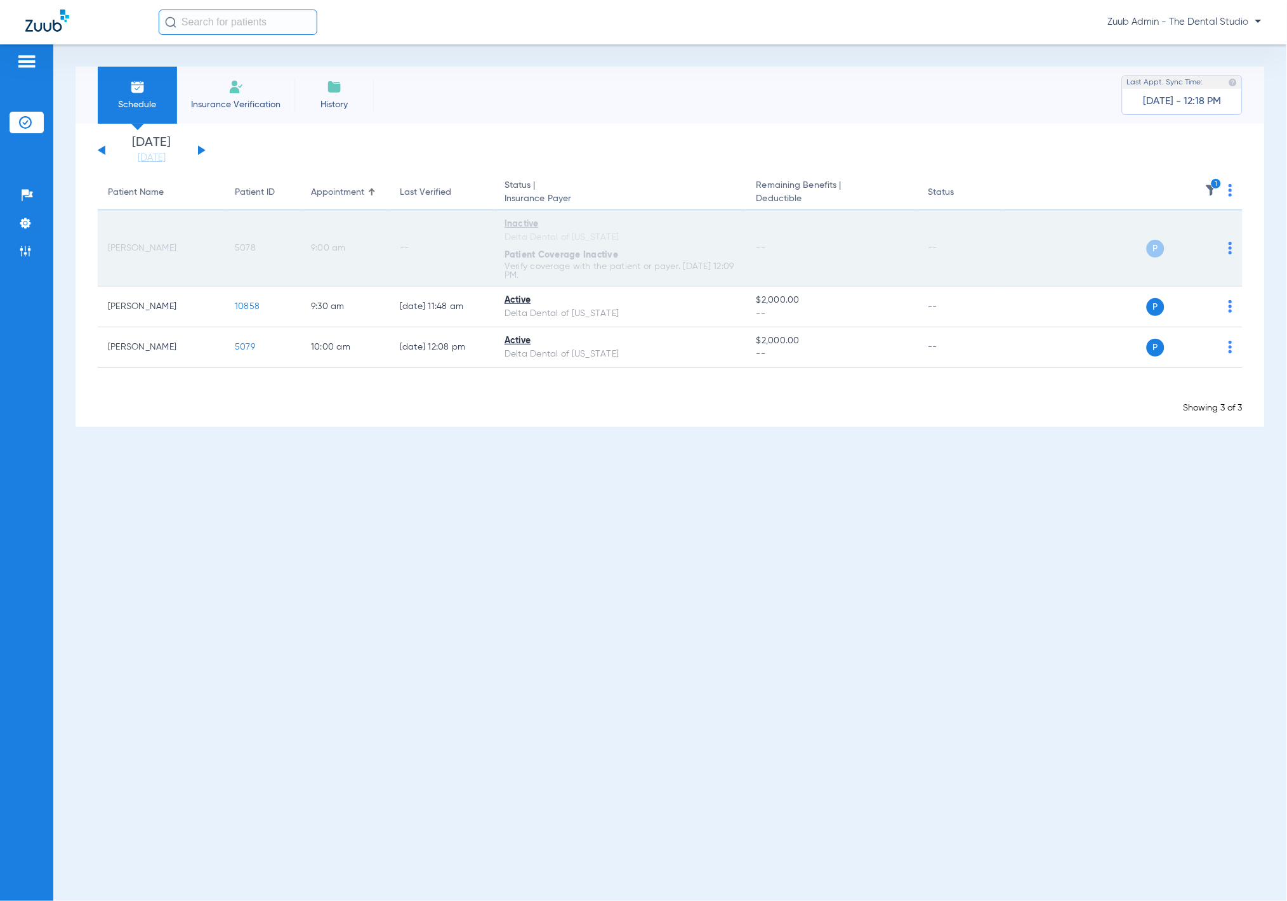
click at [247, 248] on span "5078" at bounding box center [245, 248] width 21 height 9
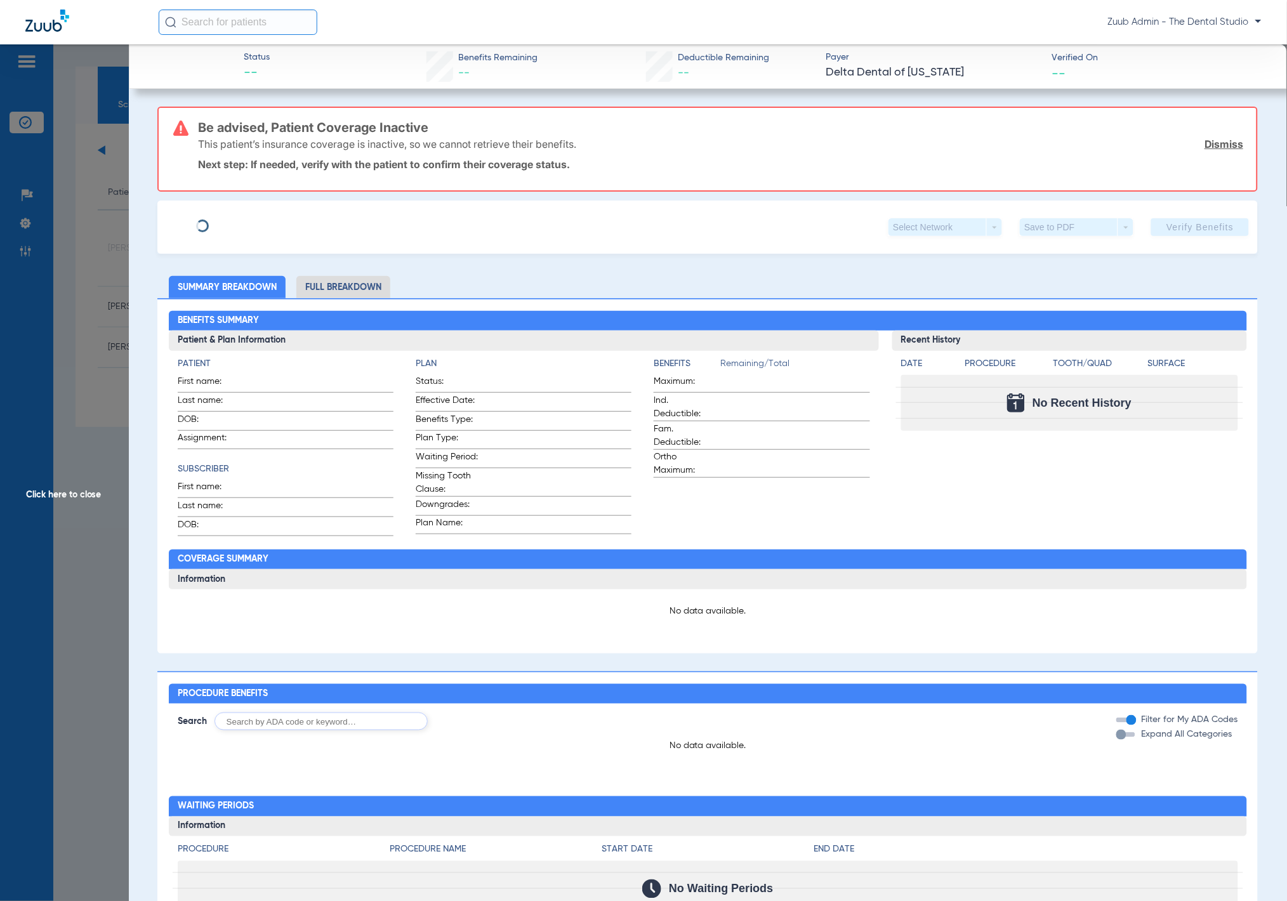
type input "[PERSON_NAME] [PERSON_NAME]"
type input "[PERSON_NAME]"
type input "[DATE]"
type input "965068919"
type input "0901314000"
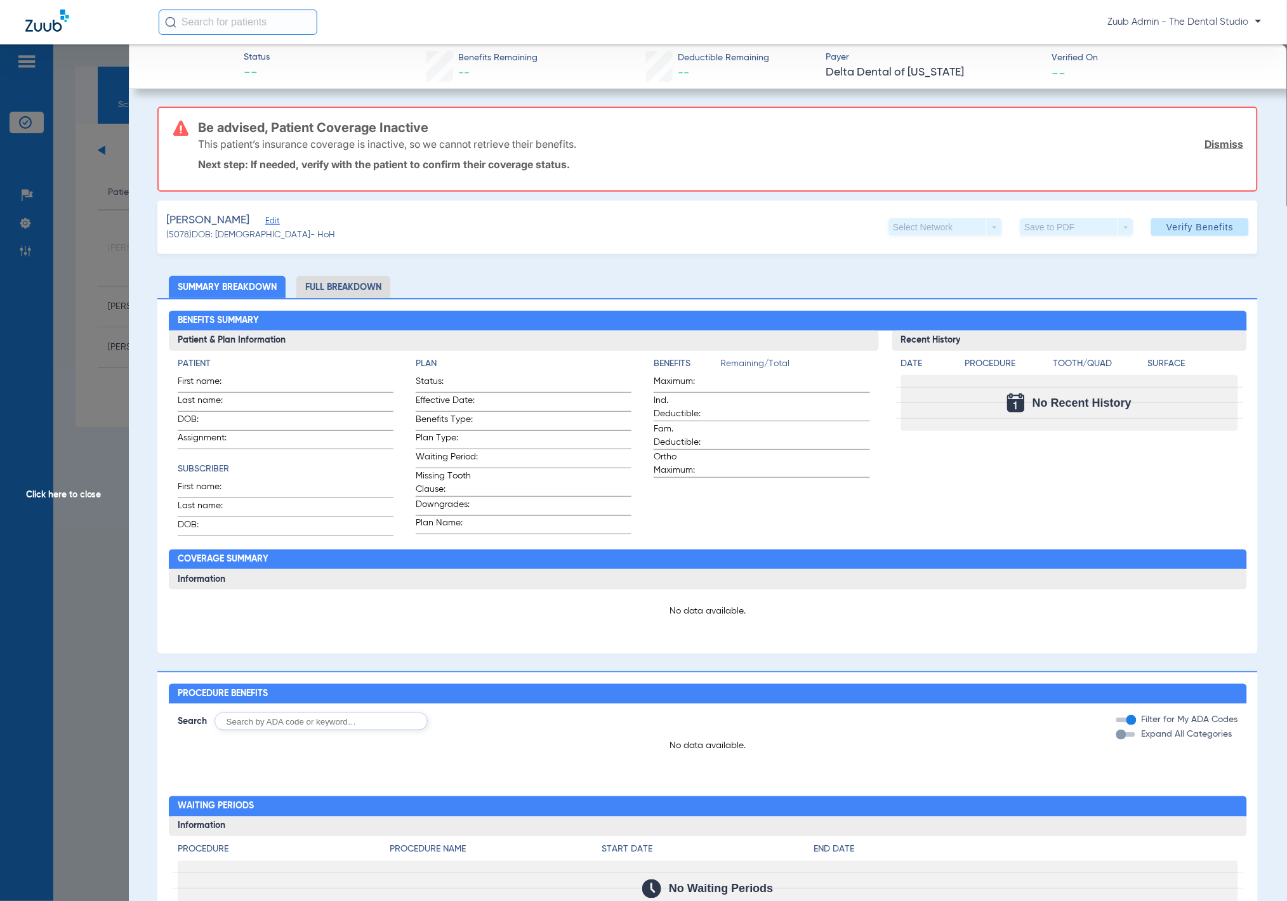
click at [277, 220] on span "Edit" at bounding box center [270, 222] width 11 height 12
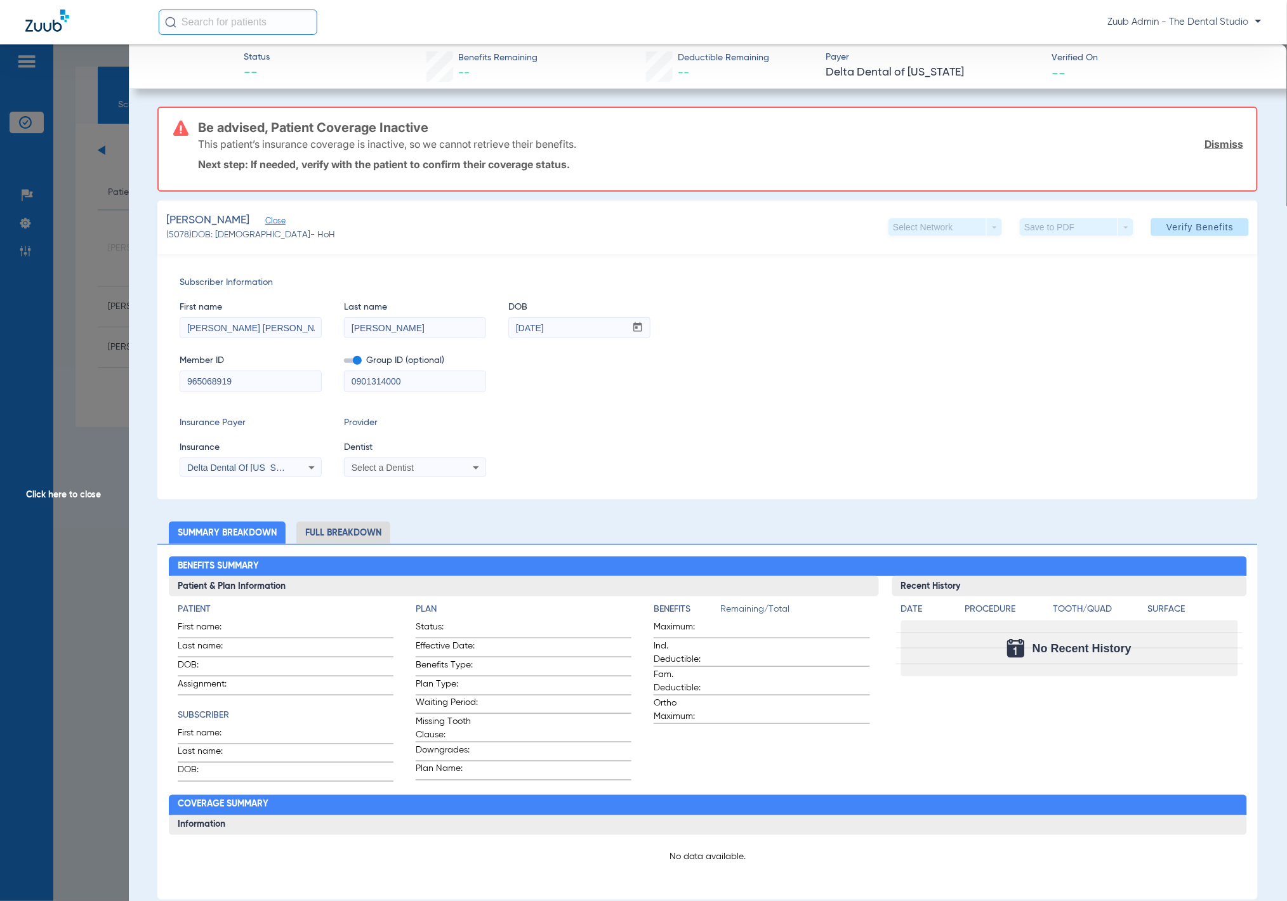
drag, startPoint x: 211, startPoint y: 328, endPoint x: 328, endPoint y: 338, distance: 117.2
click at [328, 338] on div "First name Maria alejandra Last name Ramirez DOB mm / dd / yyyy 12/11/1985 Memb…" at bounding box center [708, 340] width 1056 height 103
click at [466, 462] on div "Select a Dentist" at bounding box center [414, 467] width 141 height 15
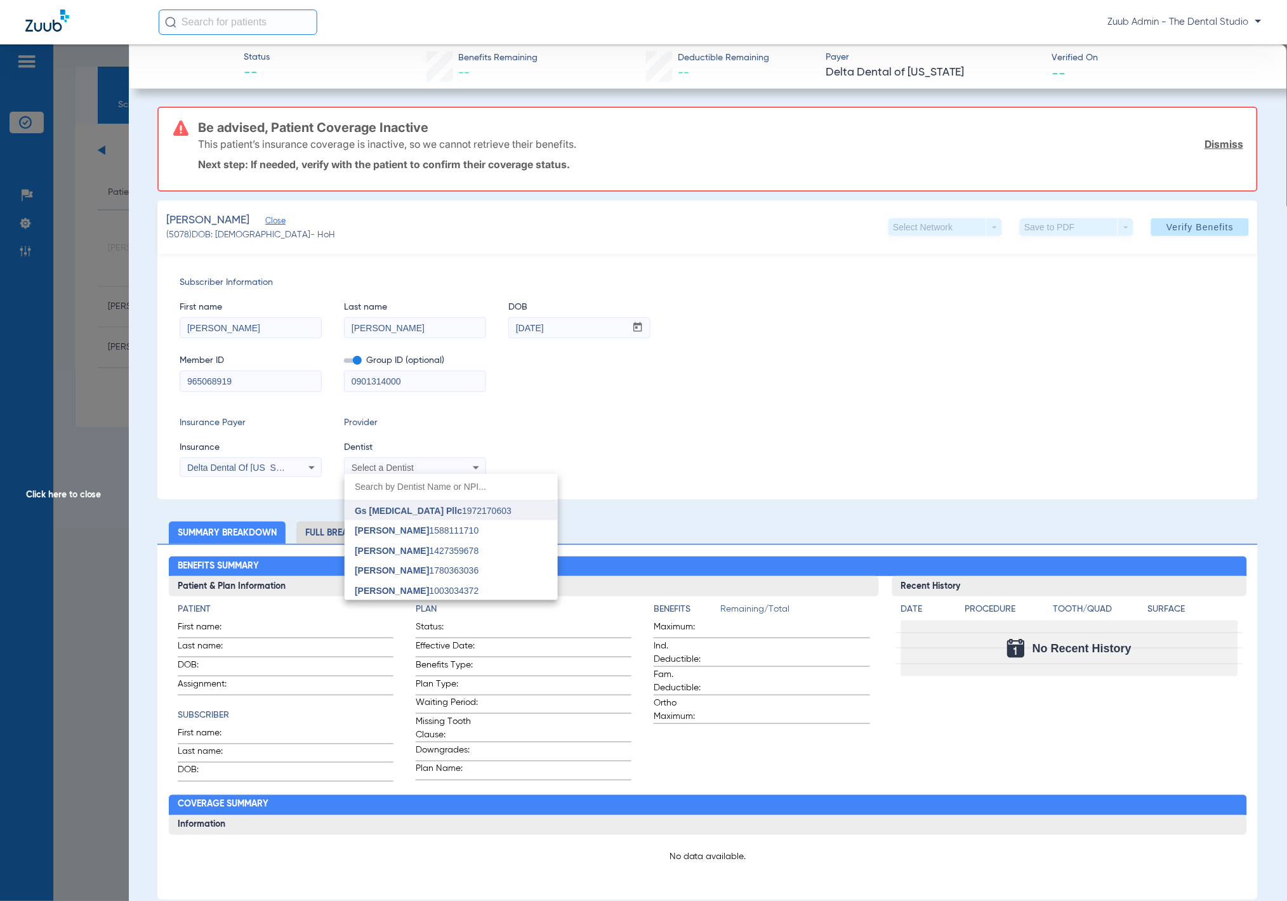
click at [468, 501] on mat-option "Gs Prosthodontics Pllc 1972170603" at bounding box center [450, 511] width 213 height 20
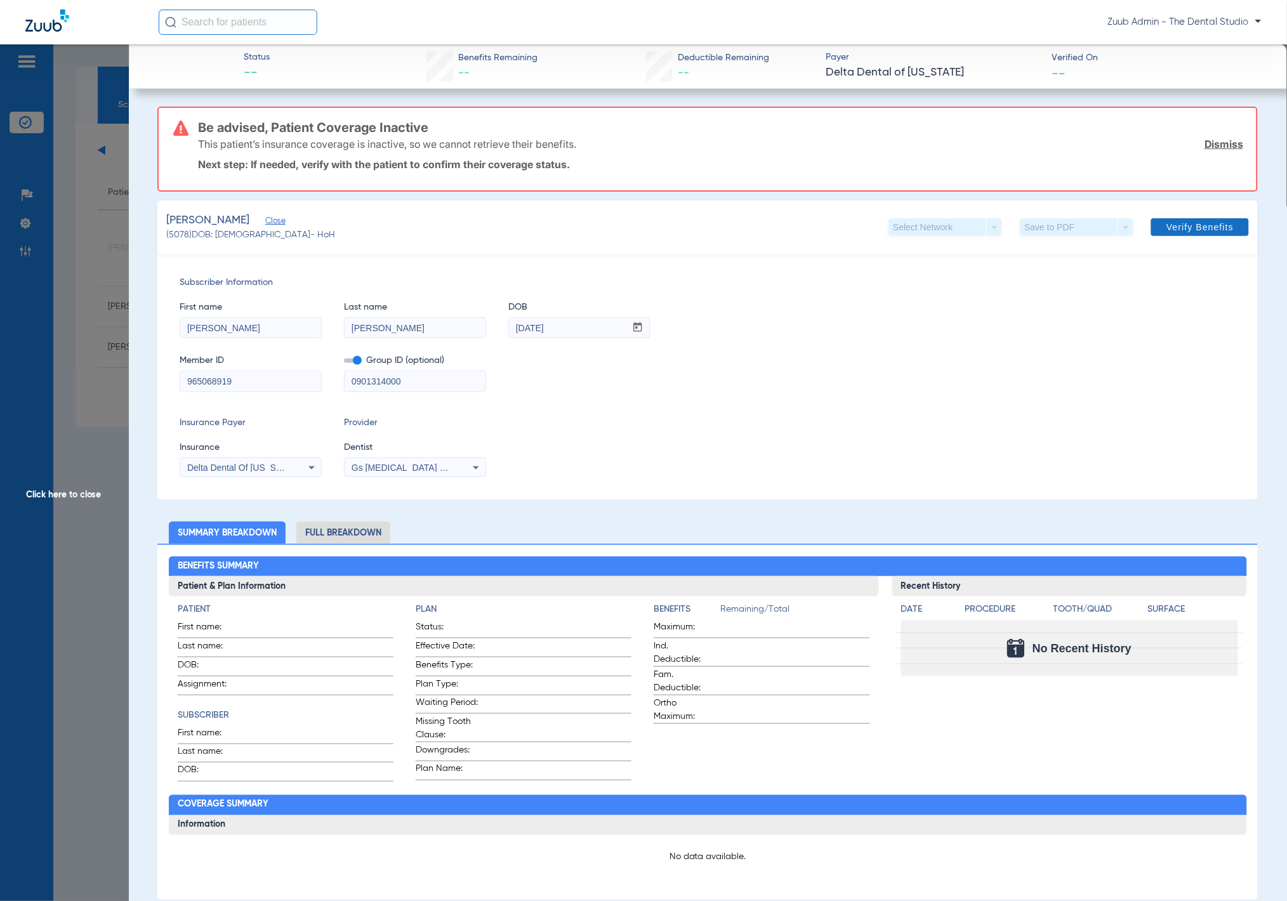
click at [1189, 226] on span "Verify Benefits" at bounding box center [1199, 227] width 67 height 10
click at [249, 214] on span "Ramirez, Maria alejandra" at bounding box center [207, 221] width 83 height 16
copy span "alejandra"
click at [255, 322] on input "Maria" at bounding box center [250, 328] width 141 height 20
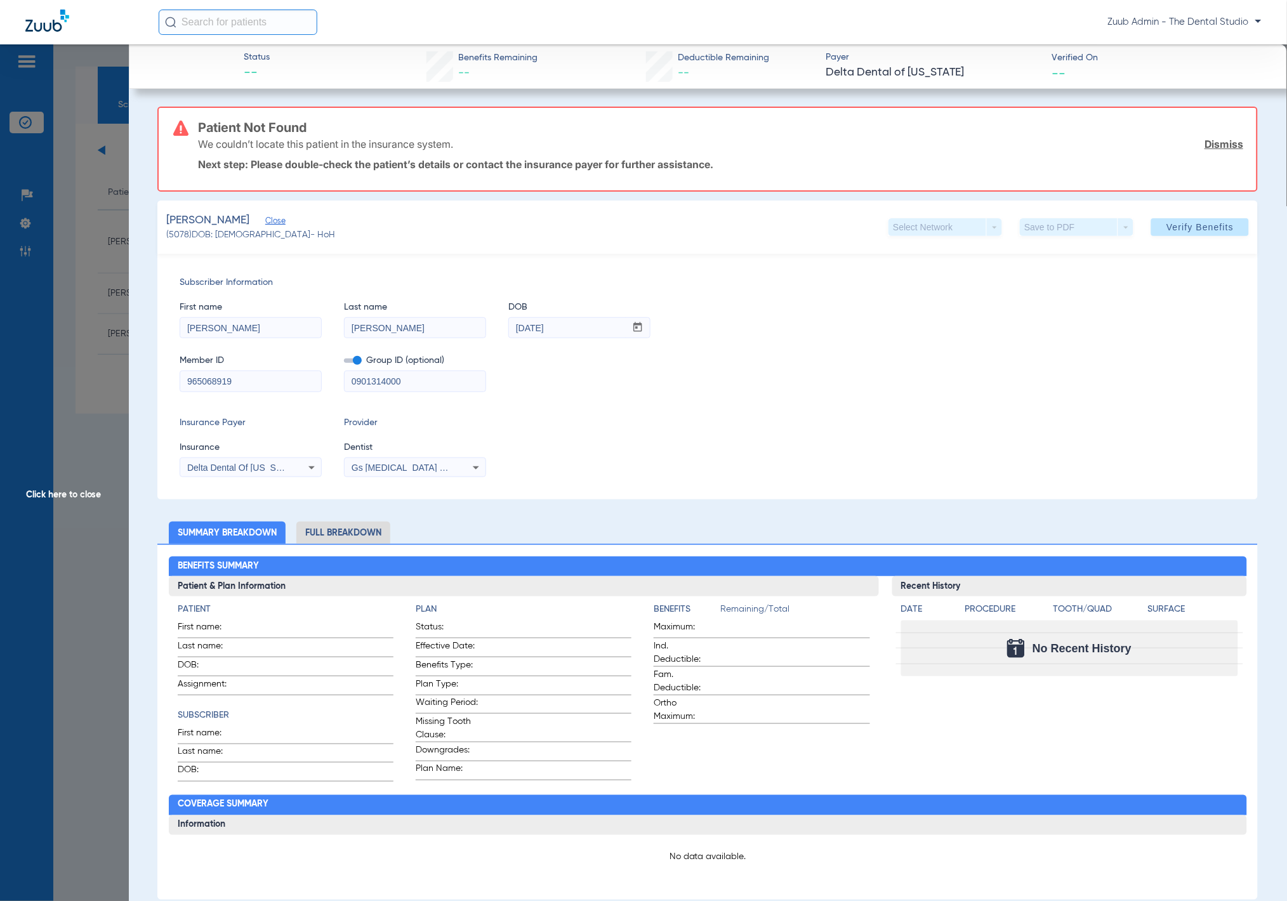
paste input "alejandra"
click at [216, 325] on input "Maria alejandra" at bounding box center [250, 328] width 141 height 20
type input "Maria Alejandra"
click at [1163, 232] on span at bounding box center [1200, 227] width 98 height 30
click at [141, 315] on app-member-insurance-verification-view "Status -- Benefits Remaining -- Deductible Remaining -- Payer Delta Dental of W…" at bounding box center [708, 728] width 1158 height 1369
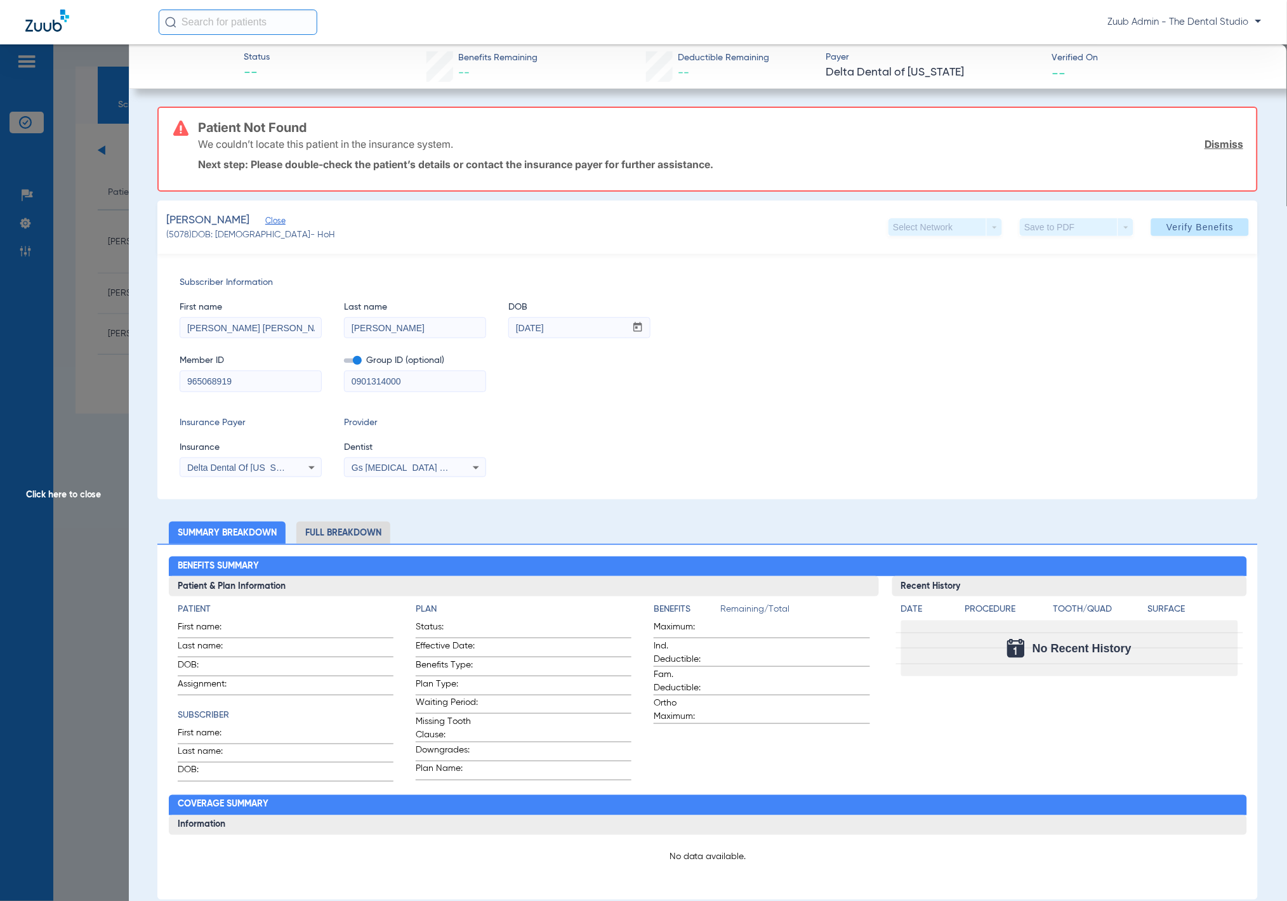
click at [100, 318] on span "Click here to close" at bounding box center [64, 494] width 129 height 901
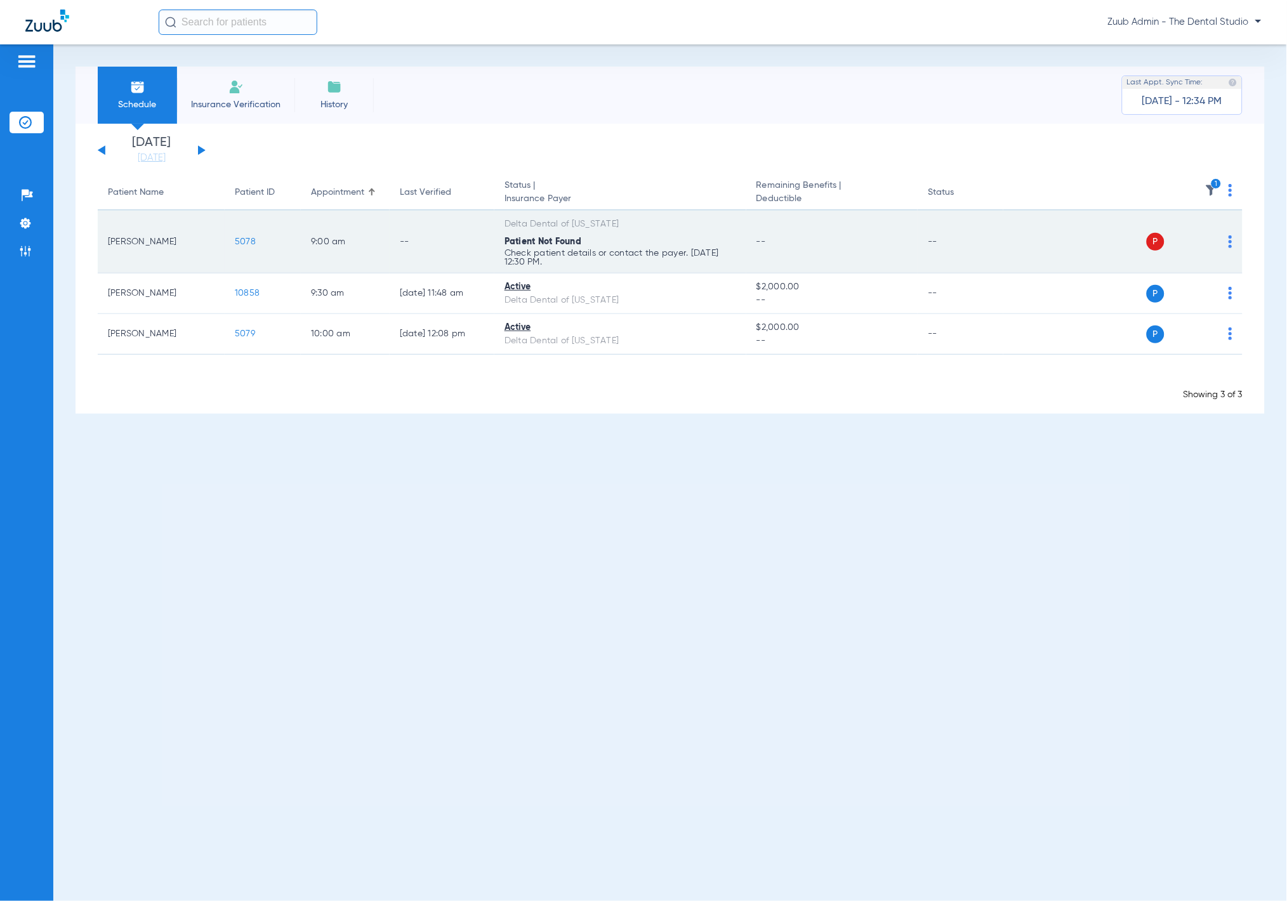
click at [1229, 247] on img at bounding box center [1230, 241] width 4 height 13
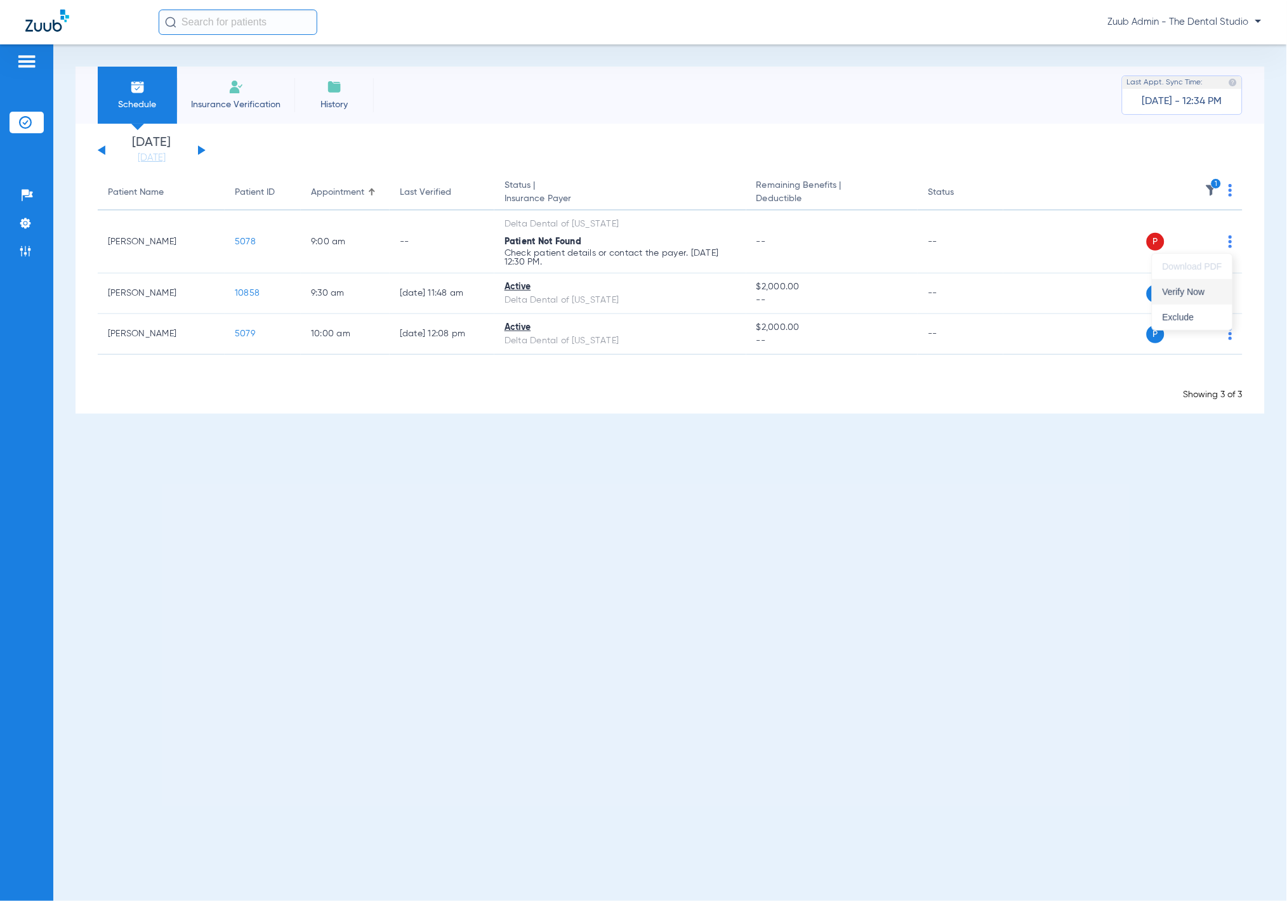
click at [1215, 290] on span "Verify Now" at bounding box center [1192, 291] width 60 height 9
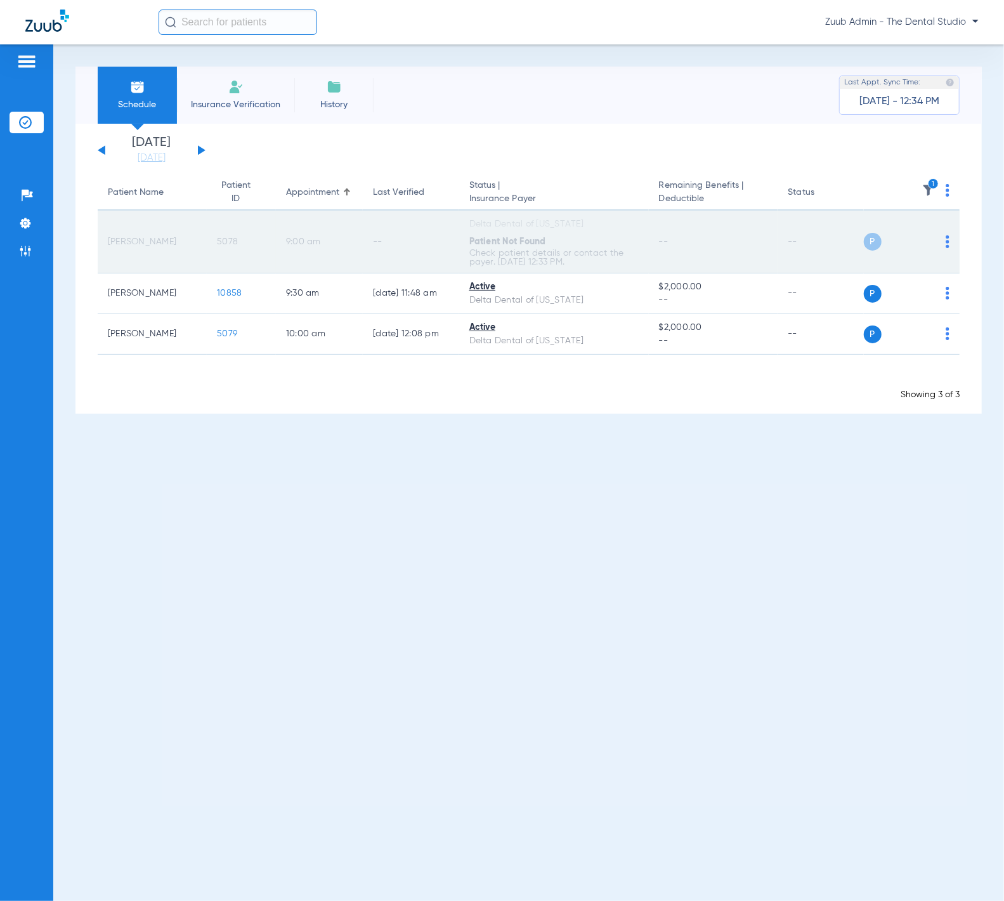
click at [225, 238] on span "5078" at bounding box center [227, 241] width 21 height 9
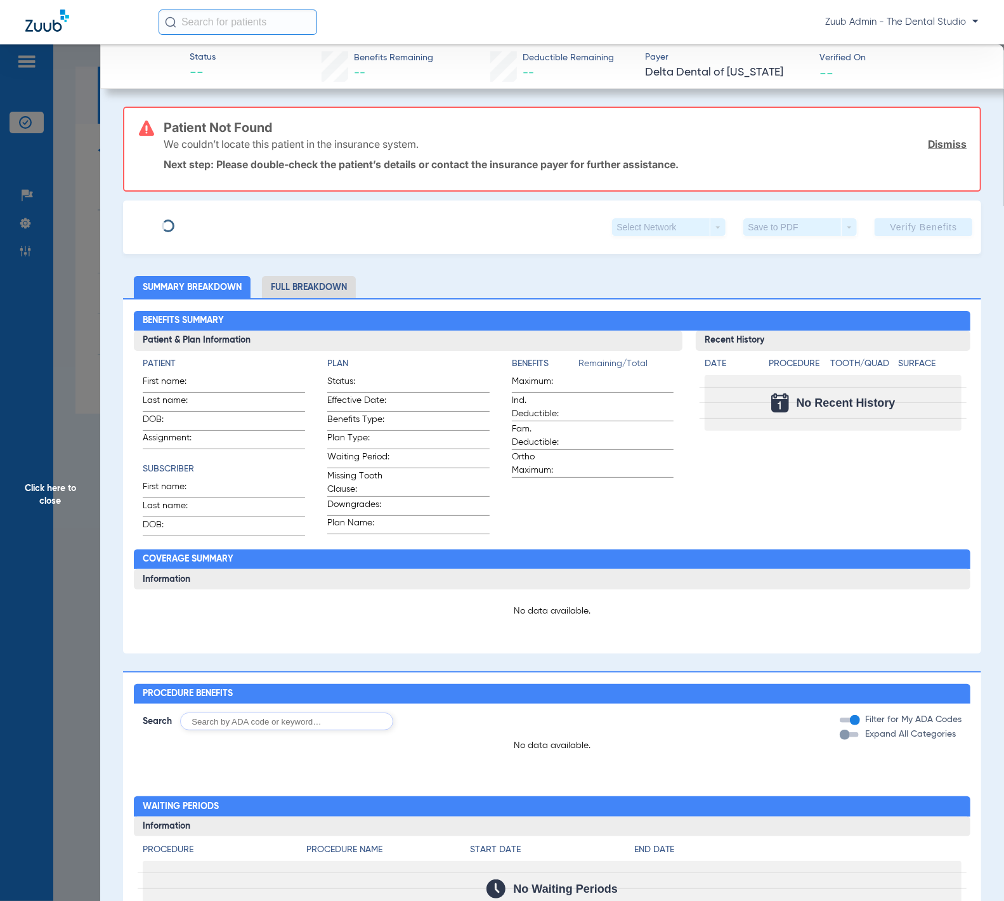
type input "Maria alejandra"
type input "Ramirez"
type input "12/11/1985"
type input "965068919"
type input "0901314000"
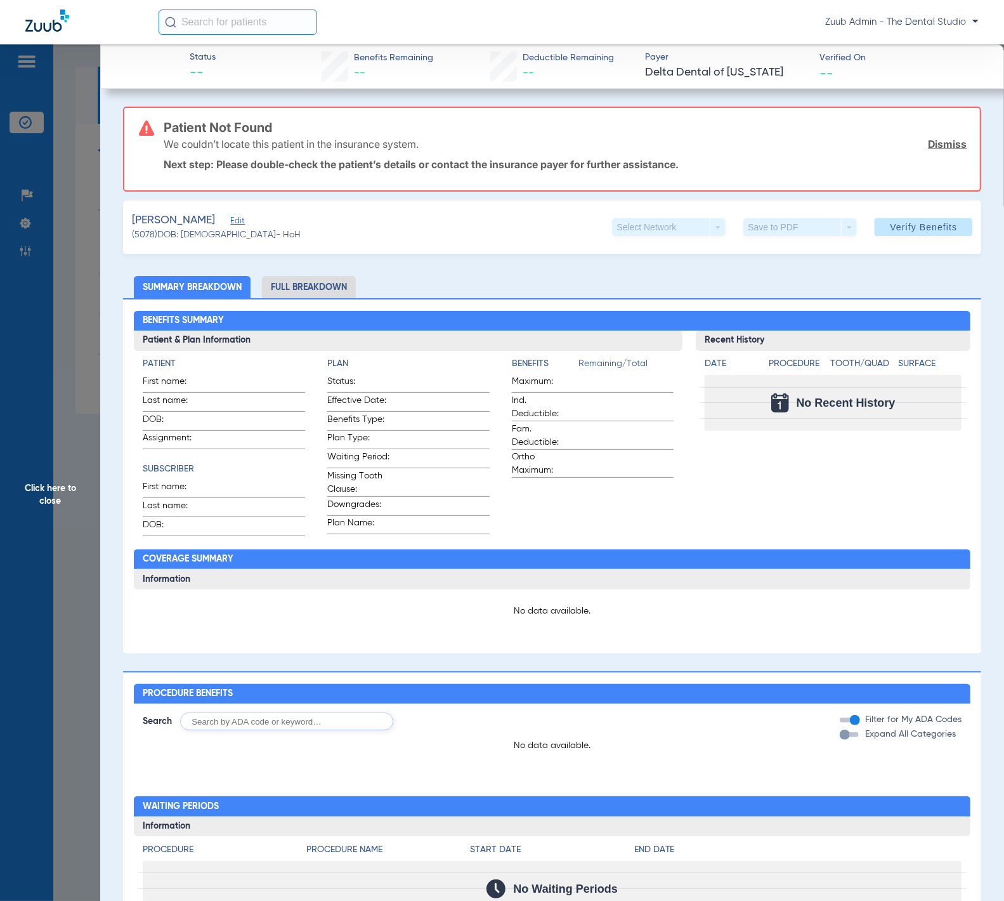
click at [242, 220] on span "Edit" at bounding box center [235, 222] width 11 height 12
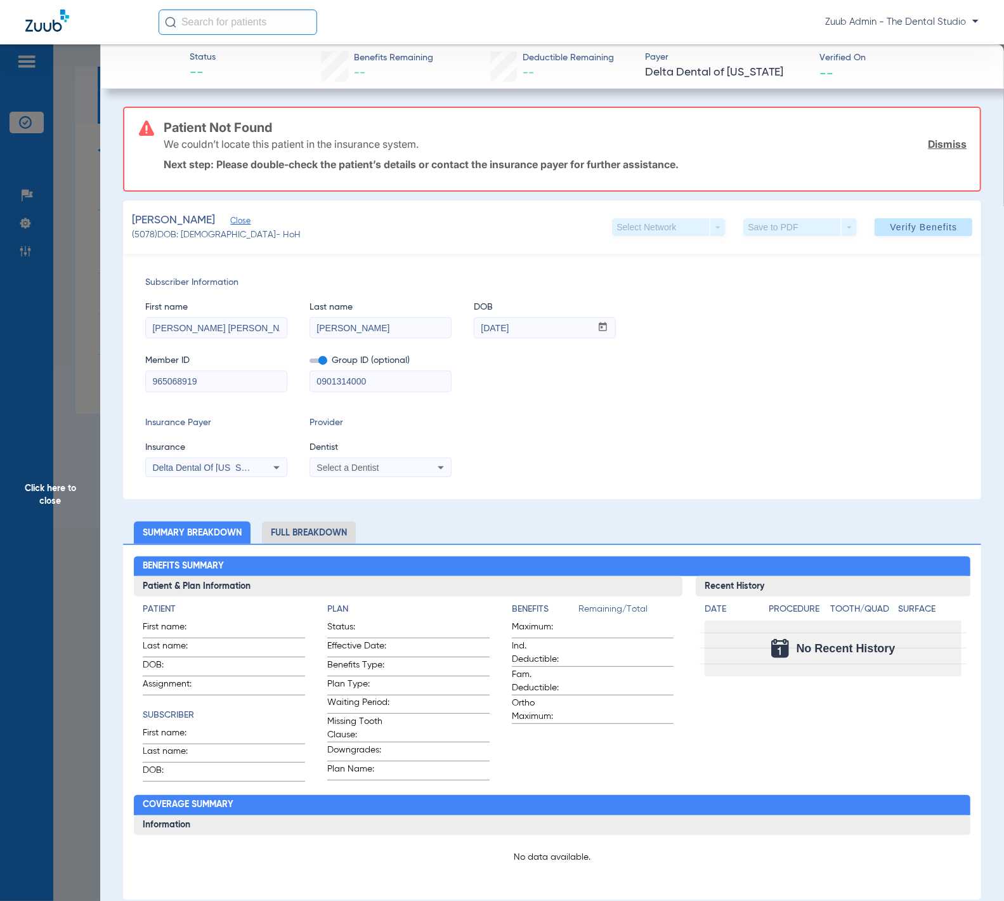
drag, startPoint x: 153, startPoint y: 325, endPoint x: 289, endPoint y: 327, distance: 135.8
click at [289, 327] on div "First name Maria alejandra Last name Ramirez DOB mm / dd / yyyy 12/11/1985" at bounding box center [552, 313] width 814 height 49
click at [349, 322] on input "Ramirez" at bounding box center [380, 328] width 141 height 20
drag, startPoint x: 174, startPoint y: 331, endPoint x: 256, endPoint y: 329, distance: 81.2
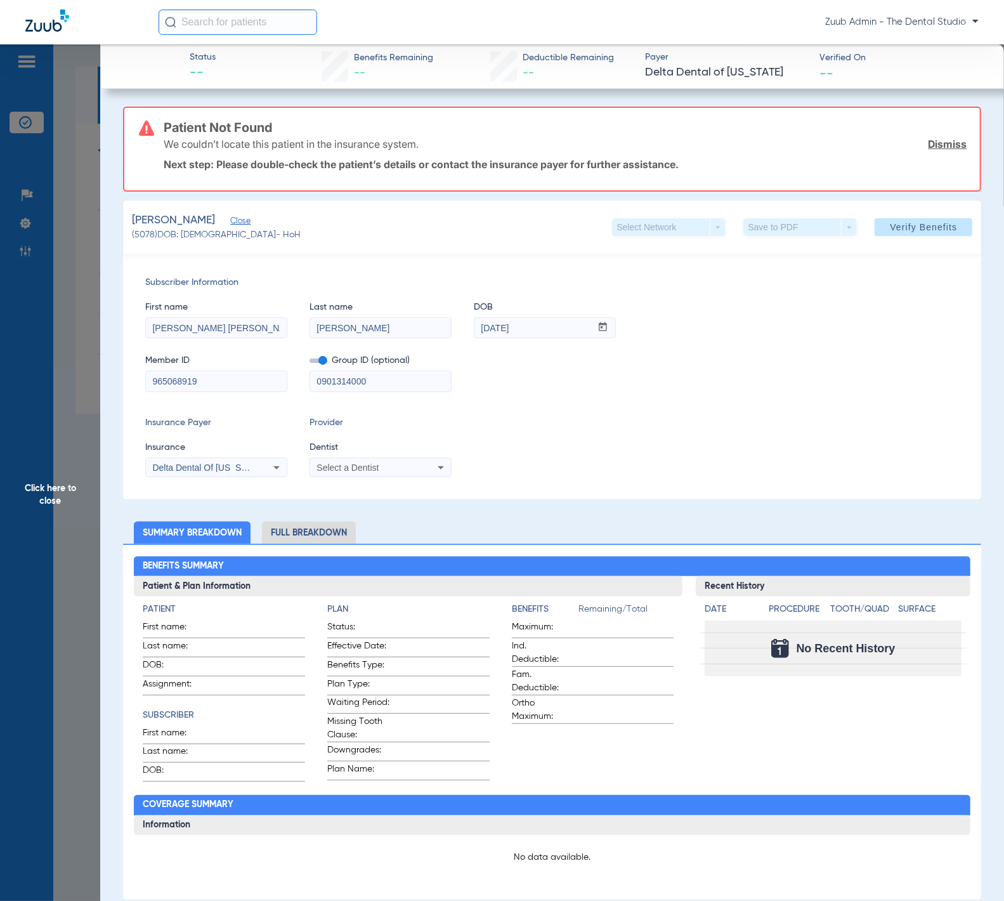
click at [256, 329] on input "Maria alejandra" at bounding box center [216, 328] width 141 height 20
type input "Maria"
click at [890, 225] on span "Verify Benefits" at bounding box center [923, 227] width 67 height 10
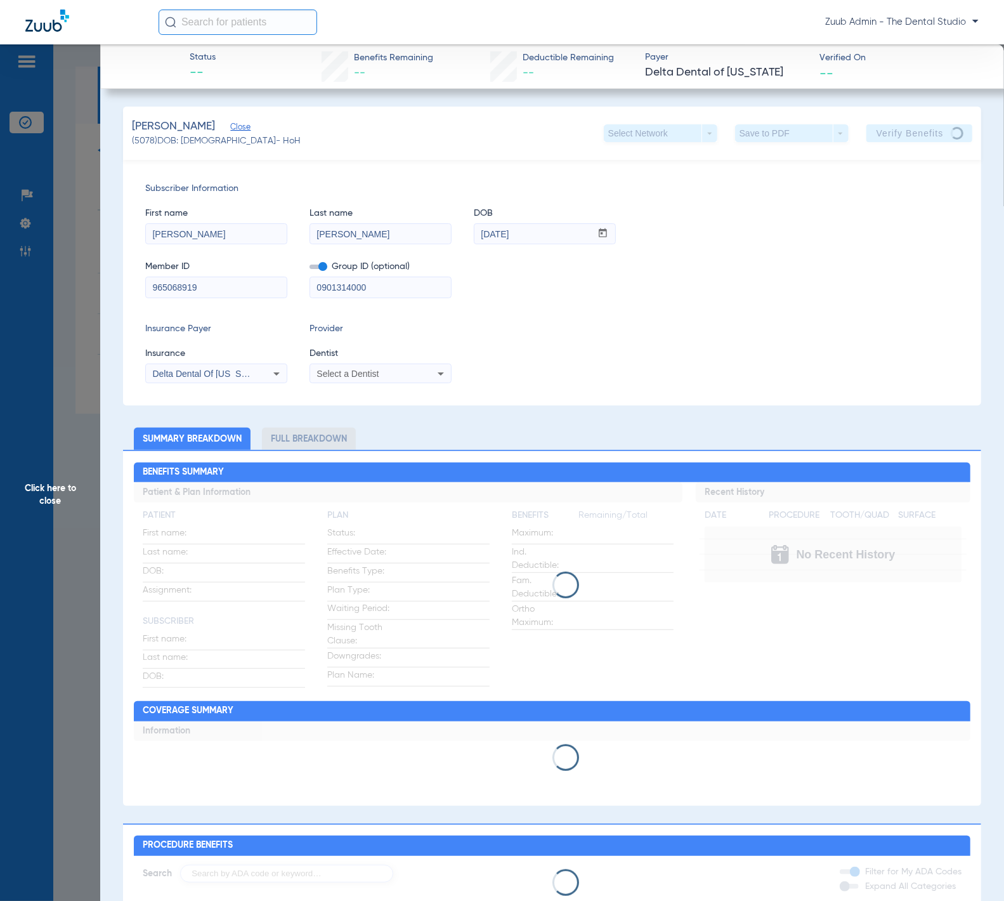
drag, startPoint x: 181, startPoint y: 124, endPoint x: 258, endPoint y: 131, distance: 76.4
click at [215, 131] on span "Ramirez, Maria alejandra" at bounding box center [173, 127] width 83 height 16
copy span "Maria alejandra"
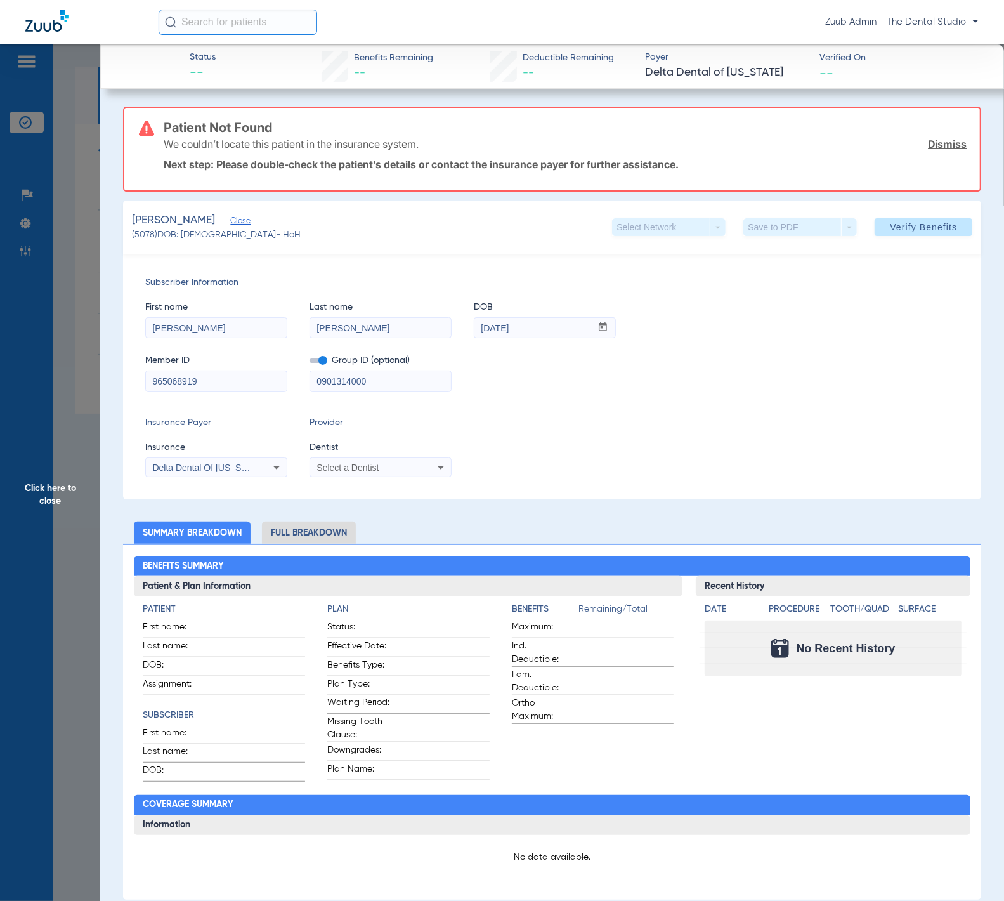
click at [88, 292] on span "Click here to close" at bounding box center [50, 494] width 100 height 901
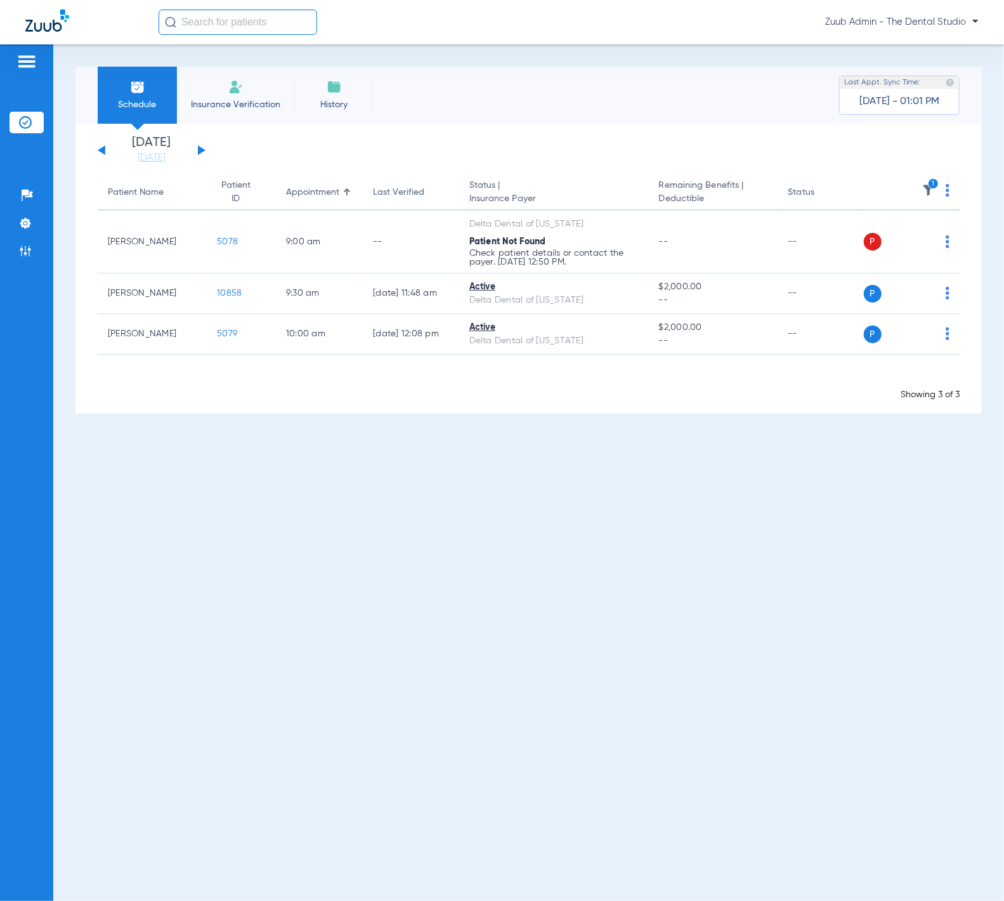
click at [26, 250] on img at bounding box center [25, 251] width 13 height 13
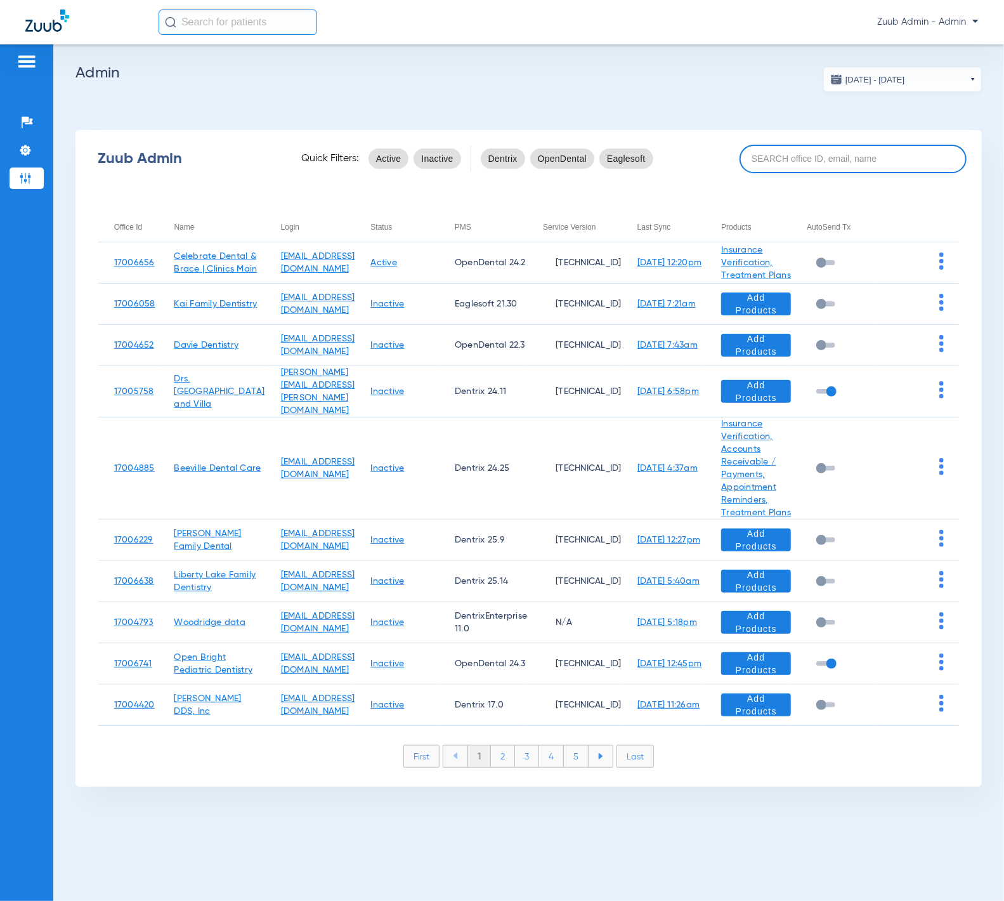
click at [821, 150] on input at bounding box center [853, 159] width 226 height 29
paste input "17004680"
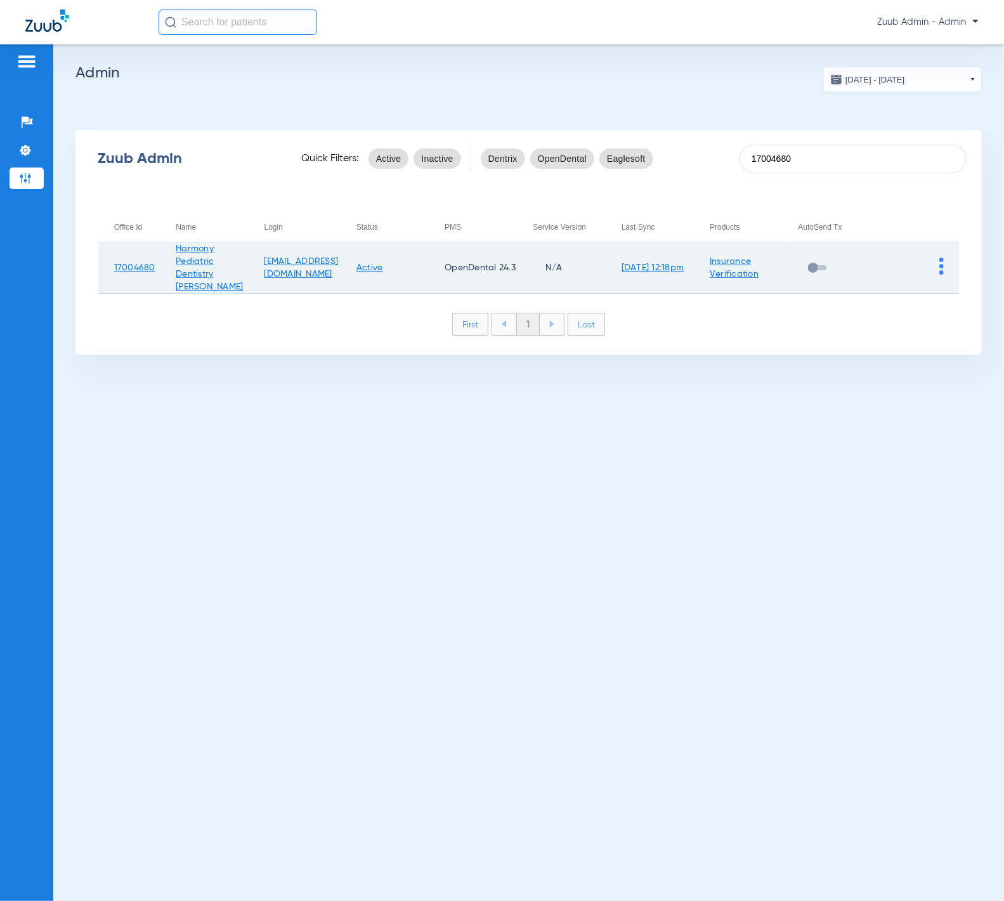
type input "17004680"
click at [943, 270] on img at bounding box center [942, 266] width 4 height 17
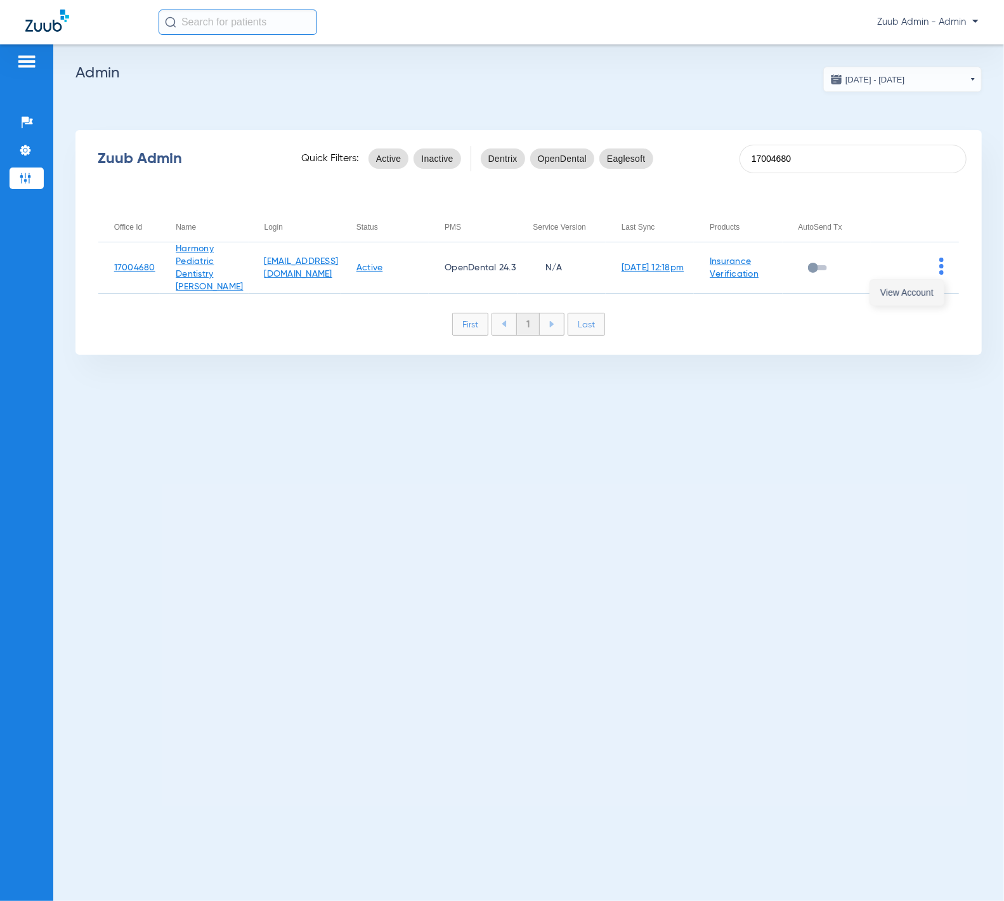
click at [929, 288] on span "View Account" at bounding box center [907, 292] width 53 height 9
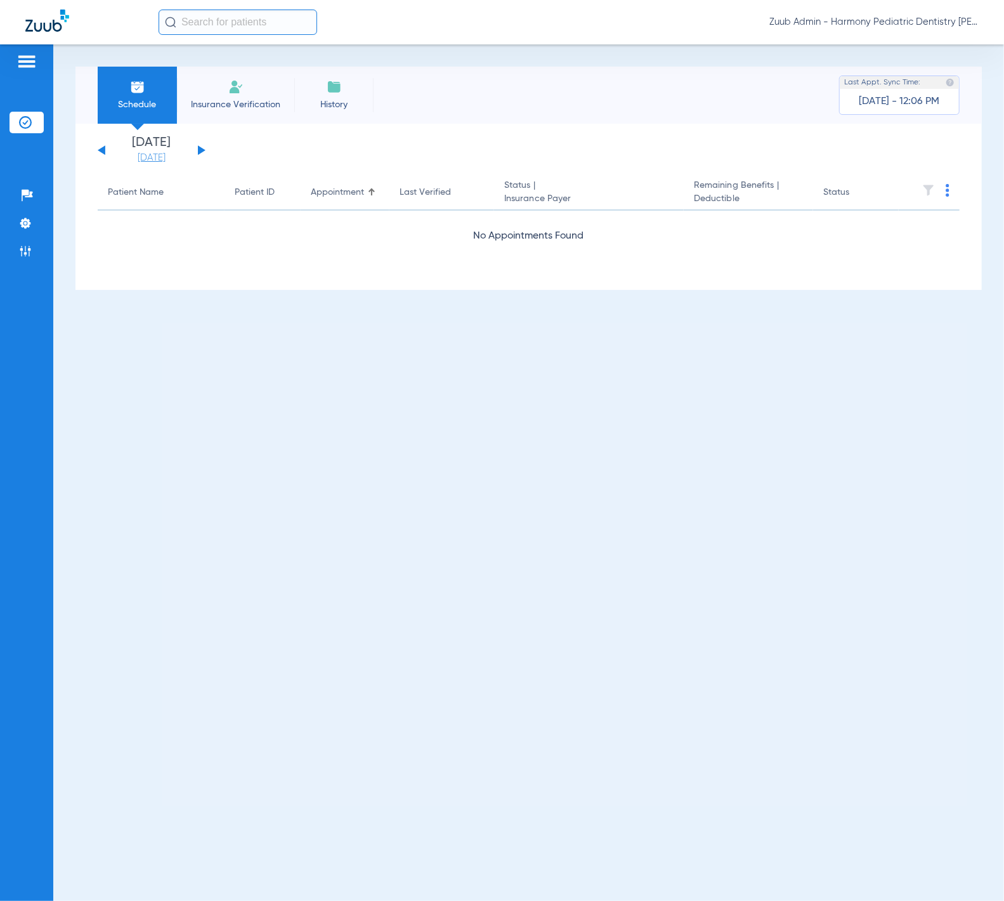
click at [168, 161] on link "[DATE]" at bounding box center [152, 158] width 76 height 13
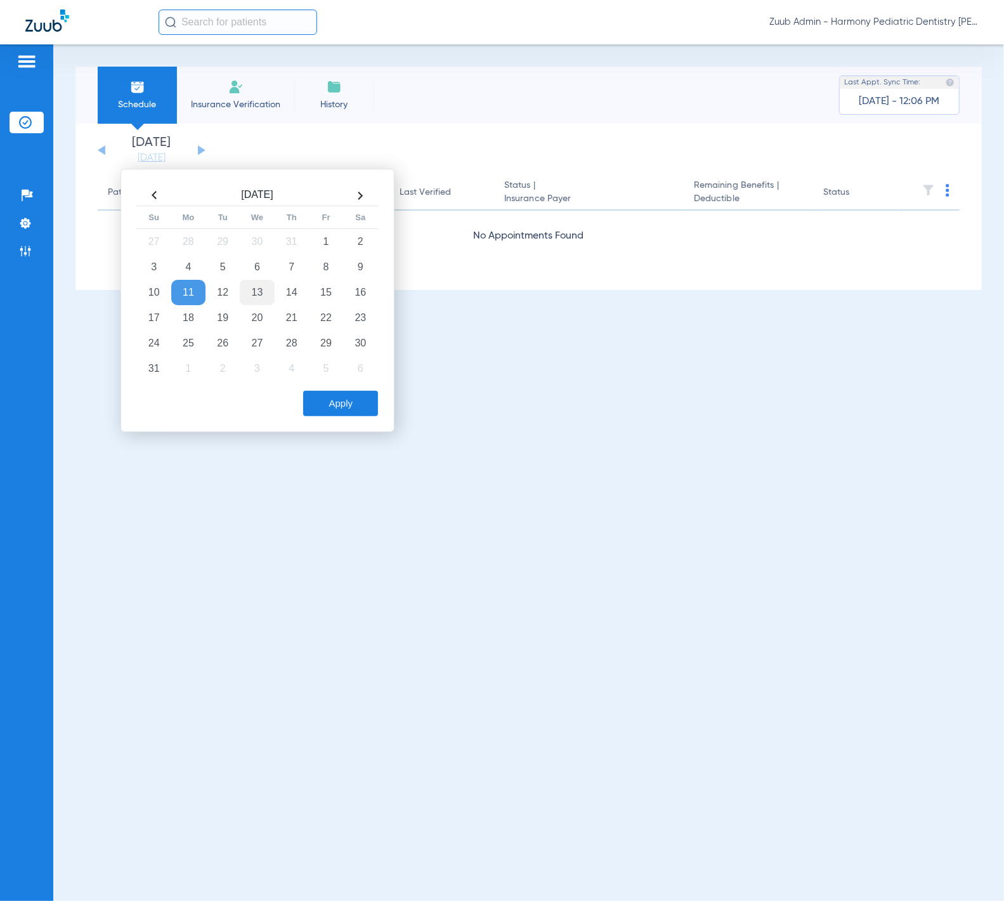
click at [247, 287] on td "13" at bounding box center [257, 292] width 34 height 25
click at [355, 429] on div "Aug 2025 Su Mo Tu We Th Fr Sa 27 28 29 30 31 1 2 3 4 5 6 7 8 9 10 11 12 13 14 1…" at bounding box center [258, 300] width 274 height 263
click at [353, 409] on button "Apply" at bounding box center [340, 403] width 75 height 25
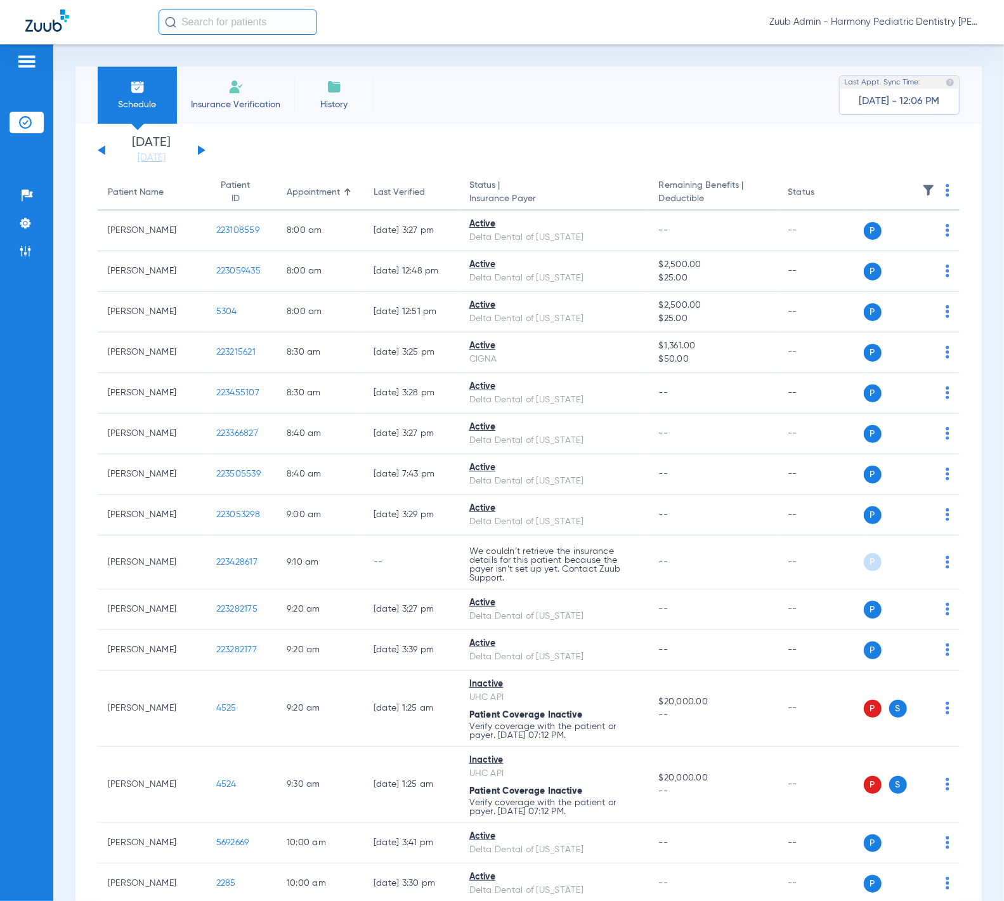
click at [926, 189] on th at bounding box center [912, 193] width 96 height 36
click at [922, 189] on img at bounding box center [928, 190] width 13 height 13
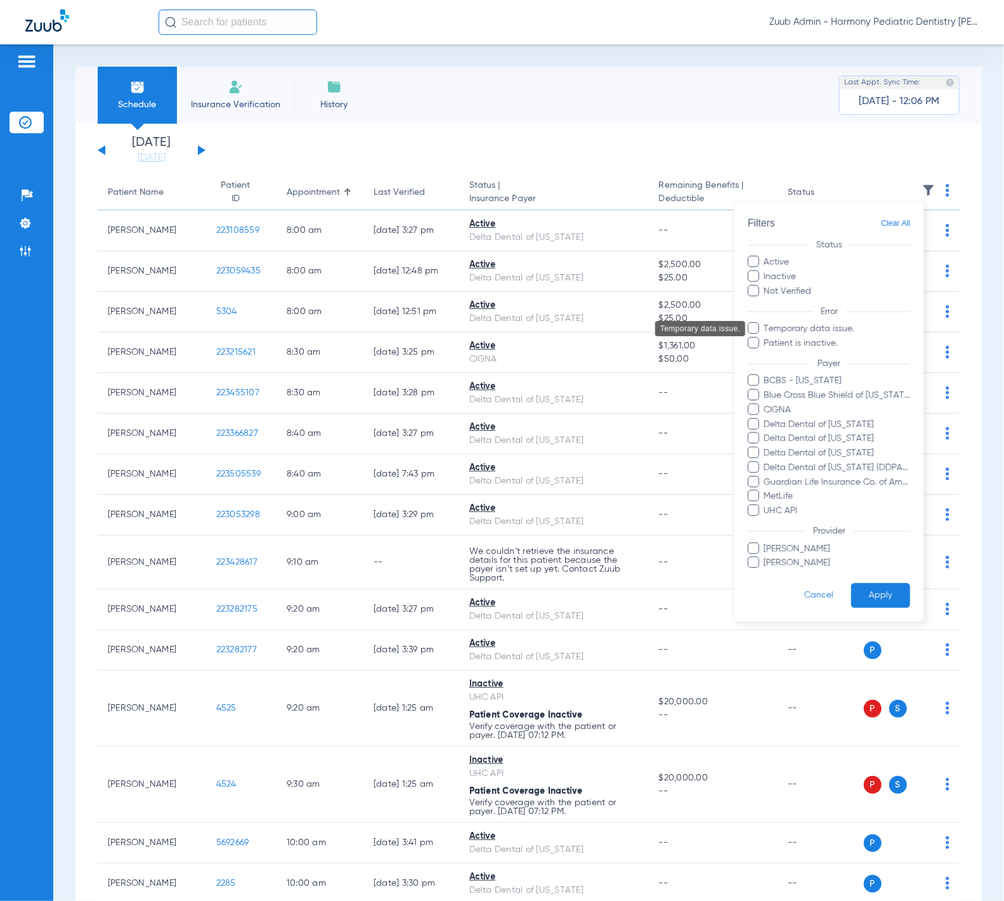
click at [848, 327] on span "Temporary data issue." at bounding box center [837, 328] width 147 height 13
click at [766, 337] on input "Temporary data issue." at bounding box center [766, 337] width 0 height 0
click at [867, 585] on button "Apply" at bounding box center [880, 595] width 59 height 25
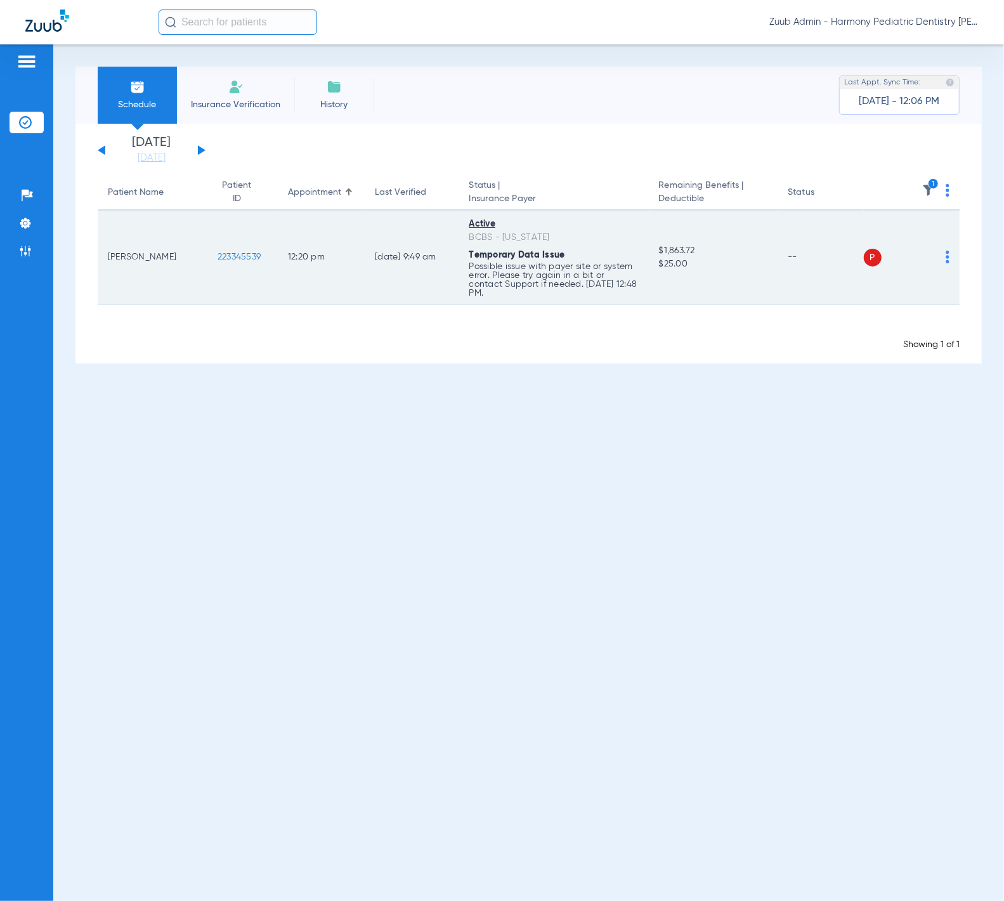
click at [218, 258] on span "223345539" at bounding box center [239, 256] width 43 height 9
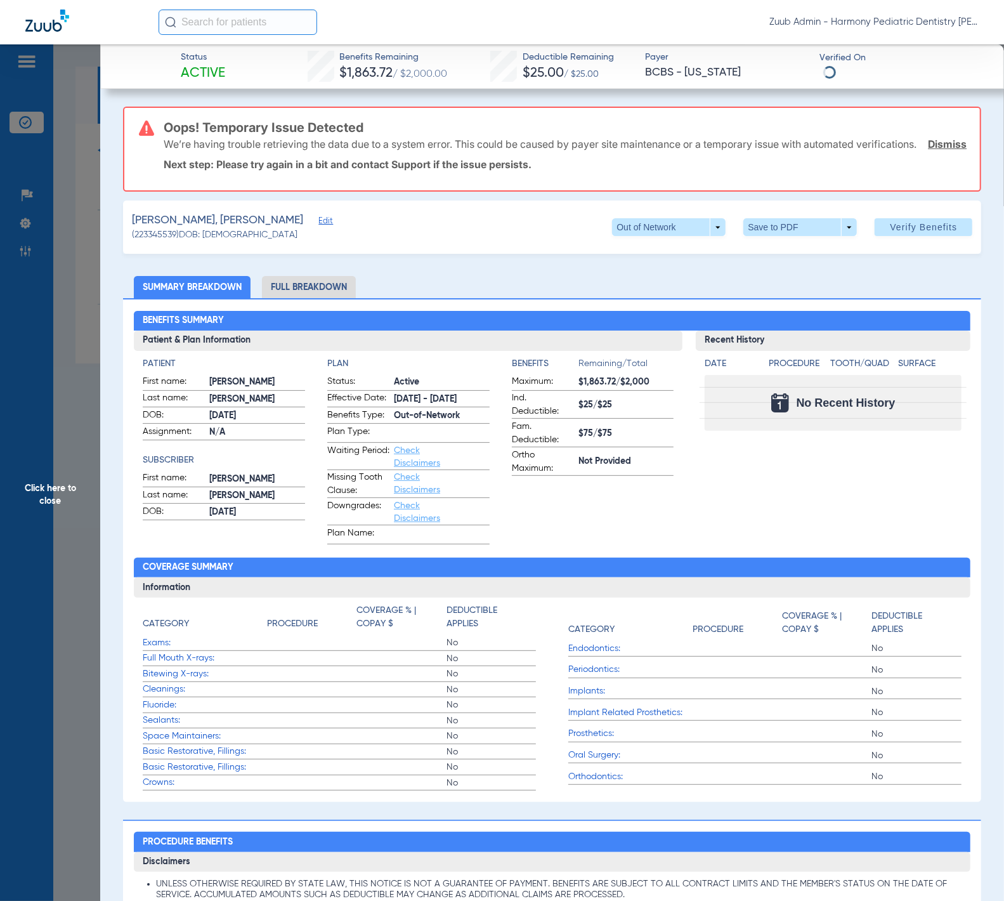
click at [318, 228] on span "Edit" at bounding box center [323, 222] width 11 height 12
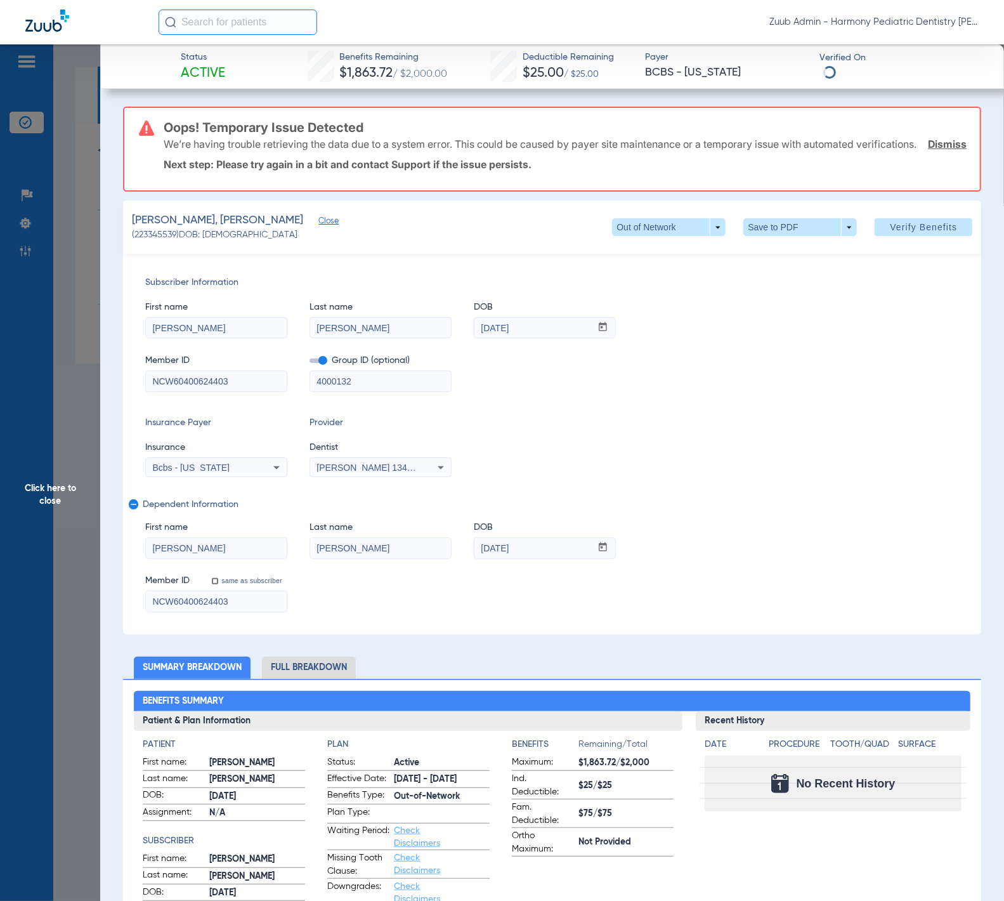
click at [260, 475] on div "Bcbs - Alaska" at bounding box center [216, 467] width 141 height 15
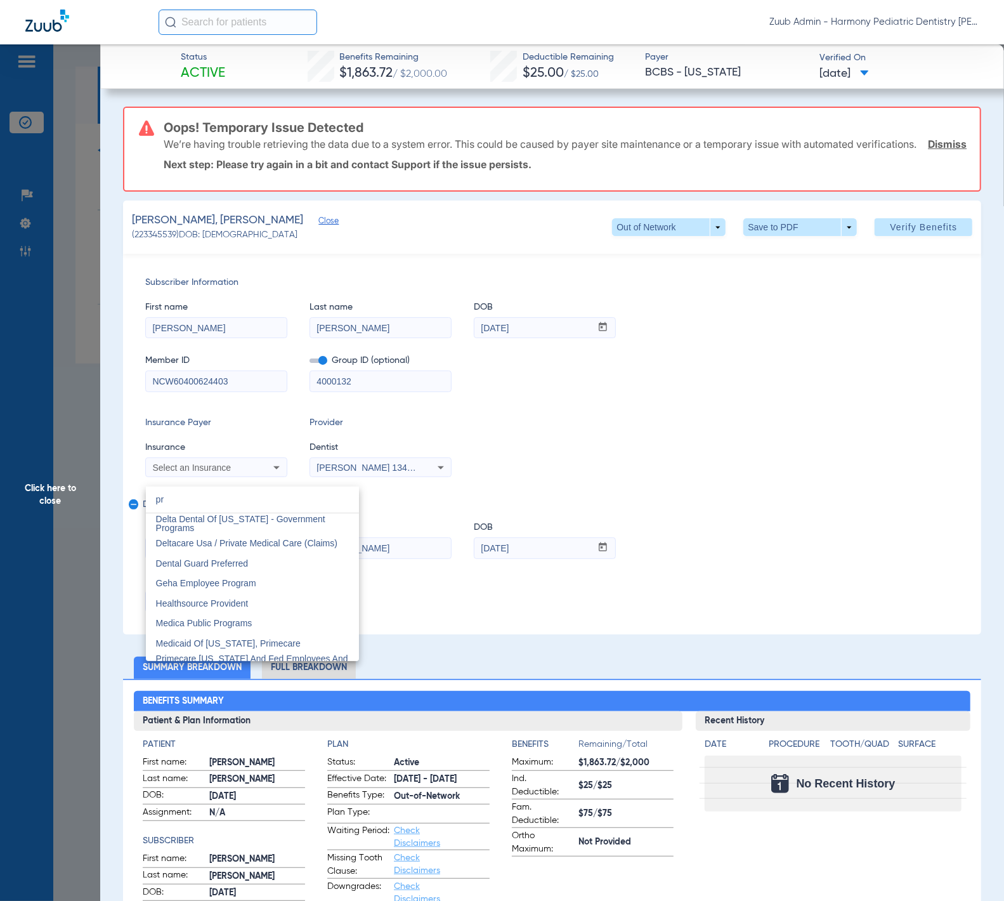
type input "pr"
click at [82, 418] on div at bounding box center [502, 450] width 1004 height 901
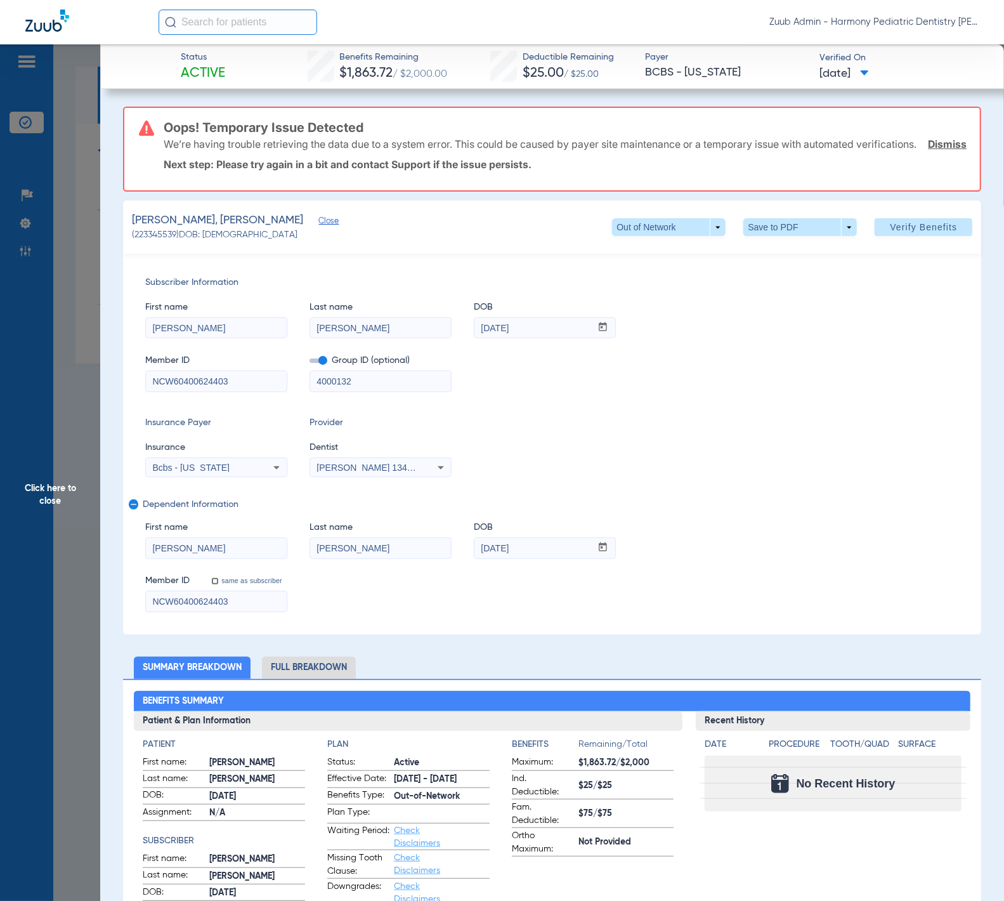
click at [79, 414] on span "Click here to close" at bounding box center [50, 494] width 100 height 901
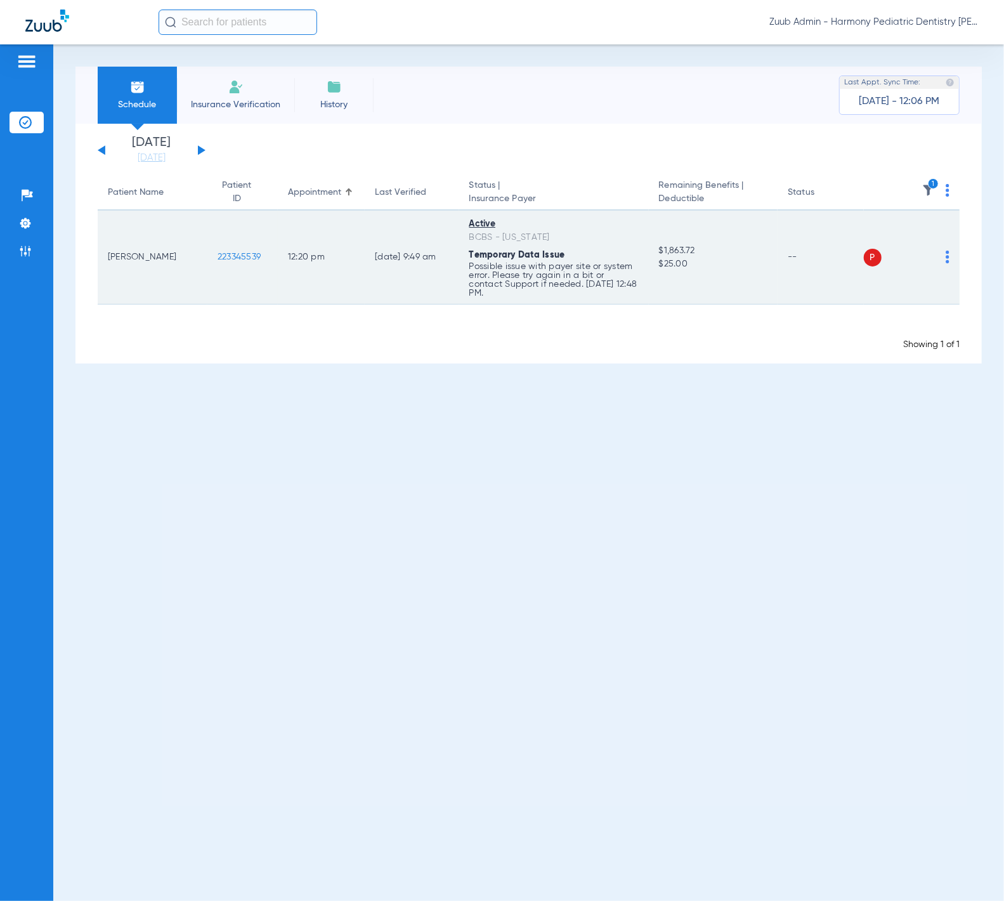
click at [947, 253] on img at bounding box center [948, 257] width 4 height 13
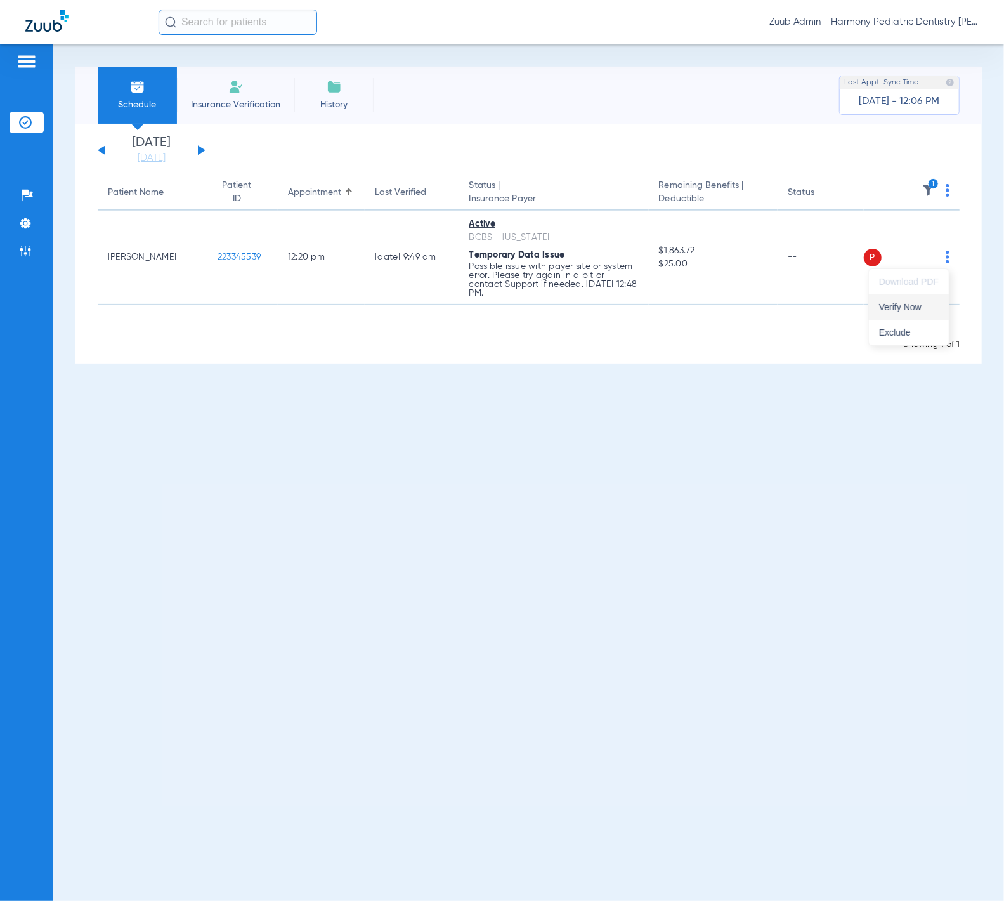
click at [929, 296] on button "Verify Now" at bounding box center [909, 306] width 80 height 25
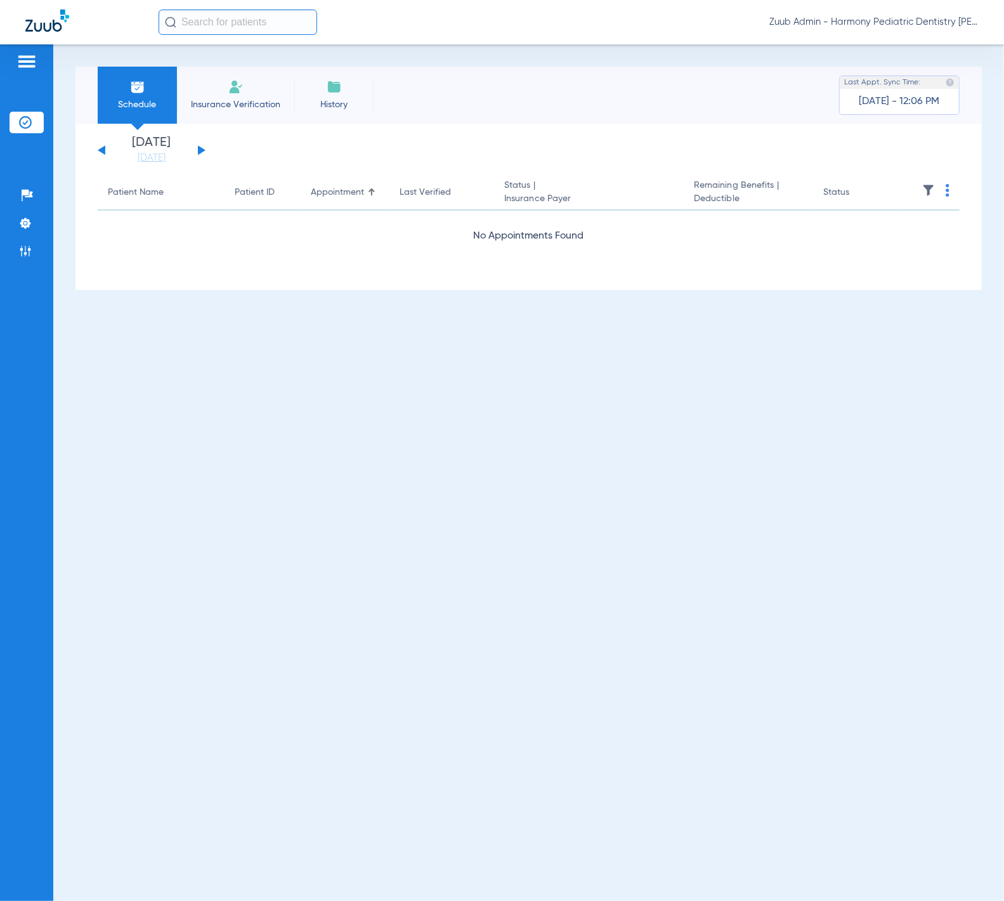
click at [922, 190] on img at bounding box center [928, 190] width 13 height 13
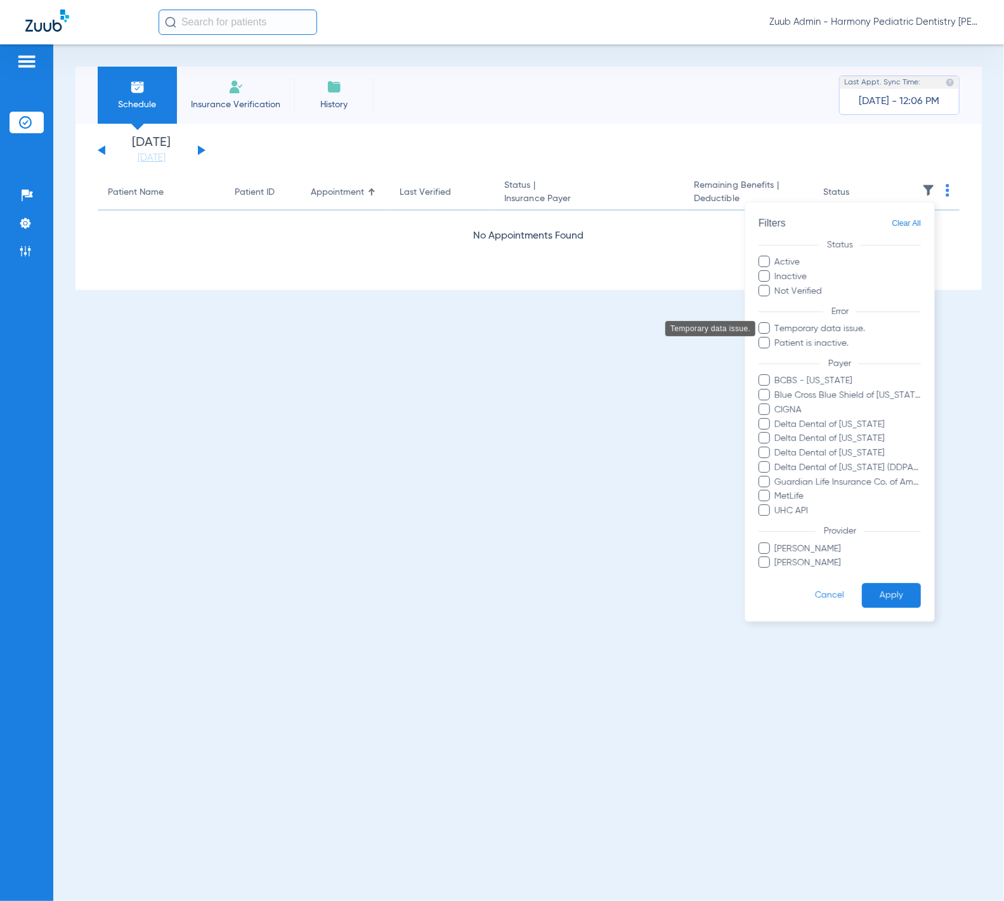
click at [835, 323] on span "Temporary data issue." at bounding box center [847, 328] width 147 height 13
click at [776, 337] on input "Temporary data issue." at bounding box center [776, 337] width 0 height 0
click at [892, 598] on button "Apply" at bounding box center [891, 595] width 59 height 25
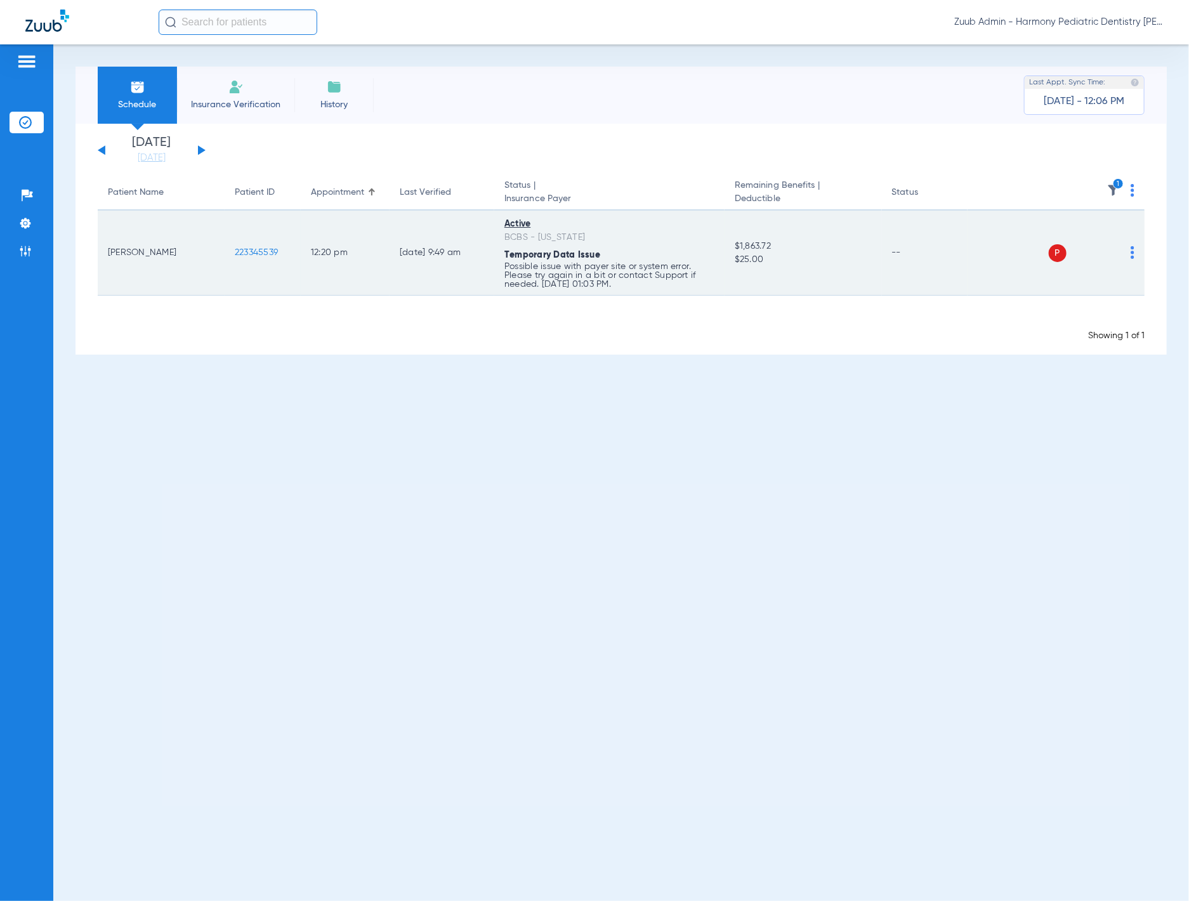
click at [1130, 245] on div "P S" at bounding box center [1050, 253] width 167 height 18
click at [1132, 249] on img at bounding box center [1132, 252] width 4 height 13
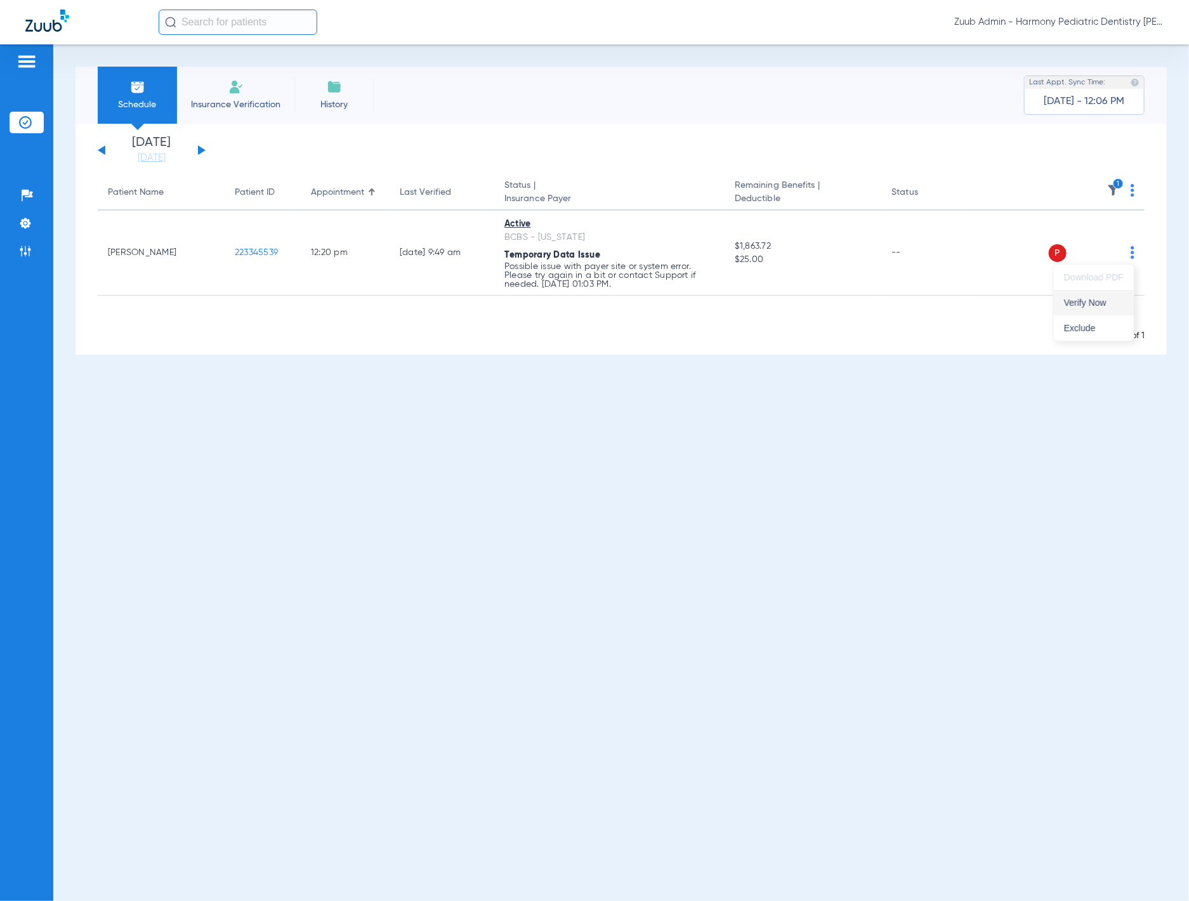
click at [1116, 294] on button "Verify Now" at bounding box center [1094, 302] width 80 height 25
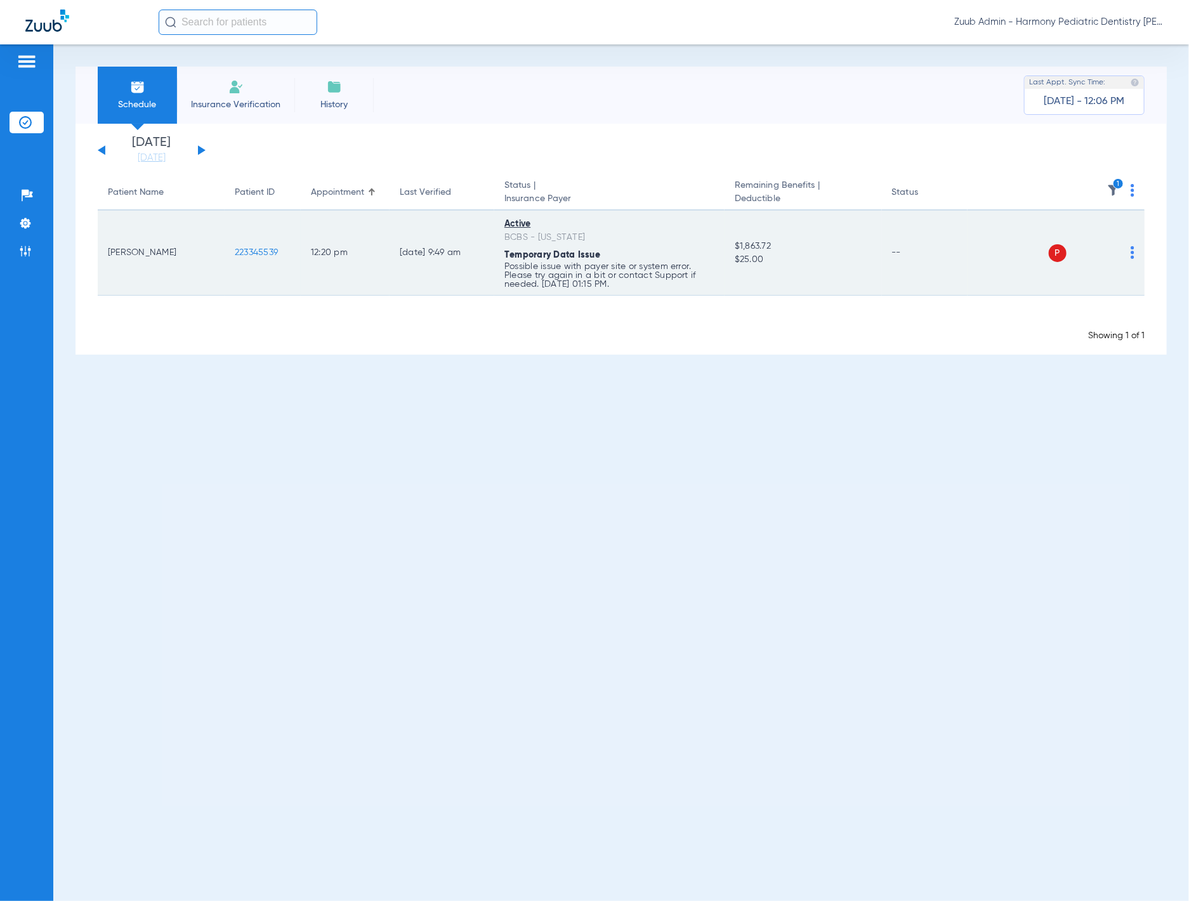
click at [1136, 256] on td "P S" at bounding box center [1056, 253] width 178 height 85
click at [1134, 256] on td "P S" at bounding box center [1056, 253] width 178 height 85
click at [1132, 256] on img at bounding box center [1132, 252] width 4 height 13
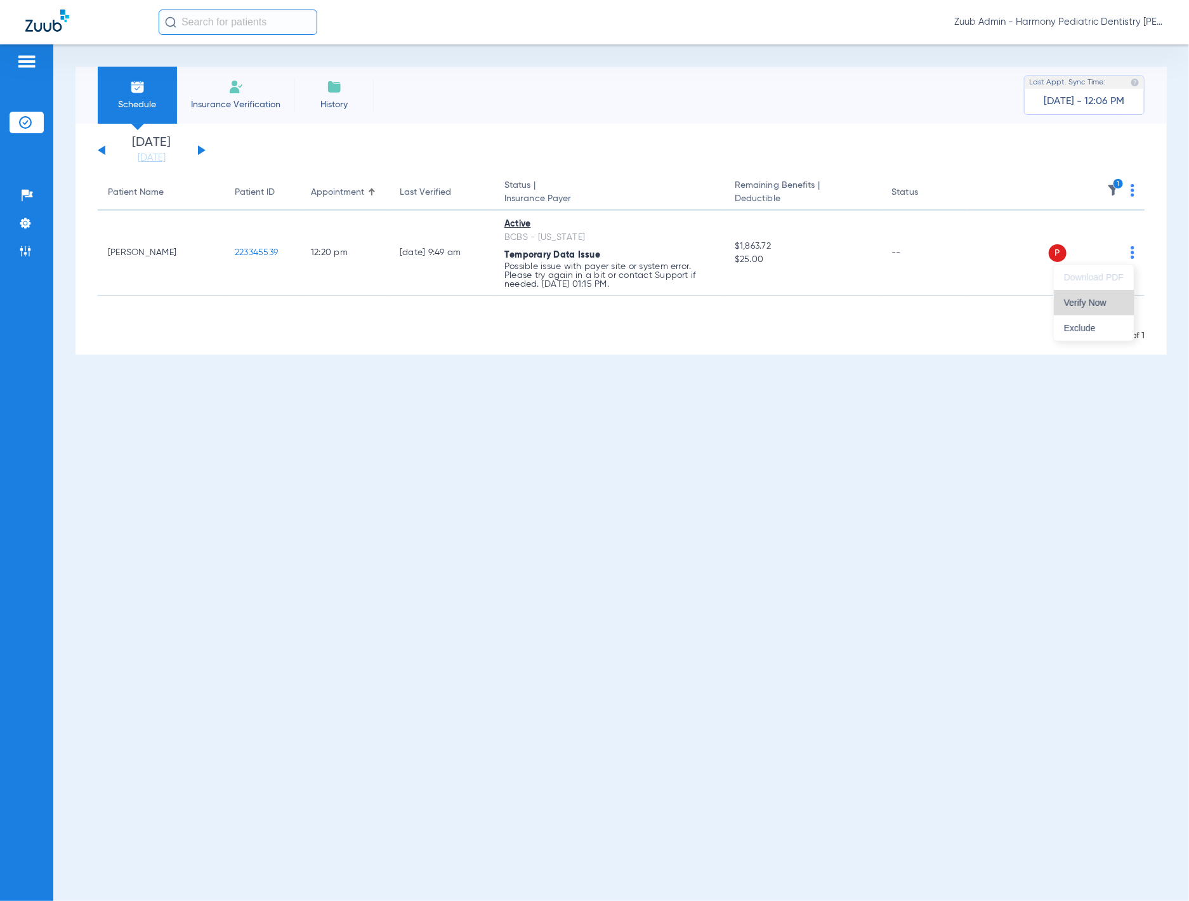
click at [1094, 296] on button "Verify Now" at bounding box center [1094, 302] width 80 height 25
click at [36, 249] on li "Admin" at bounding box center [27, 251] width 34 height 22
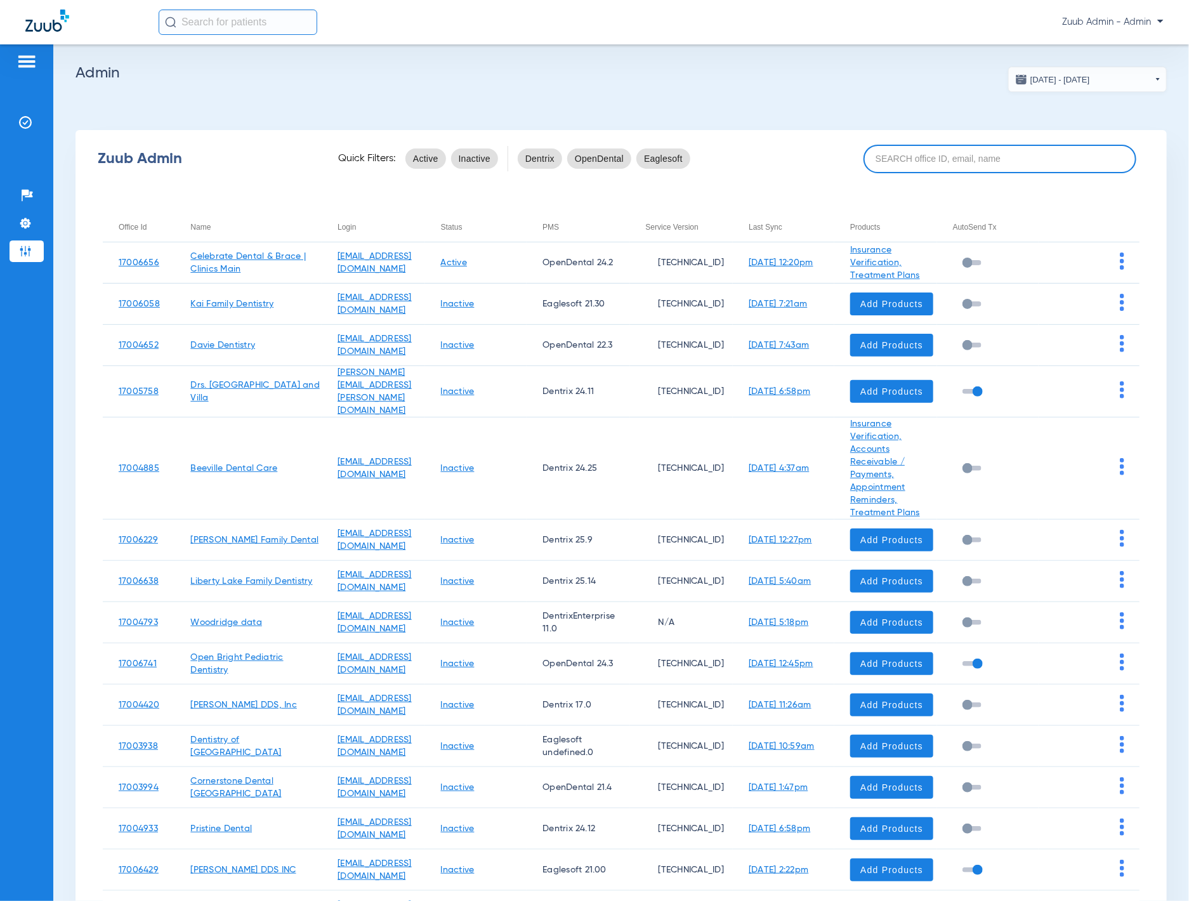
click at [985, 159] on input at bounding box center [999, 159] width 273 height 29
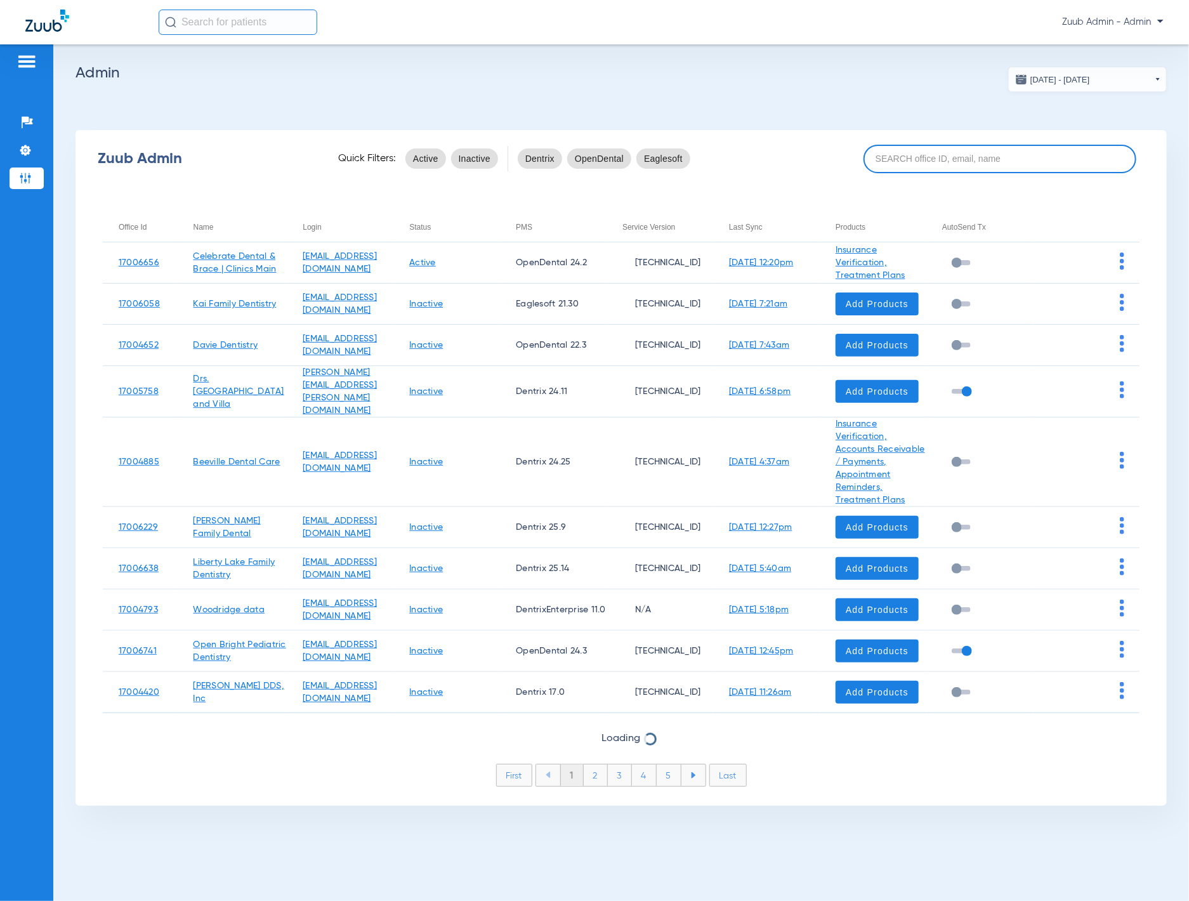
paste input "17005976"
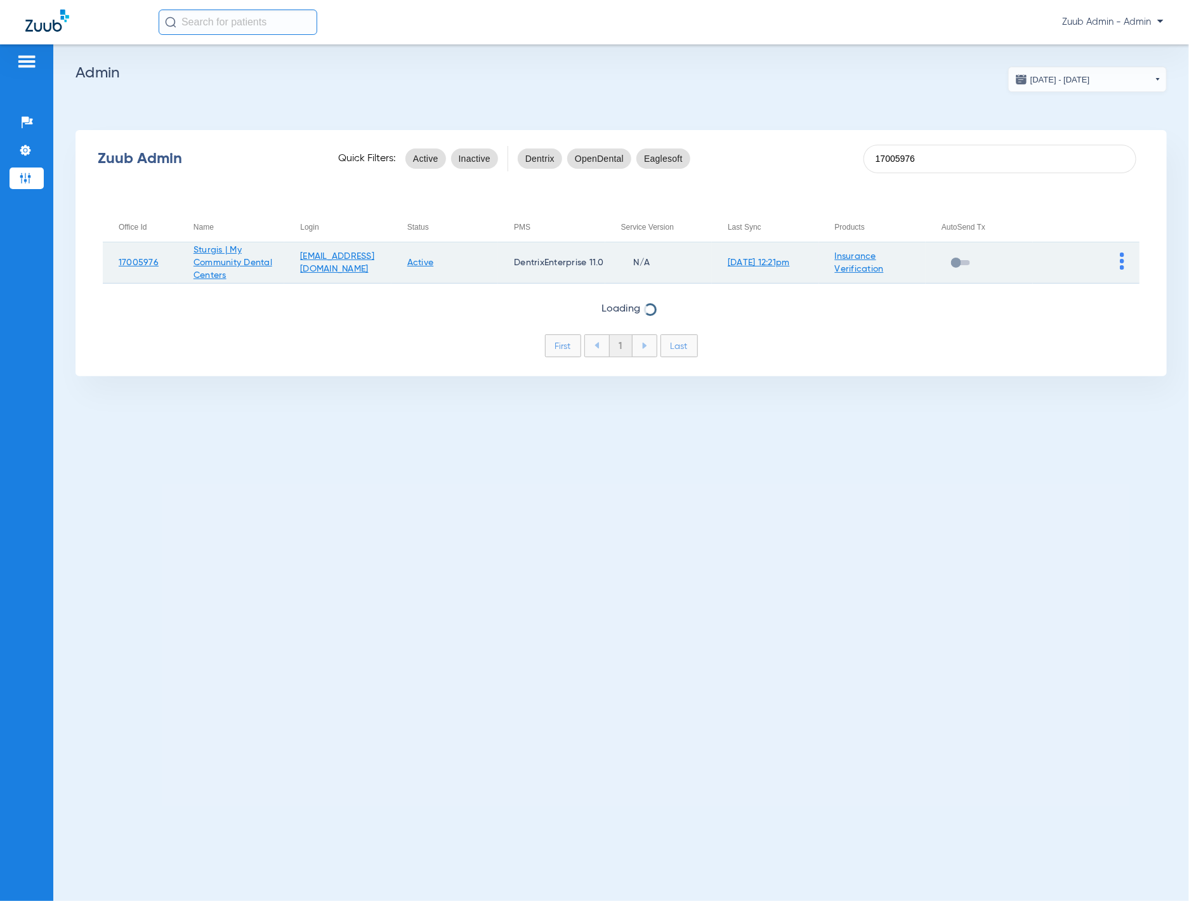
type input "17005976"
click at [1122, 255] on img at bounding box center [1122, 260] width 4 height 17
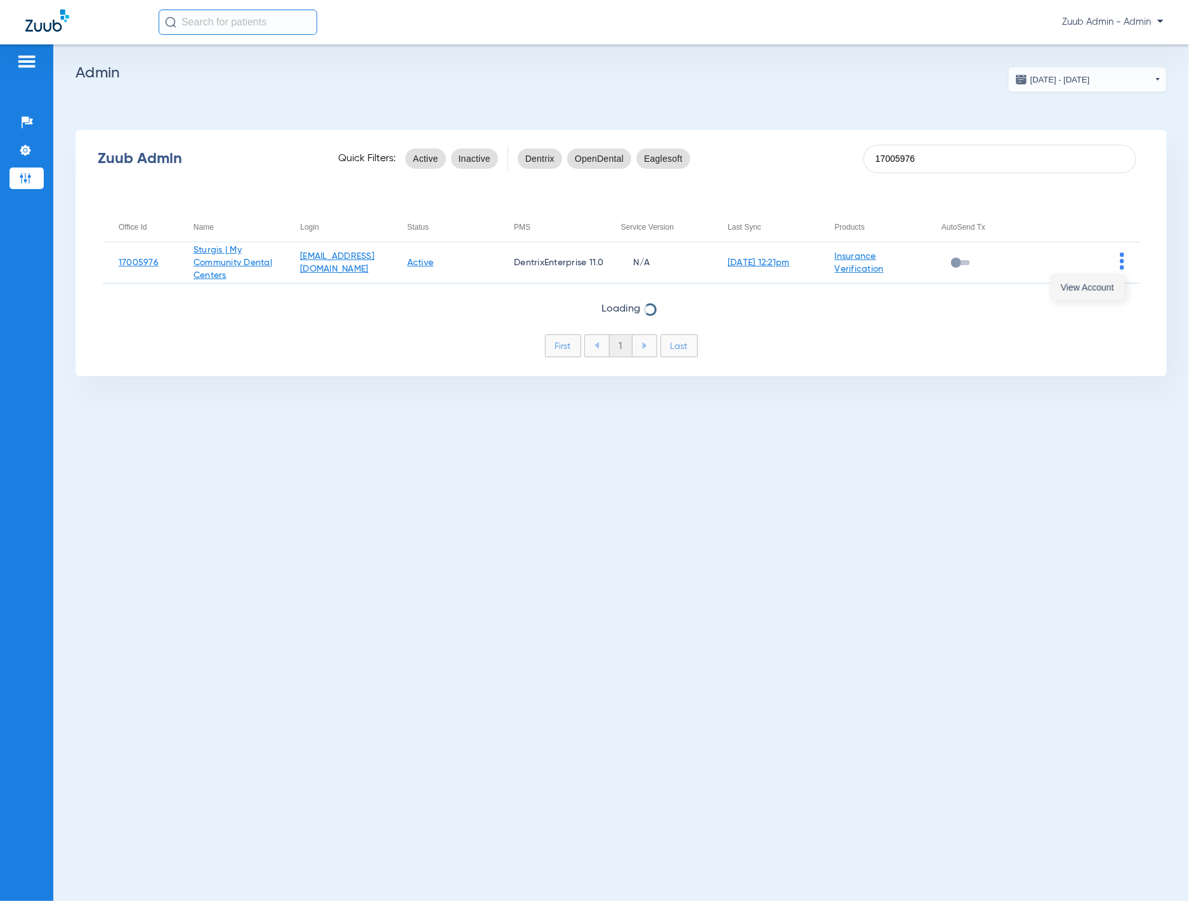
click at [1103, 286] on span "View Account" at bounding box center [1087, 287] width 53 height 9
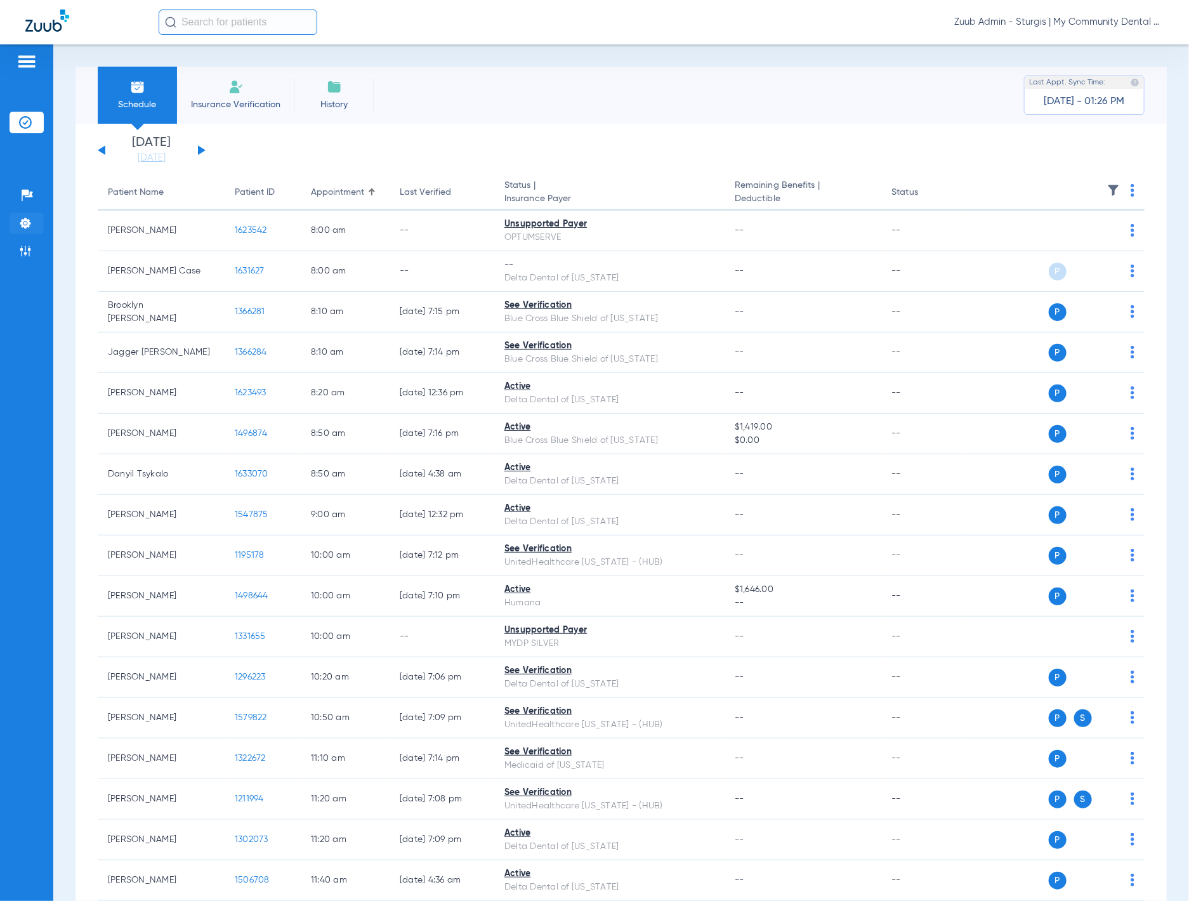
click at [20, 225] on img at bounding box center [25, 223] width 13 height 13
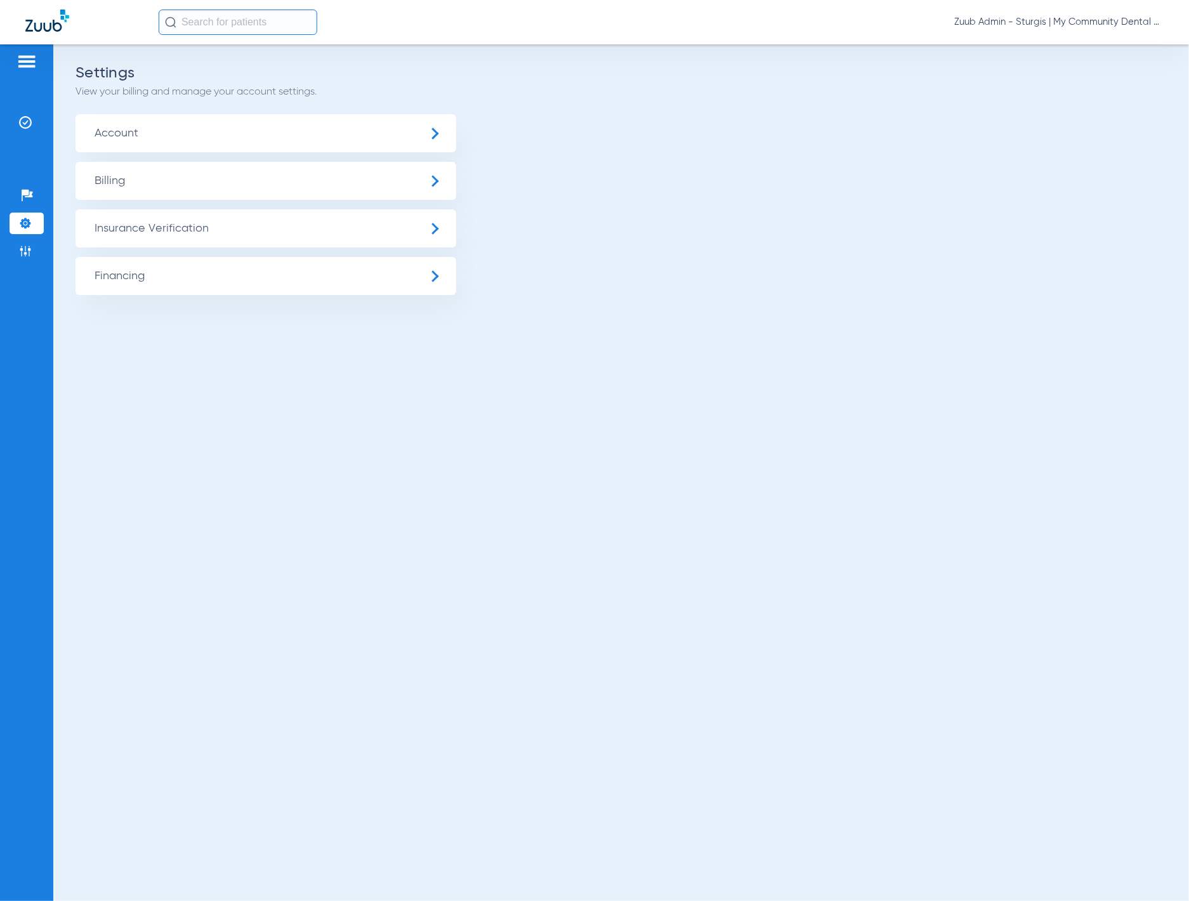
click at [136, 225] on span "Insurance Verification" at bounding box center [265, 228] width 381 height 38
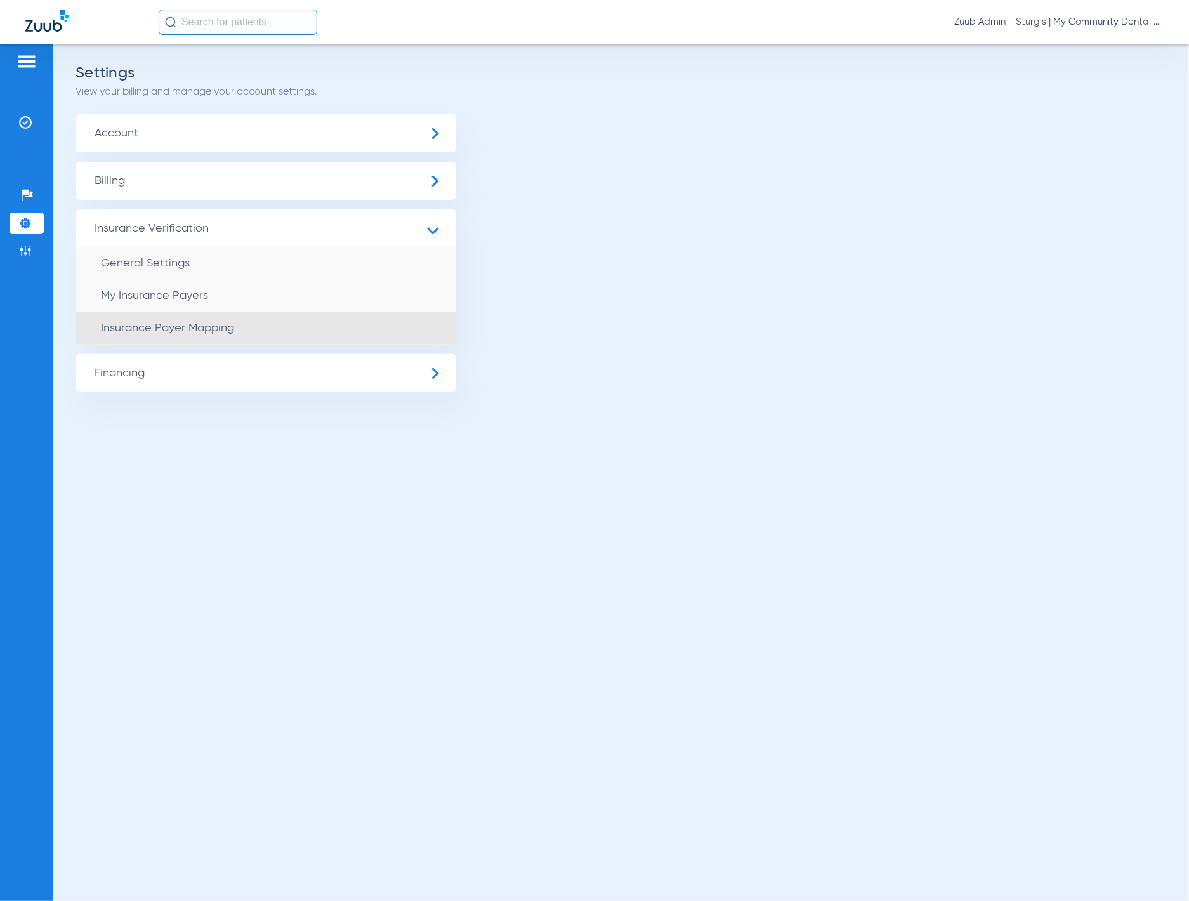
click at [192, 324] on span "Insurance Payer Mapping" at bounding box center [167, 327] width 133 height 11
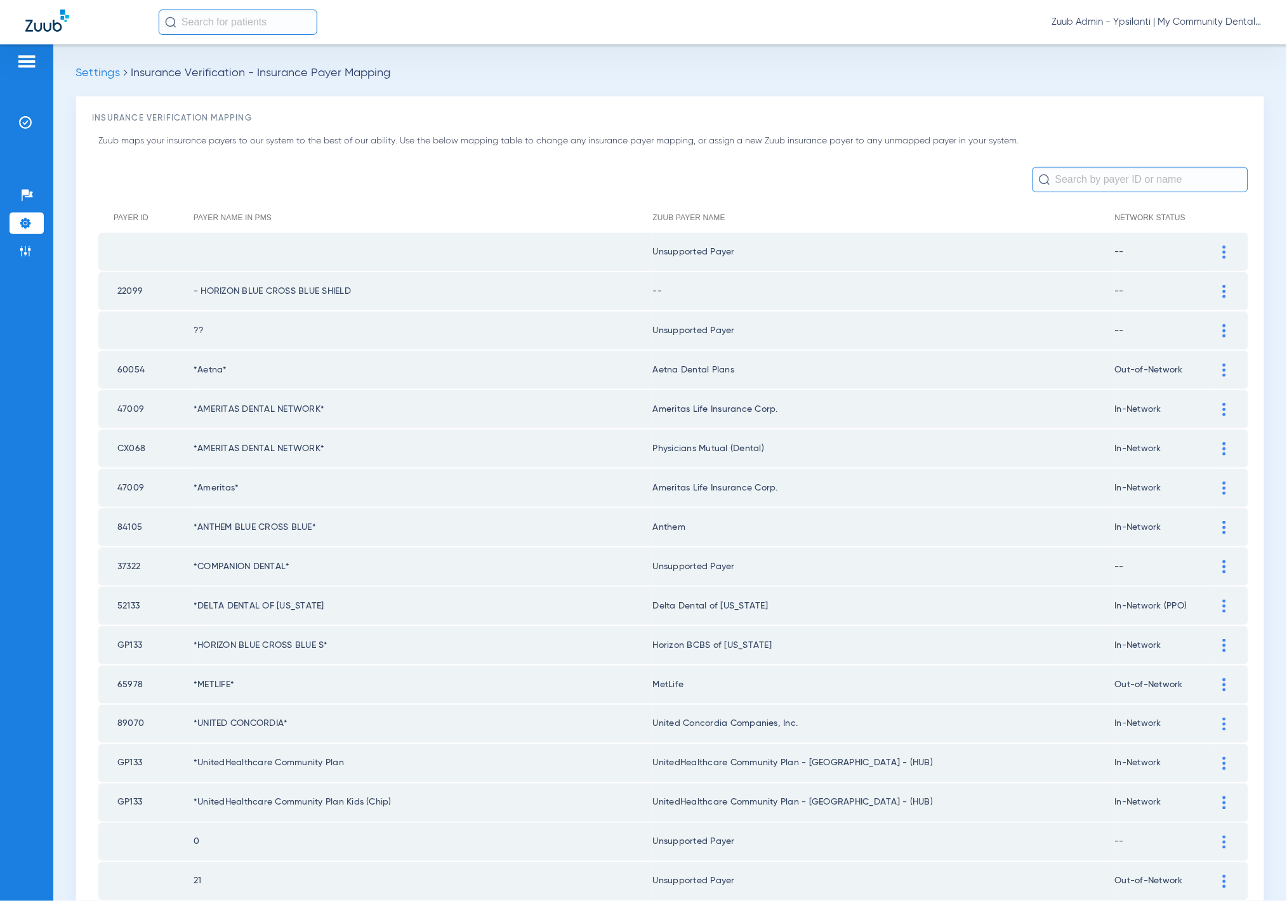
click at [1061, 174] on input "text" at bounding box center [1140, 179] width 216 height 25
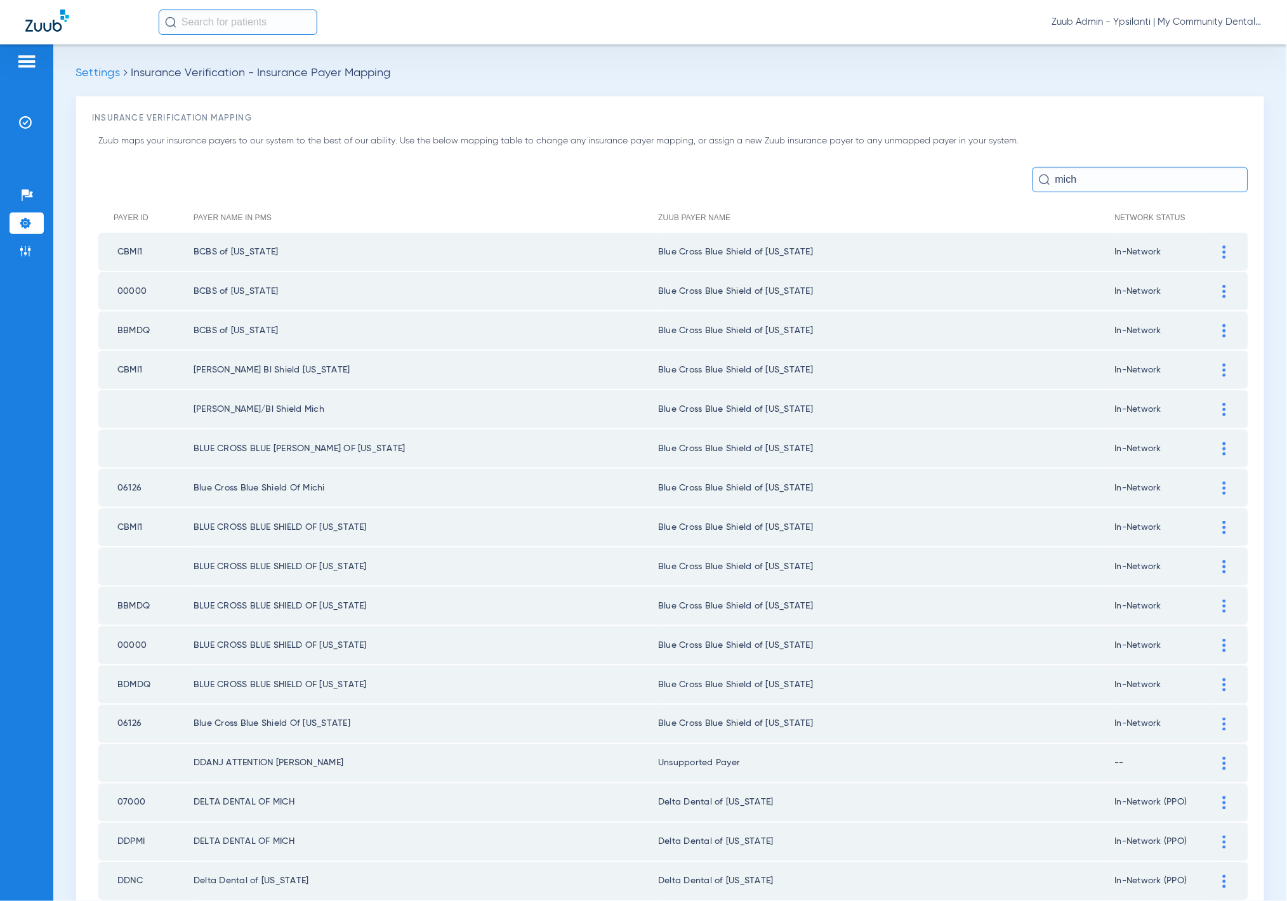
type input "mich"
click at [1116, 186] on input "mich" at bounding box center [1140, 179] width 216 height 25
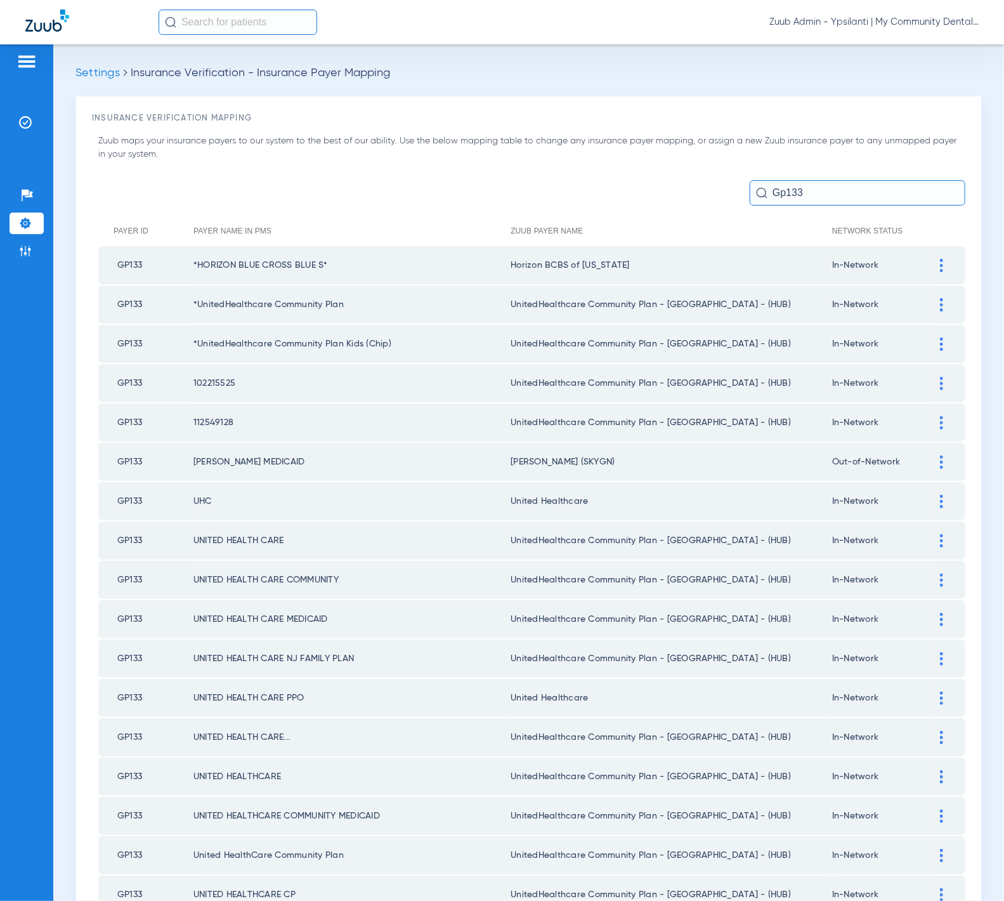
type input "Gp133"
click at [30, 249] on img at bounding box center [25, 251] width 13 height 13
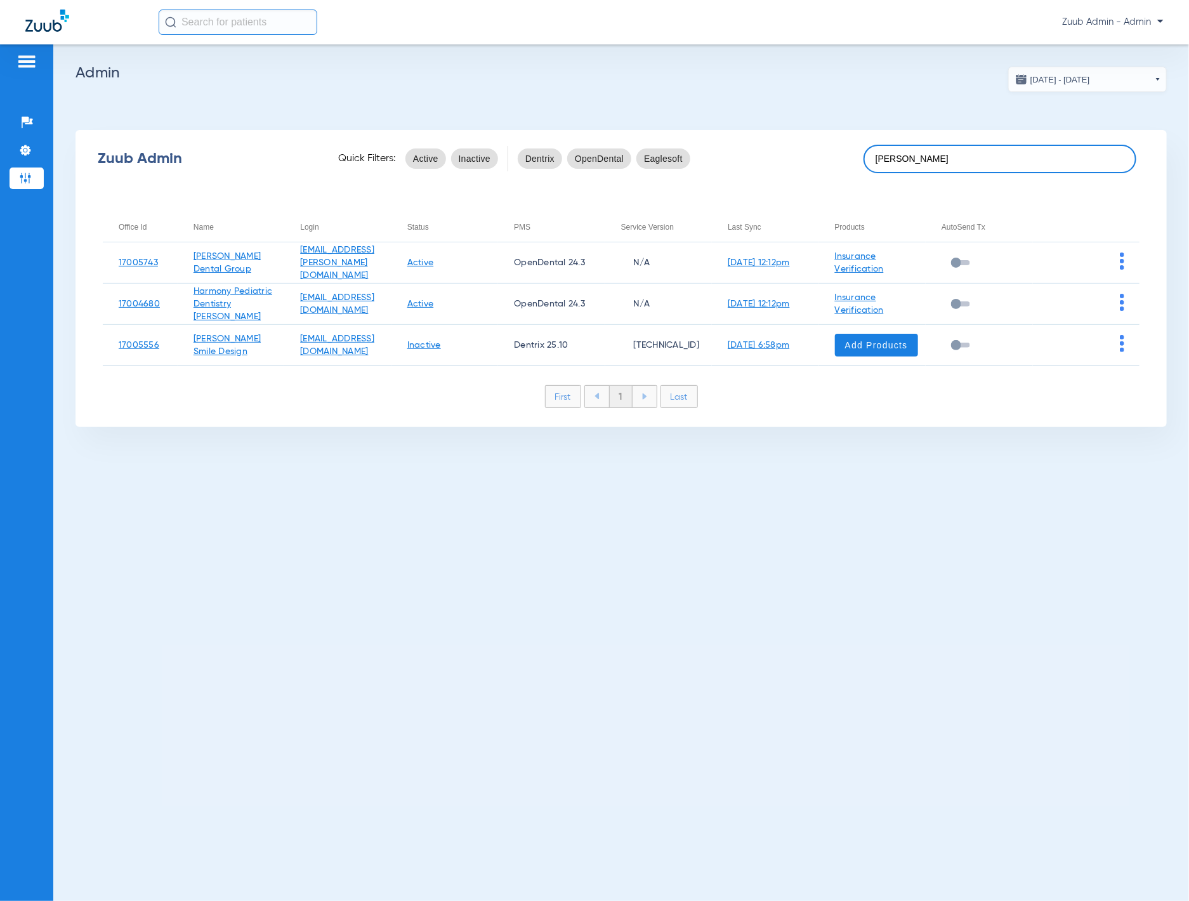
click at [968, 159] on input "[PERSON_NAME]" at bounding box center [999, 159] width 273 height 29
paste input "Ypsilanti"
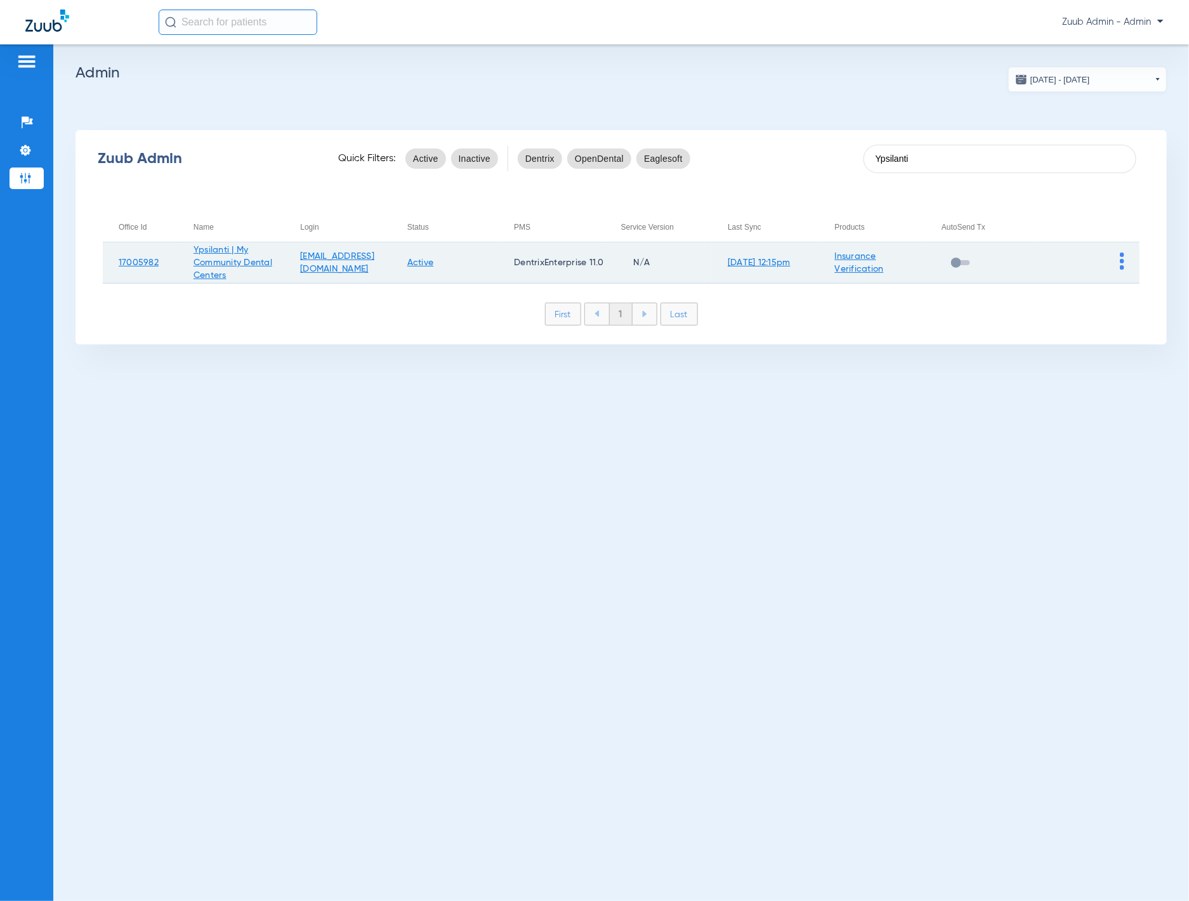
type input "Ypsilanti"
click at [1004, 265] on img at bounding box center [1122, 260] width 4 height 17
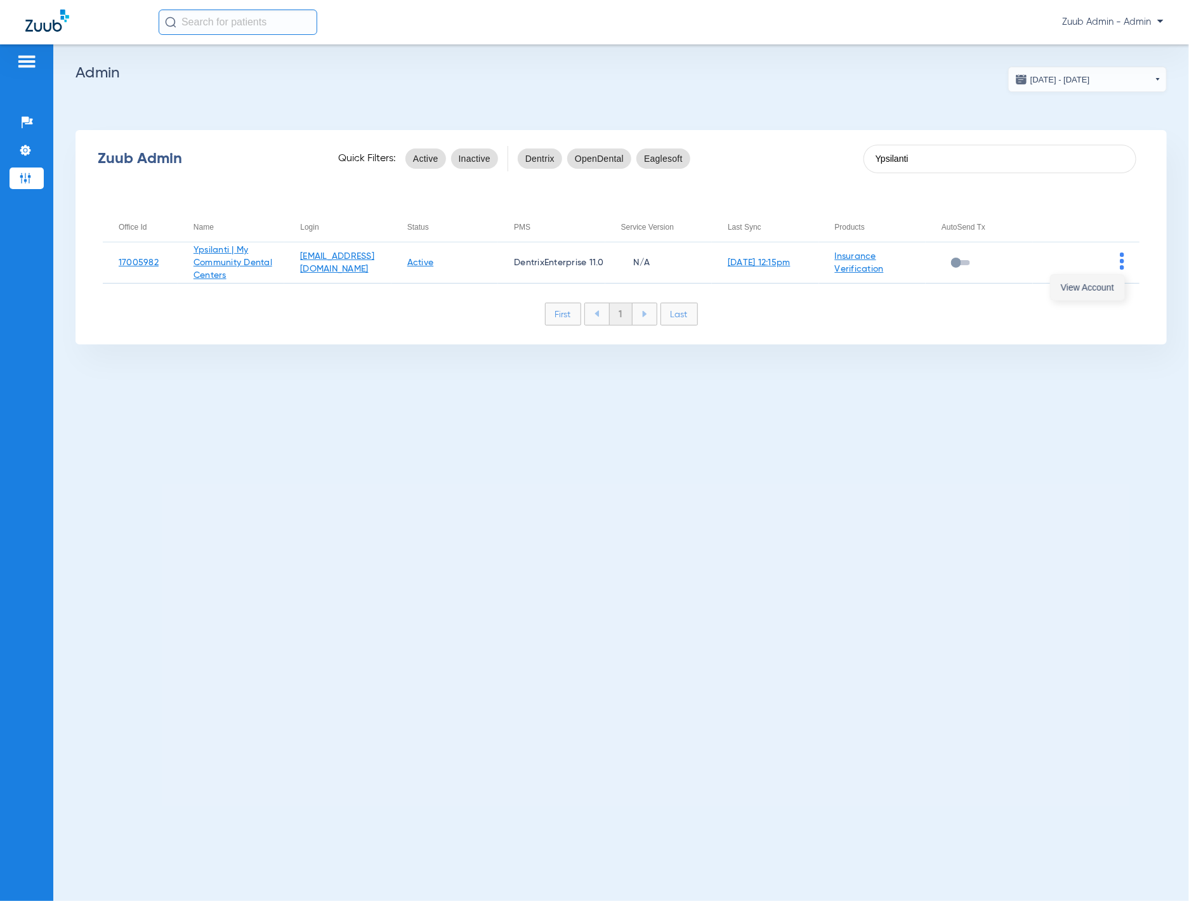
click at [1004, 283] on span "View Account" at bounding box center [1087, 287] width 53 height 9
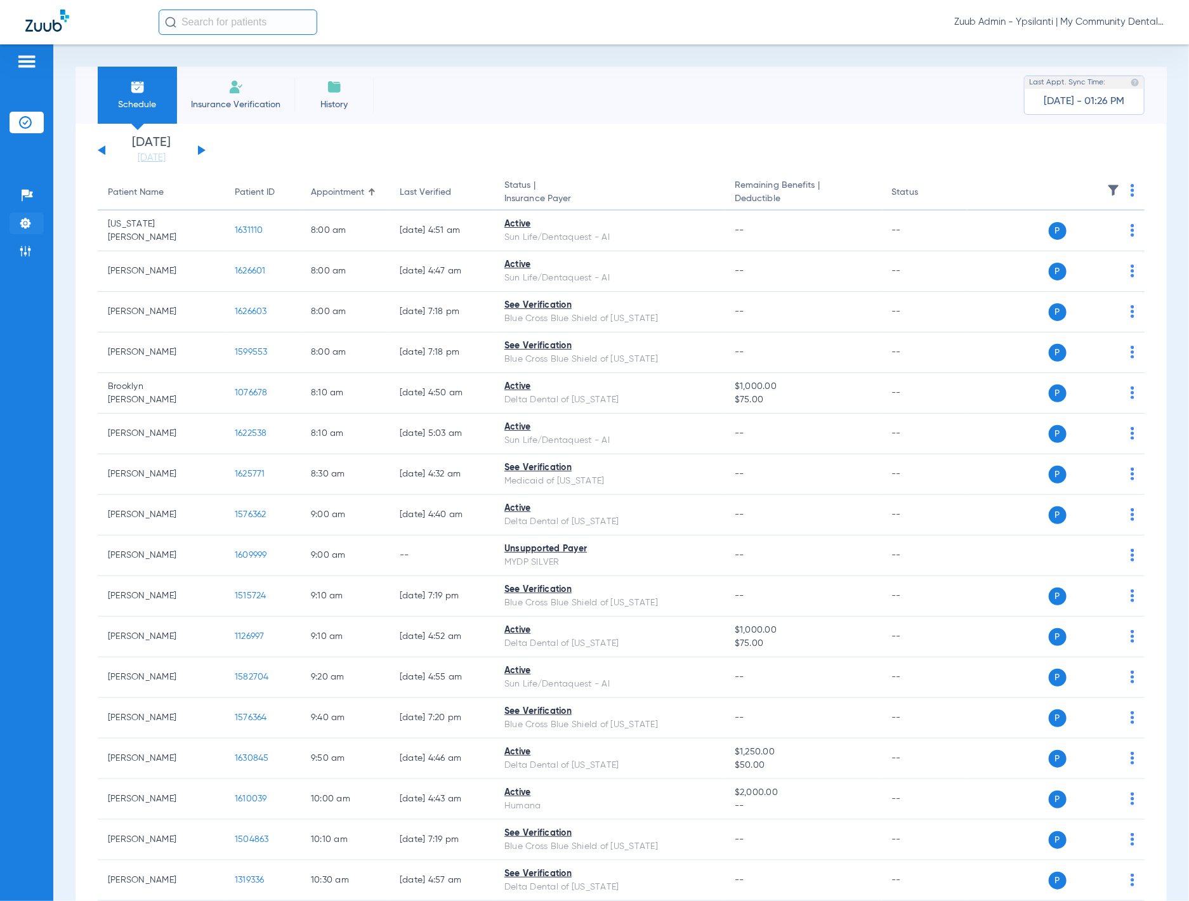
click at [25, 222] on img at bounding box center [25, 223] width 13 height 13
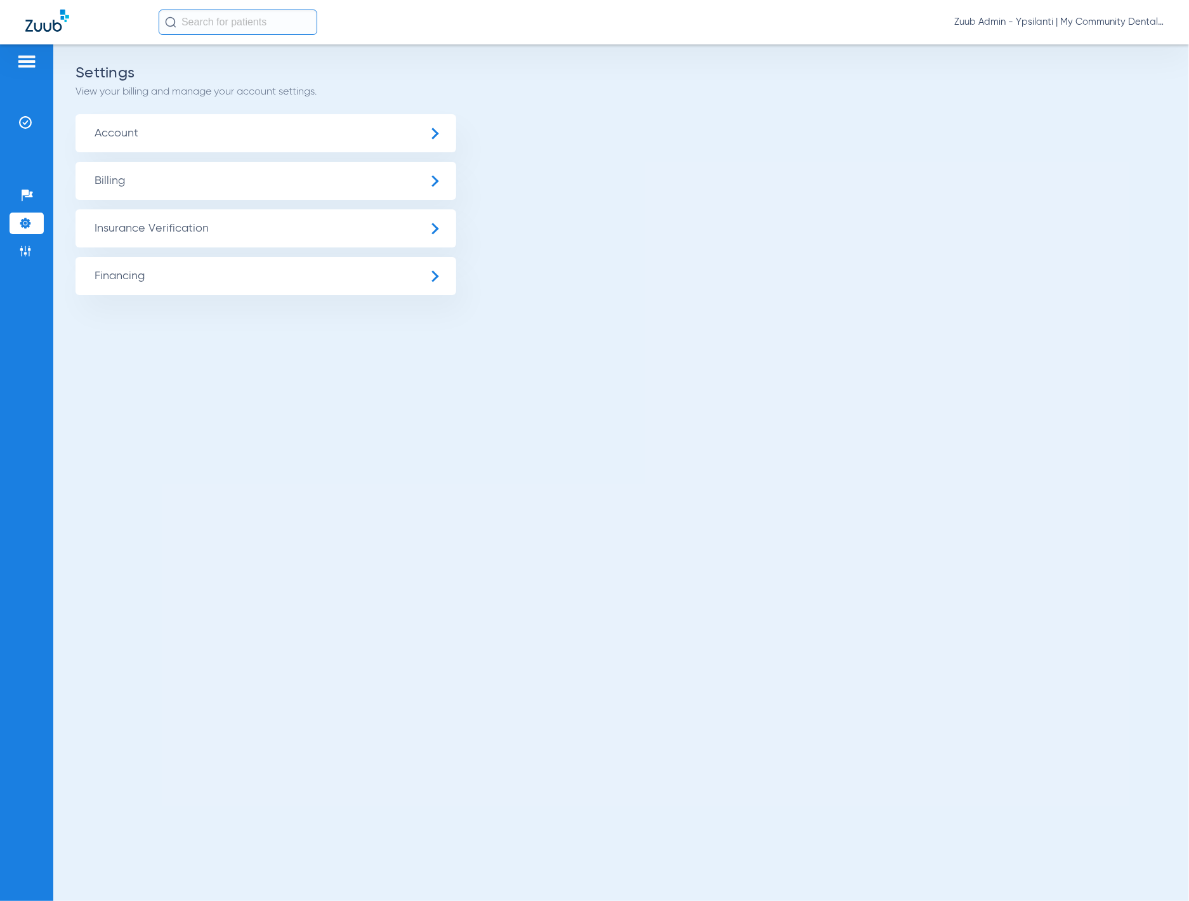
click at [165, 233] on span "Insurance Verification" at bounding box center [265, 228] width 381 height 38
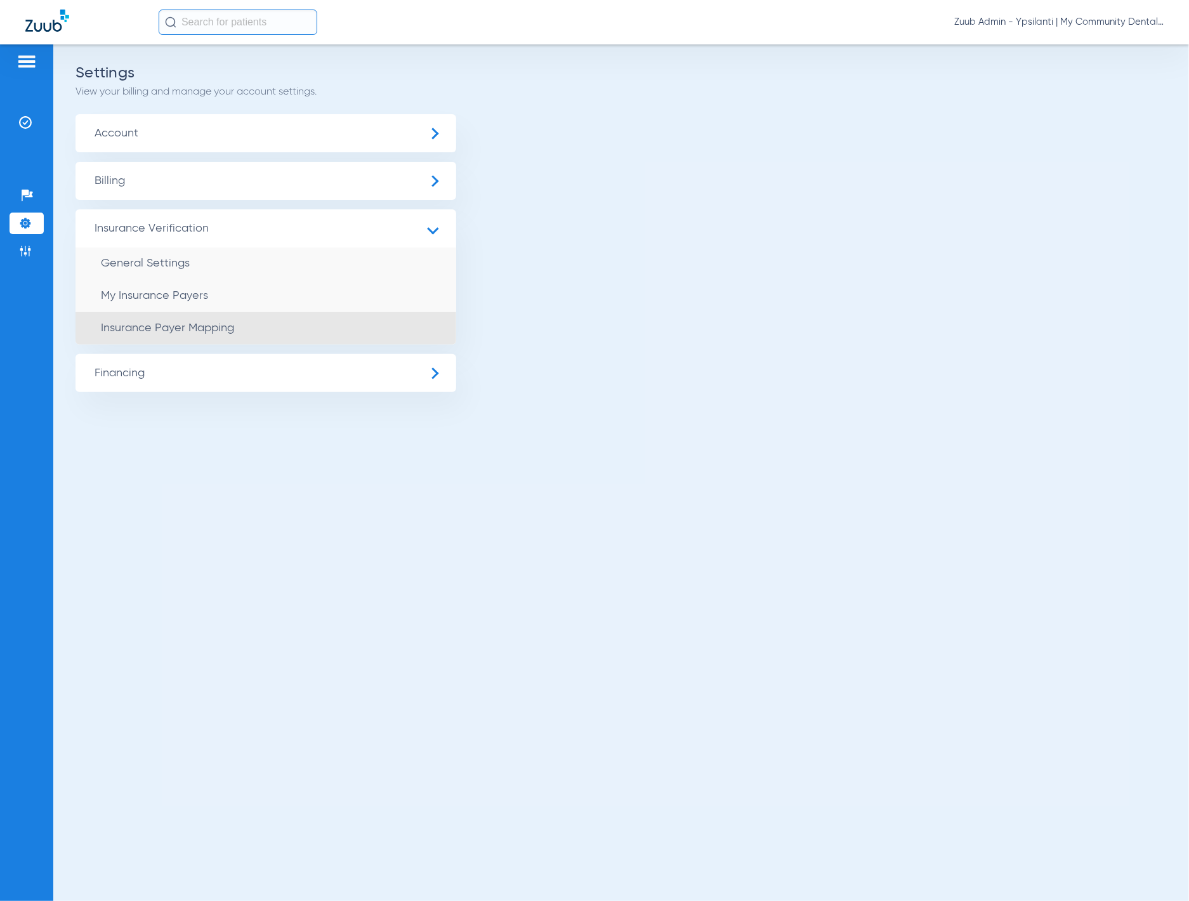
click at [213, 334] on li "Insurance Payer Mapping" at bounding box center [265, 328] width 381 height 32
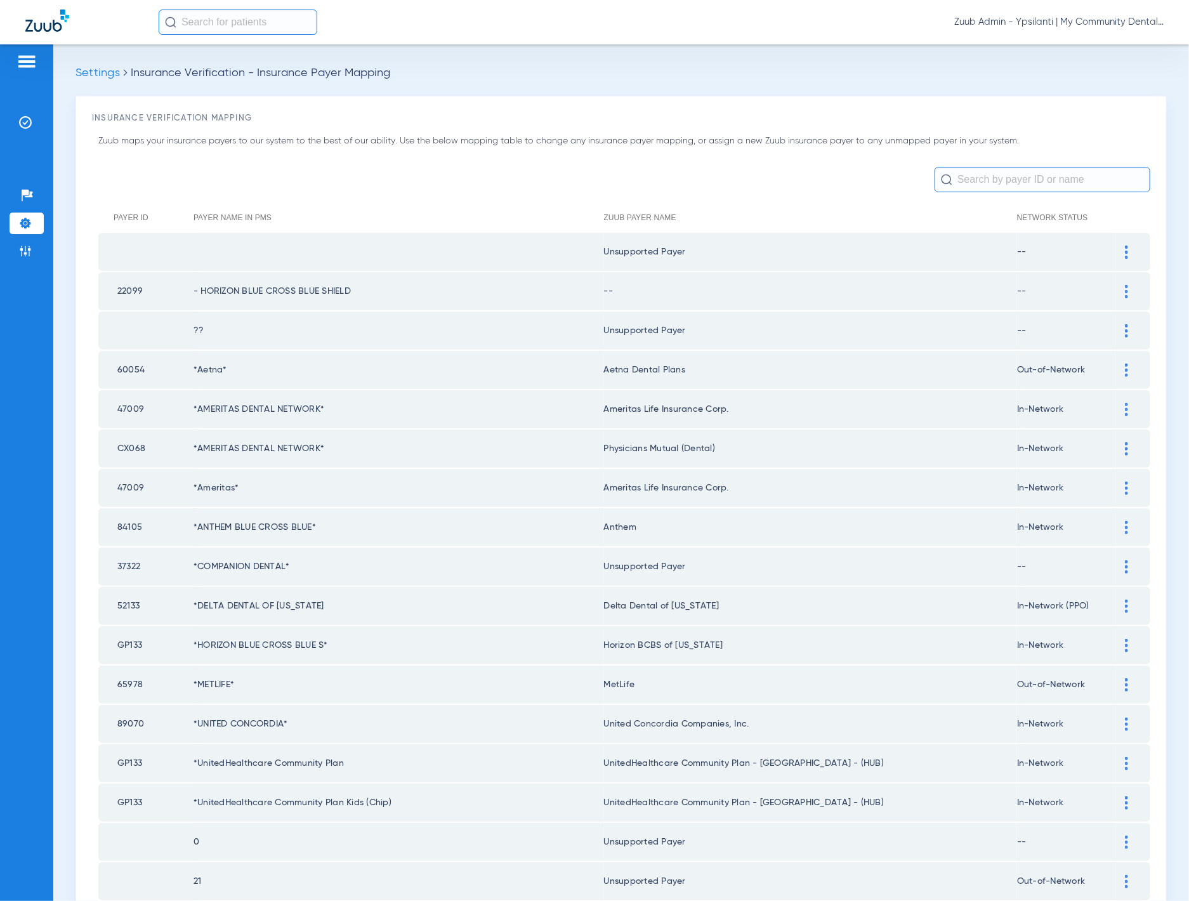
click at [988, 167] on input "text" at bounding box center [1042, 179] width 216 height 25
paste input "BBMDQ"
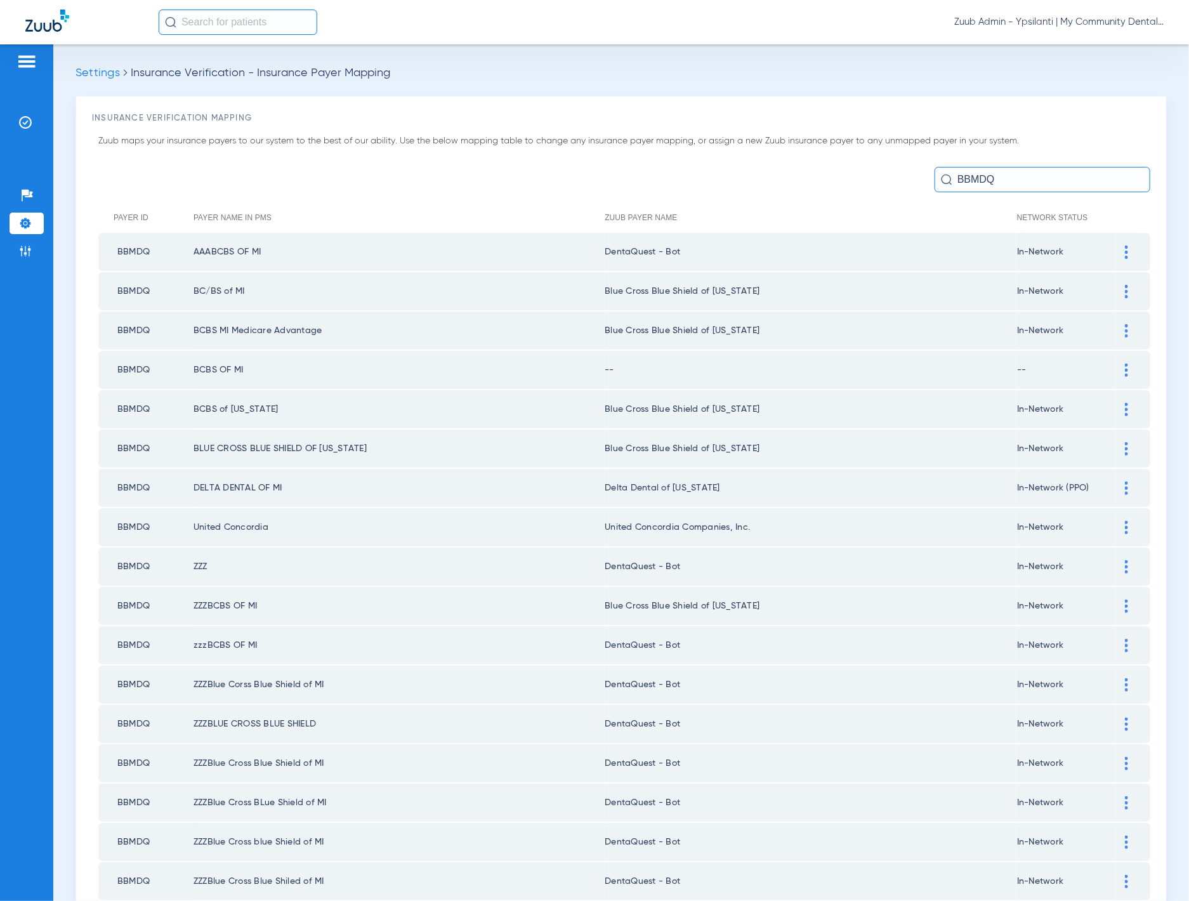
type input "BBMDQ"
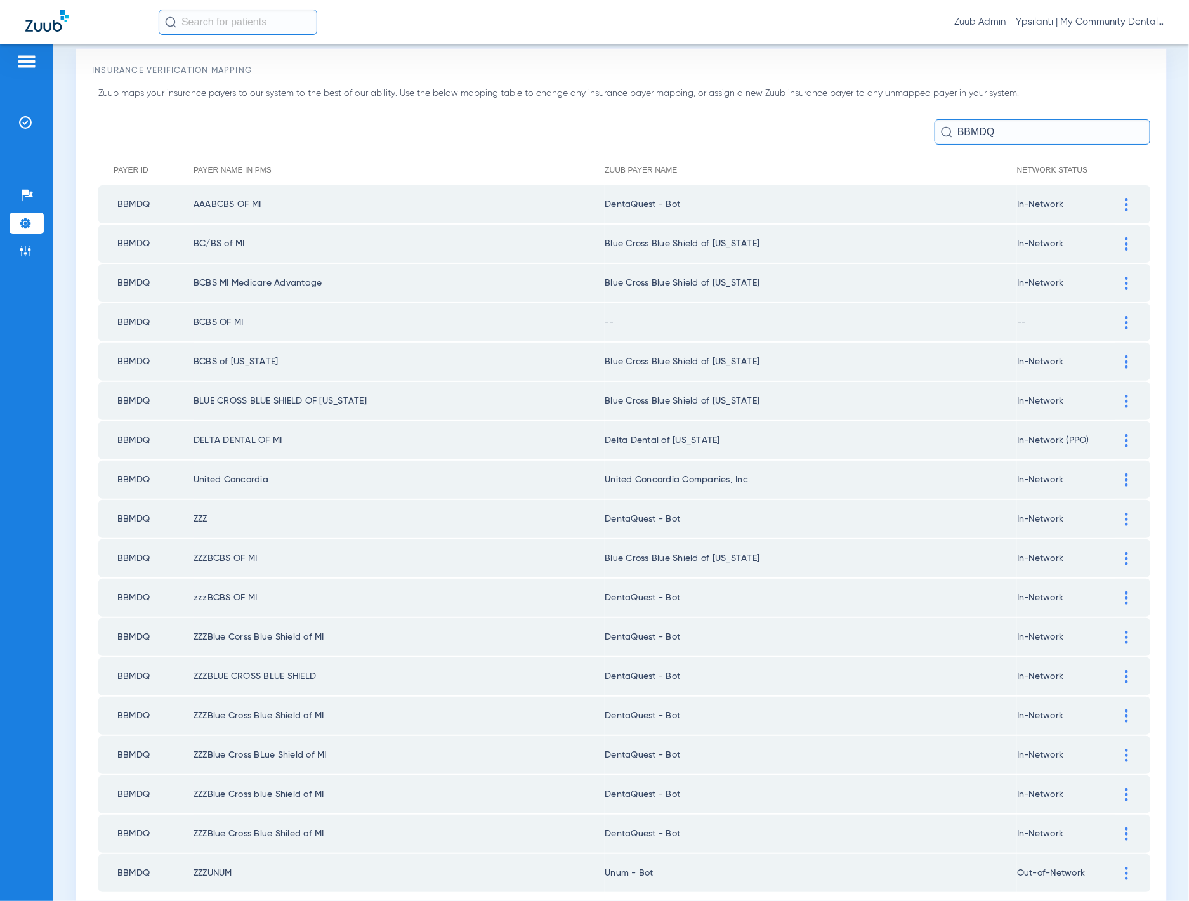
scroll to position [109, 0]
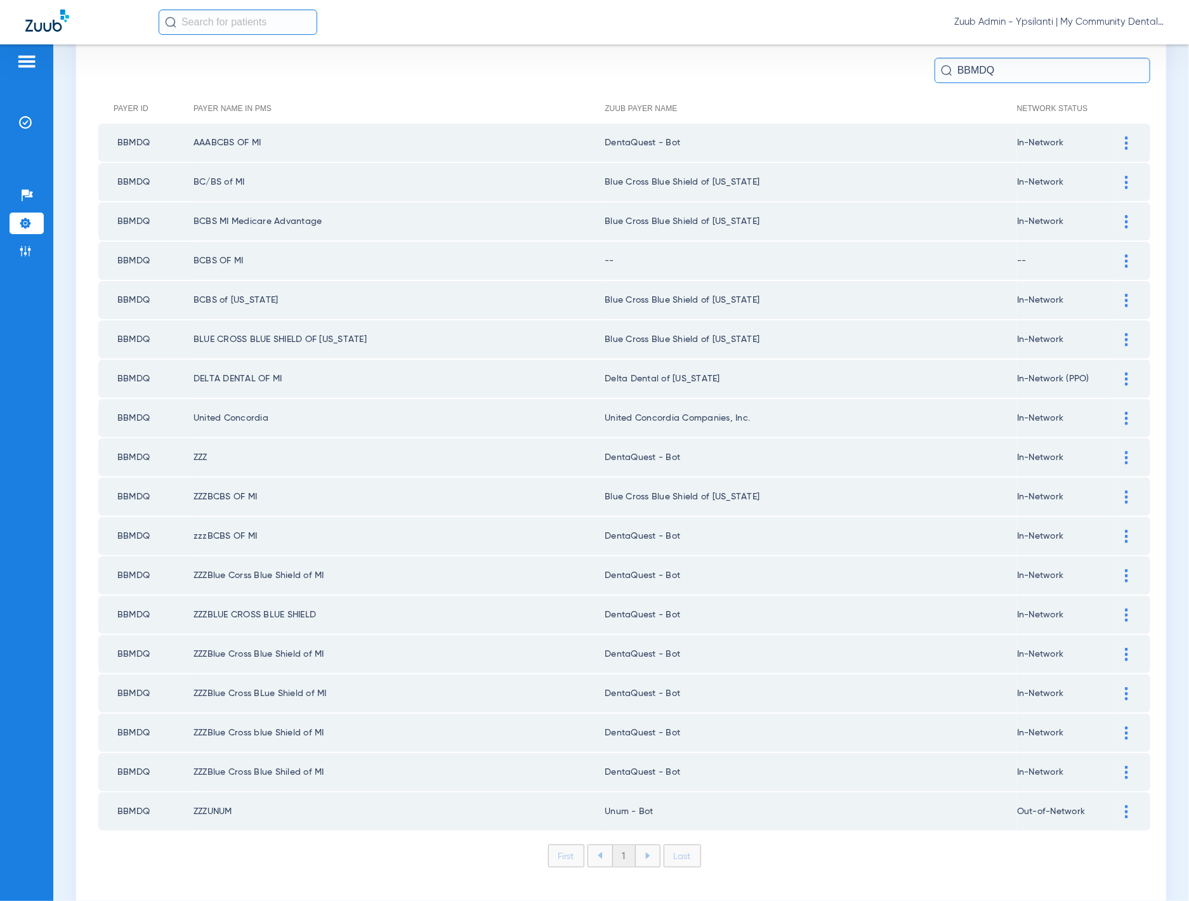
click at [1004, 182] on div at bounding box center [1126, 182] width 22 height 13
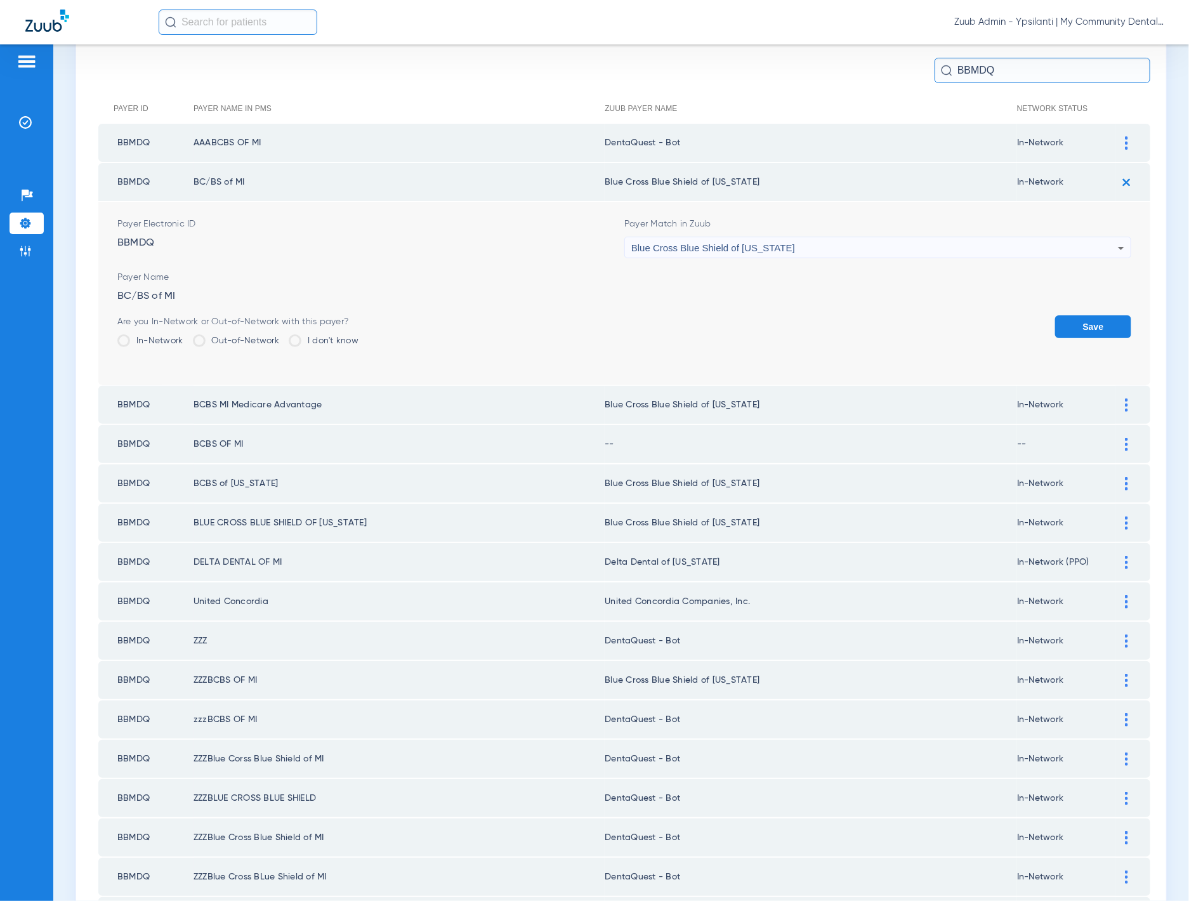
click at [831, 247] on div "Blue Cross Blue Shield of [US_STATE]" at bounding box center [874, 248] width 487 height 22
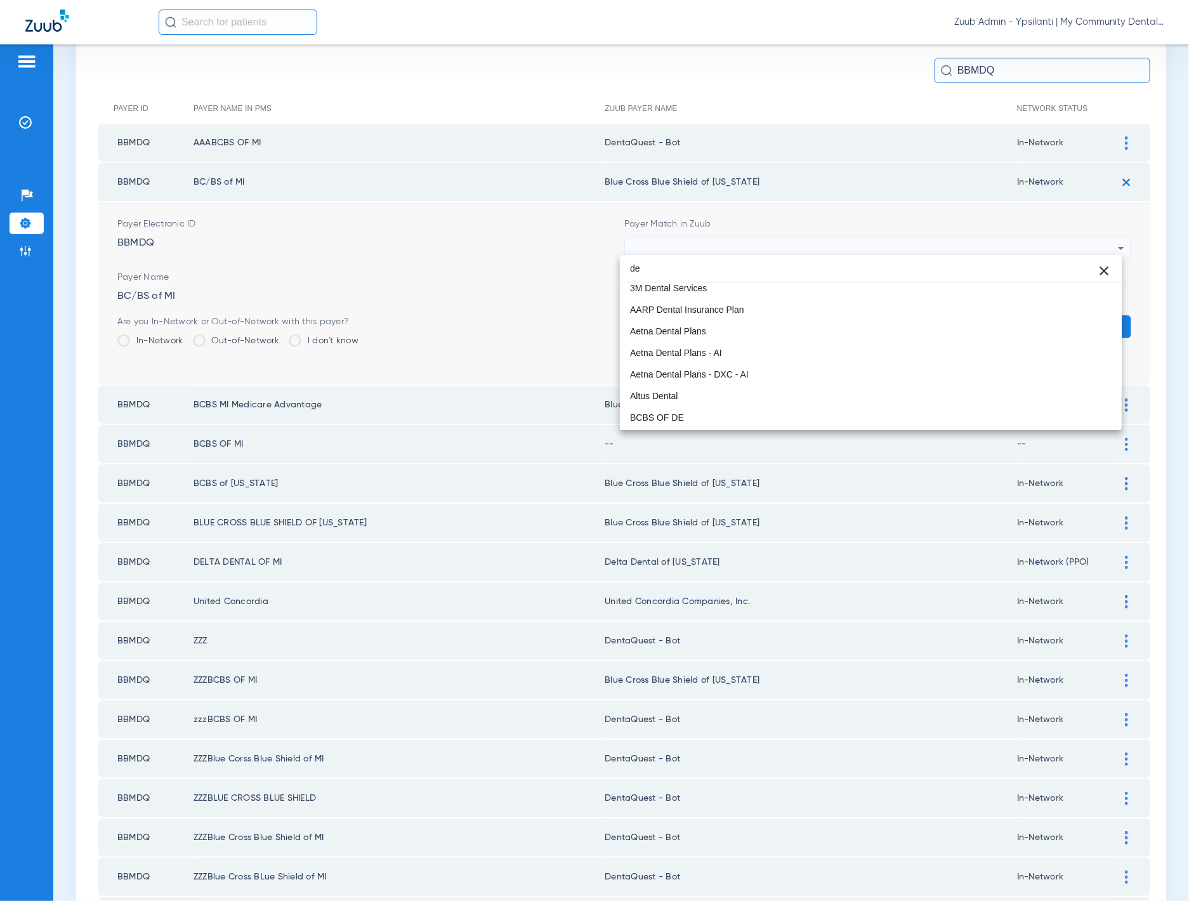
scroll to position [27, 0]
type input "dentaq"
click at [791, 194] on div at bounding box center [594, 450] width 1189 height 901
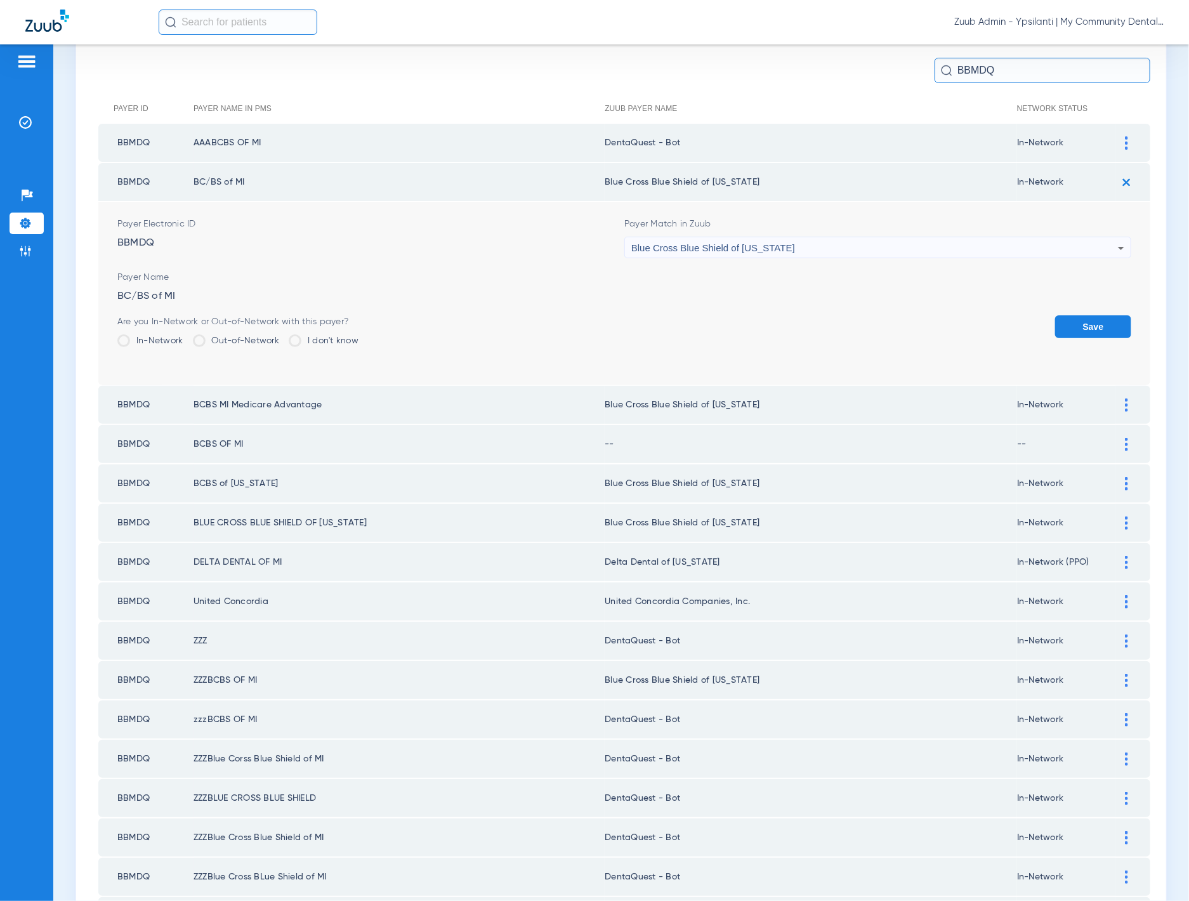
click at [754, 237] on div "Blue Cross Blue Shield of [US_STATE]" at bounding box center [874, 248] width 487 height 22
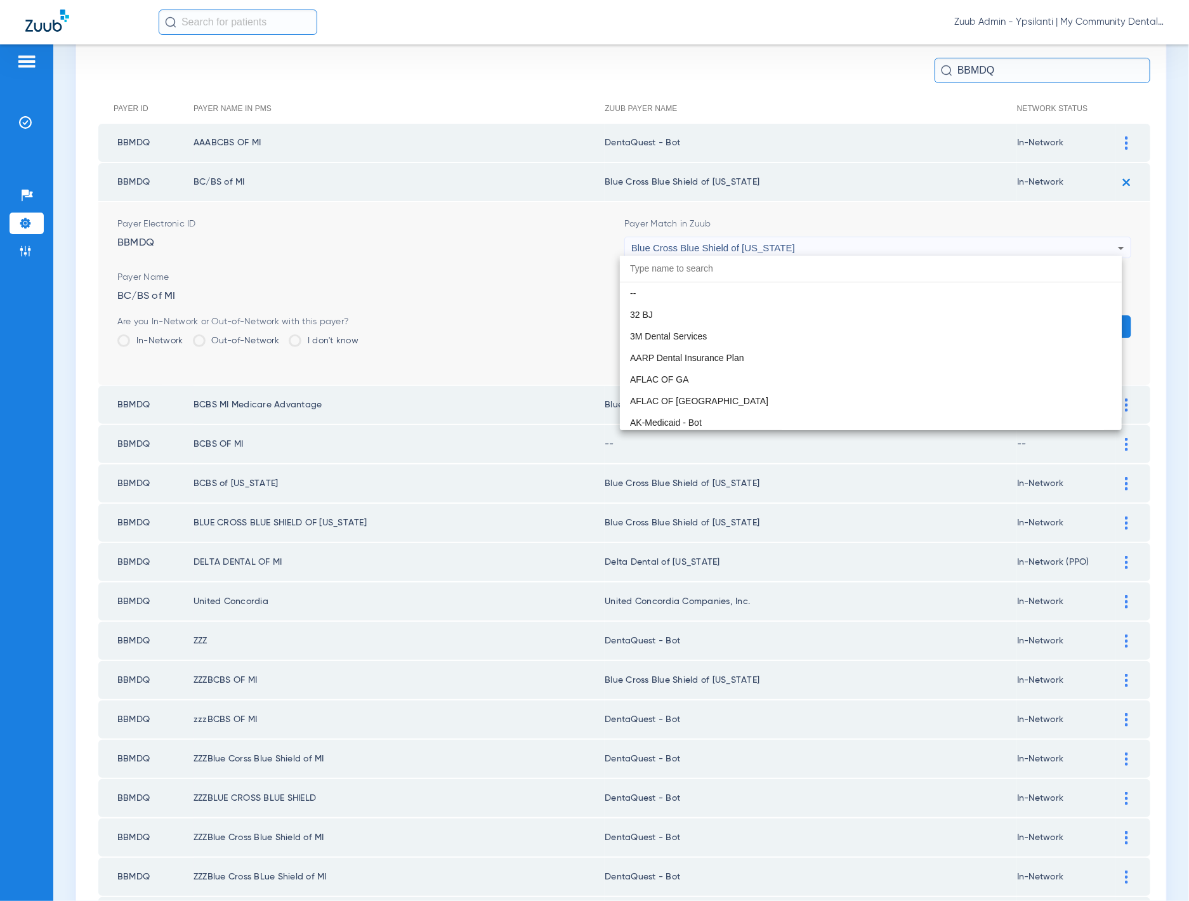
scroll to position [1254, 0]
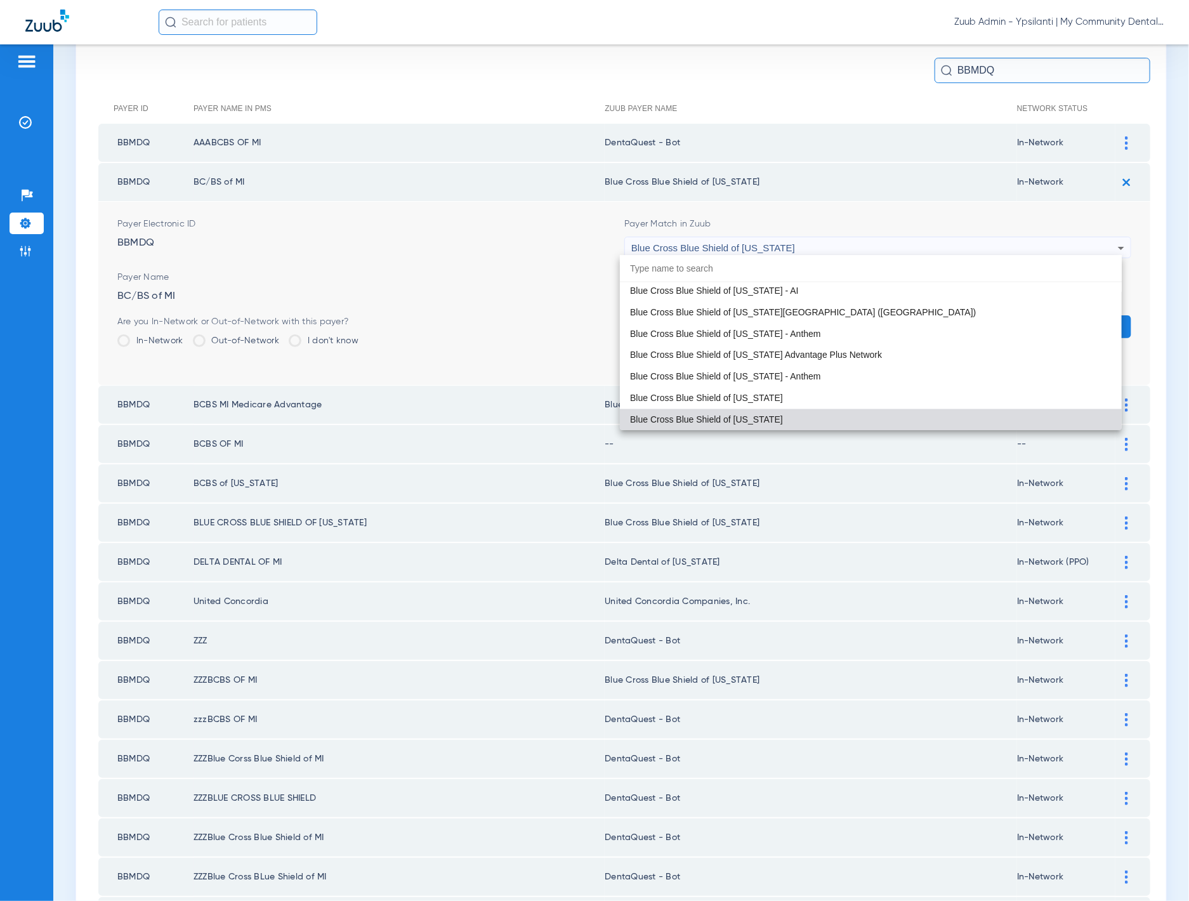
click at [812, 192] on div at bounding box center [594, 450] width 1189 height 901
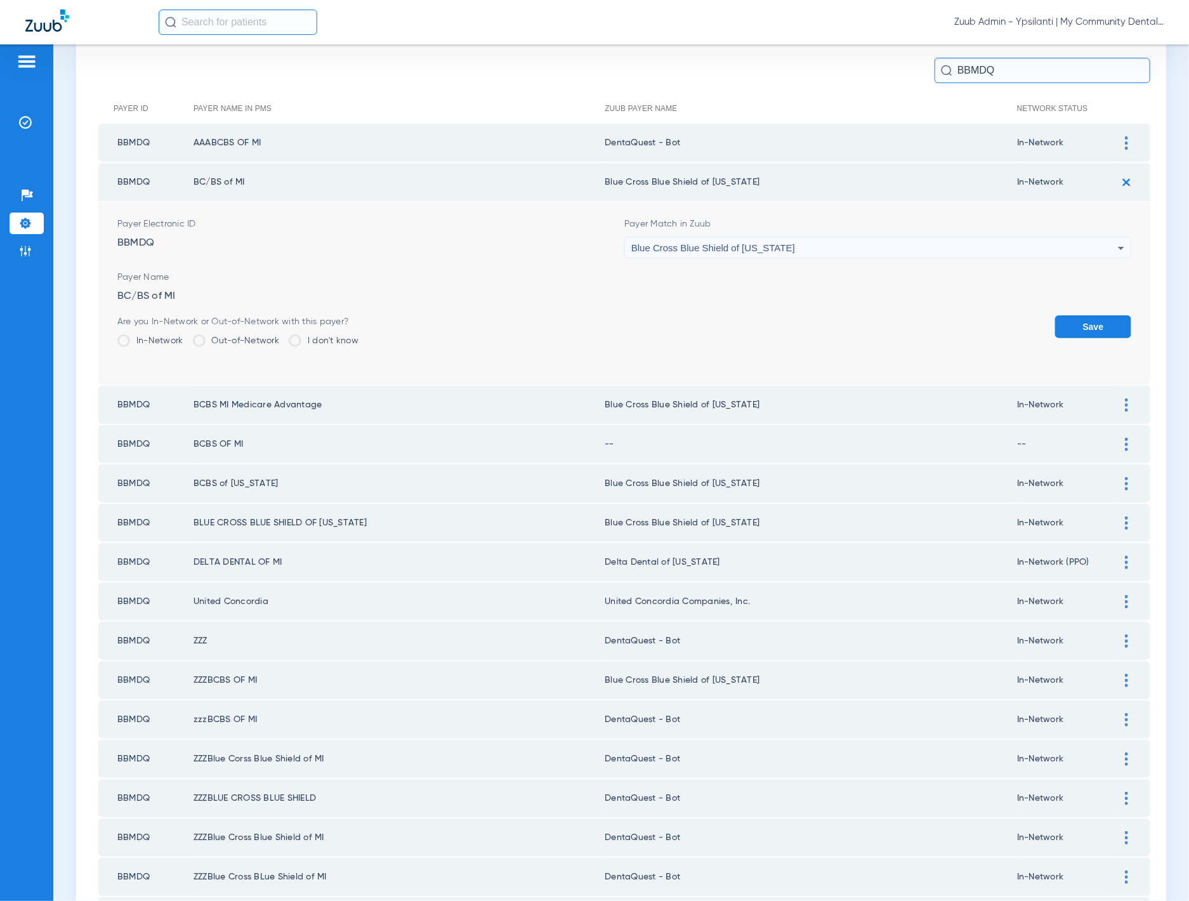
click at [814, 255] on div "Blue Cross Blue Shield of [US_STATE]" at bounding box center [874, 248] width 487 height 22
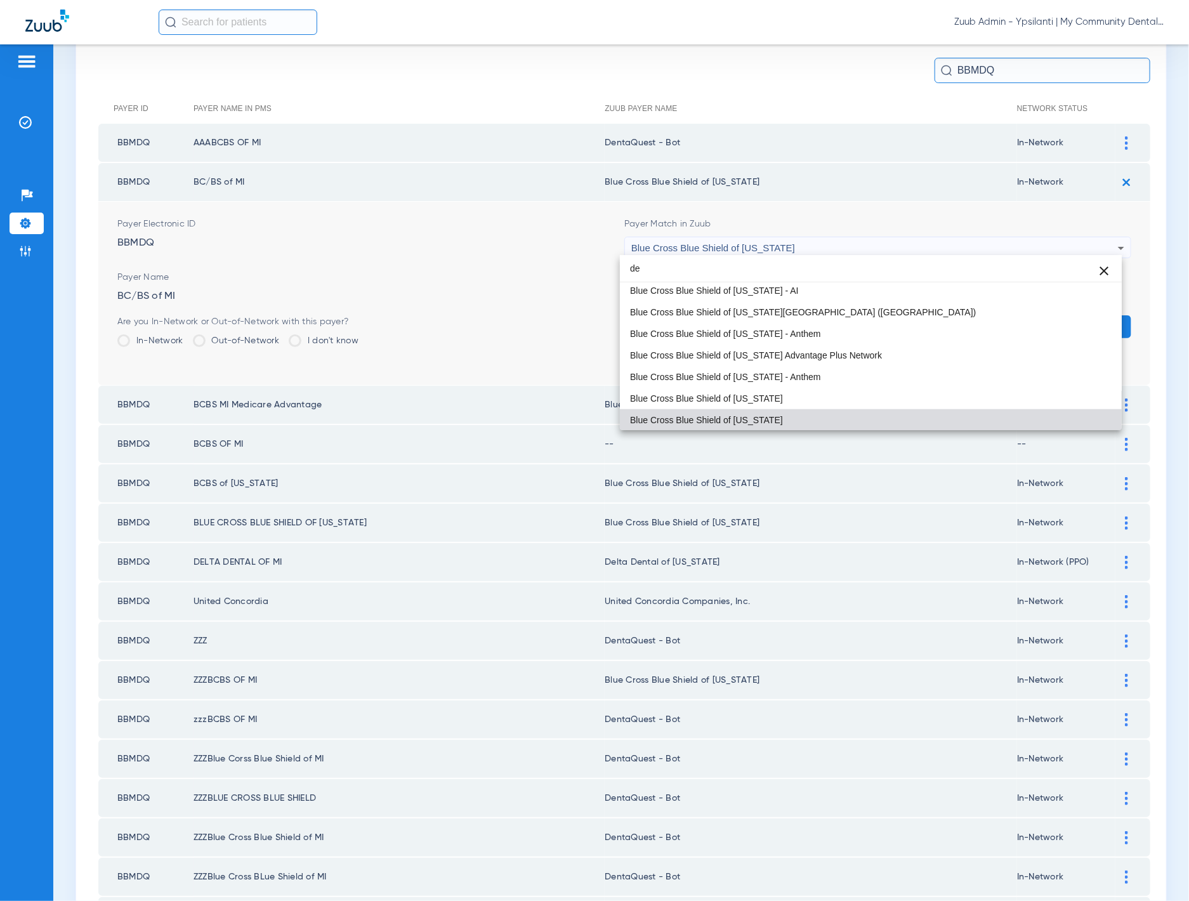
scroll to position [27, 0]
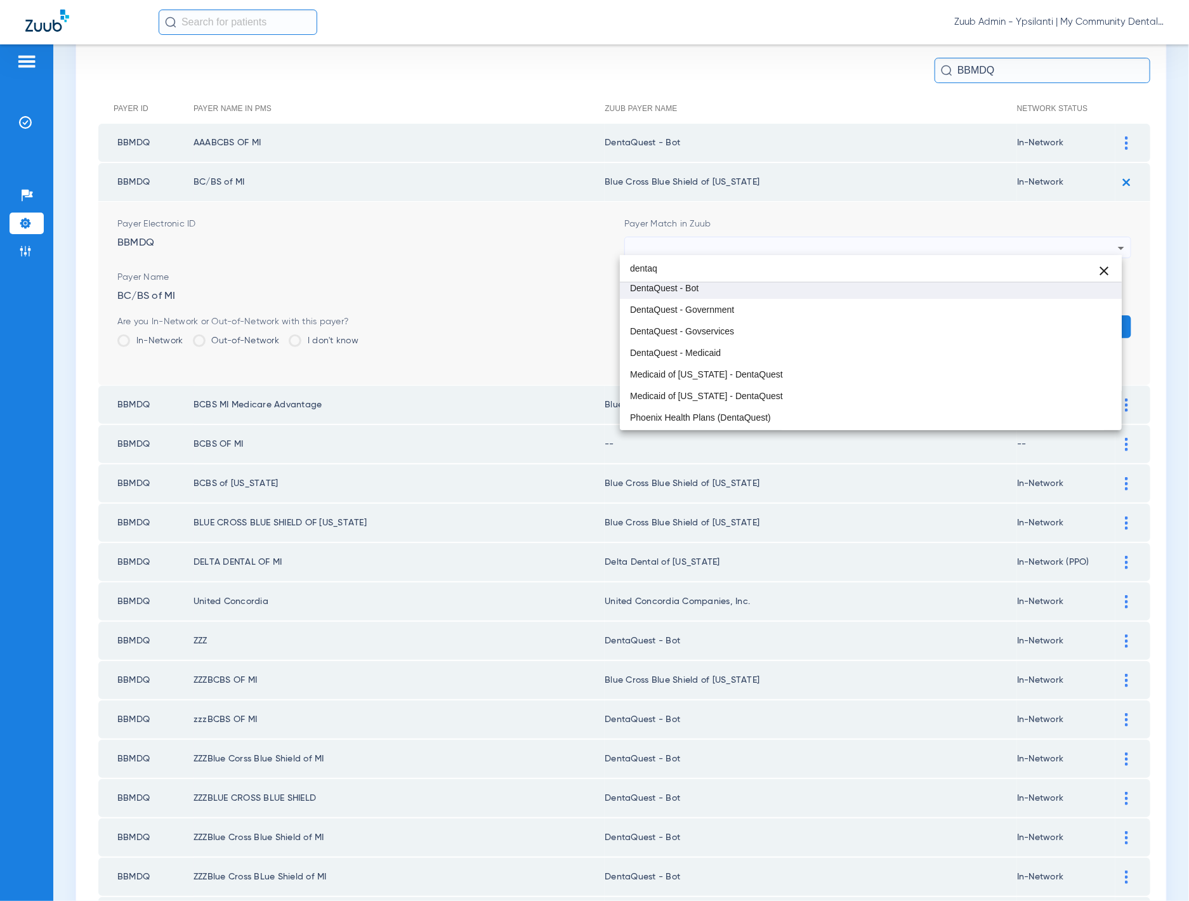
type input "dentaq"
click at [763, 286] on mat-option "DentaQuest - Bot" at bounding box center [871, 288] width 502 height 22
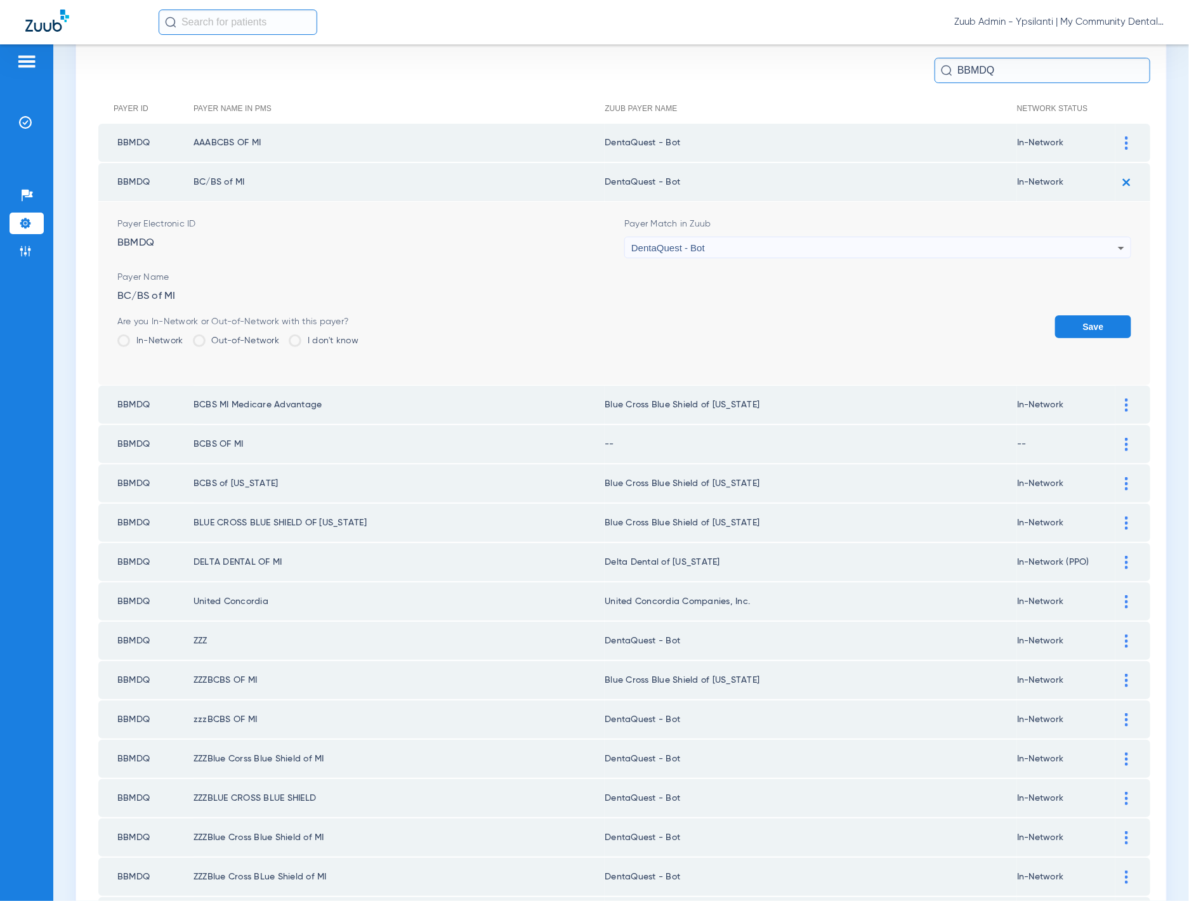
click at [1004, 336] on div "Save" at bounding box center [1093, 335] width 76 height 41
click at [1004, 329] on button "Save" at bounding box center [1093, 326] width 76 height 23
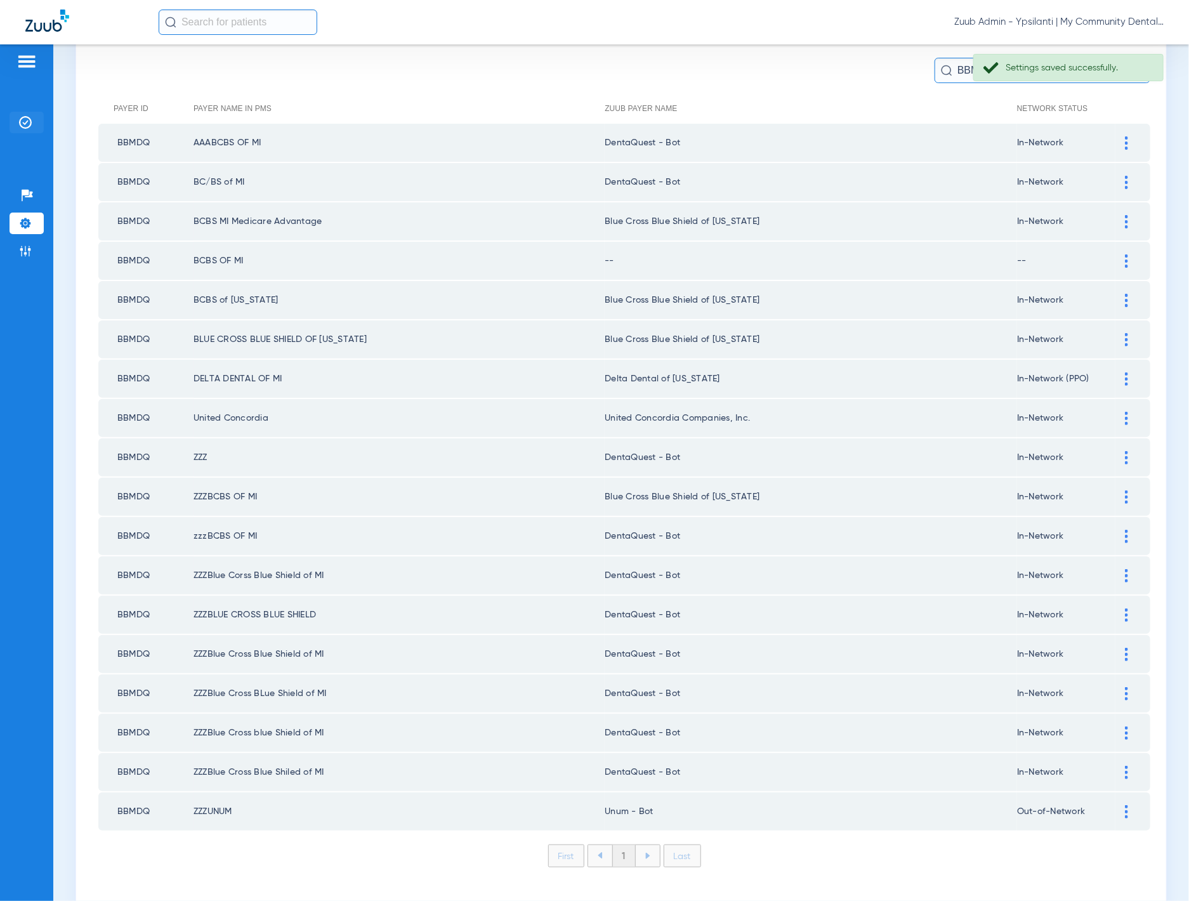
click at [38, 127] on li "Insurance Verification" at bounding box center [27, 123] width 34 height 22
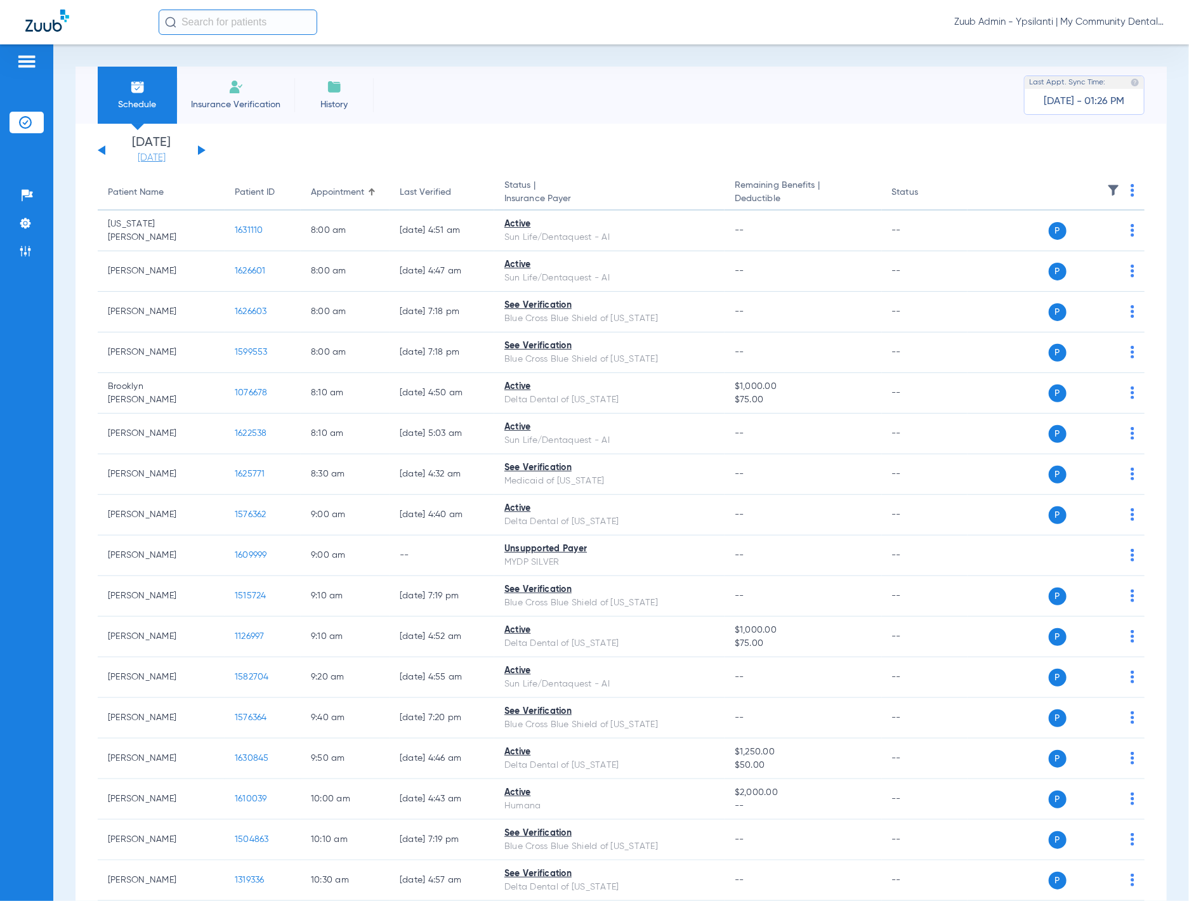
click at [171, 161] on link "[DATE]" at bounding box center [152, 158] width 76 height 13
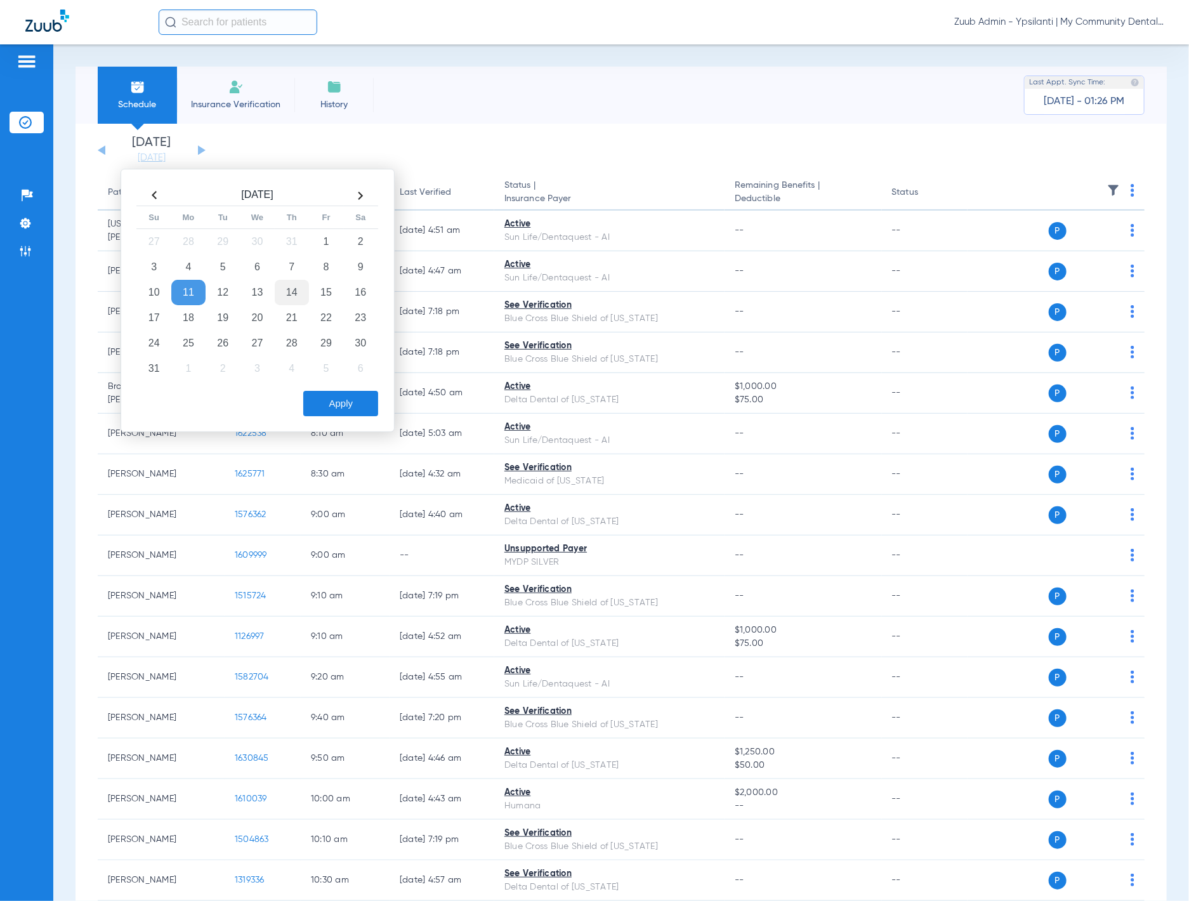
click at [284, 292] on td "14" at bounding box center [292, 292] width 34 height 25
click at [338, 398] on button "Apply" at bounding box center [340, 403] width 75 height 25
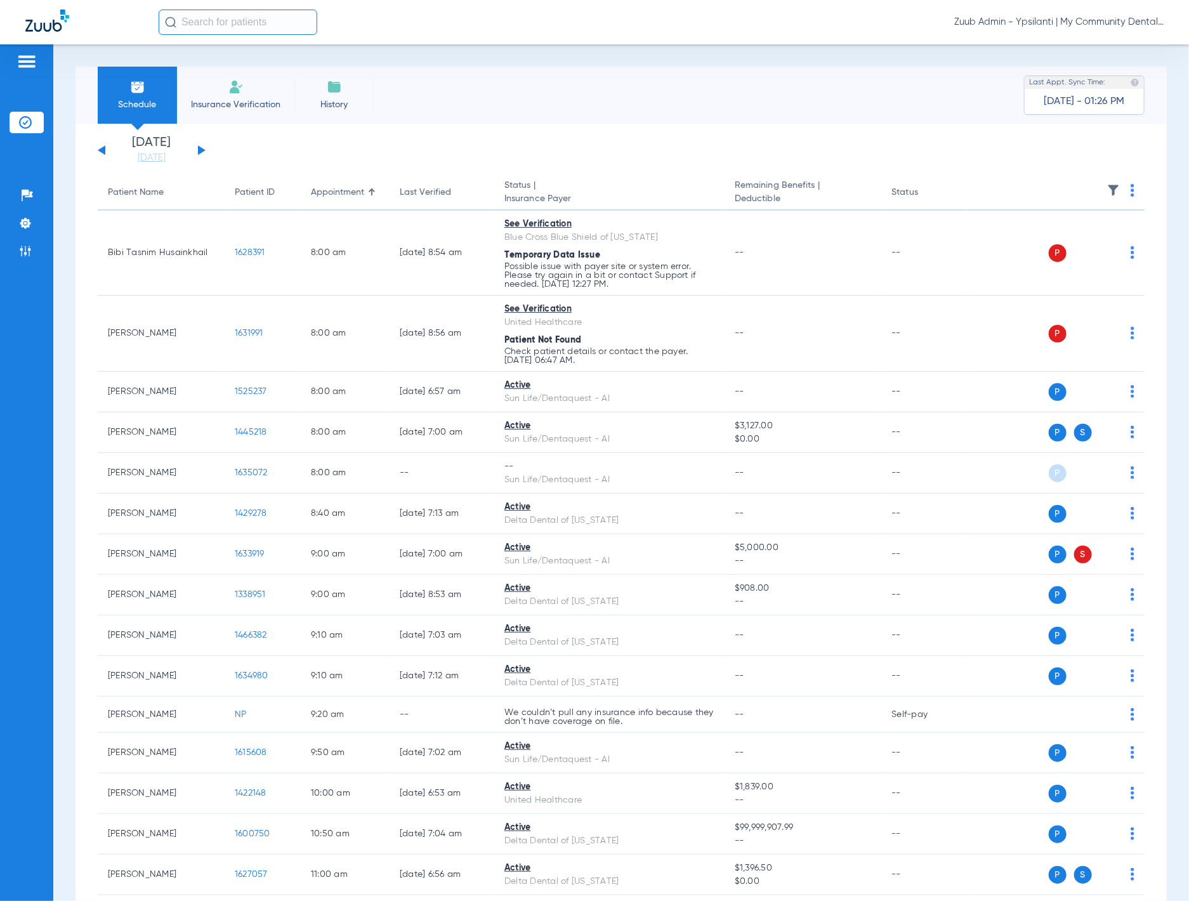
click at [1004, 192] on img at bounding box center [1113, 190] width 13 height 13
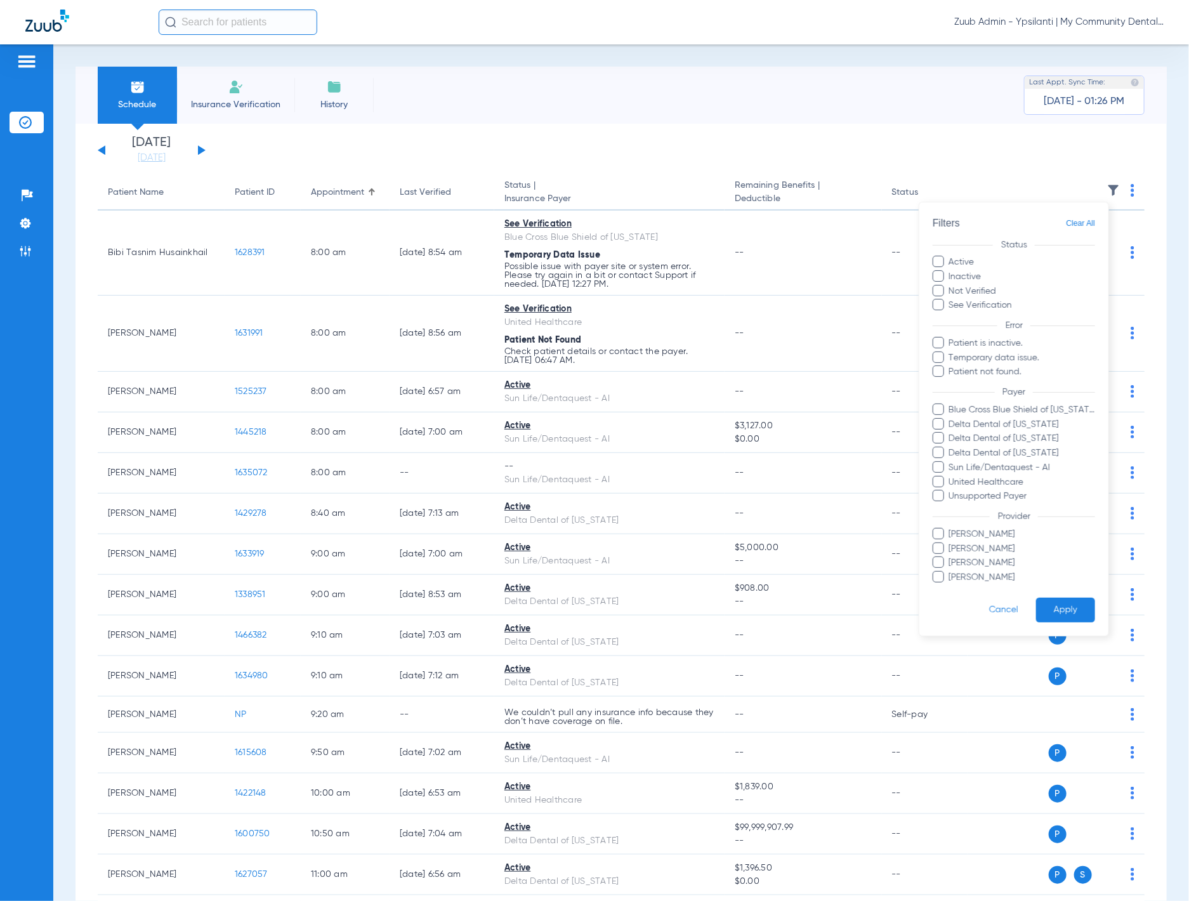
click at [481, 166] on div at bounding box center [594, 450] width 1189 height 901
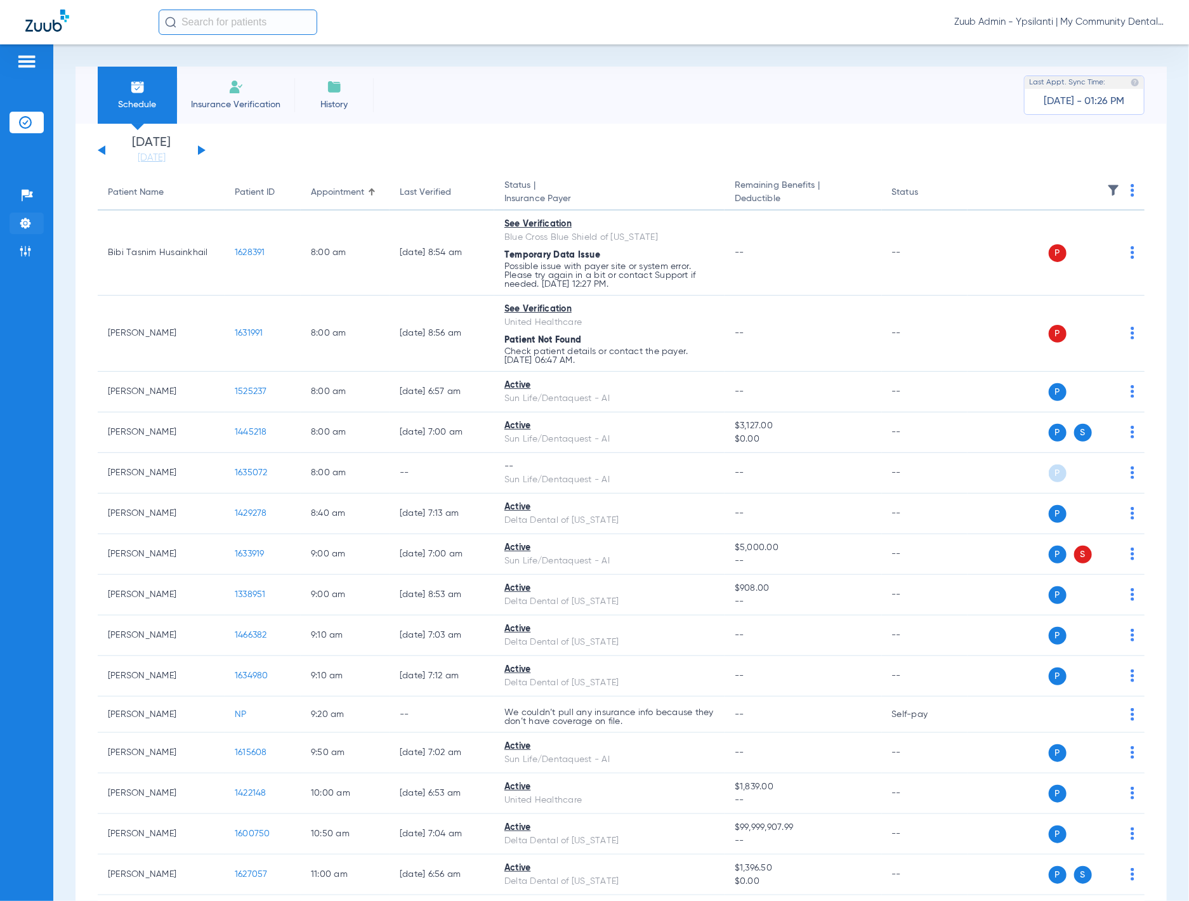
click at [25, 216] on li "Settings" at bounding box center [27, 224] width 34 height 22
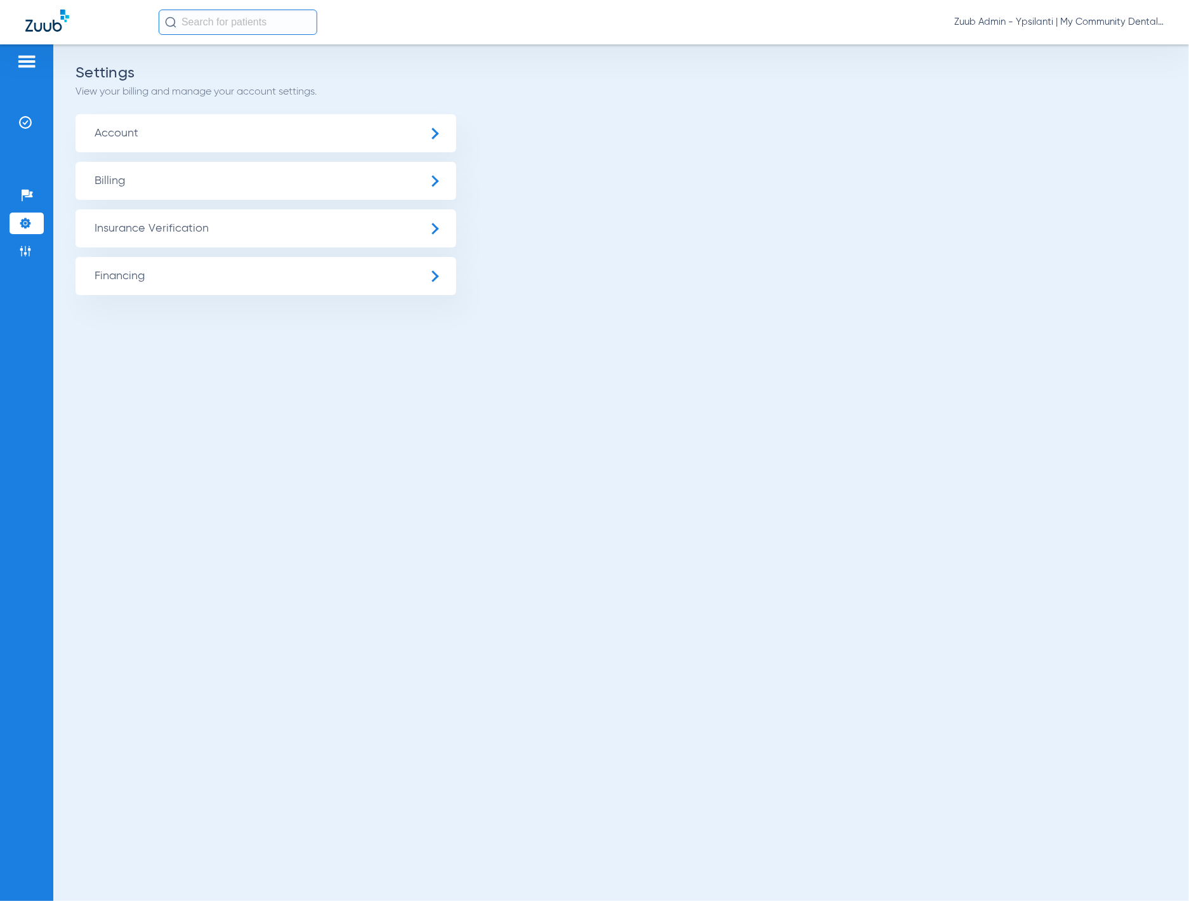
click at [136, 216] on span "Insurance Verification" at bounding box center [265, 228] width 381 height 38
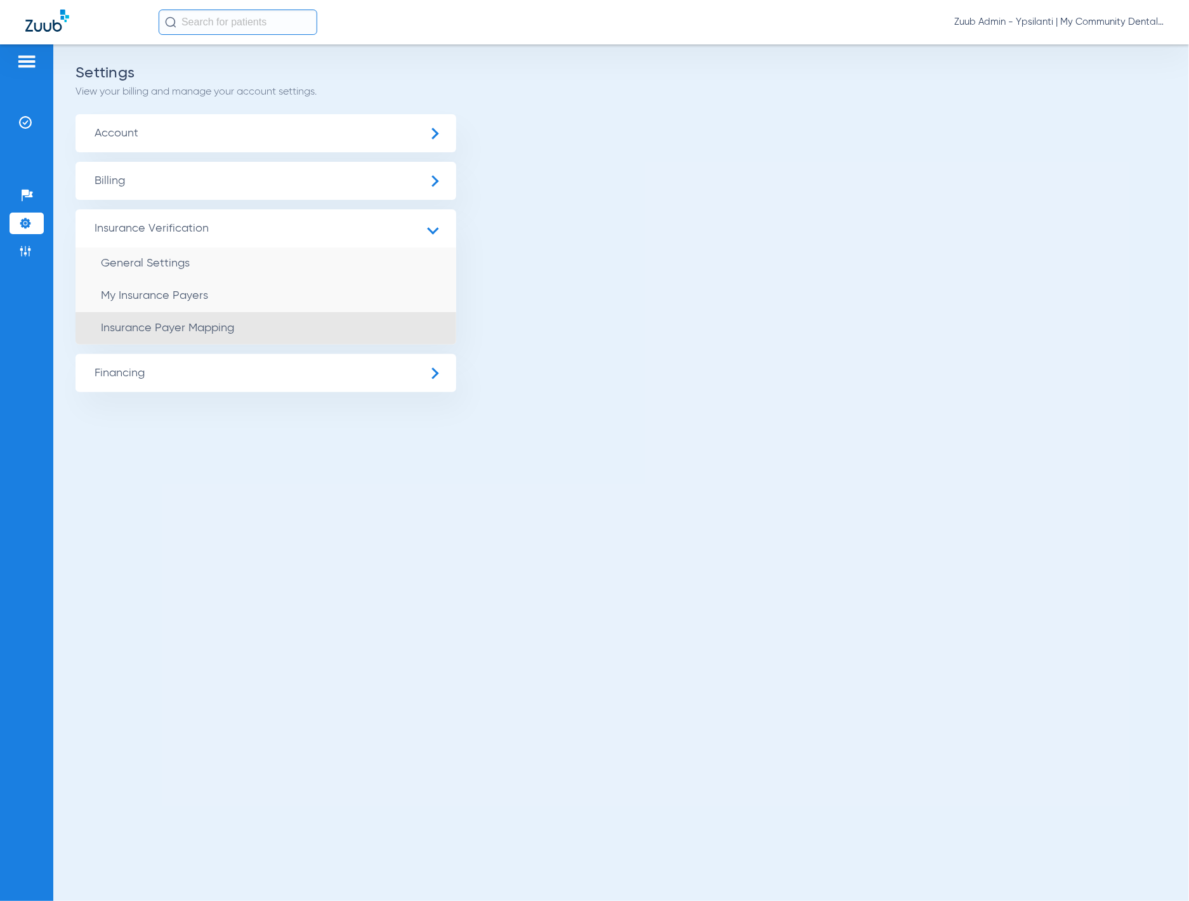
click at [259, 320] on li "Insurance Payer Mapping" at bounding box center [265, 328] width 381 height 32
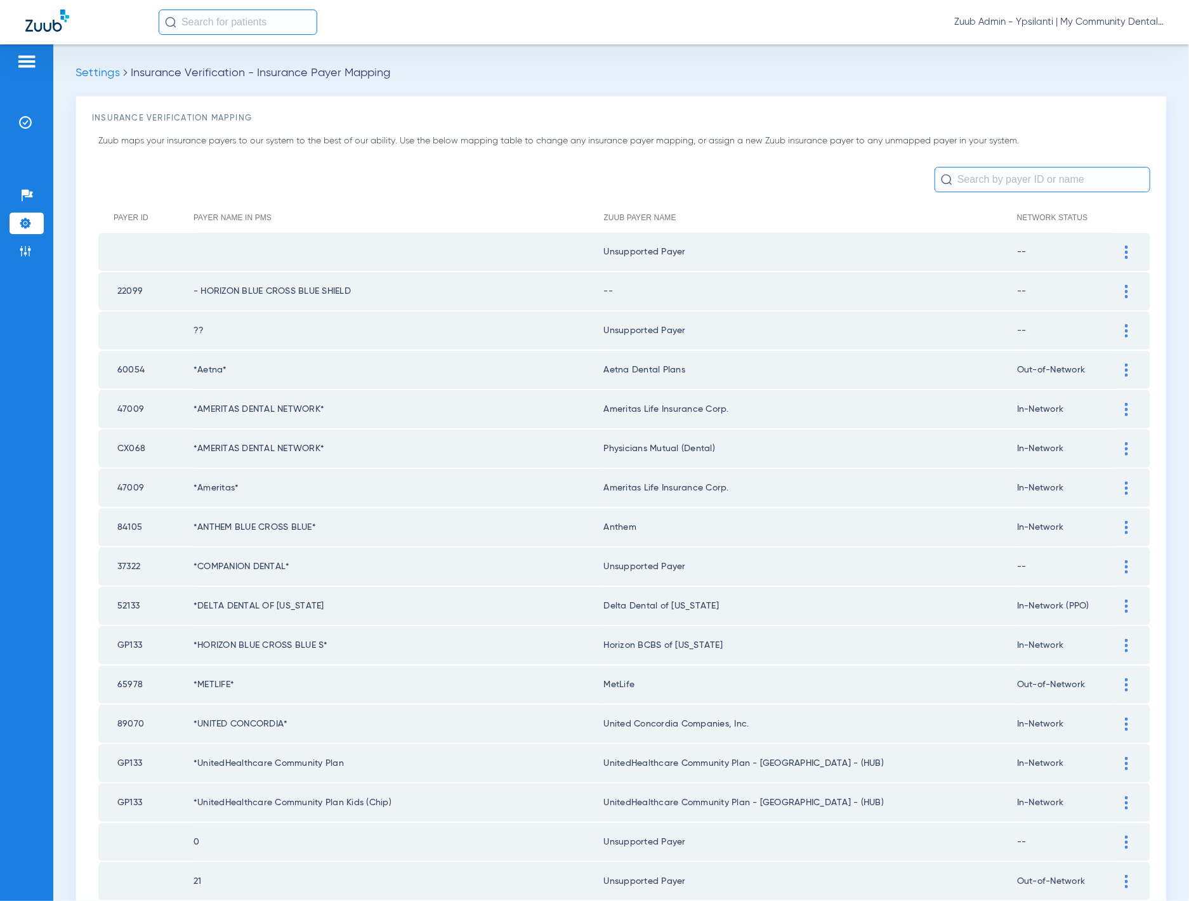
click at [1040, 189] on input "text" at bounding box center [1042, 179] width 216 height 25
click at [1010, 180] on input "text" at bounding box center [1042, 179] width 216 height 25
paste input "Blue Cross Blue Shield of [US_STATE]"
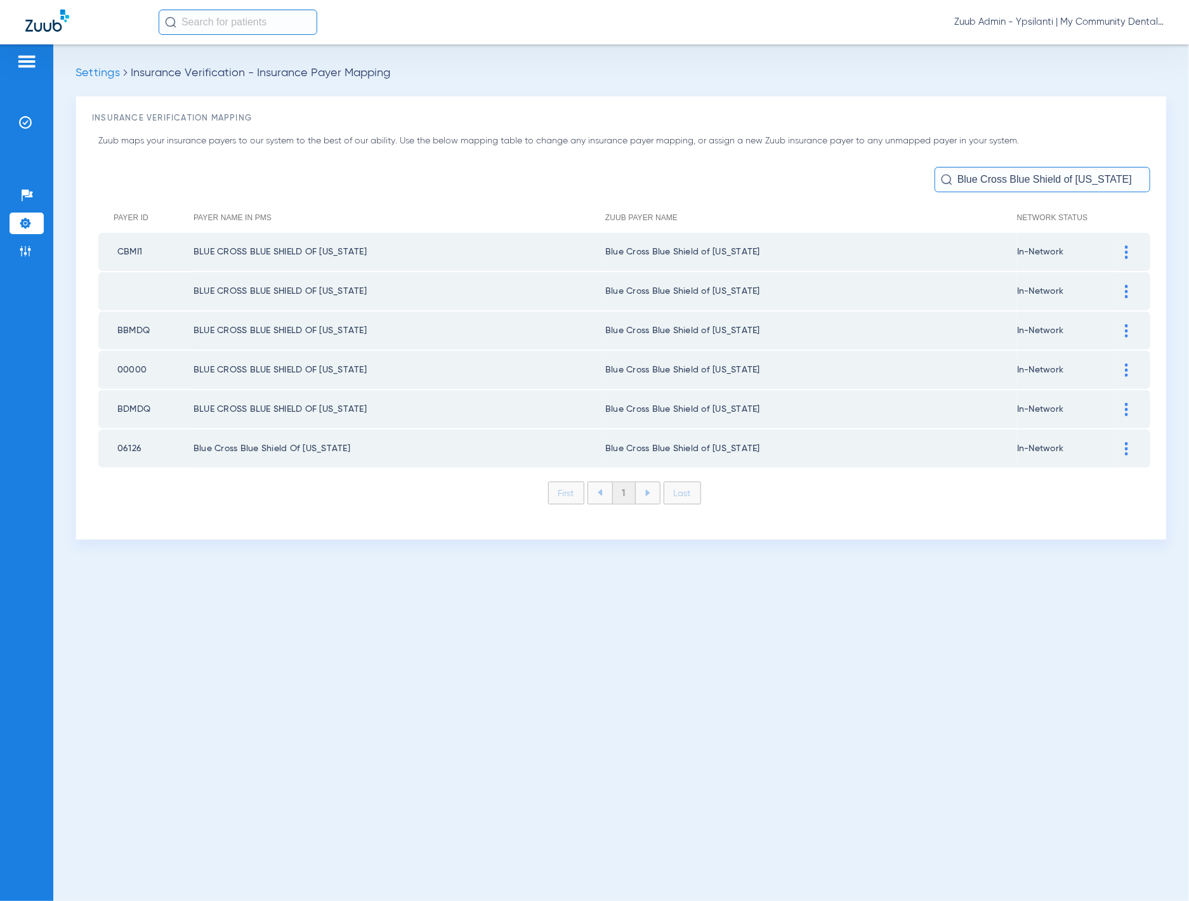
type input "Blue Cross Blue Shield of [US_STATE]"
click at [24, 143] on ul "Insurance Verification" at bounding box center [27, 129] width 34 height 34
click at [24, 135] on ul "Insurance Verification" at bounding box center [27, 129] width 34 height 34
click at [29, 124] on img at bounding box center [25, 122] width 13 height 13
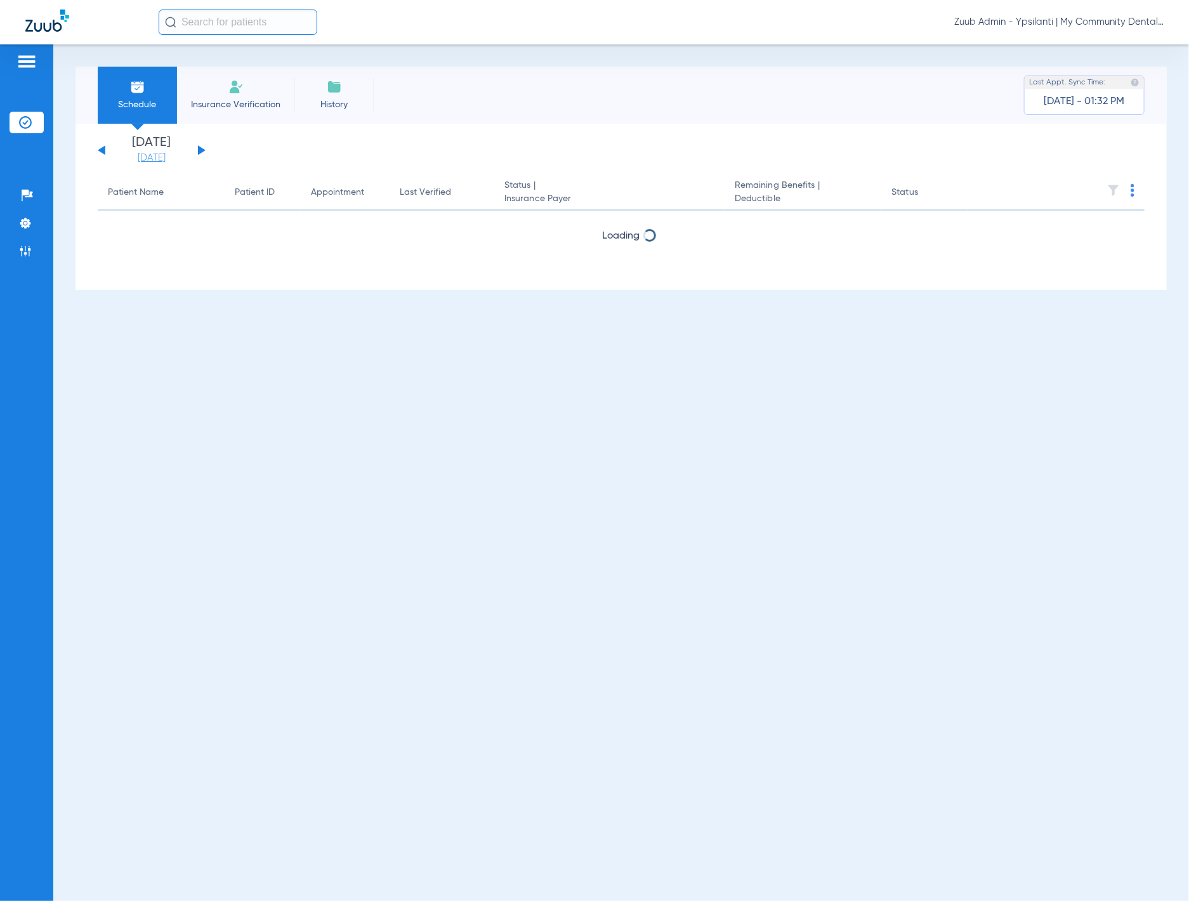
click at [173, 153] on link "[DATE]" at bounding box center [152, 158] width 76 height 13
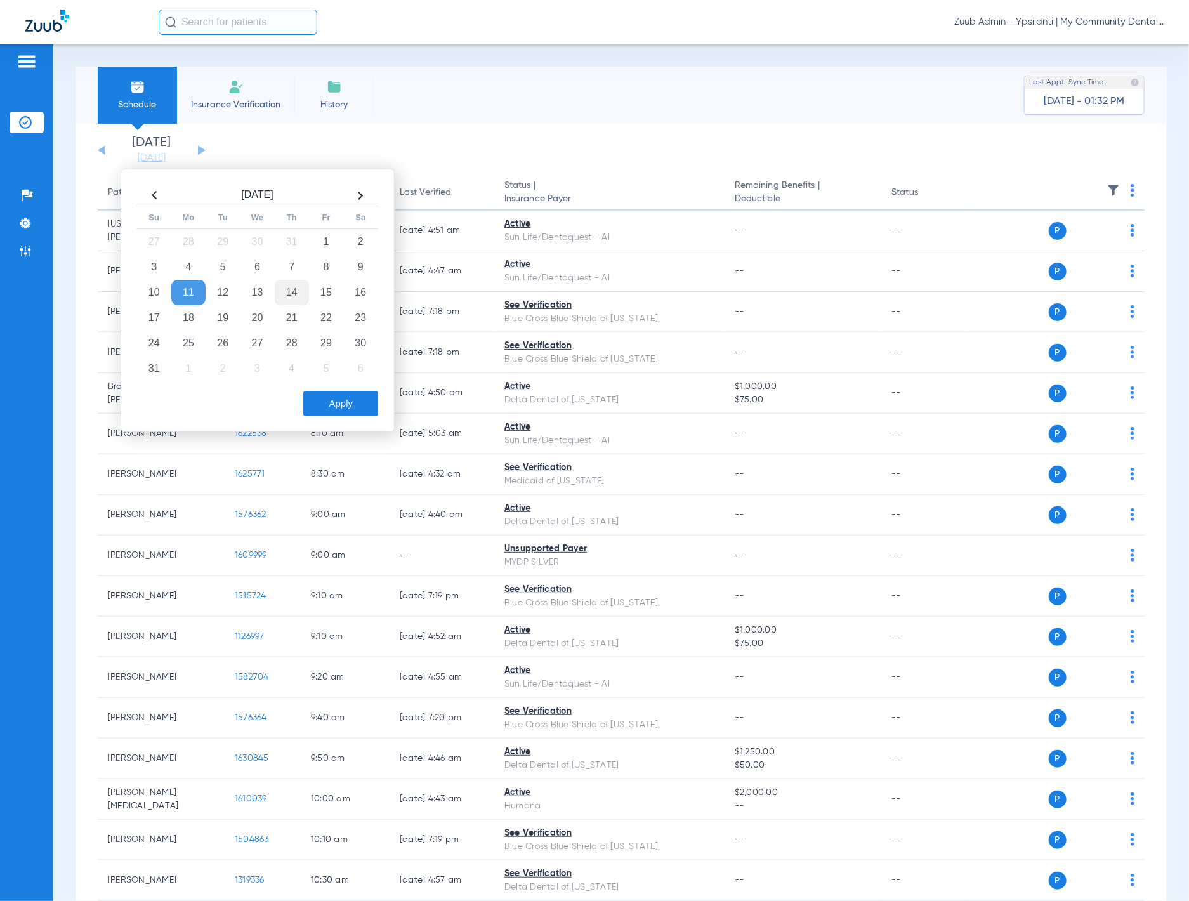
click at [287, 285] on td "14" at bounding box center [292, 292] width 34 height 25
click at [334, 410] on button "Apply" at bounding box center [340, 403] width 75 height 25
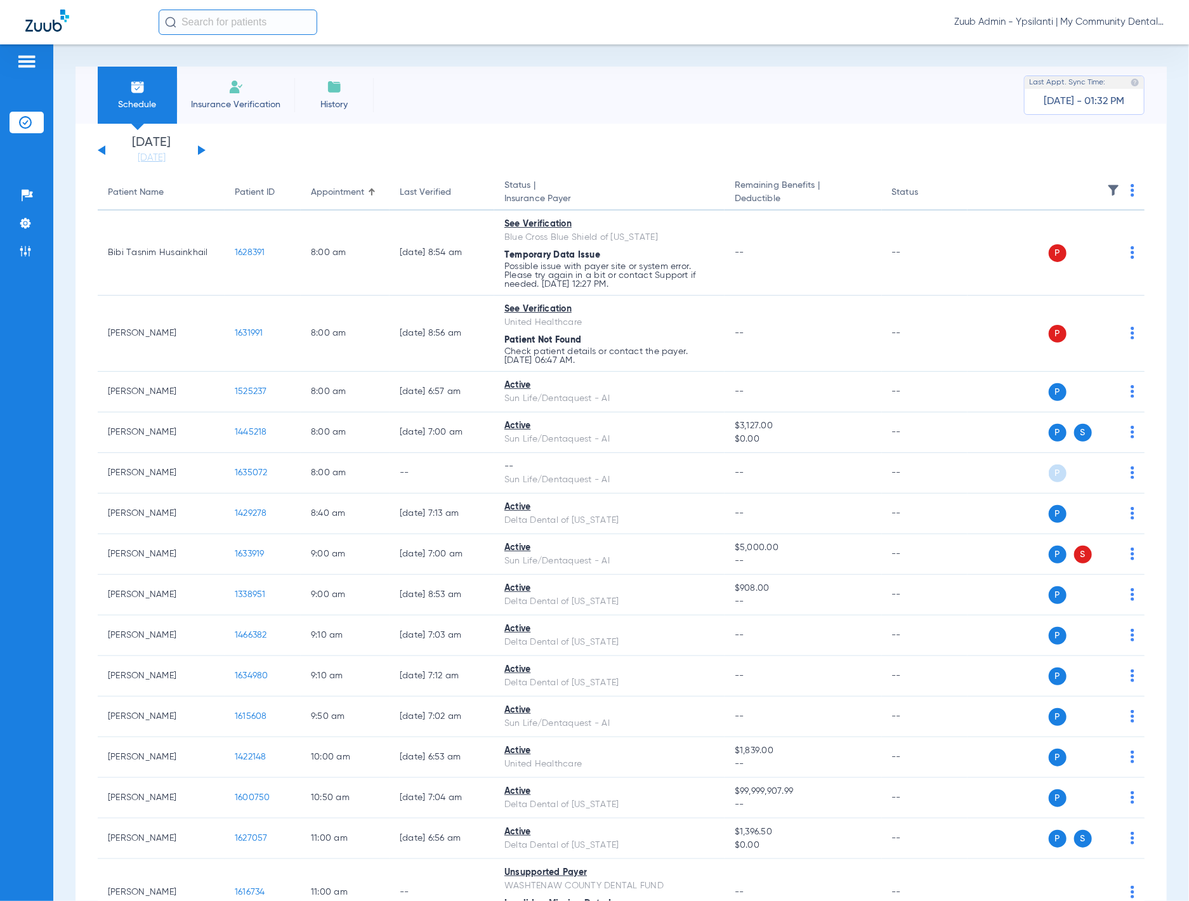
click at [1107, 192] on img at bounding box center [1113, 190] width 13 height 13
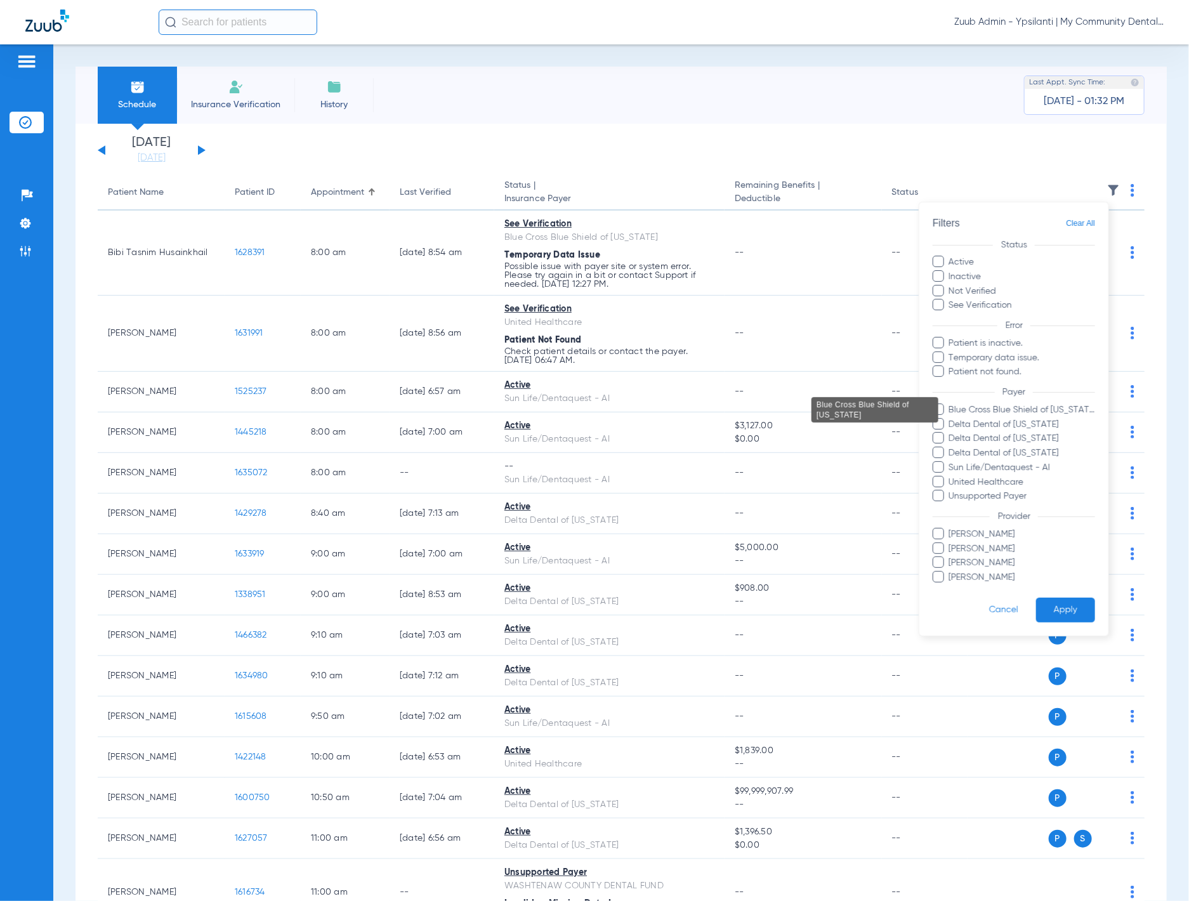
drag, startPoint x: 1047, startPoint y: 411, endPoint x: 1048, endPoint y: 441, distance: 29.8
click at [1047, 411] on span "Blue Cross Blue Shield of [US_STATE]" at bounding box center [1021, 409] width 147 height 13
click at [951, 419] on input "Blue Cross Blue Shield of [US_STATE]" at bounding box center [951, 419] width 0 height 0
click at [1072, 606] on button "Apply" at bounding box center [1065, 610] width 59 height 25
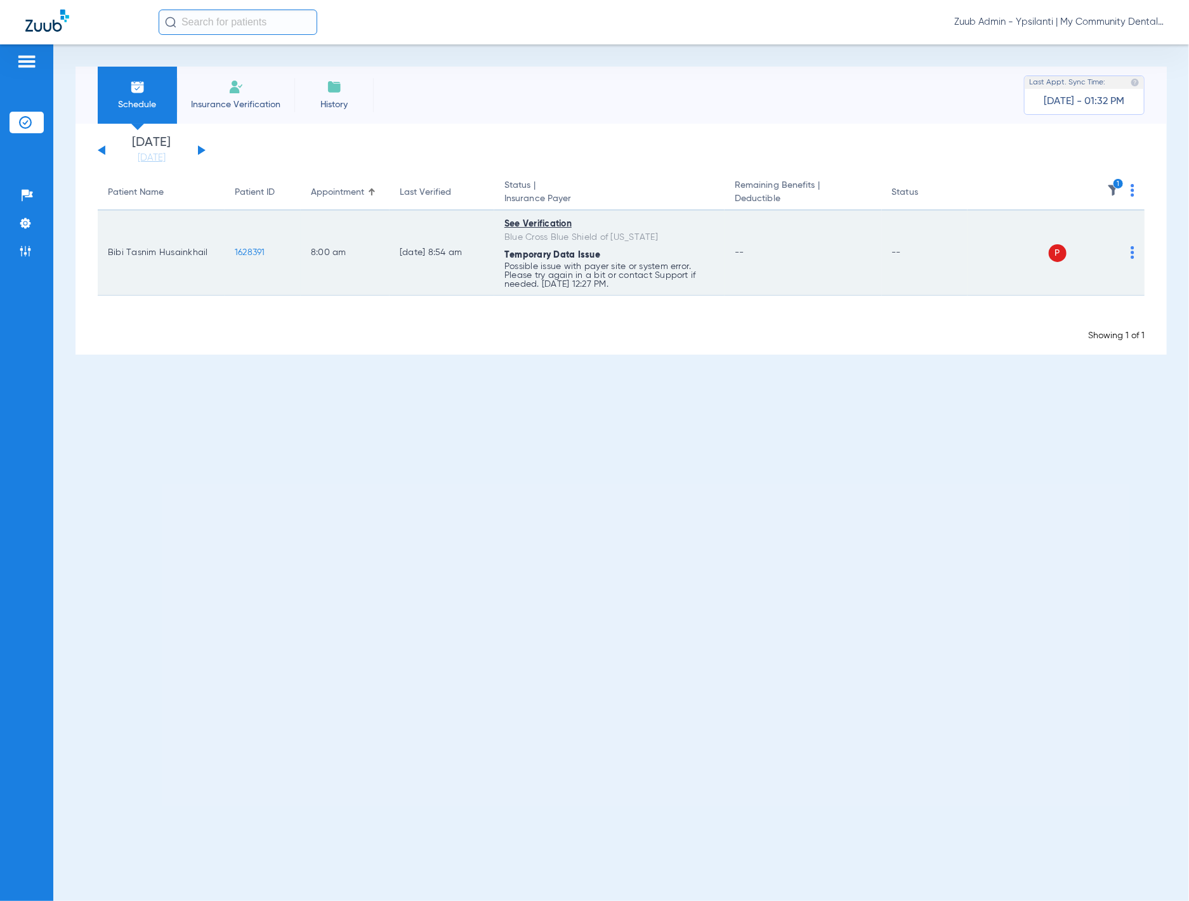
click at [1132, 252] on img at bounding box center [1132, 252] width 4 height 13
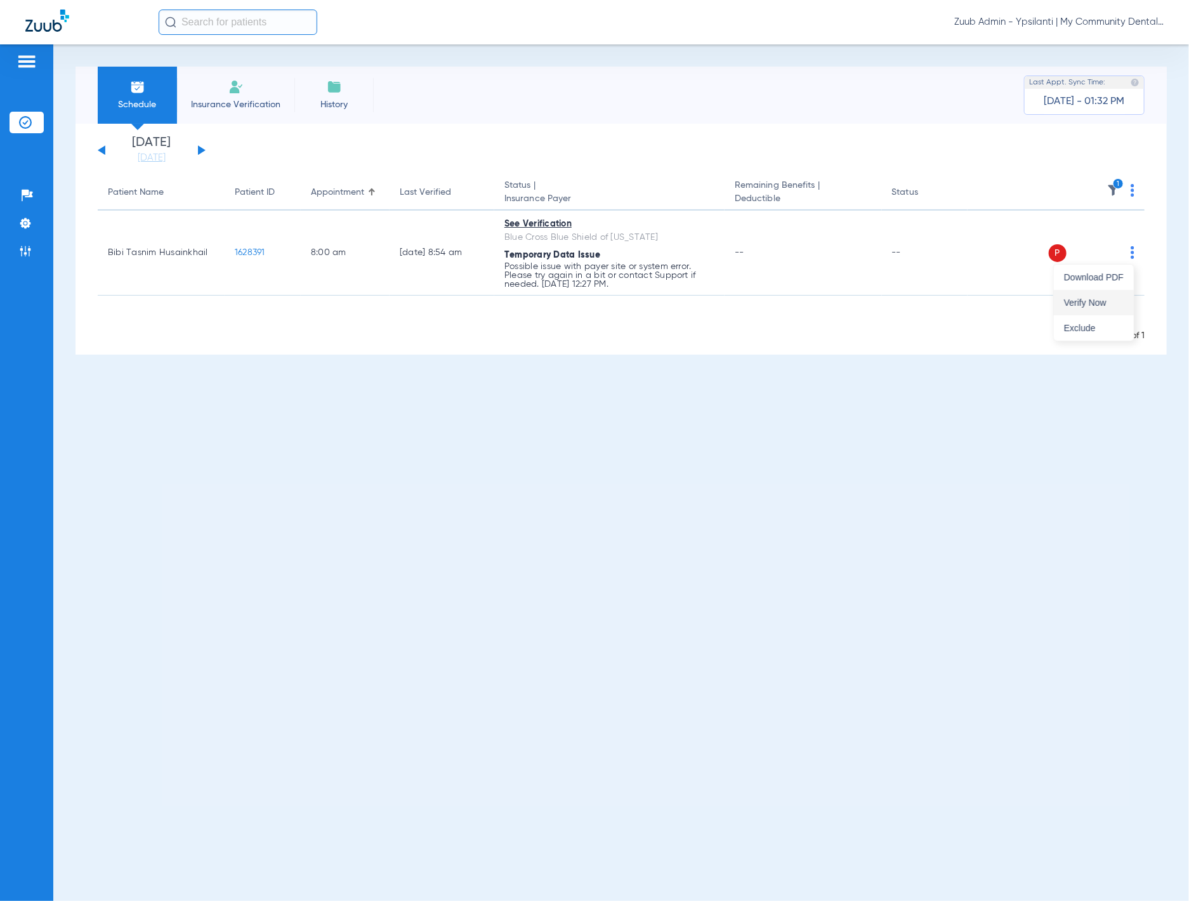
click at [1099, 293] on button "Verify Now" at bounding box center [1094, 302] width 80 height 25
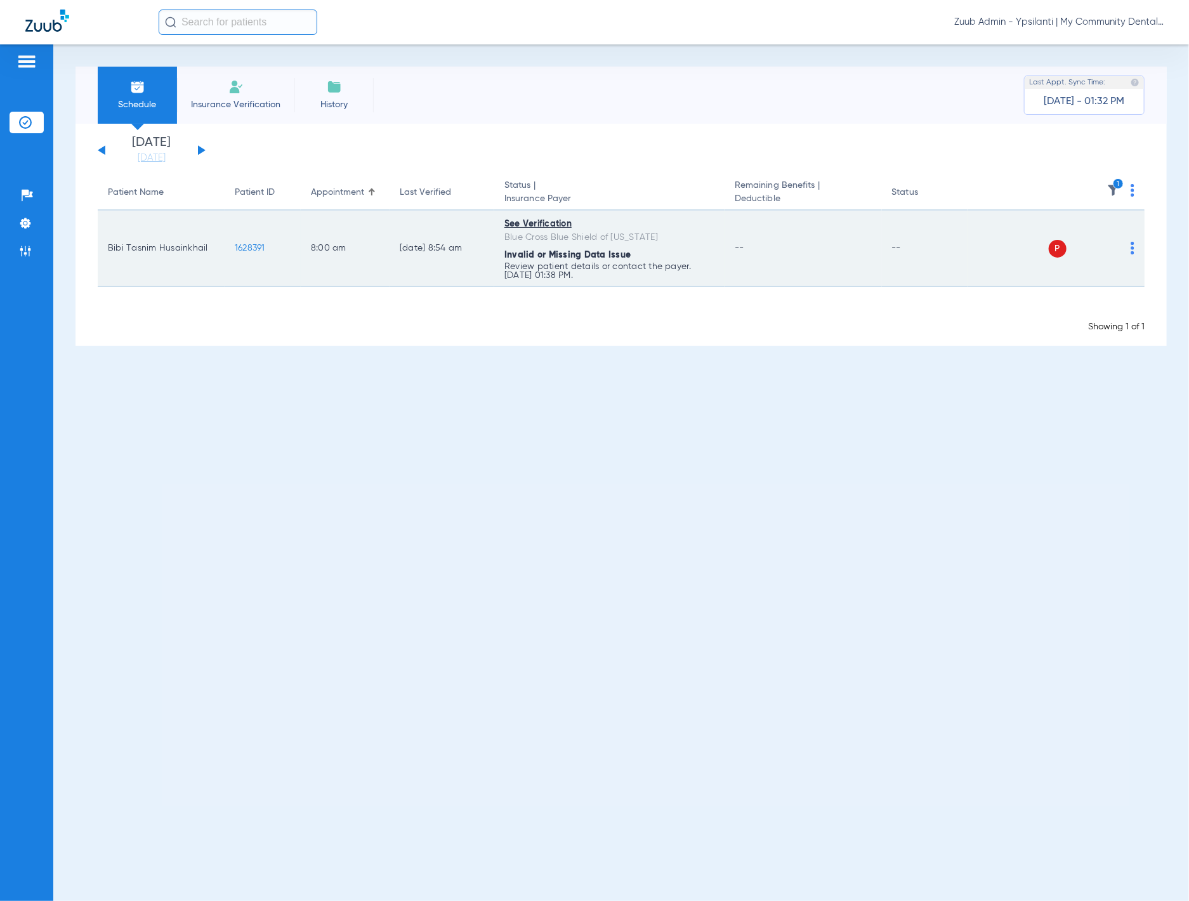
click at [267, 243] on td "1628391" at bounding box center [263, 249] width 76 height 76
click at [263, 244] on span "1628391" at bounding box center [250, 248] width 30 height 9
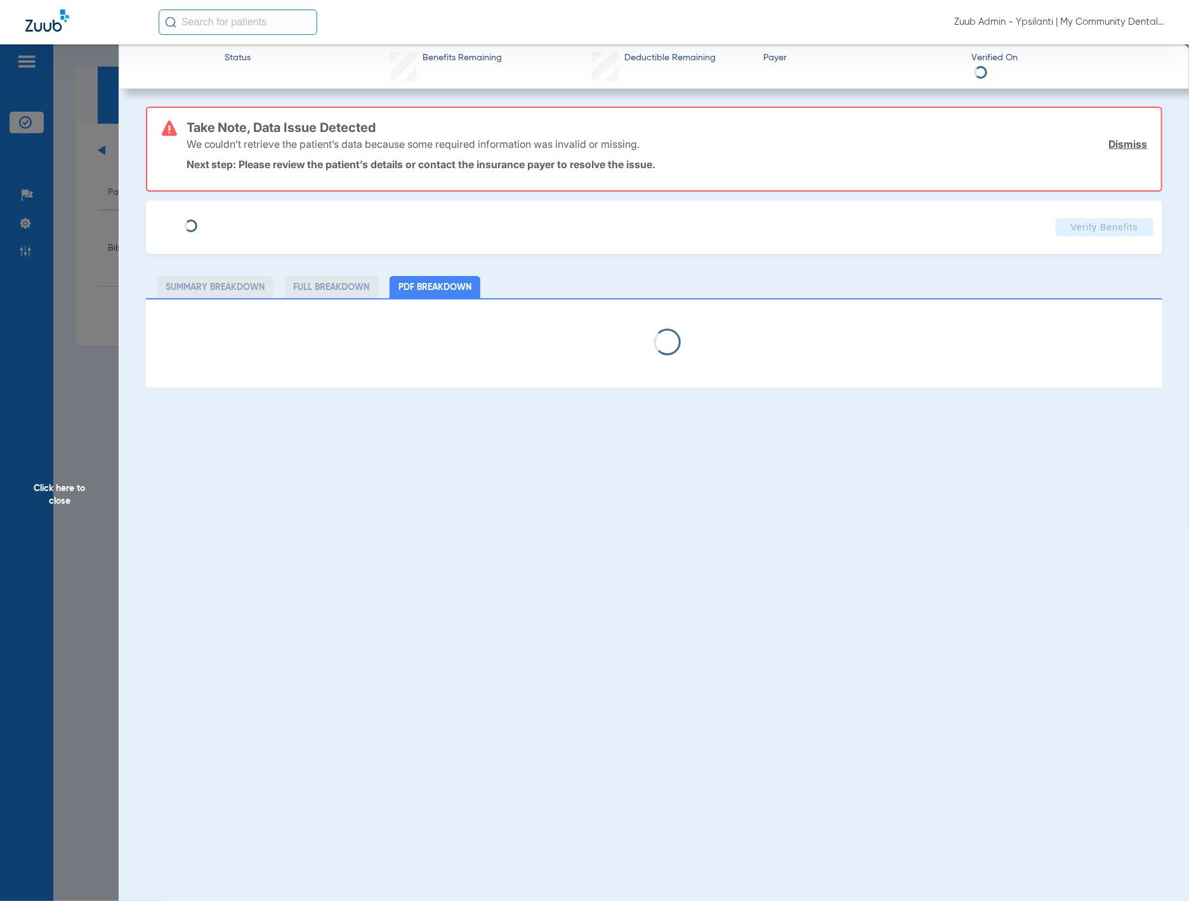
select select "page-width"
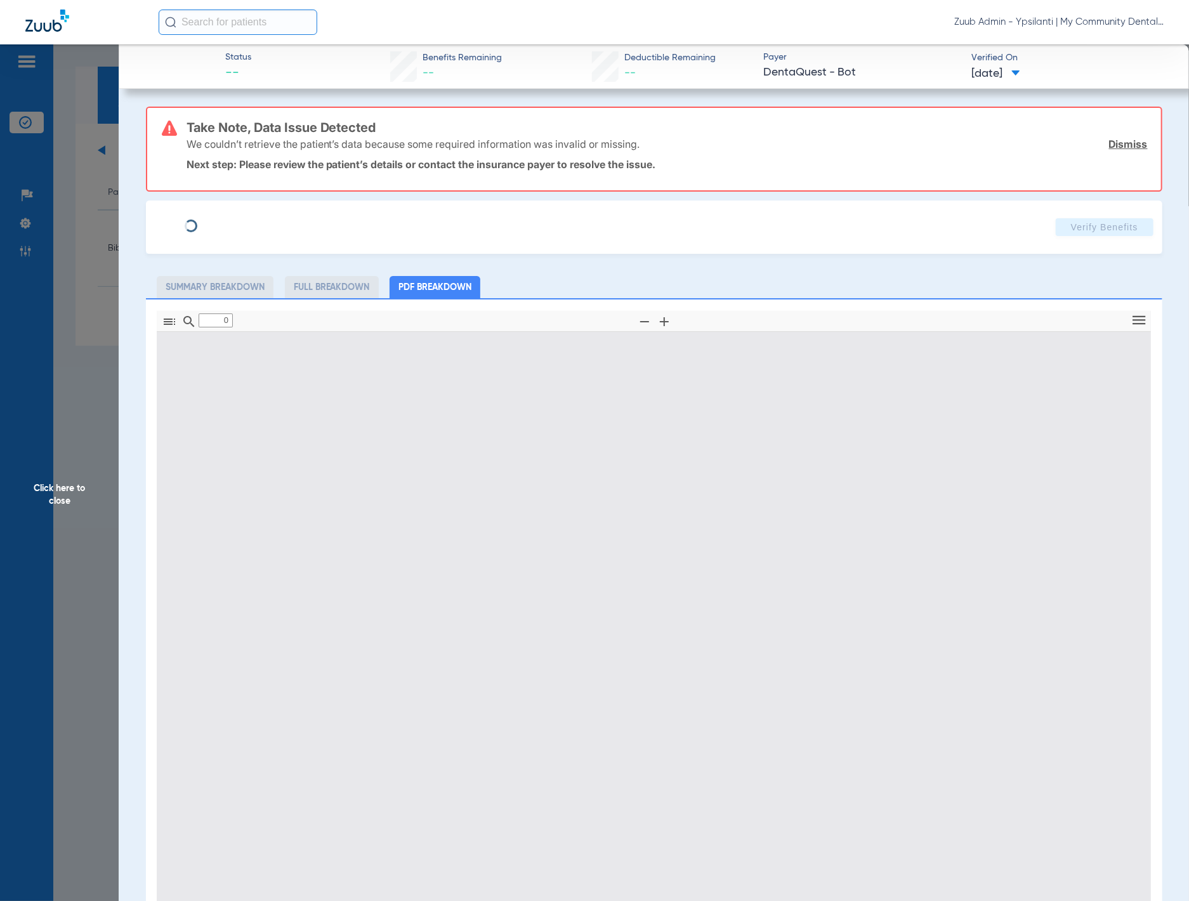
type input "1"
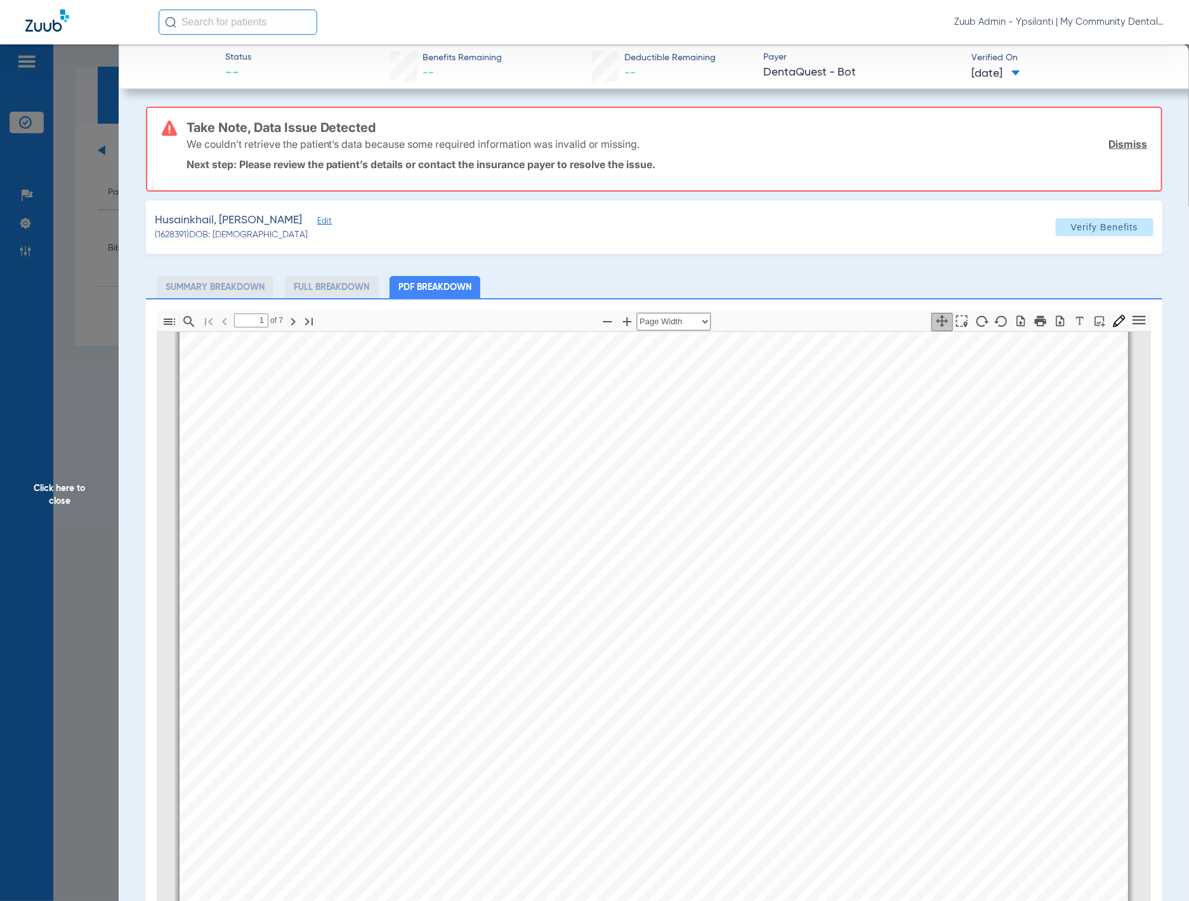
click at [317, 224] on span "Edit" at bounding box center [322, 222] width 11 height 12
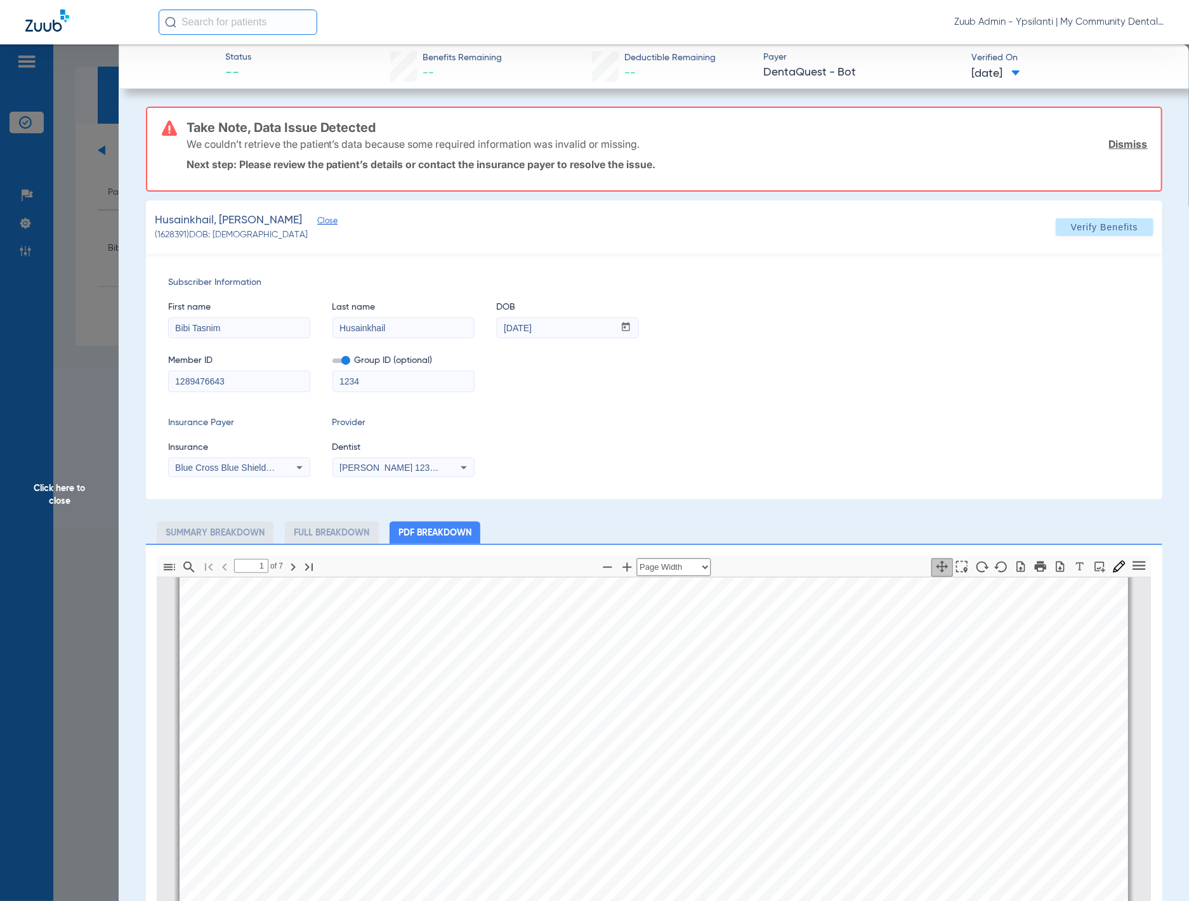
click at [282, 466] on div "Blue Cross Blue Shield Of [US_STATE]" at bounding box center [239, 467] width 141 height 15
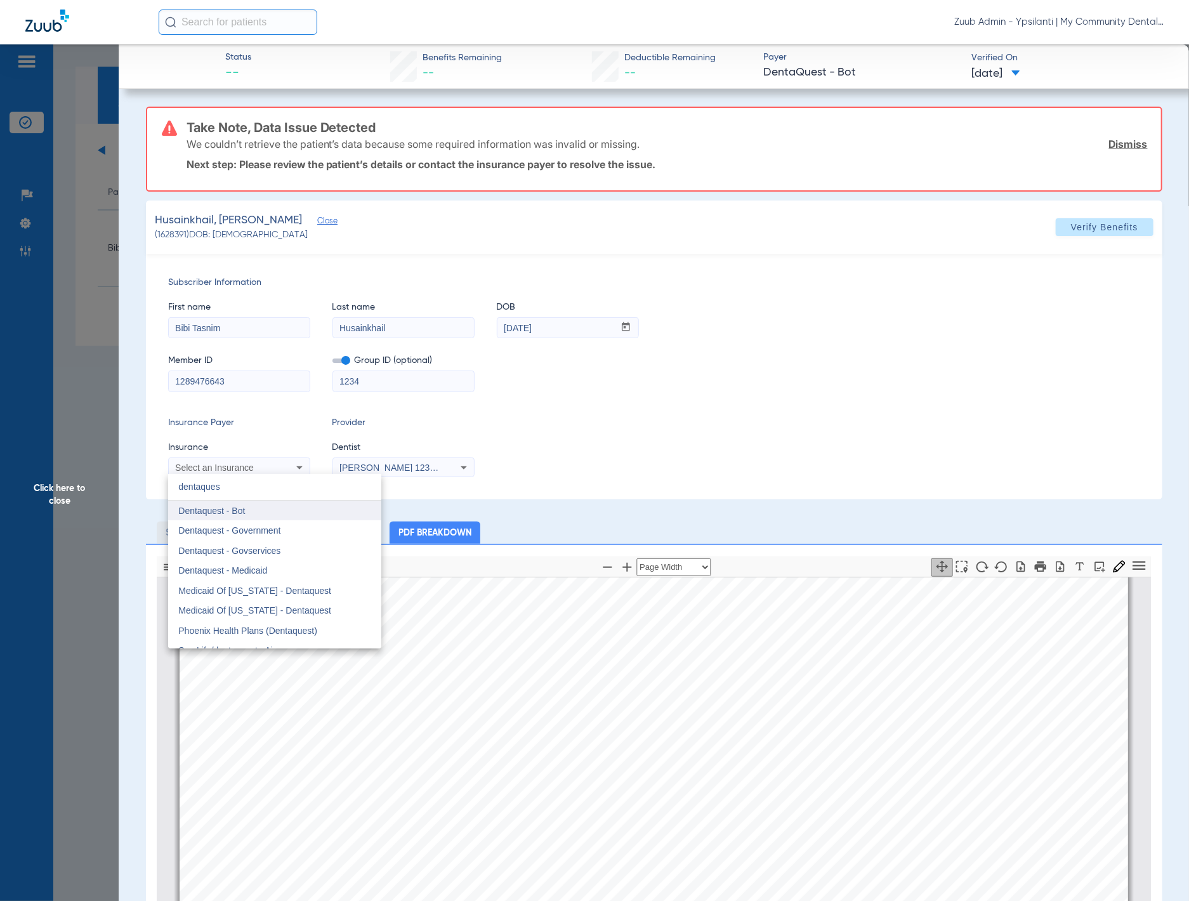
type input "dentaques"
click at [277, 510] on mat-option "Dentaquest - Bot" at bounding box center [274, 511] width 213 height 20
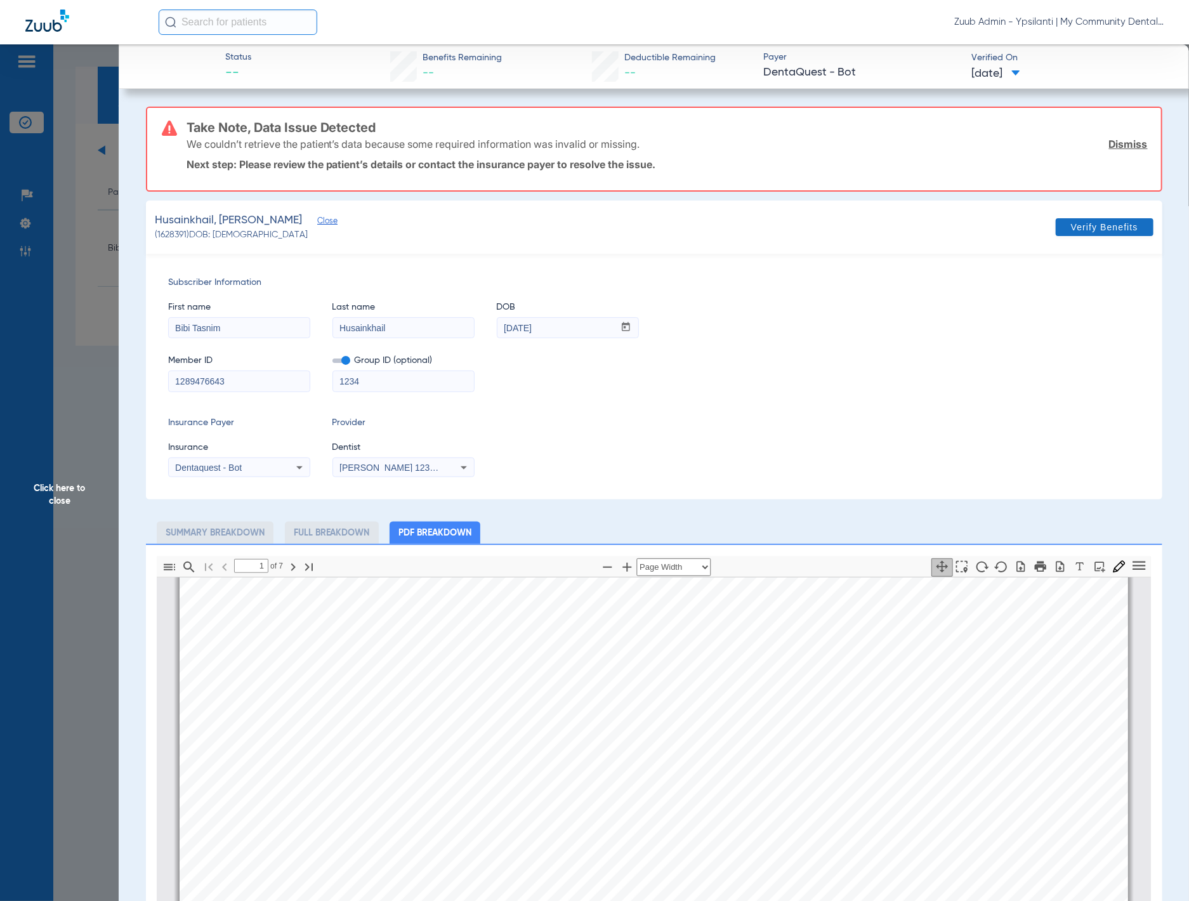
click at [1088, 217] on span at bounding box center [1105, 227] width 98 height 30
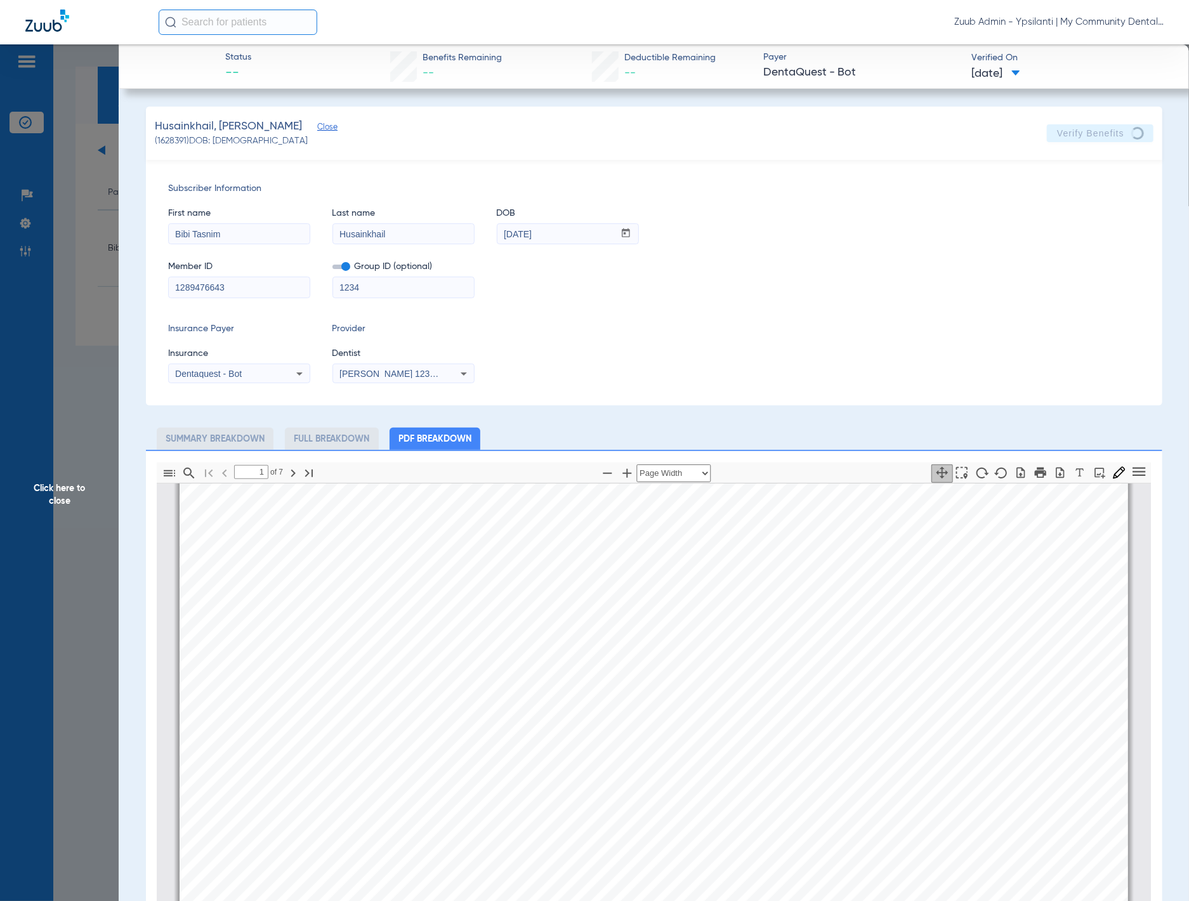
scroll to position [428, 0]
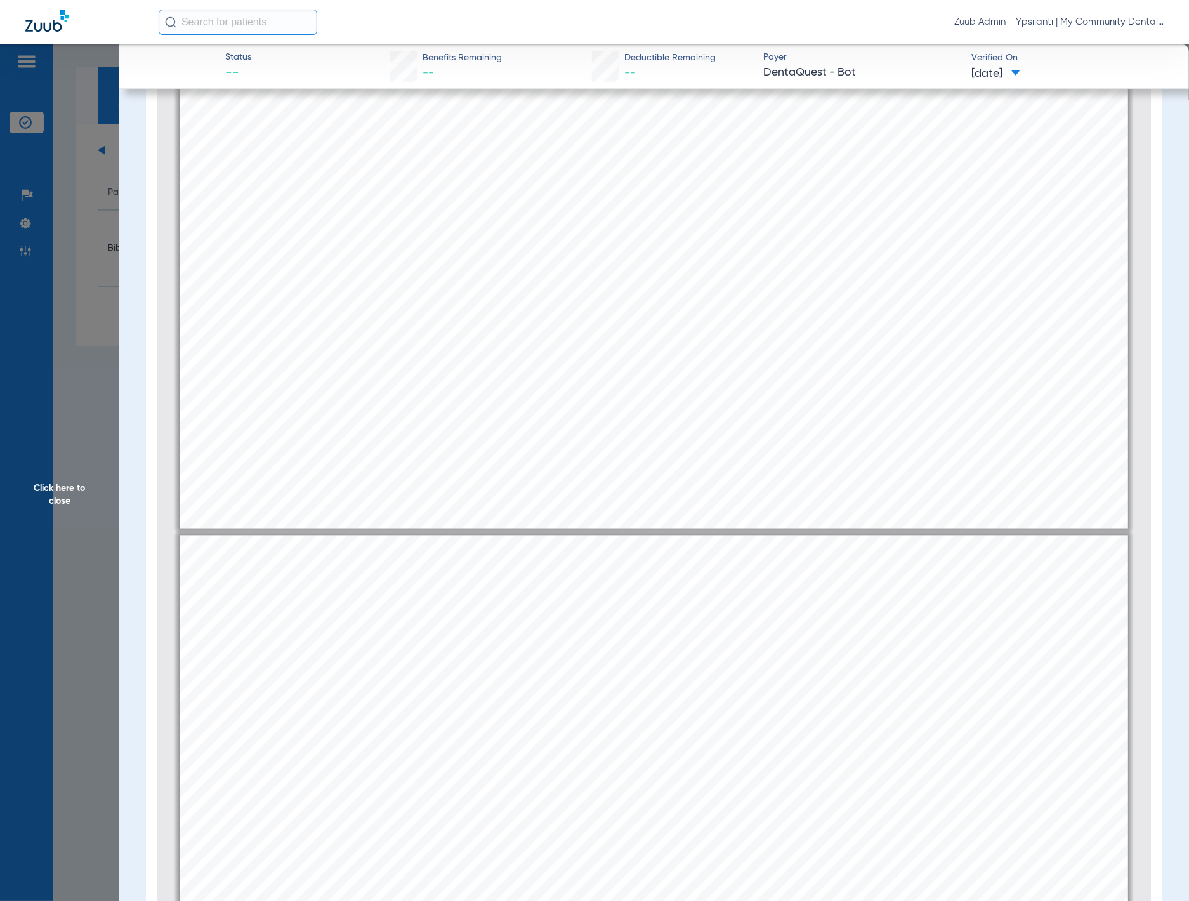
type input "1"
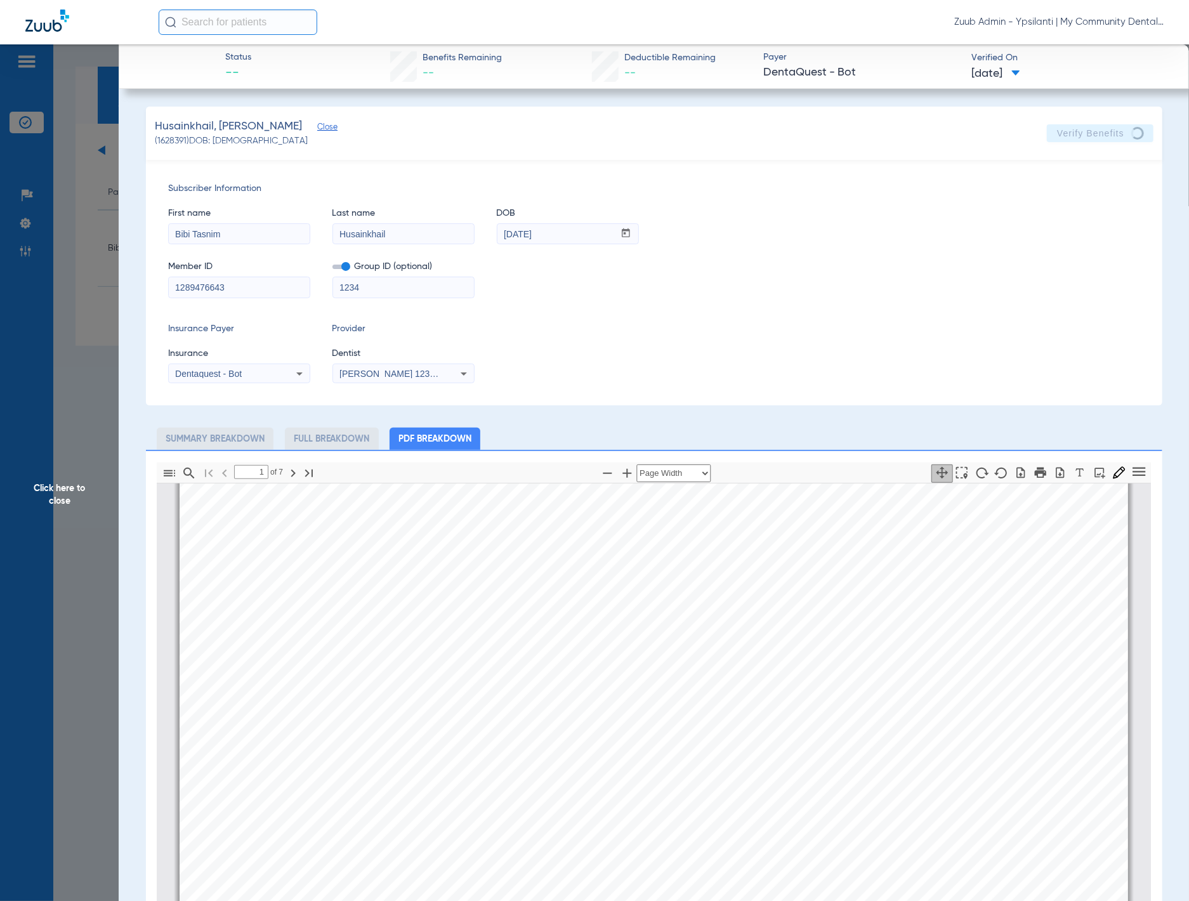
scroll to position [117, 0]
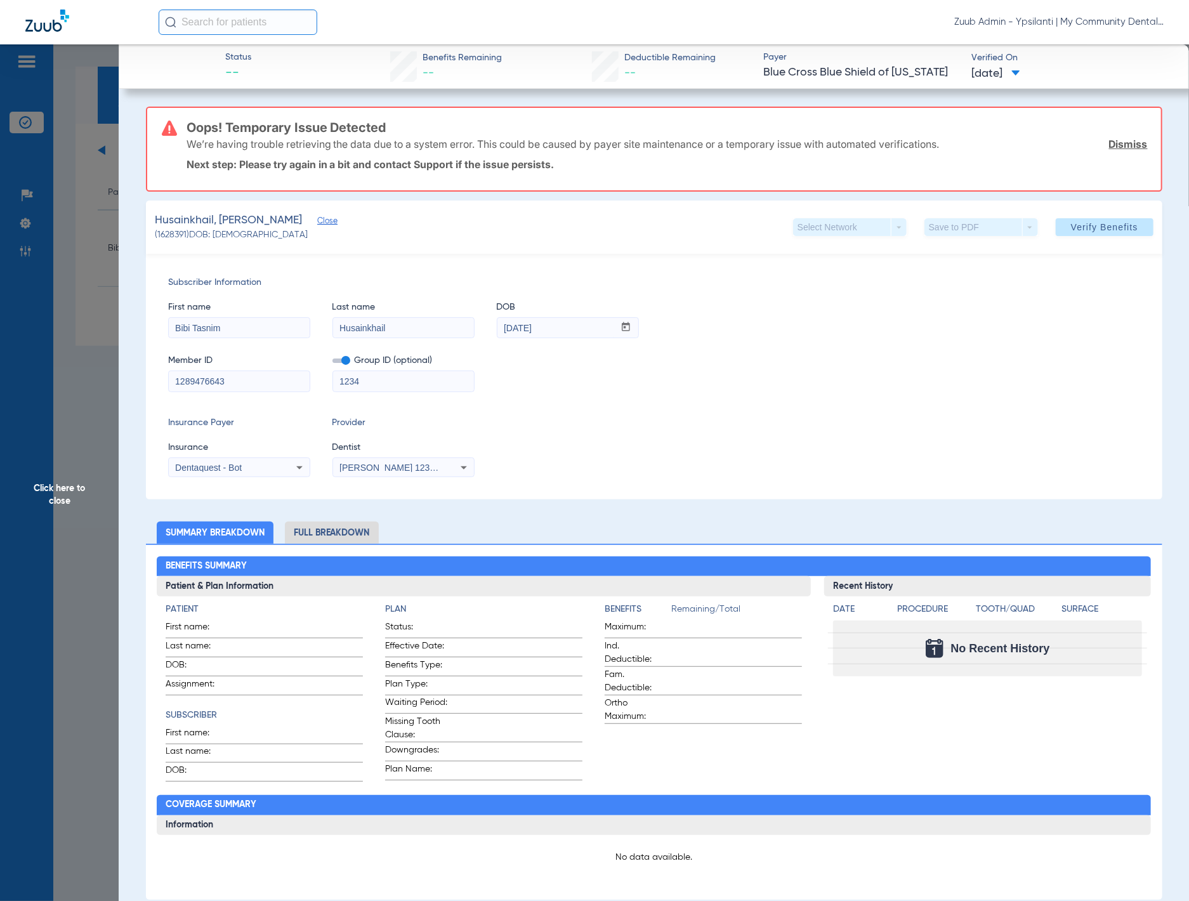
click at [83, 256] on span "Click here to close" at bounding box center [59, 494] width 119 height 901
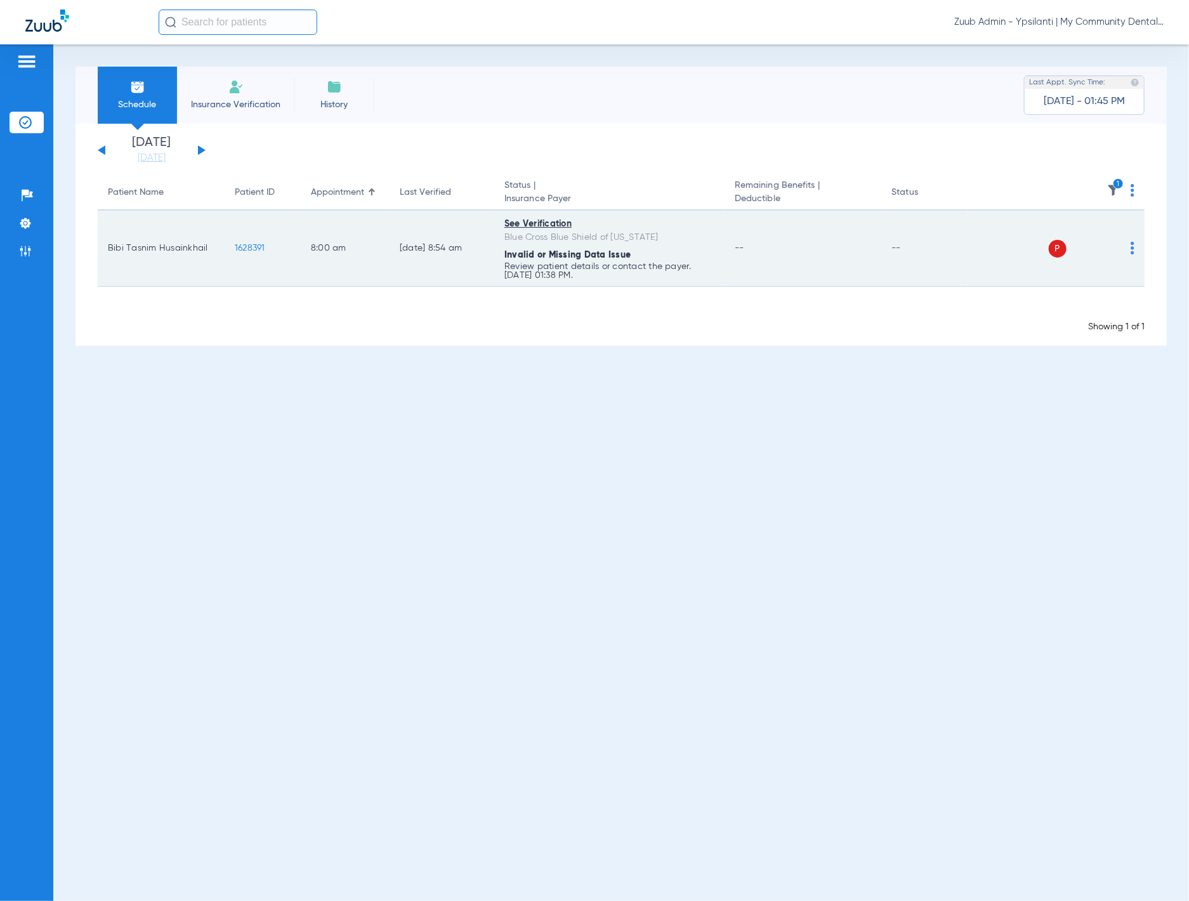
click at [244, 248] on span "1628391" at bounding box center [250, 248] width 30 height 9
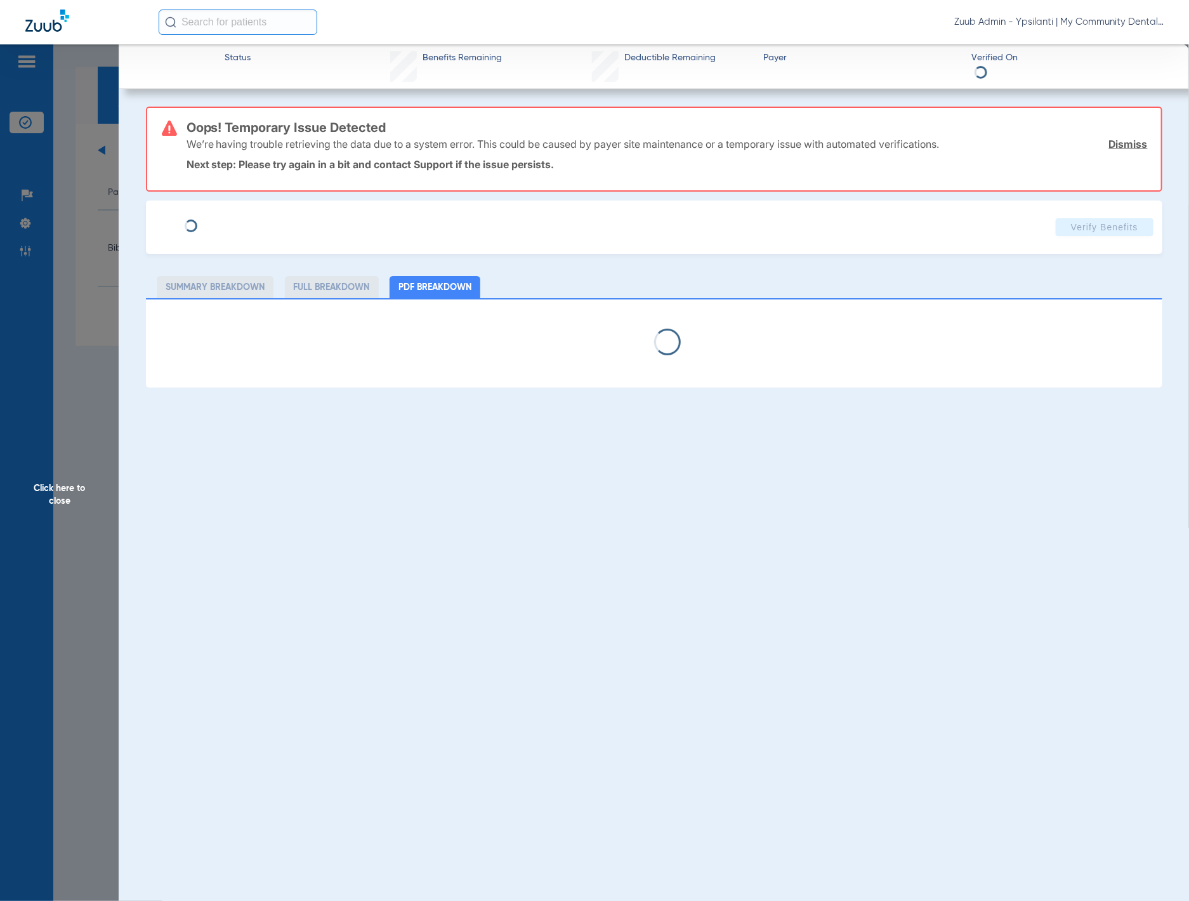
select select "page-width"
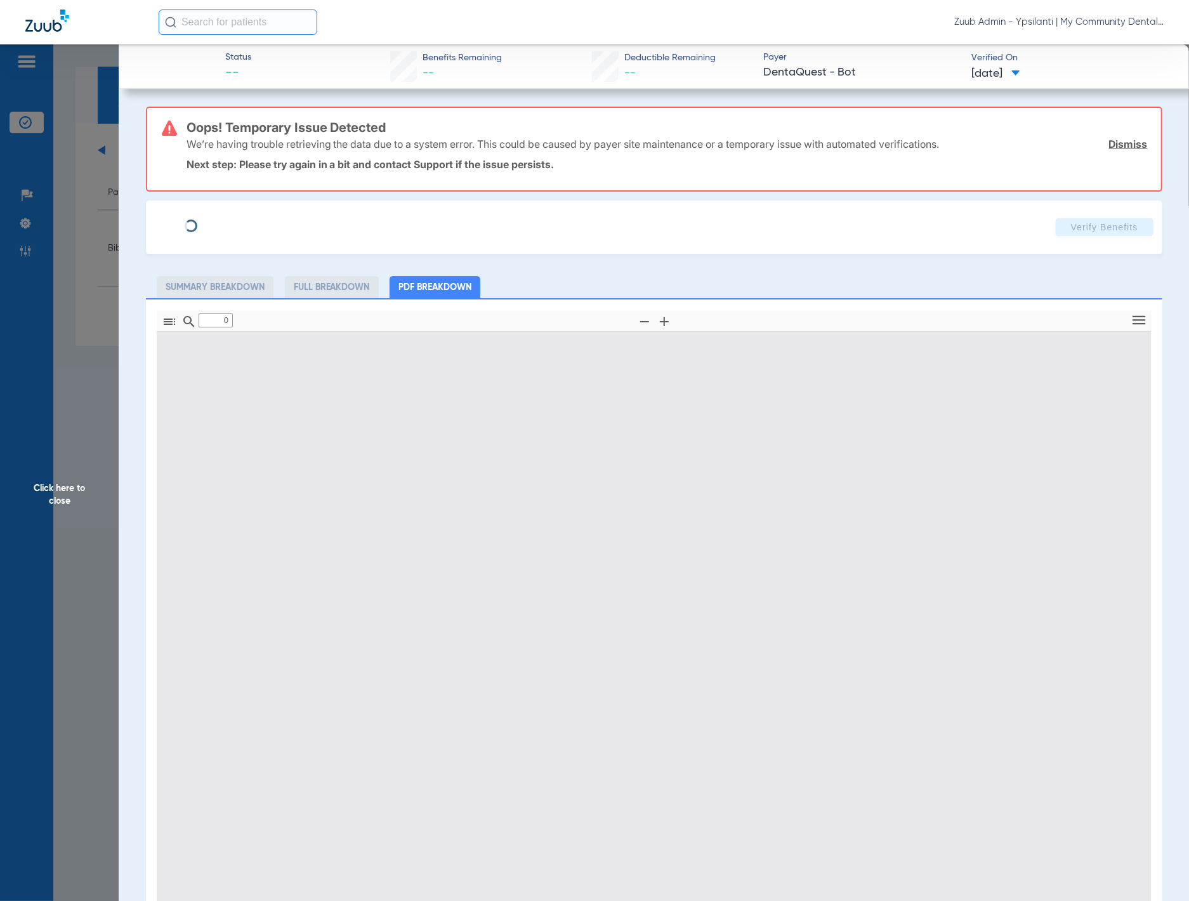
type input "1"
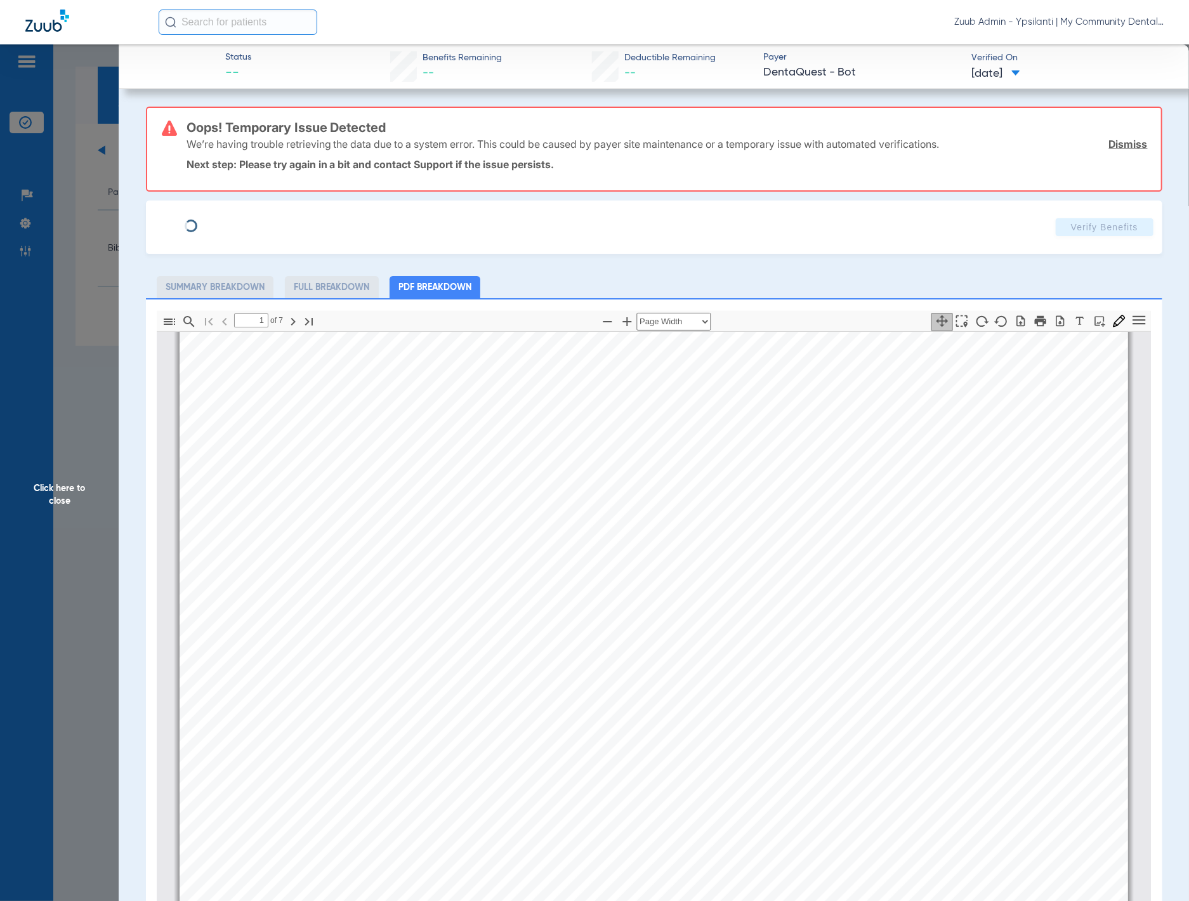
type input "Bibi Tasnim"
type input "Husainkhail"
type input "09/15/2019"
type input "1289476643"
type input "1234"
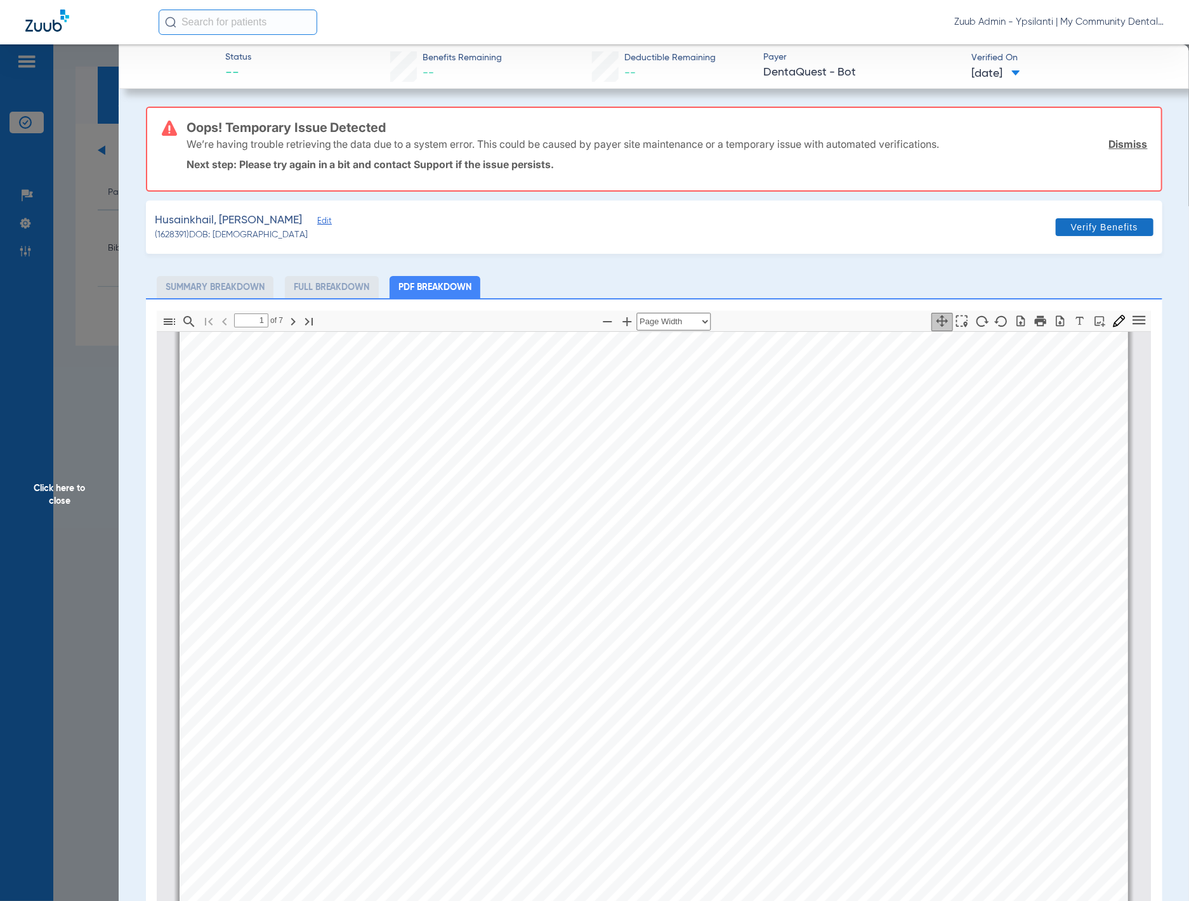
click at [1109, 140] on link "Dismiss" at bounding box center [1128, 144] width 39 height 13
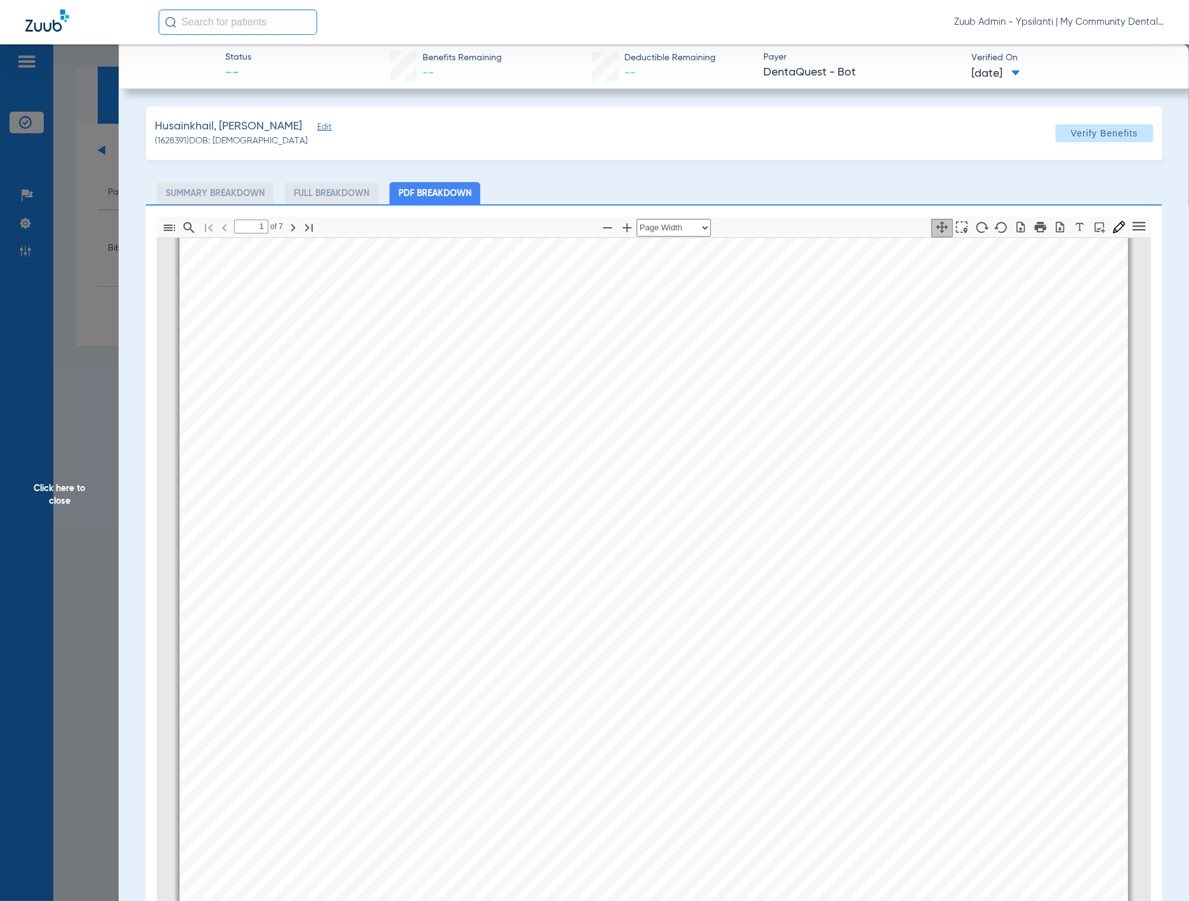
click at [317, 133] on span "Edit" at bounding box center [322, 128] width 11 height 12
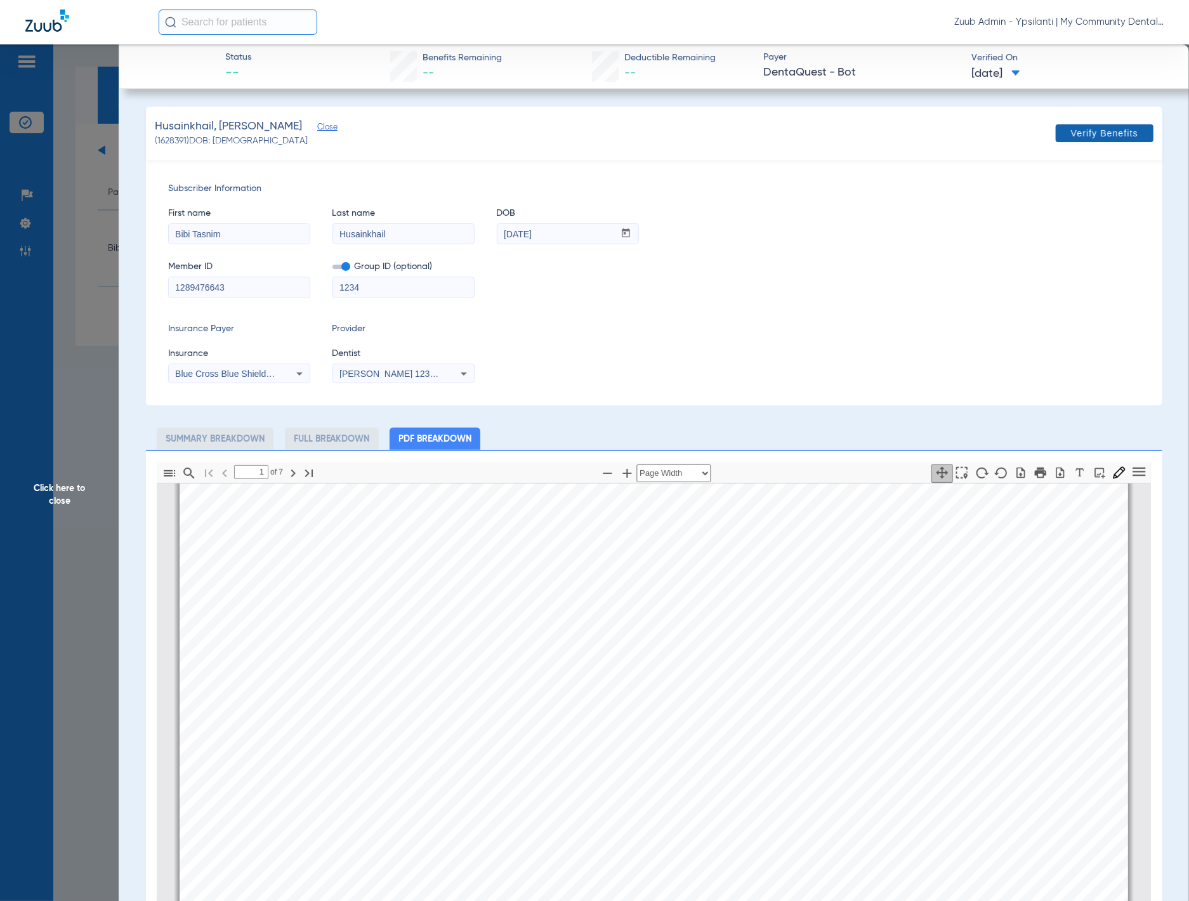
click at [1086, 137] on span "Verify Benefits" at bounding box center [1104, 133] width 67 height 10
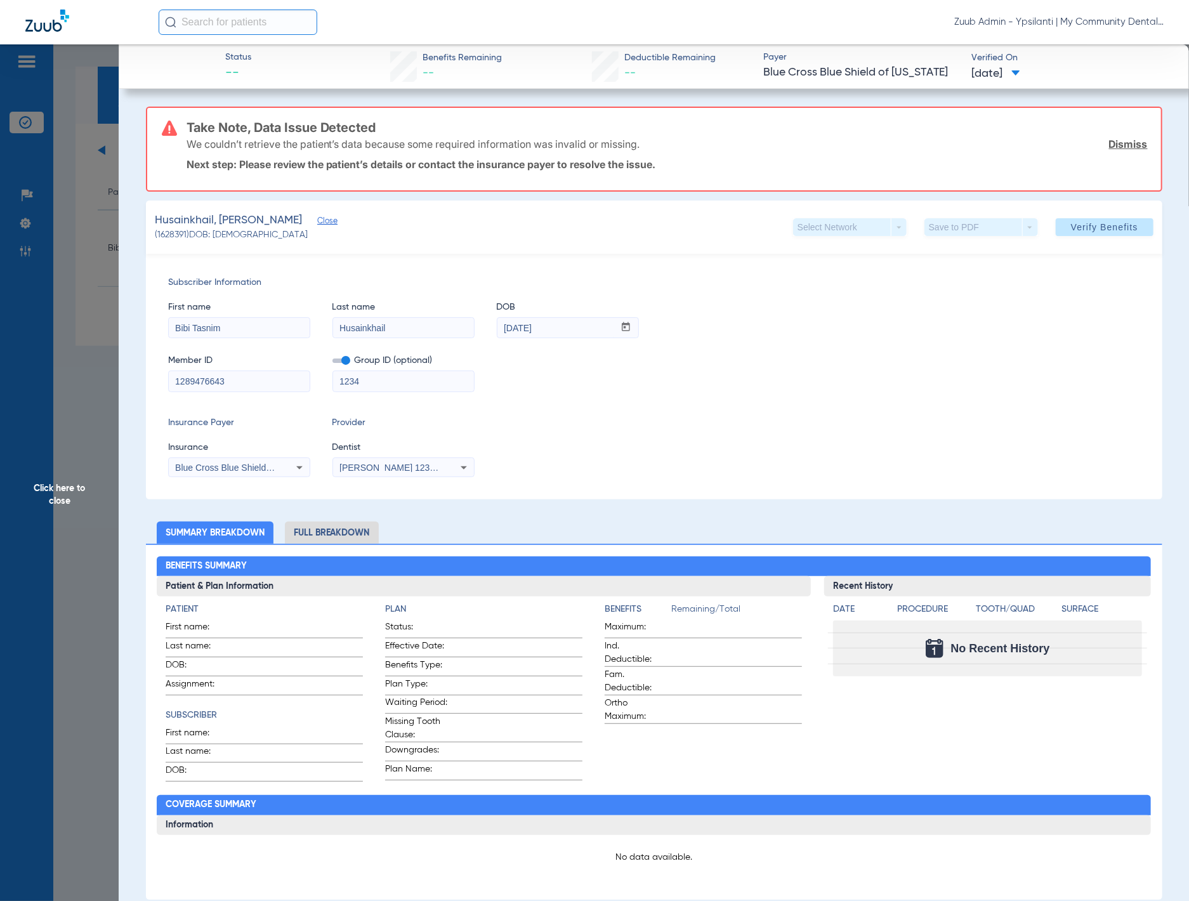
click at [106, 218] on span "Click here to close" at bounding box center [59, 494] width 119 height 901
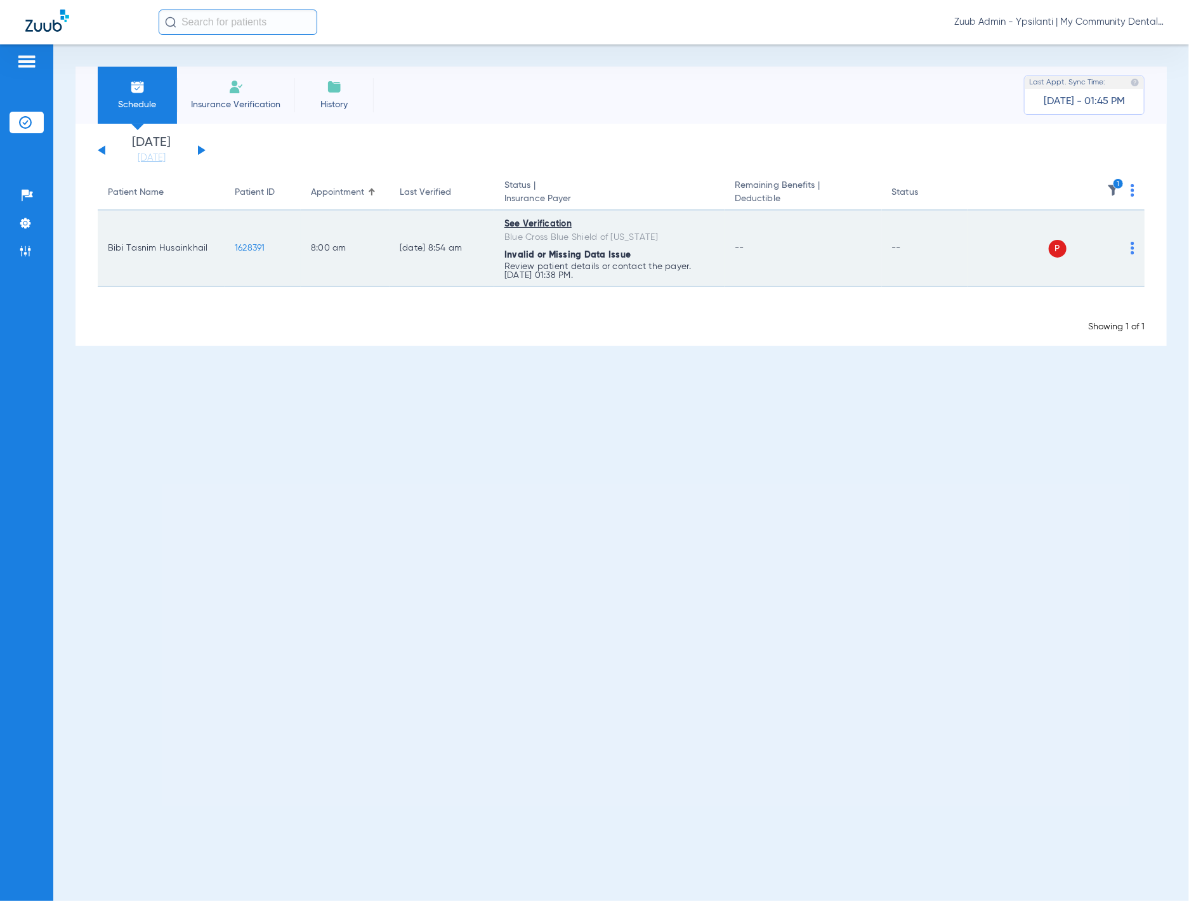
click at [245, 247] on span "1628391" at bounding box center [250, 248] width 30 height 9
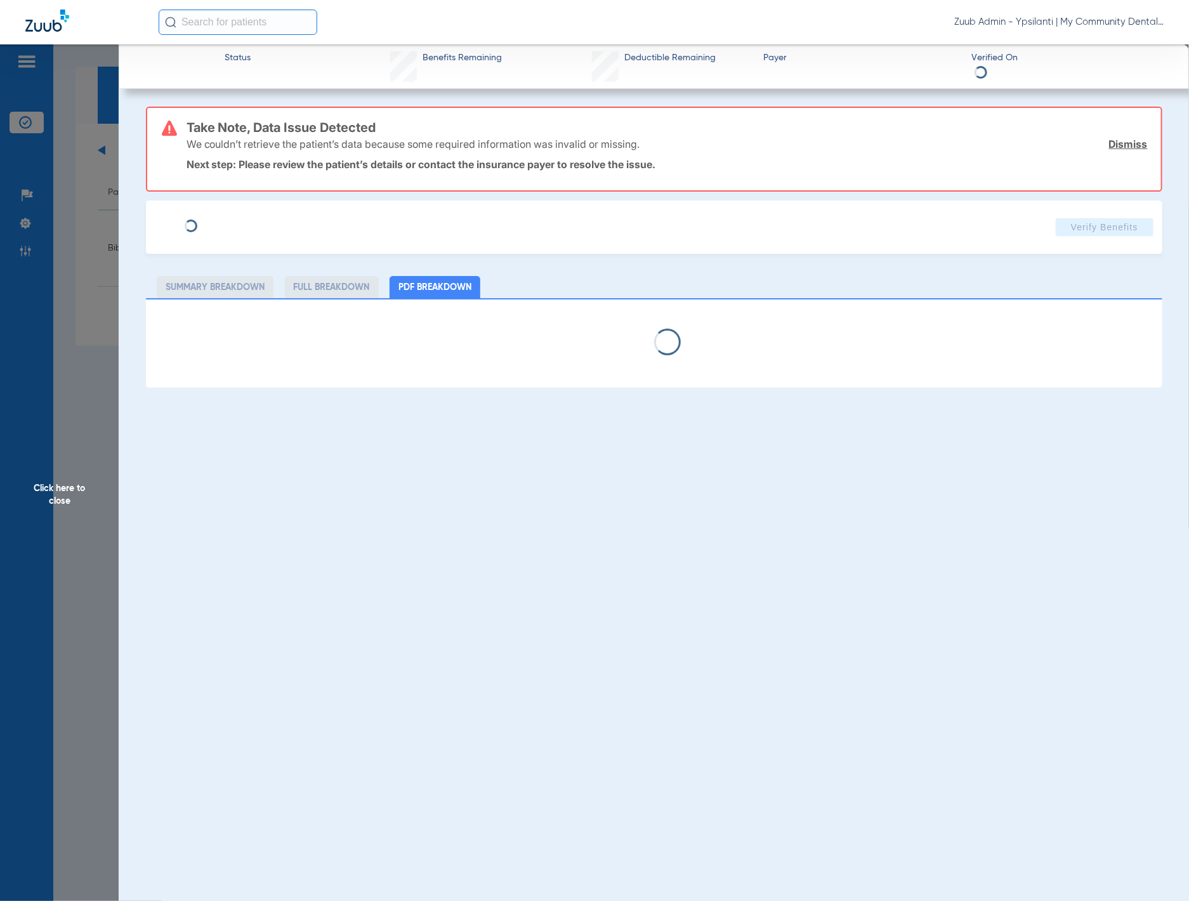
select select "page-width"
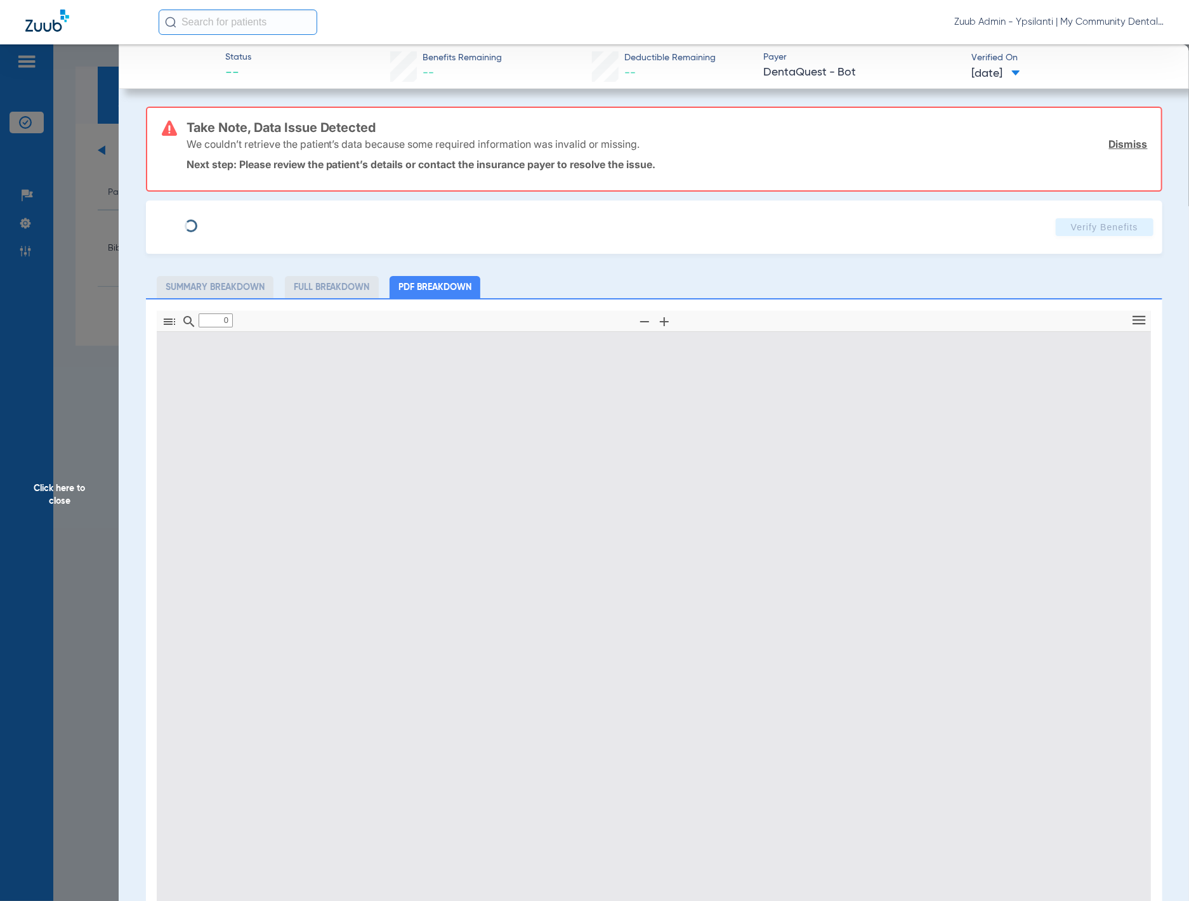
type input "1"
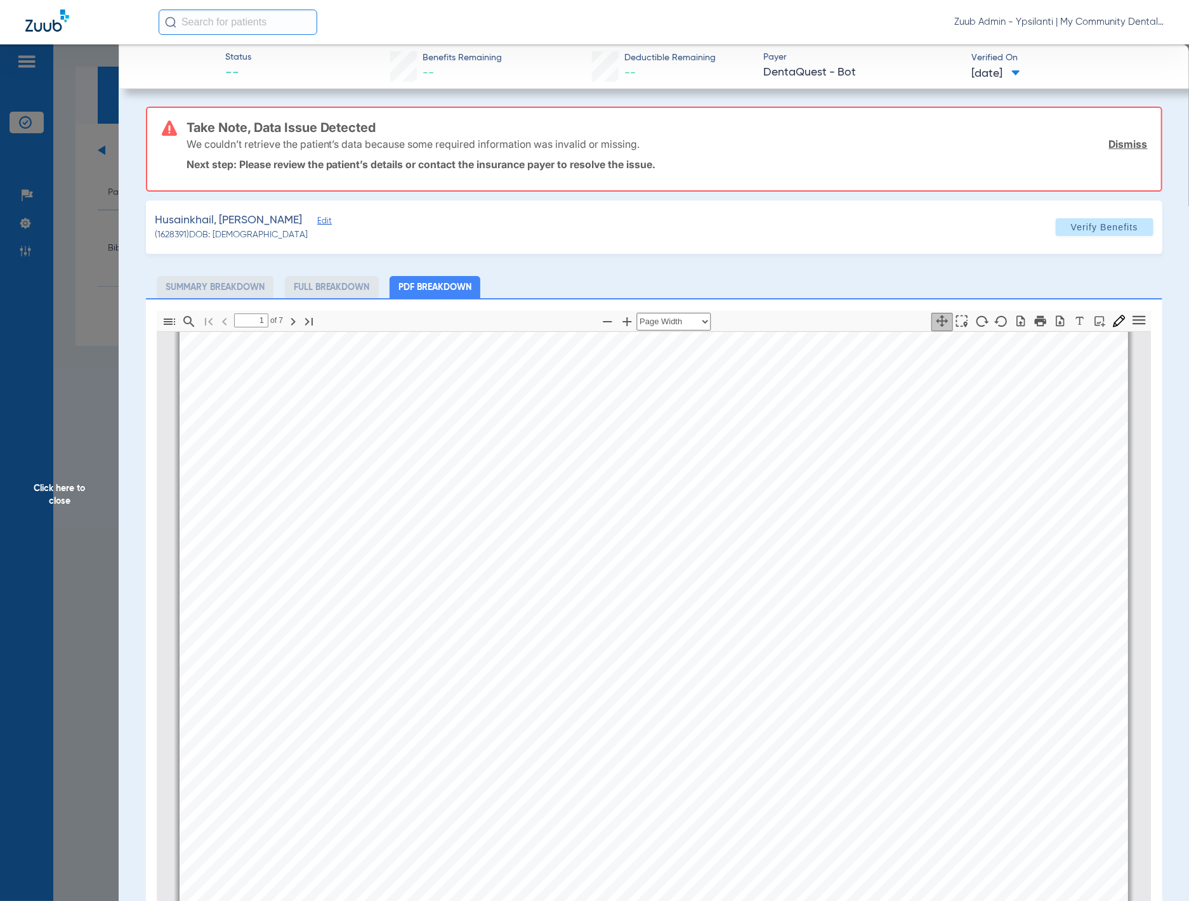
click at [82, 202] on span "Click here to close" at bounding box center [59, 494] width 119 height 901
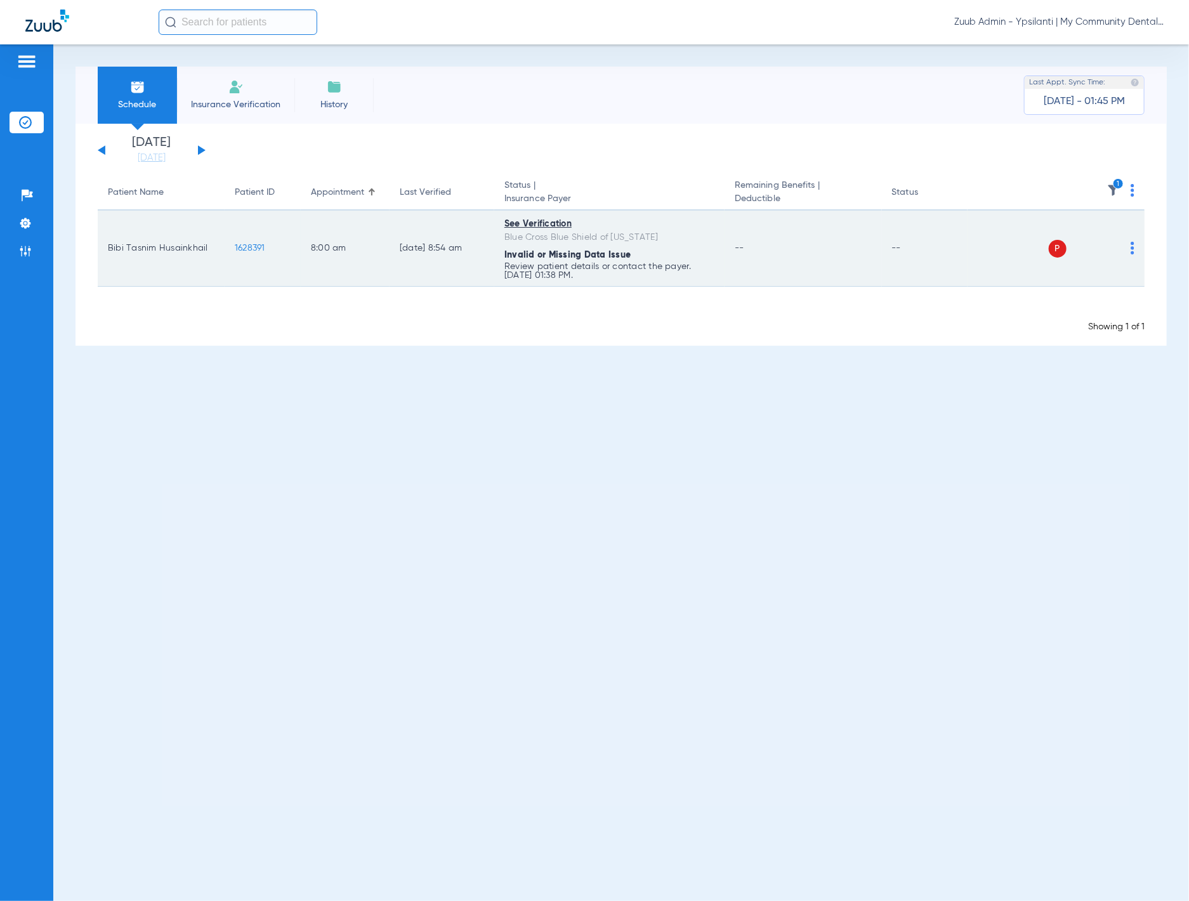
click at [1130, 249] on img at bounding box center [1132, 248] width 4 height 13
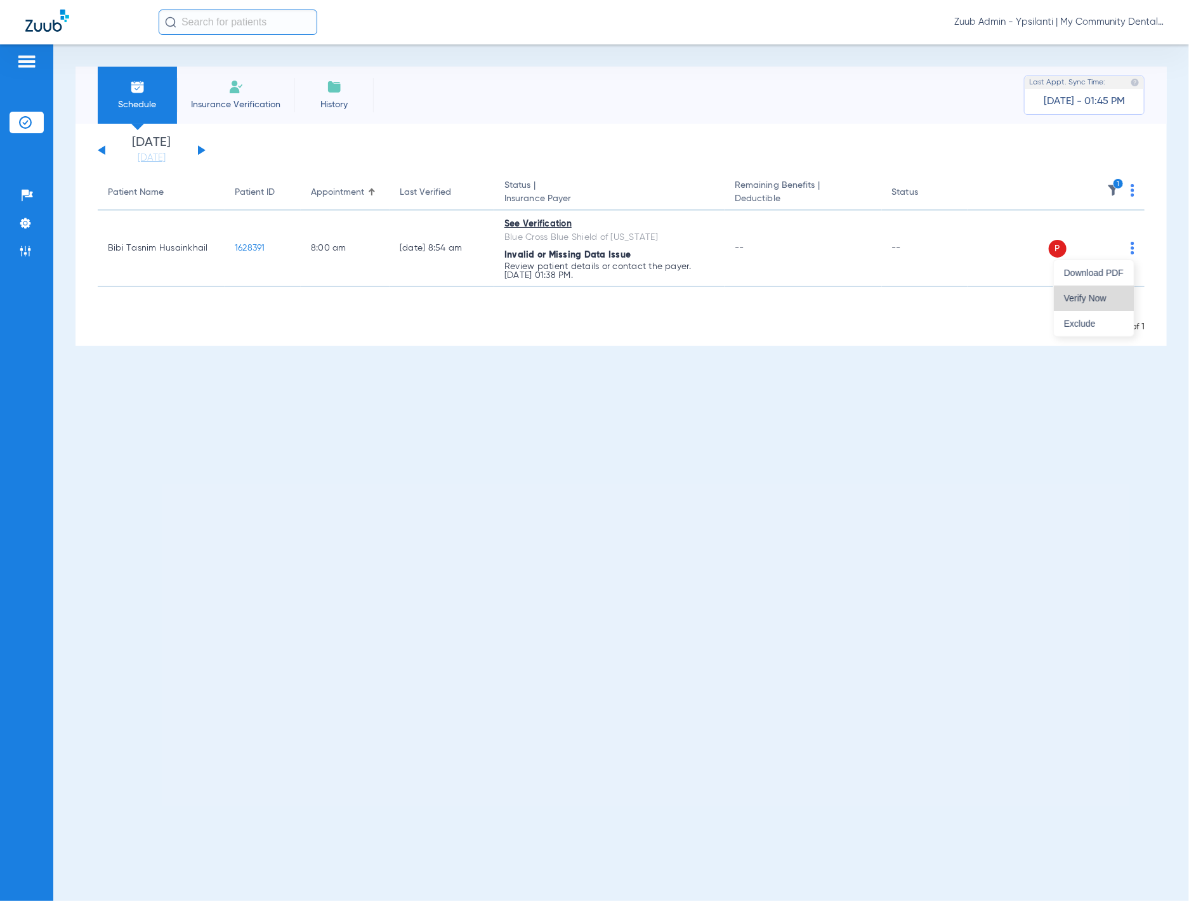
click at [1113, 299] on span "Verify Now" at bounding box center [1094, 298] width 60 height 9
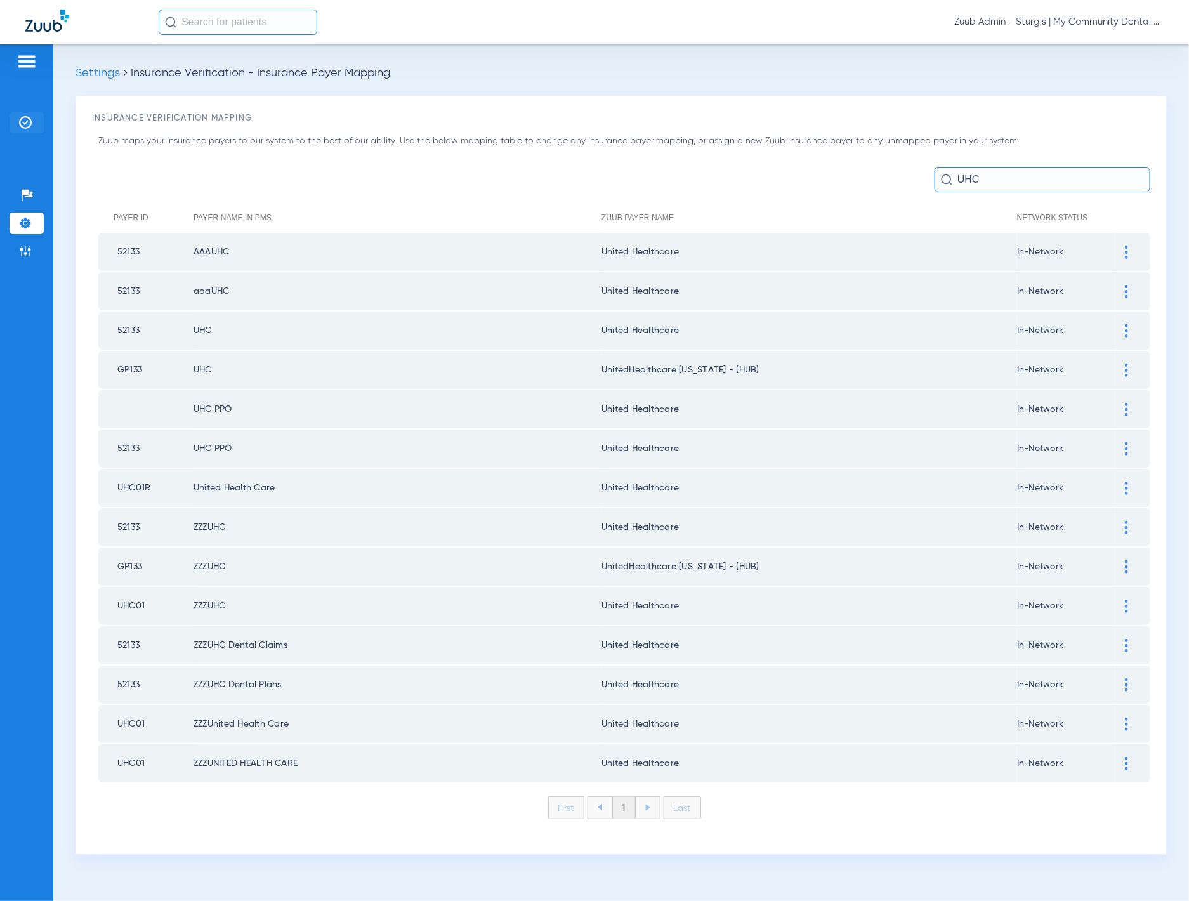
click at [38, 126] on li "Insurance Verification" at bounding box center [27, 123] width 34 height 22
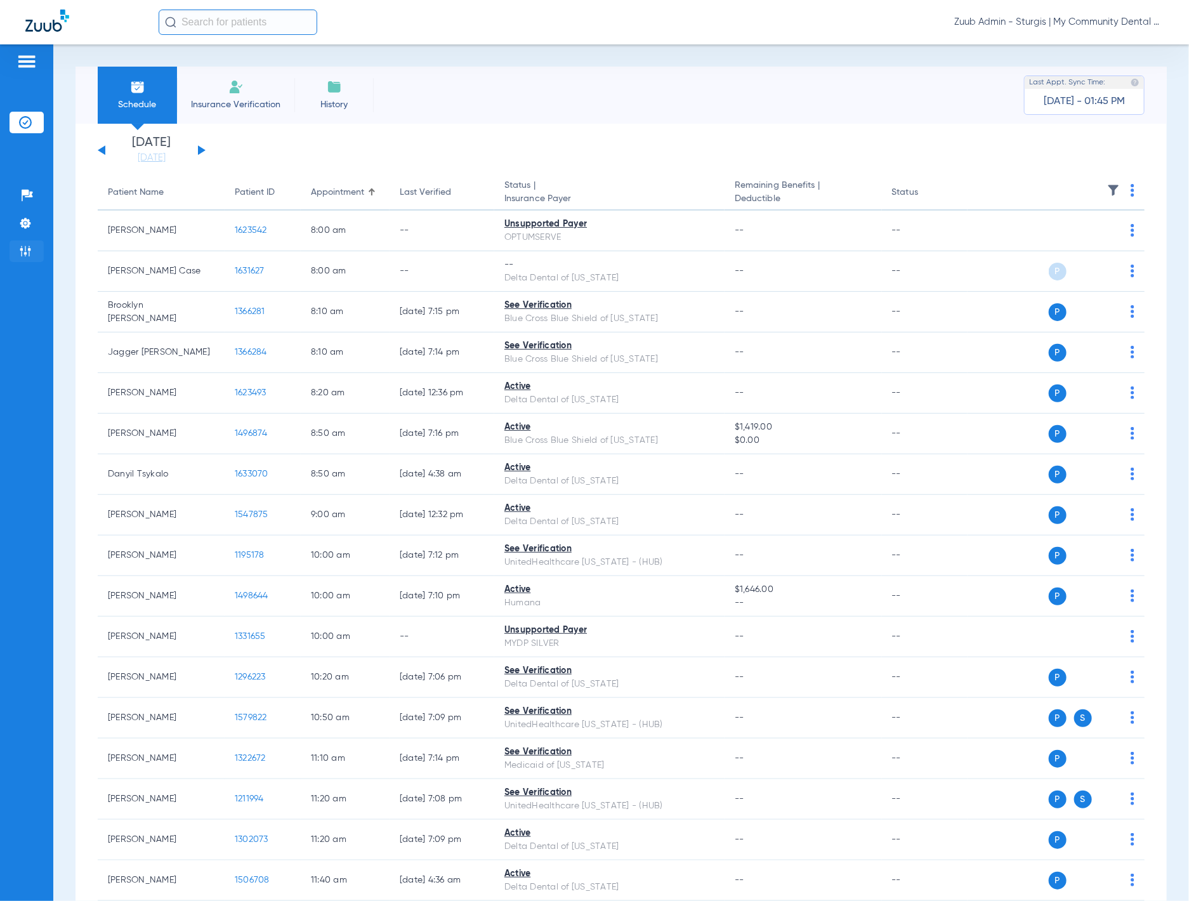
click at [20, 244] on li "Admin" at bounding box center [27, 251] width 34 height 22
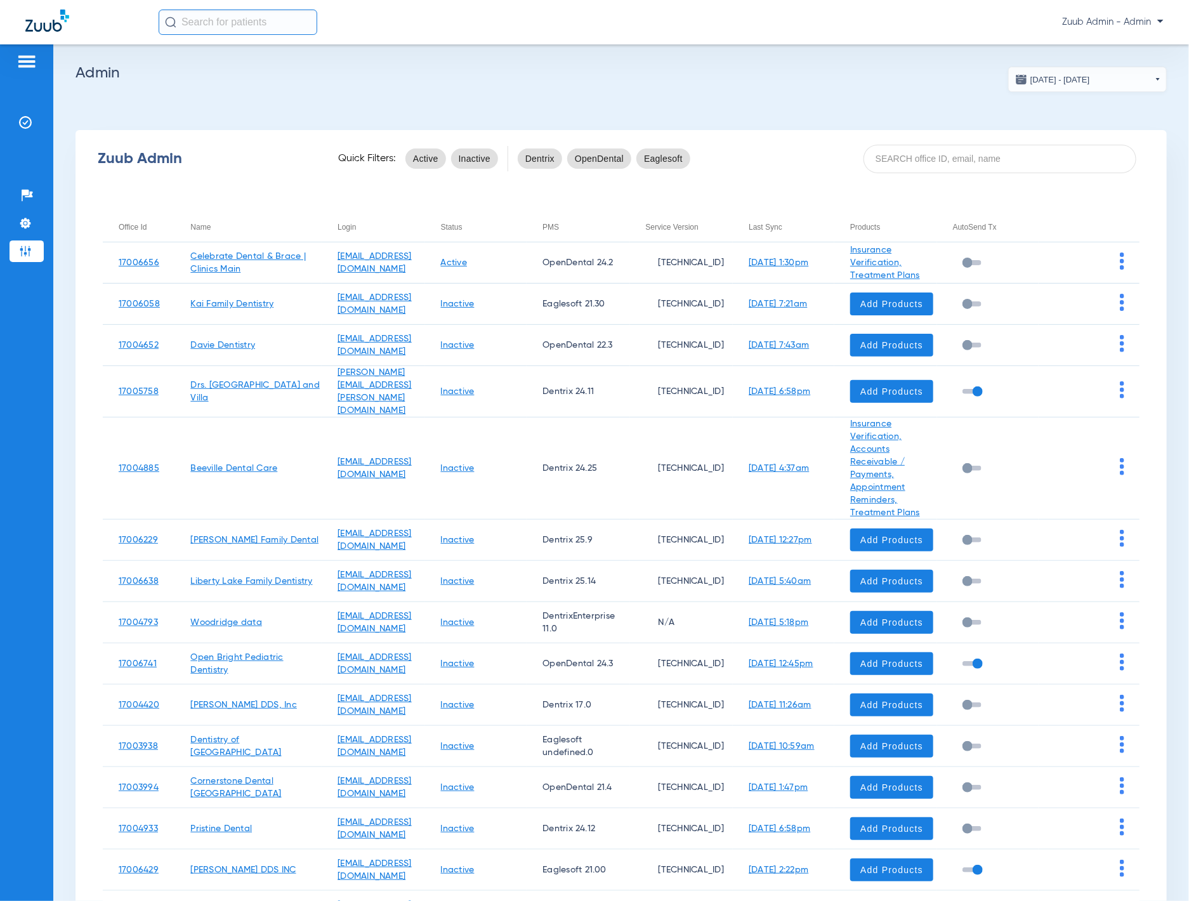
click at [1002, 148] on input at bounding box center [999, 159] width 273 height 29
click at [967, 164] on input at bounding box center [999, 159] width 273 height 29
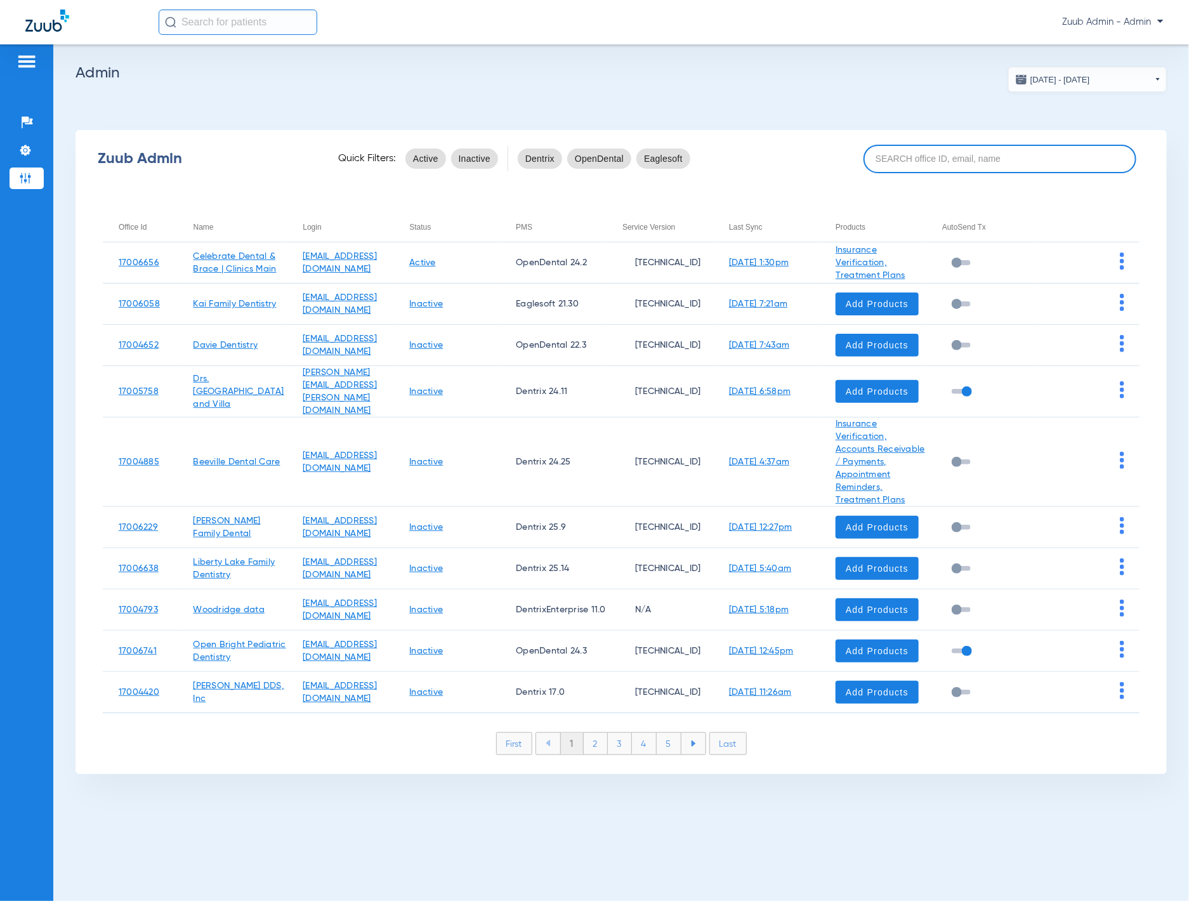
paste input "17005518"
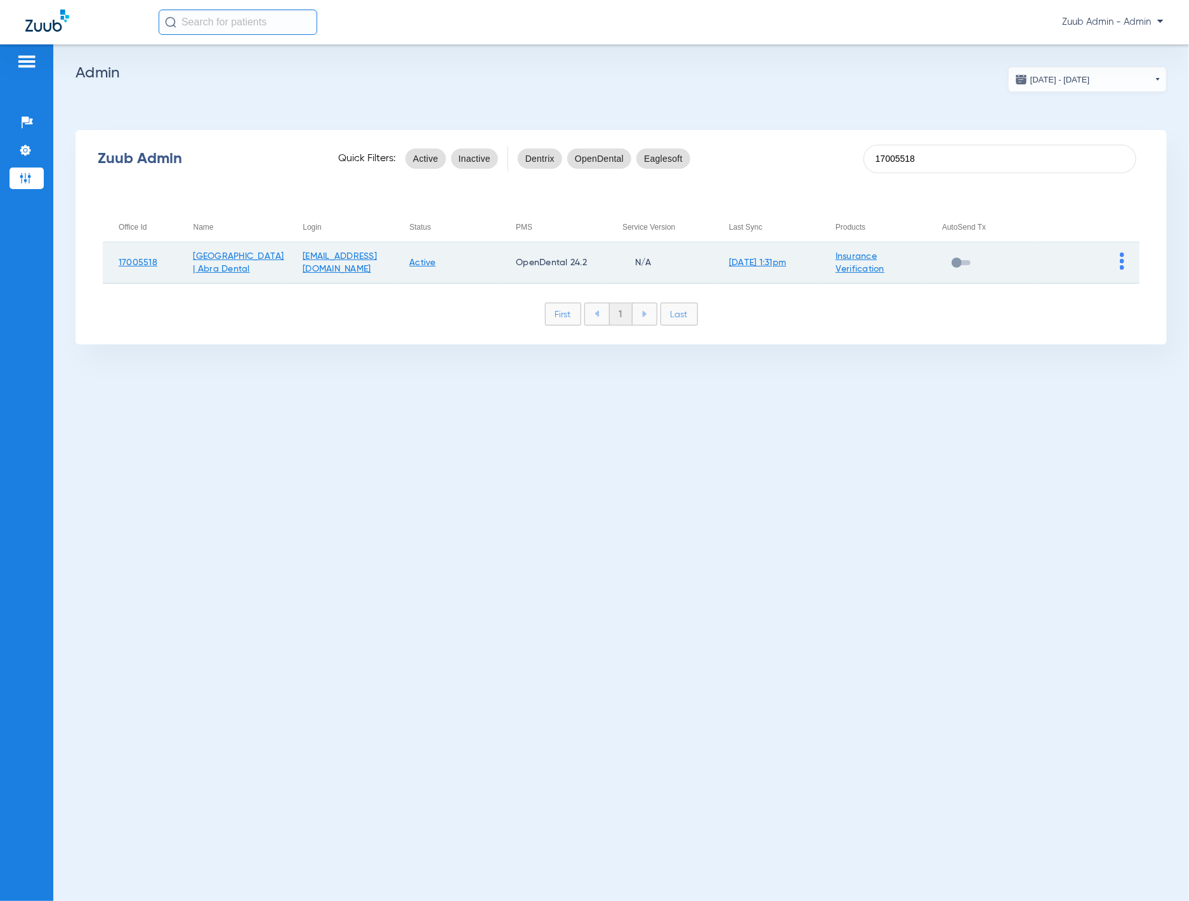
type input "17005518"
click at [1122, 257] on img at bounding box center [1122, 260] width 4 height 17
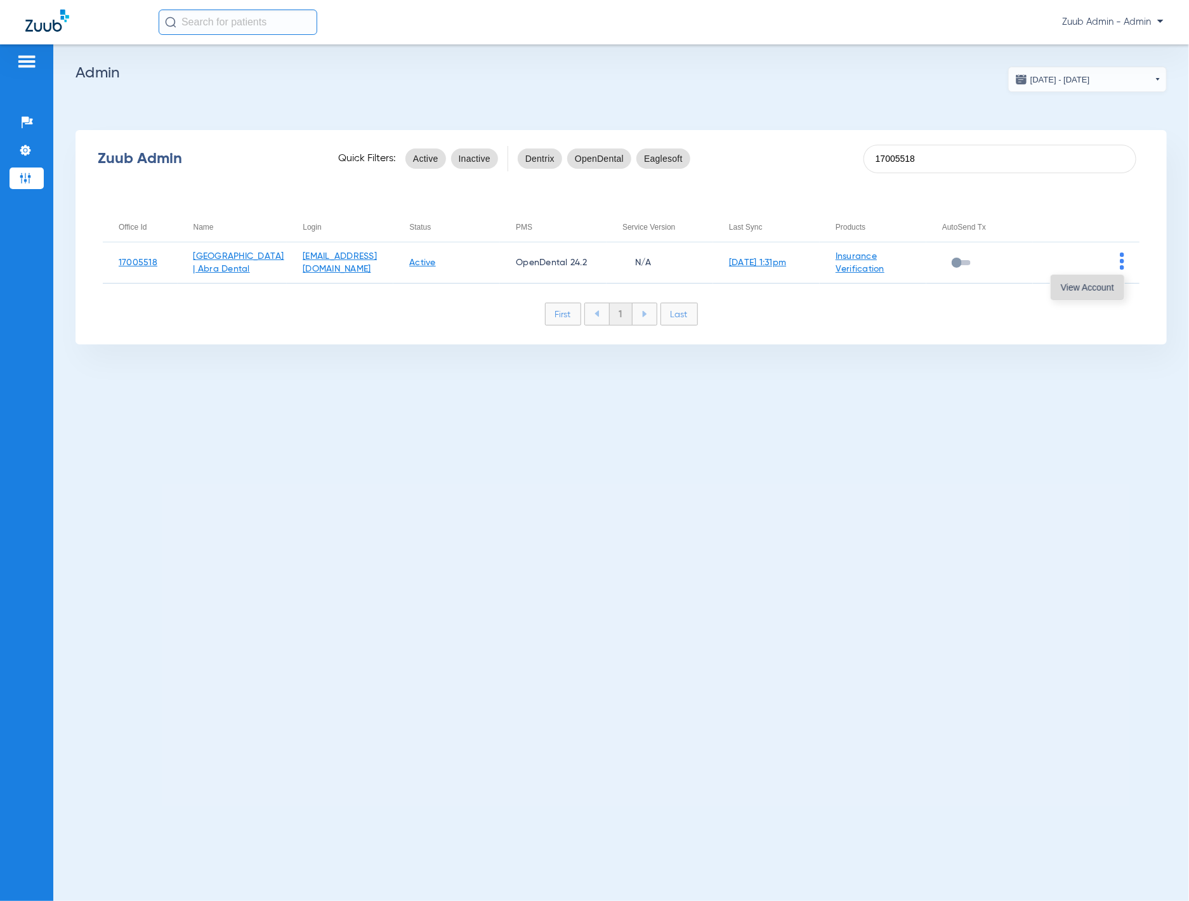
click at [1106, 284] on span "View Account" at bounding box center [1087, 287] width 53 height 9
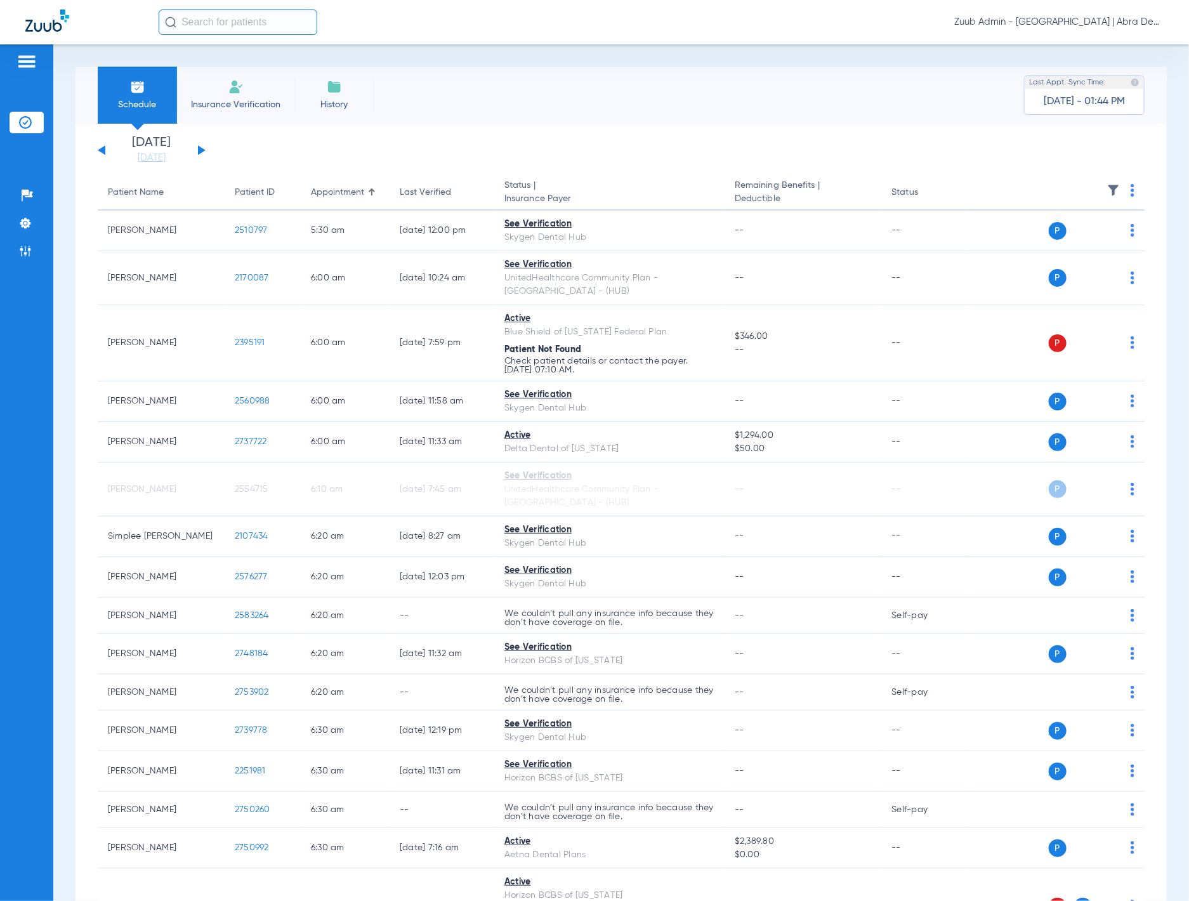
click at [259, 23] on input "text" at bounding box center [238, 22] width 159 height 25
paste input "[PERSON_NAME]"
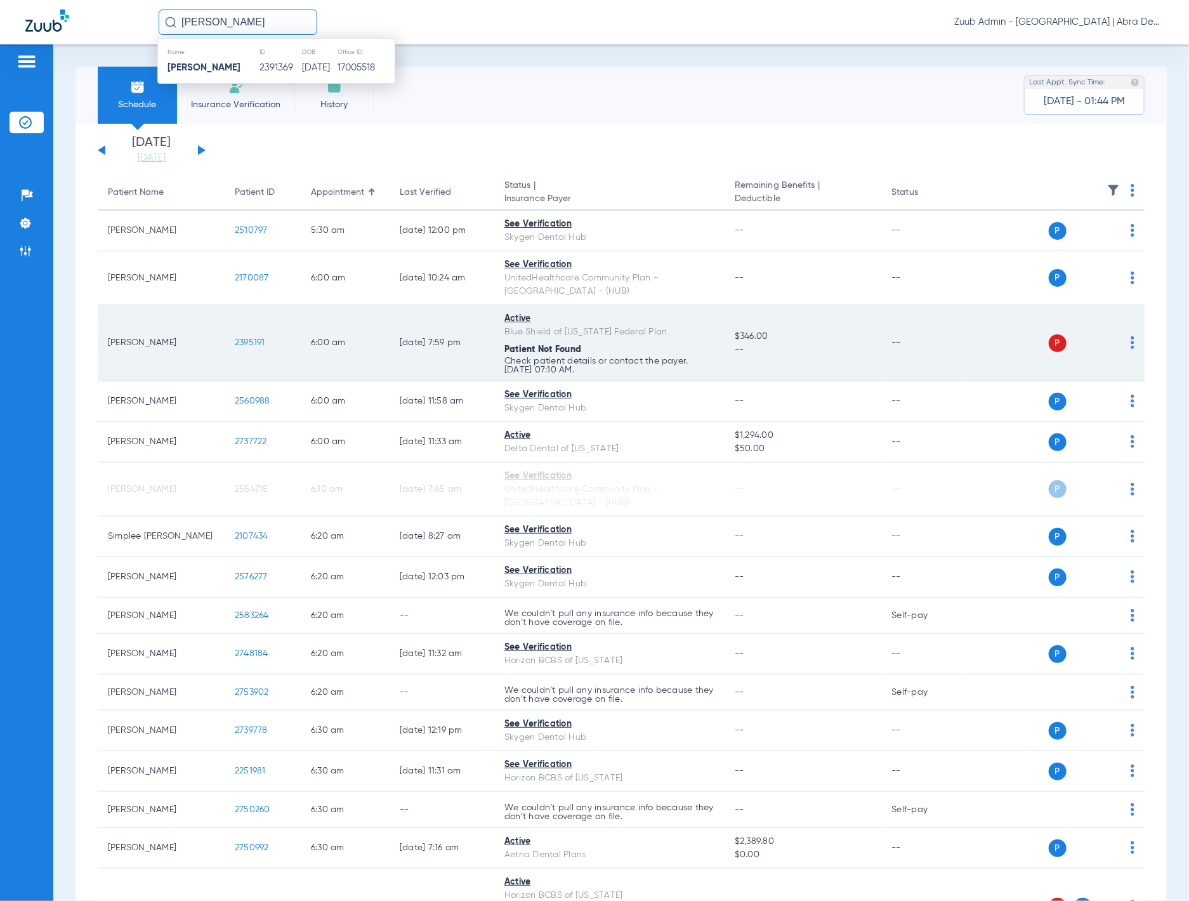
type input "[PERSON_NAME]"
click at [259, 71] on td "2391369" at bounding box center [280, 68] width 43 height 18
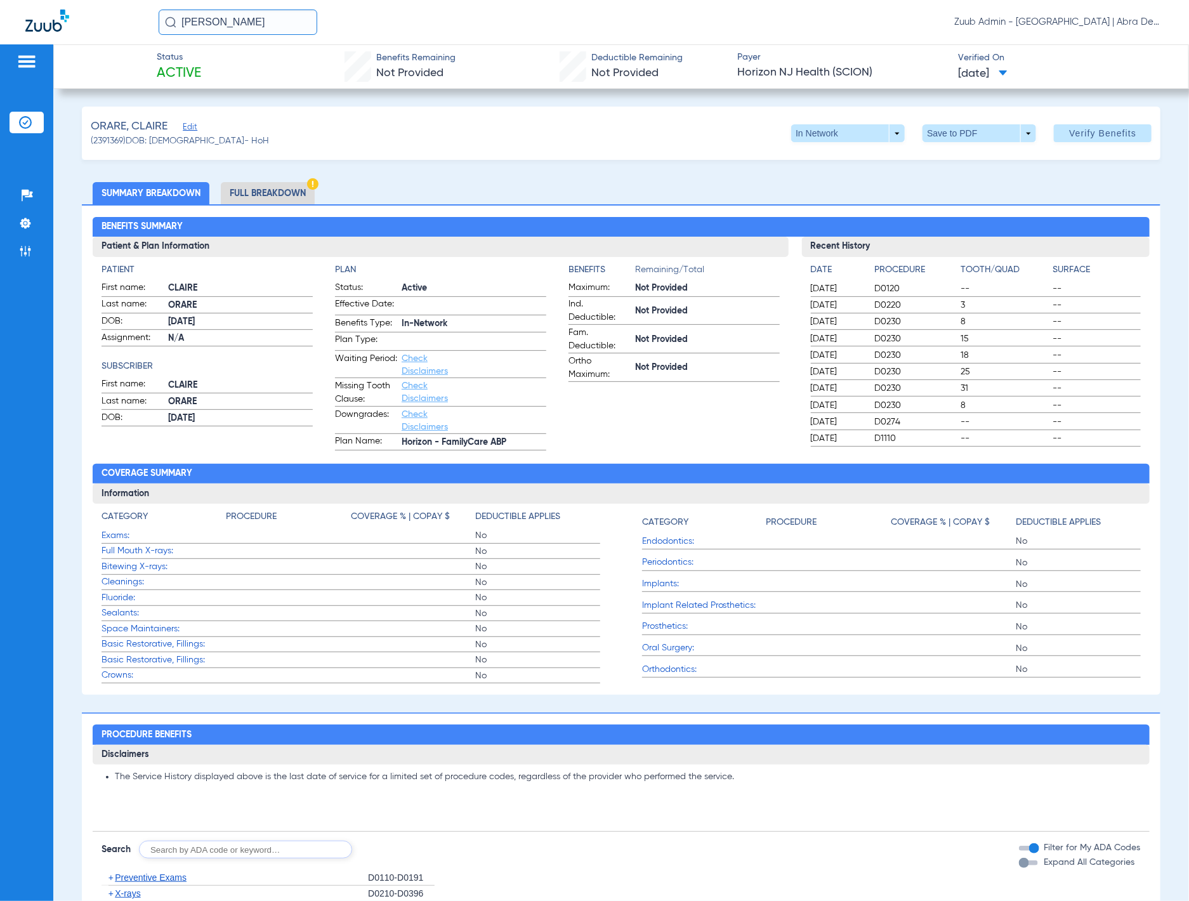
click at [193, 133] on span "Edit" at bounding box center [188, 128] width 11 height 12
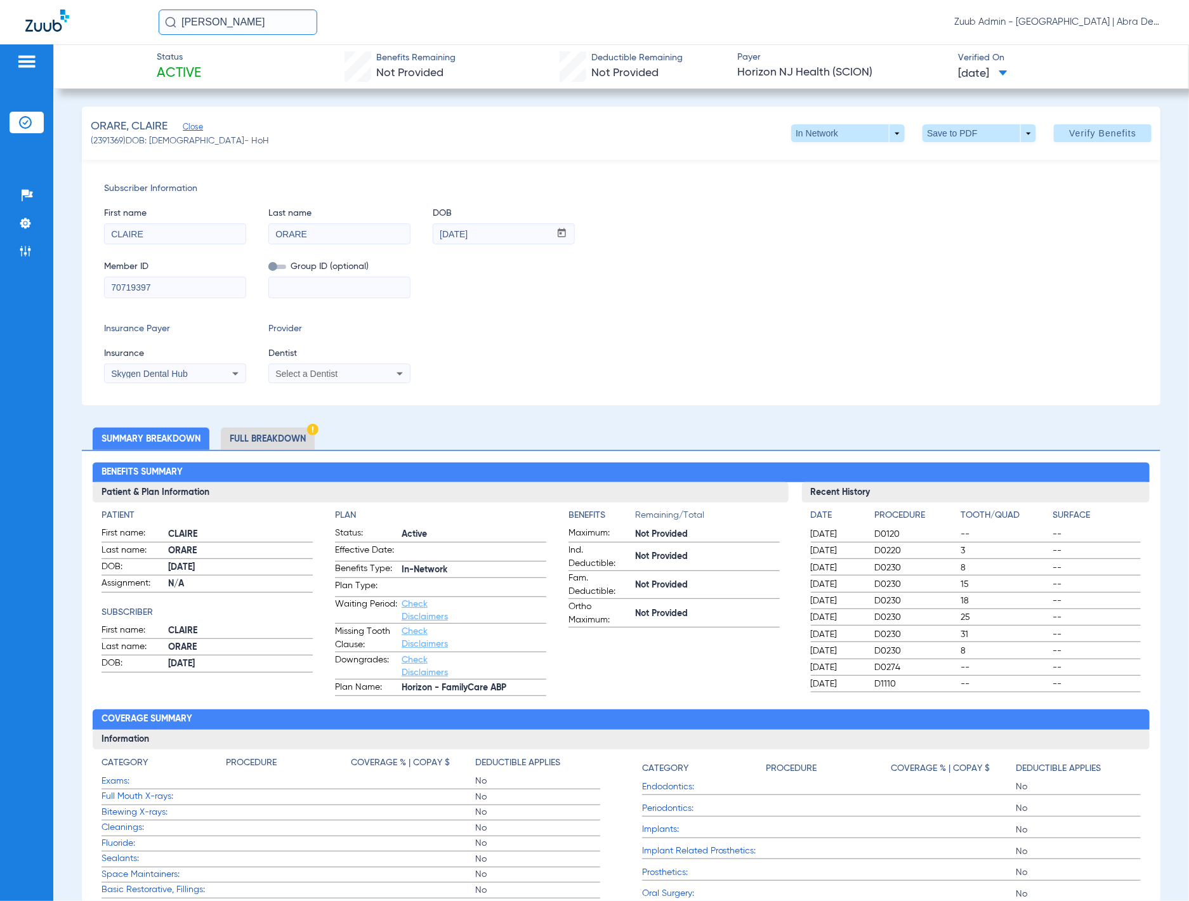
click at [278, 431] on li "Full Breakdown" at bounding box center [268, 439] width 94 height 22
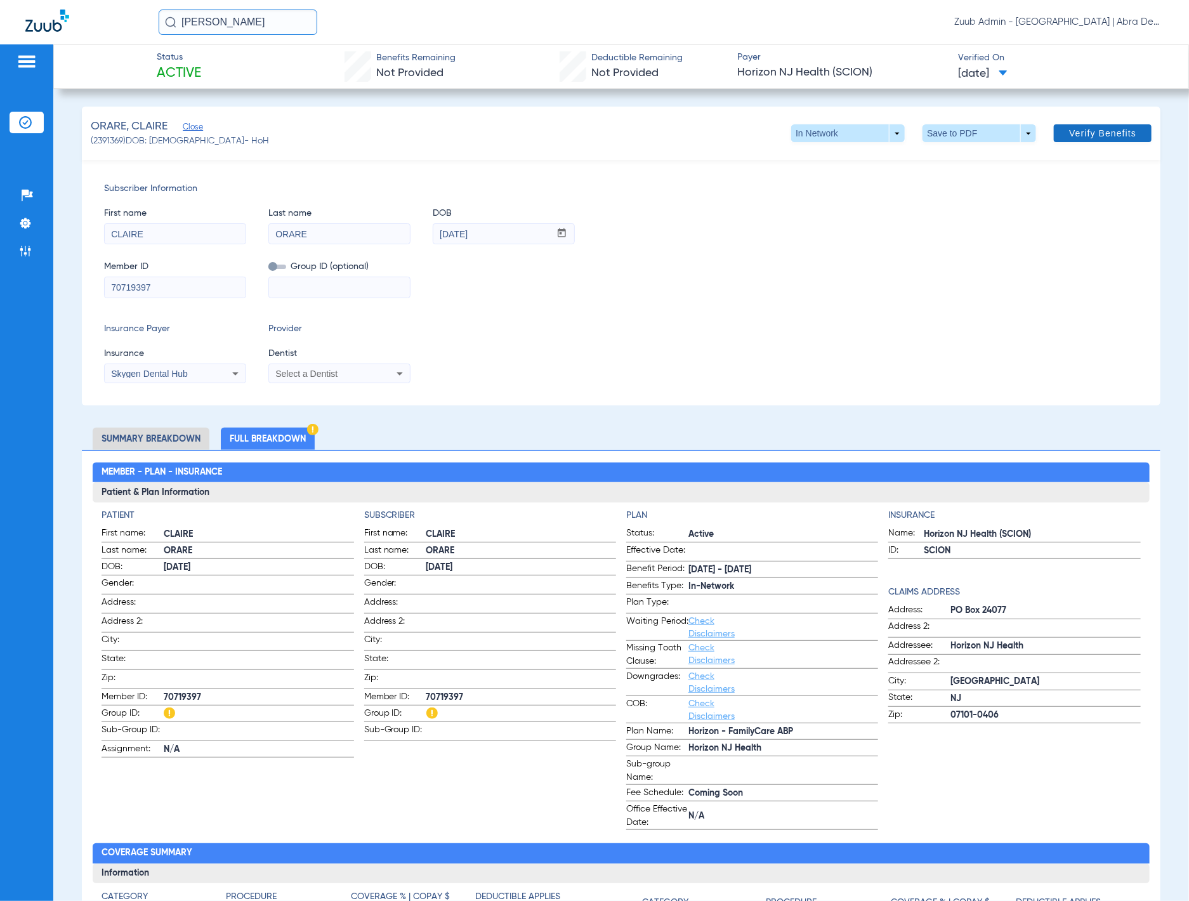
click at [1089, 133] on span "Verify Benefits" at bounding box center [1102, 133] width 67 height 10
